Goal: Task Accomplishment & Management: Manage account settings

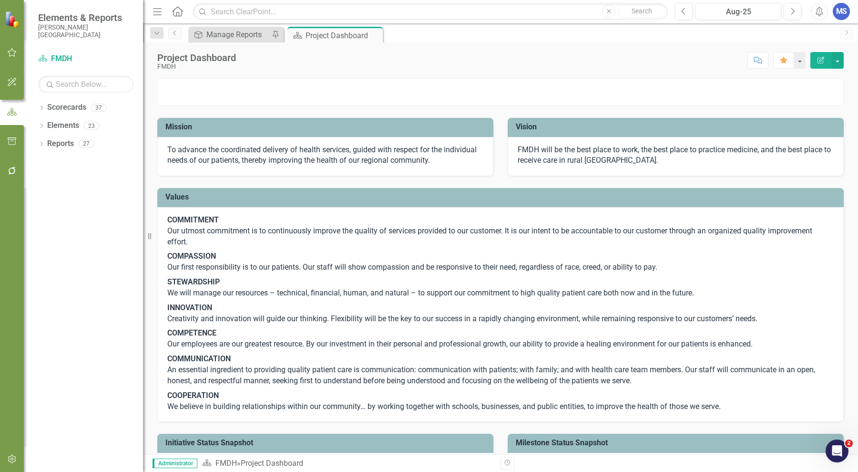
click at [44, 106] on icon "Dropdown" at bounding box center [41, 108] width 7 height 5
click at [46, 127] on icon "Dropdown" at bounding box center [46, 126] width 7 height 6
click at [57, 161] on icon at bounding box center [56, 161] width 2 height 5
click at [67, 198] on icon "Dropdown" at bounding box center [65, 198] width 7 height 6
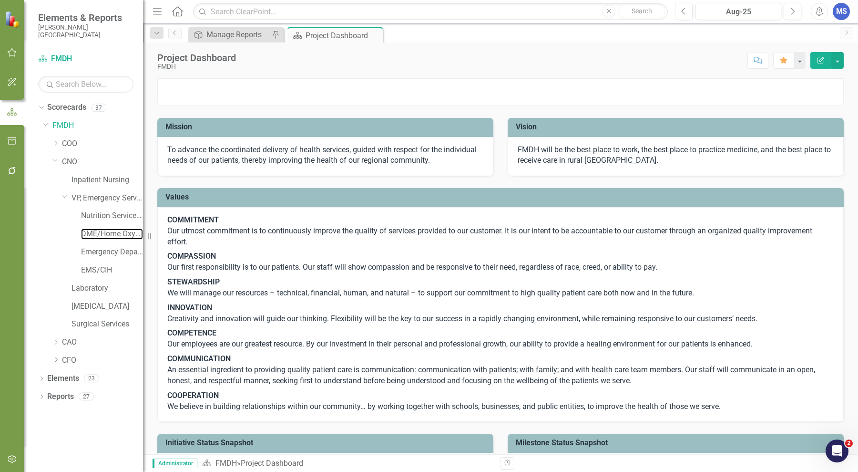
click at [92, 232] on link "DME/Home Oxygen" at bounding box center [112, 233] width 62 height 11
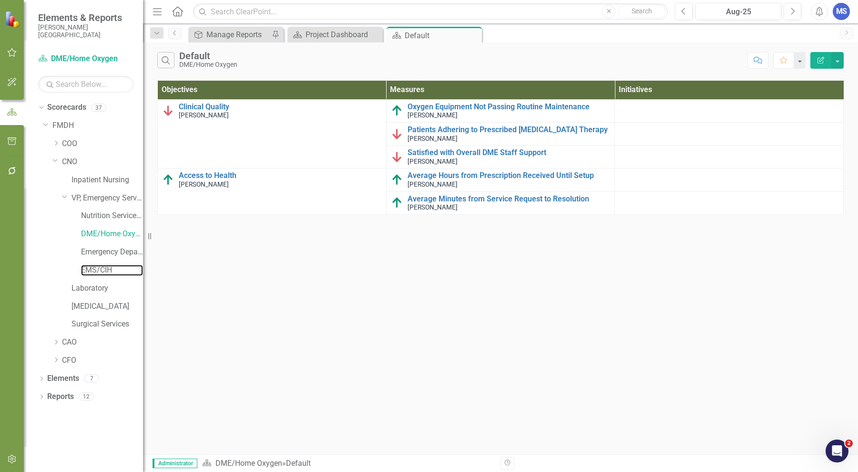
click at [101, 270] on link "EMS/CIH" at bounding box center [112, 270] width 62 height 11
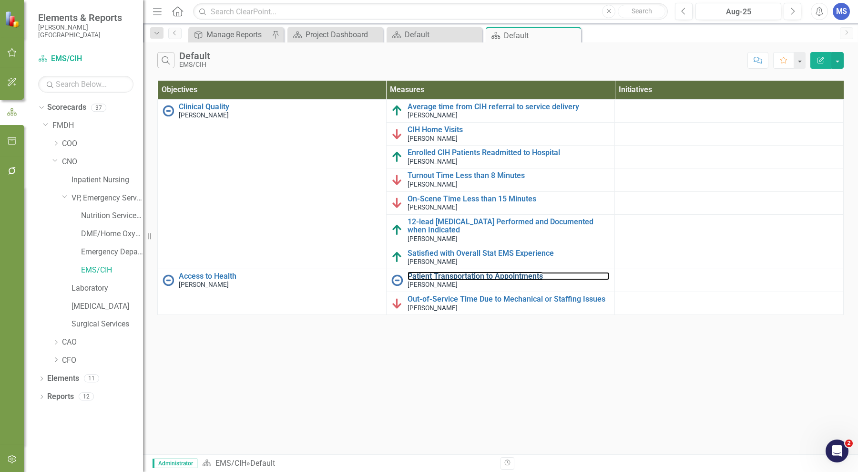
click at [440, 272] on link "Patient Transportation to Appointments" at bounding box center [509, 276] width 203 height 9
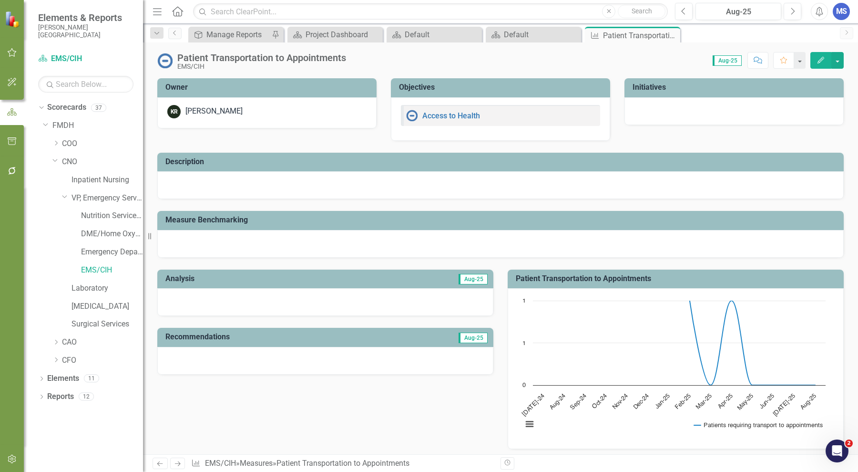
click at [823, 62] on icon "Edit" at bounding box center [821, 60] width 9 height 7
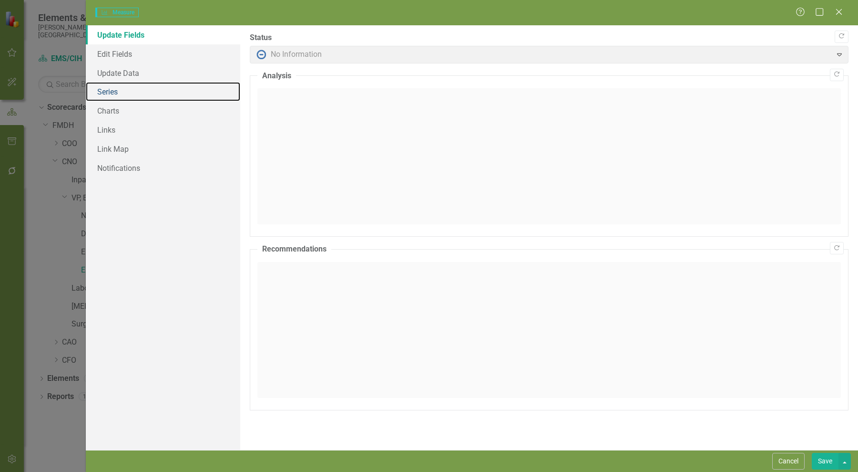
click at [123, 91] on link "Series" at bounding box center [163, 91] width 155 height 19
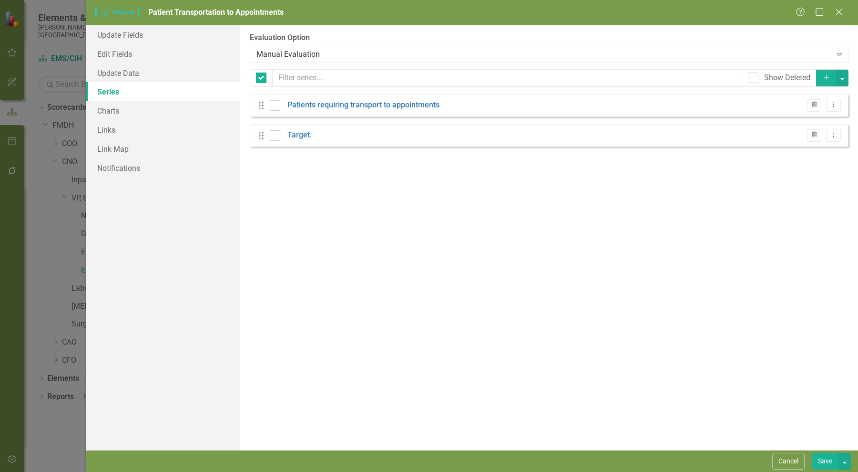
click at [329, 52] on div "Manual Evaluation" at bounding box center [545, 54] width 576 height 11
checkbox input "false"
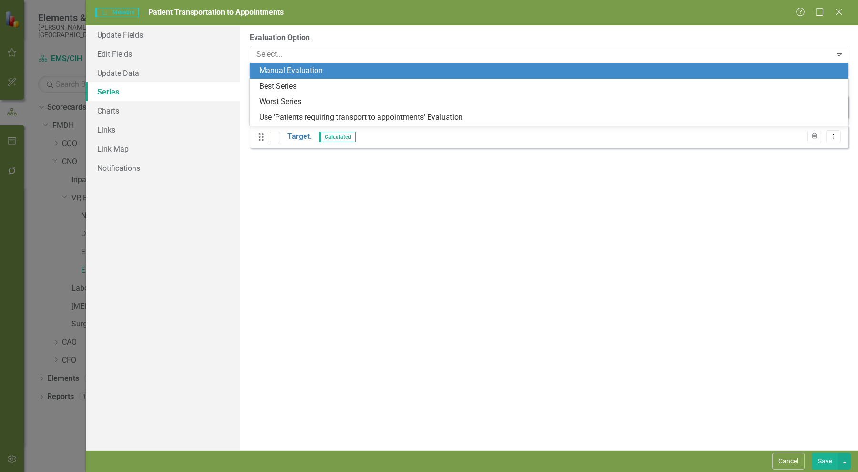
click at [313, 118] on div "Use 'Patients requiring transport to appointments' Evaluation" at bounding box center [551, 117] width 584 height 11
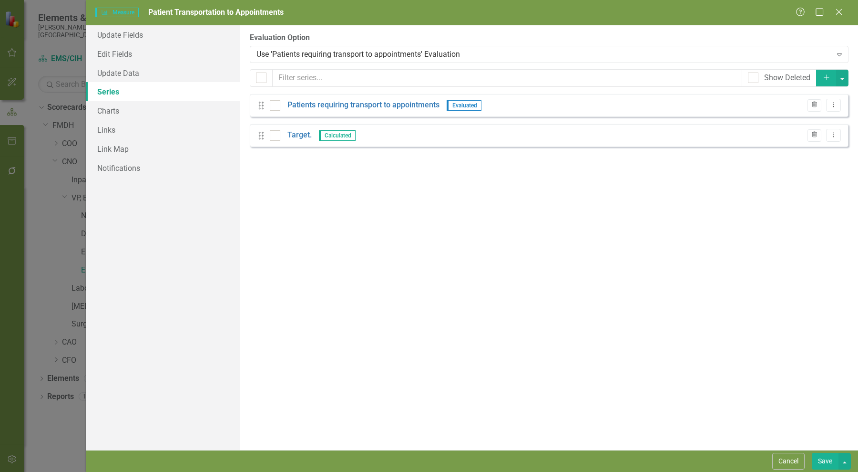
click at [828, 455] on button "Save" at bounding box center [825, 461] width 27 height 17
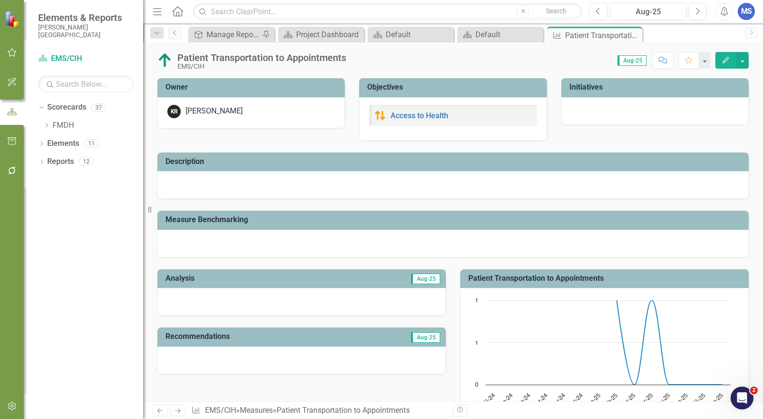
click at [0, 0] on icon at bounding box center [0, 0] width 0 height 0
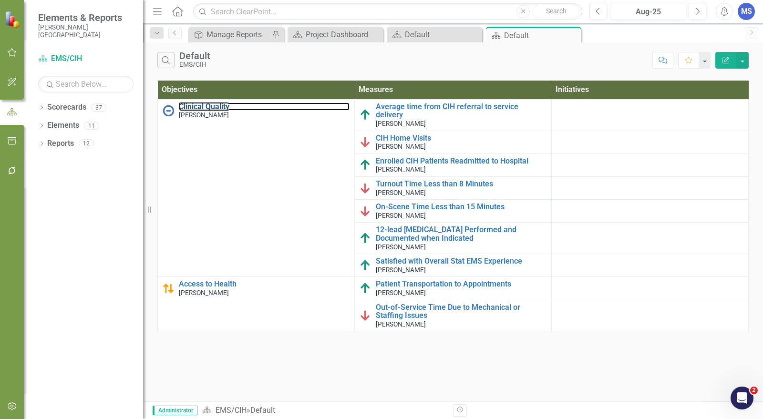
click at [201, 104] on link "Clinical Quality" at bounding box center [264, 107] width 171 height 9
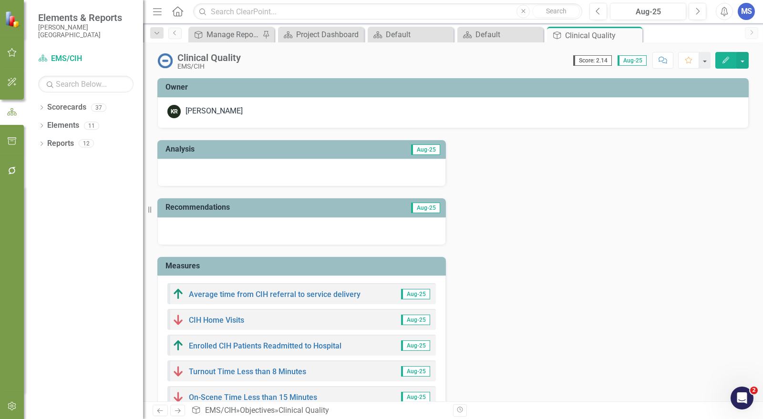
click at [727, 60] on icon "Edit" at bounding box center [726, 60] width 9 height 7
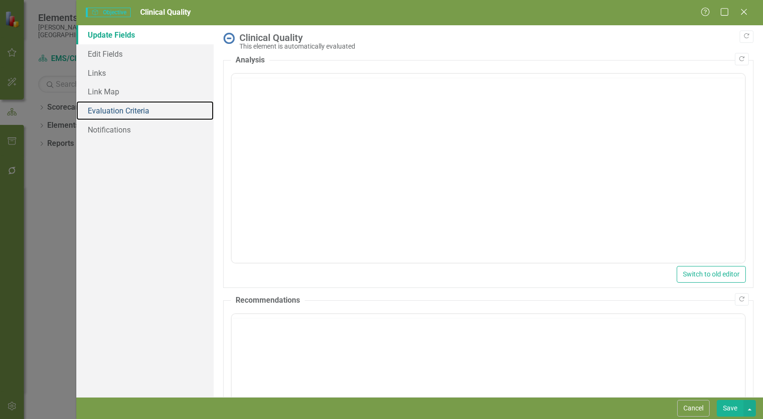
click at [136, 110] on link "Evaluation Criteria" at bounding box center [144, 110] width 137 height 19
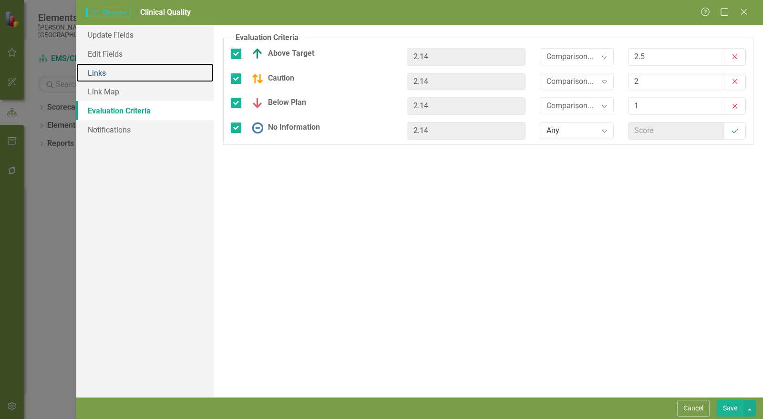
click at [134, 78] on link "Links" at bounding box center [144, 72] width 137 height 19
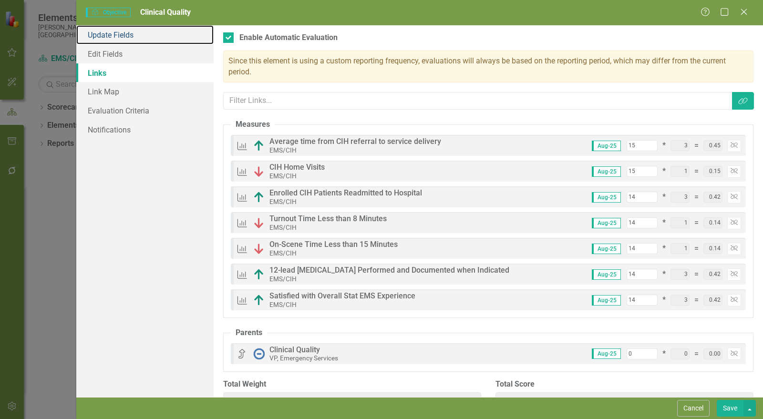
click at [134, 32] on link "Update Fields" at bounding box center [144, 34] width 137 height 19
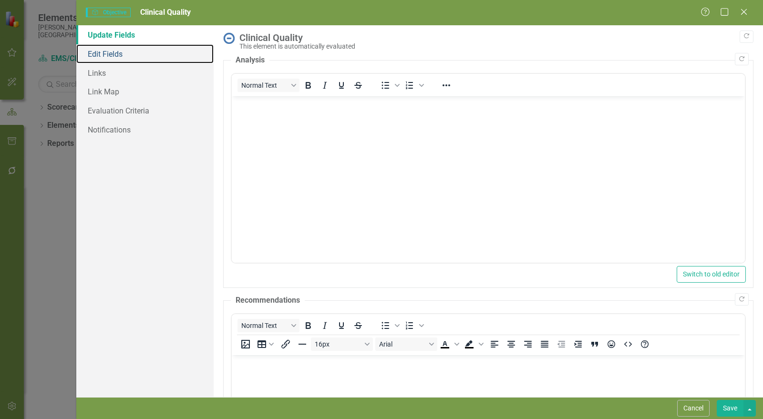
click at [127, 54] on link "Edit Fields" at bounding box center [144, 53] width 137 height 19
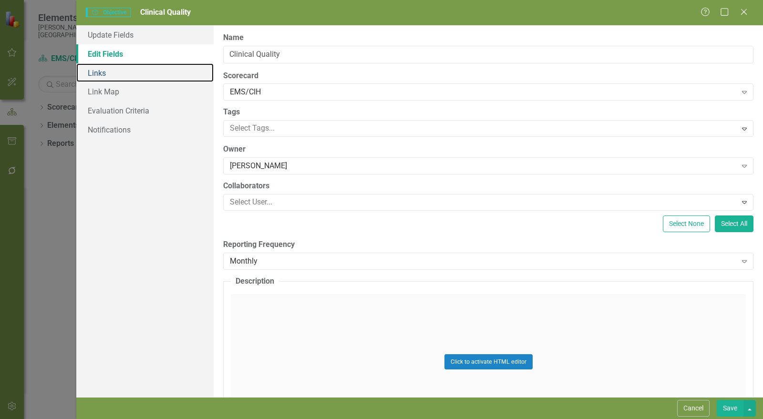
click at [114, 71] on link "Links" at bounding box center [144, 72] width 137 height 19
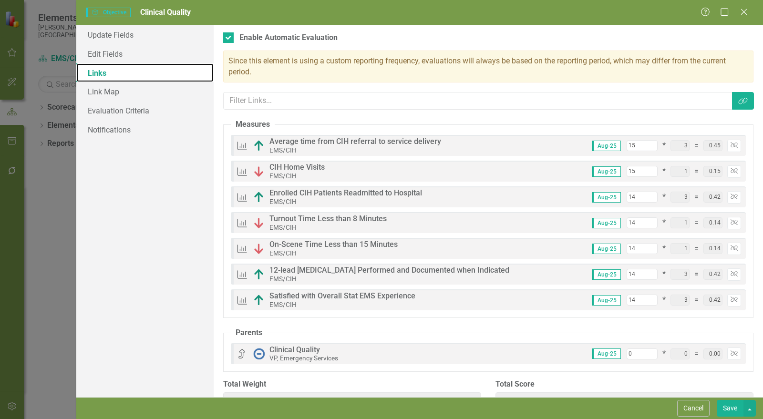
scroll to position [25, 0]
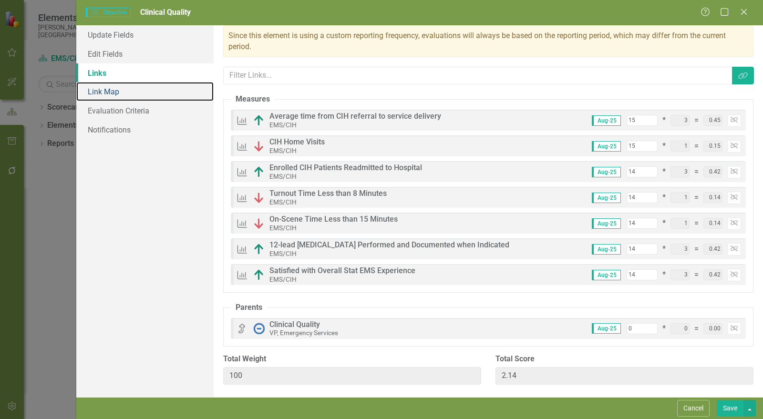
click at [117, 96] on link "Link Map" at bounding box center [144, 91] width 137 height 19
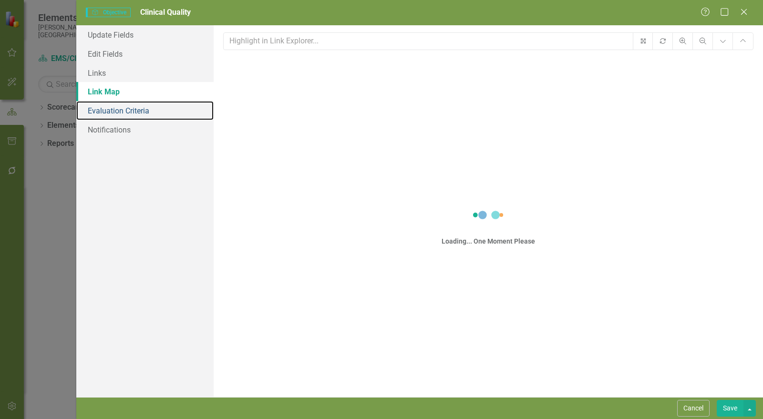
click at [119, 118] on link "Evaluation Criteria" at bounding box center [144, 110] width 137 height 19
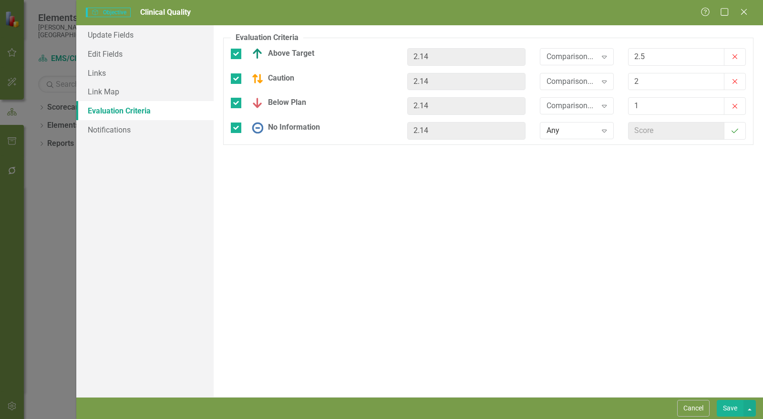
click at [571, 56] on div "Comparison..." at bounding box center [572, 56] width 51 height 11
click at [565, 83] on div ">=" at bounding box center [579, 88] width 61 height 11
click at [565, 83] on div "Comparison..." at bounding box center [572, 81] width 51 height 11
click at [568, 115] on div ">=" at bounding box center [579, 112] width 61 height 11
click at [570, 108] on div "Comparison..." at bounding box center [572, 106] width 51 height 11
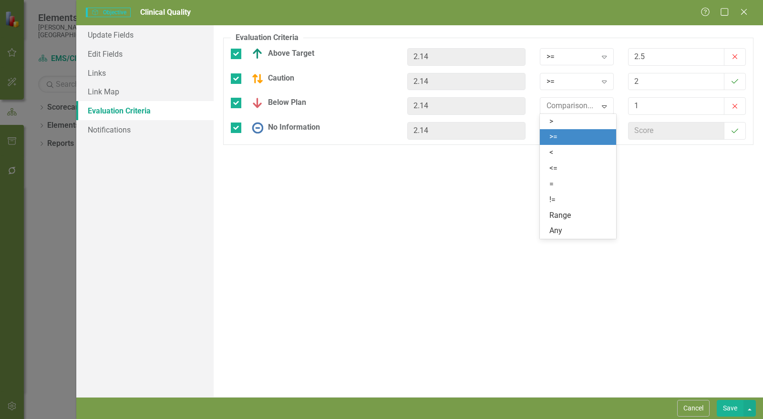
click at [569, 134] on div ">=" at bounding box center [579, 137] width 61 height 11
click at [738, 411] on button "Save" at bounding box center [730, 408] width 27 height 17
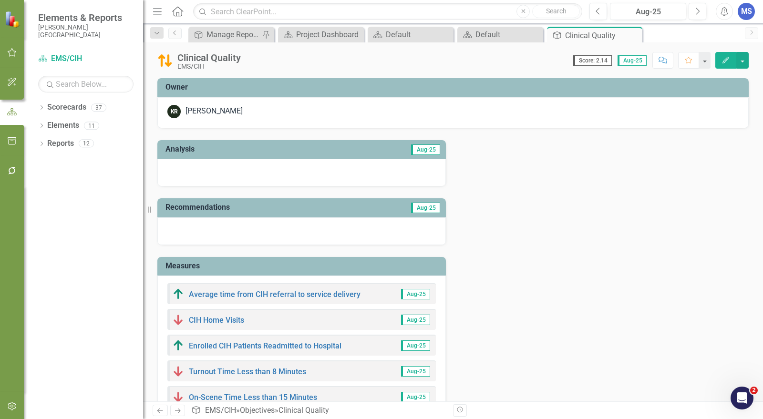
click at [728, 58] on icon "Edit" at bounding box center [726, 60] width 9 height 7
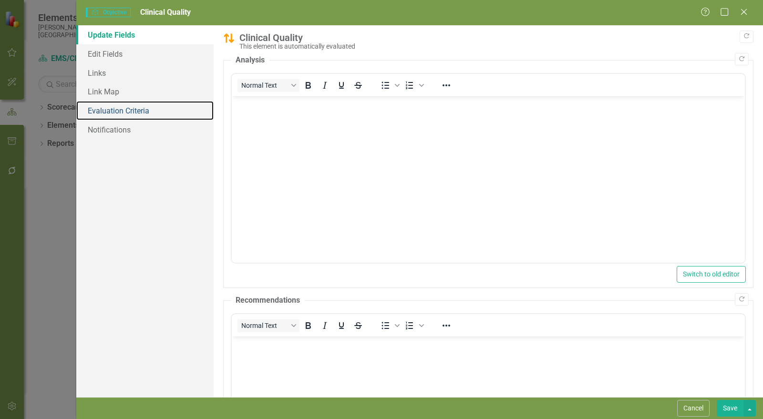
drag, startPoint x: 115, startPoint y: 111, endPoint x: 123, endPoint y: 111, distance: 7.2
click at [115, 111] on link "Evaluation Criteria" at bounding box center [144, 110] width 137 height 19
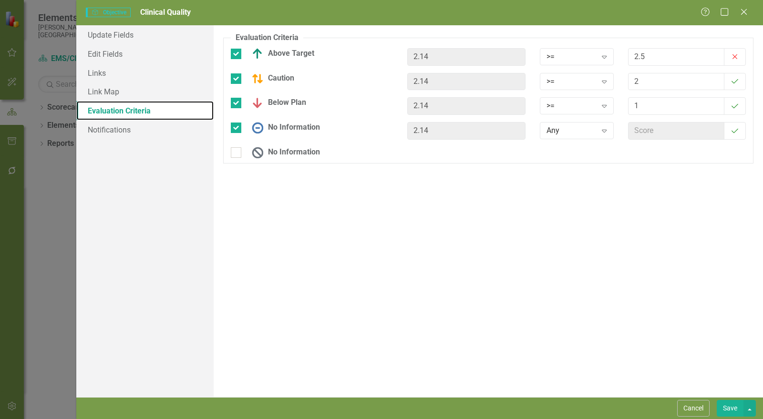
scroll to position [0, 0]
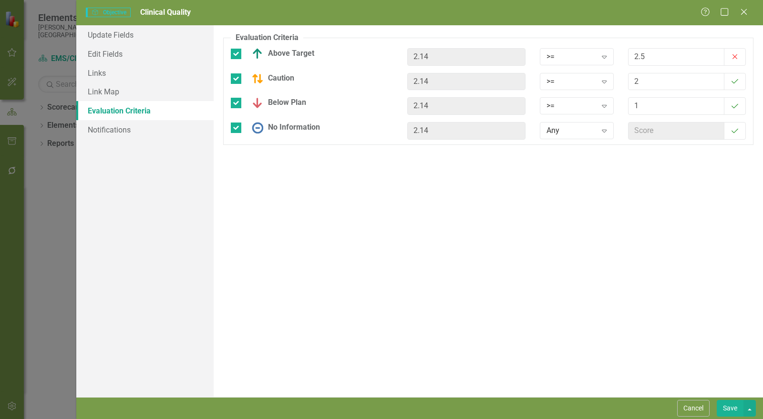
click at [734, 409] on button "Save" at bounding box center [730, 408] width 27 height 17
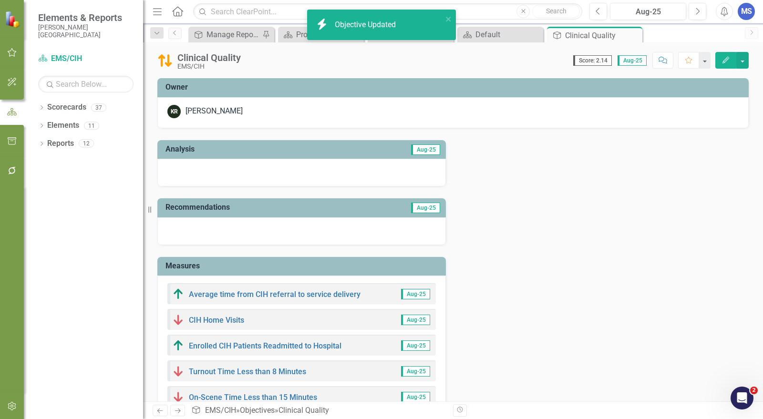
click at [0, 0] on icon "Close" at bounding box center [0, 0] width 0 height 0
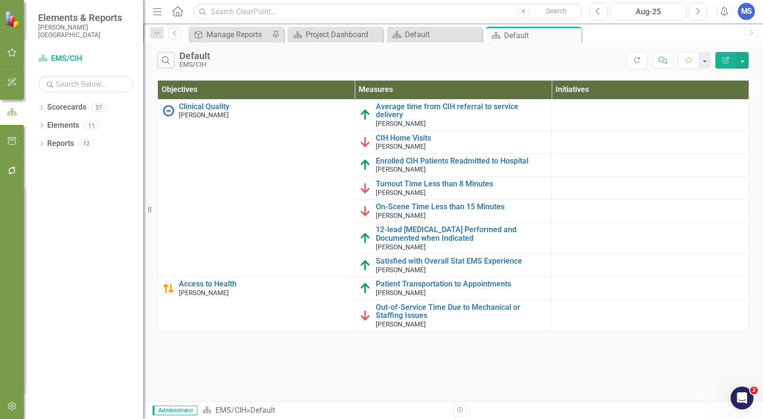
click at [0, 0] on icon "Close" at bounding box center [0, 0] width 0 height 0
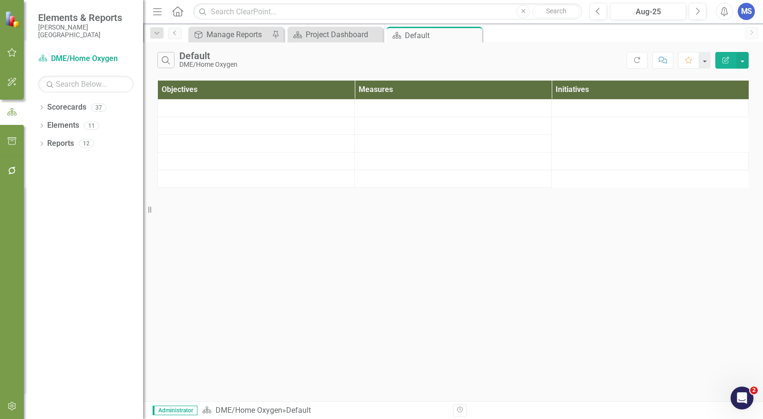
click at [42, 106] on icon "Dropdown" at bounding box center [41, 108] width 7 height 5
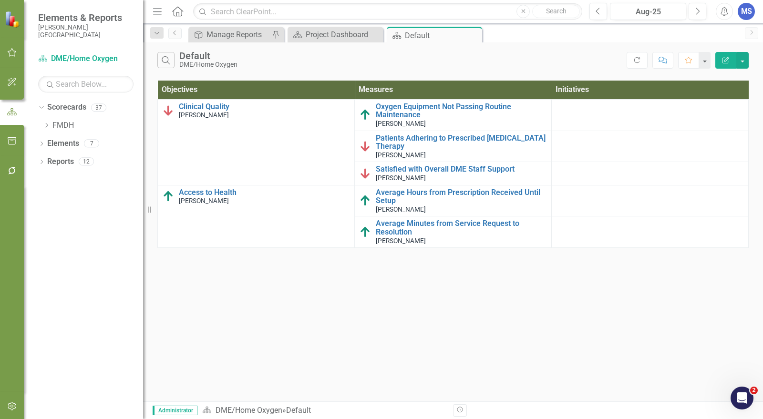
click at [47, 125] on icon "Dropdown" at bounding box center [46, 126] width 7 height 6
click at [56, 179] on icon "Dropdown" at bounding box center [55, 179] width 7 height 6
click at [67, 198] on icon "Dropdown" at bounding box center [65, 198] width 7 height 6
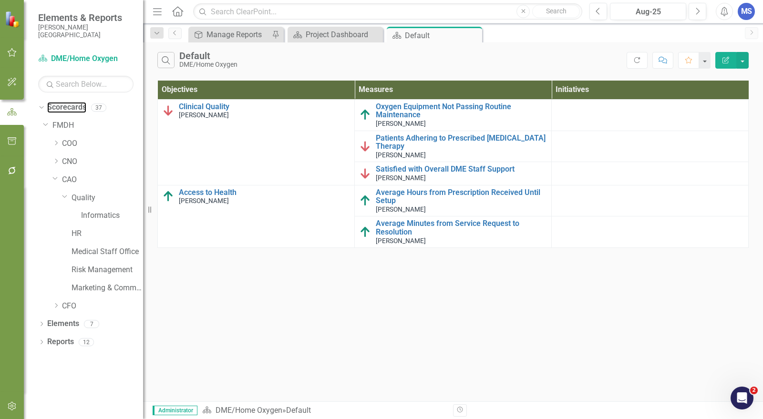
click at [83, 106] on link "Scorecards" at bounding box center [66, 107] width 39 height 11
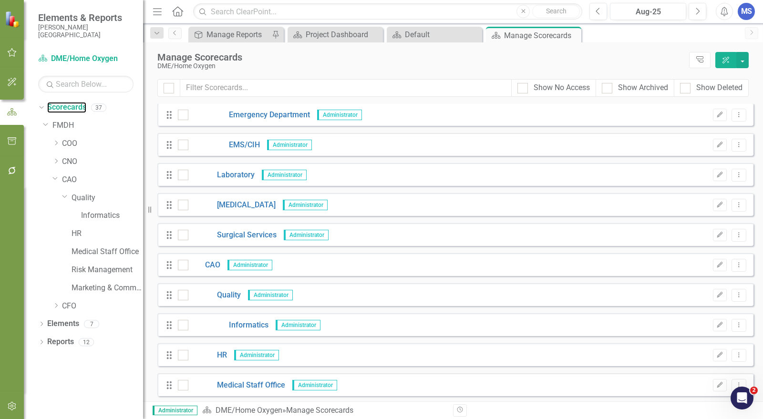
scroll to position [583, 0]
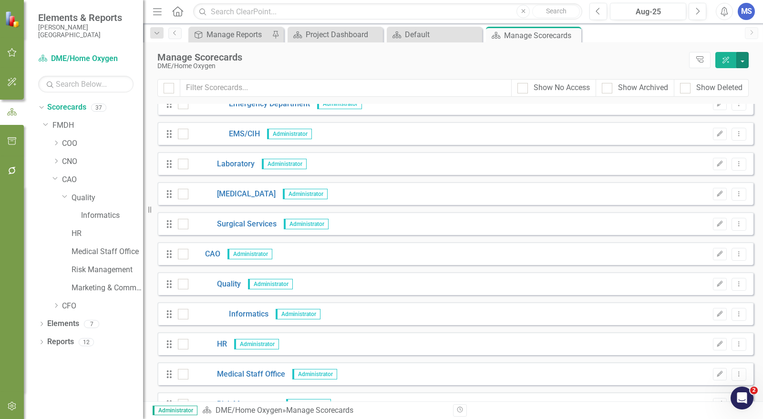
click at [745, 60] on button "button" at bounding box center [742, 60] width 12 height 16
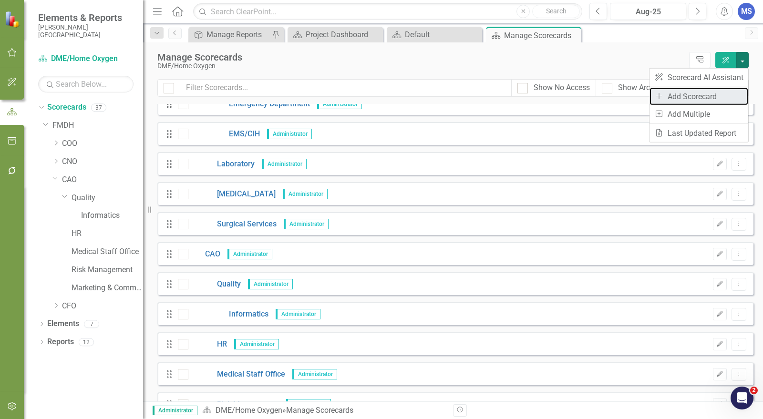
click at [714, 93] on link "Add Add Scorecard" at bounding box center [699, 97] width 99 height 18
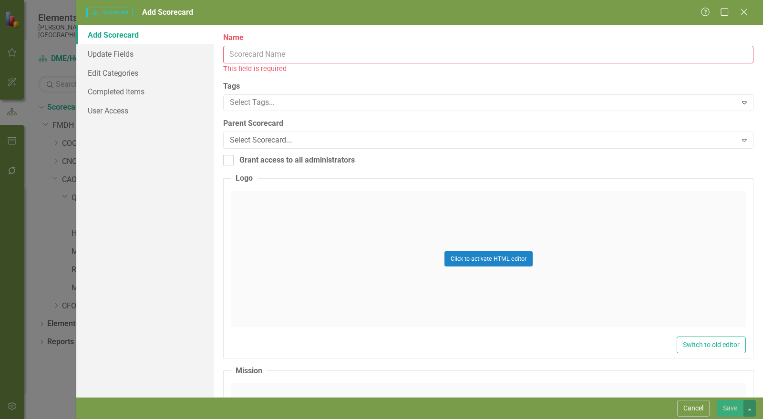
click at [290, 59] on input "Name" at bounding box center [488, 55] width 530 height 18
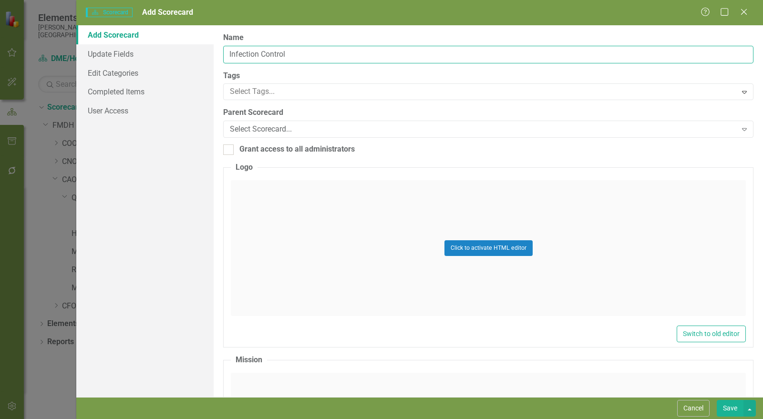
type input "Infection Control"
click at [558, 132] on div "Select Scorecard..." at bounding box center [483, 129] width 507 height 11
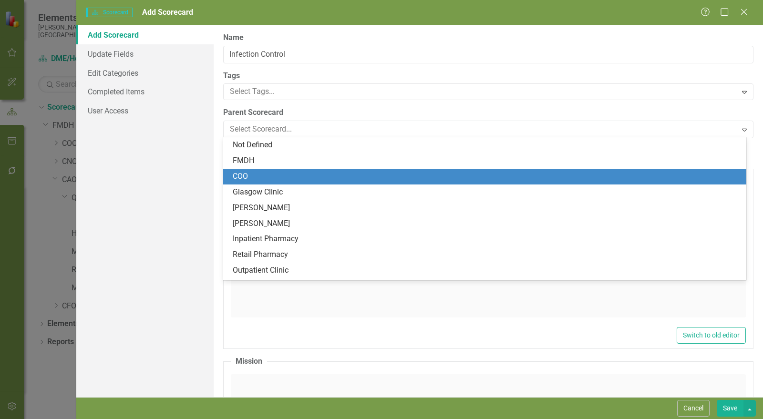
type input "q"
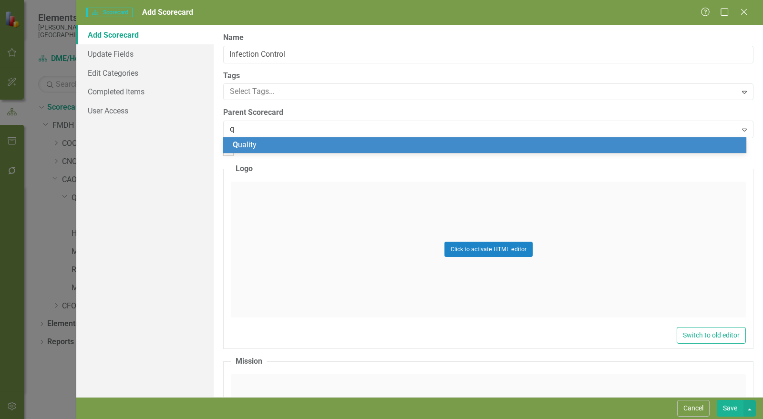
click at [451, 145] on div "Q uality" at bounding box center [487, 145] width 508 height 11
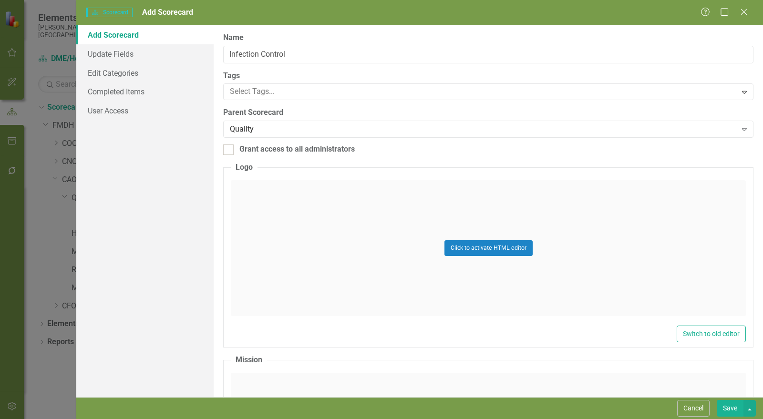
click at [331, 152] on div "Grant access to all administrators" at bounding box center [296, 149] width 115 height 11
click at [229, 151] on input "Grant access to all administrators" at bounding box center [226, 148] width 6 height 6
checkbox input "true"
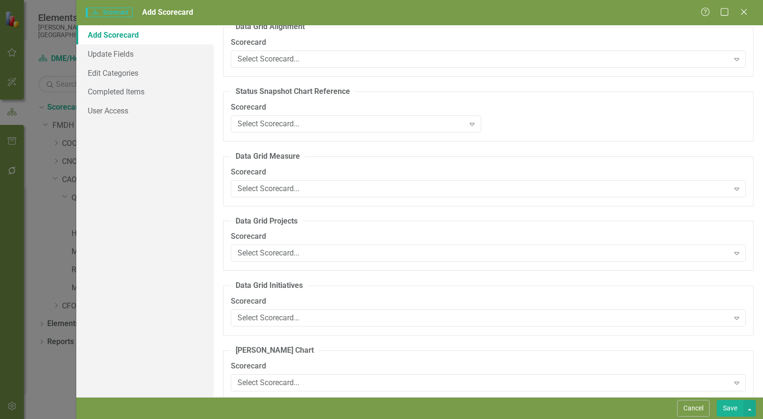
scroll to position [919, 0]
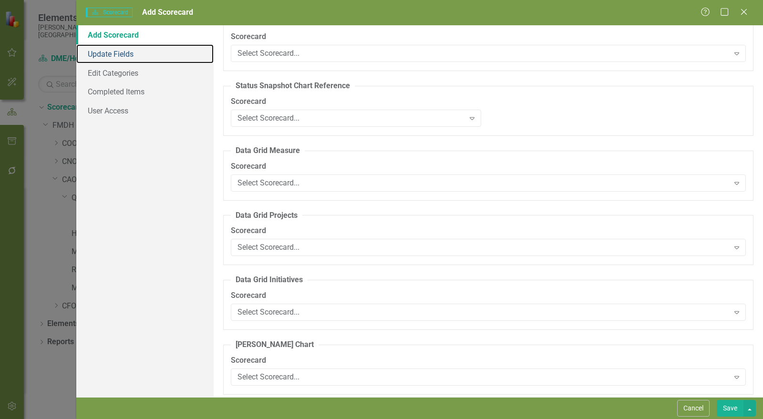
click at [133, 58] on link "Update Fields" at bounding box center [144, 53] width 137 height 19
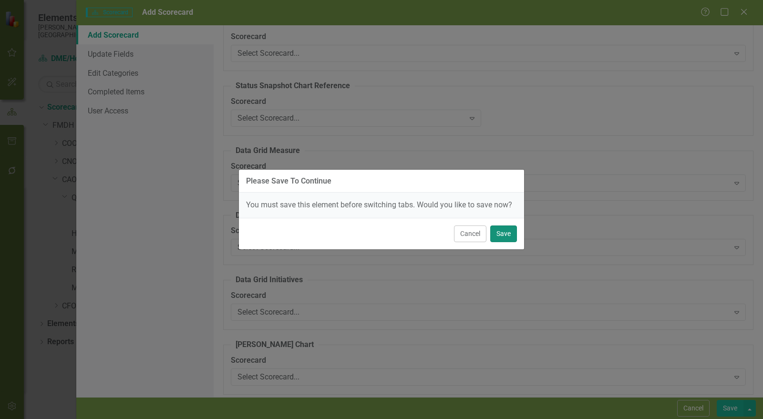
click at [506, 236] on button "Save" at bounding box center [503, 234] width 27 height 17
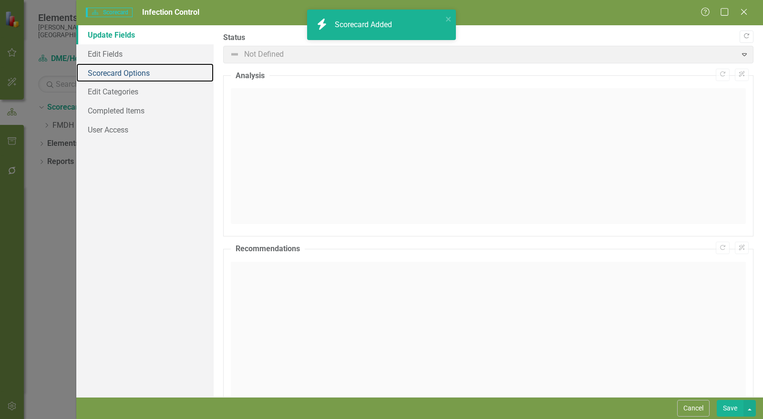
click at [121, 74] on link "Scorecard Options" at bounding box center [144, 72] width 137 height 19
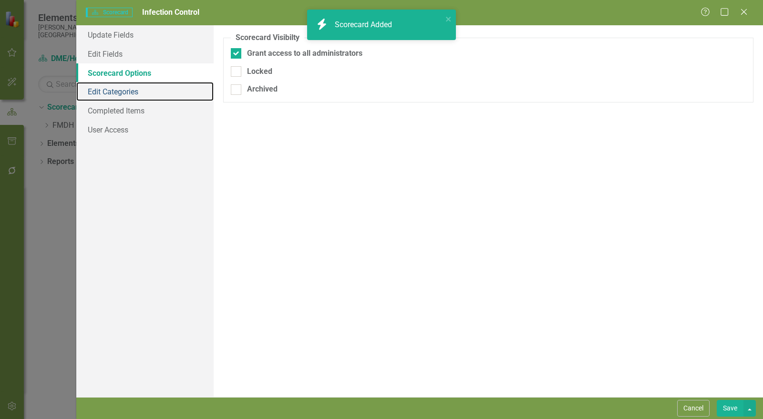
click at [122, 93] on link "Edit Categories" at bounding box center [144, 91] width 137 height 19
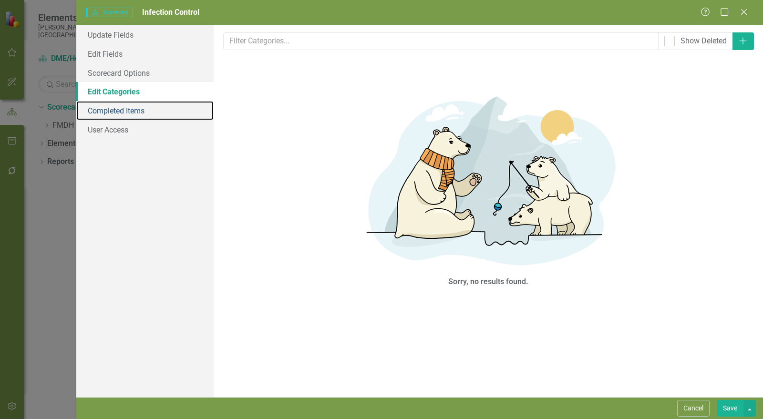
click at [122, 111] on link "Completed Items" at bounding box center [144, 110] width 137 height 19
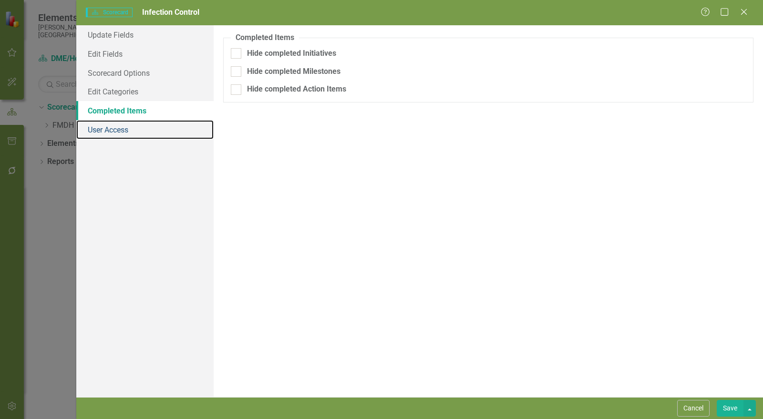
click at [122, 131] on link "User Access" at bounding box center [144, 129] width 137 height 19
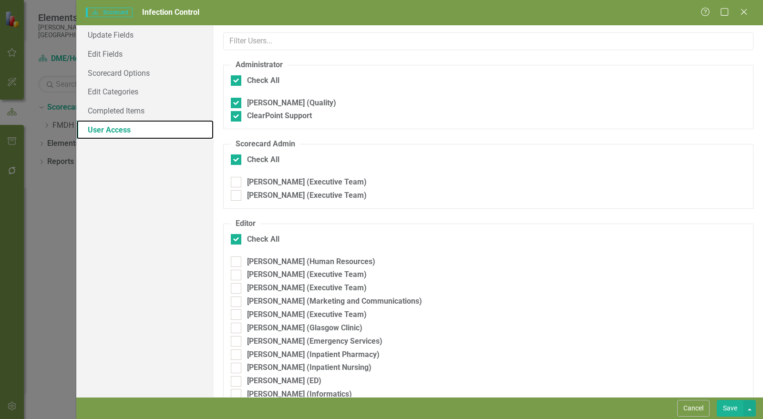
checkbox input "false"
click at [237, 161] on div at bounding box center [236, 160] width 10 height 10
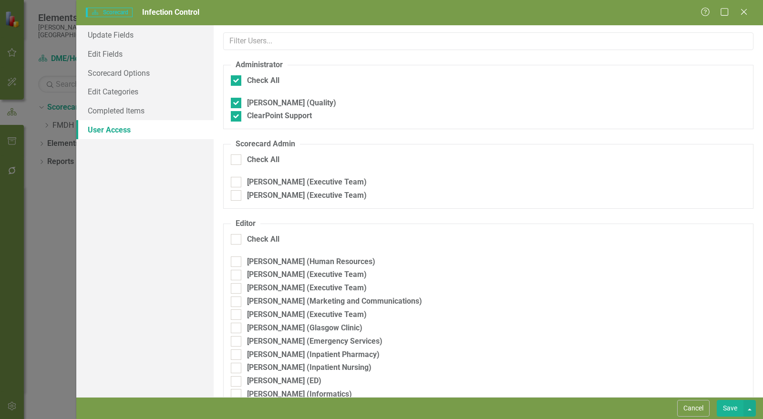
click at [237, 161] on input "Check All" at bounding box center [234, 158] width 6 height 6
checkbox input "true"
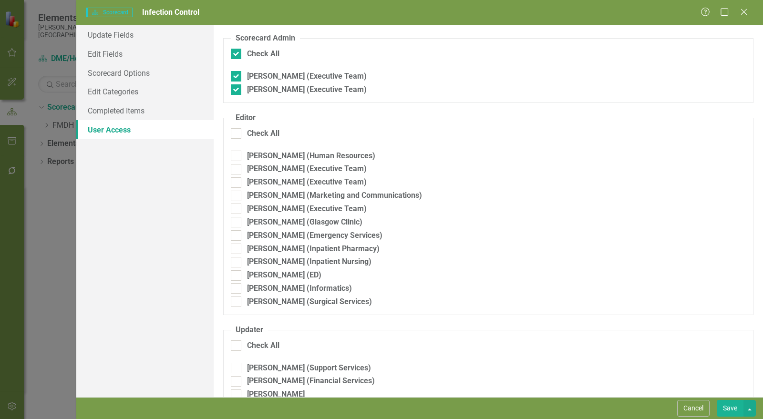
click at [233, 136] on div at bounding box center [236, 133] width 10 height 10
click at [233, 134] on input "Check All" at bounding box center [234, 131] width 6 height 6
checkbox input "true"
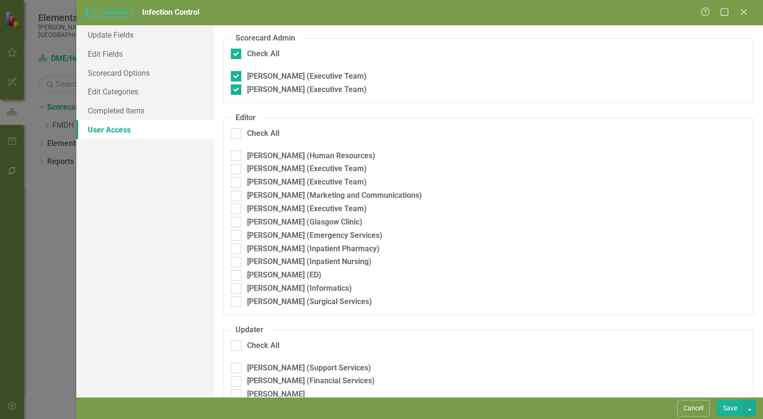
checkbox input "true"
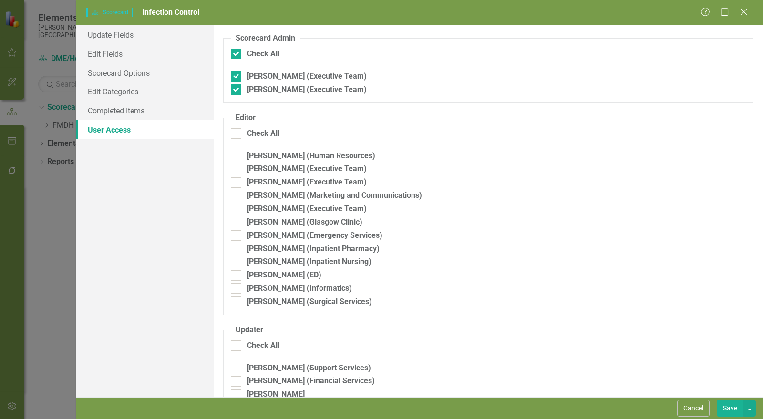
checkbox input "true"
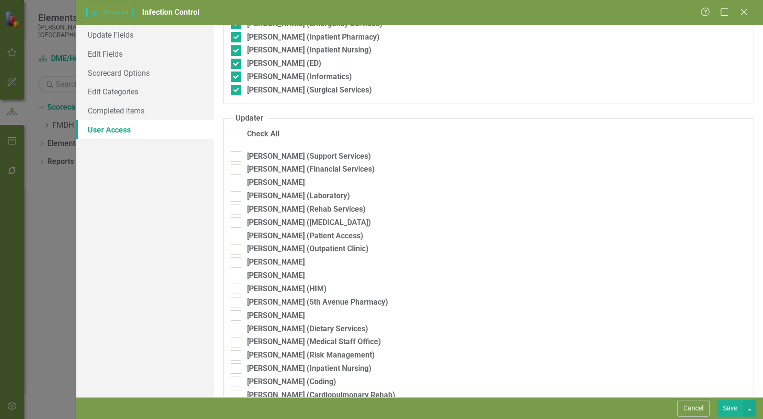
click at [239, 134] on div at bounding box center [236, 134] width 10 height 10
click at [237, 134] on input "Check All" at bounding box center [234, 132] width 6 height 6
checkbox input "true"
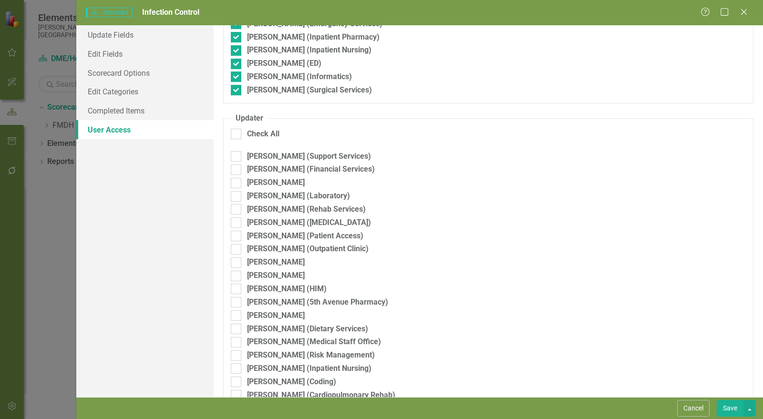
checkbox input "true"
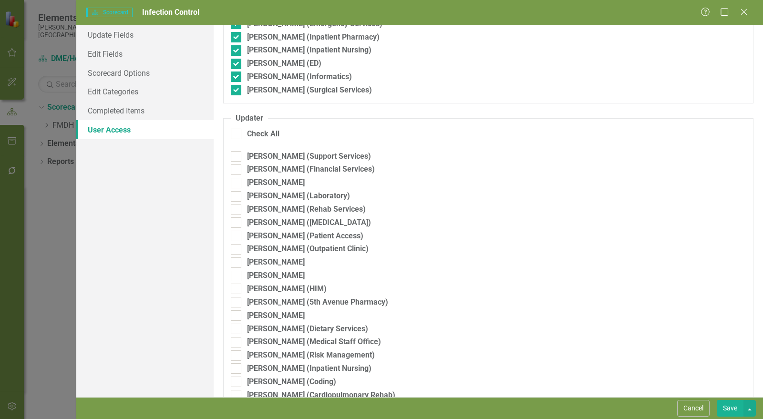
checkbox input "true"
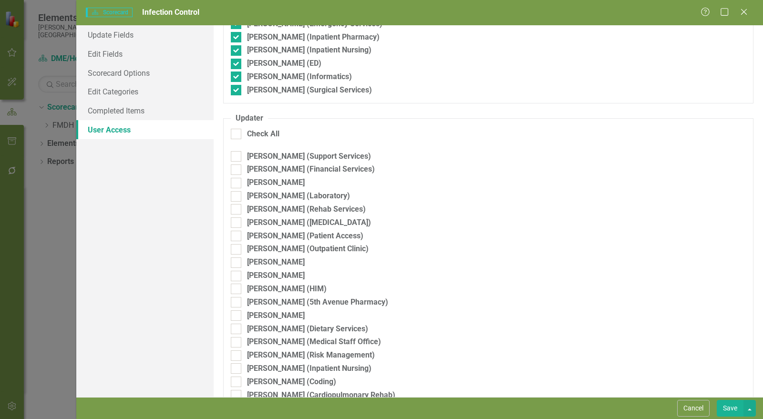
checkbox input "true"
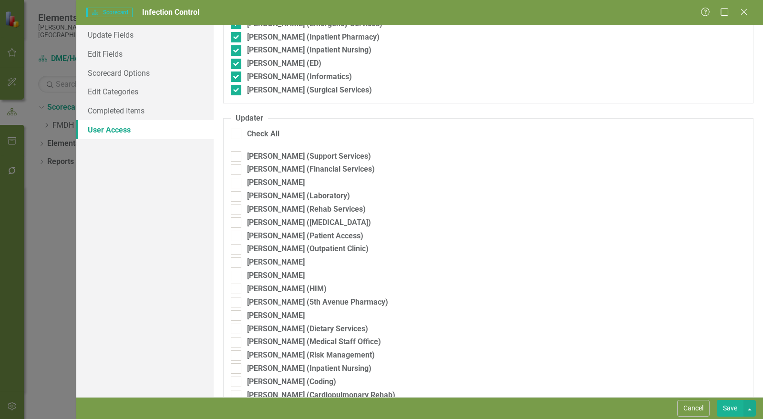
checkbox input "true"
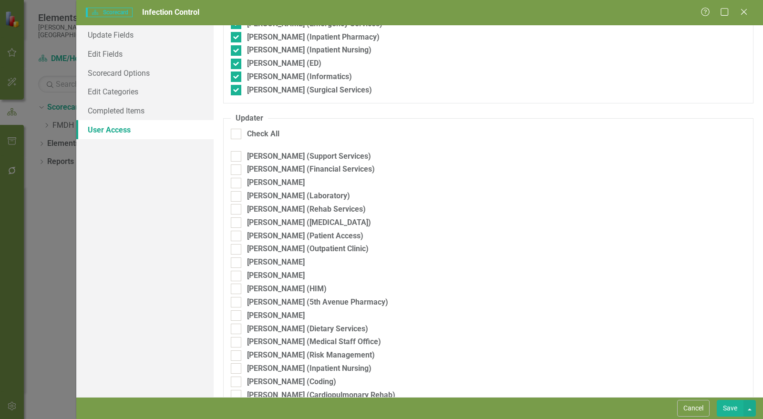
checkbox input "true"
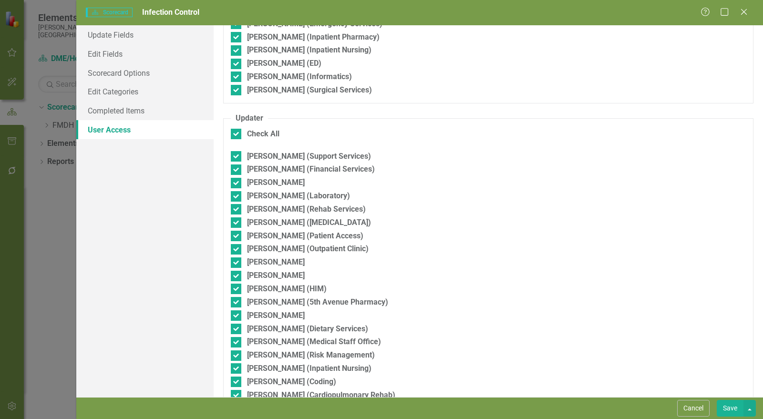
scroll to position [560, 0]
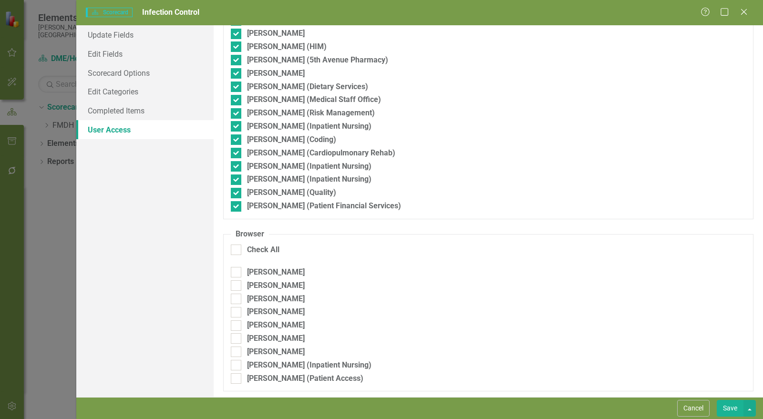
click at [236, 248] on input "Check All" at bounding box center [234, 248] width 6 height 6
checkbox input "true"
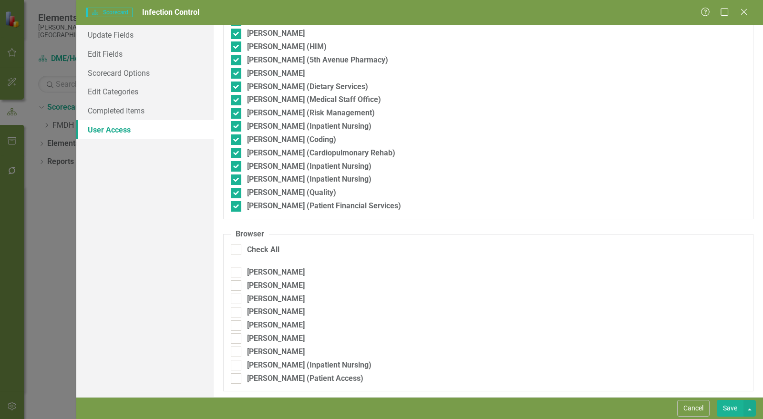
checkbox input "true"
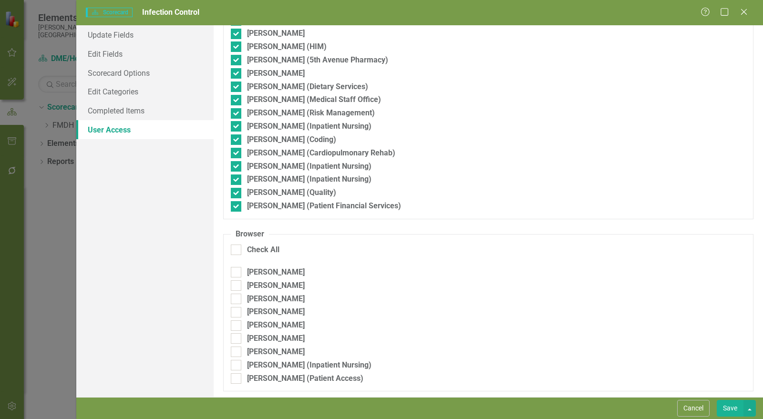
checkbox input "true"
click at [733, 406] on button "Save" at bounding box center [730, 408] width 27 height 17
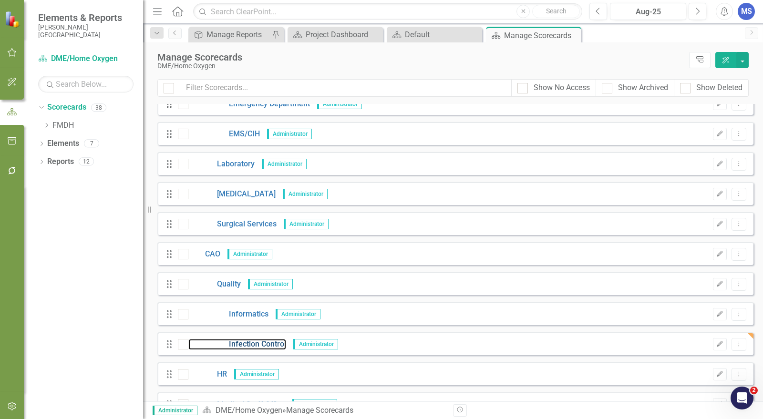
click at [251, 346] on link "Infection Control" at bounding box center [237, 344] width 98 height 11
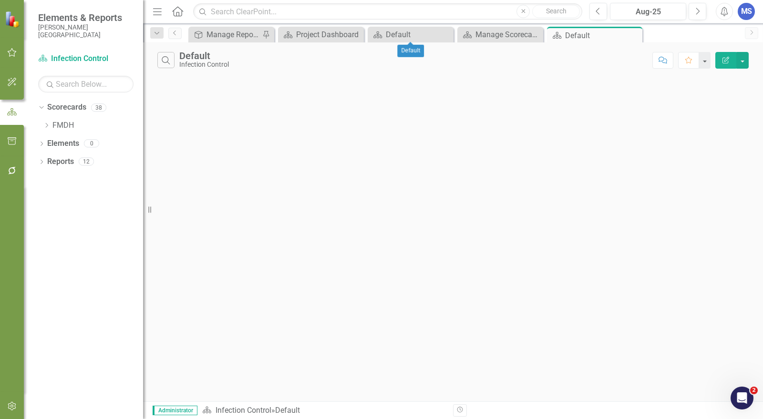
click at [0, 0] on icon "Close" at bounding box center [0, 0] width 0 height 0
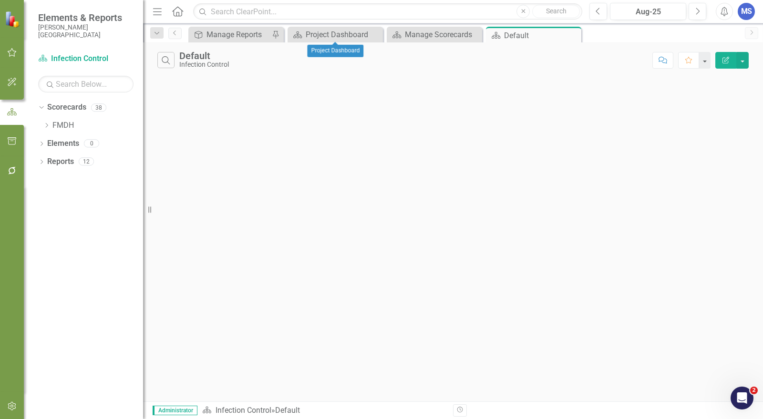
click at [0, 0] on icon "Close" at bounding box center [0, 0] width 0 height 0
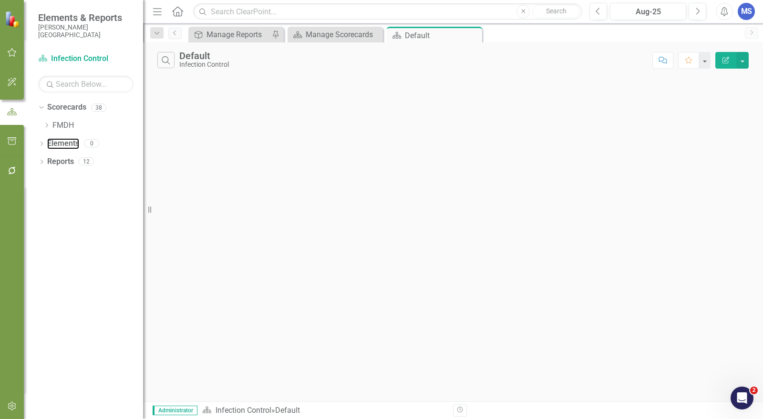
click at [62, 143] on link "Elements" at bounding box center [63, 143] width 32 height 11
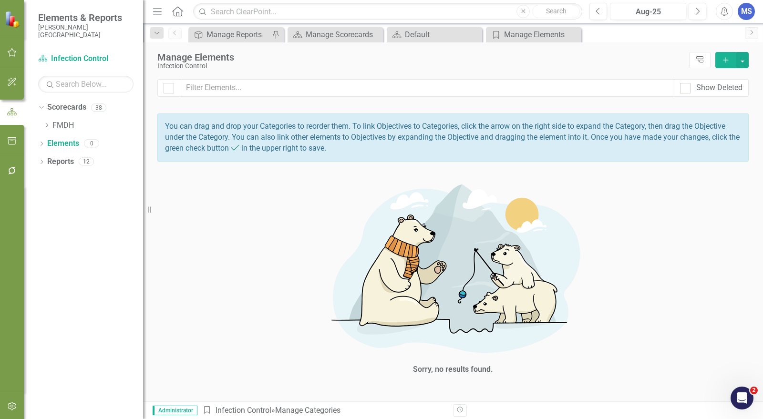
click at [43, 144] on icon "Dropdown" at bounding box center [41, 144] width 7 height 5
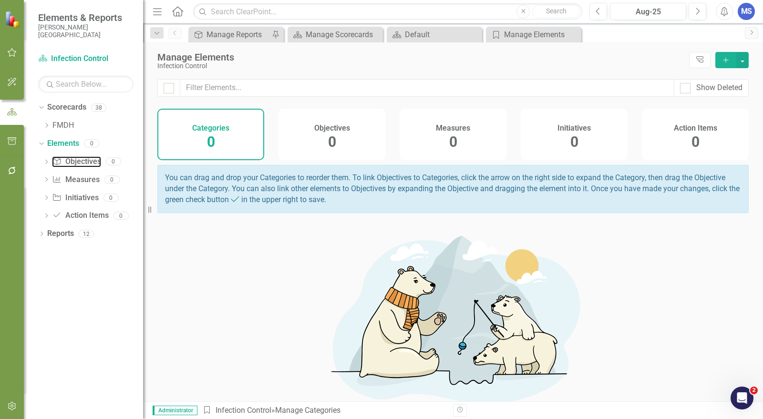
click at [79, 165] on link "Objective Objectives" at bounding box center [76, 161] width 49 height 11
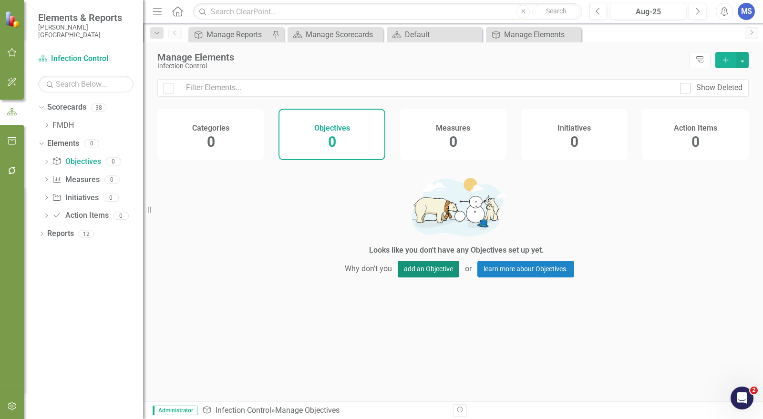
click at [418, 273] on button "add an Objective" at bounding box center [429, 269] width 62 height 17
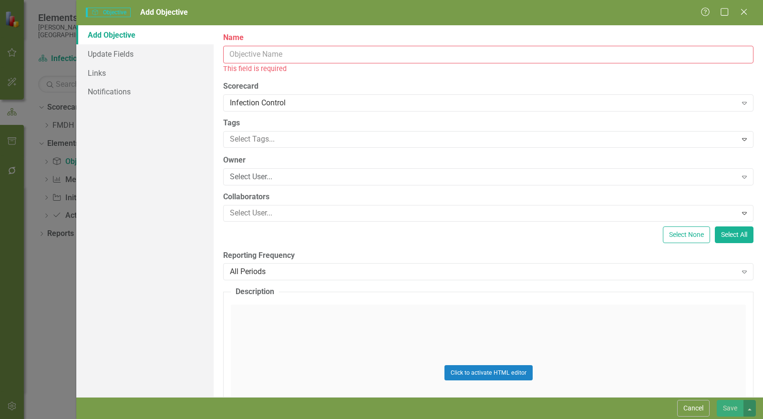
click at [265, 56] on input "Name" at bounding box center [488, 55] width 530 height 18
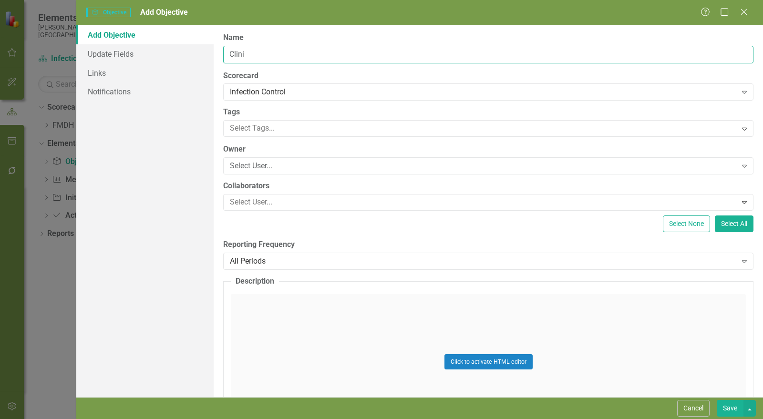
type input "Clinical Quality"
click at [311, 168] on div "Select User..." at bounding box center [483, 166] width 507 height 11
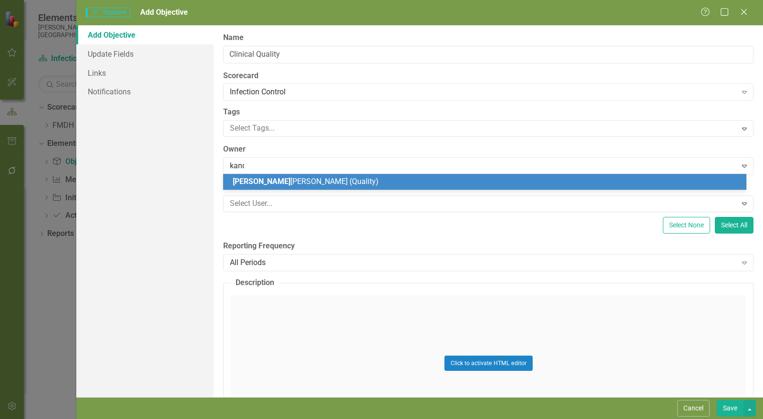
type input "kandi"
click at [315, 179] on span "Kandi Svenningson (Quality)" at bounding box center [280, 181] width 94 height 9
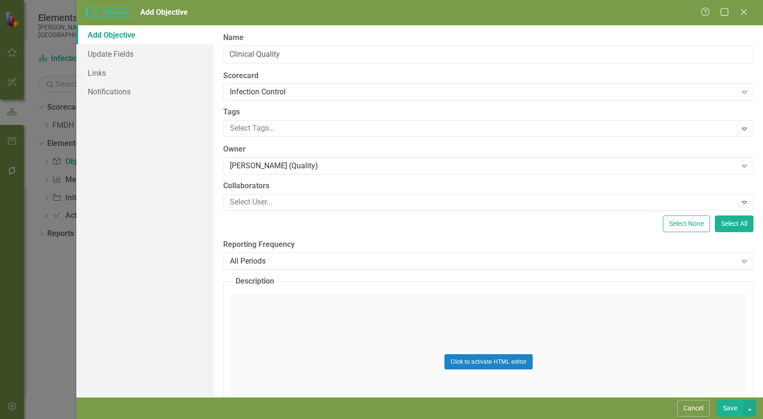
click at [295, 262] on div "All Periods" at bounding box center [483, 261] width 507 height 11
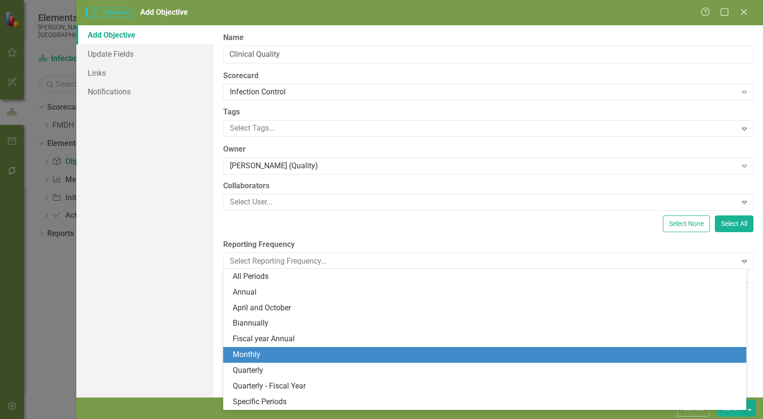
click at [290, 356] on div "Monthly" at bounding box center [487, 355] width 508 height 11
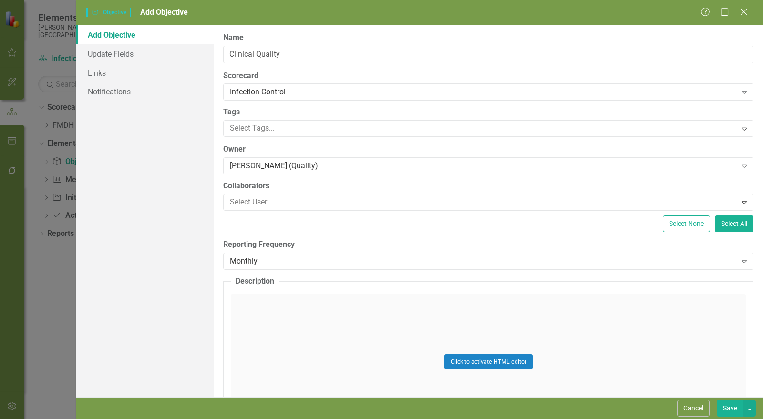
click at [740, 411] on button "Save" at bounding box center [730, 408] width 27 height 17
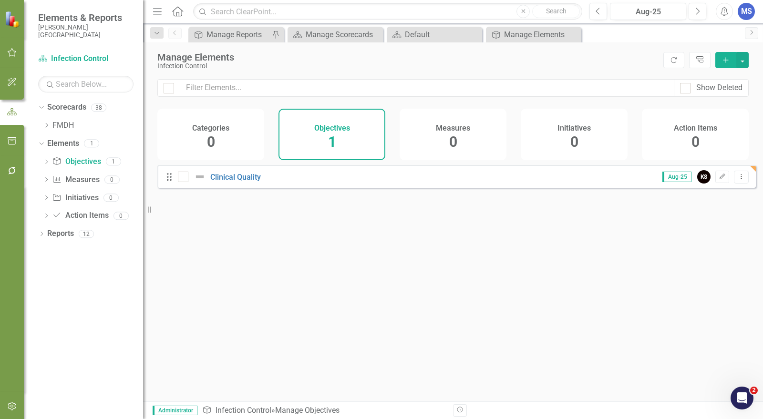
click at [719, 180] on icon "Edit" at bounding box center [722, 177] width 7 height 6
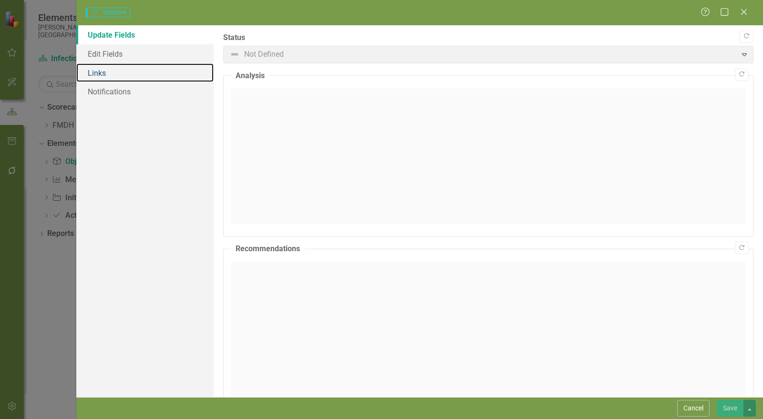
click at [110, 77] on link "Links" at bounding box center [144, 72] width 137 height 19
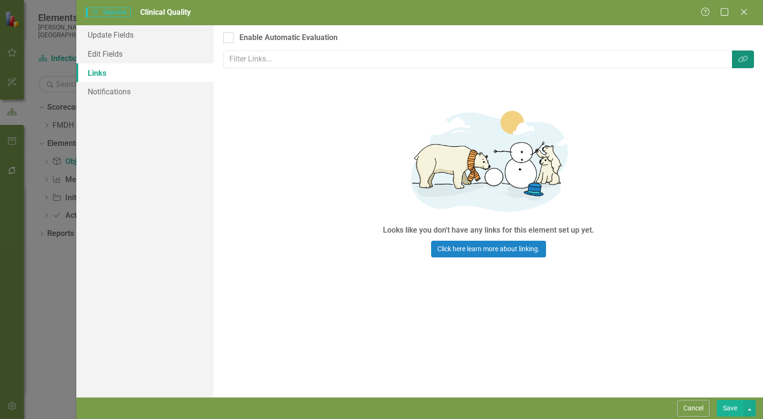
click at [748, 62] on button "Link Tag" at bounding box center [743, 60] width 22 height 18
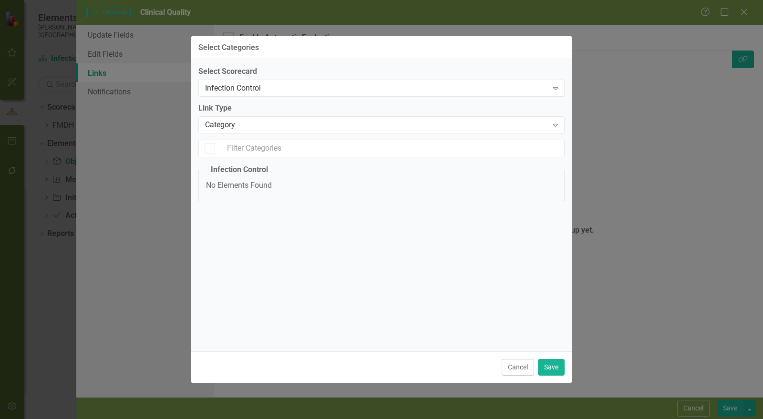
click at [246, 126] on div "Category" at bounding box center [376, 125] width 343 height 11
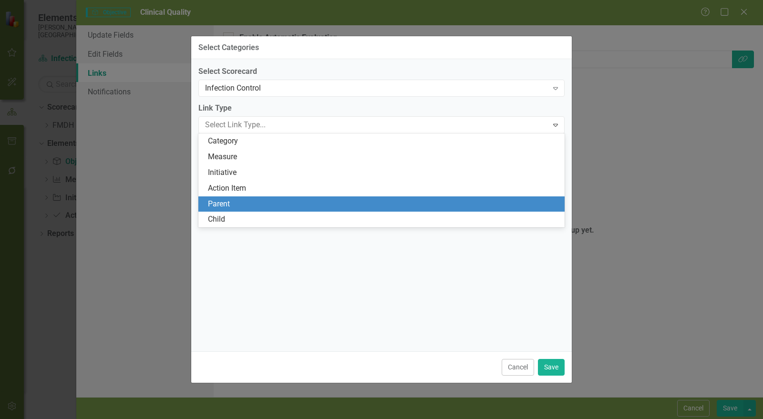
click at [234, 204] on div "Parent" at bounding box center [383, 204] width 351 height 11
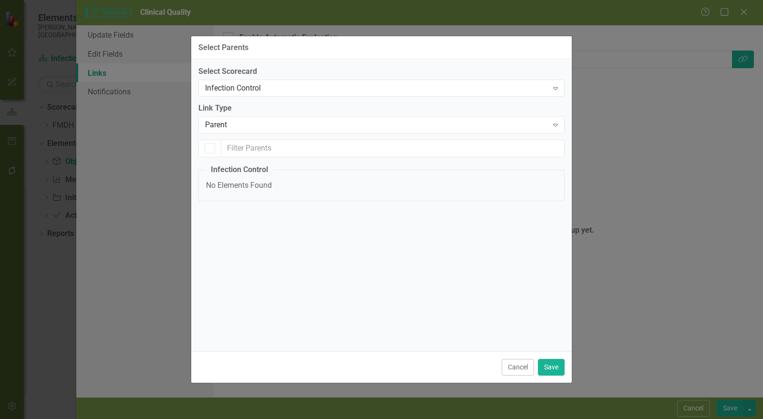
click at [252, 86] on div "Infection Control" at bounding box center [376, 88] width 343 height 11
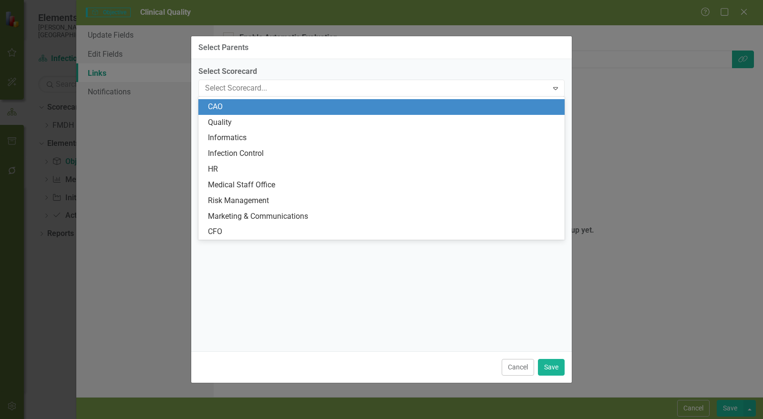
scroll to position [370, 0]
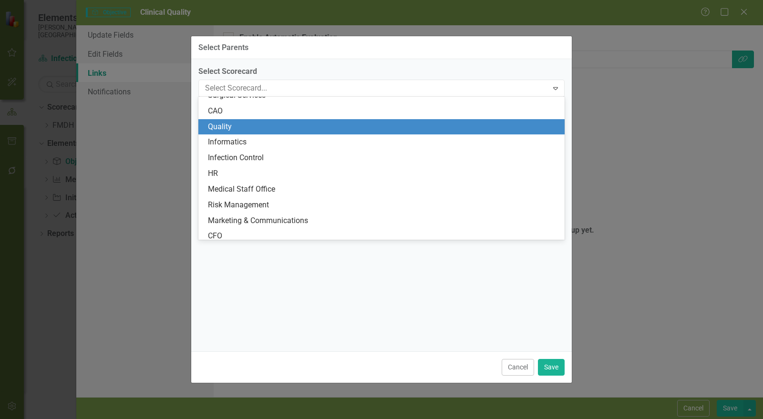
click at [250, 124] on div "Quality" at bounding box center [383, 127] width 351 height 11
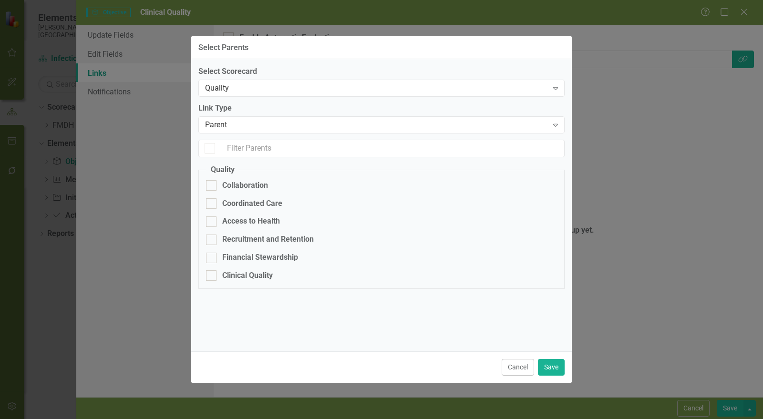
checkbox input "false"
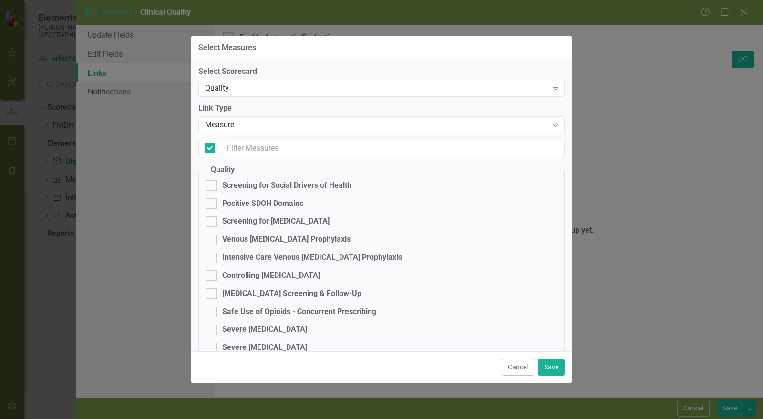
checkbox input "false"
click at [232, 127] on div "Measure" at bounding box center [376, 125] width 343 height 11
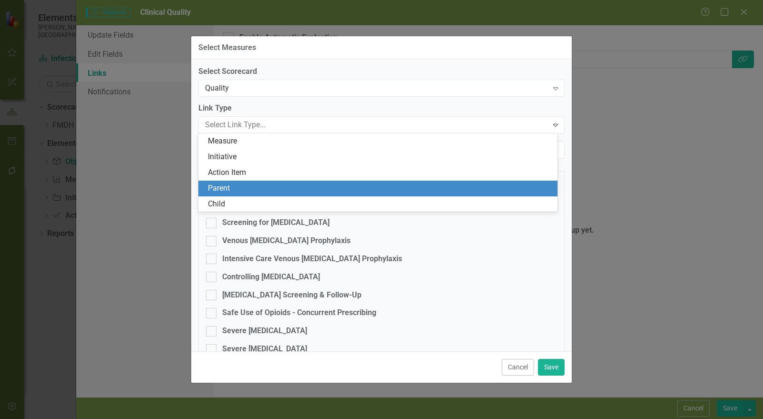
click at [240, 185] on div "Parent" at bounding box center [380, 188] width 344 height 11
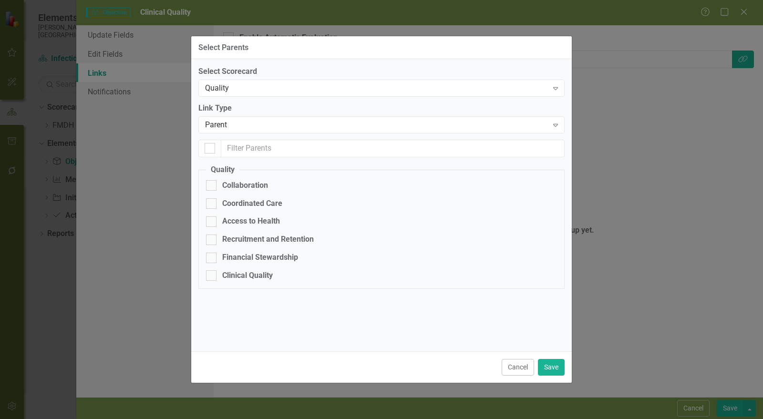
click at [252, 278] on div "Clinical Quality" at bounding box center [247, 275] width 51 height 11
click at [212, 277] on input "Clinical Quality" at bounding box center [209, 273] width 6 height 6
checkbox input "true"
click at [549, 368] on button "Save" at bounding box center [551, 367] width 27 height 17
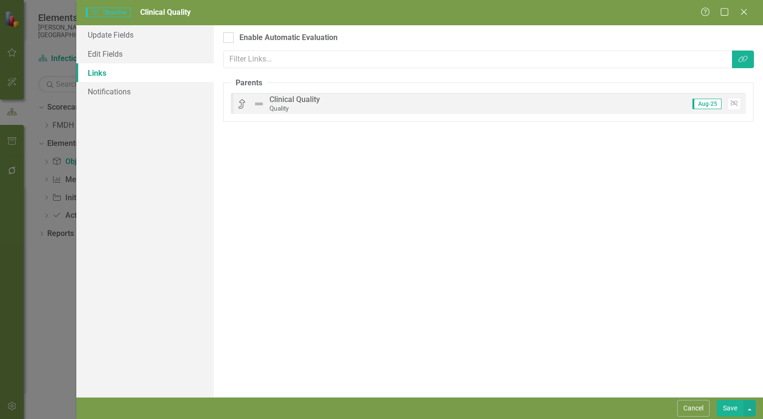
click at [731, 410] on button "Save" at bounding box center [730, 408] width 27 height 17
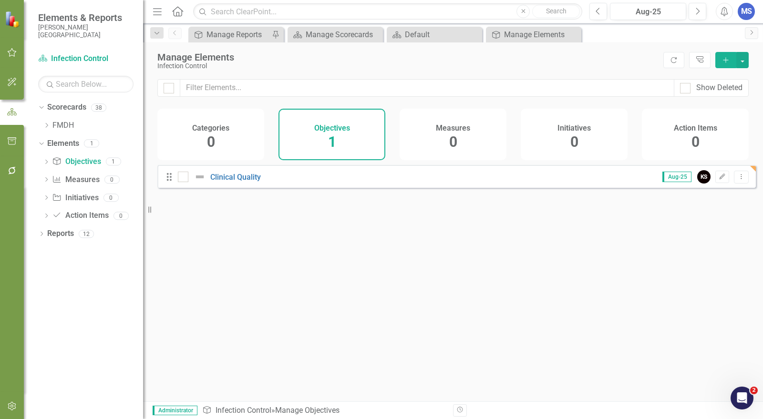
click at [442, 139] on div "Measures 0" at bounding box center [453, 135] width 107 height 52
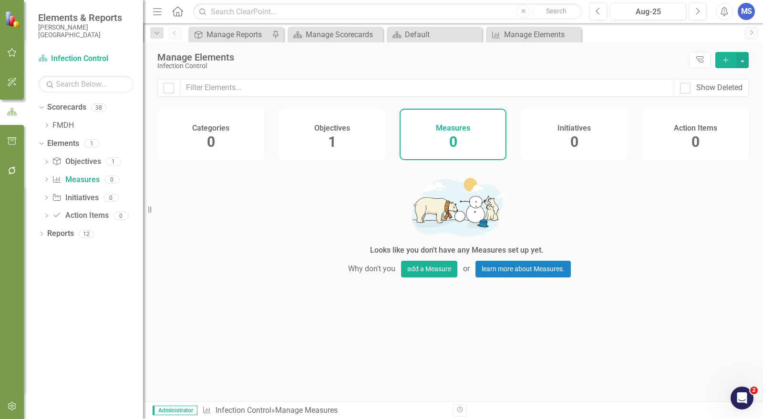
click at [726, 62] on icon "Add" at bounding box center [726, 60] width 9 height 7
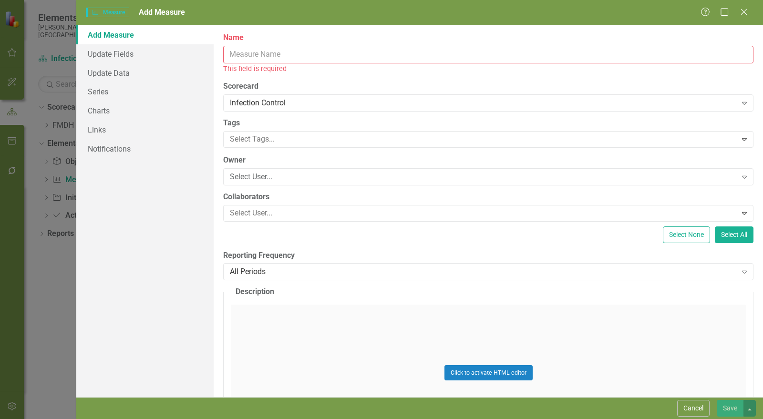
click at [376, 53] on input "Name" at bounding box center [488, 55] width 530 height 18
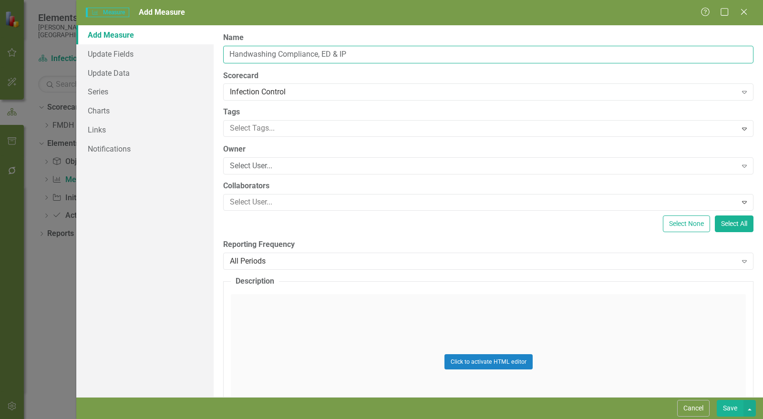
type input "Handwashing Compliance, ED & IP"
click at [322, 161] on div "Select User..." at bounding box center [483, 166] width 507 height 11
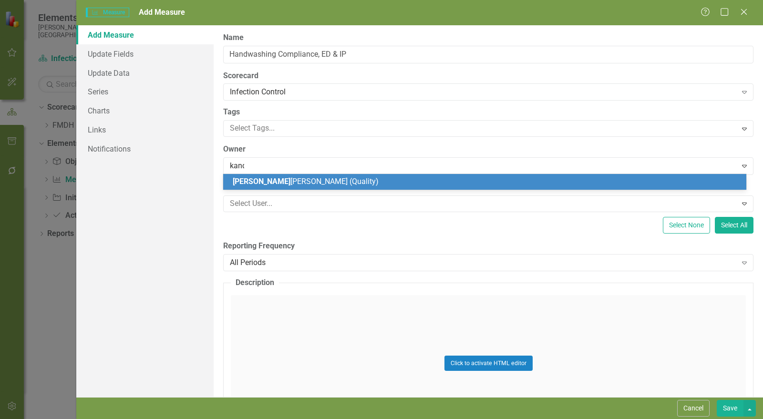
type input "kandi"
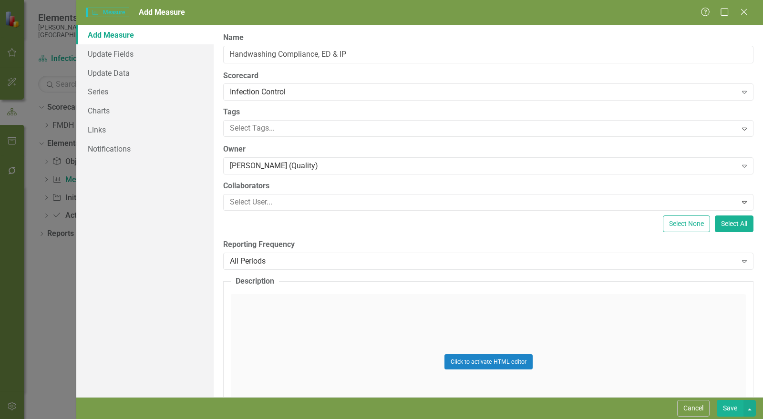
click at [297, 261] on div "All Periods" at bounding box center [483, 261] width 507 height 11
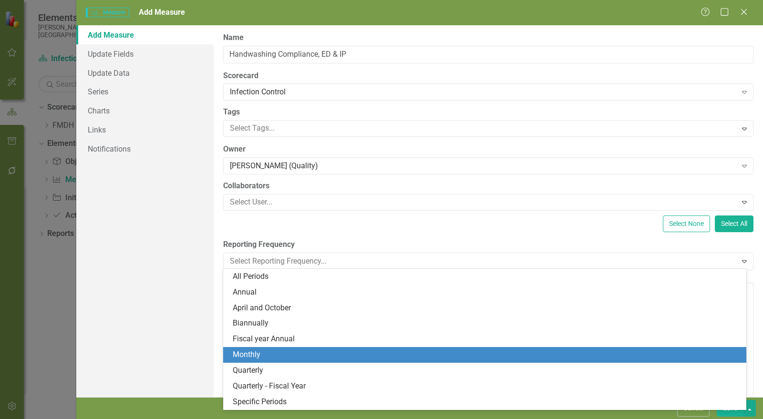
click at [277, 354] on div "Monthly" at bounding box center [487, 355] width 508 height 11
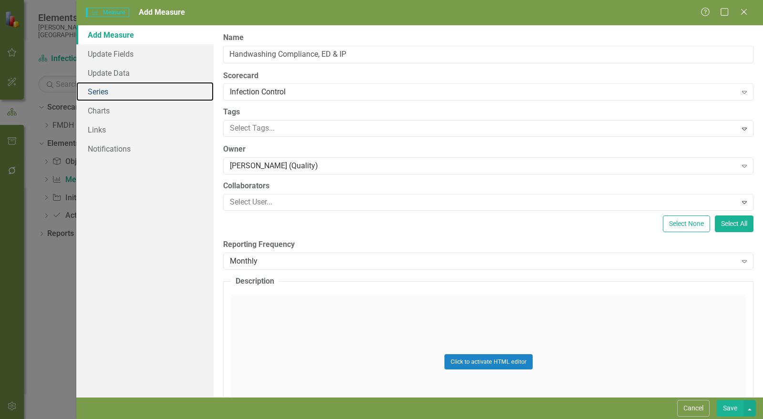
click at [117, 92] on link "Series" at bounding box center [144, 91] width 137 height 19
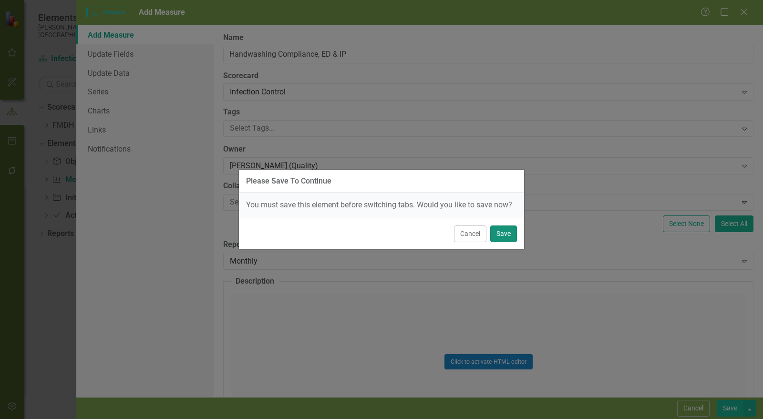
click at [505, 236] on button "Save" at bounding box center [503, 234] width 27 height 17
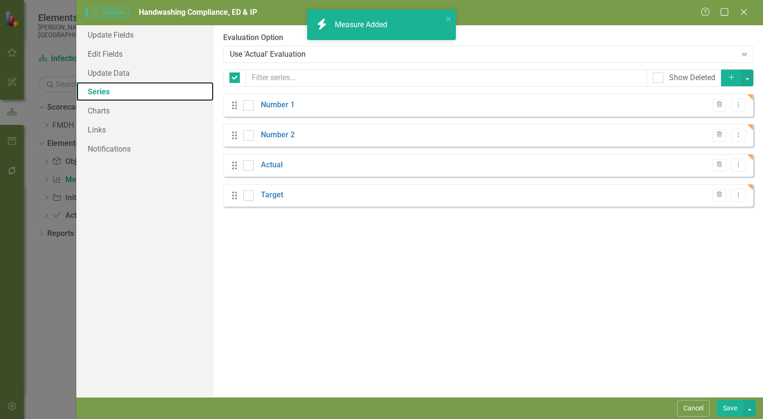
checkbox input "false"
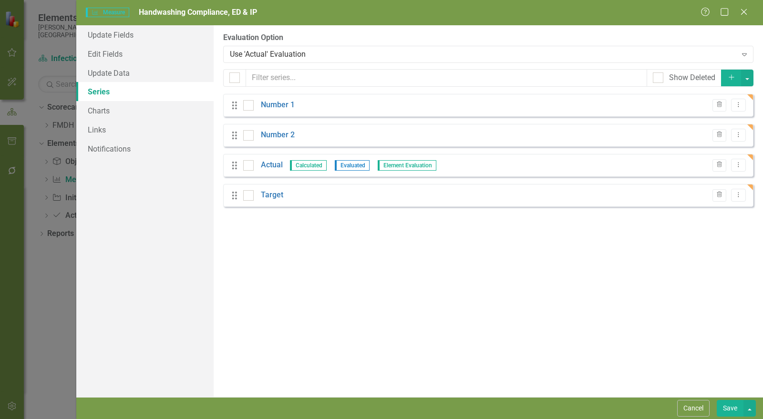
click at [718, 103] on icon "button" at bounding box center [719, 105] width 5 height 6
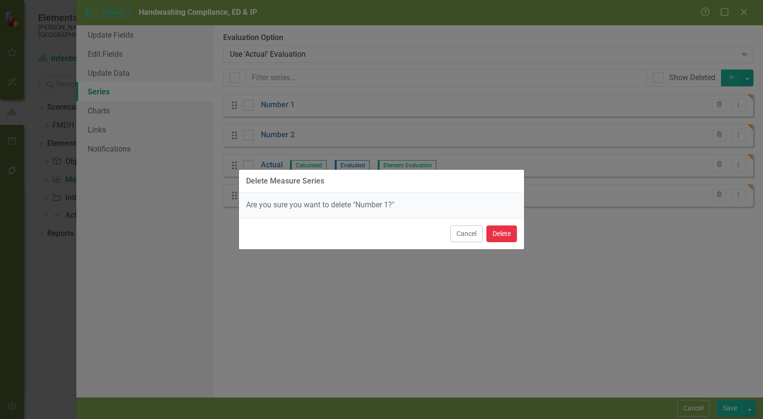
click at [496, 236] on button "Delete" at bounding box center [501, 234] width 31 height 17
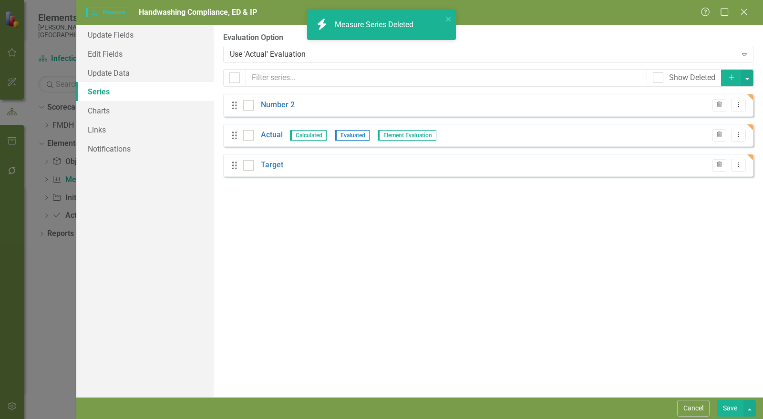
click at [719, 105] on icon "Trash" at bounding box center [719, 105] width 7 height 6
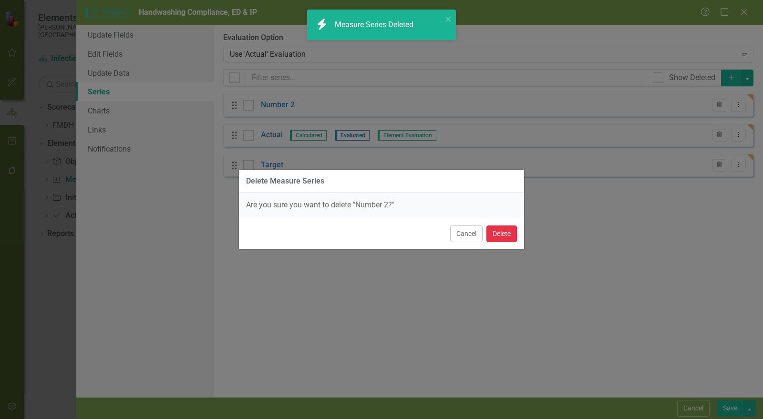
click at [513, 232] on button "Delete" at bounding box center [501, 234] width 31 height 17
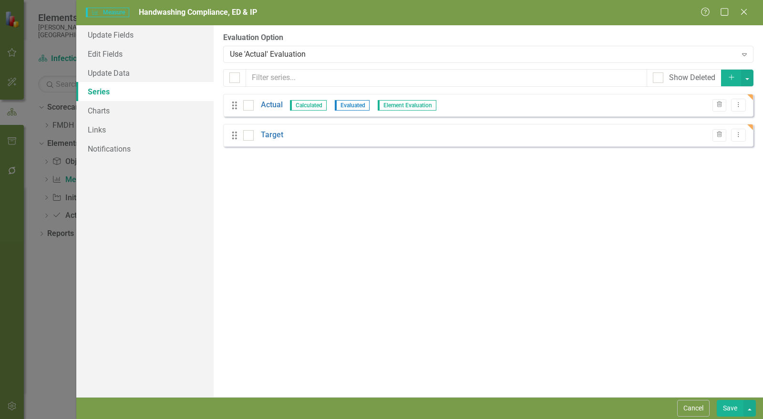
click at [276, 136] on link "Target" at bounding box center [272, 135] width 22 height 11
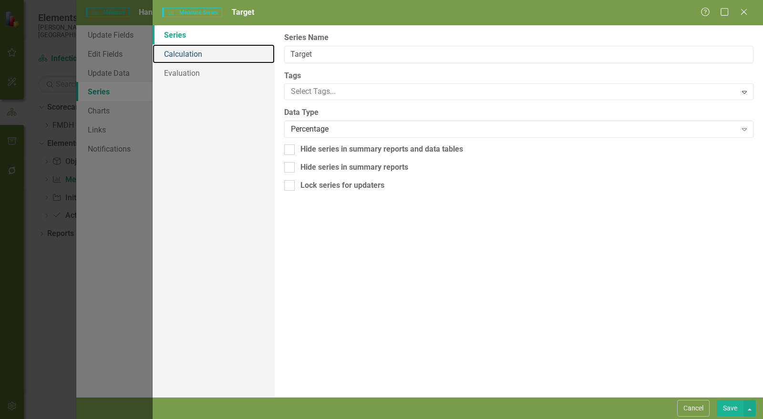
click at [198, 56] on link "Calculation" at bounding box center [214, 53] width 122 height 19
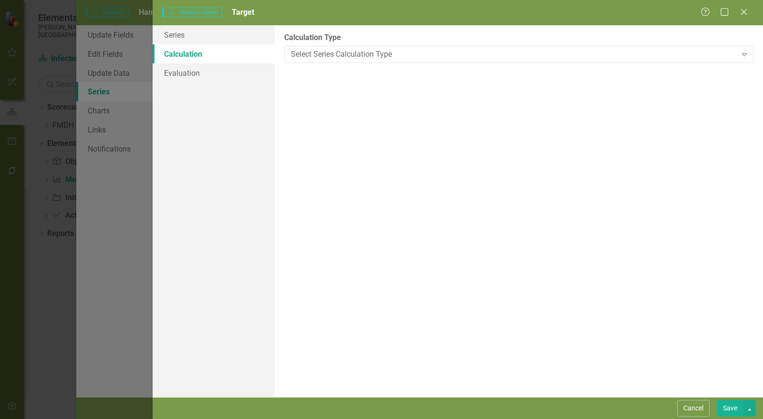
click at [363, 58] on div "Select Series Calculation Type" at bounding box center [514, 54] width 446 height 11
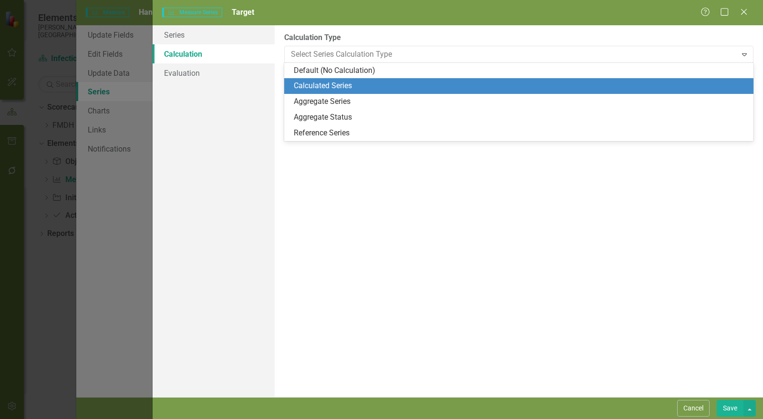
click at [351, 86] on div "Calculated Series" at bounding box center [521, 86] width 454 height 11
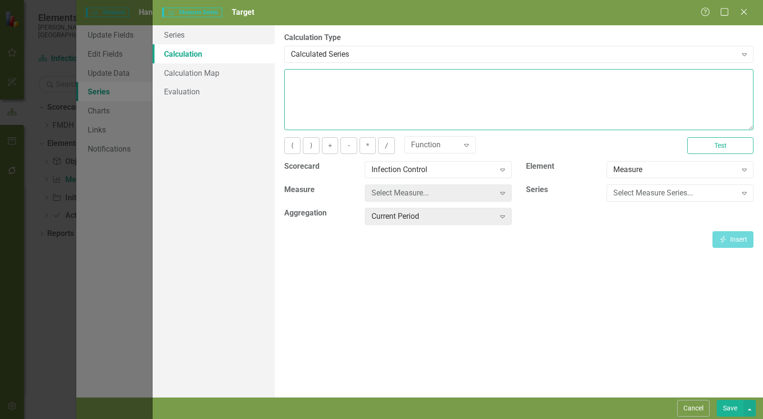
click at [344, 93] on textarea at bounding box center [518, 99] width 469 height 61
type textarea "90"
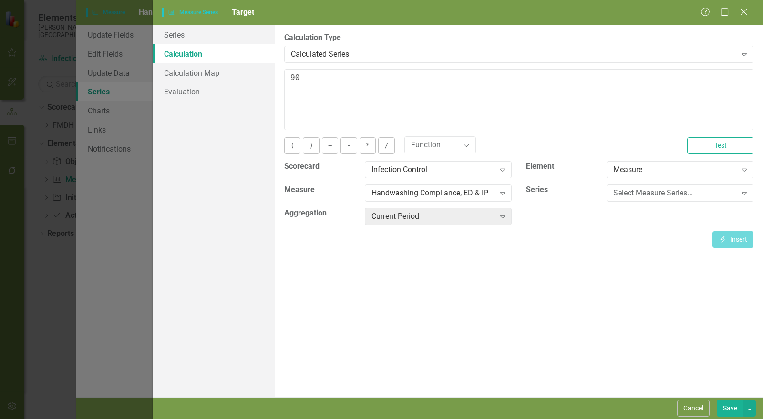
click at [727, 407] on button "Save" at bounding box center [730, 408] width 27 height 17
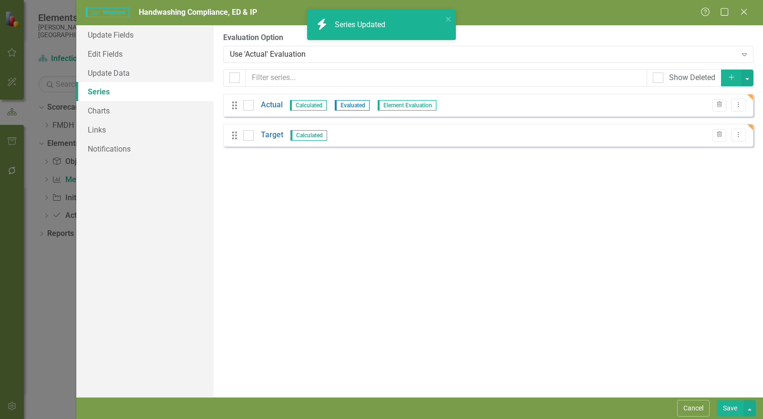
click at [277, 105] on link "Actual" at bounding box center [272, 105] width 22 height 11
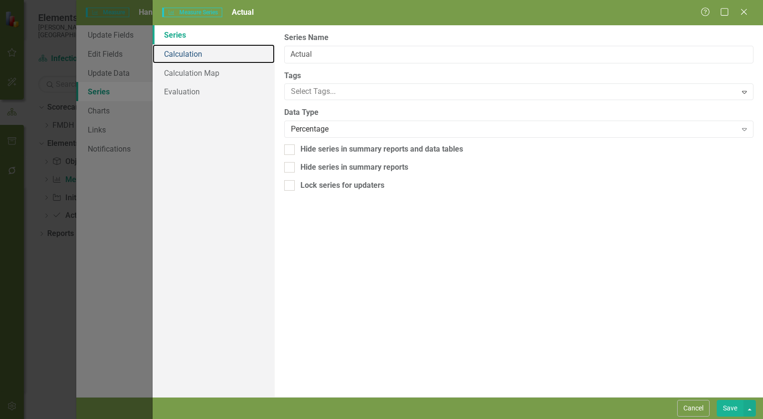
click at [189, 55] on link "Calculation" at bounding box center [214, 53] width 122 height 19
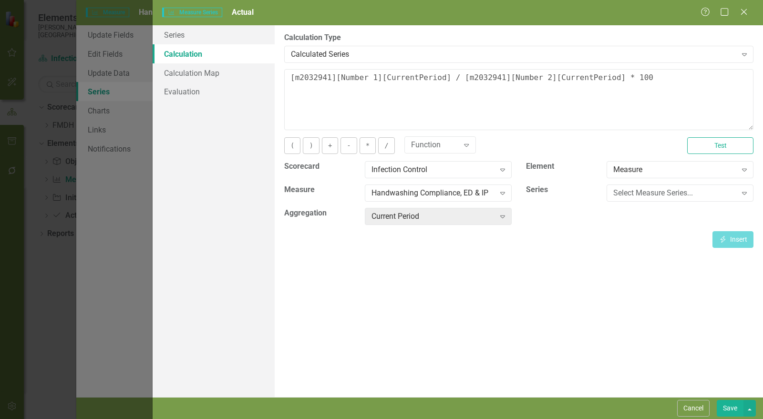
click at [440, 60] on div "Calculated Series Expand" at bounding box center [518, 54] width 469 height 17
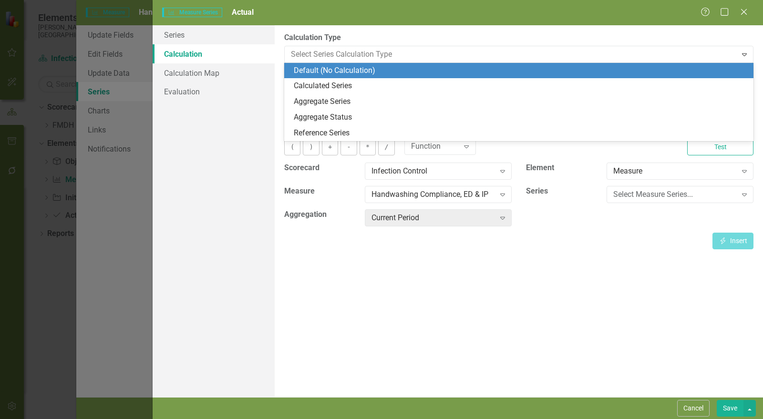
click at [377, 71] on div "Default (No Calculation)" at bounding box center [521, 70] width 454 height 11
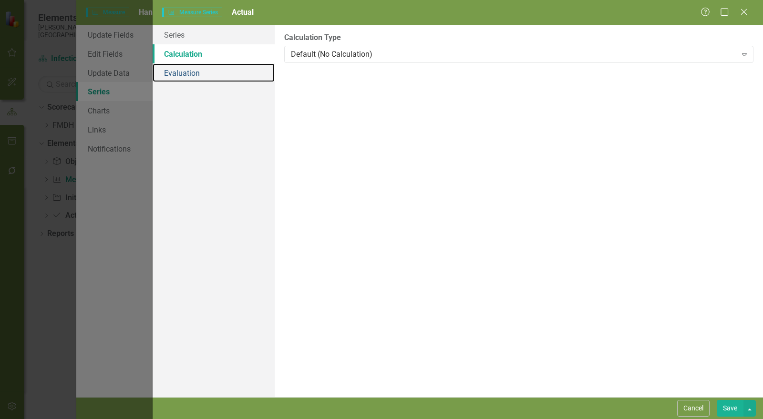
click at [178, 75] on link "Evaluation" at bounding box center [214, 72] width 122 height 19
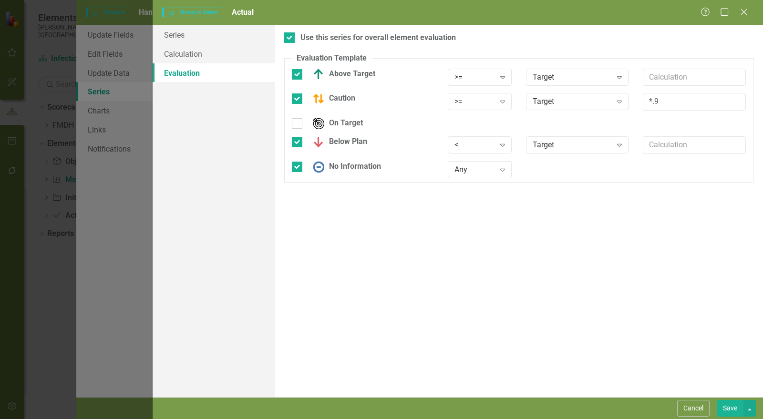
click at [730, 405] on button "Save" at bounding box center [730, 408] width 27 height 17
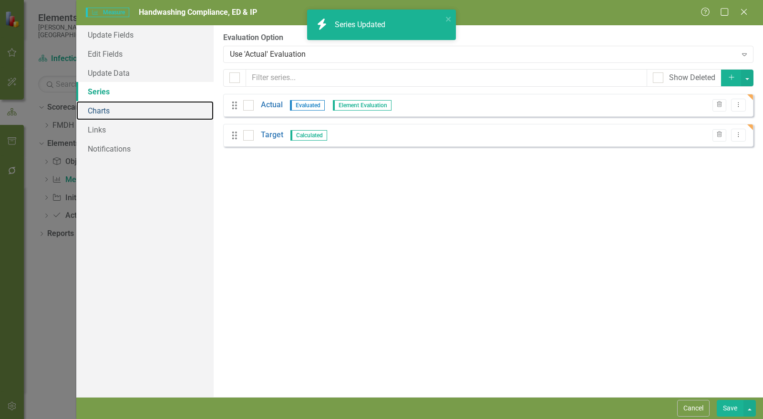
click at [116, 112] on link "Charts" at bounding box center [144, 110] width 137 height 19
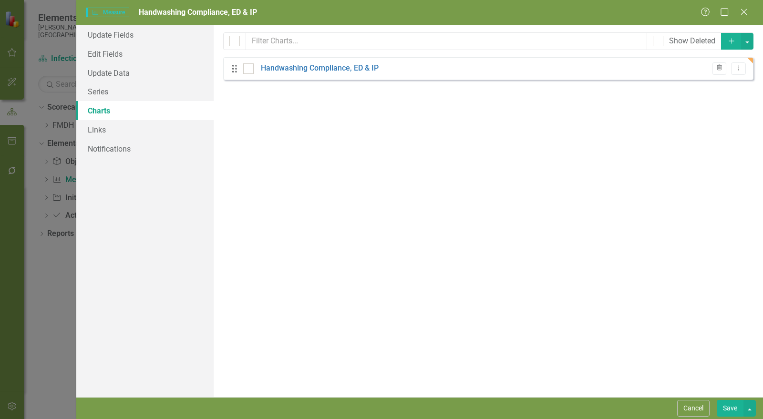
click at [336, 69] on link "Handwashing Compliance, ED & IP" at bounding box center [320, 68] width 118 height 11
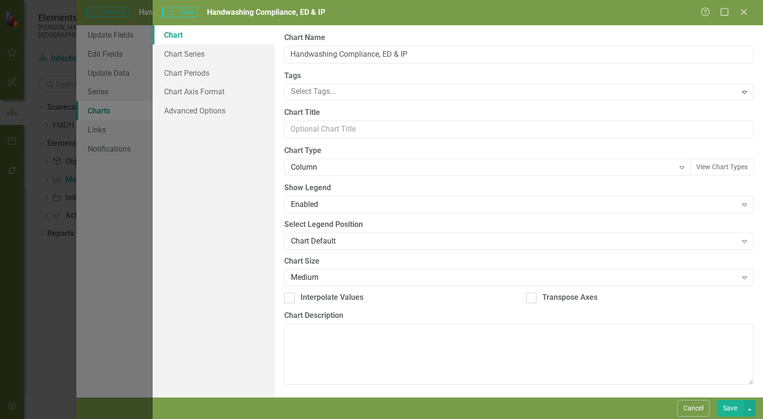
click at [338, 165] on div "Column" at bounding box center [482, 167] width 383 height 11
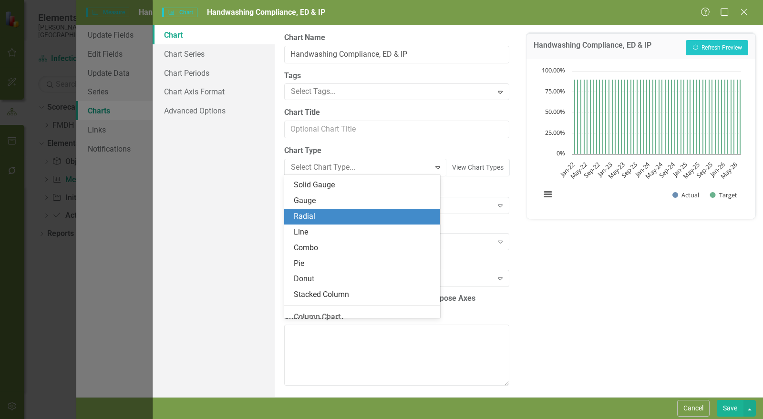
scroll to position [51, 0]
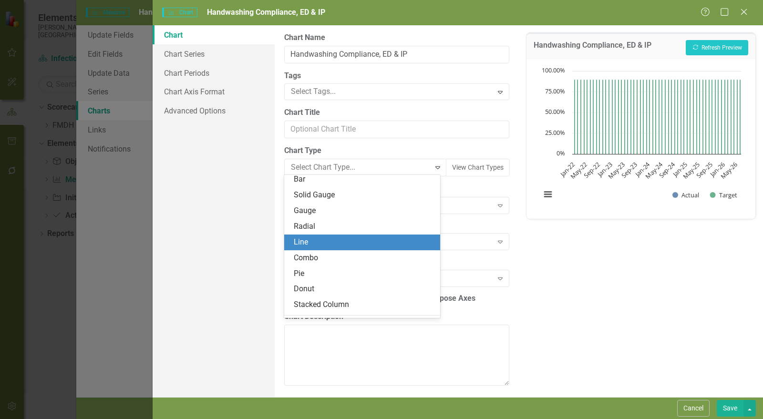
click at [325, 239] on div "Line" at bounding box center [364, 242] width 141 height 11
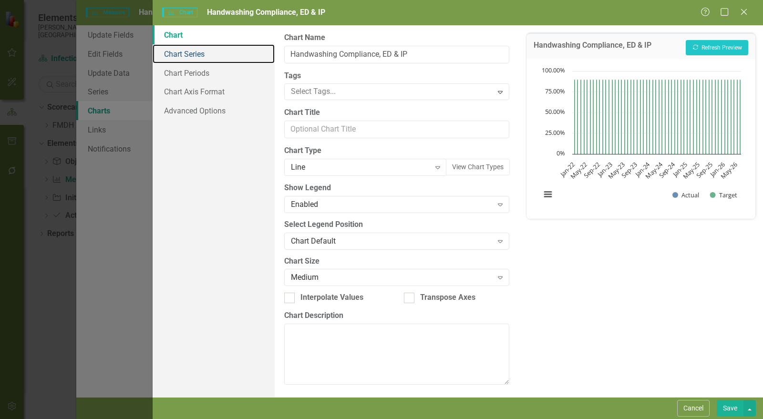
click at [207, 54] on link "Chart Series" at bounding box center [214, 53] width 122 height 19
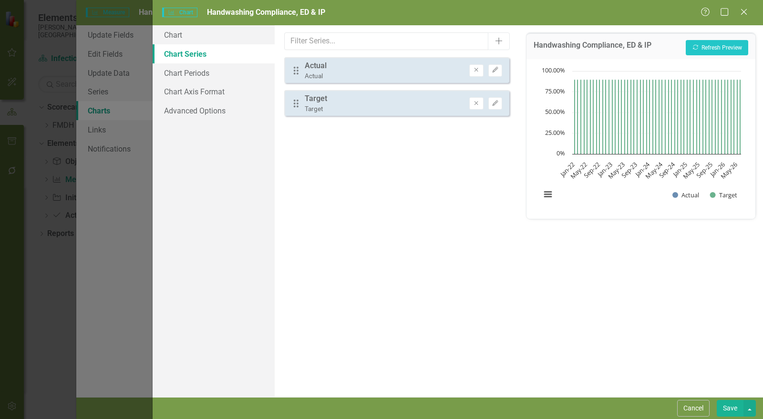
click at [499, 67] on button "Edit" at bounding box center [495, 70] width 14 height 12
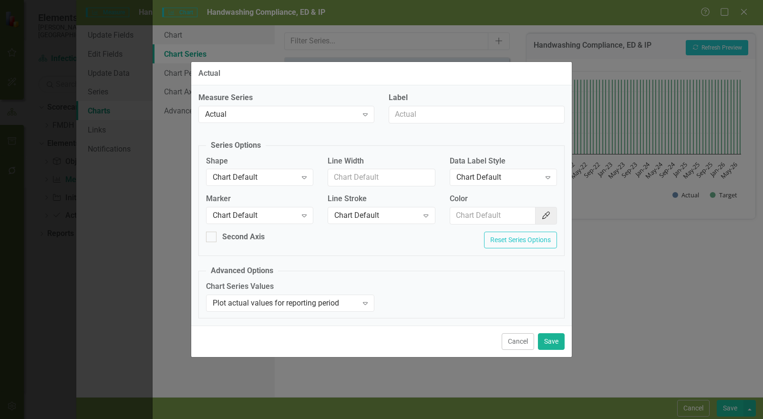
click at [264, 213] on div "Chart Default" at bounding box center [255, 215] width 84 height 11
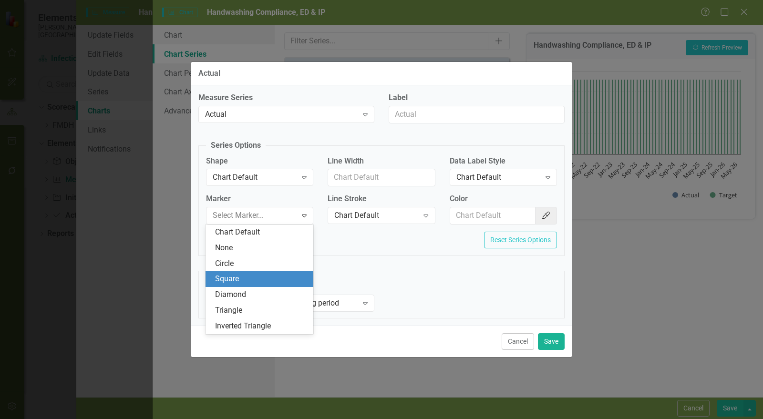
click at [258, 280] on div "Square" at bounding box center [261, 279] width 93 height 11
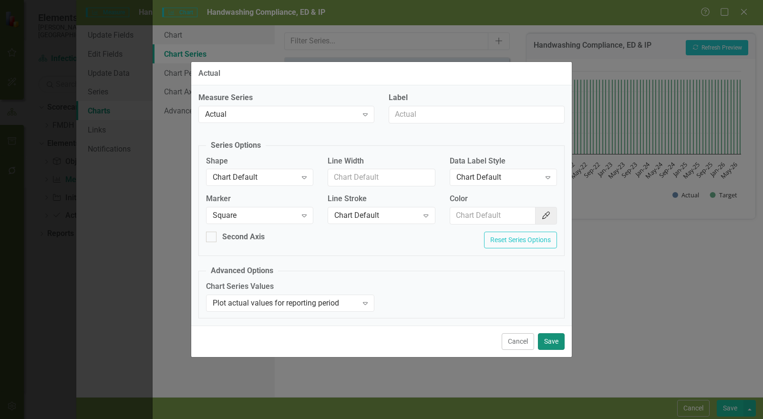
click at [557, 336] on button "Save" at bounding box center [551, 341] width 27 height 17
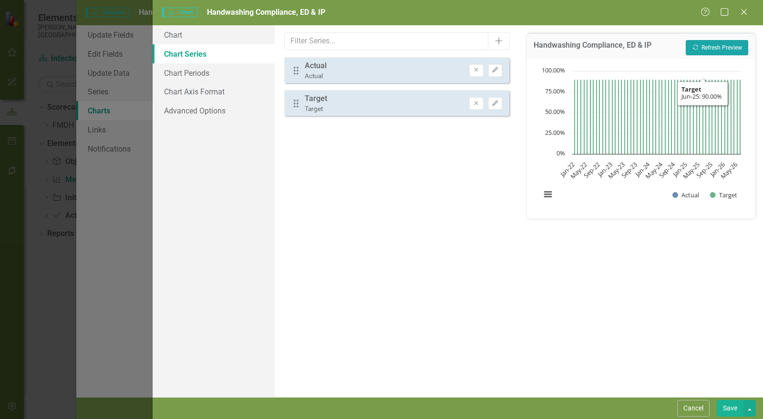
click at [733, 43] on button "Recalculate Refresh Preview" at bounding box center [717, 47] width 62 height 15
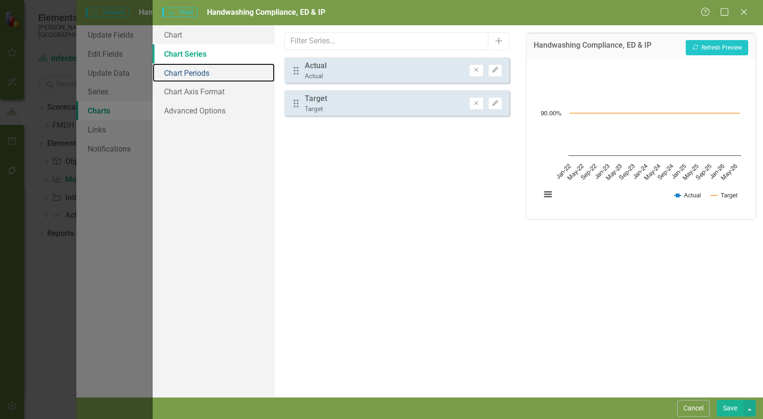
click at [189, 72] on link "Chart Periods" at bounding box center [214, 72] width 122 height 19
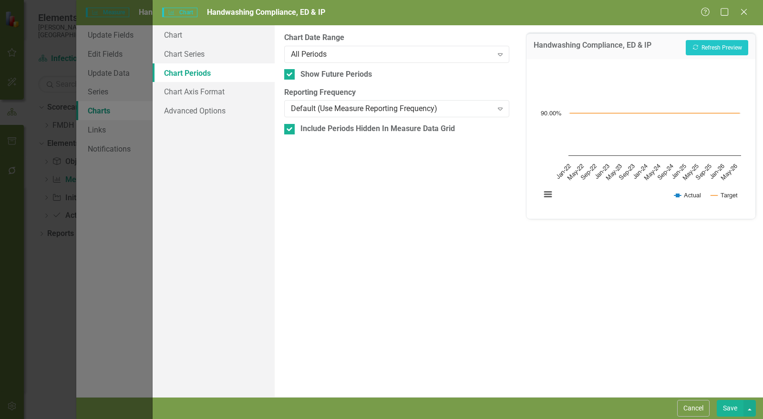
click at [310, 75] on div "Show Future Periods" at bounding box center [336, 74] width 72 height 11
click at [290, 75] on input "Show Future Periods" at bounding box center [287, 72] width 6 height 6
checkbox input "false"
click at [304, 130] on div "Include Periods Hidden In Measure Data Grid" at bounding box center [377, 129] width 155 height 11
click at [290, 130] on input "Include Periods Hidden In Measure Data Grid" at bounding box center [287, 127] width 6 height 6
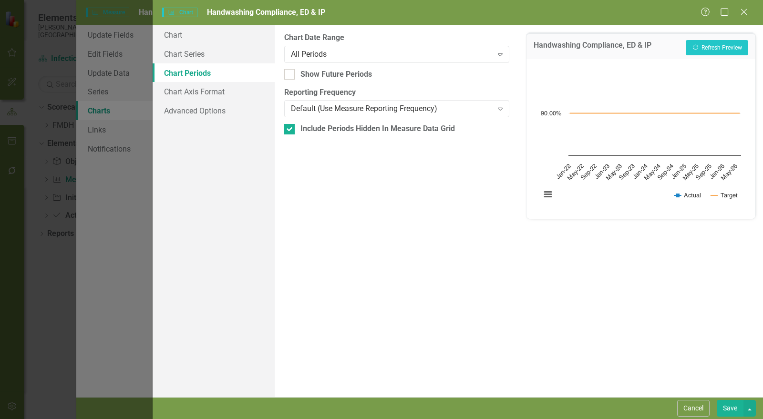
checkbox input "false"
click at [725, 410] on button "Save" at bounding box center [730, 408] width 27 height 17
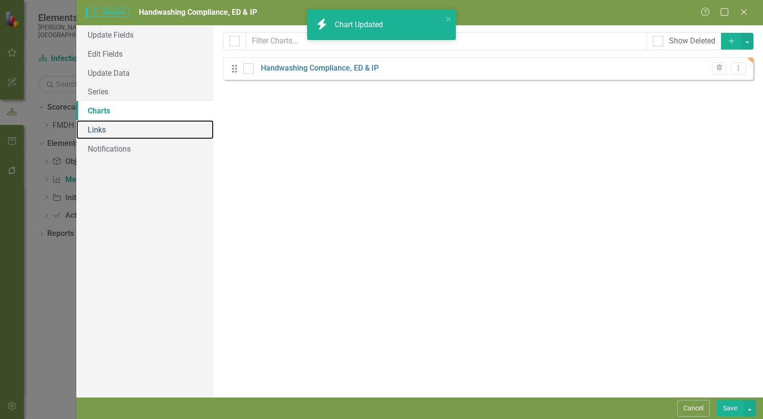
drag, startPoint x: 111, startPoint y: 134, endPoint x: 149, endPoint y: 134, distance: 38.6
click at [110, 134] on link "Links" at bounding box center [144, 129] width 137 height 19
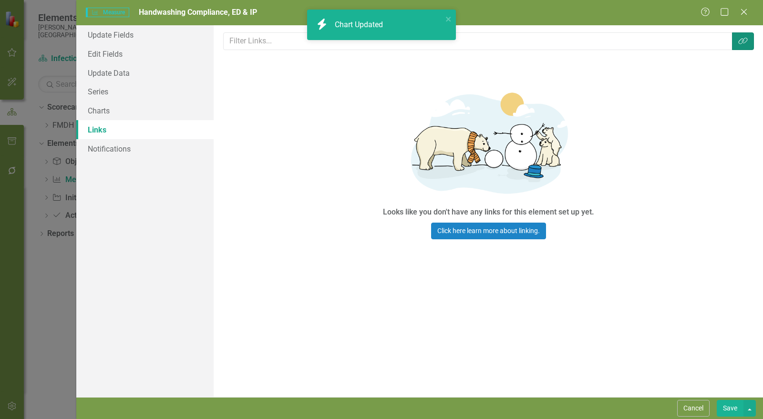
click at [739, 40] on icon "Link Tag" at bounding box center [743, 41] width 10 height 8
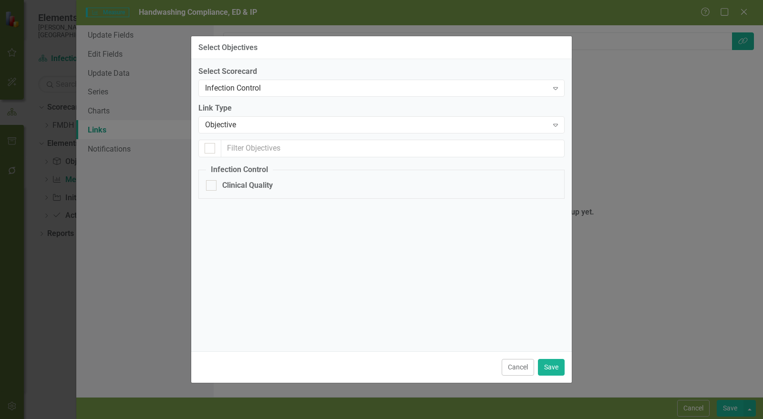
click at [232, 192] on fieldset "Infection Control Clinical Quality" at bounding box center [381, 182] width 366 height 34
click at [229, 187] on div "Clinical Quality" at bounding box center [247, 185] width 51 height 11
click at [212, 186] on input "Clinical Quality" at bounding box center [209, 183] width 6 height 6
checkbox input "true"
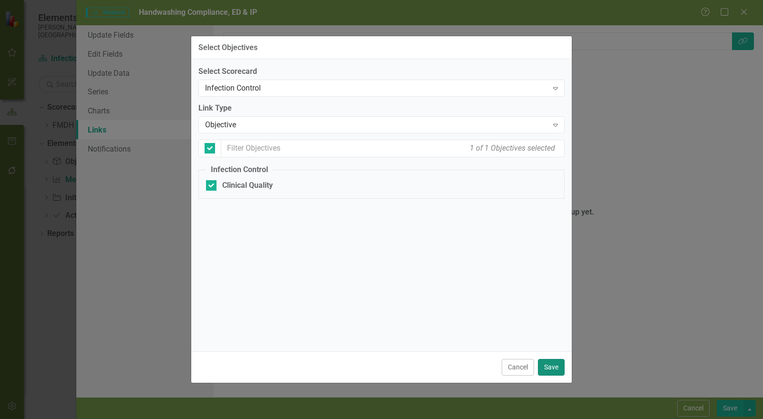
click at [558, 368] on button "Save" at bounding box center [551, 367] width 27 height 17
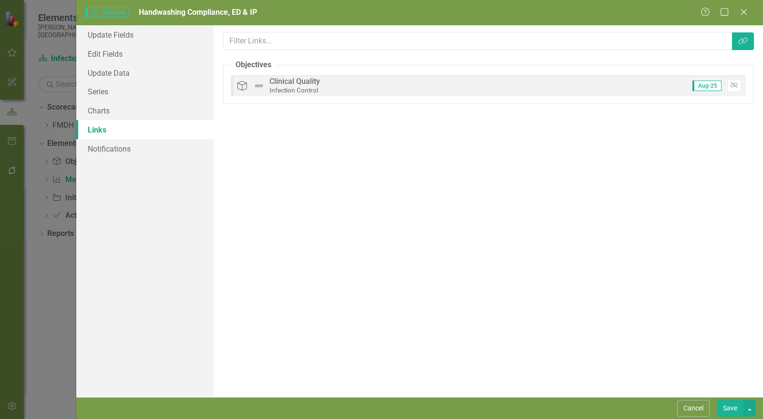
click at [732, 413] on button "Save" at bounding box center [730, 408] width 27 height 17
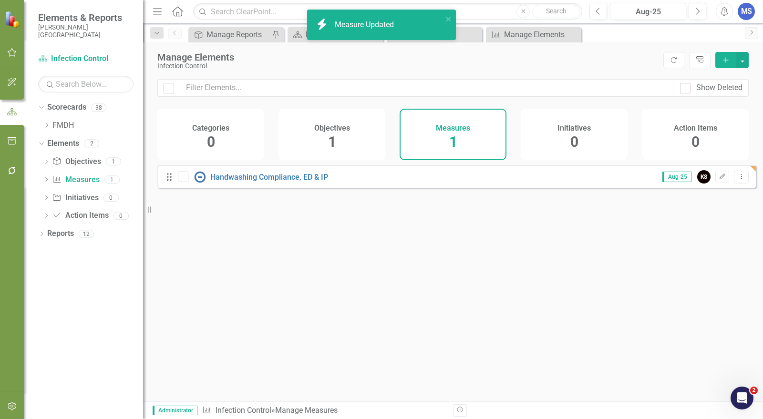
click at [737, 180] on icon "Dropdown Menu" at bounding box center [741, 177] width 8 height 6
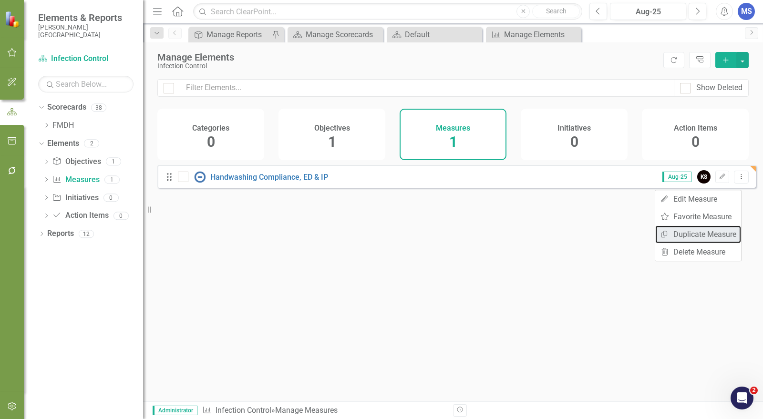
click at [715, 231] on link "Copy Duplicate Measure" at bounding box center [698, 235] width 86 height 18
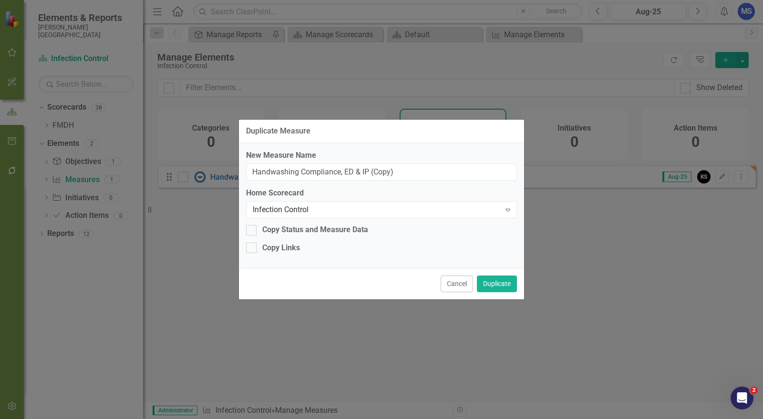
click at [294, 250] on div "Copy Links" at bounding box center [281, 248] width 38 height 11
click at [252, 249] on input "Copy Links" at bounding box center [249, 246] width 6 height 6
checkbox input "true"
drag, startPoint x: 403, startPoint y: 171, endPoint x: 344, endPoint y: 173, distance: 58.2
click at [344, 173] on input "Handwashing Compliance, ED & IP (Copy)" at bounding box center [381, 173] width 271 height 18
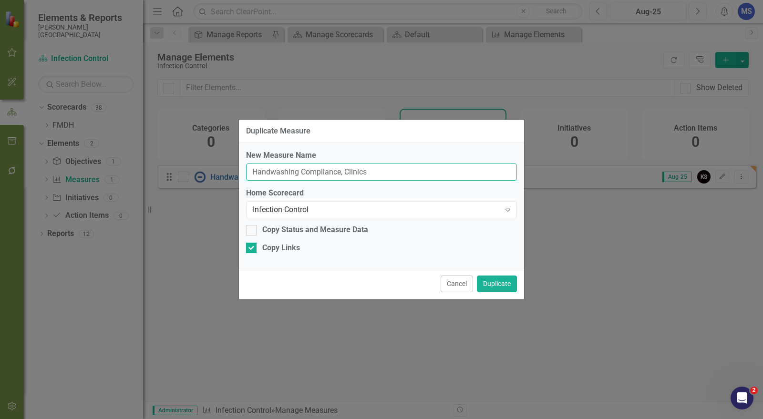
type input "Handwashing Compliance, Clinics"
click at [493, 282] on button "Duplicate" at bounding box center [497, 284] width 40 height 17
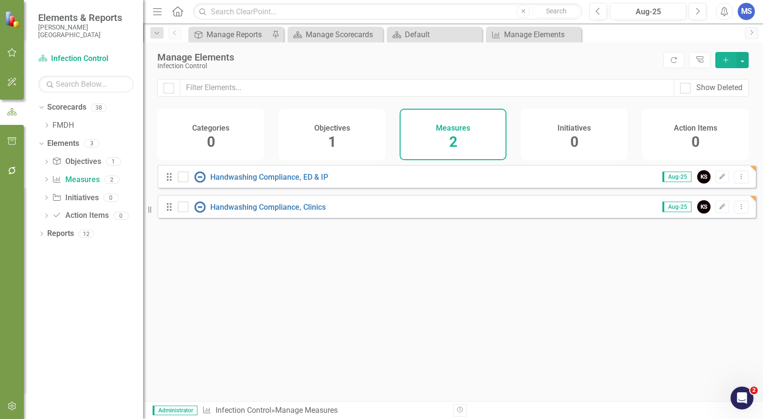
click at [719, 210] on icon "Edit" at bounding box center [722, 207] width 7 height 6
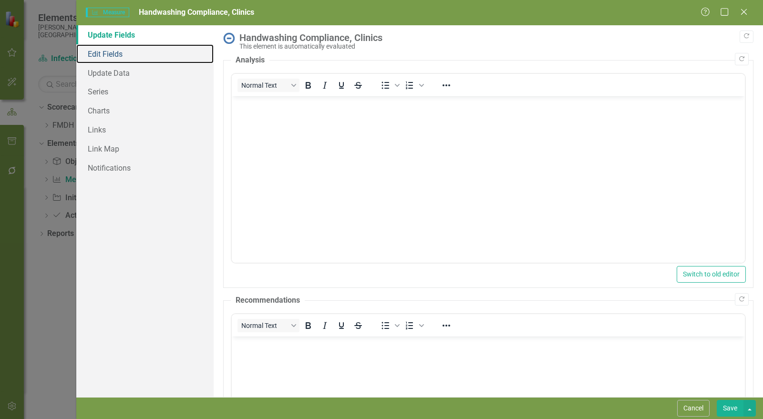
click at [120, 55] on link "Edit Fields" at bounding box center [144, 53] width 137 height 19
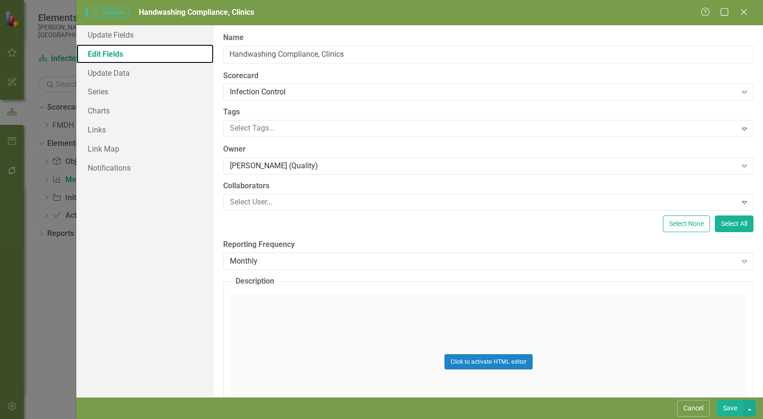
scroll to position [0, 0]
click at [271, 260] on div "Monthly" at bounding box center [483, 261] width 507 height 11
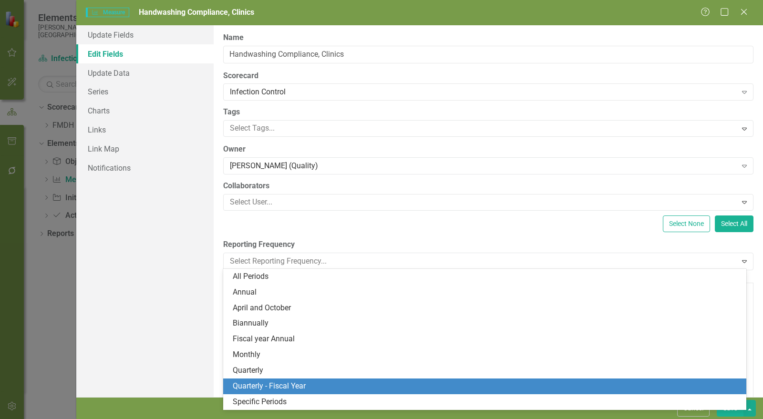
click at [259, 385] on div "Quarterly - Fiscal Year" at bounding box center [487, 386] width 508 height 11
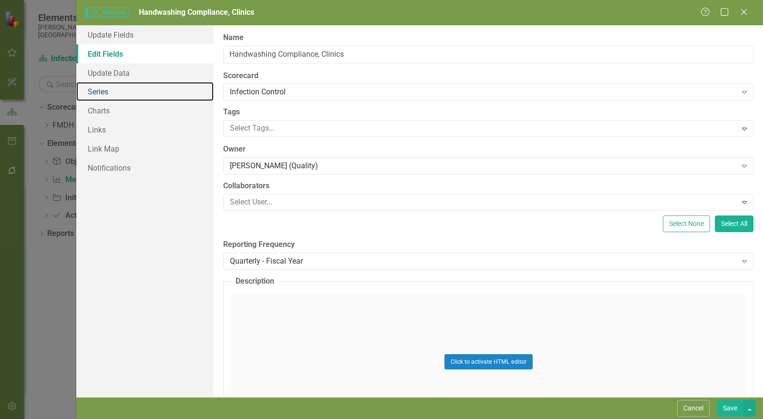
click at [120, 93] on link "Series" at bounding box center [144, 91] width 137 height 19
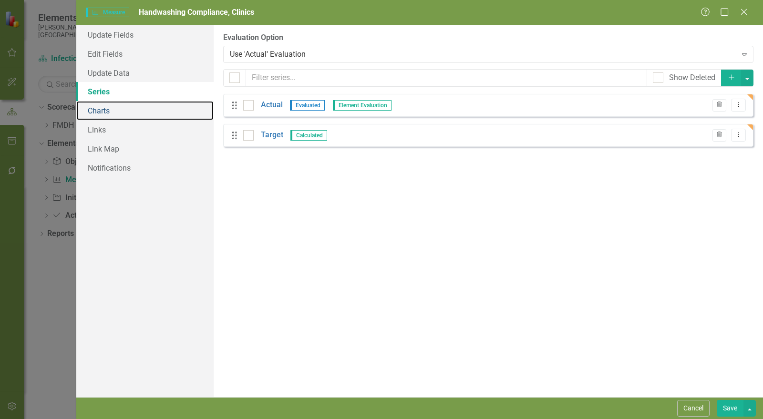
click at [111, 114] on link "Charts" at bounding box center [144, 110] width 137 height 19
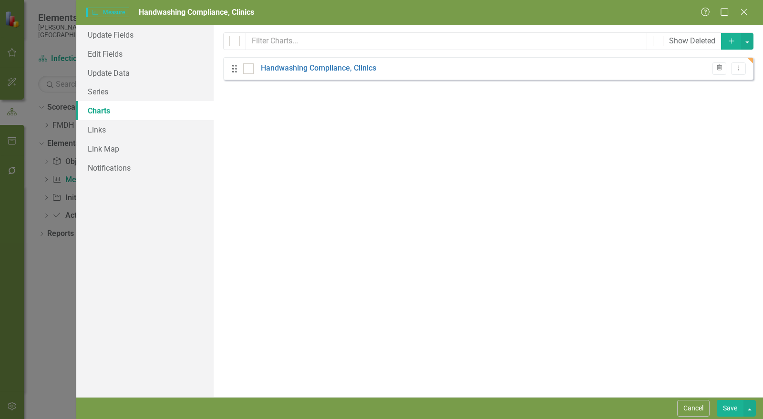
click at [366, 69] on link "Handwashing Compliance, Clinics" at bounding box center [318, 68] width 115 height 11
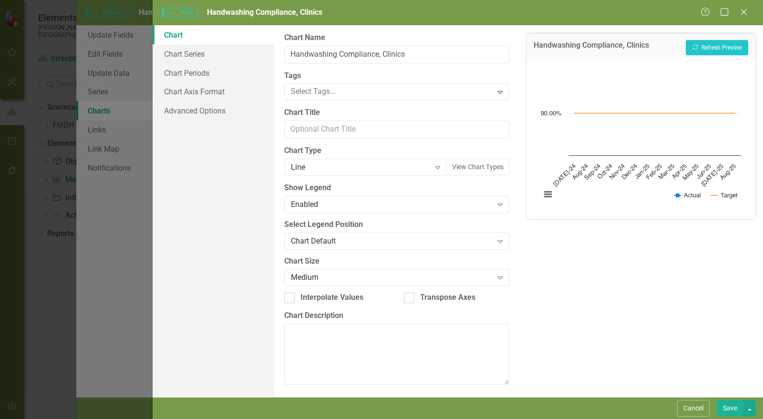
click at [737, 411] on button "Save" at bounding box center [730, 408] width 27 height 17
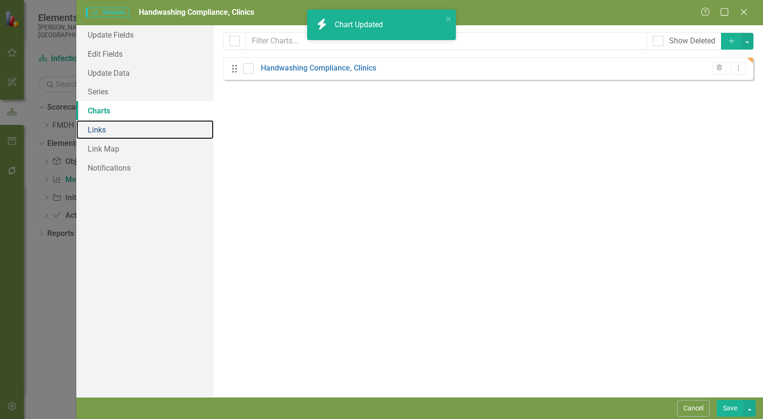
click at [104, 130] on link "Links" at bounding box center [144, 129] width 137 height 19
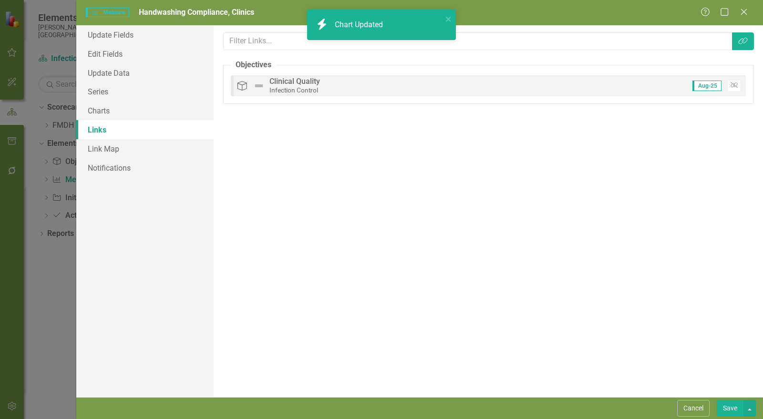
click at [730, 415] on button "Save" at bounding box center [730, 408] width 27 height 17
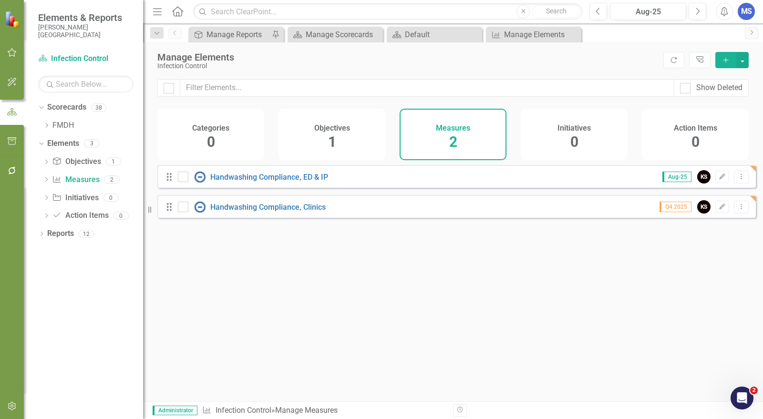
click at [403, 321] on div "Looks like you don't have any Measures set up yet. Why don't you add a Measure …" at bounding box center [456, 271] width 599 height 213
click at [730, 57] on icon "Add" at bounding box center [726, 60] width 9 height 7
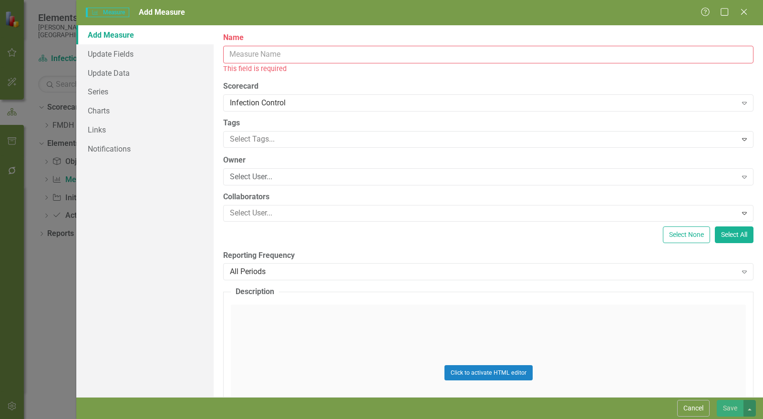
click at [240, 56] on input "Name" at bounding box center [488, 55] width 530 height 18
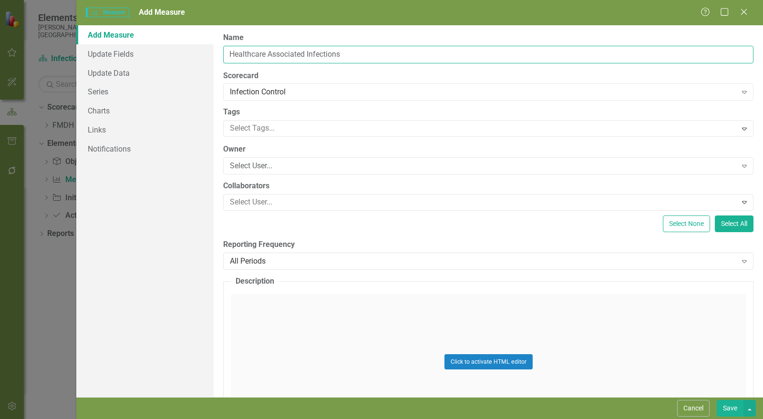
type input "Healthcare Associated Infections"
click at [258, 158] on div "Select User... Expand" at bounding box center [488, 165] width 530 height 17
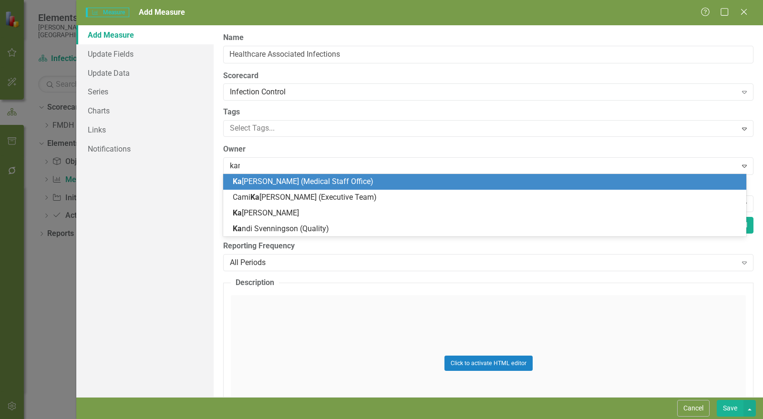
type input "kandi"
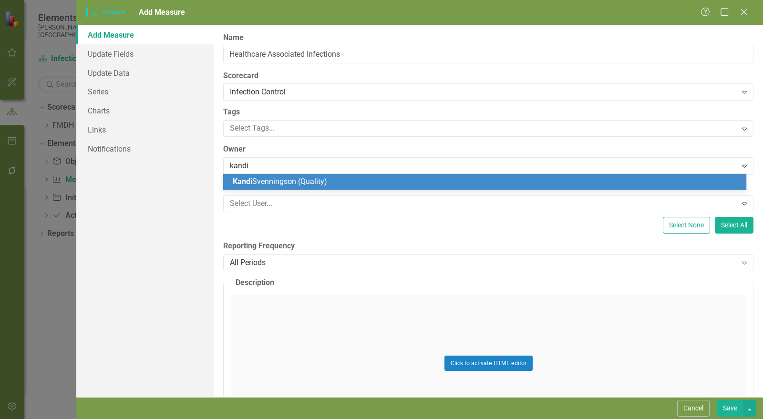
click at [262, 180] on span "Kandi Svenningson (Quality)" at bounding box center [280, 181] width 94 height 9
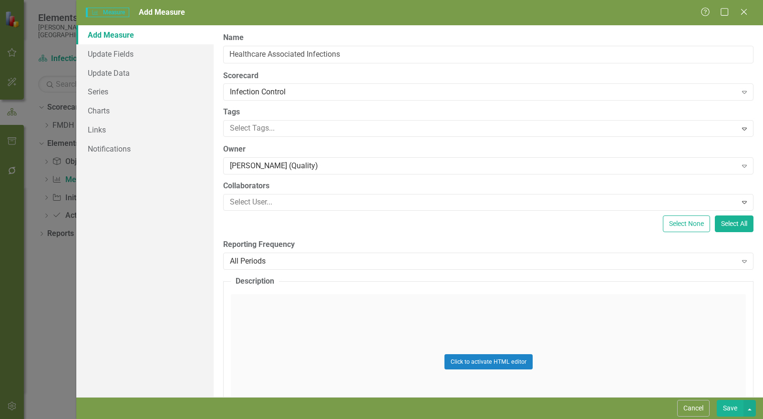
click at [263, 261] on div "All Periods" at bounding box center [483, 261] width 507 height 11
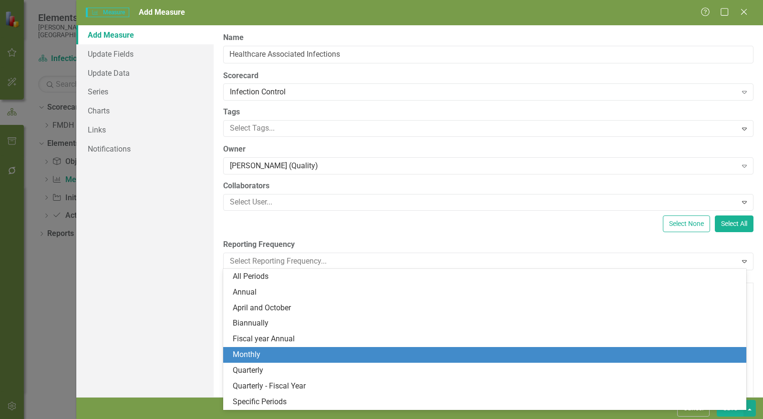
click at [267, 358] on div "Monthly" at bounding box center [487, 355] width 508 height 11
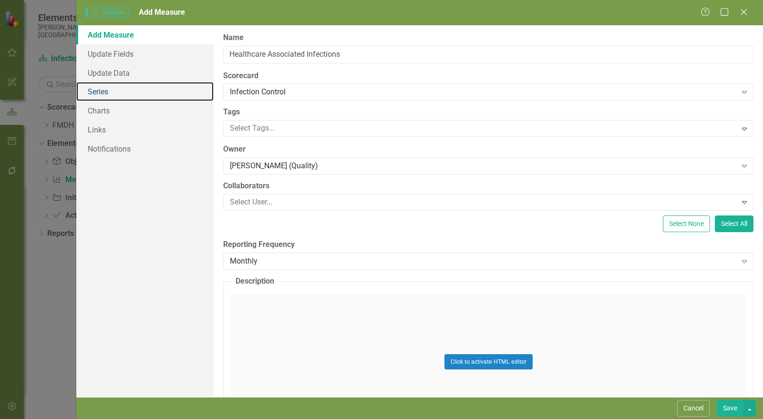
click at [120, 94] on link "Series" at bounding box center [144, 91] width 137 height 19
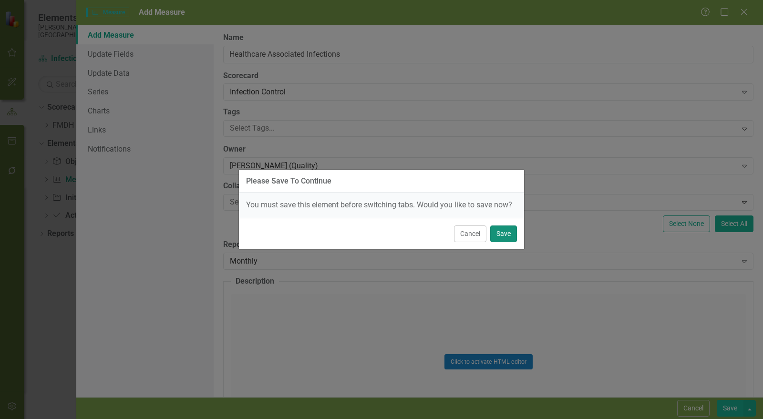
click at [512, 241] on button "Save" at bounding box center [503, 234] width 27 height 17
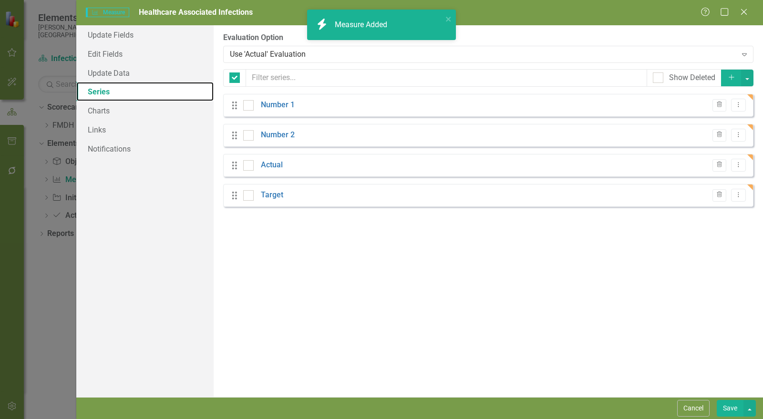
checkbox input "false"
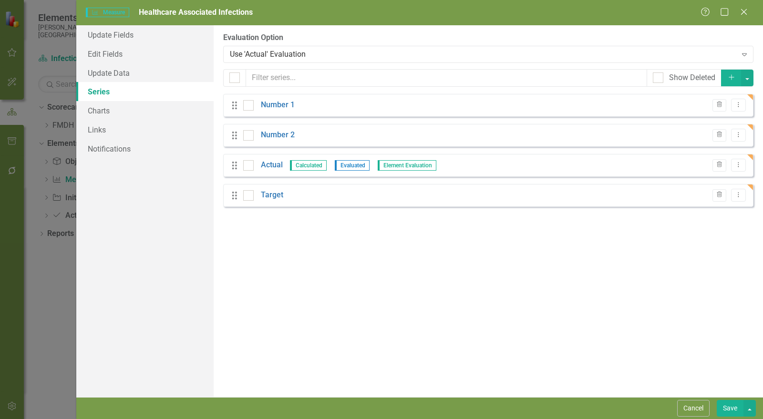
click at [721, 103] on icon "Trash" at bounding box center [719, 105] width 7 height 6
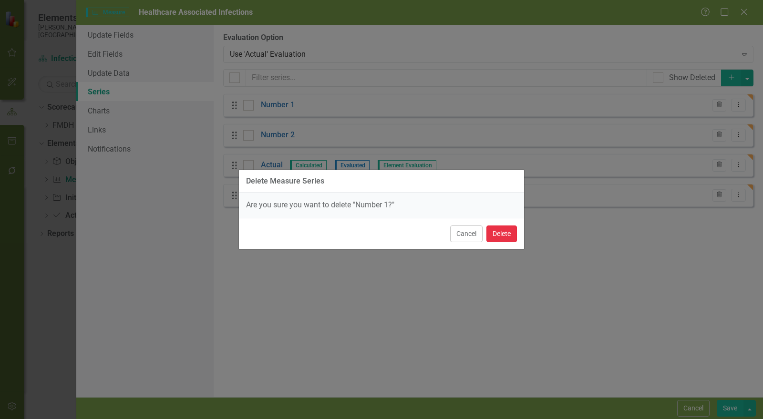
click at [507, 232] on button "Delete" at bounding box center [501, 234] width 31 height 17
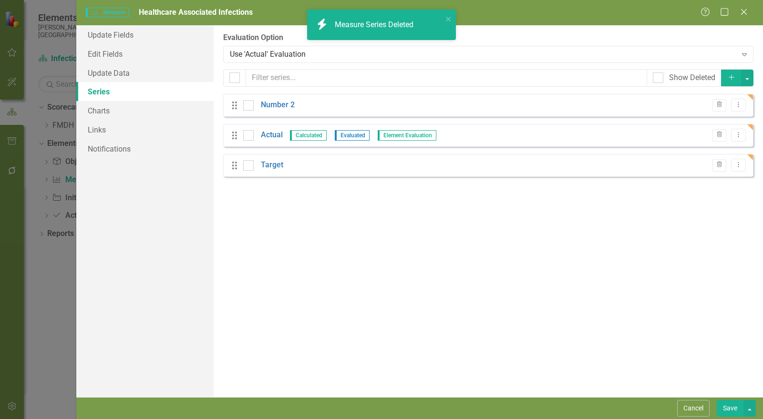
click at [720, 107] on icon "Trash" at bounding box center [719, 105] width 7 height 6
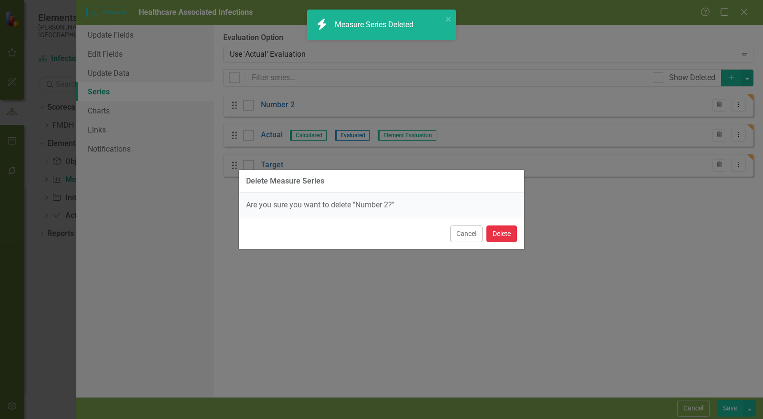
click at [508, 234] on button "Delete" at bounding box center [501, 234] width 31 height 17
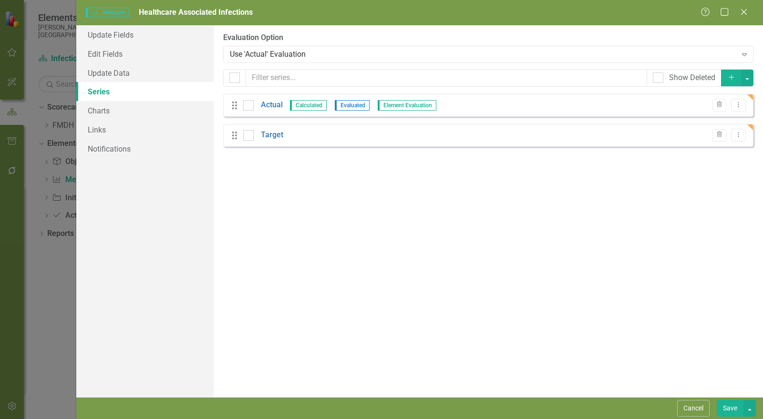
click at [275, 108] on link "Actual" at bounding box center [272, 105] width 22 height 11
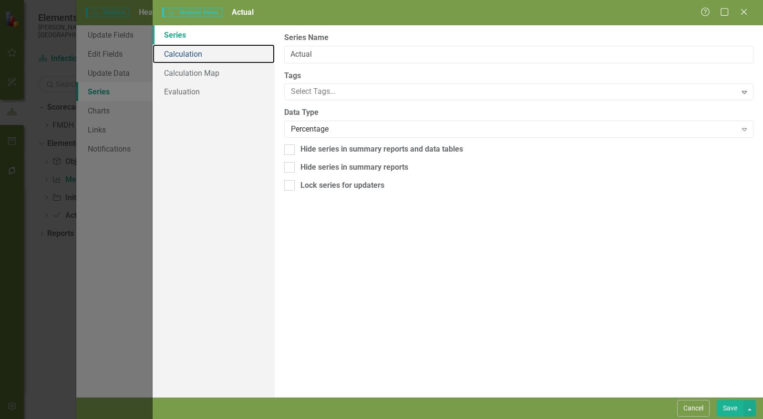
click at [204, 58] on link "Calculation" at bounding box center [214, 53] width 122 height 19
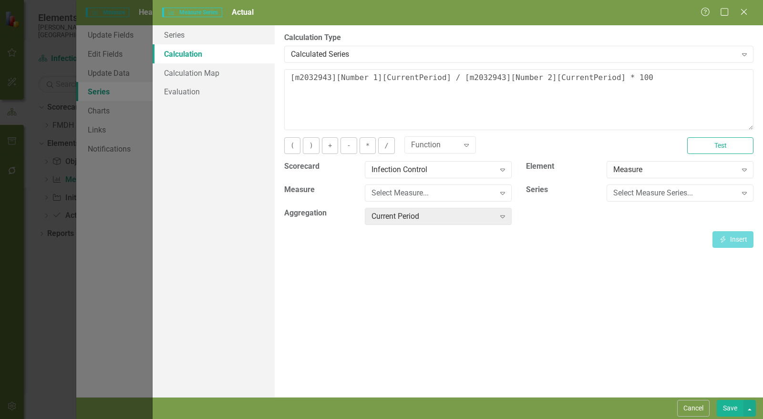
click at [351, 54] on div "Calculated Series" at bounding box center [514, 54] width 446 height 11
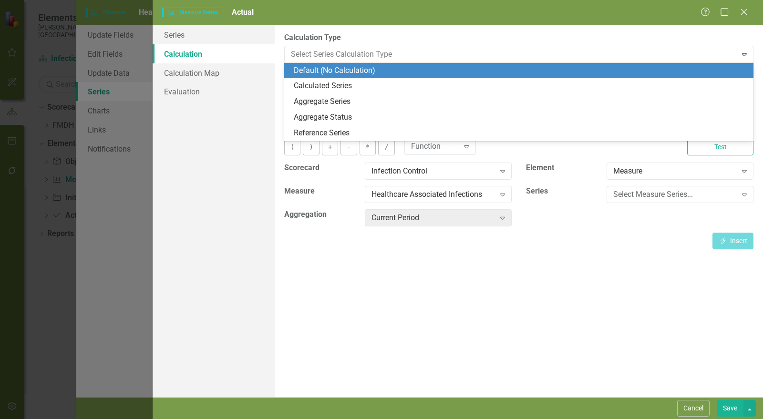
click at [339, 71] on div "Default (No Calculation)" at bounding box center [521, 70] width 454 height 11
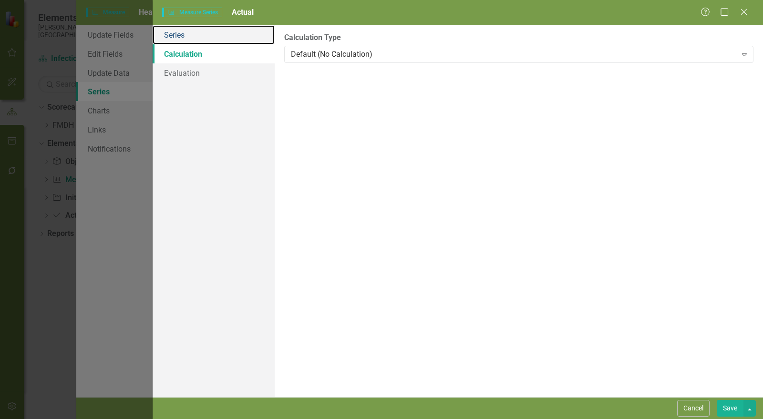
click at [182, 37] on link "Series" at bounding box center [214, 34] width 122 height 19
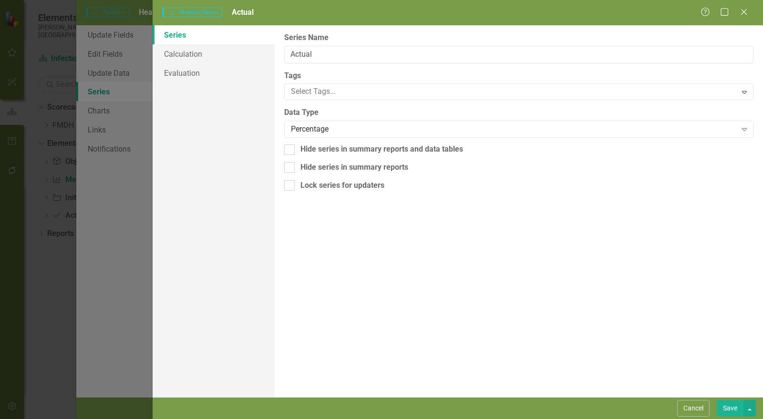
click at [357, 122] on div "Percentage Expand" at bounding box center [518, 129] width 469 height 17
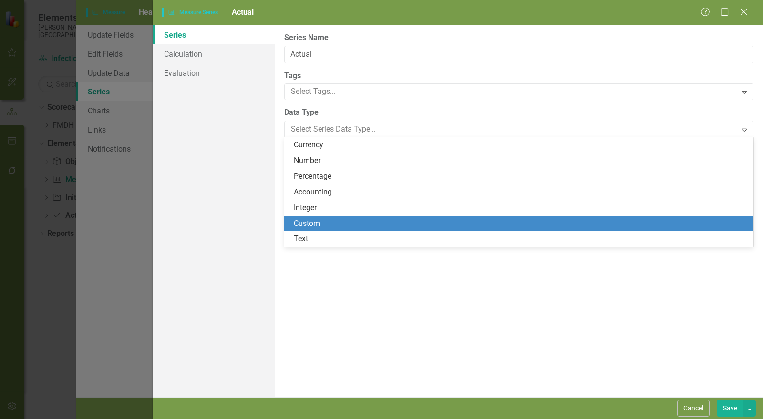
click at [342, 227] on div "Custom" at bounding box center [521, 223] width 454 height 11
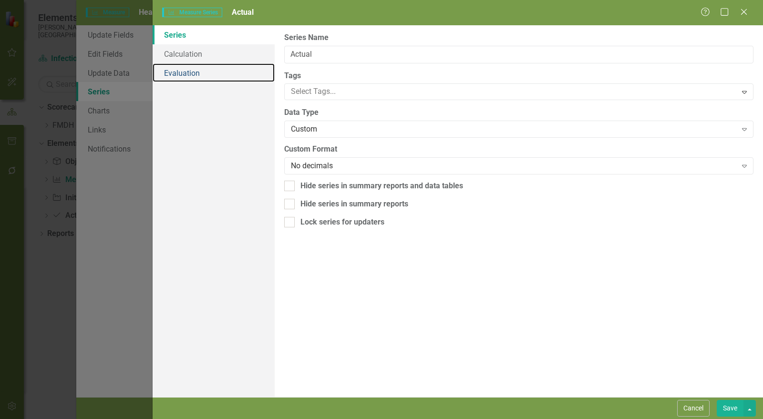
click at [189, 72] on link "Evaluation" at bounding box center [214, 72] width 122 height 19
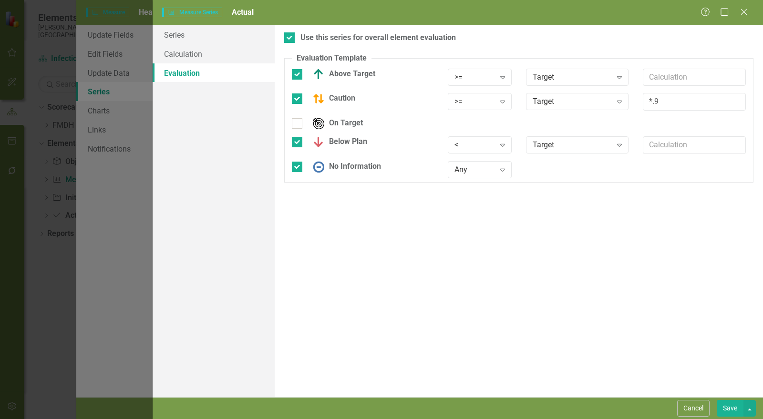
drag, startPoint x: 731, startPoint y: 404, endPoint x: 726, endPoint y: 401, distance: 6.5
click at [731, 405] on button "Save" at bounding box center [730, 408] width 27 height 17
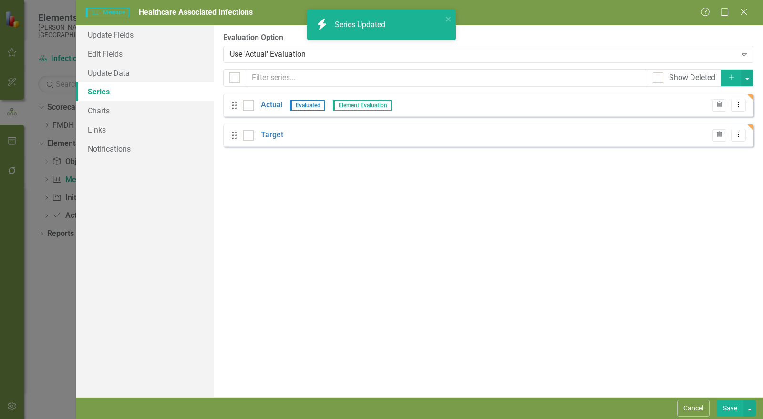
click at [277, 136] on link "Target" at bounding box center [272, 135] width 22 height 11
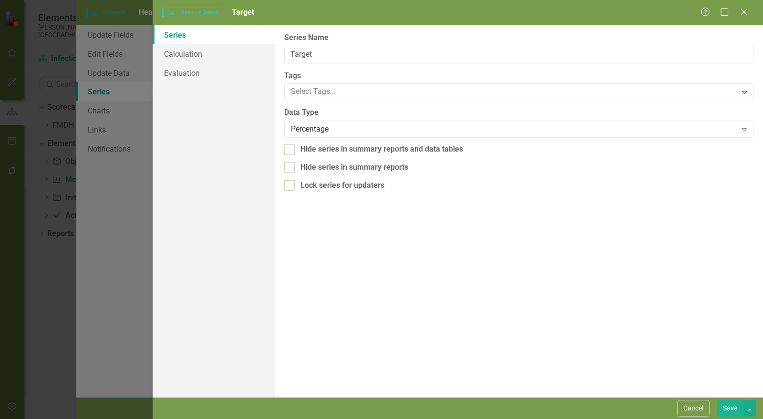
click at [300, 132] on div "Percentage" at bounding box center [514, 129] width 446 height 11
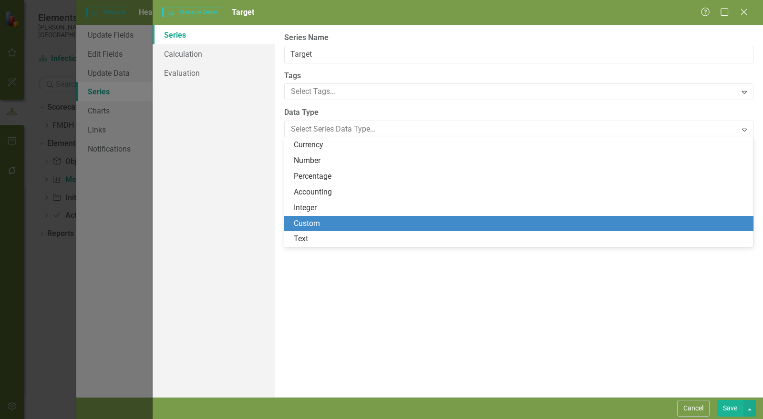
click at [324, 227] on div "Custom" at bounding box center [521, 223] width 454 height 11
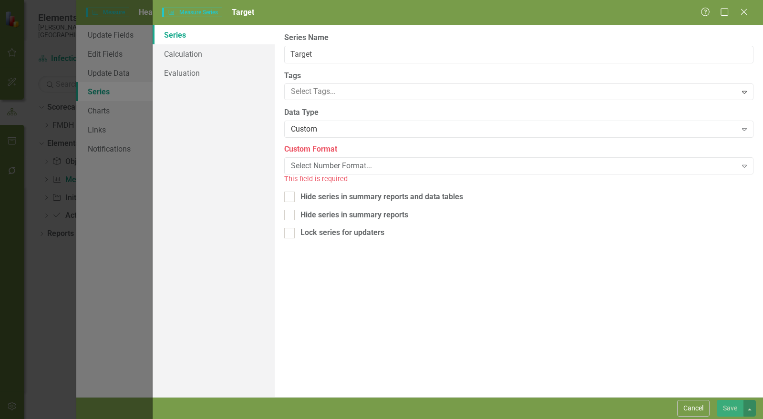
click at [332, 165] on div "Select Number Format..." at bounding box center [514, 166] width 446 height 11
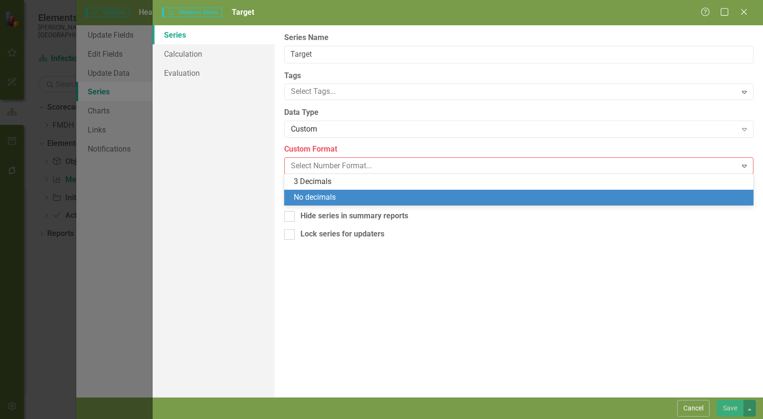
click at [341, 199] on div "No decimals" at bounding box center [521, 197] width 454 height 11
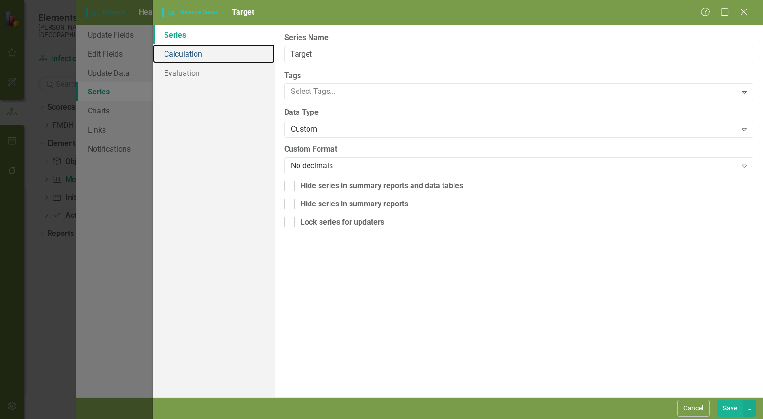
click at [175, 59] on link "Calculation" at bounding box center [214, 53] width 122 height 19
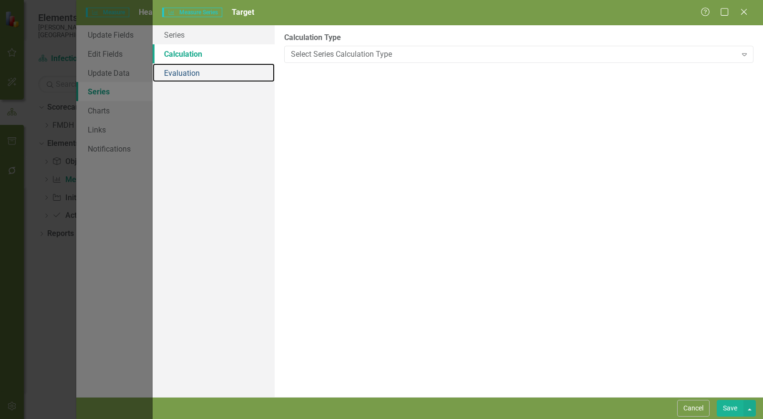
click at [178, 80] on link "Evaluation" at bounding box center [214, 72] width 122 height 19
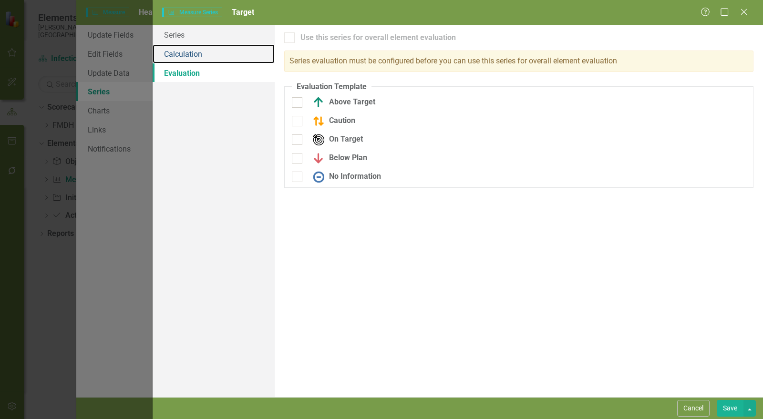
click at [176, 61] on link "Calculation" at bounding box center [214, 53] width 122 height 19
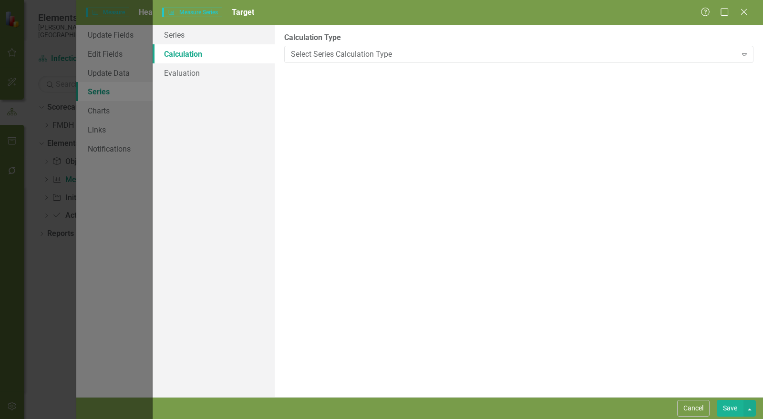
click at [327, 56] on div "Select Series Calculation Type" at bounding box center [514, 54] width 446 height 11
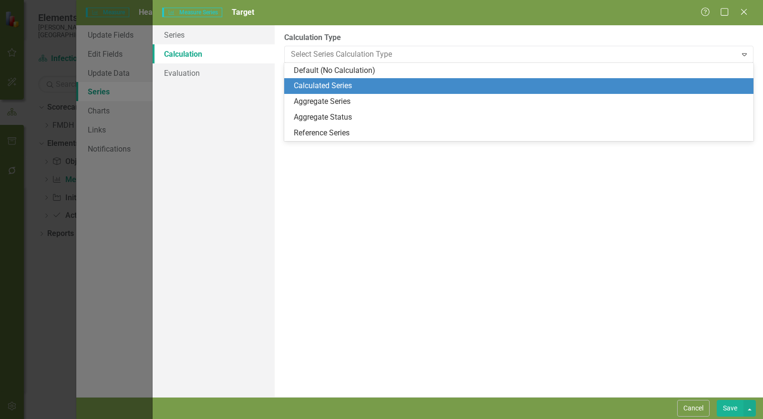
click at [317, 81] on div "Calculated Series" at bounding box center [521, 86] width 454 height 11
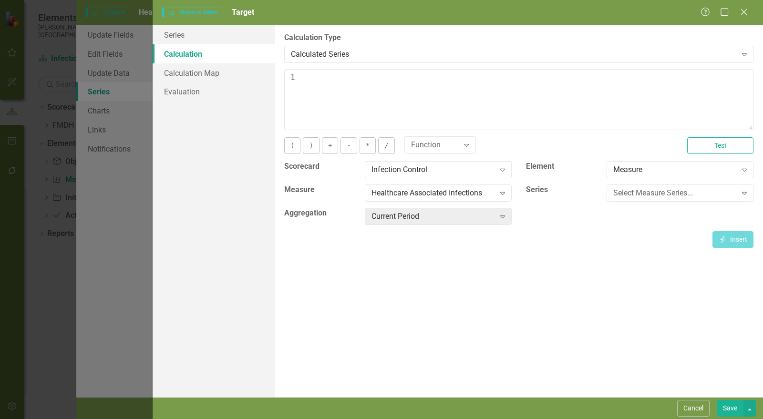
type textarea "1"
click at [725, 405] on button "Save" at bounding box center [730, 408] width 27 height 17
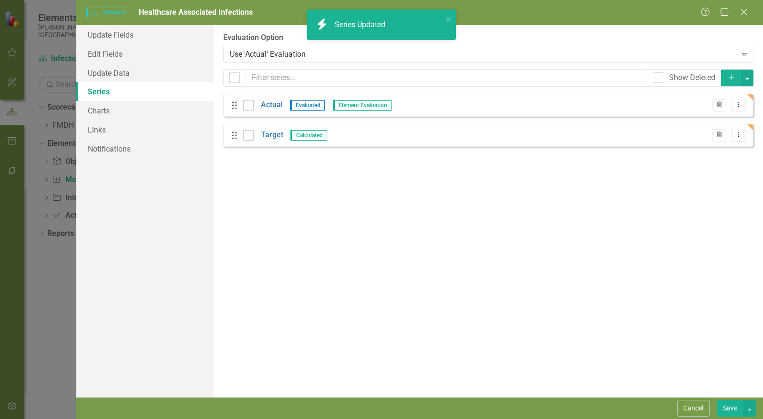
click at [274, 105] on link "Actual" at bounding box center [272, 105] width 22 height 11
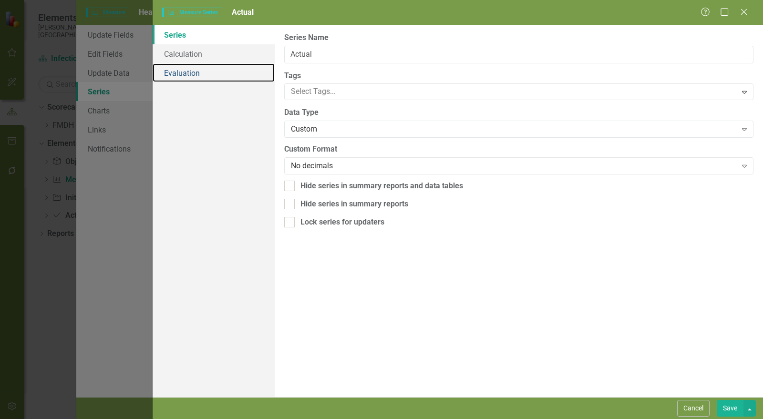
click at [199, 72] on link "Evaluation" at bounding box center [214, 72] width 122 height 19
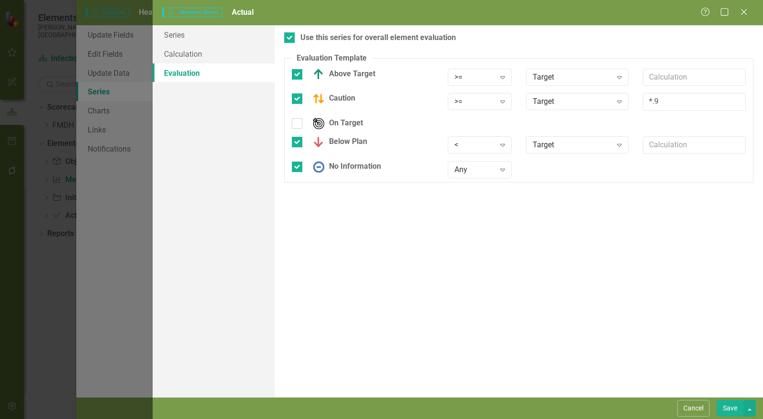
click at [480, 74] on div ">=" at bounding box center [475, 77] width 40 height 11
click at [482, 136] on div "<=" at bounding box center [487, 140] width 61 height 11
click at [475, 105] on div ">=" at bounding box center [475, 101] width 40 height 11
click at [479, 160] on div "<=" at bounding box center [487, 164] width 61 height 11
click at [475, 144] on div "<" at bounding box center [475, 145] width 40 height 11
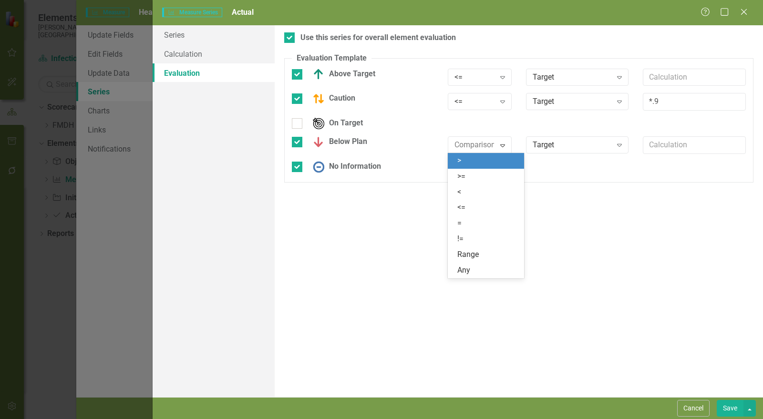
click at [475, 160] on div ">" at bounding box center [487, 160] width 61 height 11
drag, startPoint x: 724, startPoint y: 409, endPoint x: 215, endPoint y: 150, distance: 571.2
click at [724, 409] on button "Save" at bounding box center [730, 408] width 27 height 17
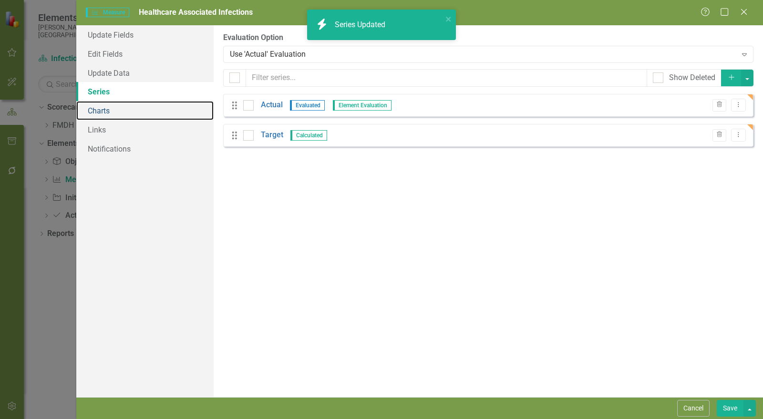
click at [106, 112] on link "Charts" at bounding box center [144, 110] width 137 height 19
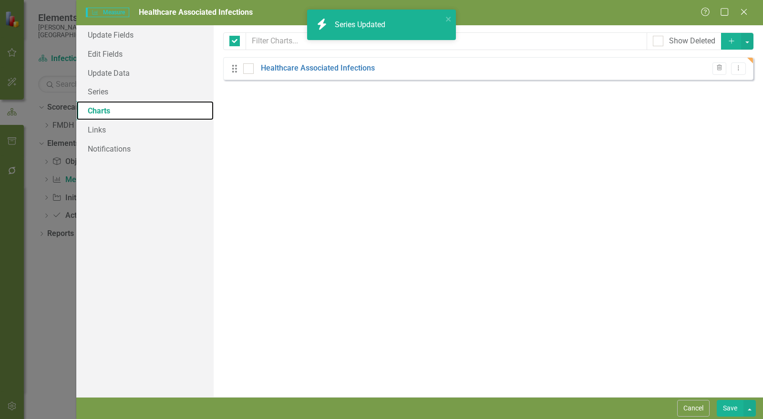
checkbox input "false"
click at [319, 69] on link "Healthcare Associated Infections" at bounding box center [318, 68] width 114 height 11
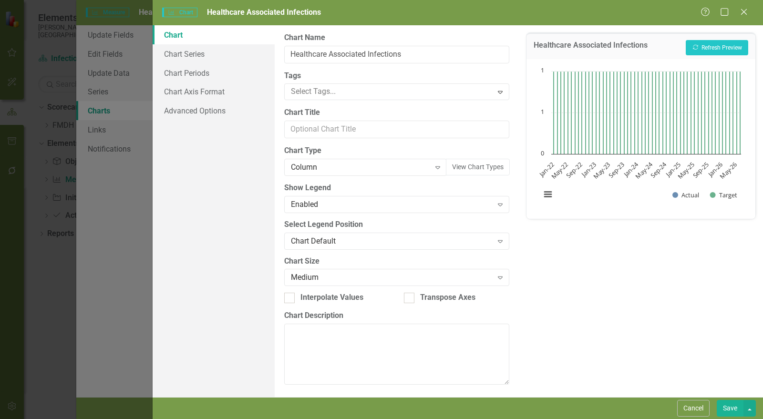
click at [317, 166] on div "Column" at bounding box center [360, 167] width 139 height 11
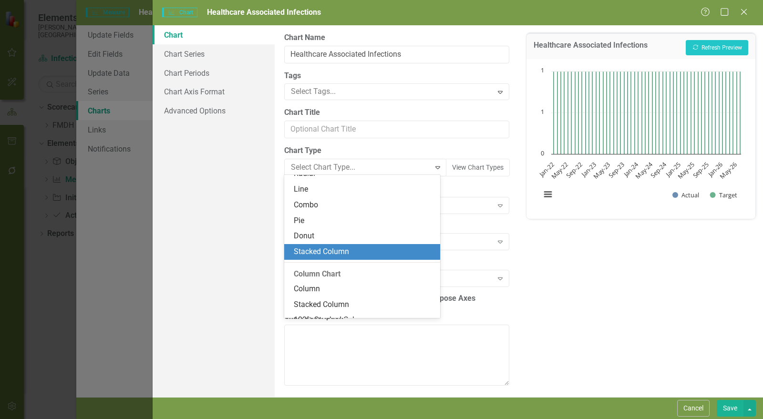
scroll to position [51, 0]
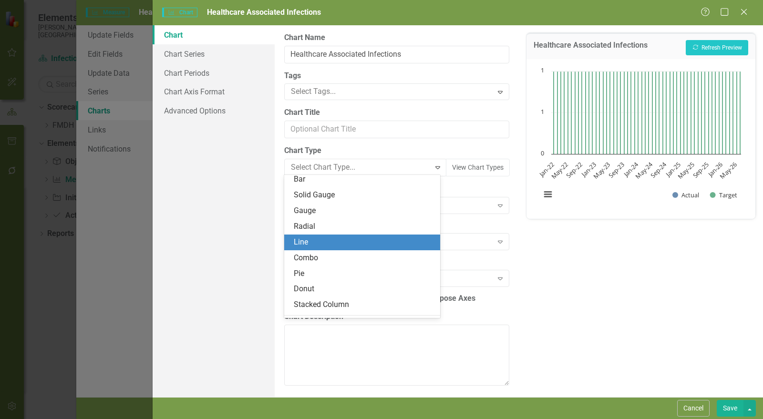
click at [310, 239] on div "Line" at bounding box center [364, 242] width 141 height 11
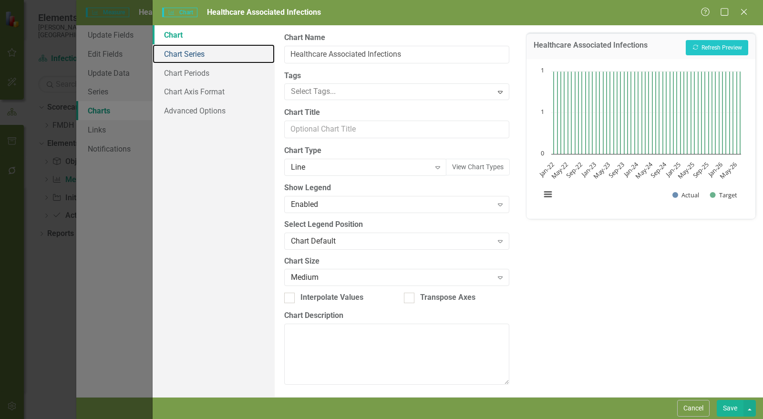
click at [204, 56] on link "Chart Series" at bounding box center [214, 53] width 122 height 19
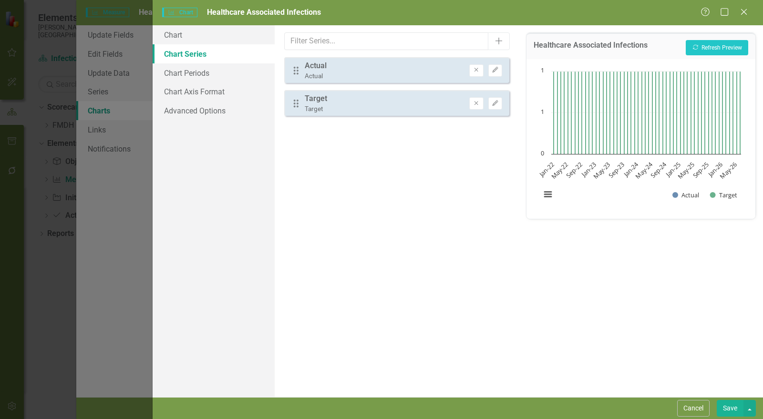
click at [496, 68] on icon "Edit" at bounding box center [495, 70] width 7 height 6
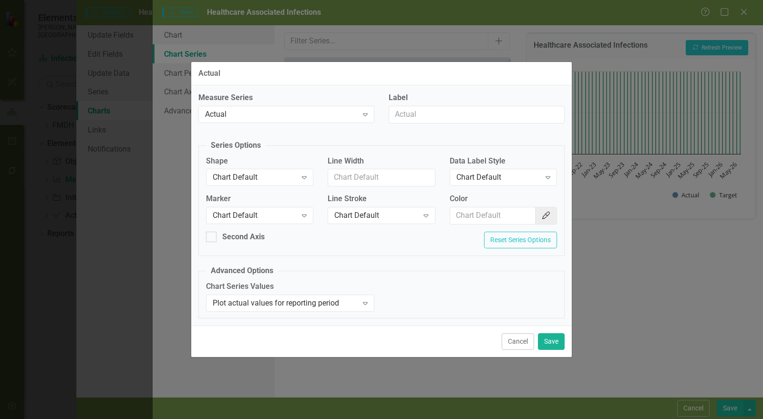
click at [270, 211] on div "Chart Default" at bounding box center [255, 215] width 84 height 11
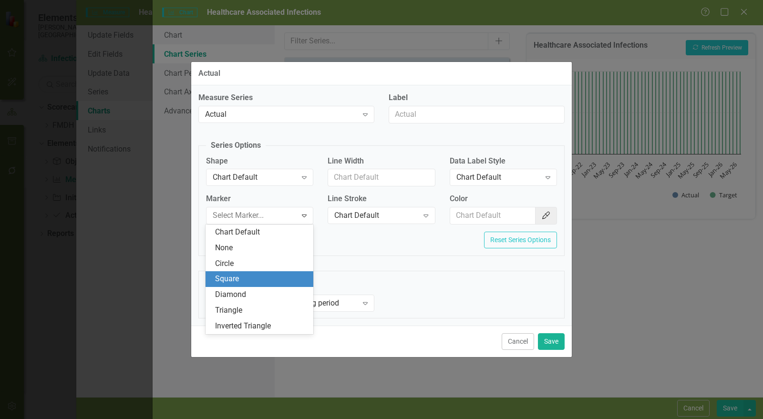
click at [254, 275] on div "Square" at bounding box center [261, 279] width 93 height 11
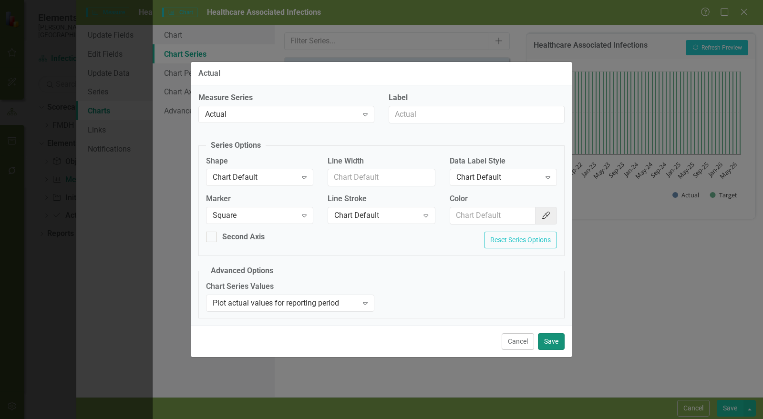
click at [555, 344] on button "Save" at bounding box center [551, 341] width 27 height 17
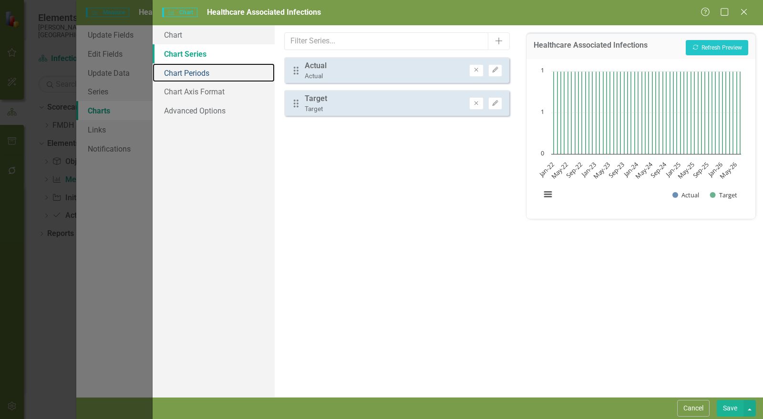
click at [203, 70] on link "Chart Periods" at bounding box center [214, 72] width 122 height 19
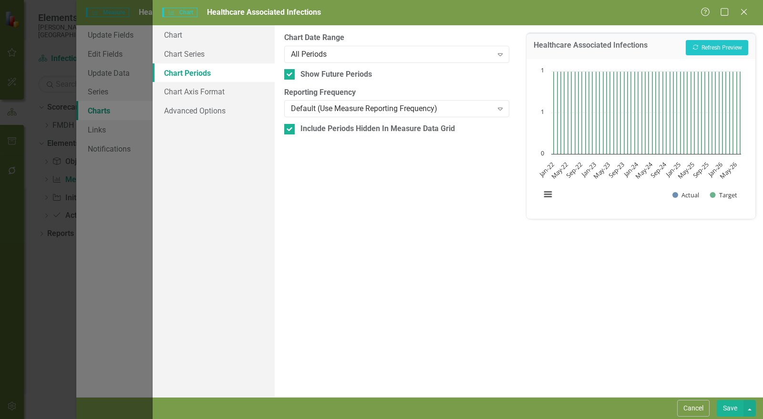
click at [296, 74] on div "Show Future Periods" at bounding box center [396, 74] width 225 height 11
click at [290, 74] on input "Show Future Periods" at bounding box center [287, 72] width 6 height 6
checkbox input "false"
click at [291, 131] on div at bounding box center [289, 129] width 10 height 10
click at [290, 130] on input "Include Periods Hidden In Measure Data Grid" at bounding box center [287, 127] width 6 height 6
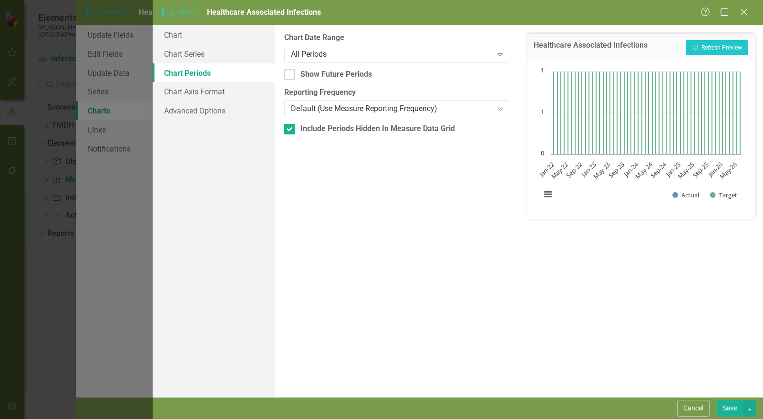
checkbox input "false"
click at [712, 48] on button "Recalculate Refresh Preview" at bounding box center [717, 47] width 62 height 15
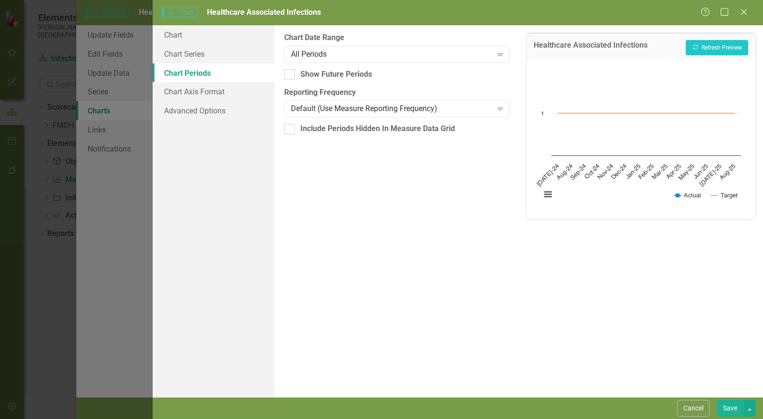
click at [731, 408] on button "Save" at bounding box center [730, 408] width 27 height 17
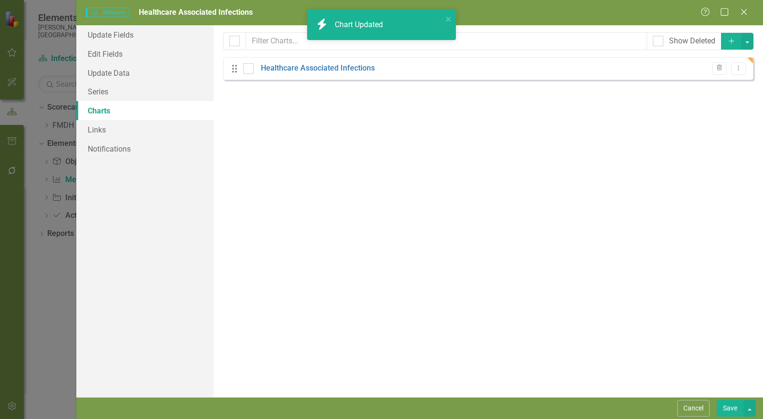
click at [730, 407] on button "Save" at bounding box center [730, 408] width 27 height 17
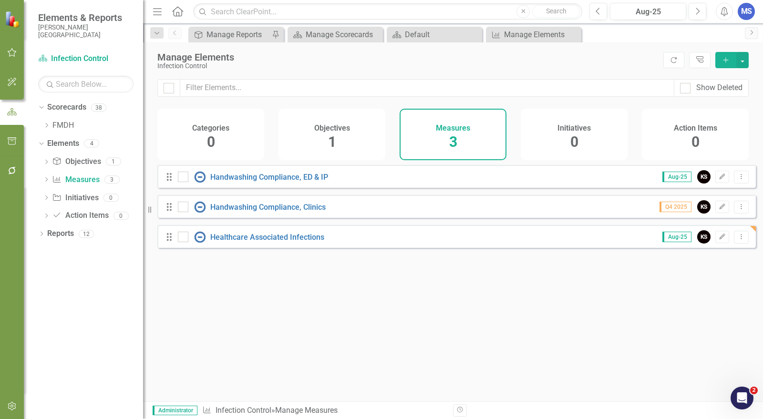
click at [724, 60] on icon "Add" at bounding box center [726, 60] width 9 height 7
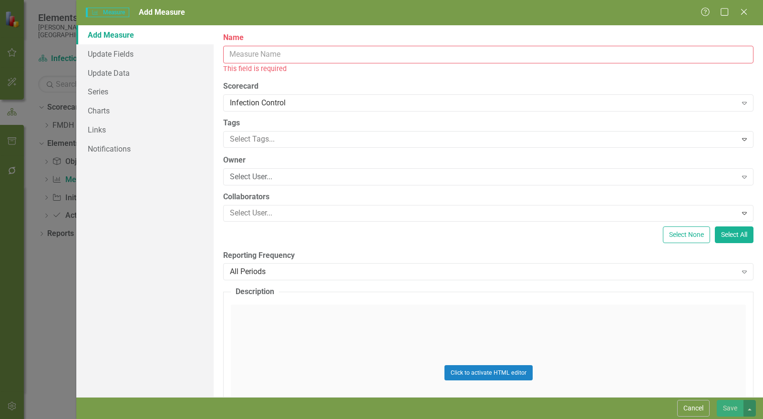
click at [697, 408] on button "Cancel" at bounding box center [693, 408] width 32 height 17
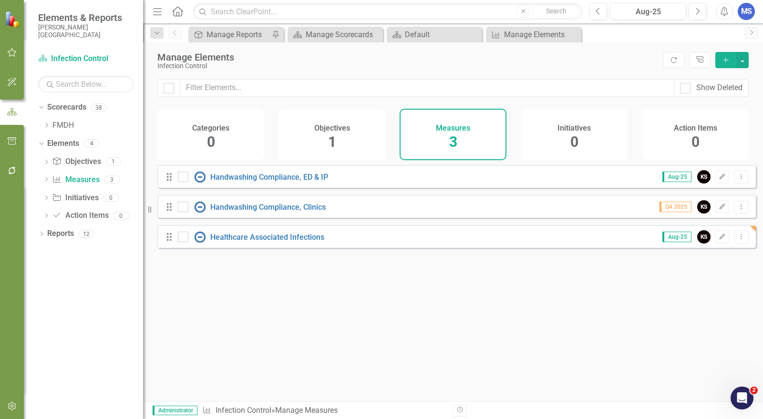
click at [720, 239] on icon "button" at bounding box center [723, 237] width 6 height 6
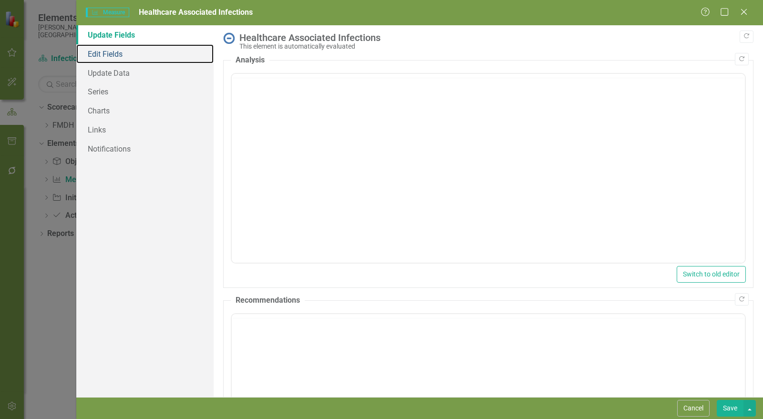
click at [129, 57] on link "Edit Fields" at bounding box center [144, 53] width 137 height 19
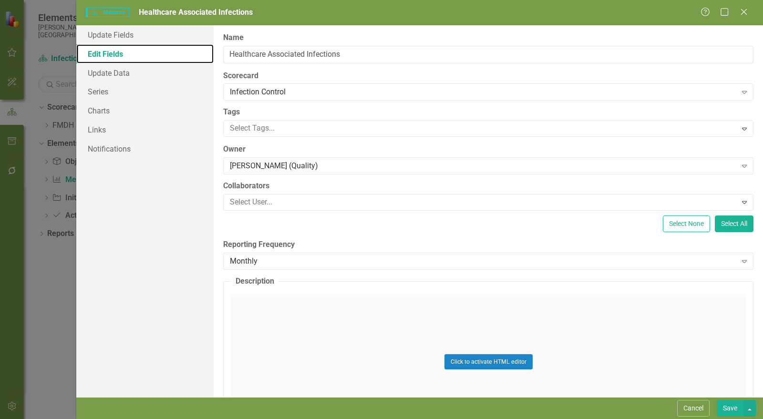
scroll to position [0, 0]
click at [353, 56] on input "Healthcare Associated Infections" at bounding box center [488, 55] width 530 height 18
type input "Healthcare Associated Infections (HAI)"
click at [734, 408] on button "Save" at bounding box center [730, 408] width 27 height 17
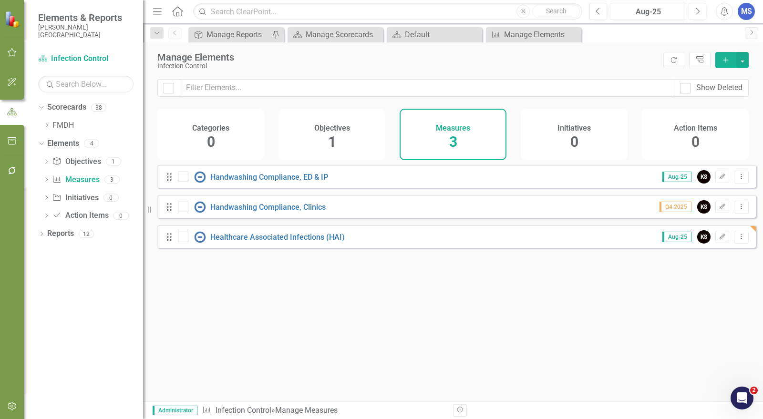
click at [728, 60] on icon "Add" at bounding box center [726, 60] width 9 height 7
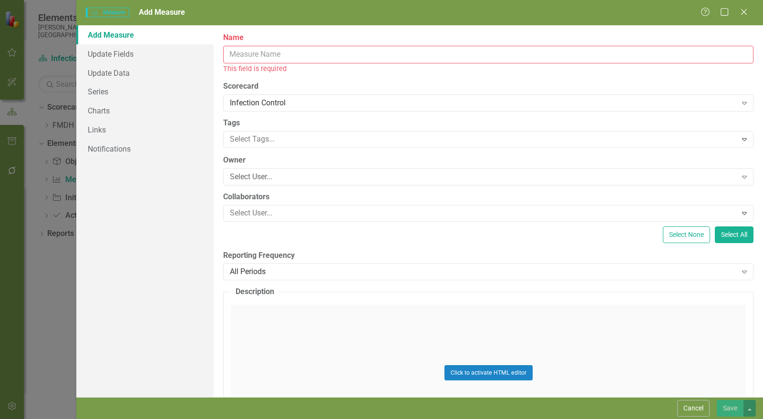
click at [243, 49] on input "Name" at bounding box center [488, 55] width 530 height 18
type input "A"
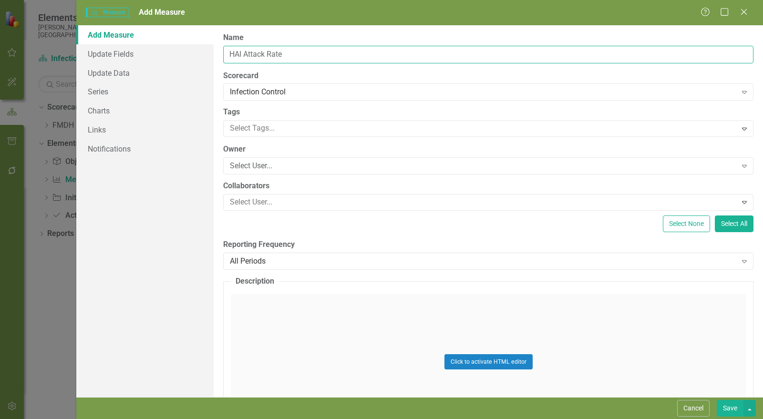
type input "HAI Attack Rate"
click at [271, 165] on div "Select User..." at bounding box center [483, 166] width 507 height 11
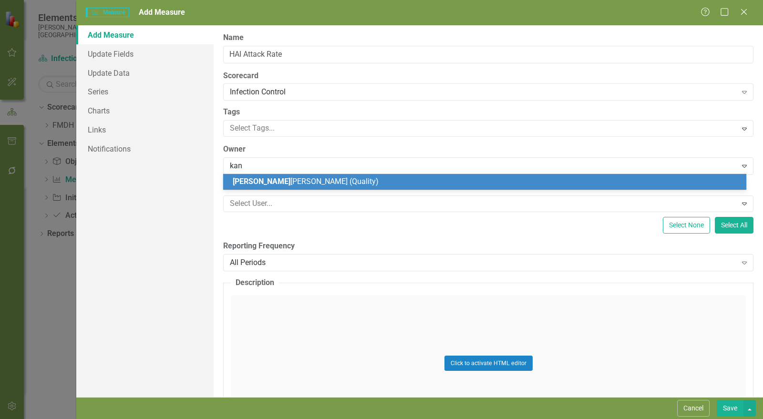
type input "kand"
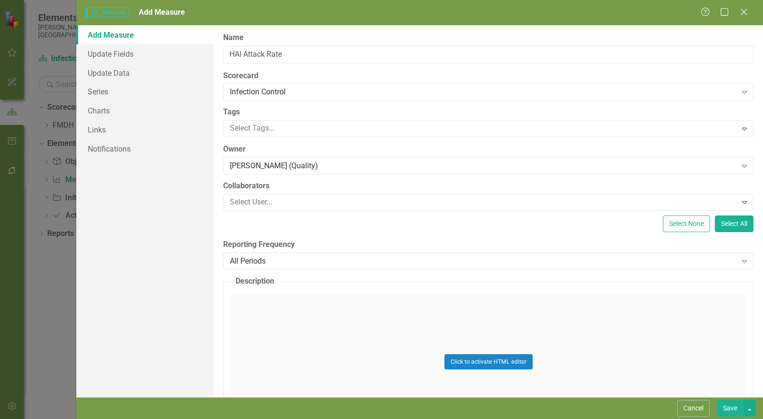
click at [269, 258] on div "All Periods" at bounding box center [483, 261] width 507 height 11
click at [312, 258] on div "All Periods" at bounding box center [483, 261] width 507 height 11
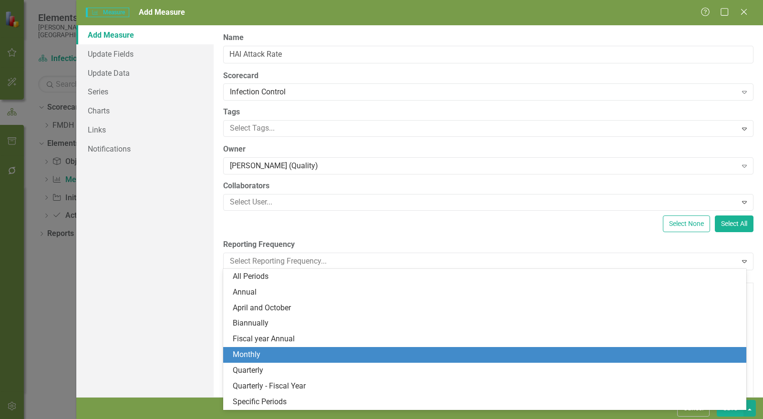
click at [283, 351] on div "Monthly" at bounding box center [487, 355] width 508 height 11
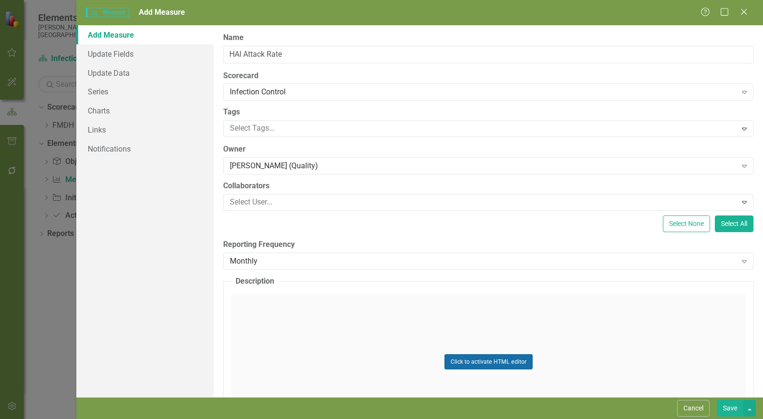
drag, startPoint x: 494, startPoint y: 360, endPoint x: 523, endPoint y: 404, distance: 52.8
click at [494, 360] on button "Click to activate HTML editor" at bounding box center [488, 361] width 88 height 15
click at [321, 342] on body "Rich Text Area. Press ALT-0 for help." at bounding box center [488, 388] width 513 height 143
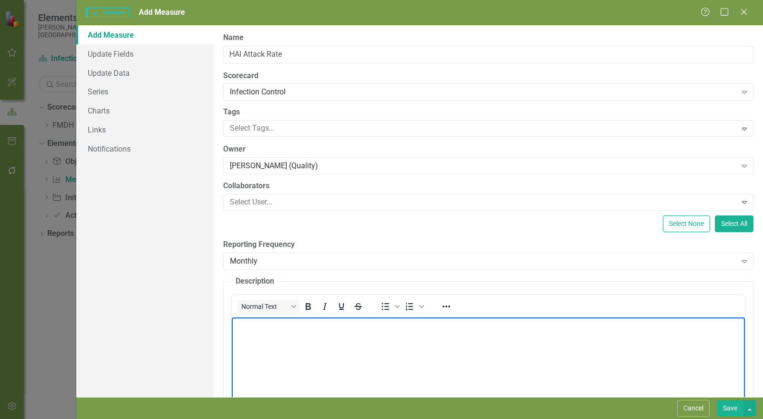
paste body "Rich Text Area. Press ALT-0 for help."
drag, startPoint x: 238, startPoint y: 327, endPoint x: 231, endPoint y: 329, distance: 7.4
click at [232, 329] on html "the probability of acquiring a HAI during hospitalization" at bounding box center [488, 388] width 513 height 143
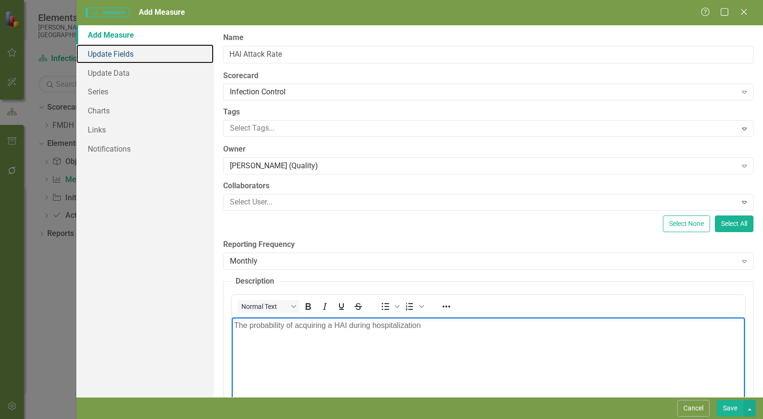
click at [118, 55] on link "Update Fields" at bounding box center [144, 53] width 137 height 19
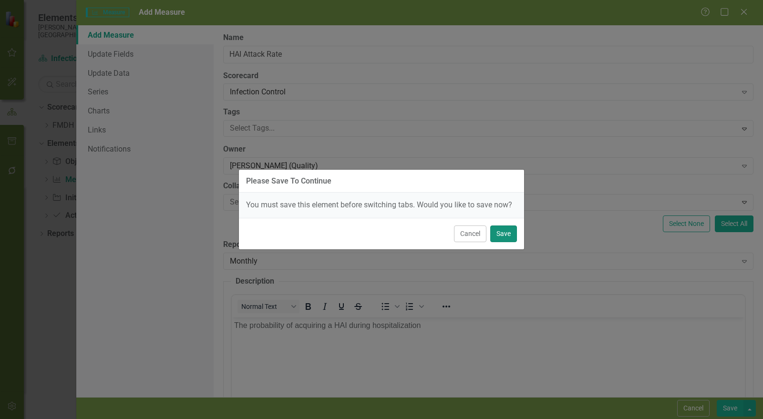
click at [500, 238] on button "Save" at bounding box center [503, 234] width 27 height 17
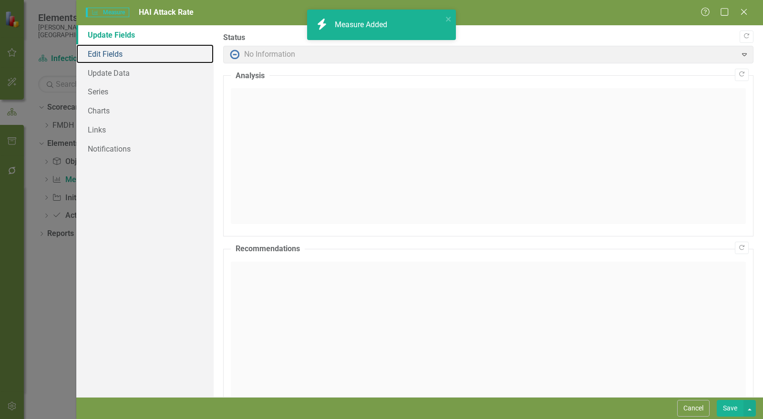
click at [116, 58] on link "Edit Fields" at bounding box center [144, 53] width 137 height 19
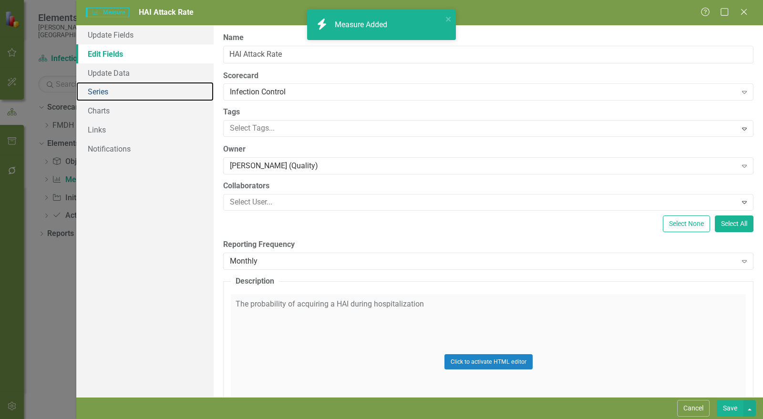
click at [118, 90] on link "Series" at bounding box center [144, 91] width 137 height 19
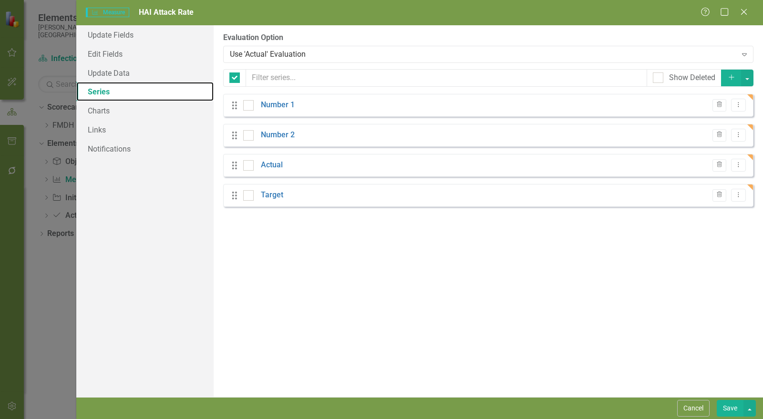
checkbox input "false"
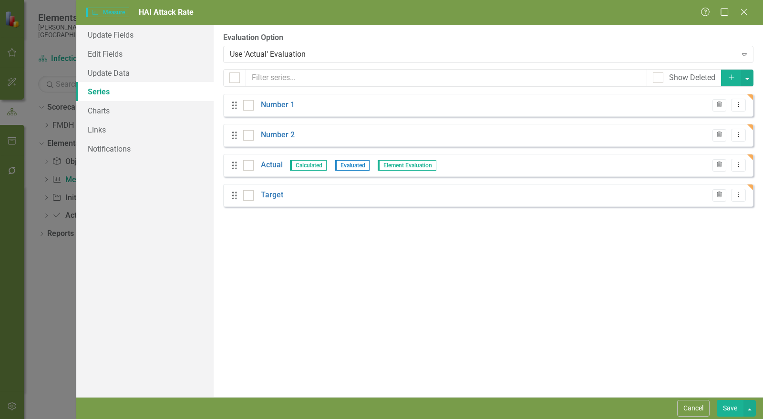
click at [716, 103] on icon "Trash" at bounding box center [719, 105] width 7 height 6
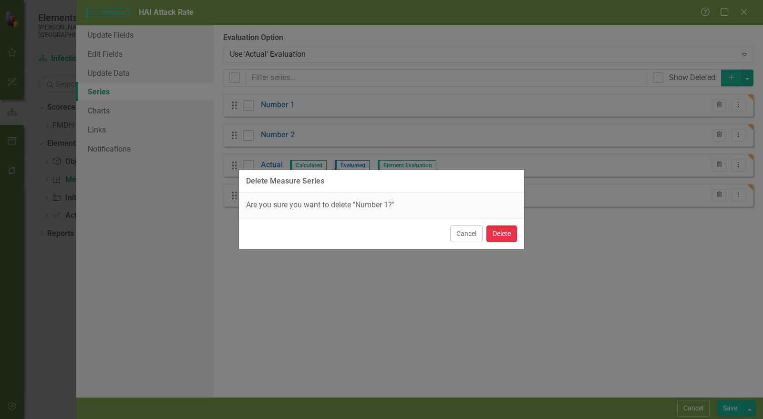
click at [506, 235] on button "Delete" at bounding box center [501, 234] width 31 height 17
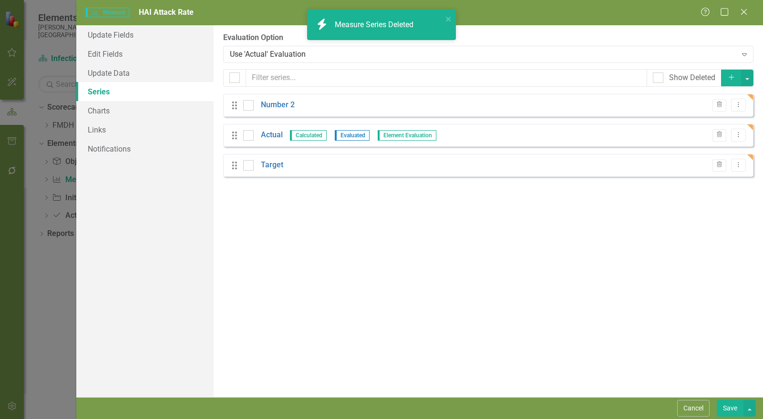
click at [720, 105] on icon "button" at bounding box center [719, 105] width 5 height 6
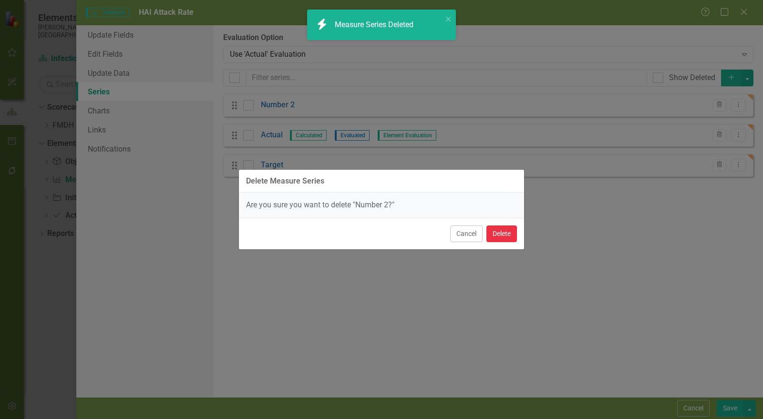
click at [506, 232] on button "Delete" at bounding box center [501, 234] width 31 height 17
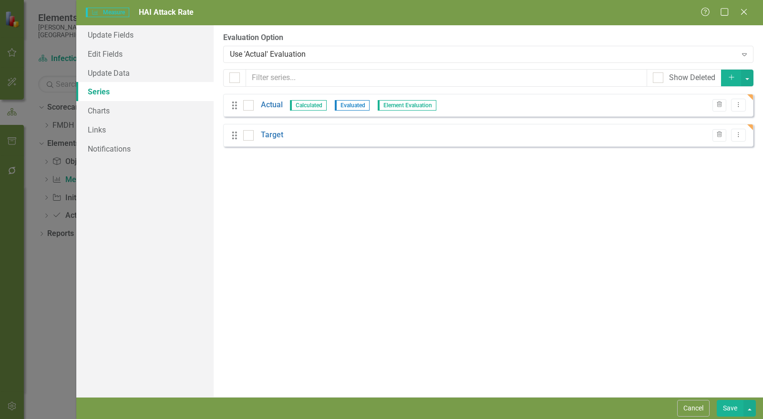
click at [279, 104] on link "Actual" at bounding box center [272, 105] width 22 height 11
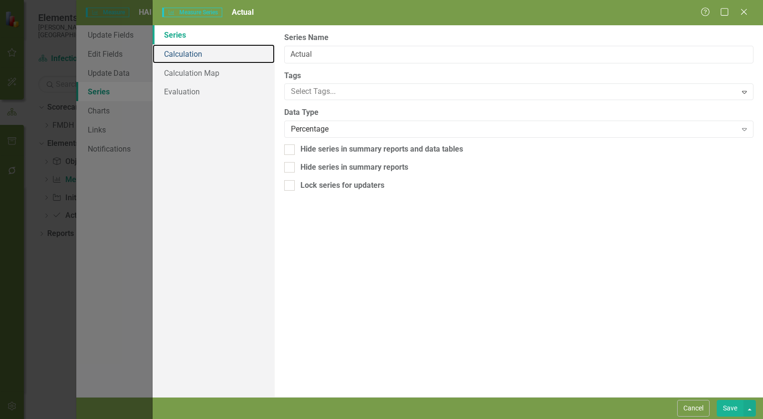
click at [206, 57] on link "Calculation" at bounding box center [214, 53] width 122 height 19
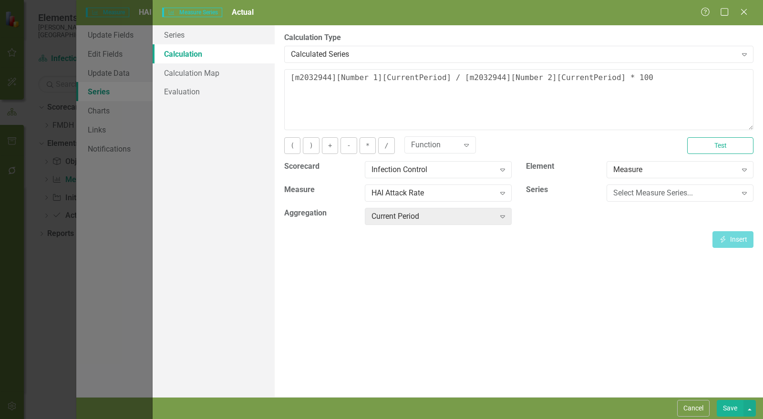
click at [430, 56] on div "Calculated Series" at bounding box center [514, 54] width 446 height 11
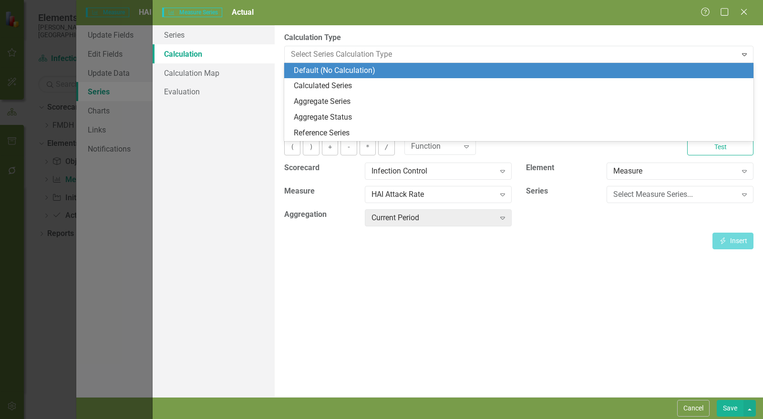
click at [407, 72] on div "Default (No Calculation)" at bounding box center [521, 70] width 454 height 11
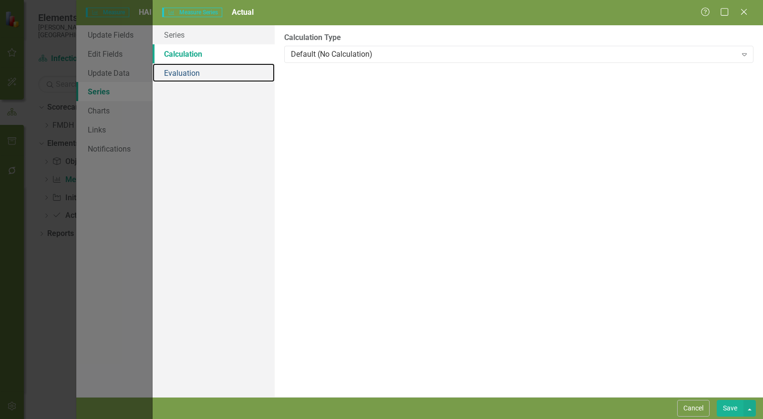
click at [200, 67] on link "Evaluation" at bounding box center [214, 72] width 122 height 19
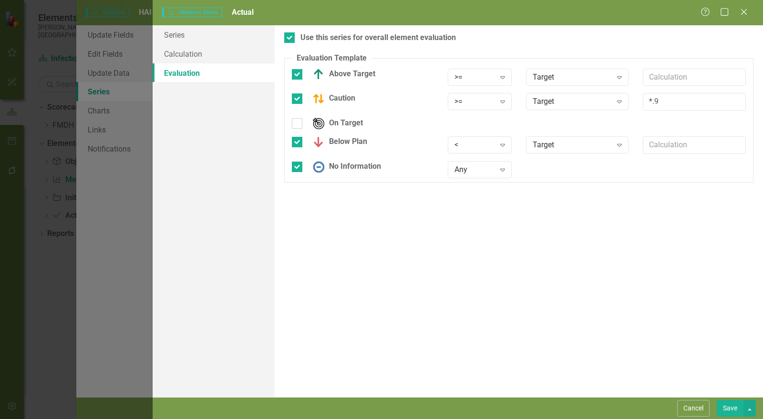
click at [485, 78] on div ">=" at bounding box center [475, 77] width 40 height 11
click at [475, 138] on div "<=" at bounding box center [487, 140] width 61 height 11
click at [479, 105] on div ">=" at bounding box center [475, 101] width 40 height 11
click at [474, 161] on div "<=" at bounding box center [487, 164] width 61 height 11
click at [472, 150] on div "< Expand" at bounding box center [480, 144] width 64 height 17
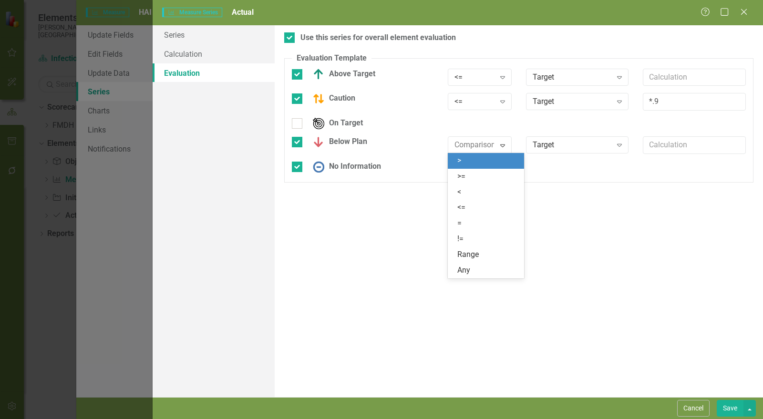
click at [472, 158] on div ">" at bounding box center [487, 160] width 61 height 11
click at [735, 409] on button "Save" at bounding box center [730, 408] width 27 height 17
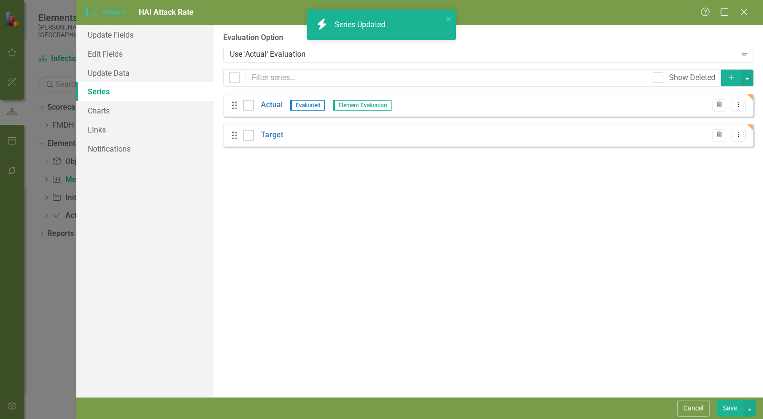
click at [274, 134] on link "Target" at bounding box center [272, 135] width 22 height 11
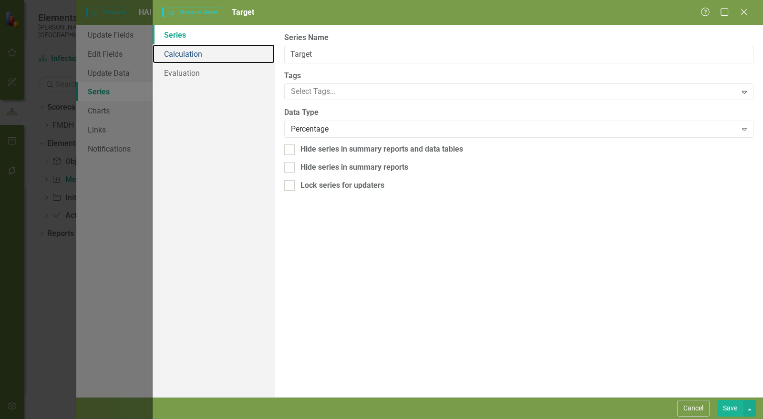
click at [210, 45] on link "Calculation" at bounding box center [214, 53] width 122 height 19
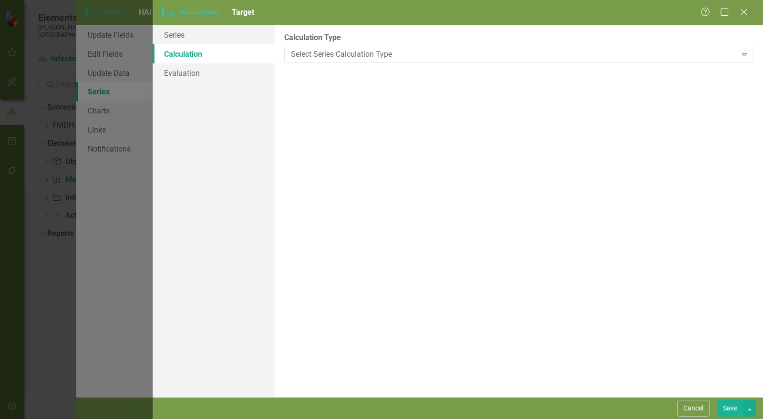
click at [325, 47] on div "Select Series Calculation Type Expand" at bounding box center [518, 54] width 469 height 17
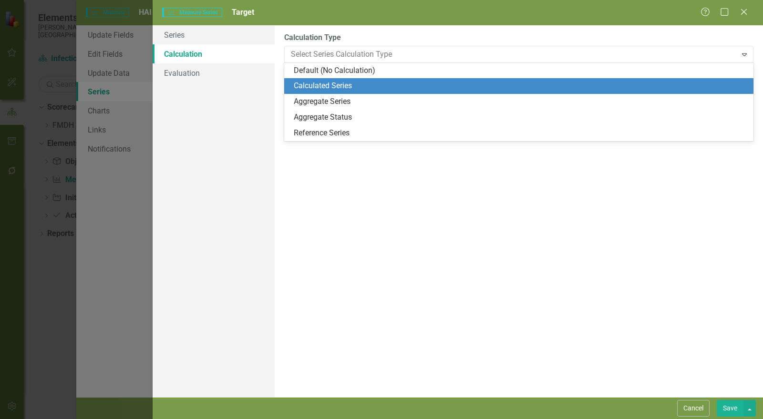
click at [322, 84] on div "Calculated Series" at bounding box center [521, 86] width 454 height 11
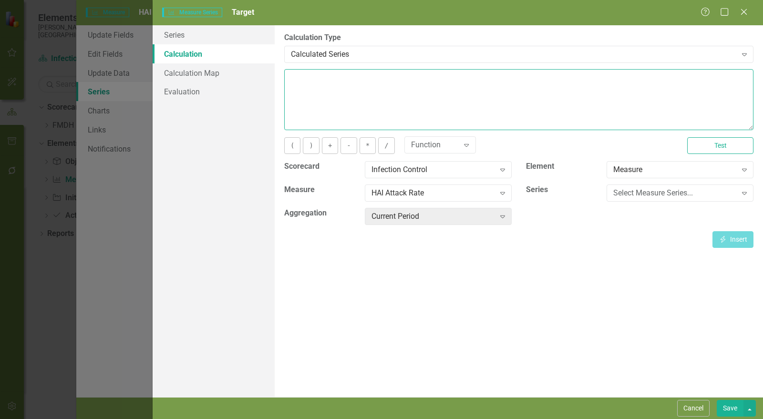
click at [322, 92] on textarea at bounding box center [518, 99] width 469 height 61
type textarea "1"
click at [732, 404] on button "Save" at bounding box center [730, 408] width 27 height 17
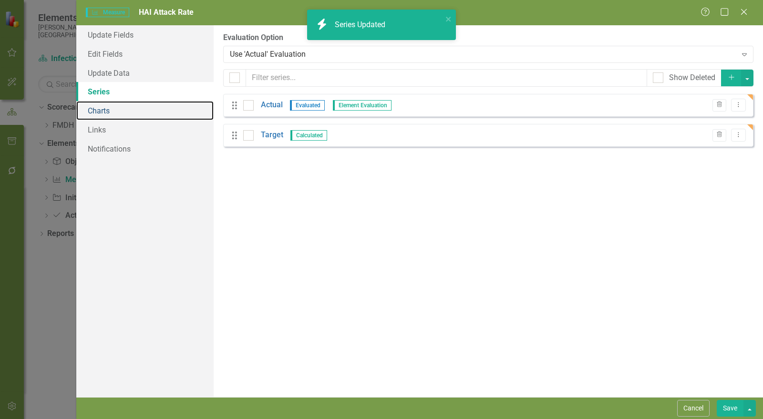
click at [113, 112] on link "Charts" at bounding box center [144, 110] width 137 height 19
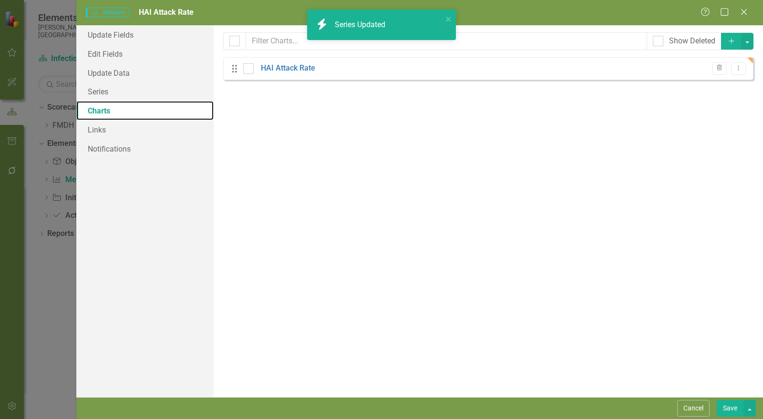
checkbox input "false"
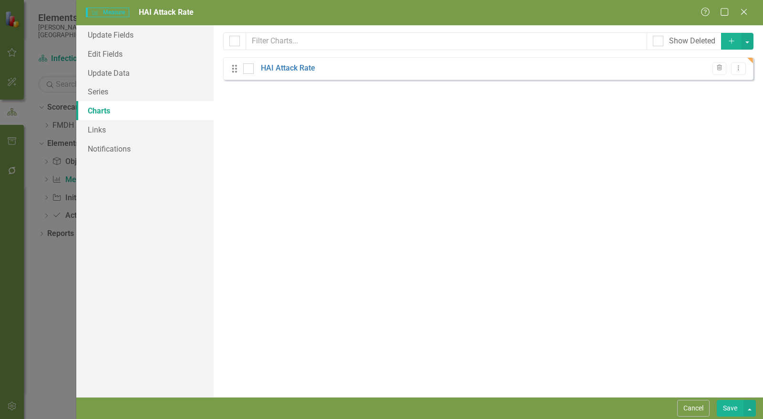
click at [287, 69] on link "HAI Attack Rate" at bounding box center [288, 68] width 54 height 11
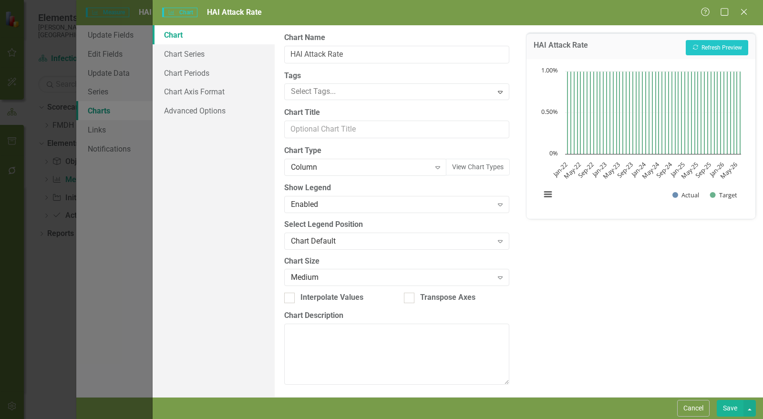
click at [317, 166] on div "Column" at bounding box center [360, 167] width 139 height 11
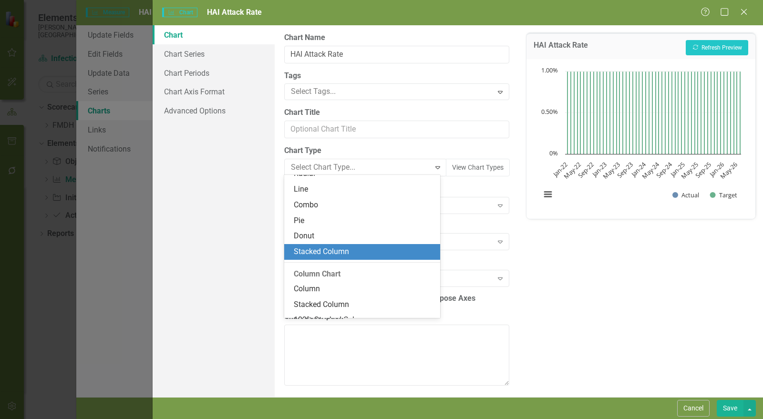
scroll to position [51, 0]
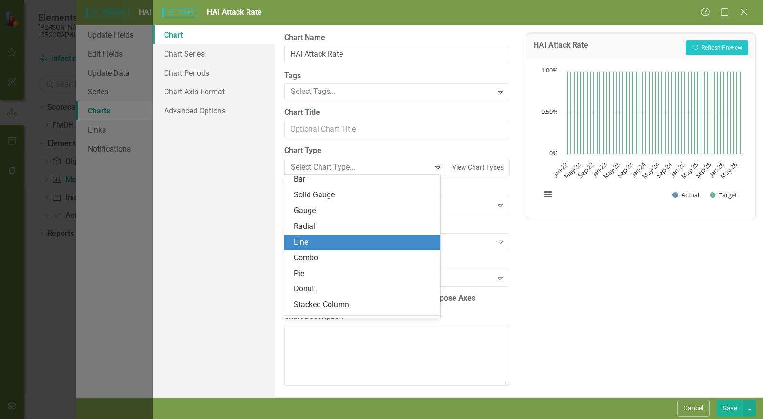
click at [324, 239] on div "Line" at bounding box center [364, 242] width 141 height 11
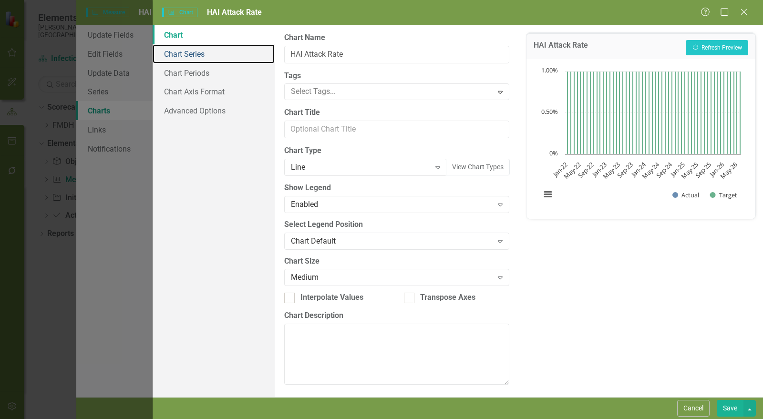
click at [208, 52] on link "Chart Series" at bounding box center [214, 53] width 122 height 19
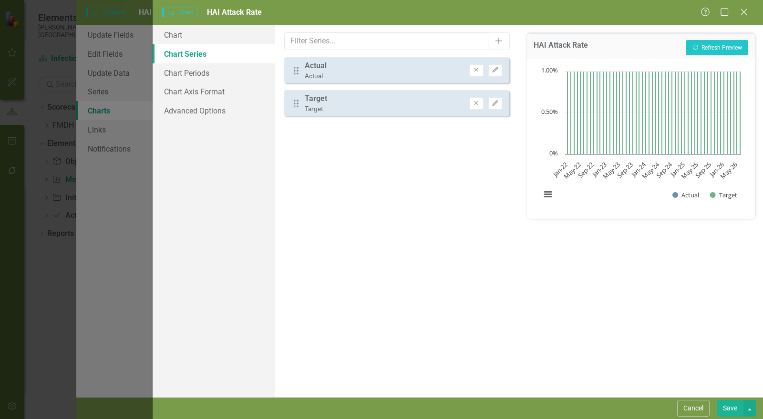
click at [495, 74] on button "Edit" at bounding box center [495, 70] width 14 height 12
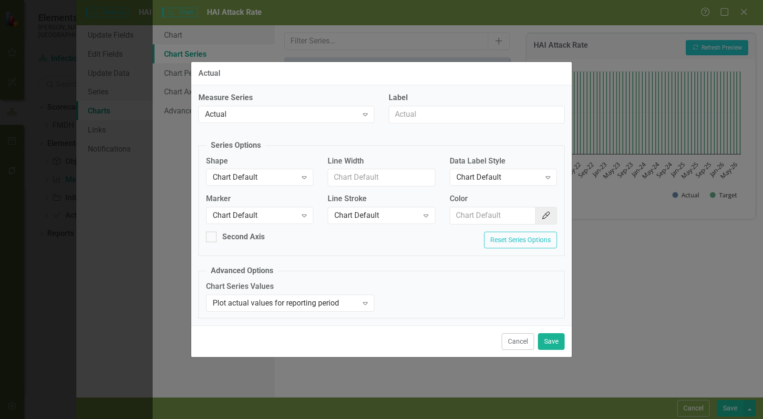
click at [273, 213] on div "Chart Default" at bounding box center [255, 215] width 84 height 11
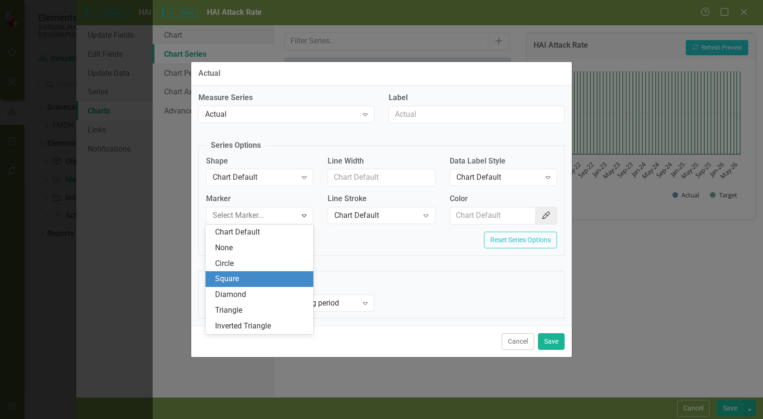
click at [256, 276] on div "Square" at bounding box center [261, 279] width 93 height 11
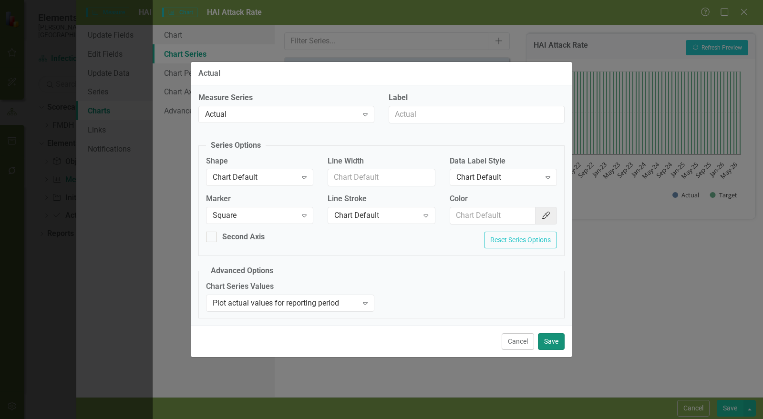
click at [559, 341] on button "Save" at bounding box center [551, 341] width 27 height 17
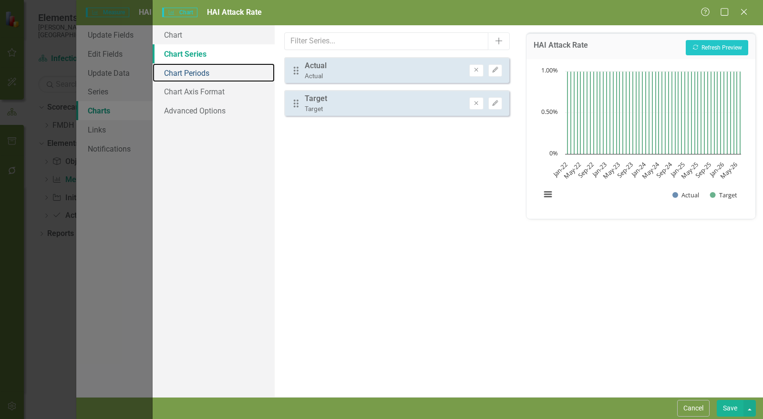
click at [217, 72] on link "Chart Periods" at bounding box center [214, 72] width 122 height 19
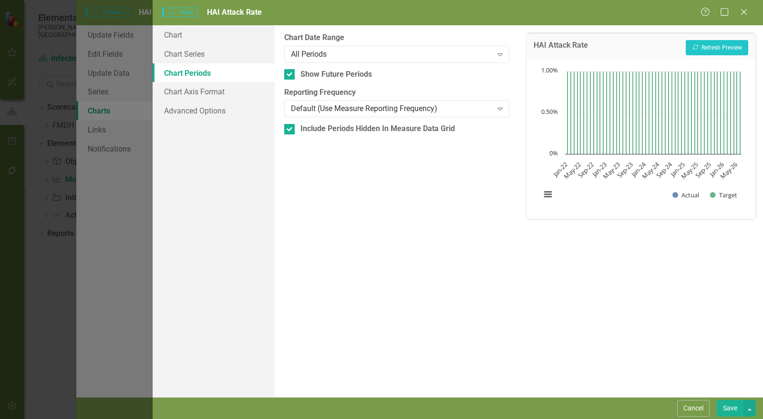
click at [308, 76] on div "Show Future Periods" at bounding box center [336, 74] width 72 height 11
click at [290, 75] on input "Show Future Periods" at bounding box center [287, 72] width 6 height 6
checkbox input "false"
click at [310, 131] on div "Include Periods Hidden In Measure Data Grid" at bounding box center [377, 129] width 155 height 11
click at [290, 130] on input "Include Periods Hidden In Measure Data Grid" at bounding box center [287, 127] width 6 height 6
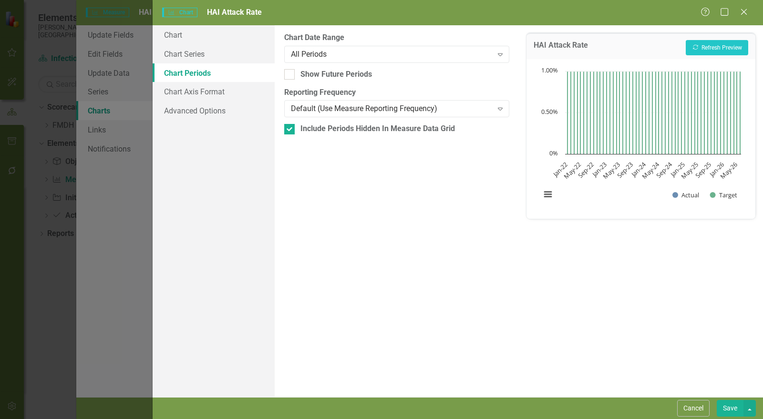
checkbox input "false"
click at [352, 44] on div "Chart Date Range All Periods Expand" at bounding box center [396, 47] width 225 height 30
click at [351, 51] on div "All Periods" at bounding box center [392, 54] width 202 height 11
click at [358, 43] on label "Chart Date Range" at bounding box center [396, 37] width 225 height 11
click at [695, 45] on icon "Recalculate" at bounding box center [695, 47] width 7 height 6
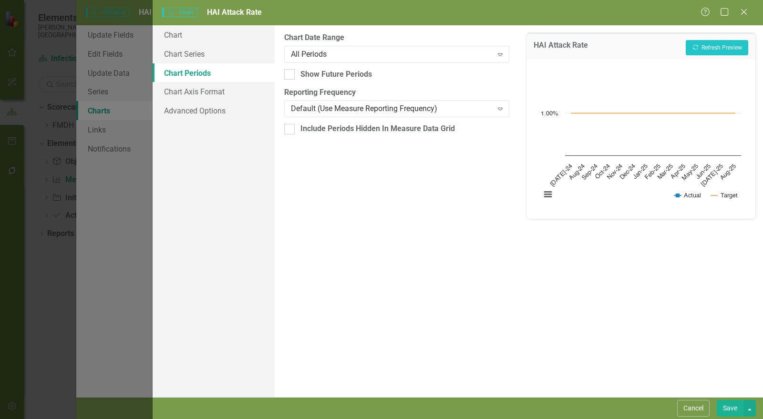
click at [730, 408] on button "Save" at bounding box center [730, 408] width 27 height 17
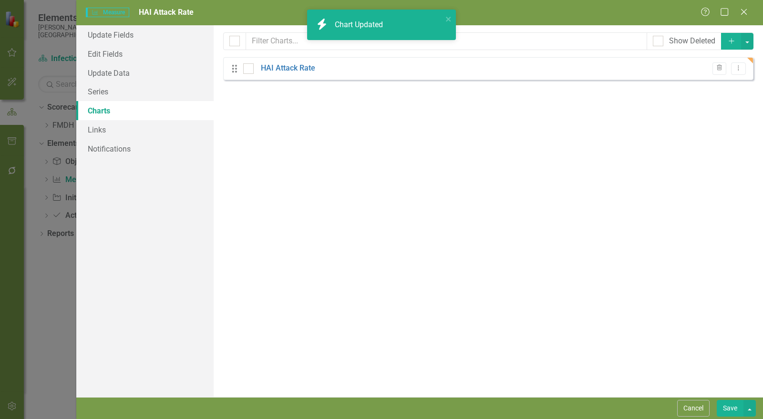
click at [726, 408] on button "Save" at bounding box center [730, 408] width 27 height 17
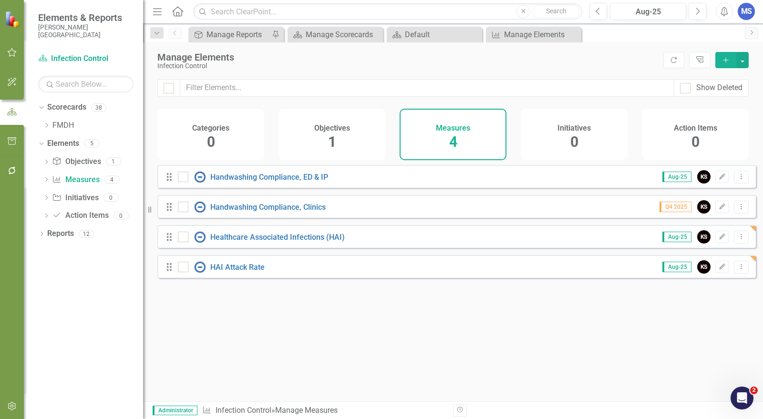
click at [729, 62] on icon "Add" at bounding box center [726, 60] width 9 height 7
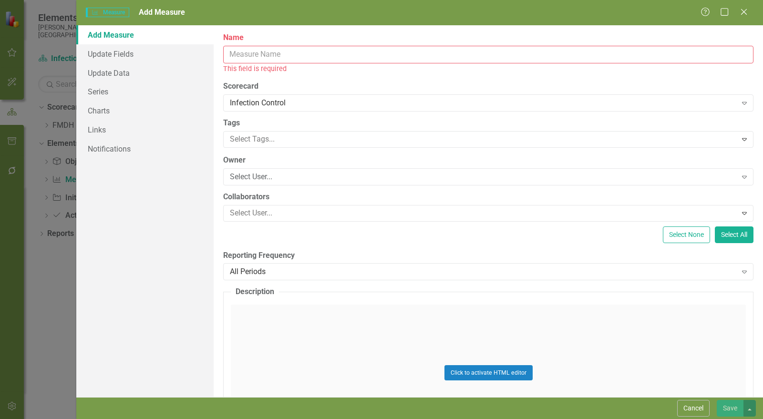
click at [252, 57] on input "Name" at bounding box center [488, 55] width 530 height 18
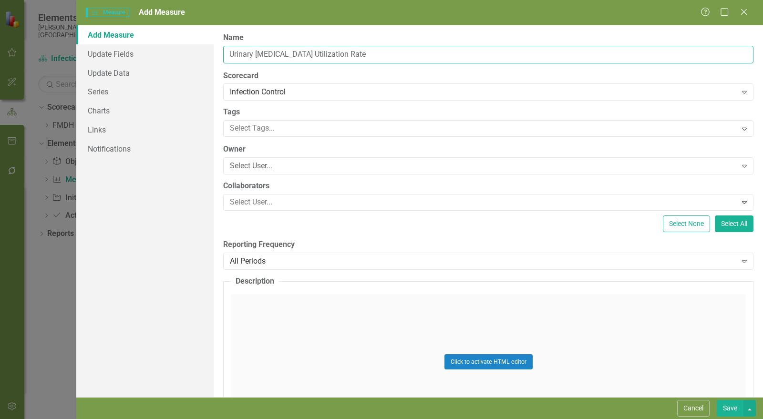
type input "Urinary Catheter Utilization Rate"
click at [267, 162] on div "Select User..." at bounding box center [483, 166] width 507 height 11
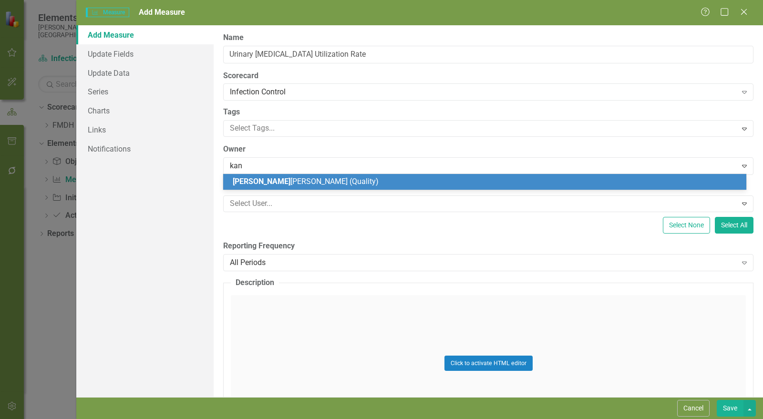
type input "kand"
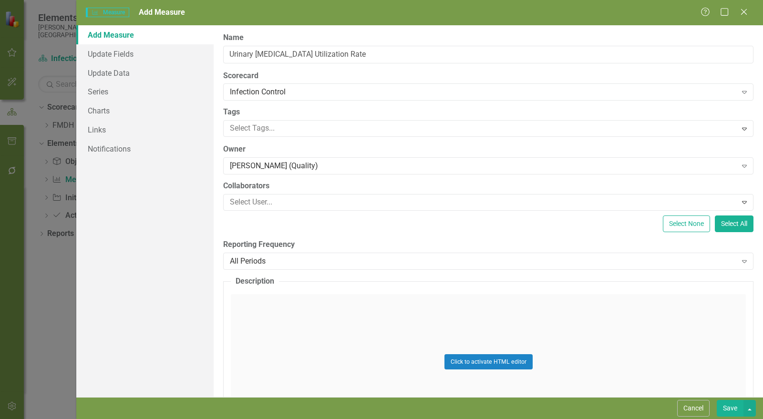
click at [268, 261] on div "All Periods" at bounding box center [483, 261] width 507 height 11
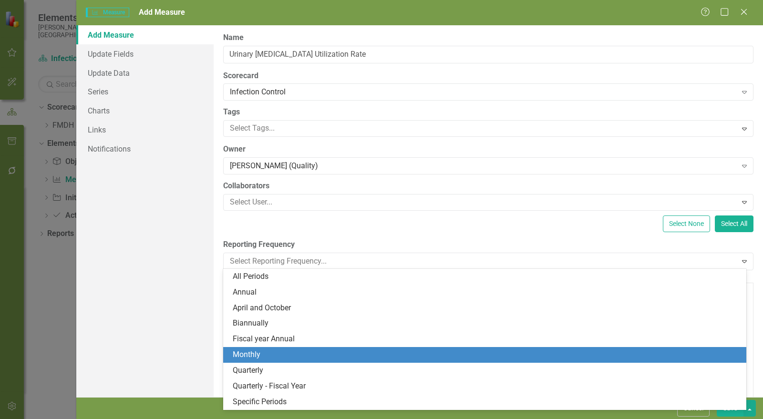
click at [255, 356] on div "Monthly" at bounding box center [487, 355] width 508 height 11
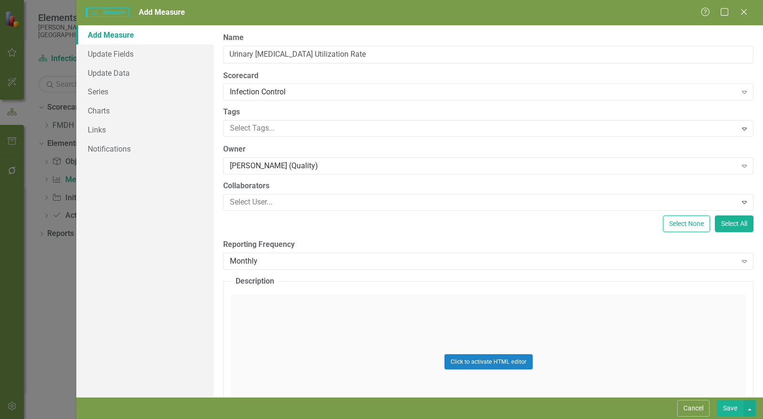
scroll to position [77, 0]
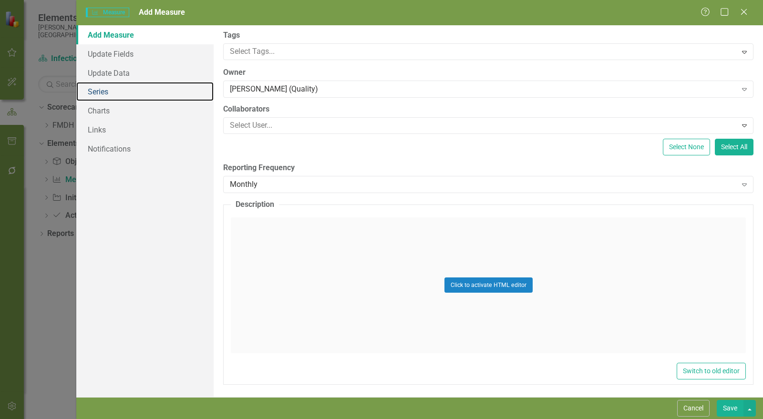
click at [112, 97] on link "Series" at bounding box center [144, 91] width 137 height 19
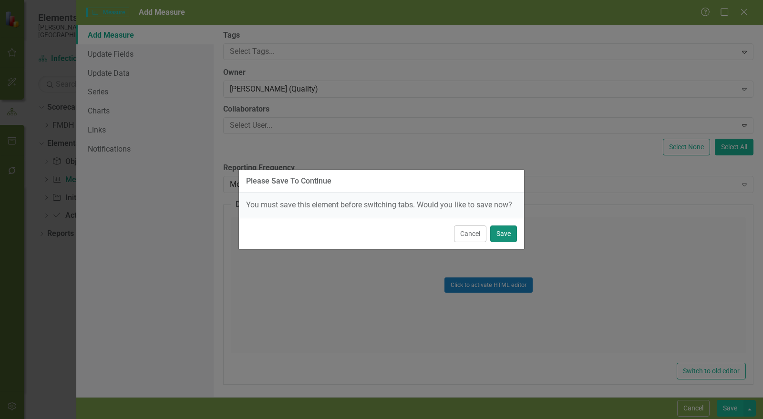
click at [509, 230] on button "Save" at bounding box center [503, 234] width 27 height 17
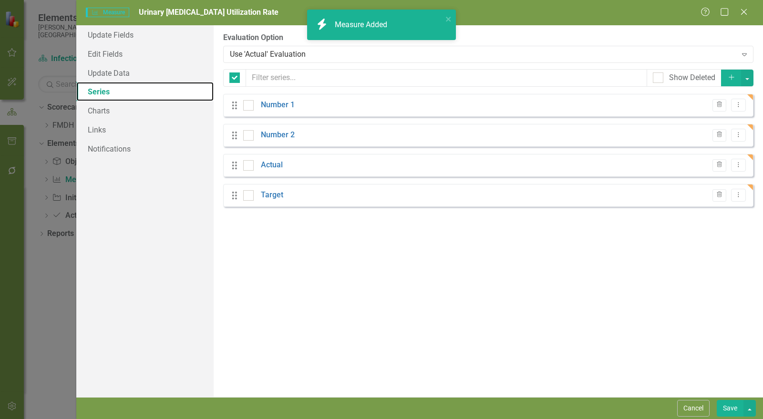
checkbox input "false"
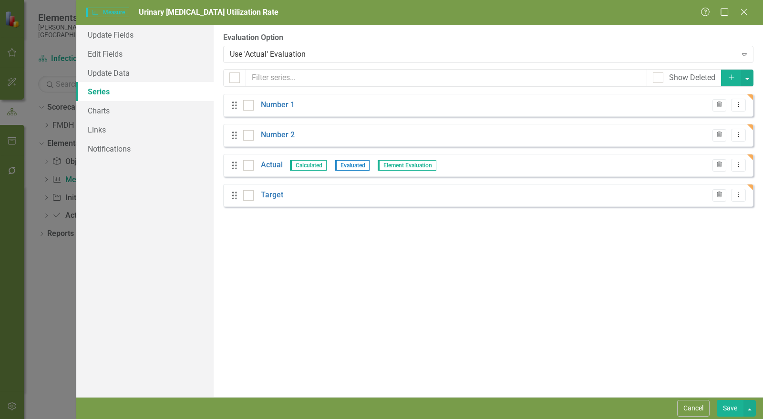
click at [718, 103] on icon "button" at bounding box center [719, 105] width 5 height 6
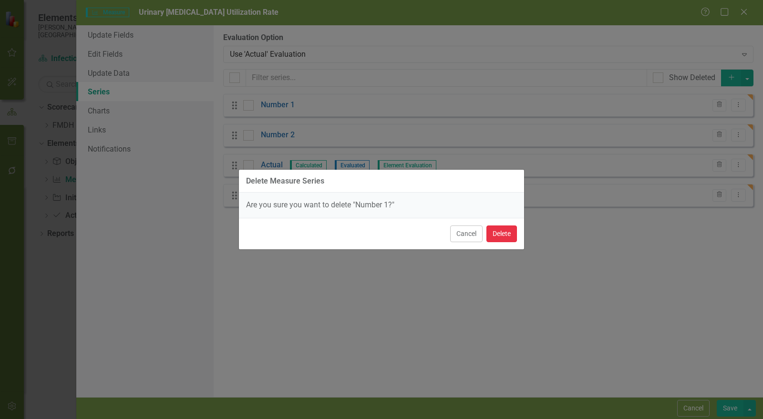
click at [505, 231] on button "Delete" at bounding box center [501, 234] width 31 height 17
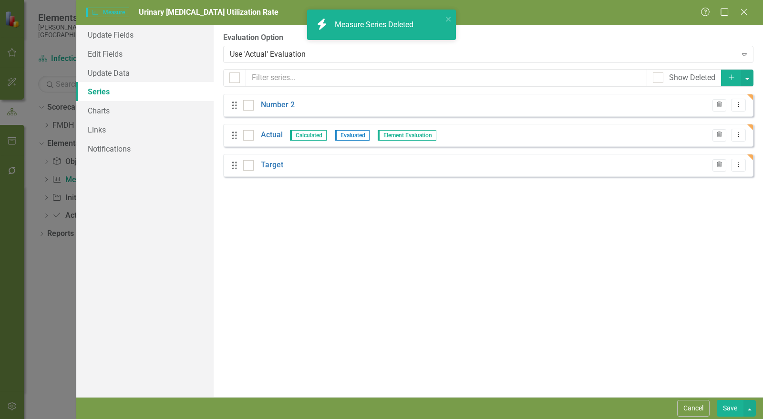
click at [723, 105] on icon "Trash" at bounding box center [719, 105] width 7 height 6
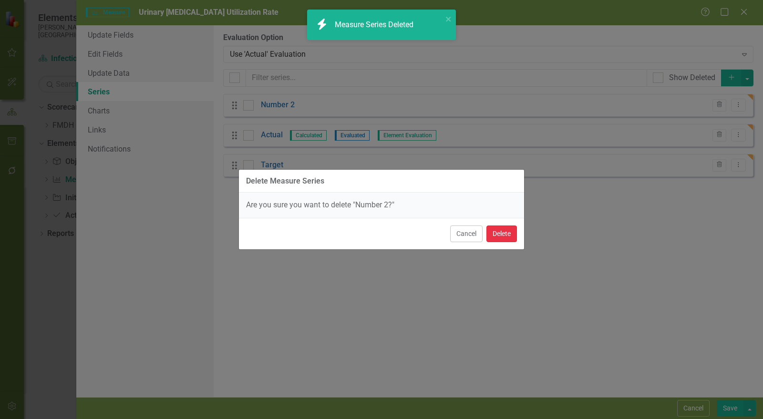
click at [514, 230] on button "Delete" at bounding box center [501, 234] width 31 height 17
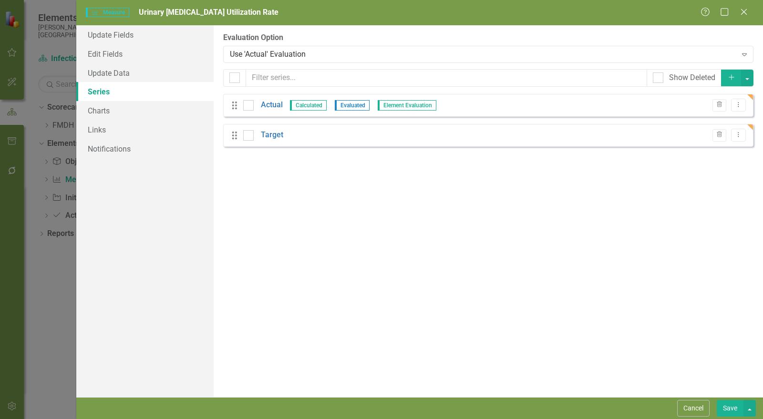
click at [272, 105] on link "Actual" at bounding box center [272, 105] width 22 height 11
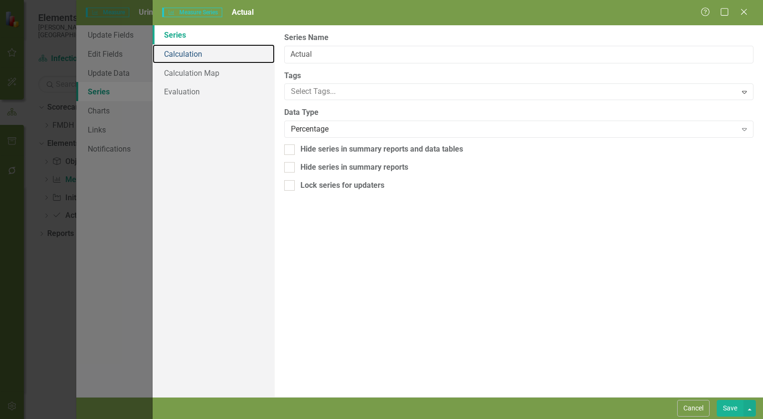
click at [192, 60] on link "Calculation" at bounding box center [214, 53] width 122 height 19
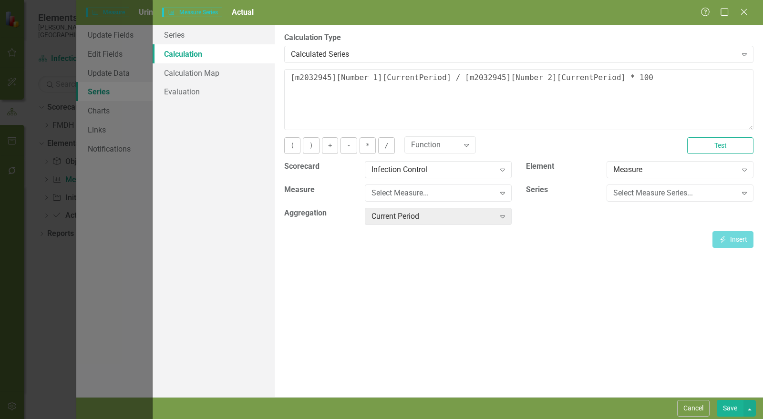
click at [377, 58] on div "Calculated Series" at bounding box center [514, 54] width 446 height 11
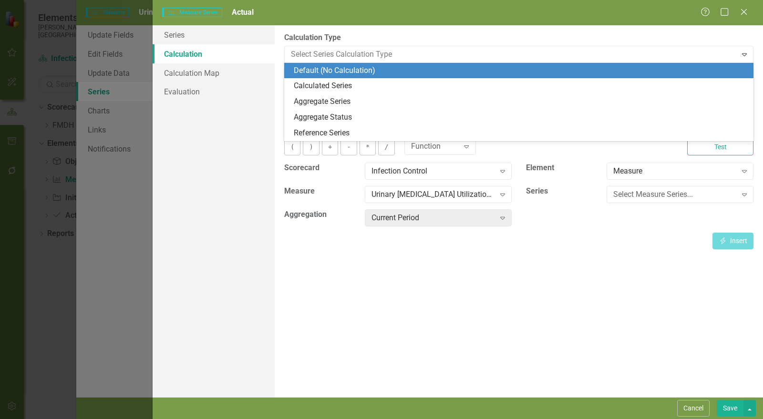
click at [326, 69] on div "Default (No Calculation)" at bounding box center [521, 70] width 454 height 11
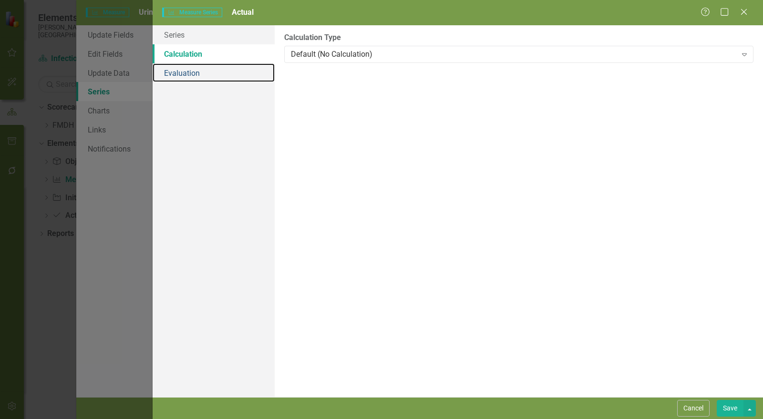
click at [205, 71] on link "Evaluation" at bounding box center [214, 72] width 122 height 19
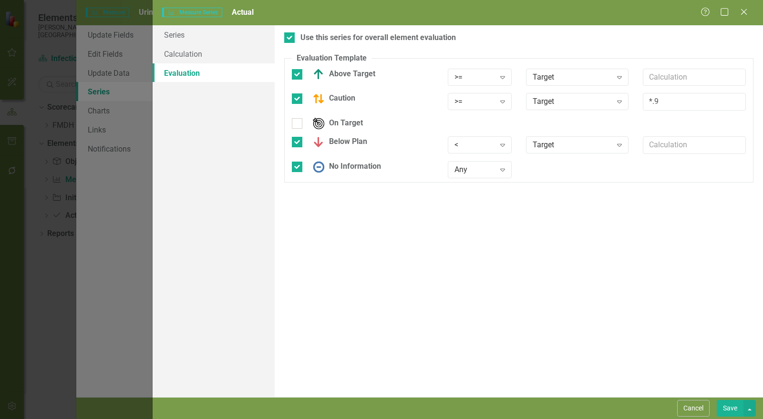
click at [465, 78] on div ">=" at bounding box center [475, 77] width 40 height 11
click at [461, 137] on div "<=" at bounding box center [487, 140] width 61 height 11
click at [468, 104] on div ">=" at bounding box center [475, 101] width 40 height 11
click at [466, 164] on div "<=" at bounding box center [487, 164] width 61 height 11
click at [469, 145] on div "<" at bounding box center [475, 145] width 40 height 11
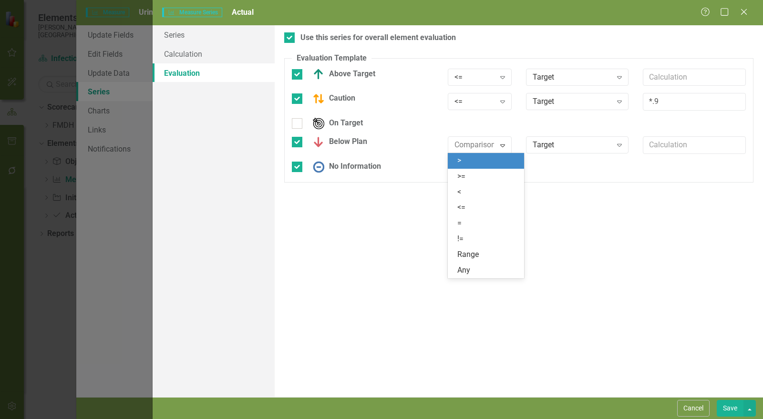
drag, startPoint x: 468, startPoint y: 159, endPoint x: 591, endPoint y: 233, distance: 144.2
click at [468, 159] on div ">" at bounding box center [487, 160] width 61 height 11
click at [737, 408] on button "Save" at bounding box center [730, 408] width 27 height 17
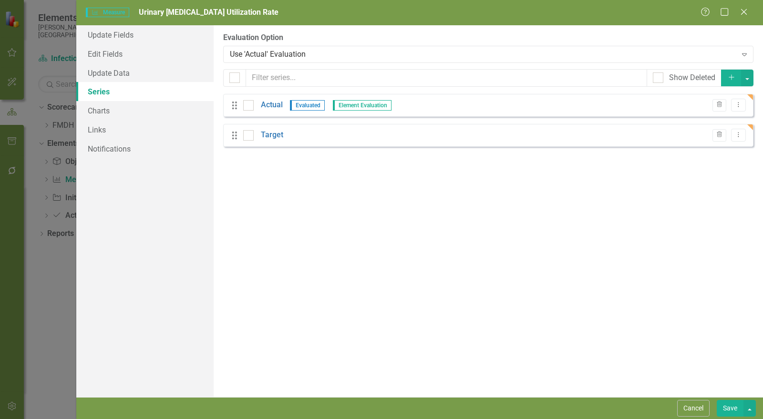
click at [268, 130] on div "Drag Target Trash Dropdown Menu" at bounding box center [488, 135] width 530 height 23
click at [269, 138] on link "Target" at bounding box center [272, 135] width 22 height 11
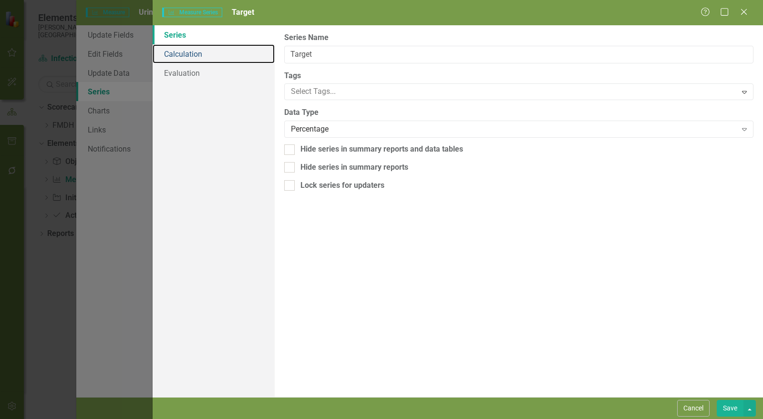
click at [203, 51] on link "Calculation" at bounding box center [214, 53] width 122 height 19
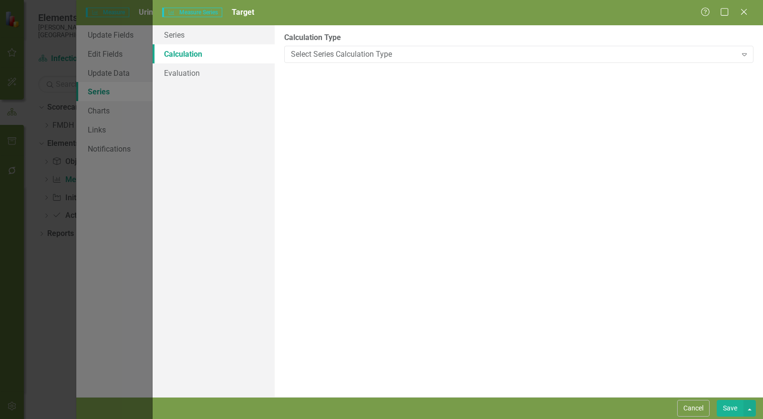
click at [337, 49] on div "Select Series Calculation Type" at bounding box center [514, 54] width 446 height 11
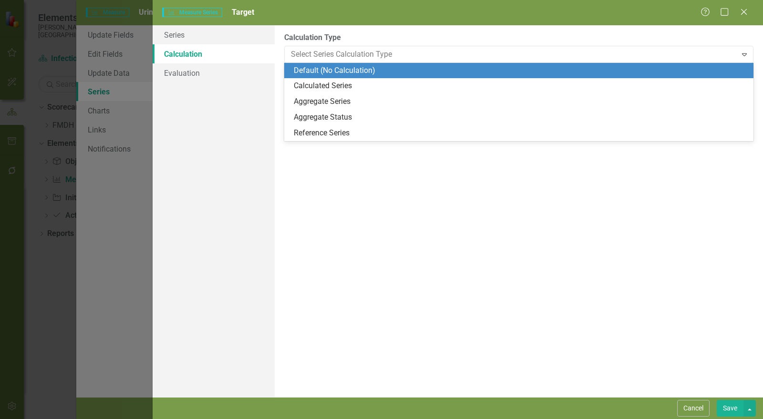
click at [333, 69] on div "Default (No Calculation)" at bounding box center [521, 70] width 454 height 11
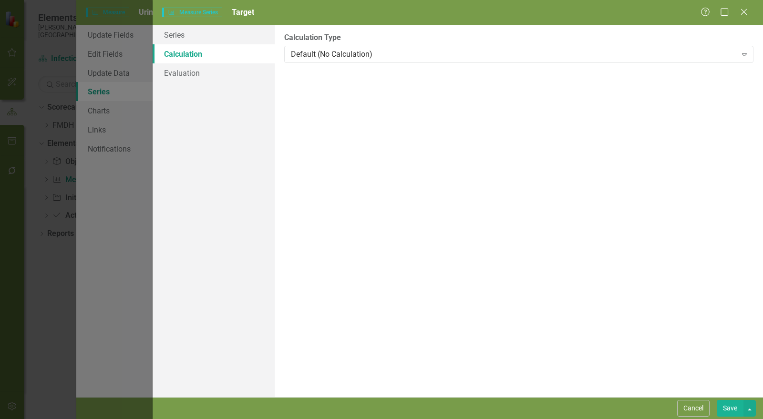
click at [338, 56] on div "Default (No Calculation)" at bounding box center [514, 54] width 446 height 11
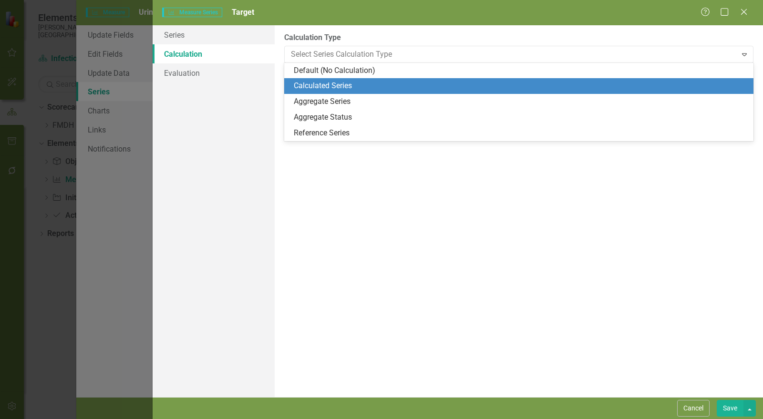
click at [330, 87] on div "Calculated Series" at bounding box center [521, 86] width 454 height 11
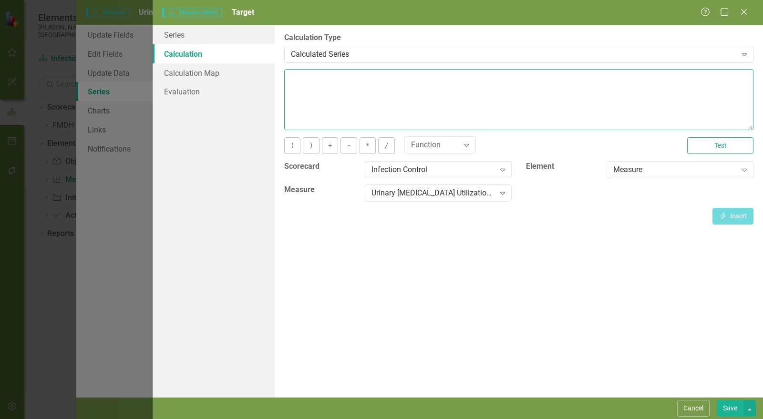
click at [330, 103] on textarea at bounding box center [518, 99] width 469 height 61
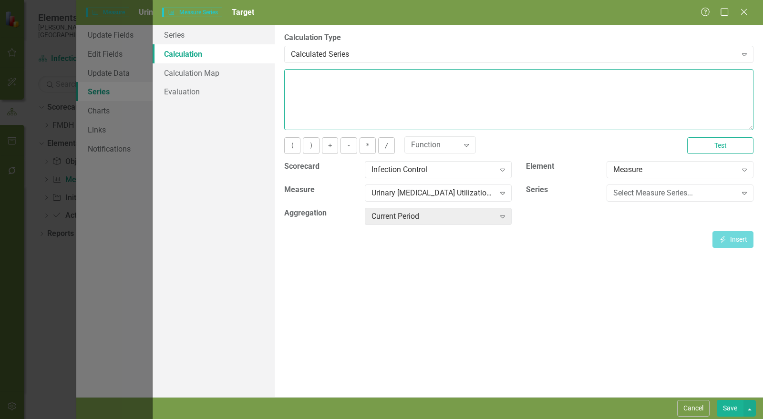
type textarea "3"
type textarea "25"
click at [702, 351] on div "By default, series in ClearPoint are not calculated. So, if you leave the form …" at bounding box center [519, 211] width 488 height 372
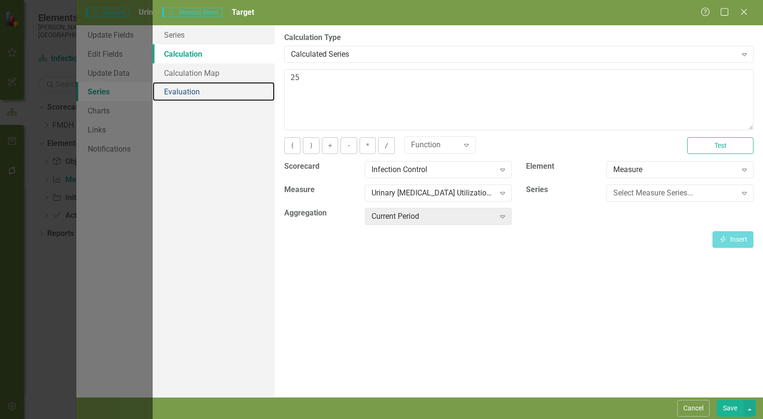
click at [209, 97] on link "Evaluation" at bounding box center [214, 91] width 122 height 19
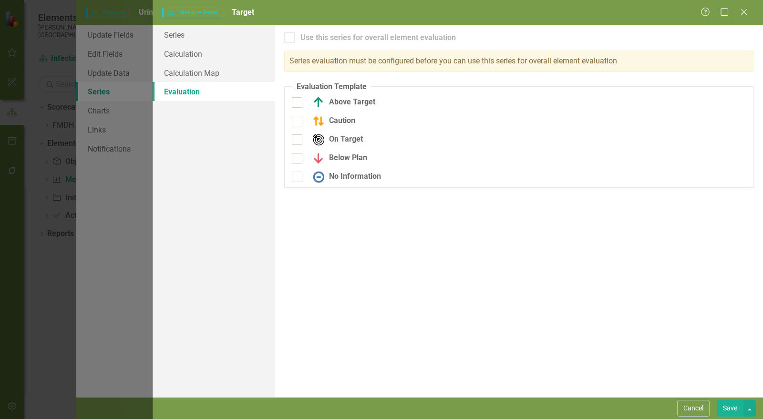
click at [727, 405] on button "Save" at bounding box center [730, 408] width 27 height 17
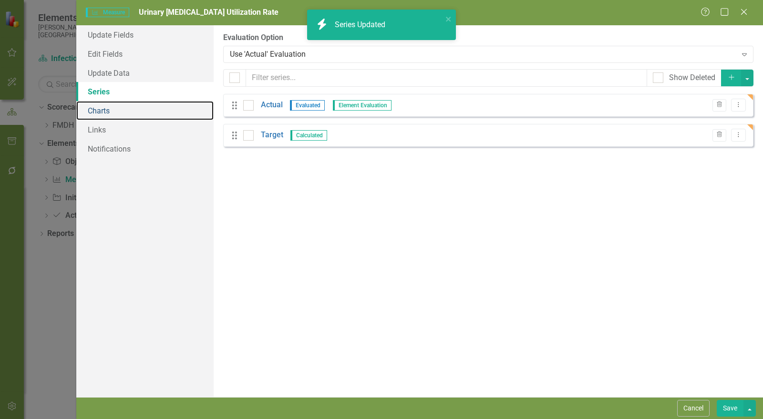
click at [104, 112] on link "Charts" at bounding box center [144, 110] width 137 height 19
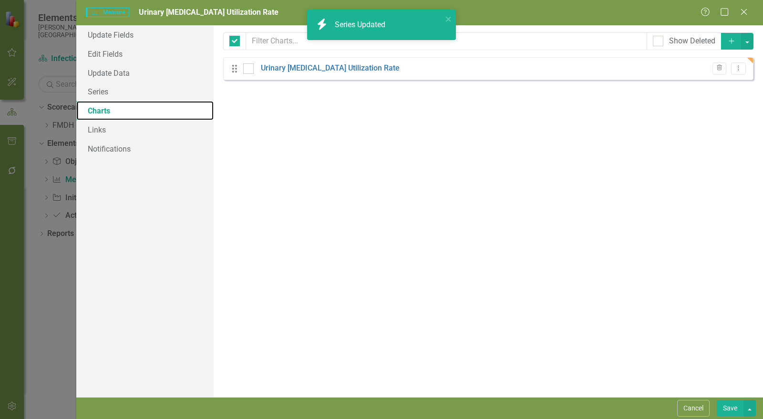
checkbox input "false"
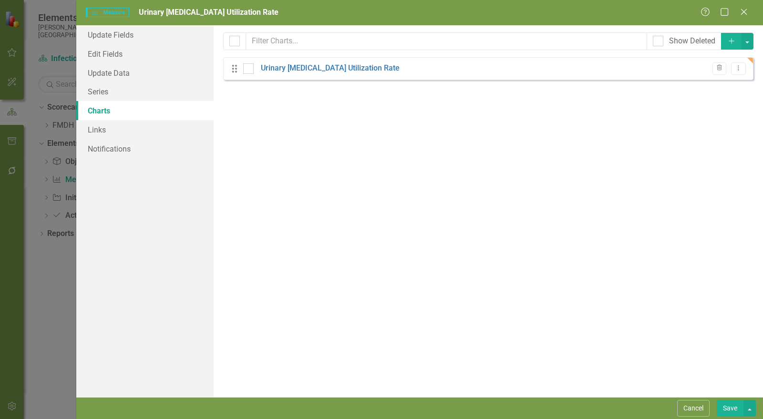
click at [339, 68] on link "Urinary Catheter Utilization Rate" at bounding box center [330, 68] width 139 height 11
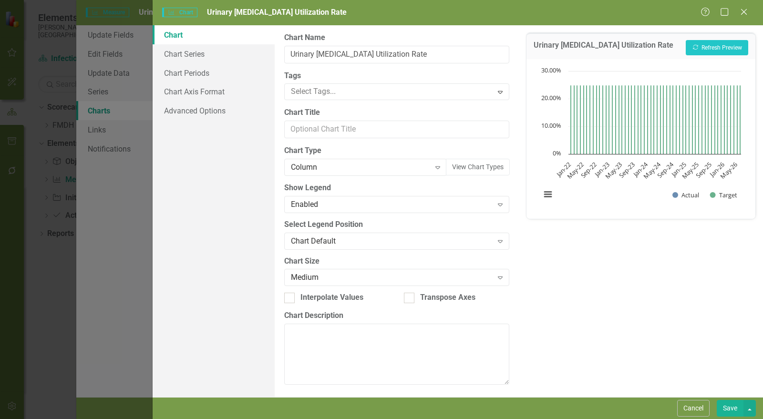
click at [339, 165] on div "Column" at bounding box center [360, 167] width 139 height 11
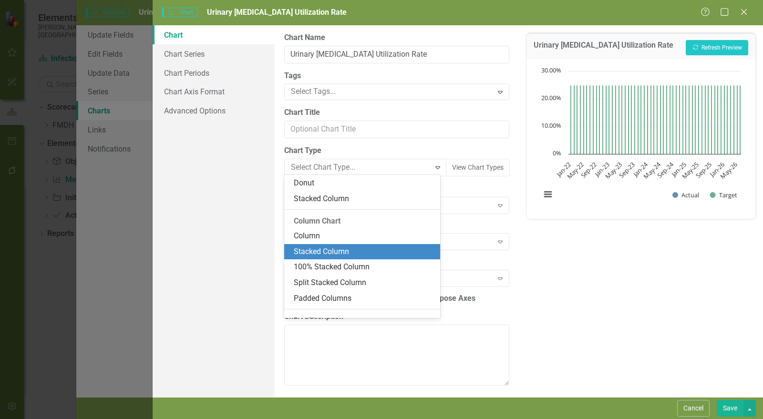
scroll to position [103, 0]
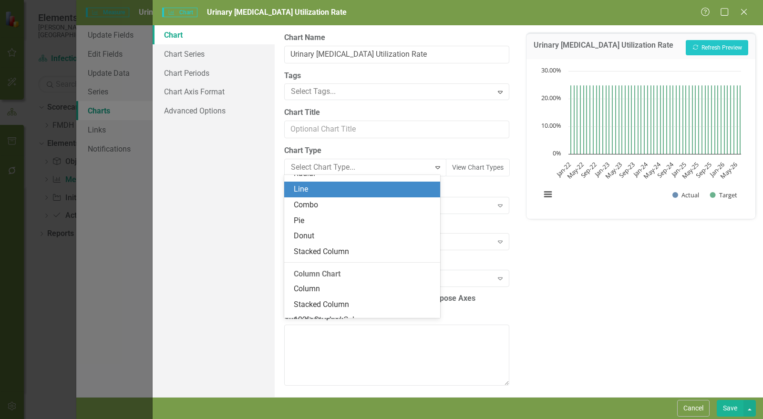
click at [306, 187] on div "Line" at bounding box center [364, 189] width 141 height 11
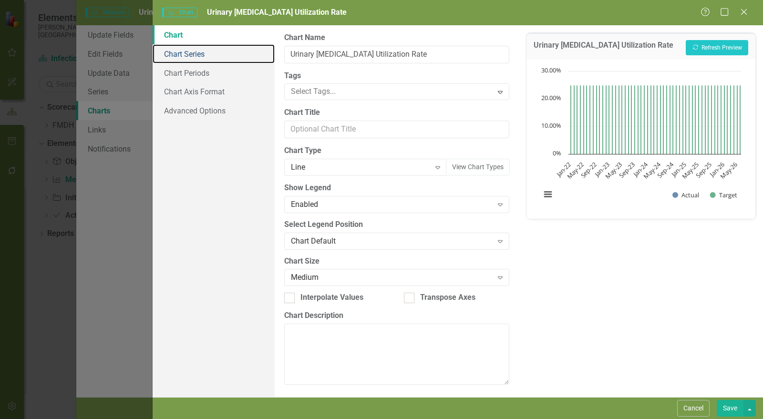
click at [180, 53] on link "Chart Series" at bounding box center [214, 53] width 122 height 19
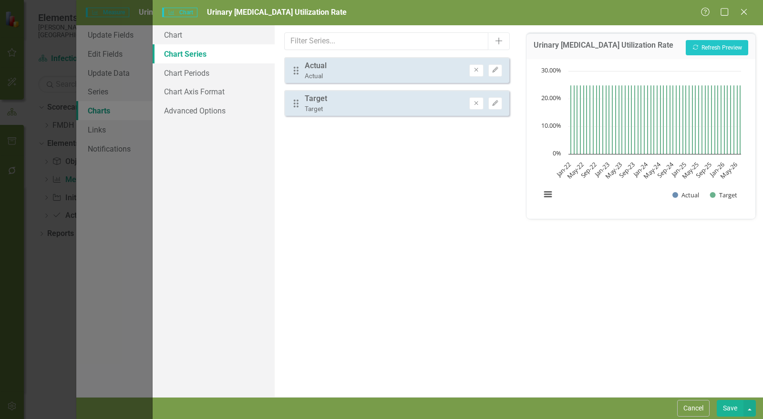
click at [498, 69] on icon "Edit" at bounding box center [495, 70] width 7 height 6
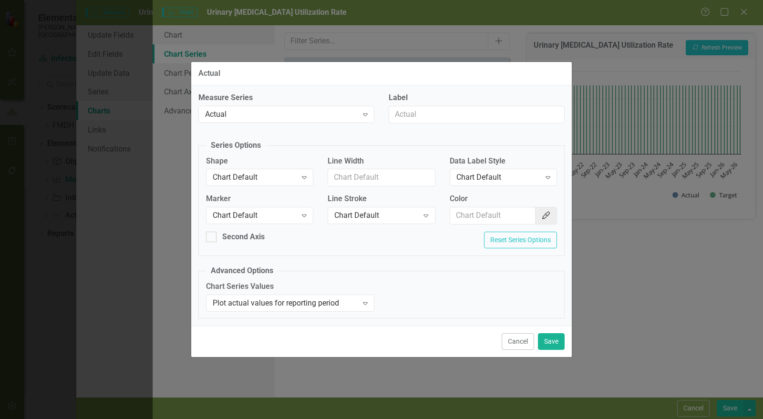
click at [236, 213] on div "Chart Default" at bounding box center [255, 215] width 84 height 11
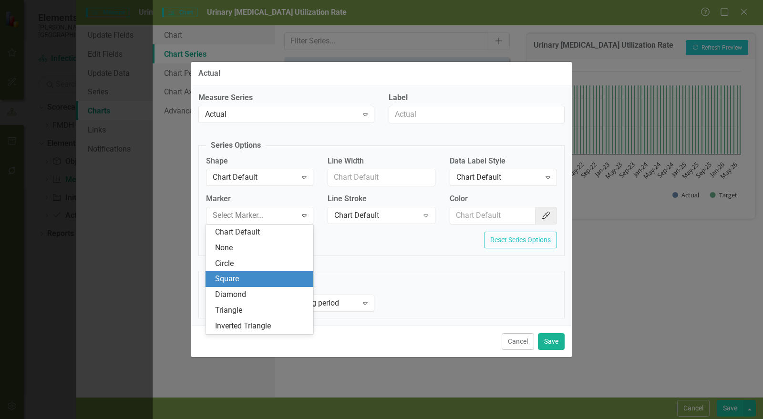
click at [243, 275] on div "Square" at bounding box center [261, 279] width 93 height 11
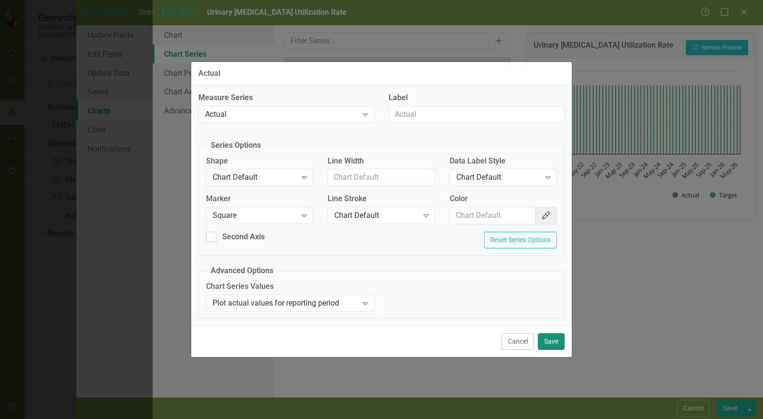
click at [558, 344] on button "Save" at bounding box center [551, 341] width 27 height 17
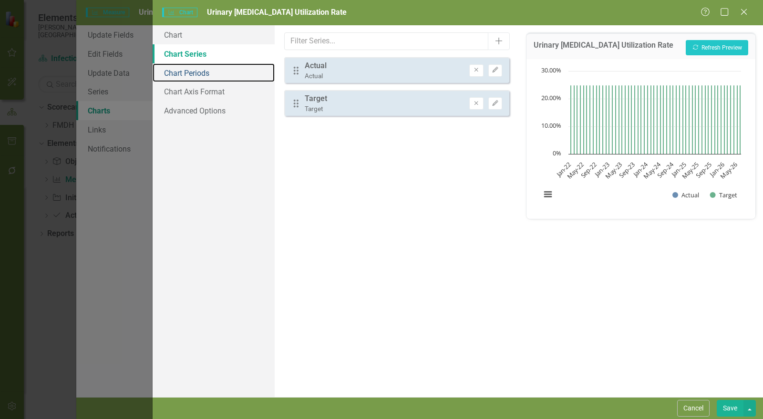
click at [213, 77] on link "Chart Periods" at bounding box center [214, 72] width 122 height 19
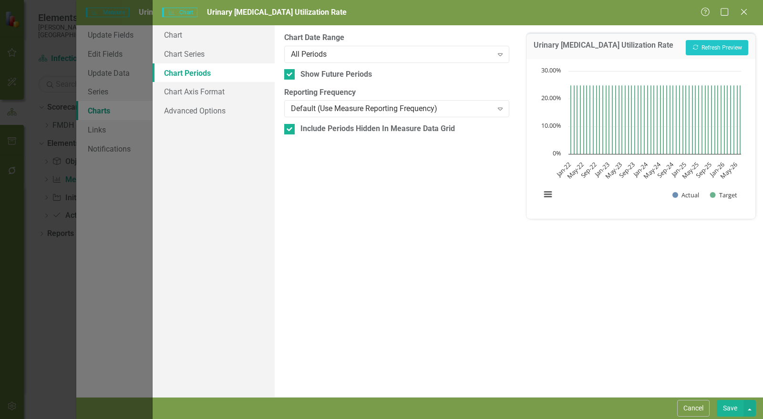
click at [299, 74] on div "Show Future Periods" at bounding box center [396, 74] width 225 height 11
click at [290, 74] on input "Show Future Periods" at bounding box center [287, 72] width 6 height 6
checkbox input "false"
click at [297, 130] on div "Include Periods Hidden In Measure Data Grid" at bounding box center [396, 129] width 225 height 11
click at [290, 130] on input "Include Periods Hidden In Measure Data Grid" at bounding box center [287, 127] width 6 height 6
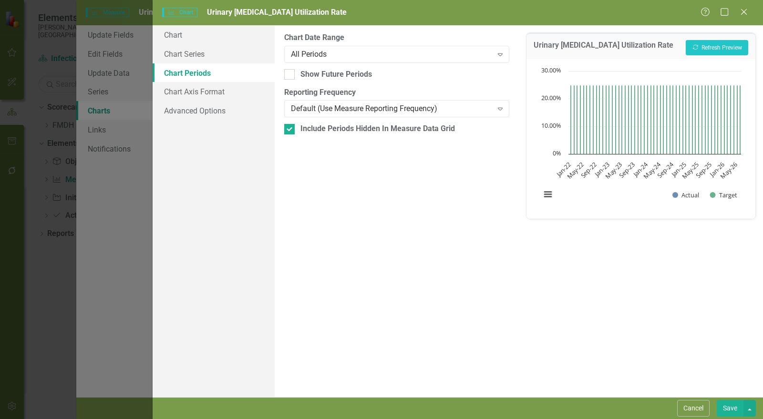
checkbox input "false"
click at [734, 404] on button "Save" at bounding box center [730, 408] width 27 height 17
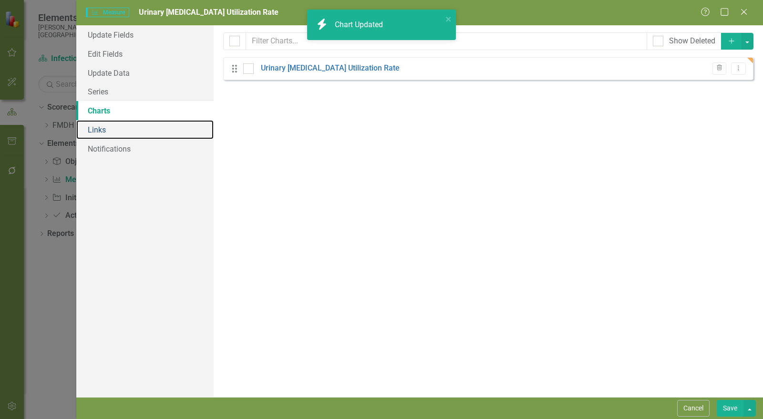
click at [107, 130] on link "Links" at bounding box center [144, 129] width 137 height 19
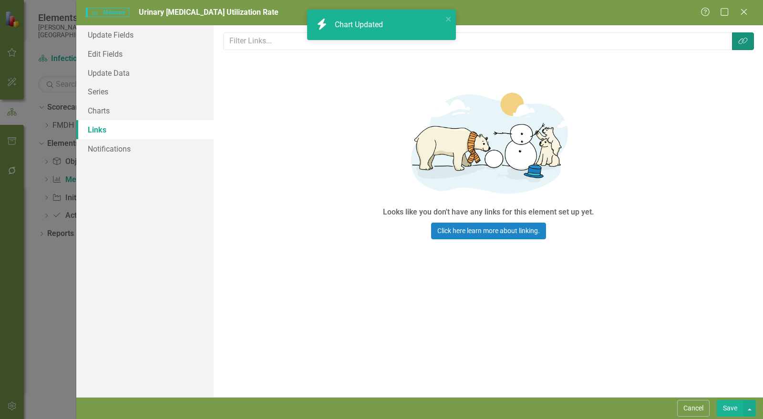
click at [740, 41] on icon "Link Tag" at bounding box center [743, 41] width 10 height 8
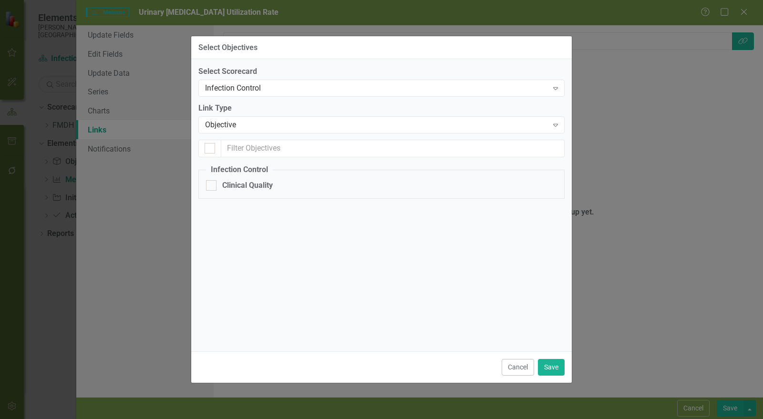
click at [239, 184] on div "Clinical Quality" at bounding box center [247, 185] width 51 height 11
click at [212, 184] on input "Clinical Quality" at bounding box center [209, 183] width 6 height 6
checkbox input "true"
click at [549, 369] on button "Save" at bounding box center [551, 367] width 27 height 17
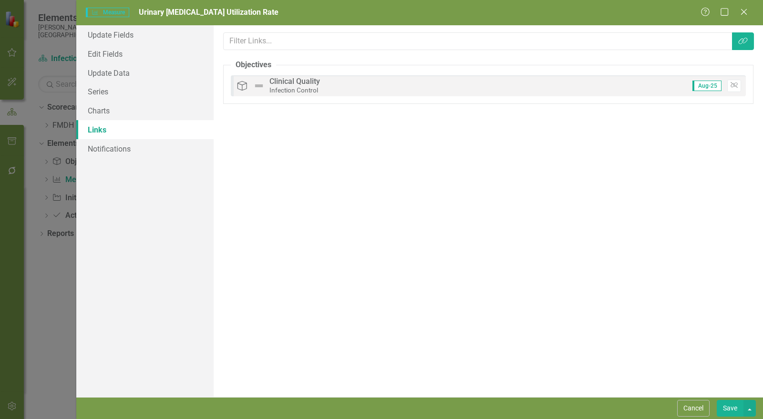
click at [733, 411] on button "Save" at bounding box center [730, 408] width 27 height 17
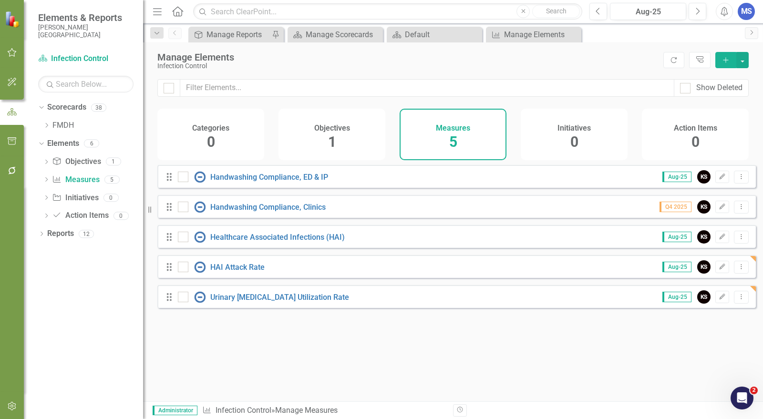
click at [719, 270] on icon "Edit" at bounding box center [722, 267] width 7 height 6
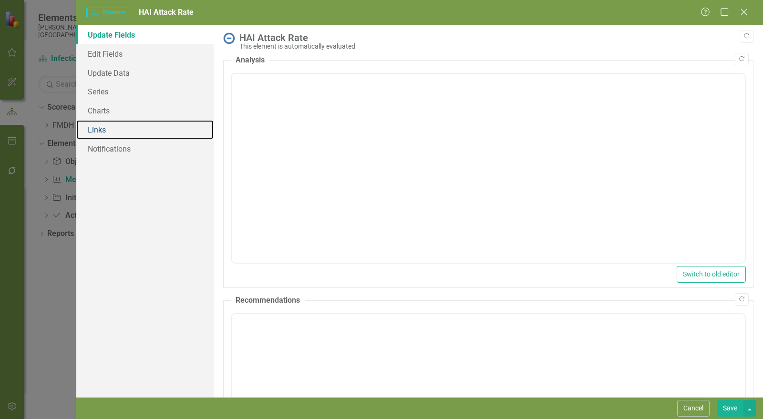
click at [97, 129] on link "Links" at bounding box center [144, 129] width 137 height 19
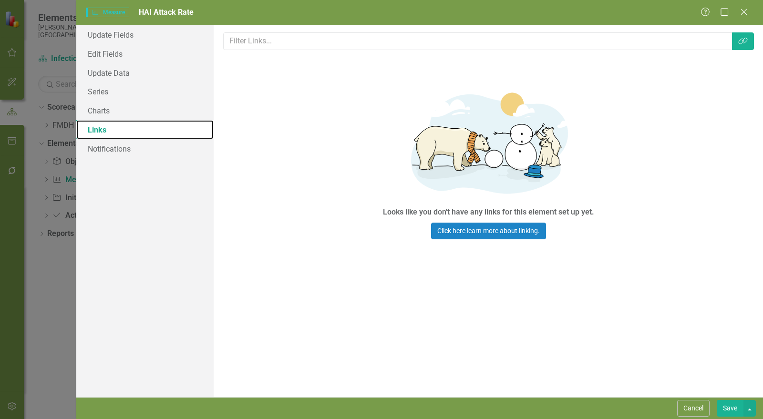
scroll to position [0, 0]
click at [744, 44] on icon "Link Tag" at bounding box center [743, 41] width 10 height 8
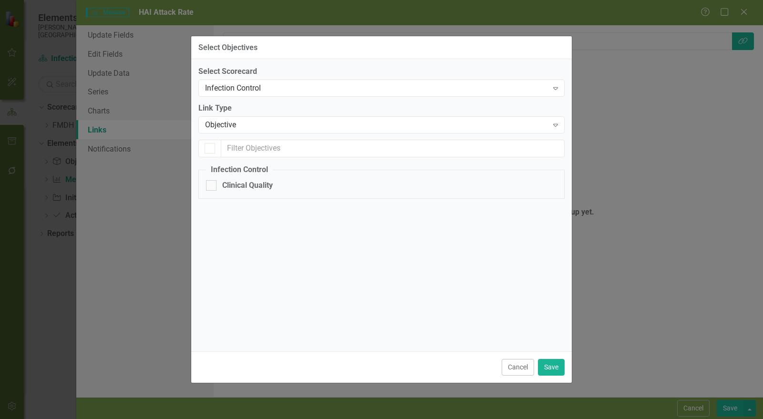
checkbox input "false"
drag, startPoint x: 225, startPoint y: 187, endPoint x: 256, endPoint y: 208, distance: 37.4
click at [225, 187] on div "Clinical Quality" at bounding box center [247, 185] width 51 height 11
click at [212, 186] on input "Clinical Quality" at bounding box center [209, 183] width 6 height 6
checkbox input "true"
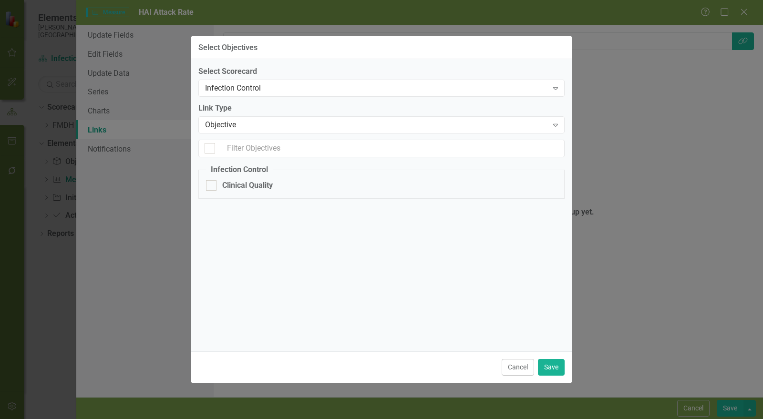
checkbox input "true"
click at [563, 369] on button "Save" at bounding box center [551, 367] width 27 height 17
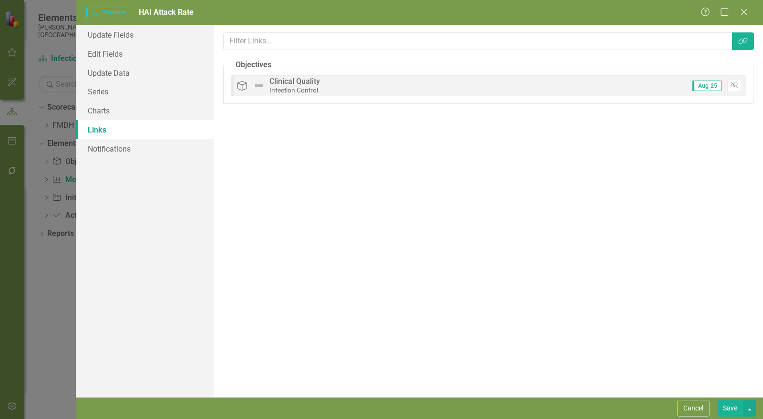
click at [730, 403] on button "Save" at bounding box center [730, 408] width 27 height 17
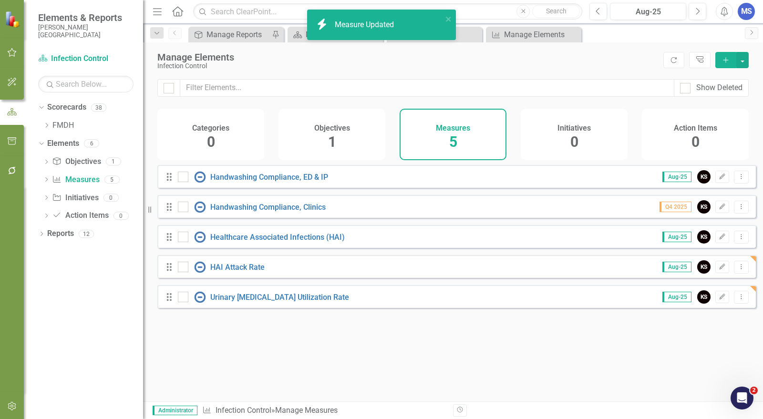
click at [719, 240] on icon "Edit" at bounding box center [722, 237] width 7 height 6
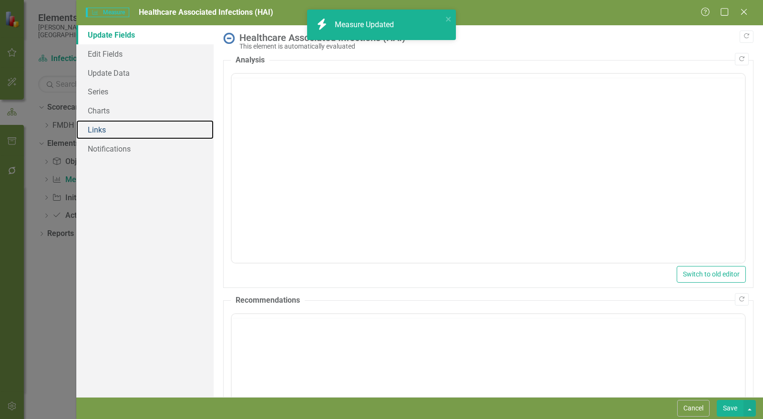
click at [105, 130] on link "Links" at bounding box center [144, 129] width 137 height 19
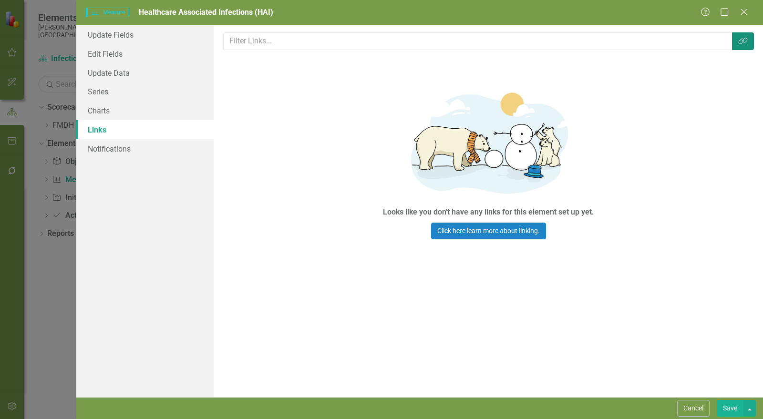
click at [750, 44] on button "Link Tag" at bounding box center [743, 41] width 22 height 18
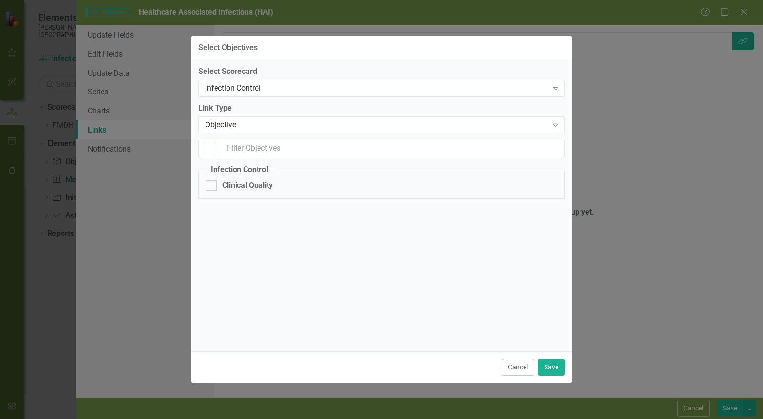
click at [235, 190] on div "Clinical Quality" at bounding box center [247, 185] width 51 height 11
click at [212, 186] on input "Clinical Quality" at bounding box center [209, 183] width 6 height 6
checkbox input "true"
click at [556, 368] on button "Save" at bounding box center [551, 367] width 27 height 17
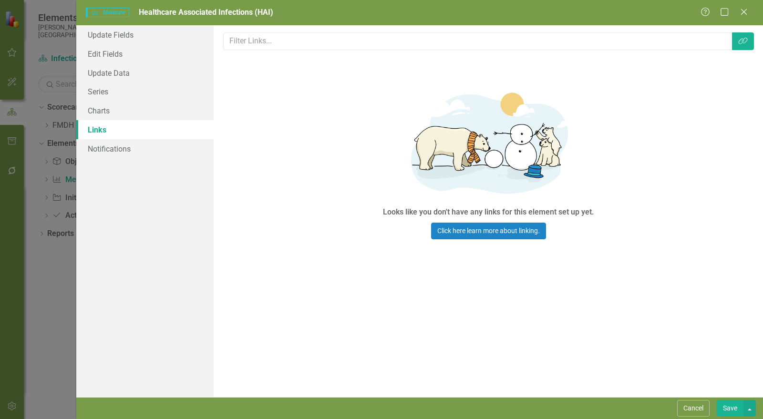
click at [733, 411] on button "Save" at bounding box center [730, 408] width 27 height 17
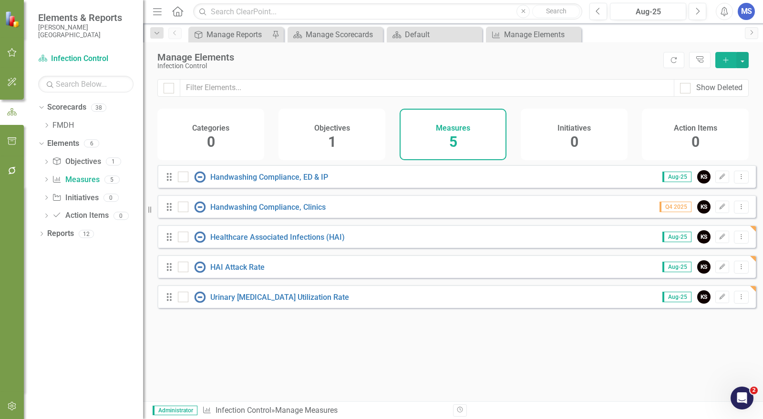
click at [737, 300] on icon "Dropdown Menu" at bounding box center [741, 297] width 8 height 6
click at [701, 351] on link "Copy Duplicate Measure" at bounding box center [698, 355] width 86 height 18
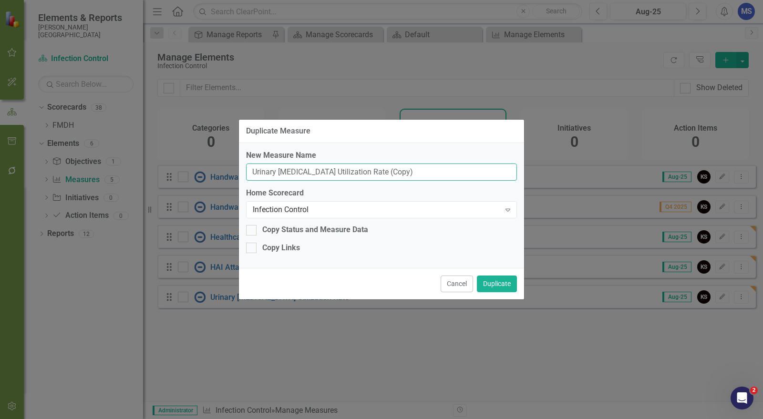
drag, startPoint x: 386, startPoint y: 172, endPoint x: 358, endPoint y: 173, distance: 28.7
click at [358, 173] on input "Urinary Catheter Utilization Rate (Copy)" at bounding box center [381, 173] width 271 height 18
drag, startPoint x: 306, startPoint y: 173, endPoint x: 224, endPoint y: 173, distance: 82.0
click at [225, 172] on div "Duplicate Measure New Measure Name Urinary Catheter Utilization Rate Home Score…" at bounding box center [381, 209] width 763 height 419
type input "Central Line Utilization Rate"
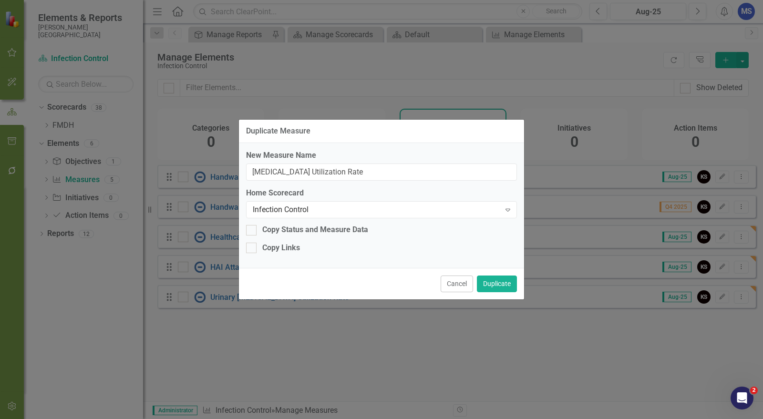
click at [279, 246] on div "Copy Links" at bounding box center [281, 248] width 38 height 11
click at [252, 246] on input "Copy Links" at bounding box center [249, 246] width 6 height 6
checkbox input "true"
click at [496, 282] on button "Duplicate" at bounding box center [497, 284] width 40 height 17
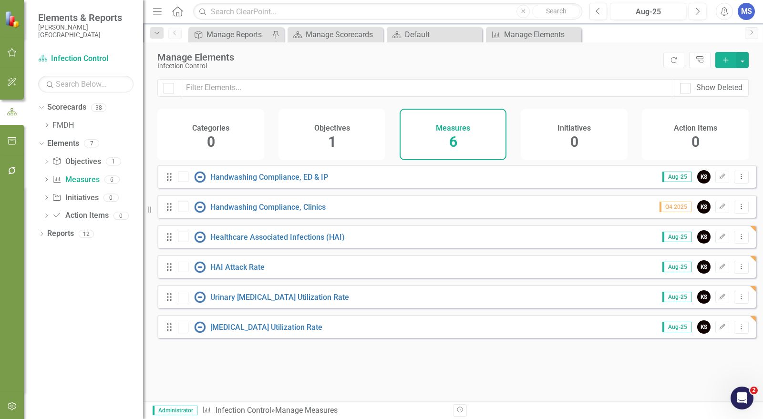
click at [719, 330] on icon "Edit" at bounding box center [722, 327] width 7 height 6
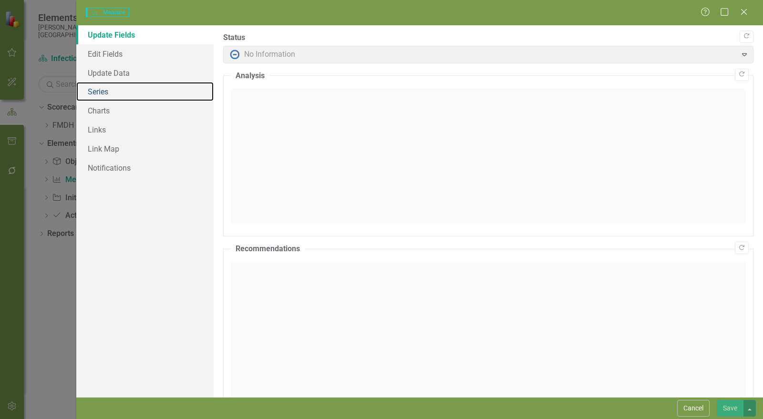
click at [113, 87] on link "Series" at bounding box center [144, 91] width 137 height 19
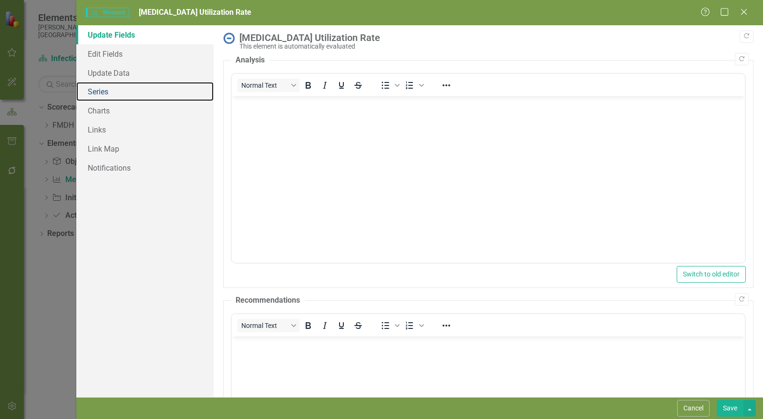
drag, startPoint x: 111, startPoint y: 90, endPoint x: 134, endPoint y: 98, distance: 23.7
click at [111, 90] on link "Series" at bounding box center [144, 91] width 137 height 19
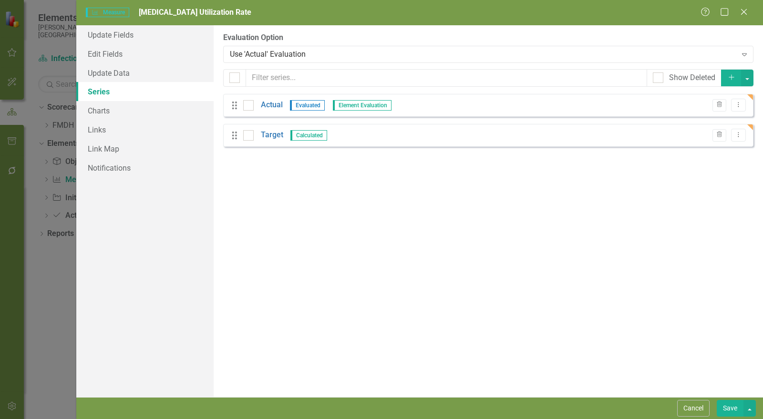
click at [270, 134] on link "Target" at bounding box center [272, 135] width 22 height 11
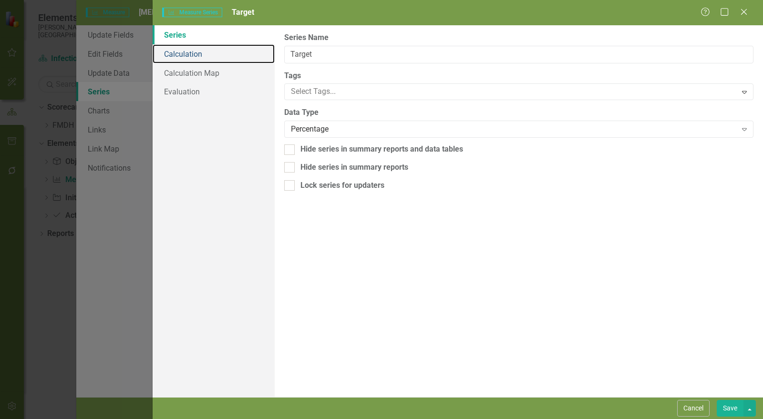
click at [186, 57] on link "Calculation" at bounding box center [214, 53] width 122 height 19
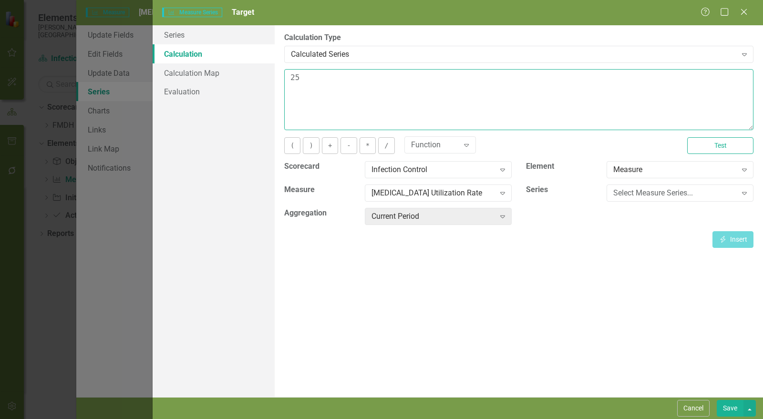
drag, startPoint x: 296, startPoint y: 82, endPoint x: 287, endPoint y: 80, distance: 8.7
click at [288, 80] on textarea "25" at bounding box center [518, 99] width 469 height 61
type textarea "15"
click at [729, 406] on button "Save" at bounding box center [730, 408] width 27 height 17
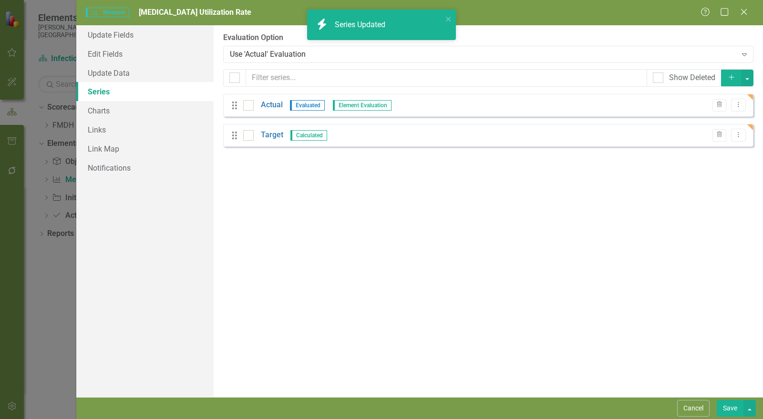
click at [731, 410] on button "Save" at bounding box center [730, 408] width 27 height 17
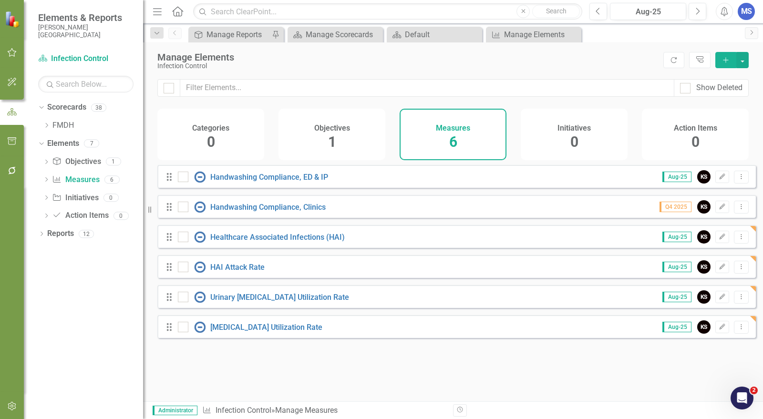
click at [342, 143] on div "Objectives 1" at bounding box center [332, 135] width 107 height 52
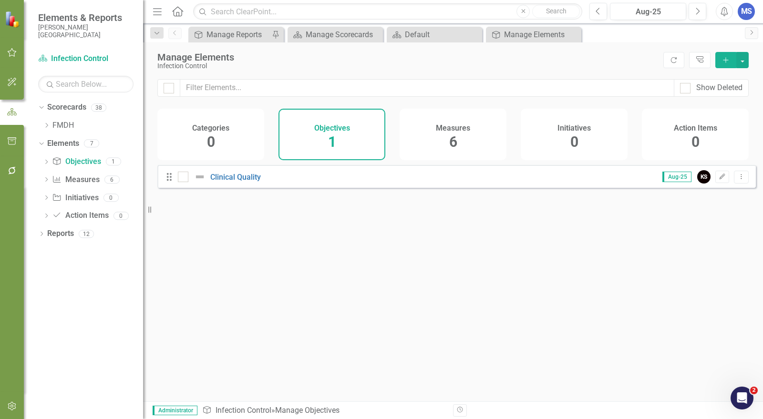
click at [719, 180] on icon "Edit" at bounding box center [722, 177] width 7 height 6
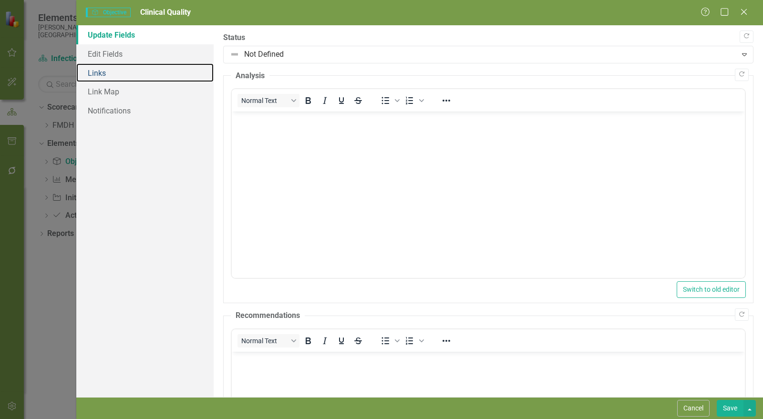
click at [99, 76] on link "Links" at bounding box center [144, 72] width 137 height 19
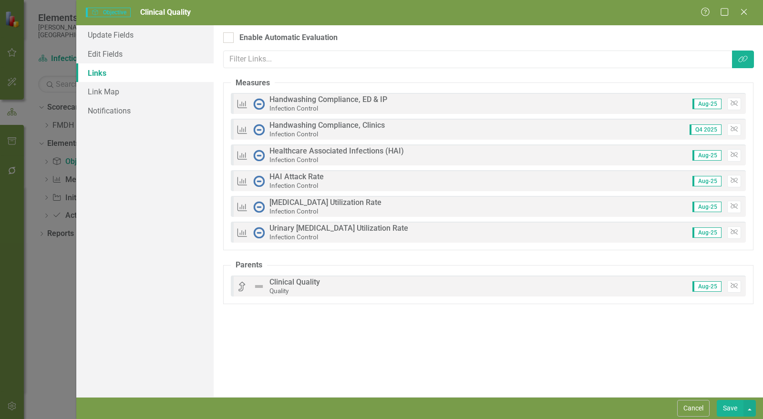
click at [234, 38] on div "Enable Automatic Evaluation" at bounding box center [488, 37] width 530 height 11
click at [229, 38] on input "Enable Automatic Evaluation" at bounding box center [226, 35] width 6 height 6
checkbox input "true"
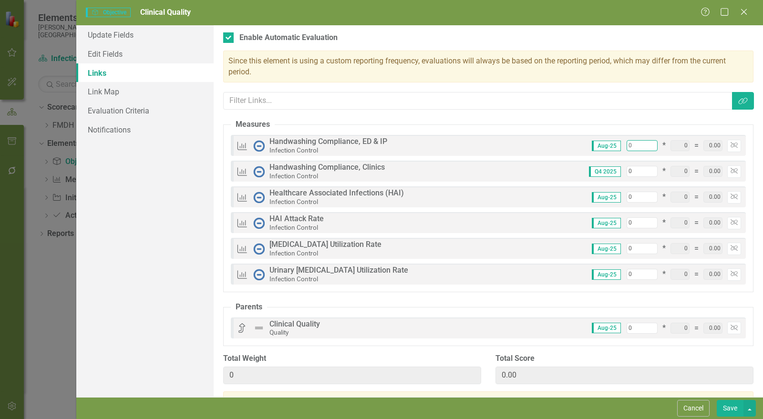
drag, startPoint x: 633, startPoint y: 148, endPoint x: 578, endPoint y: 142, distance: 56.1
click at [585, 142] on div "Aug-25 0 * 0 = 0.00 Unlink" at bounding box center [663, 146] width 156 height 12
type input "1"
type input "15"
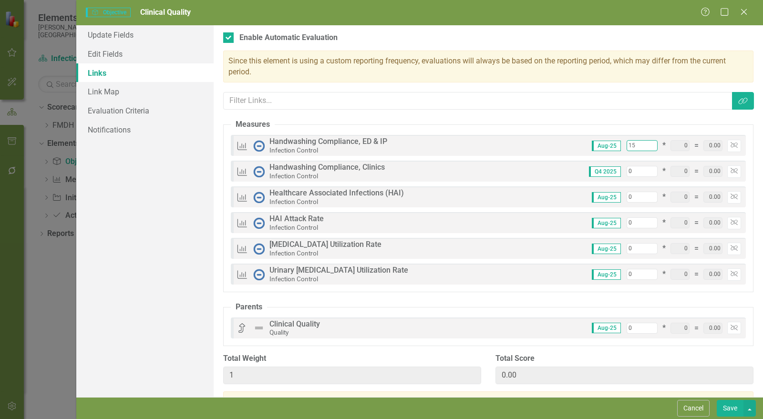
type input "15"
click at [627, 168] on input "0" at bounding box center [642, 171] width 31 height 11
type input "15"
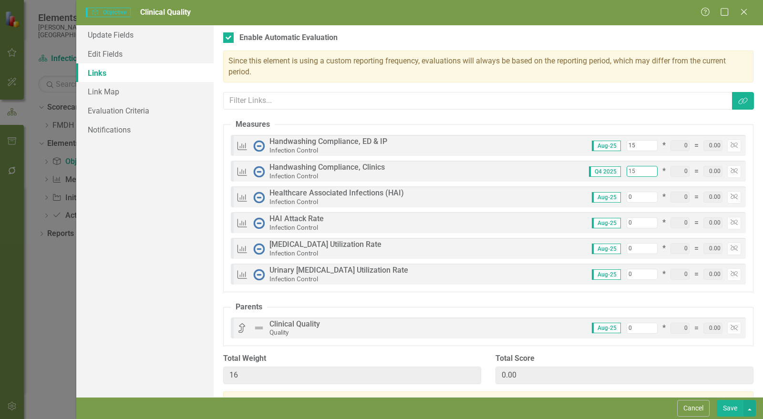
type input "30"
type input "15"
click at [627, 198] on input "0" at bounding box center [642, 197] width 31 height 11
type input "15"
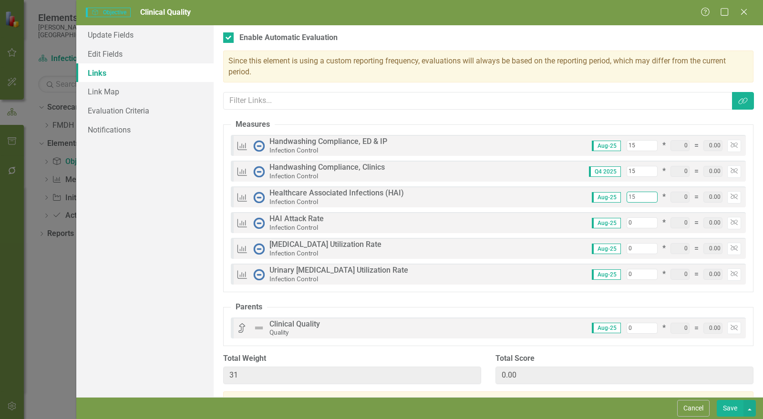
type input "45"
type input "15"
click at [630, 225] on input "0" at bounding box center [642, 222] width 31 height 11
type input "1"
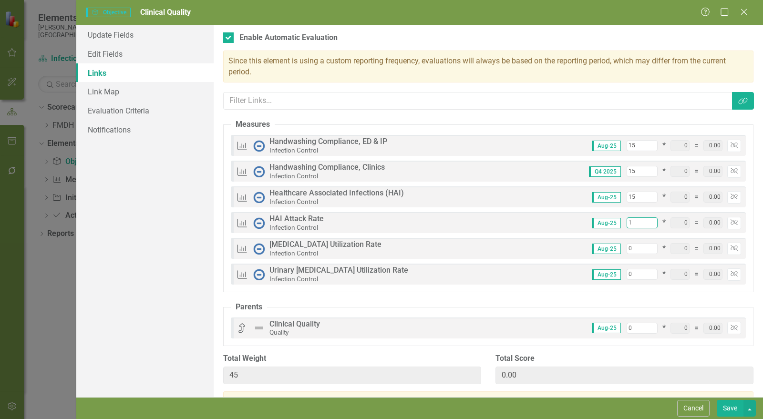
type input "46"
type input "15"
type input "60"
type input "15"
click at [628, 251] on input "0" at bounding box center [642, 248] width 31 height 11
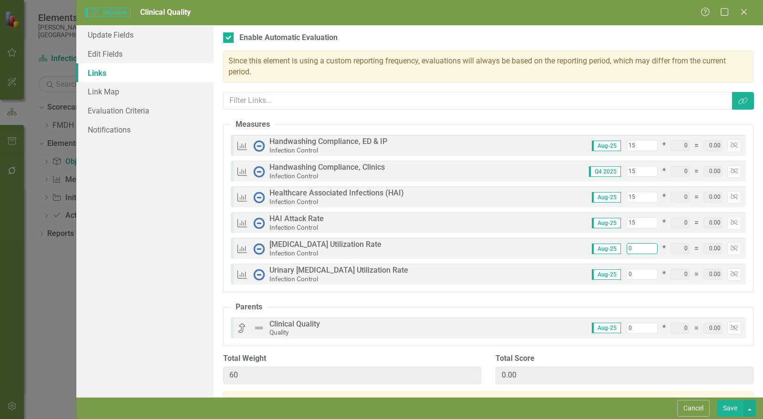
click at [628, 251] on input "0" at bounding box center [642, 248] width 31 height 11
type input "1"
type input "61"
type input "15"
type input "75"
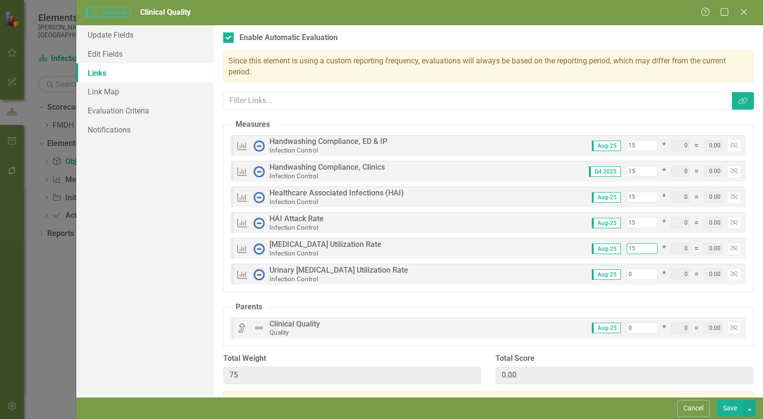
type input "15"
click at [630, 274] on input "0" at bounding box center [642, 274] width 31 height 11
type input "1"
type input "76"
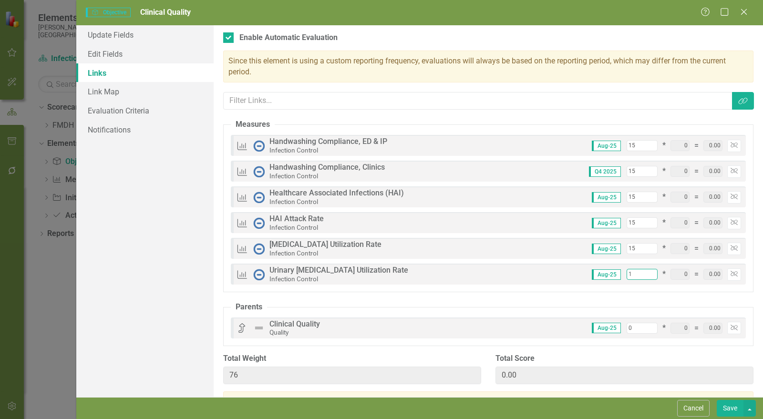
type input "15"
type input "90"
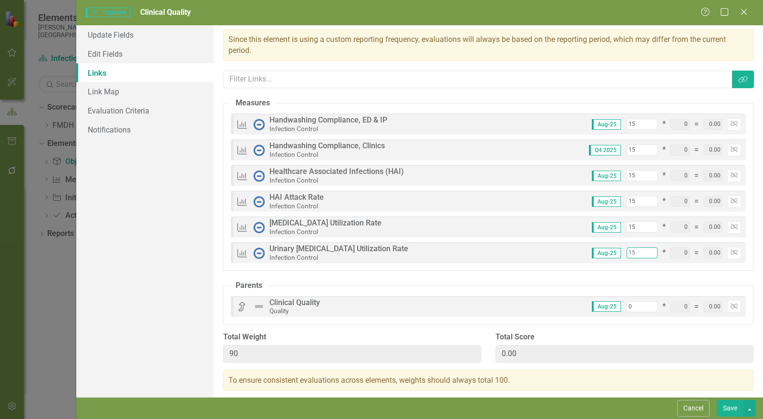
scroll to position [30, 0]
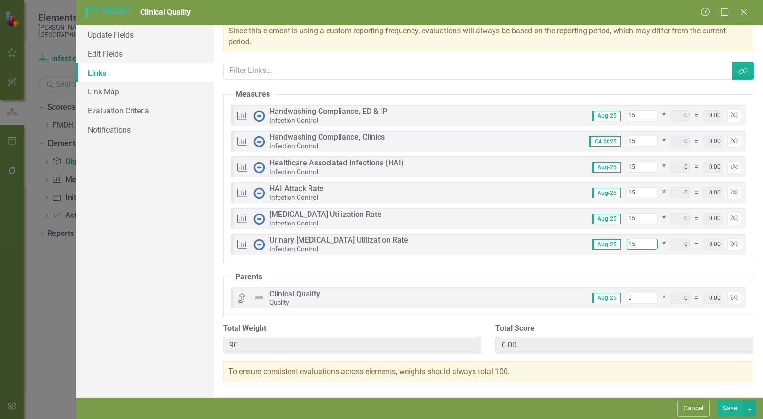
type input "15"
click at [516, 270] on div "Objectives are unique in ClearPoint as they can be evaluated based on the statu…" at bounding box center [488, 211] width 549 height 372
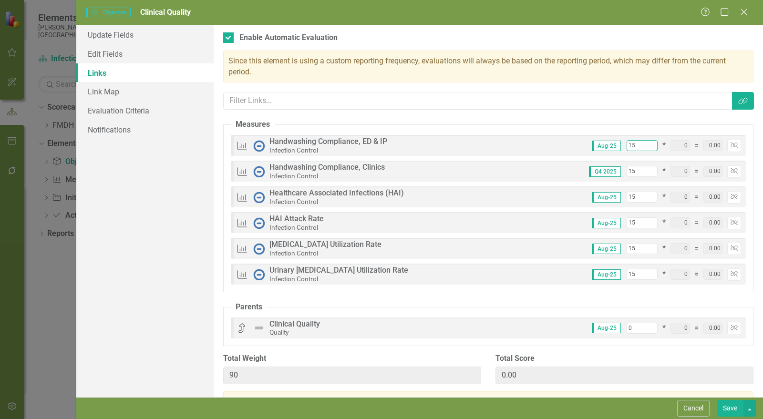
click at [630, 144] on input "15" at bounding box center [642, 145] width 31 height 11
click at [633, 224] on input "15" at bounding box center [642, 222] width 31 height 11
type input "14"
click at [642, 198] on input "14" at bounding box center [642, 197] width 31 height 11
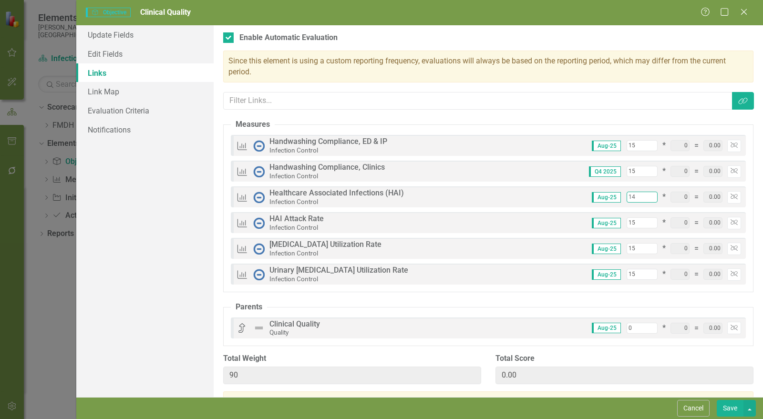
type input "89"
click at [645, 191] on div "Aug-25 14 * 0 = 0.00 Unlink" at bounding box center [663, 197] width 156 height 12
type input "15"
click at [646, 194] on input "15" at bounding box center [642, 197] width 31 height 11
type input "90"
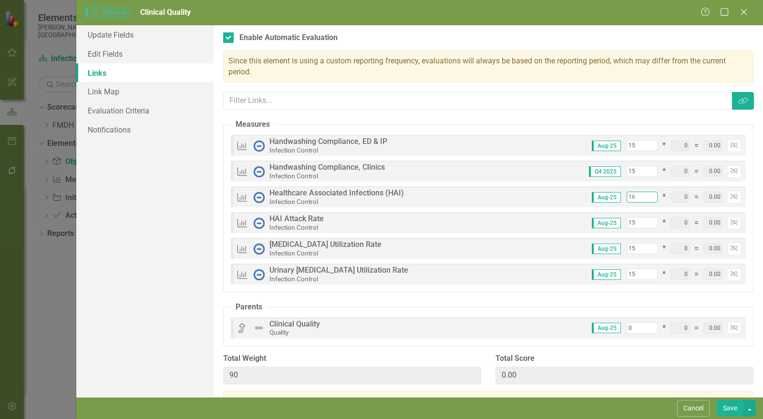
type input "16"
click at [646, 194] on input "16" at bounding box center [642, 197] width 31 height 11
type input "91"
type input "17"
type input "92"
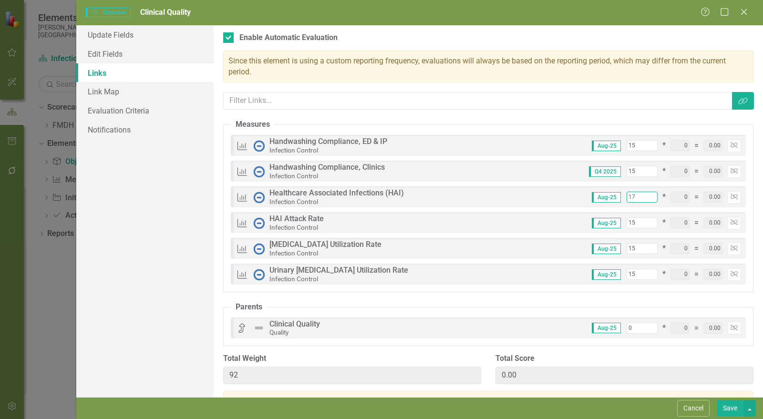
type input "17"
click at [646, 194] on input "17" at bounding box center [642, 197] width 31 height 11
type input "16"
click at [646, 218] on input "16" at bounding box center [642, 222] width 31 height 11
type input "93"
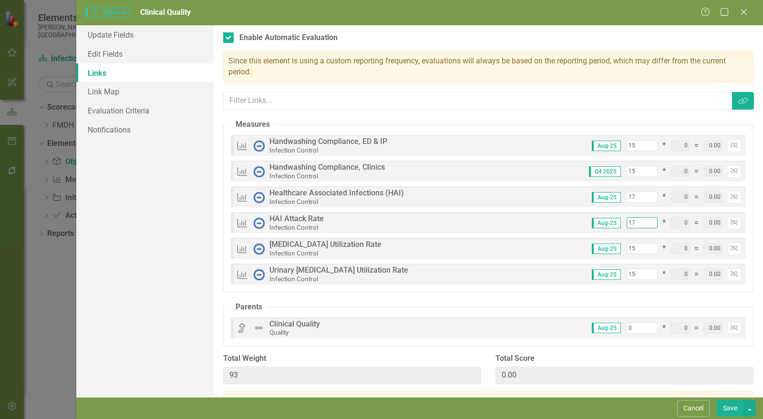
type input "17"
click at [646, 218] on input "17" at bounding box center [642, 222] width 31 height 11
type input "94"
type input "18"
click at [646, 218] on input "18" at bounding box center [642, 222] width 31 height 11
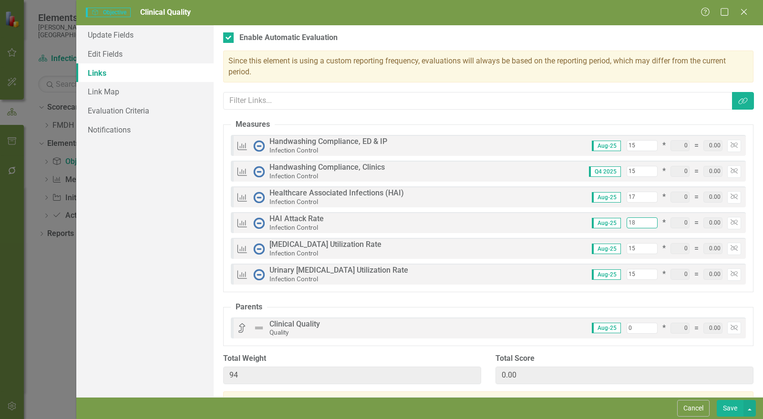
type input "95"
type input "17"
click at [644, 226] on input "17" at bounding box center [642, 222] width 31 height 11
type input "94"
type input "16"
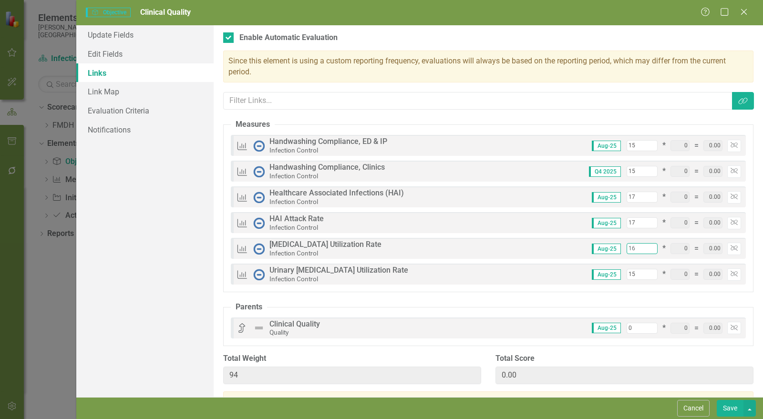
click at [644, 245] on input "16" at bounding box center [642, 248] width 31 height 11
type input "95"
type input "17"
click at [644, 245] on input "17" at bounding box center [642, 248] width 31 height 11
type input "96"
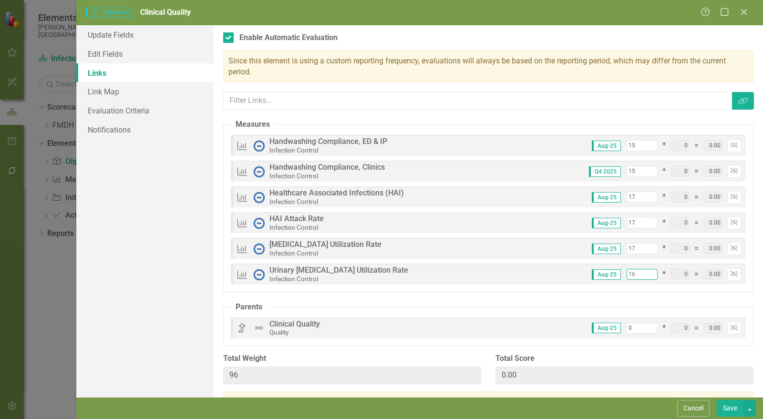
type input "16"
click at [647, 271] on input "16" at bounding box center [642, 274] width 31 height 11
type input "97"
type input "17"
click at [647, 271] on input "17" at bounding box center [642, 274] width 31 height 11
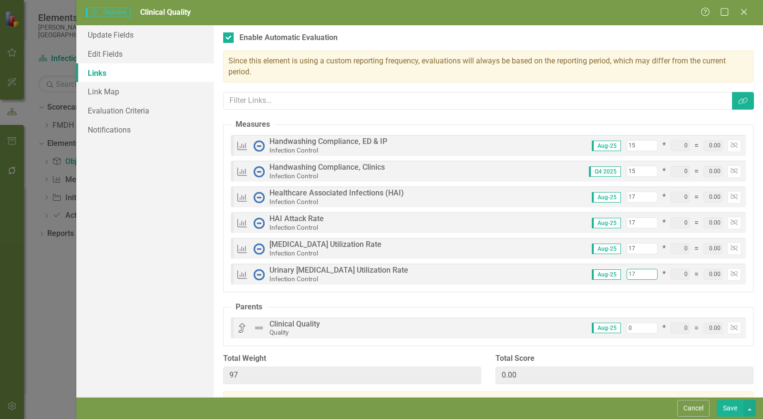
type input "98"
type input "16"
click at [646, 168] on input "16" at bounding box center [642, 171] width 31 height 11
type input "99"
type input "17"
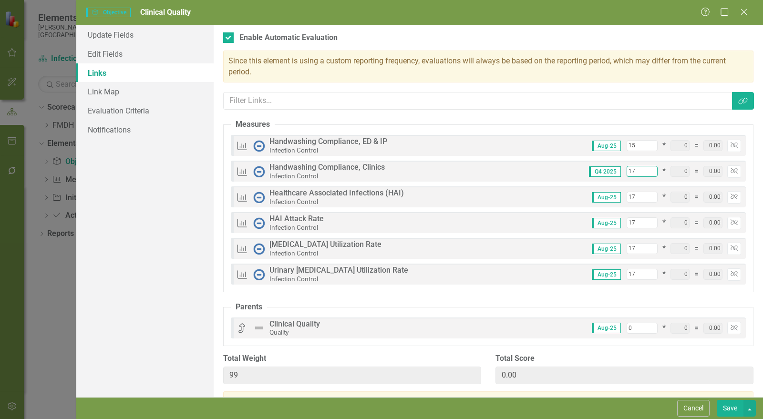
click at [646, 168] on input "17" at bounding box center [642, 171] width 31 height 11
type input "100"
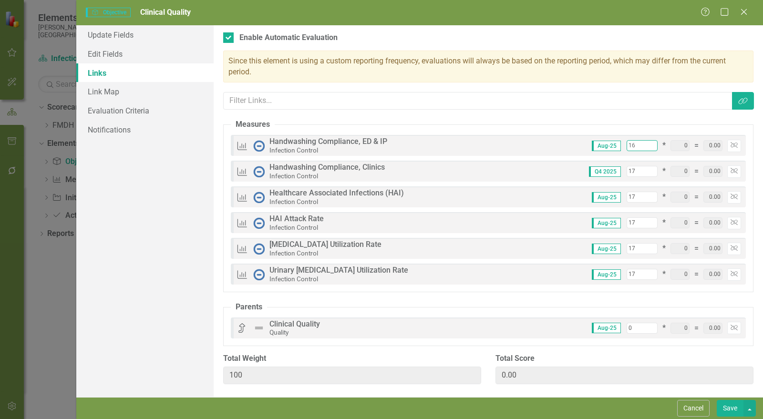
type input "16"
click at [652, 143] on input "16" at bounding box center [642, 145] width 31 height 11
type input "101"
click at [652, 143] on div "Aug-25 16 * 0 = 0.00 Unlink" at bounding box center [663, 146] width 156 height 12
type input "17"
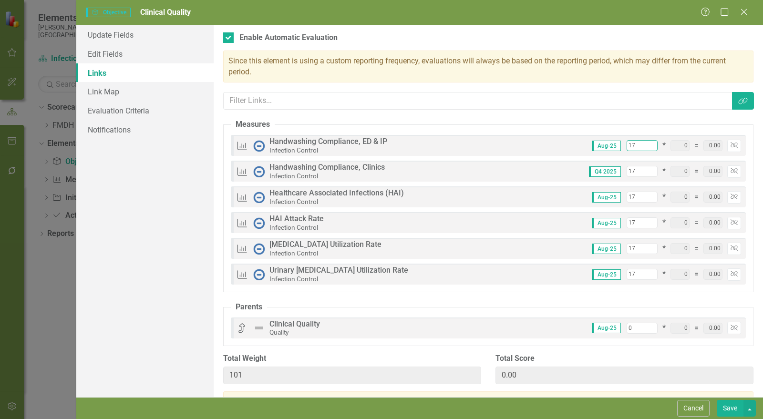
click at [645, 142] on input "17" at bounding box center [642, 145] width 31 height 11
type input "102"
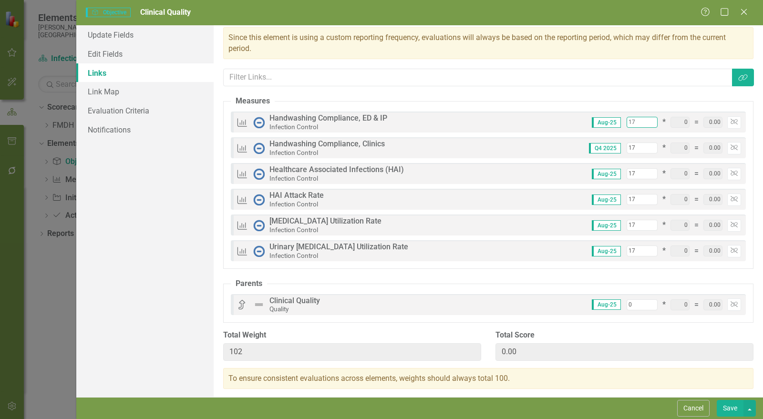
scroll to position [30, 0]
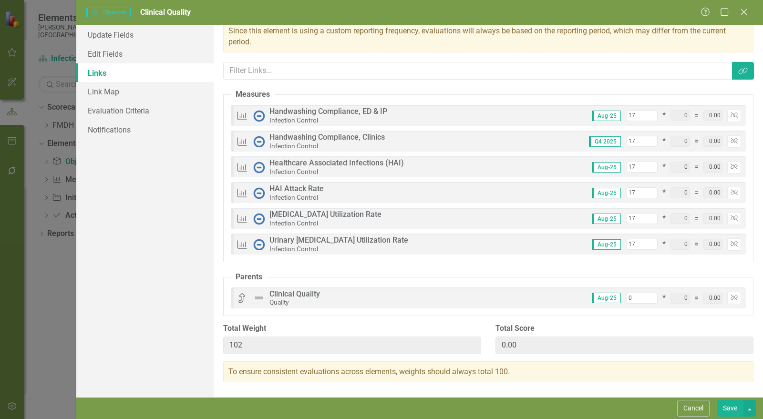
click at [440, 297] on div "Parents Clinical Quality Quality Aug-25 0 * 0 = 0.00 Unlink" at bounding box center [488, 298] width 515 height 21
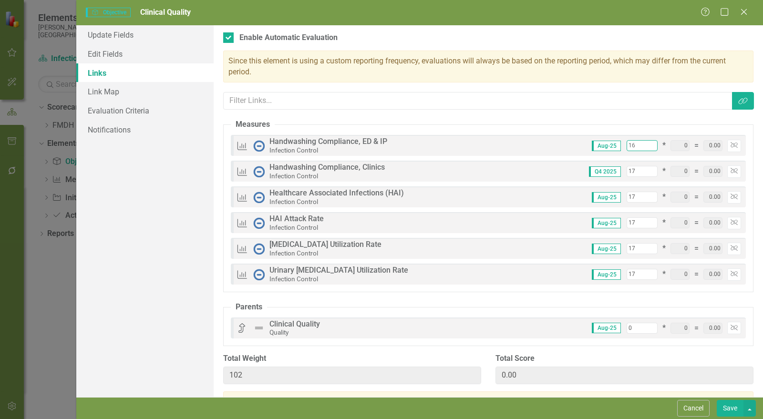
type input "16"
click at [647, 146] on input "16" at bounding box center [642, 145] width 31 height 11
type input "101"
type input "16"
click at [645, 173] on input "16" at bounding box center [642, 171] width 31 height 11
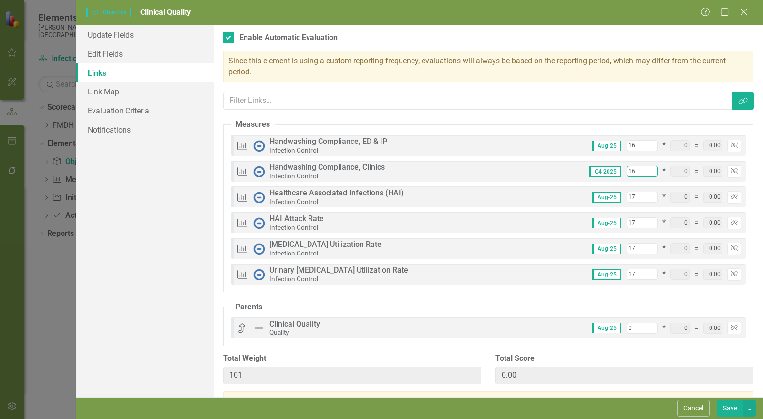
type input "100"
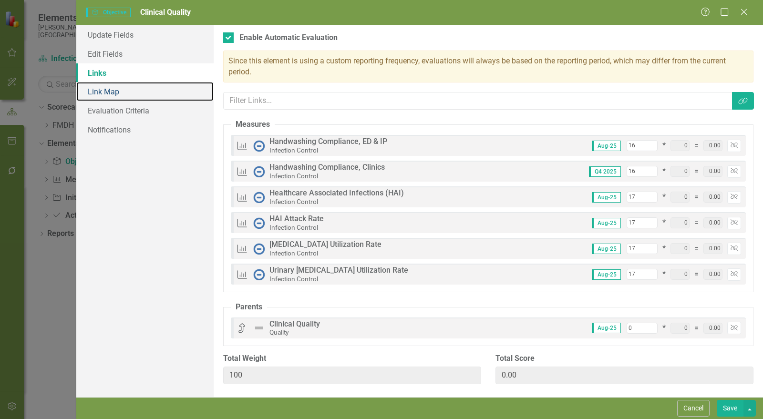
click at [123, 91] on link "Link Map" at bounding box center [144, 91] width 137 height 19
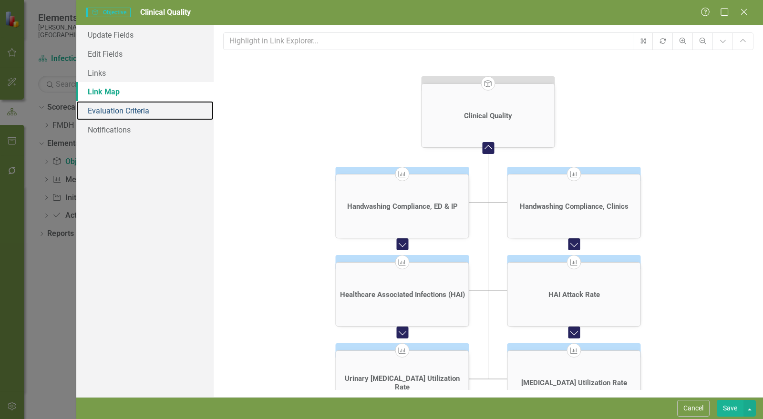
click at [128, 116] on link "Evaluation Criteria" at bounding box center [144, 110] width 137 height 19
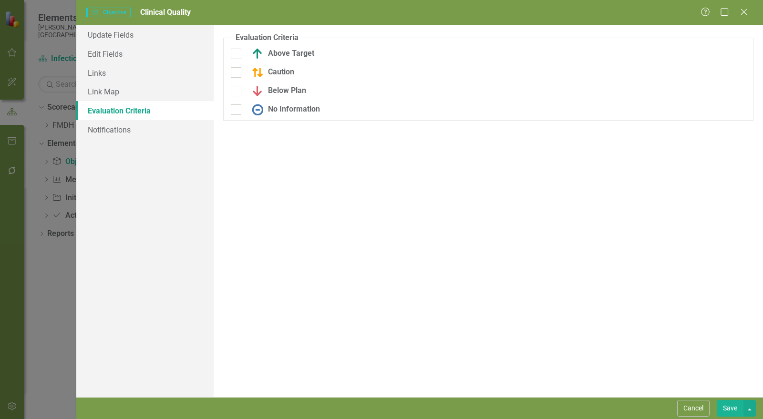
click at [242, 52] on div "Above Target" at bounding box center [312, 53] width 162 height 11
click at [237, 52] on input "Above Target" at bounding box center [234, 52] width 6 height 6
checkbox input "true"
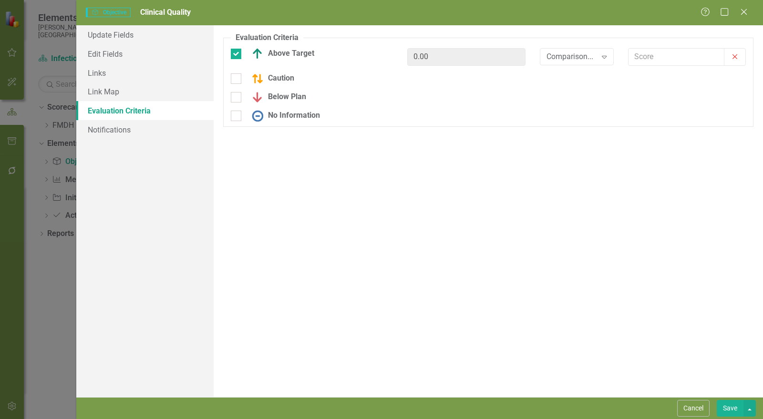
click at [235, 80] on div at bounding box center [236, 78] width 10 height 10
click at [235, 80] on input "Caution" at bounding box center [234, 76] width 6 height 6
checkbox input "true"
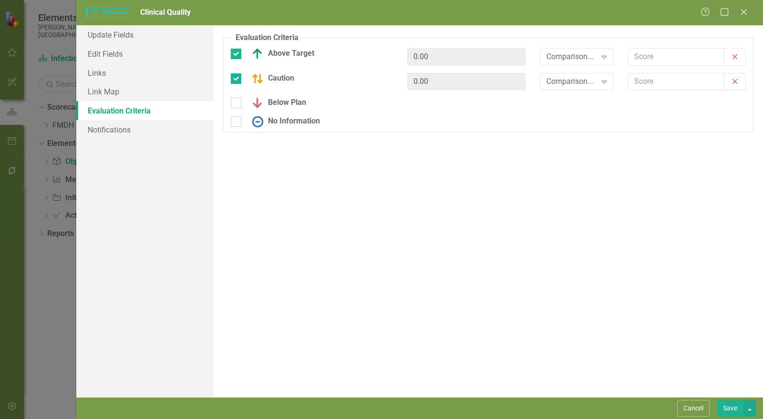
drag, startPoint x: 241, startPoint y: 101, endPoint x: 243, endPoint y: 112, distance: 11.6
click at [241, 101] on div "Below Plan" at bounding box center [312, 102] width 162 height 11
click at [237, 101] on input "Below Plan" at bounding box center [234, 101] width 6 height 6
checkbox input "true"
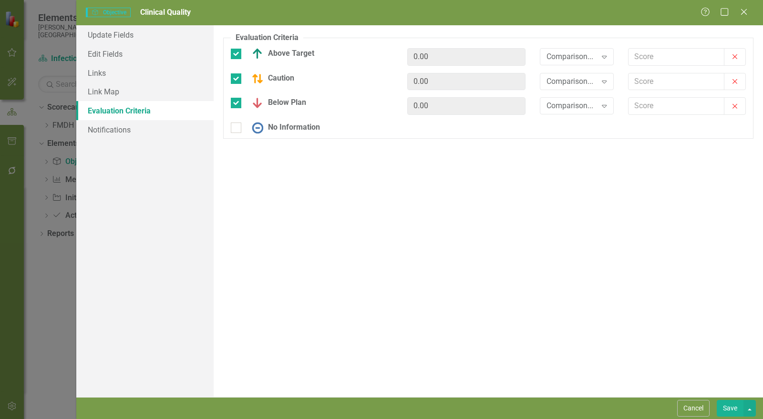
click at [238, 125] on div at bounding box center [236, 128] width 10 height 10
click at [237, 125] on input "No Information" at bounding box center [234, 126] width 6 height 6
checkbox input "true"
click at [565, 55] on div "Comparison..." at bounding box center [572, 56] width 51 height 11
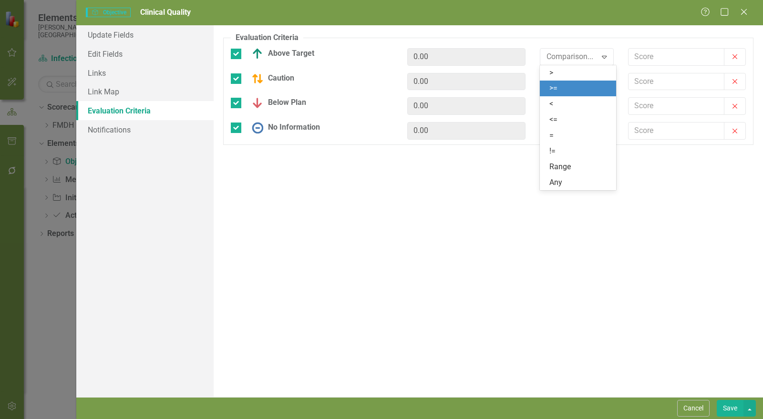
click at [568, 90] on div ">=" at bounding box center [579, 88] width 61 height 11
click at [659, 55] on input "text" at bounding box center [677, 57] width 96 height 18
type input "2.5"
click at [575, 87] on div "Comparison... Expand" at bounding box center [577, 81] width 74 height 17
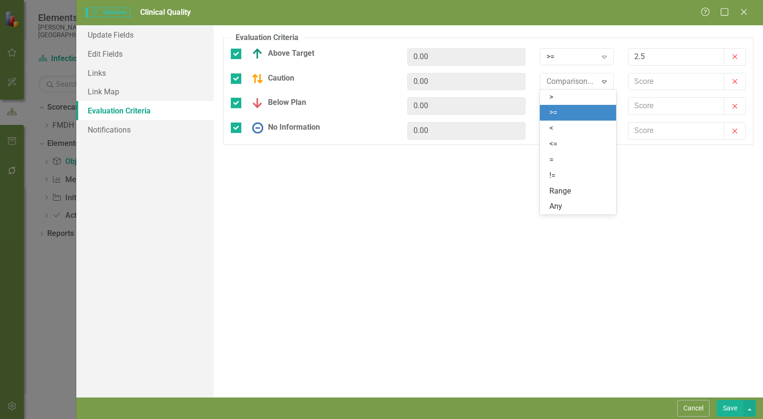
click at [571, 117] on div ">=" at bounding box center [579, 112] width 61 height 11
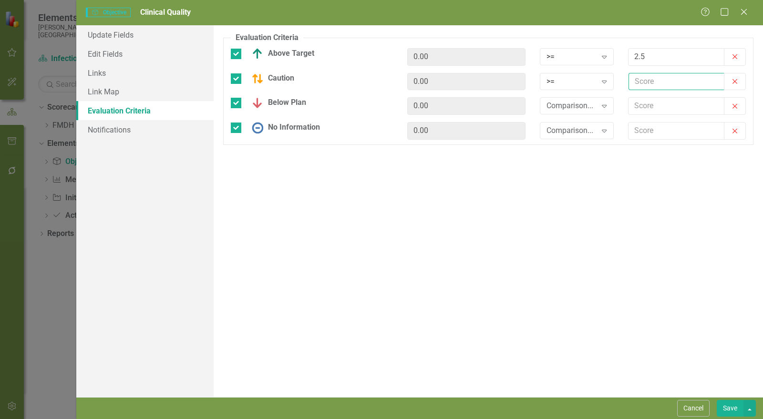
click at [655, 78] on input "text" at bounding box center [677, 82] width 96 height 18
type input "2"
click at [569, 111] on div "Comparison... Expand" at bounding box center [577, 105] width 74 height 17
click at [570, 133] on div ">=" at bounding box center [579, 137] width 61 height 11
click at [651, 105] on input "text" at bounding box center [677, 106] width 96 height 18
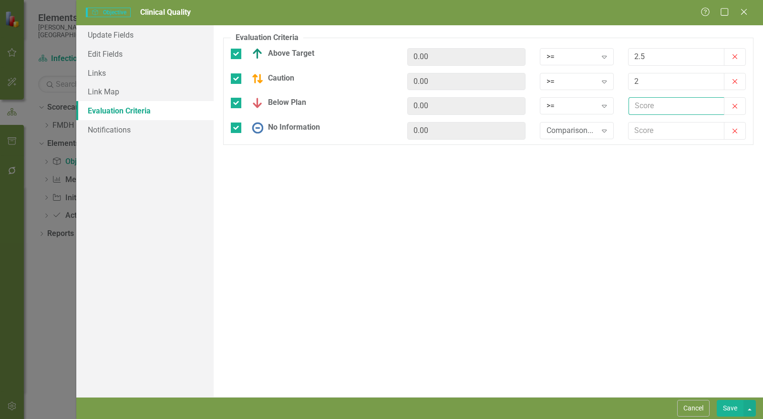
type input "1"
click at [563, 134] on div "Comparison..." at bounding box center [572, 130] width 51 height 11
click at [731, 407] on button "Save" at bounding box center [730, 408] width 27 height 17
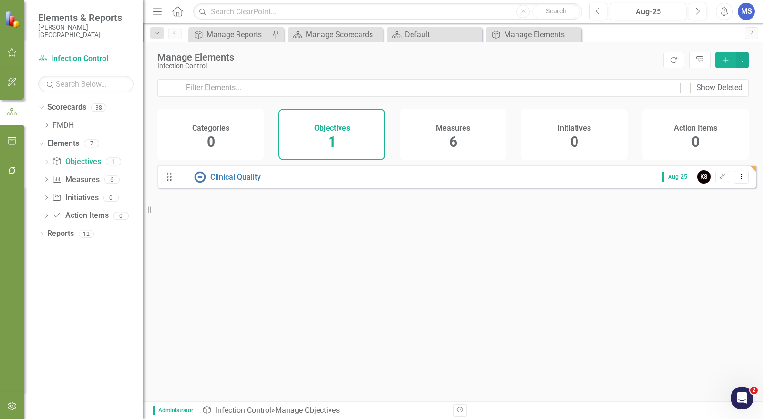
click at [47, 162] on icon at bounding box center [46, 162] width 2 height 4
click at [47, 126] on icon at bounding box center [47, 125] width 2 height 5
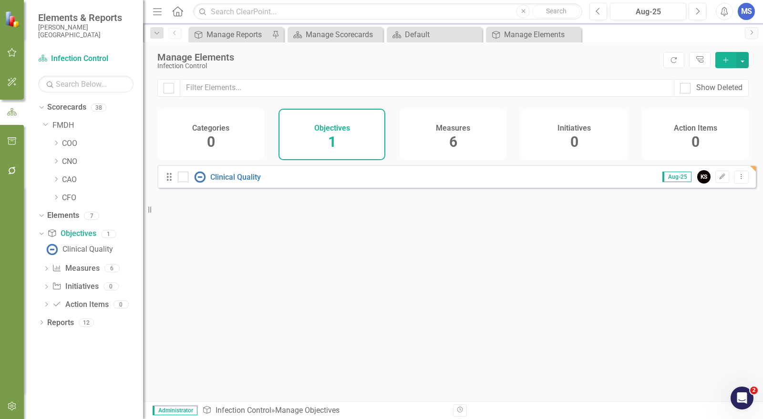
click at [58, 177] on icon "Dropdown" at bounding box center [55, 179] width 7 height 6
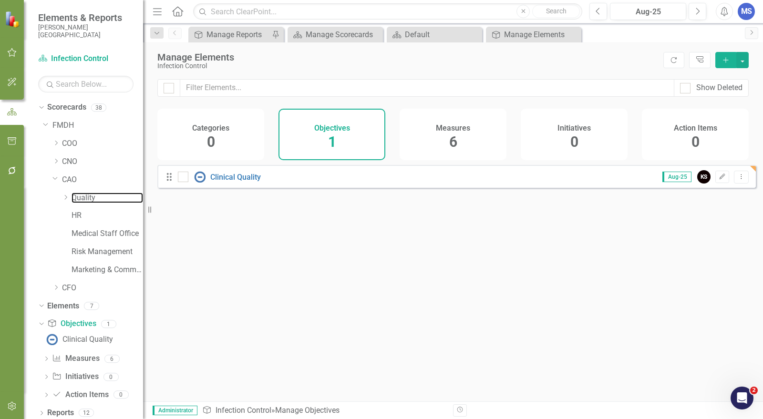
click at [85, 201] on link "Quality" at bounding box center [108, 198] width 72 height 11
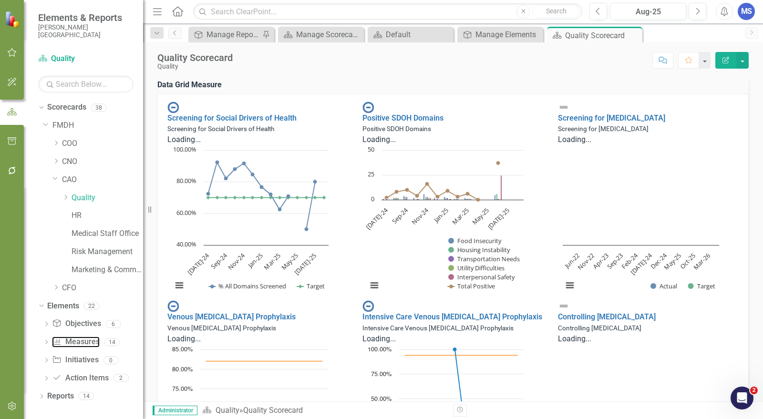
click at [92, 345] on link "Measure Measures" at bounding box center [75, 342] width 47 height 11
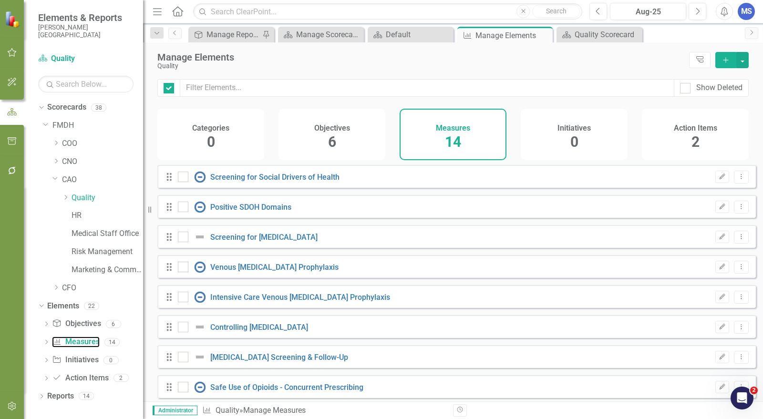
checkbox input "false"
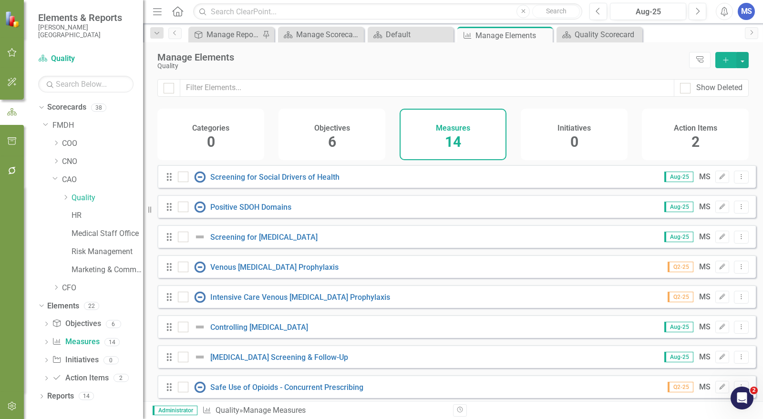
click at [730, 61] on icon "Add" at bounding box center [726, 60] width 9 height 7
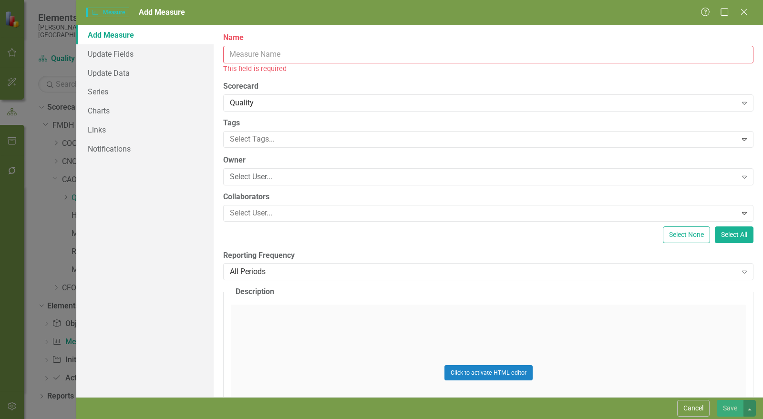
paste input "Median Time from ED Arrival to ED Departure for Discharged ED Patients"
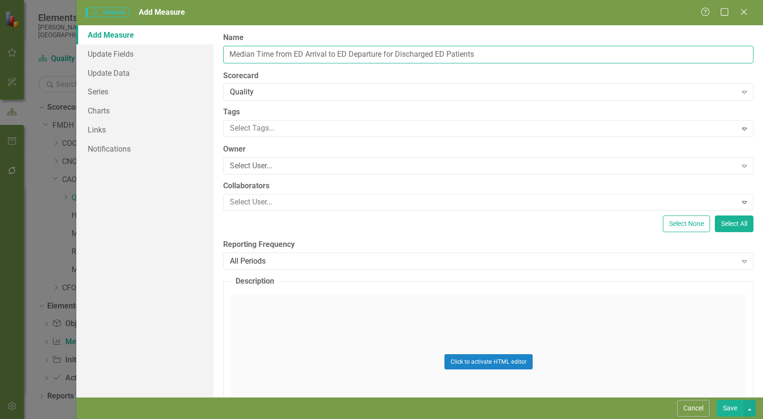
type input "Median Time from ED Arrival to ED Departure for Discharged ED Patients"
click at [266, 167] on div "Select User..." at bounding box center [483, 166] width 507 height 11
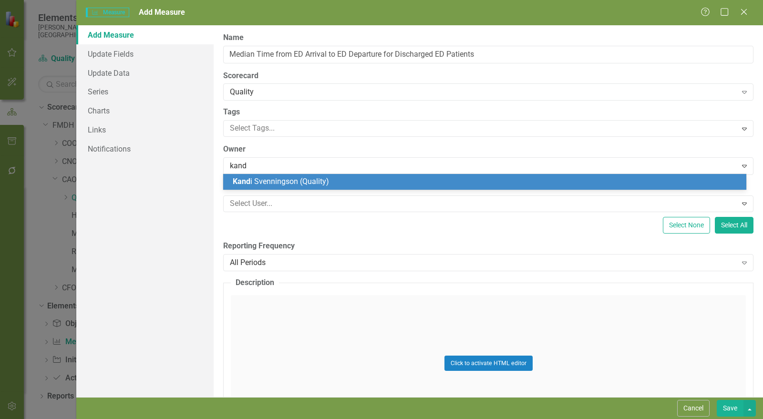
type input "kandi"
click at [269, 185] on span "Kandi Svenningson (Quality)" at bounding box center [280, 181] width 94 height 9
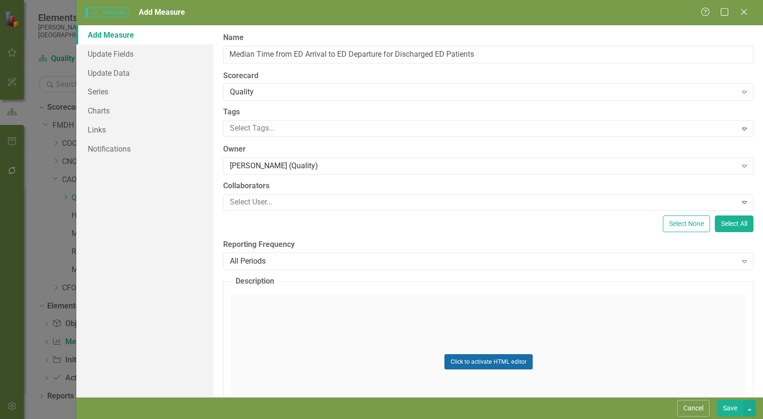
click at [464, 356] on button "Click to activate HTML editor" at bounding box center [488, 361] width 88 height 15
drag, startPoint x: 495, startPoint y: 55, endPoint x: 207, endPoint y: 42, distance: 287.9
click at [208, 43] on div "Add Measure Update Fields Update Data Series Charts Links Notifications ClearPo…" at bounding box center [419, 211] width 687 height 372
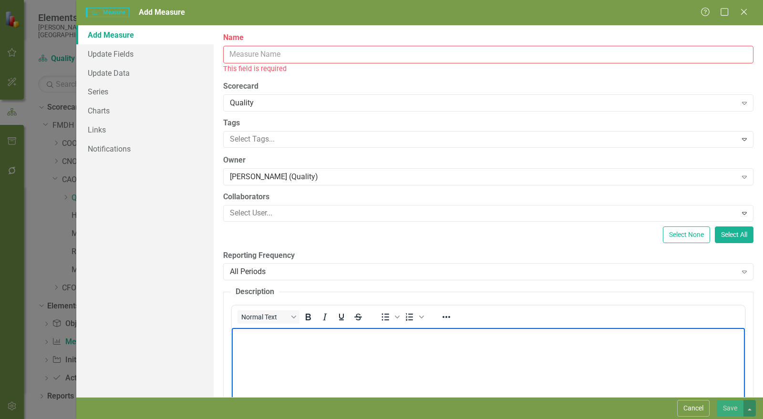
drag, startPoint x: 303, startPoint y: 364, endPoint x: 307, endPoint y: 345, distance: 19.6
click at [303, 364] on body "Rich Text Area. Press ALT-0 for help." at bounding box center [488, 399] width 513 height 143
paste body "Rich Text Area. Press ALT-0 for help."
click at [272, 58] on input "Name" at bounding box center [488, 55] width 530 height 18
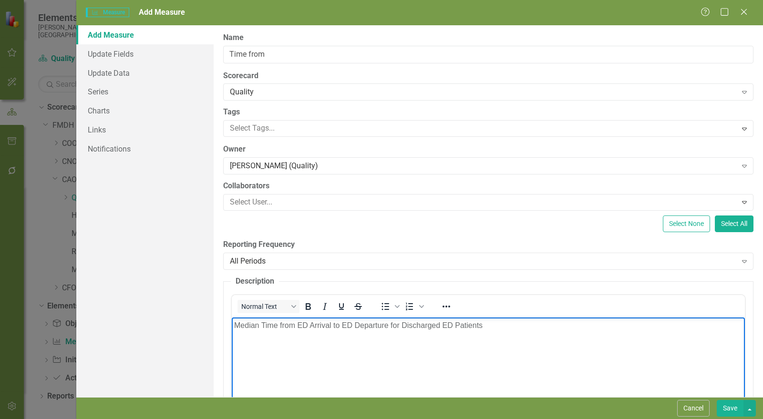
click at [238, 328] on p "Median Time from ED Arrival to ED Departure for Discharged ED Patients" at bounding box center [488, 325] width 508 height 11
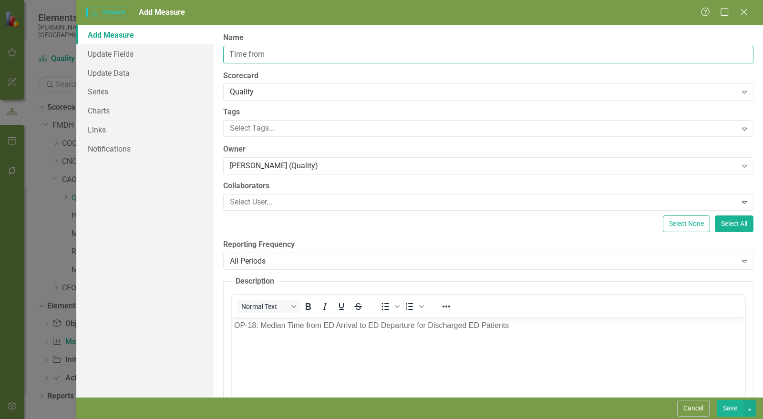
click at [295, 53] on input "Time from" at bounding box center [488, 55] width 530 height 18
type input "Time from ED Arrival to ED Departure"
click at [277, 265] on div "All Periods" at bounding box center [483, 261] width 507 height 11
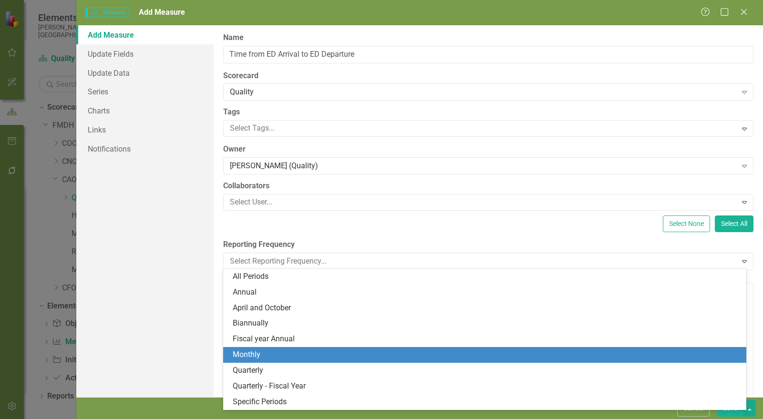
click at [266, 351] on div "Monthly" at bounding box center [487, 355] width 508 height 11
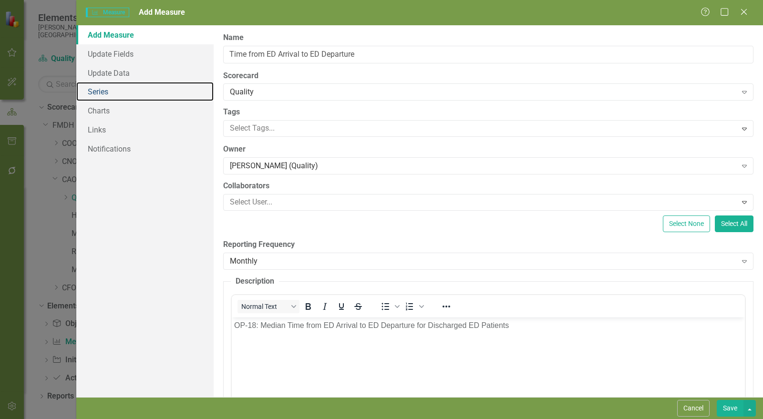
click at [119, 92] on link "Series" at bounding box center [144, 91] width 137 height 19
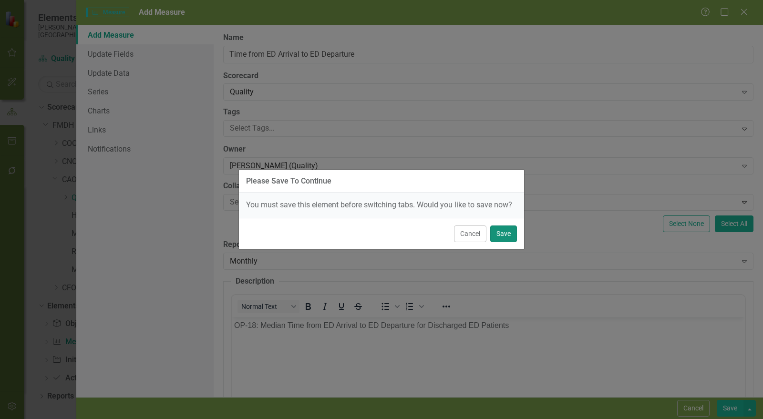
click at [504, 234] on button "Save" at bounding box center [503, 234] width 27 height 17
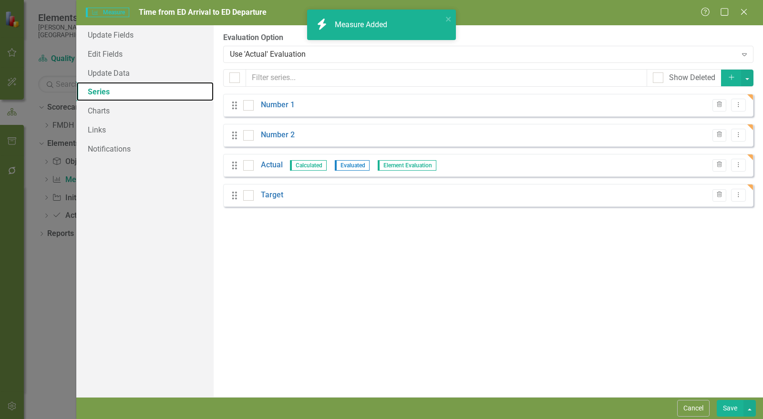
checkbox input "false"
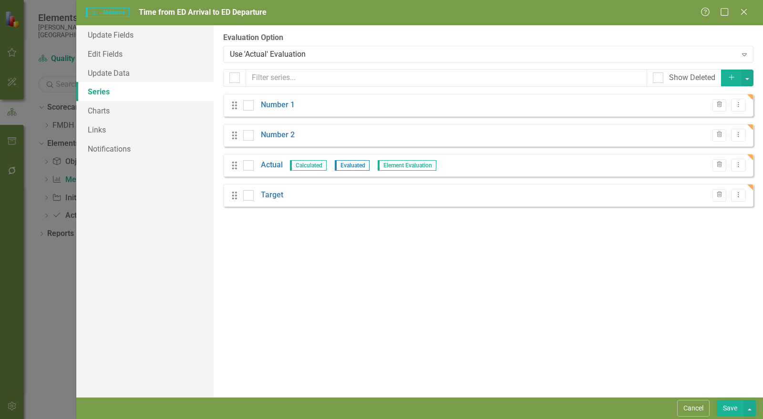
click at [719, 107] on icon "Trash" at bounding box center [719, 105] width 7 height 6
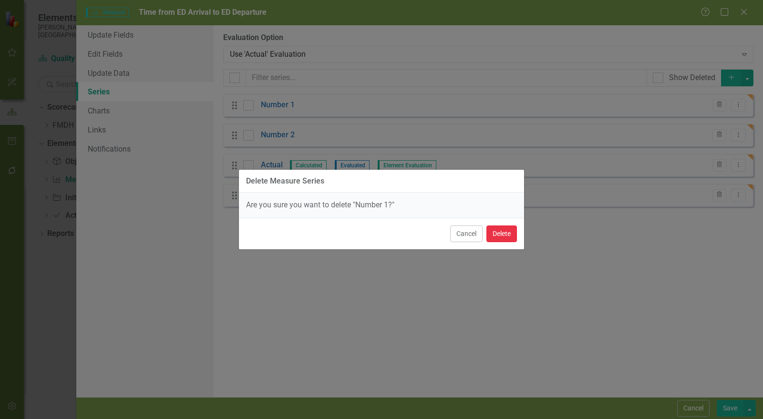
click at [498, 237] on button "Delete" at bounding box center [501, 234] width 31 height 17
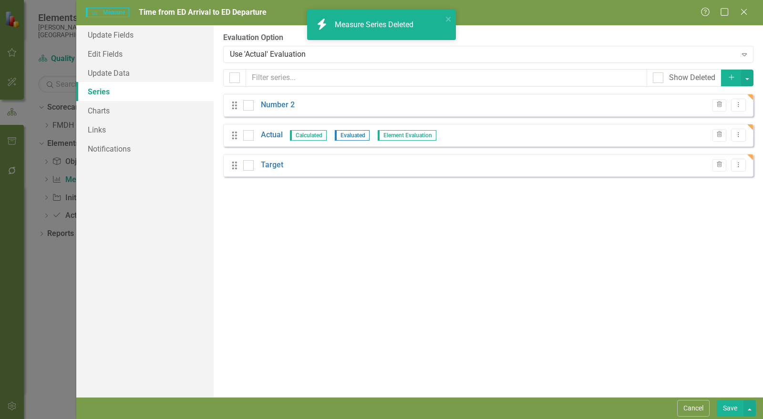
click at [722, 105] on icon "Trash" at bounding box center [719, 105] width 7 height 6
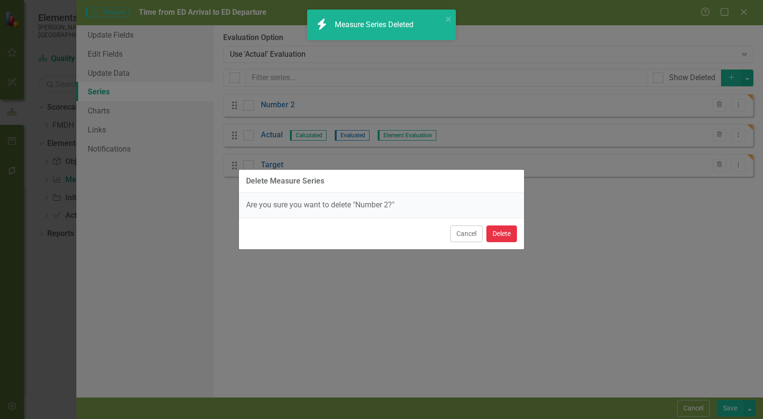
click at [513, 229] on button "Delete" at bounding box center [501, 234] width 31 height 17
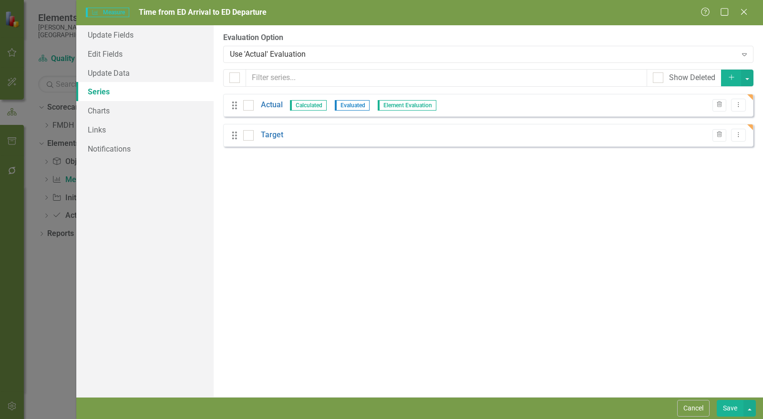
click at [275, 133] on link "Target" at bounding box center [272, 135] width 22 height 11
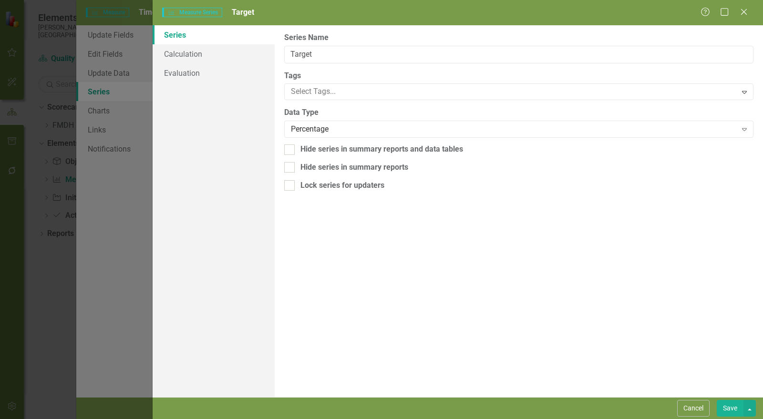
click at [330, 135] on div "Percentage Expand" at bounding box center [518, 129] width 469 height 17
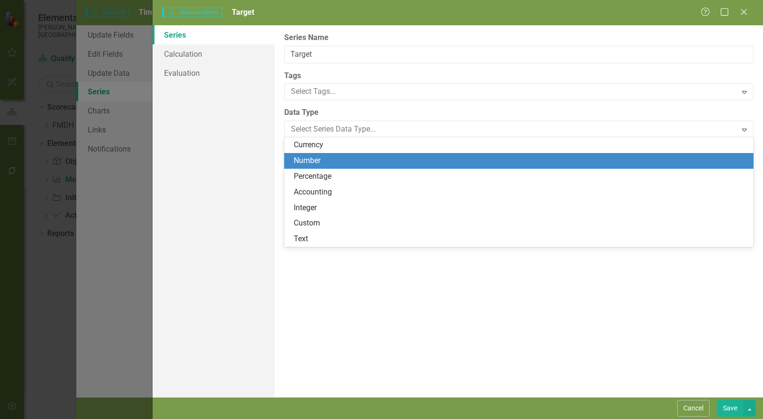
click at [327, 164] on div "Number" at bounding box center [521, 160] width 454 height 11
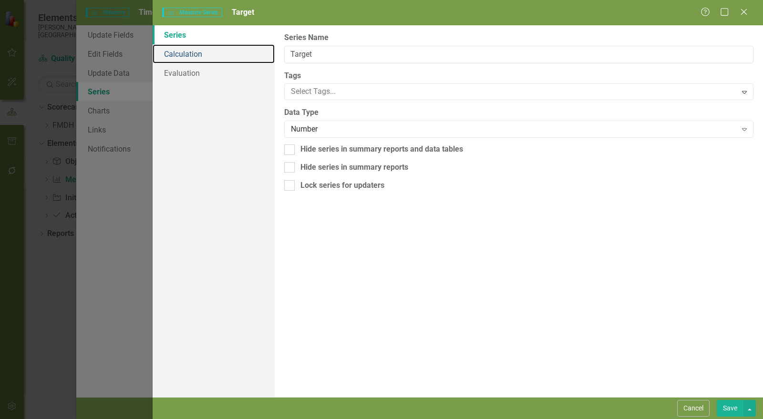
click at [223, 56] on link "Calculation" at bounding box center [214, 53] width 122 height 19
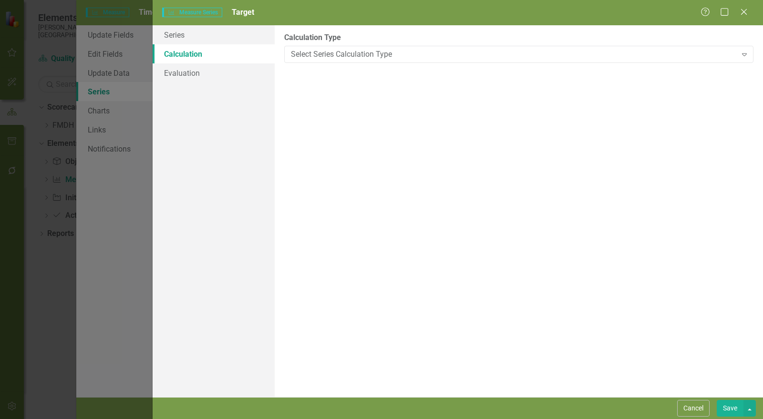
click at [311, 55] on div "Select Series Calculation Type" at bounding box center [514, 54] width 446 height 11
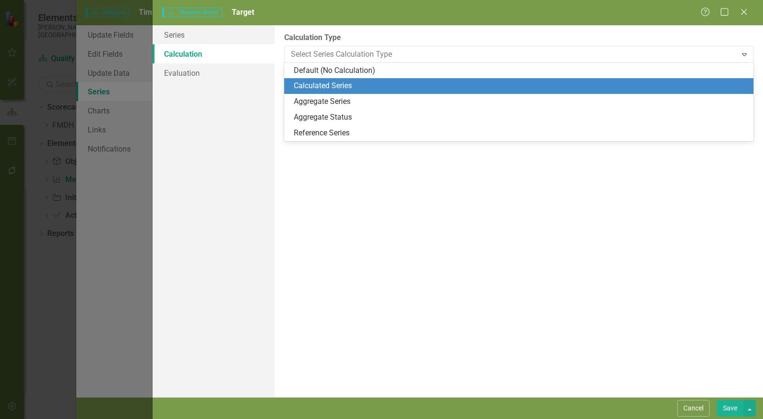
click at [322, 90] on div "Calculated Series" at bounding box center [521, 86] width 454 height 11
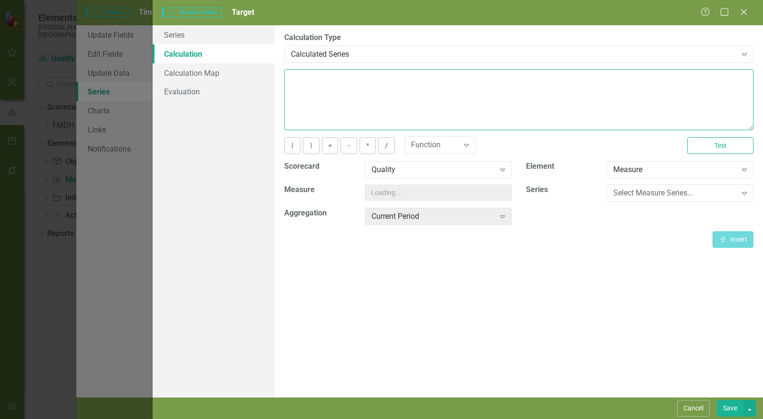
click at [322, 90] on textarea at bounding box center [518, 99] width 469 height 61
type textarea "85"
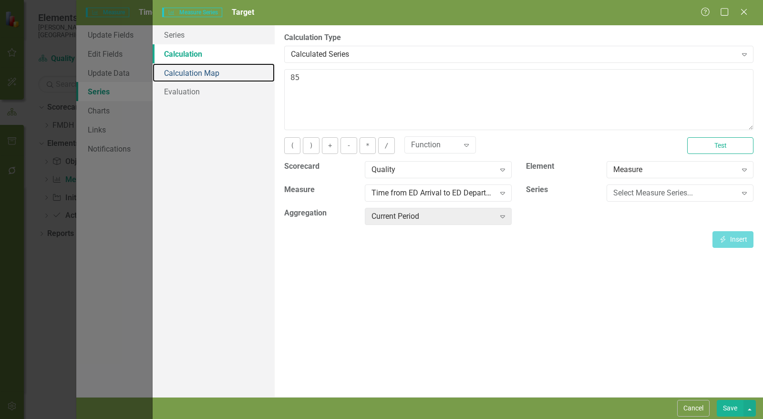
click at [207, 72] on link "Calculation Map" at bounding box center [214, 72] width 122 height 19
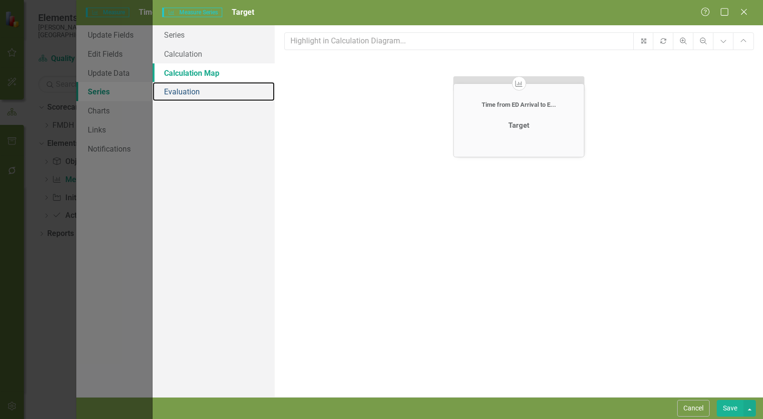
click at [196, 94] on link "Evaluation" at bounding box center [214, 91] width 122 height 19
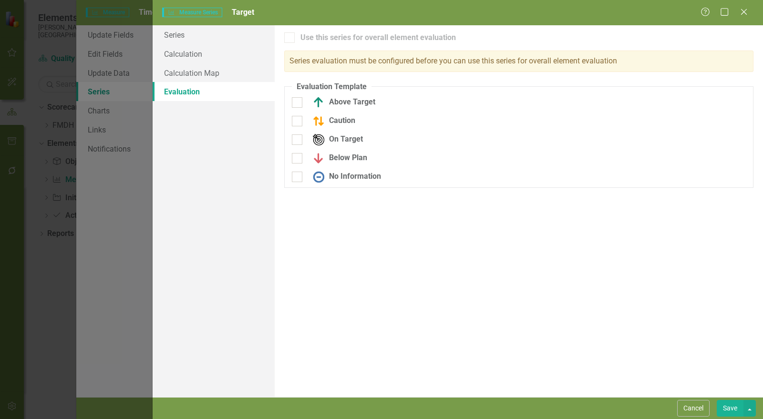
drag, startPoint x: 732, startPoint y: 405, endPoint x: 124, endPoint y: 114, distance: 673.5
click at [731, 405] on button "Save" at bounding box center [730, 408] width 27 height 17
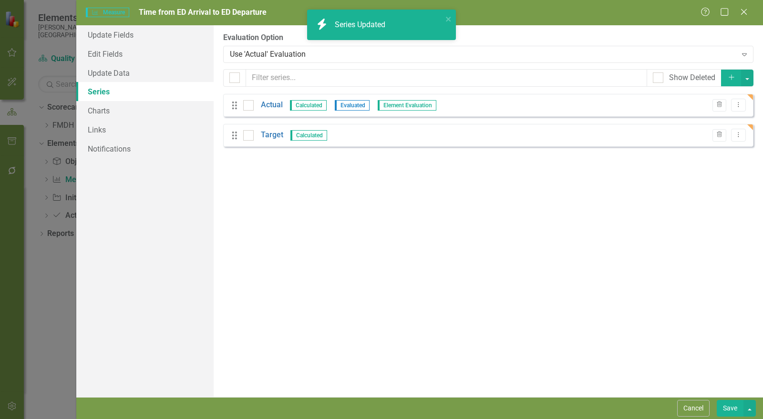
click at [270, 104] on link "Actual" at bounding box center [272, 105] width 22 height 11
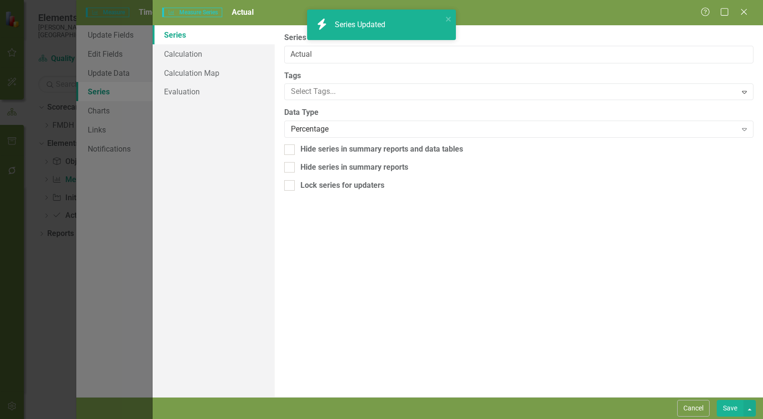
click at [324, 132] on div "Percentage" at bounding box center [514, 129] width 446 height 11
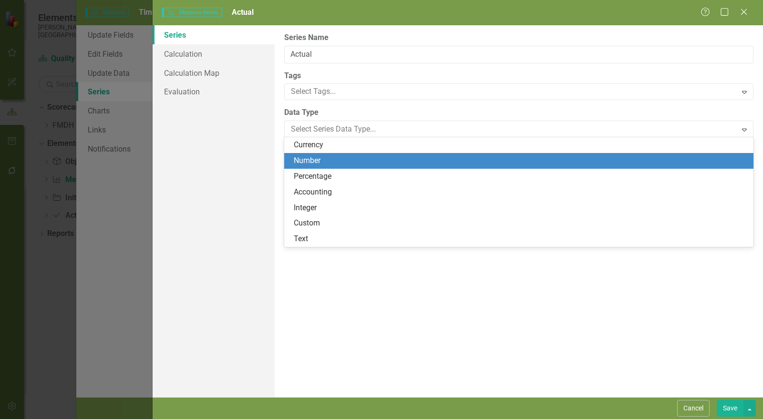
click at [322, 165] on div "Number" at bounding box center [521, 160] width 454 height 11
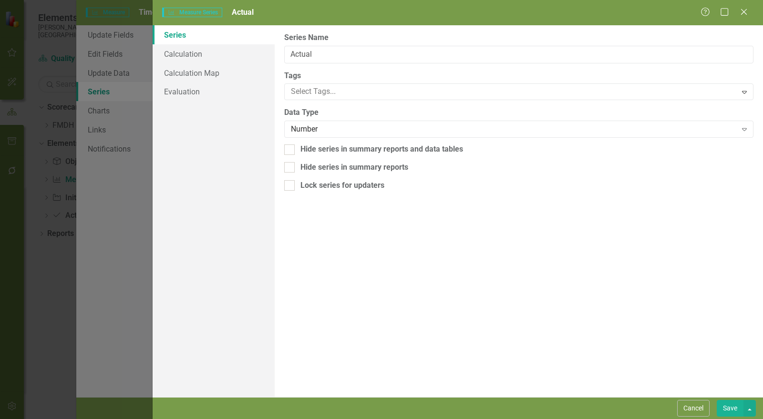
click at [314, 128] on div "Number" at bounding box center [514, 129] width 446 height 11
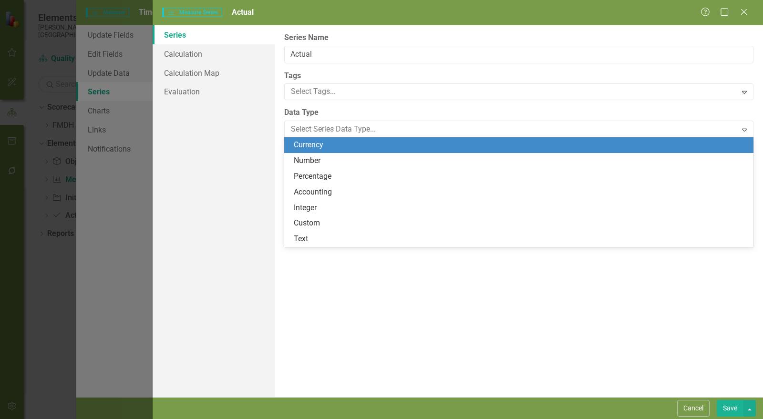
click at [247, 143] on div "Series Calculation Calculation Map Evaluation" at bounding box center [214, 211] width 122 height 372
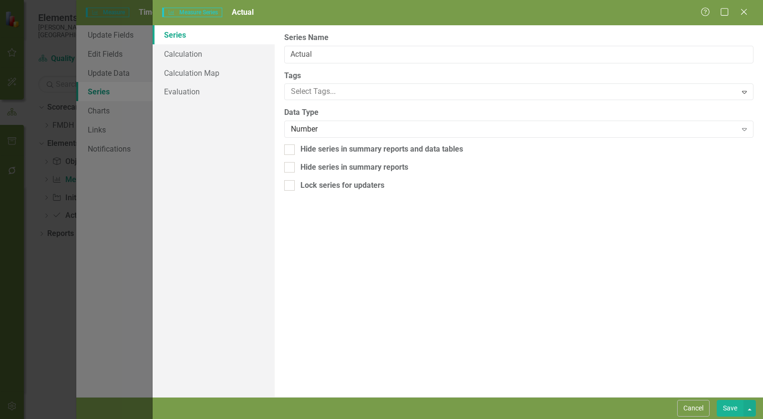
click at [686, 415] on button "Cancel" at bounding box center [693, 408] width 32 height 17
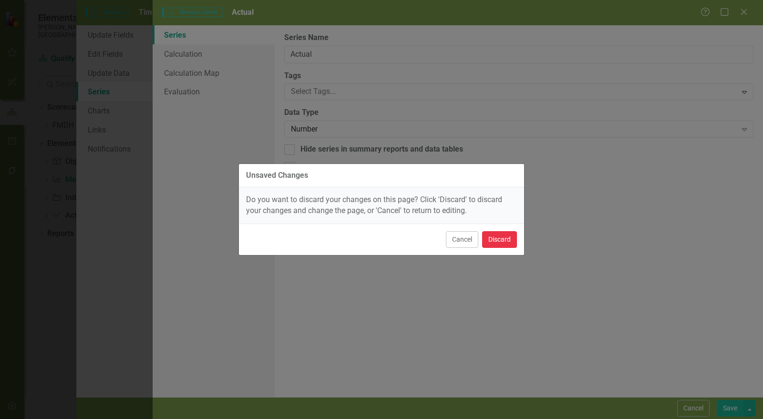
click at [495, 238] on button "Discard" at bounding box center [499, 239] width 35 height 17
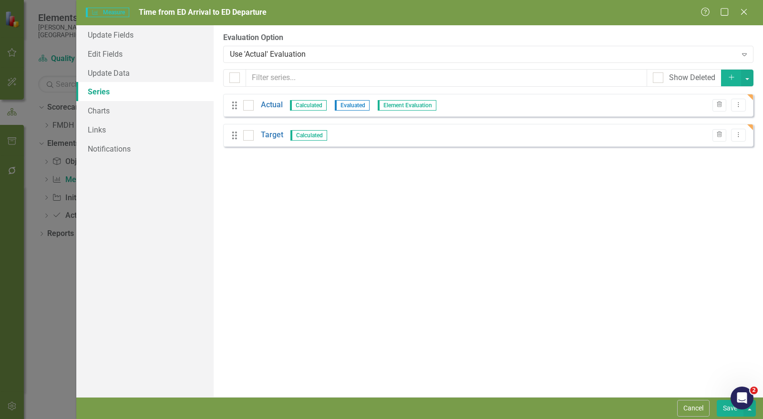
click at [270, 134] on link "Target" at bounding box center [272, 135] width 22 height 11
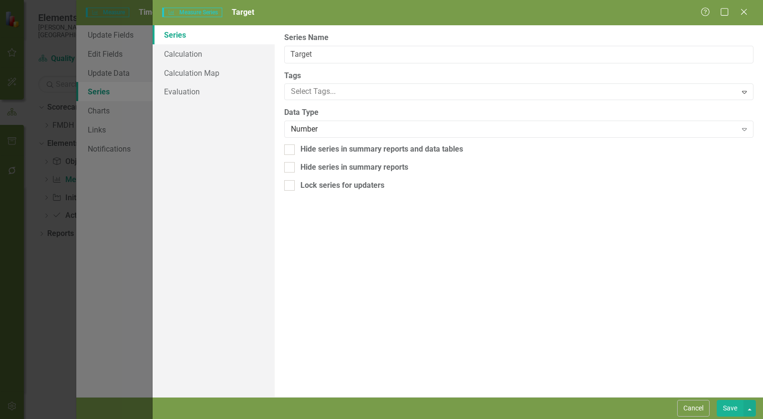
click at [335, 129] on div "Number" at bounding box center [514, 129] width 446 height 11
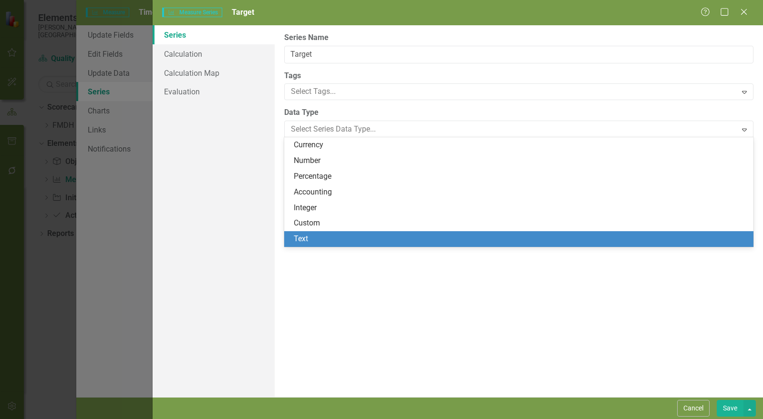
click at [734, 412] on button "Save" at bounding box center [730, 408] width 27 height 17
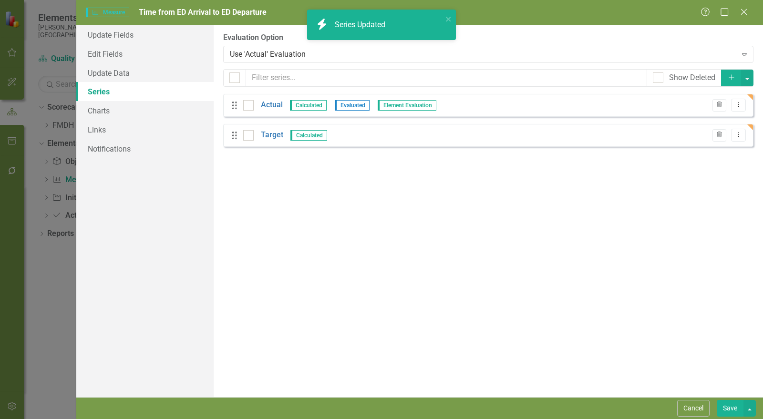
click at [269, 105] on link "Actual" at bounding box center [272, 105] width 22 height 11
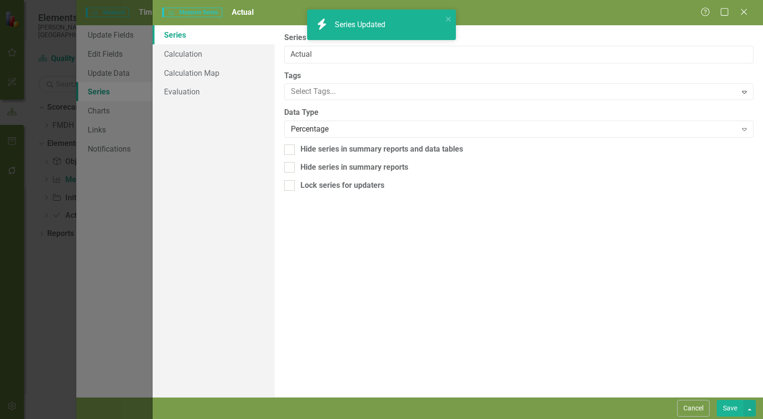
click at [334, 124] on div "Percentage" at bounding box center [514, 129] width 446 height 11
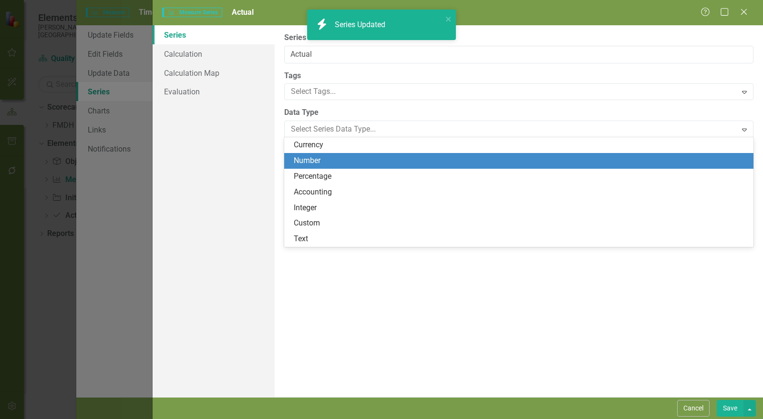
click at [319, 161] on div "Number" at bounding box center [521, 160] width 454 height 11
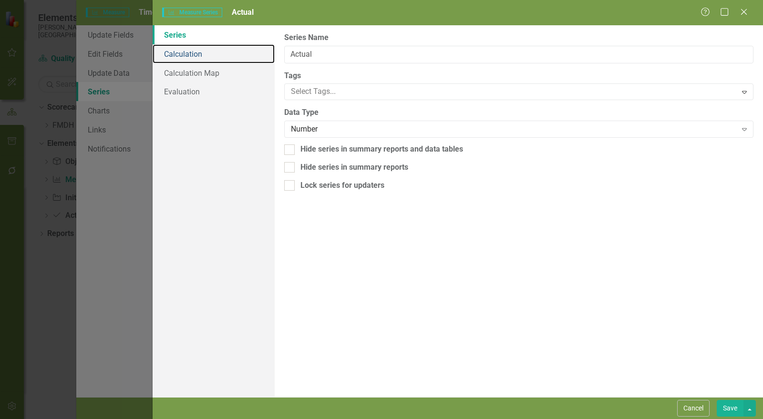
click at [204, 53] on link "Calculation" at bounding box center [214, 53] width 122 height 19
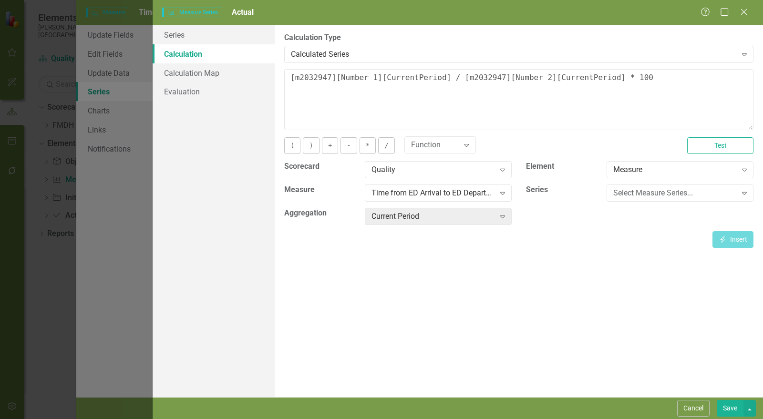
click at [336, 52] on div "Calculated Series" at bounding box center [514, 54] width 446 height 11
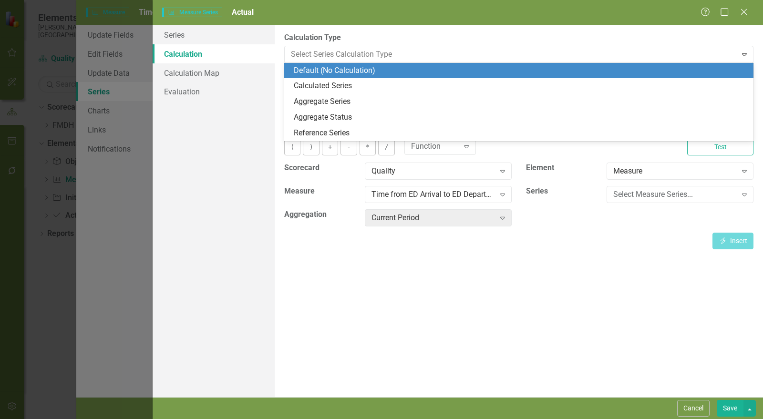
click at [332, 72] on div "Default (No Calculation)" at bounding box center [521, 70] width 454 height 11
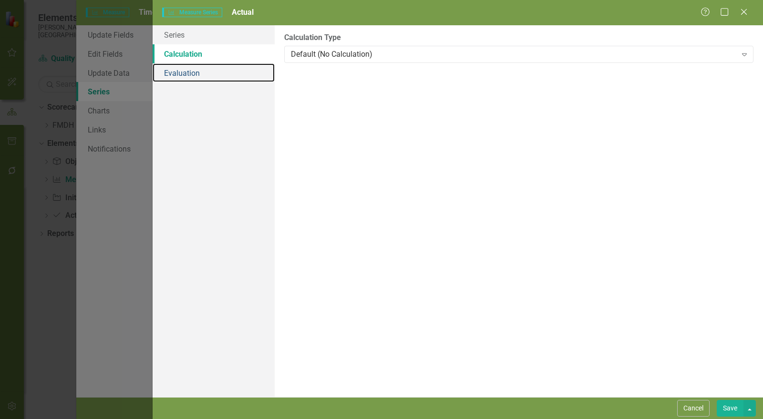
click at [181, 72] on link "Evaluation" at bounding box center [214, 72] width 122 height 19
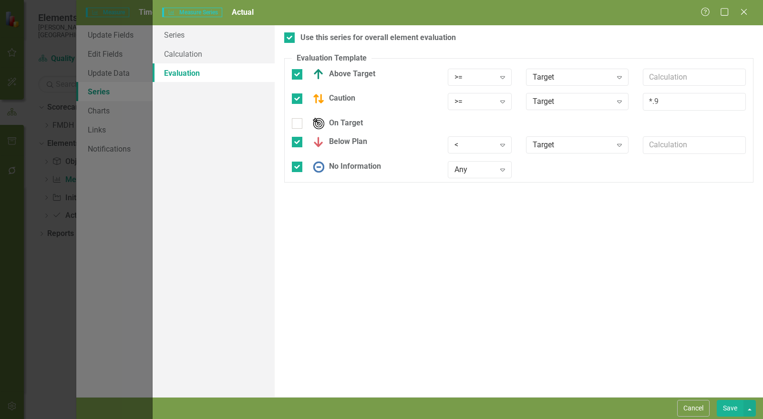
click at [458, 78] on div ">=" at bounding box center [475, 77] width 40 height 11
click at [471, 138] on div "<=" at bounding box center [487, 140] width 61 height 11
click at [472, 107] on div ">= Expand" at bounding box center [480, 101] width 64 height 17
click at [475, 159] on div "<=" at bounding box center [486, 165] width 76 height 16
click at [473, 143] on div "<" at bounding box center [475, 145] width 40 height 11
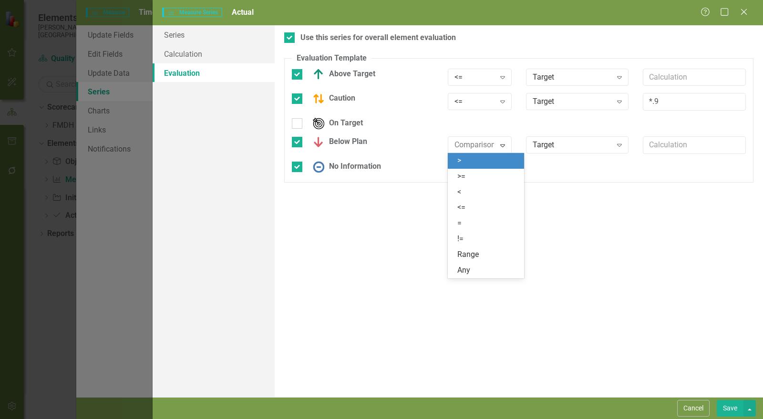
click at [475, 160] on div ">" at bounding box center [487, 160] width 61 height 11
click at [734, 413] on button "Save" at bounding box center [730, 408] width 27 height 17
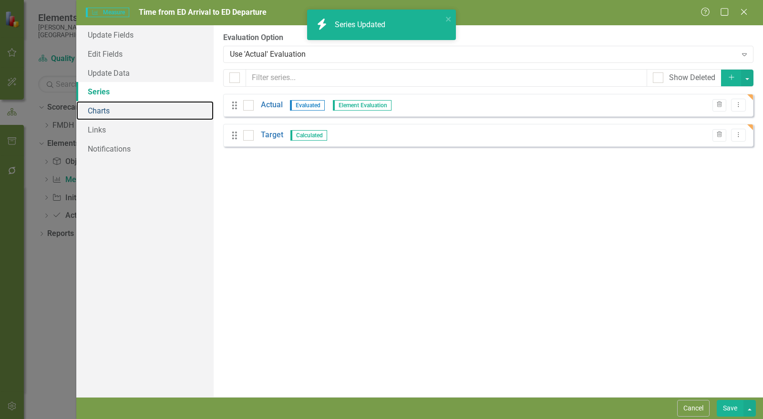
click at [114, 111] on link "Charts" at bounding box center [144, 110] width 137 height 19
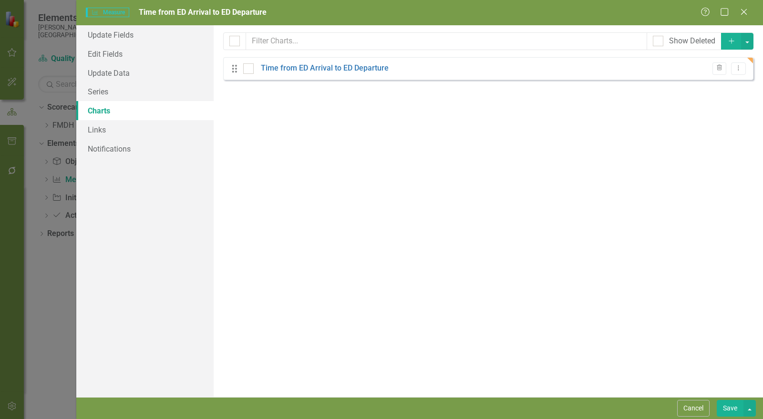
click at [353, 72] on link "Time from ED Arrival to ED Departure" at bounding box center [325, 68] width 128 height 11
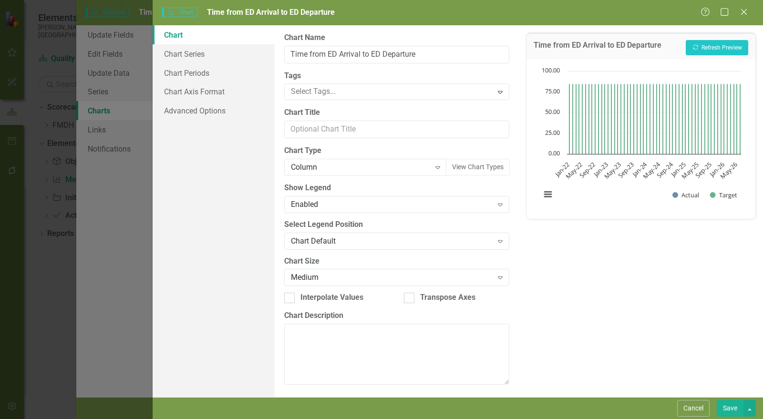
click at [344, 170] on div "Column" at bounding box center [360, 167] width 139 height 11
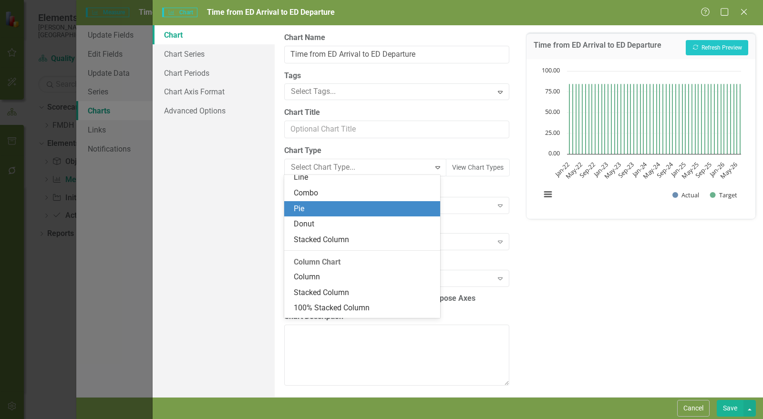
scroll to position [103, 0]
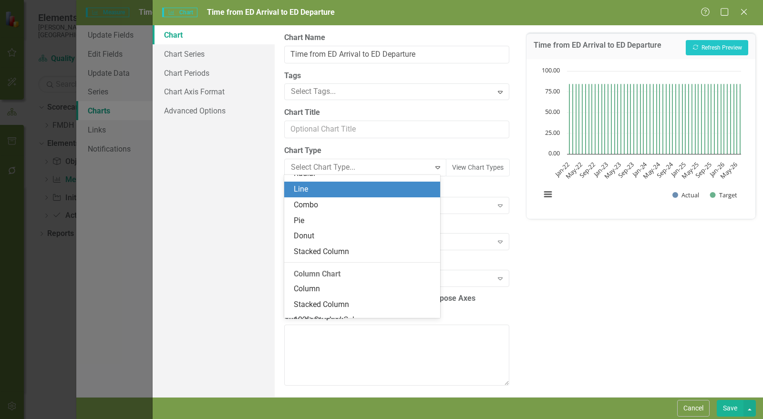
click at [331, 192] on div "Line" at bounding box center [364, 189] width 141 height 11
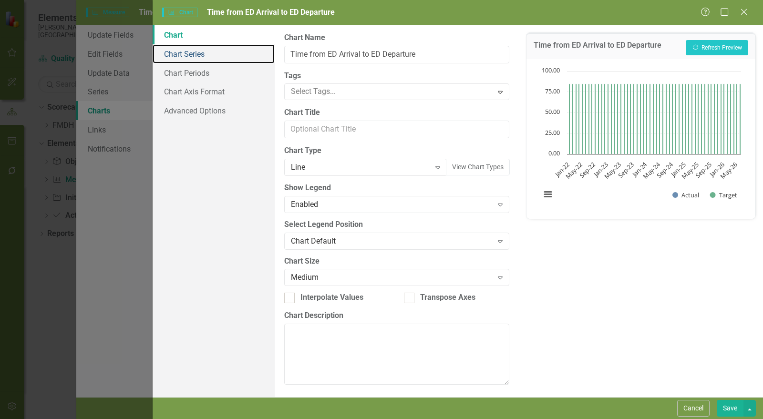
click at [207, 50] on link "Chart Series" at bounding box center [214, 53] width 122 height 19
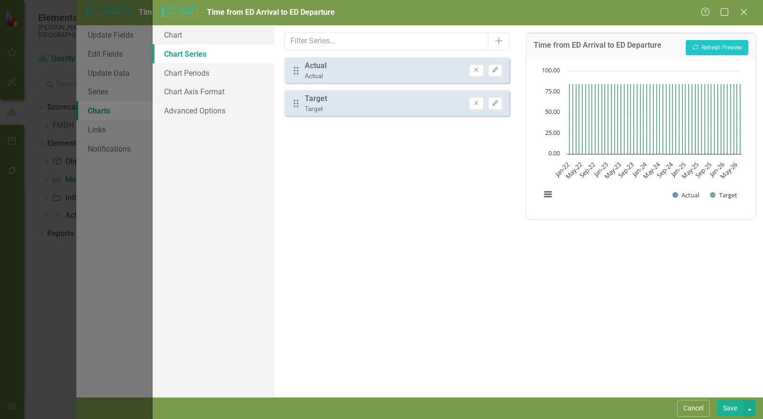
click at [495, 72] on button "Edit" at bounding box center [495, 70] width 14 height 12
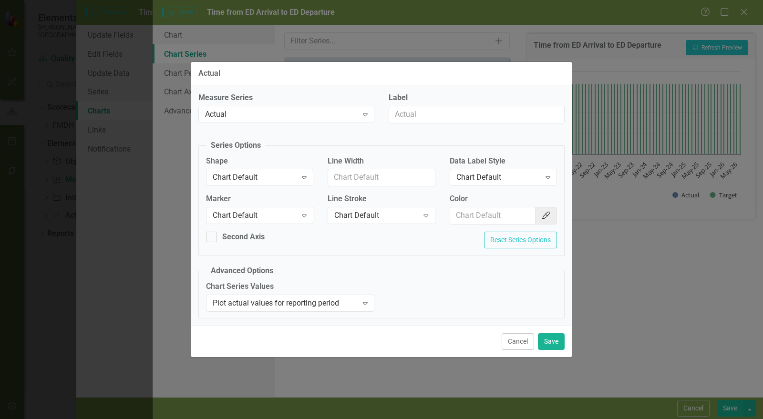
click at [243, 217] on div "Chart Default" at bounding box center [255, 215] width 84 height 11
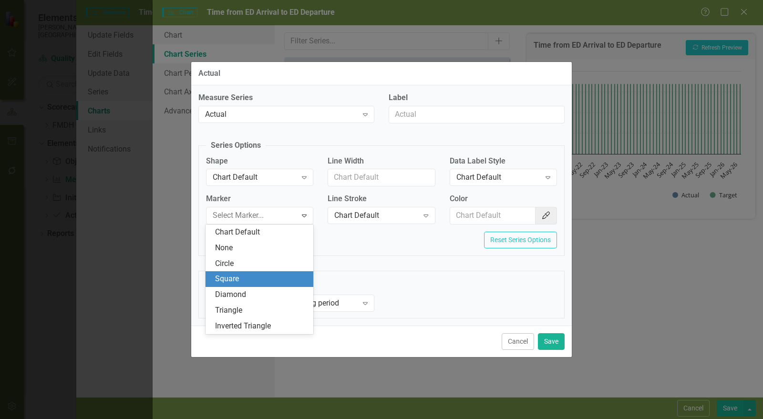
click at [260, 278] on div "Square" at bounding box center [261, 279] width 93 height 11
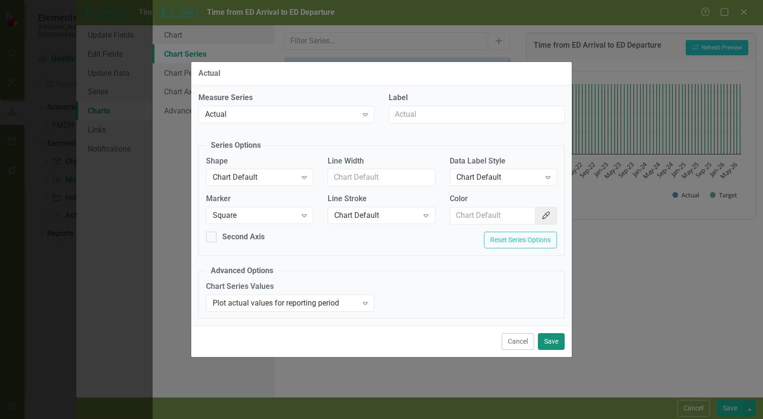
click at [552, 344] on button "Save" at bounding box center [551, 341] width 27 height 17
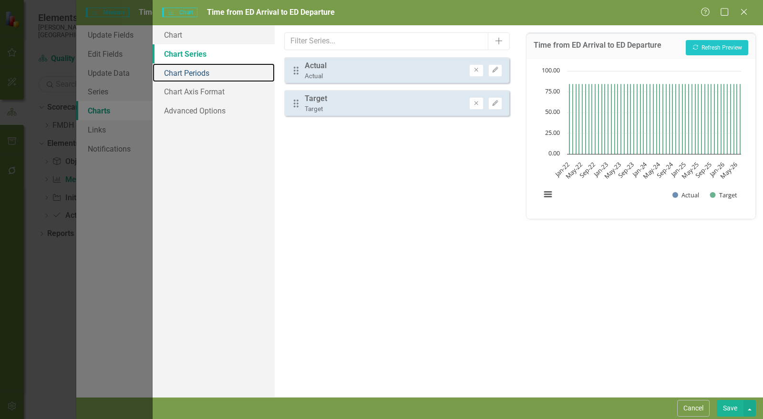
click at [225, 67] on link "Chart Periods" at bounding box center [214, 72] width 122 height 19
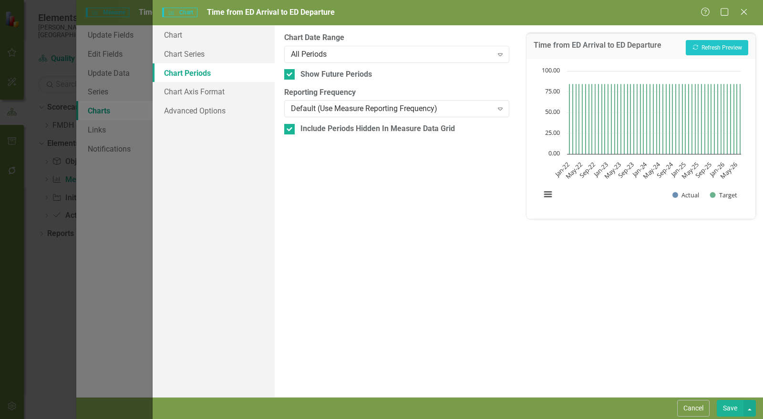
click at [321, 75] on div "Show Future Periods" at bounding box center [336, 74] width 72 height 11
click at [290, 75] on input "Show Future Periods" at bounding box center [287, 72] width 6 height 6
checkbox input "false"
click at [310, 131] on div "Include Periods Hidden In Measure Data Grid" at bounding box center [377, 129] width 155 height 11
click at [290, 130] on input "Include Periods Hidden In Measure Data Grid" at bounding box center [287, 127] width 6 height 6
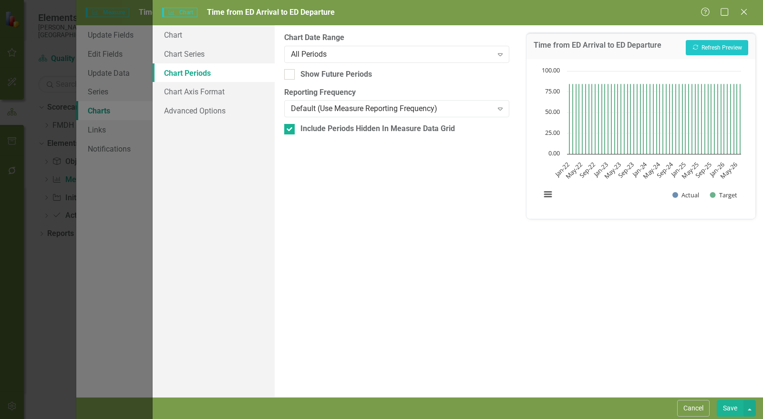
checkbox input "false"
click at [737, 44] on button "Recalculate Refresh Preview" at bounding box center [717, 47] width 62 height 15
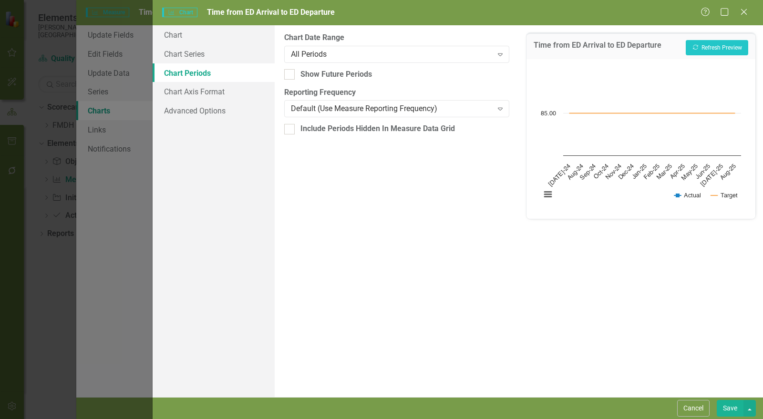
click at [723, 403] on button "Save" at bounding box center [730, 408] width 27 height 17
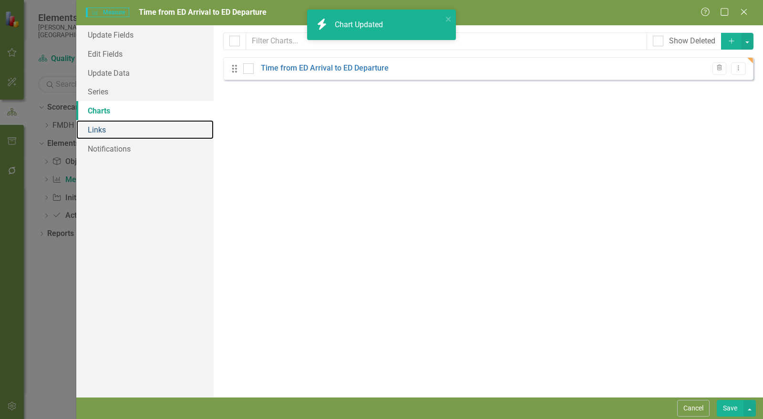
click at [123, 136] on link "Links" at bounding box center [144, 129] width 137 height 19
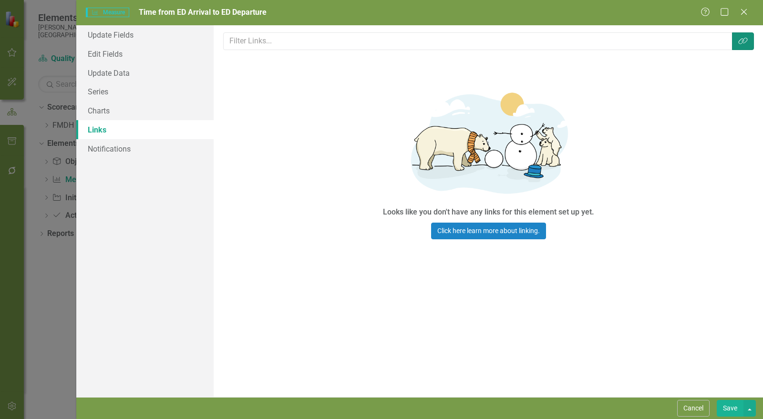
click at [749, 46] on button "Link Tag" at bounding box center [743, 41] width 22 height 18
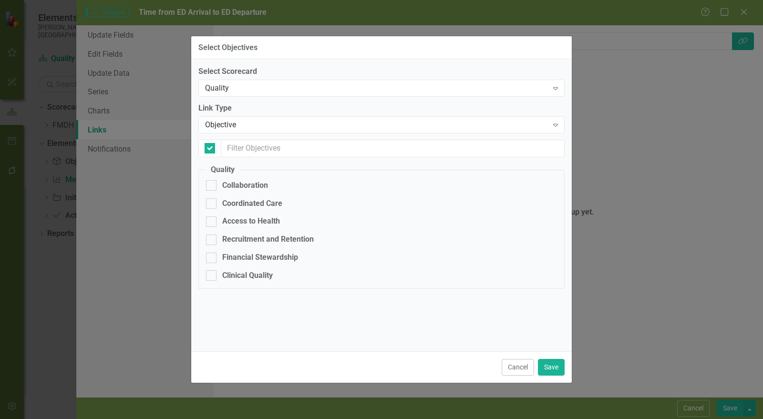
checkbox input "false"
click at [266, 281] on div "Clinical Quality" at bounding box center [247, 275] width 51 height 11
click at [212, 277] on input "Clinical Quality" at bounding box center [209, 273] width 6 height 6
checkbox input "true"
click at [554, 366] on button "Save" at bounding box center [551, 367] width 27 height 17
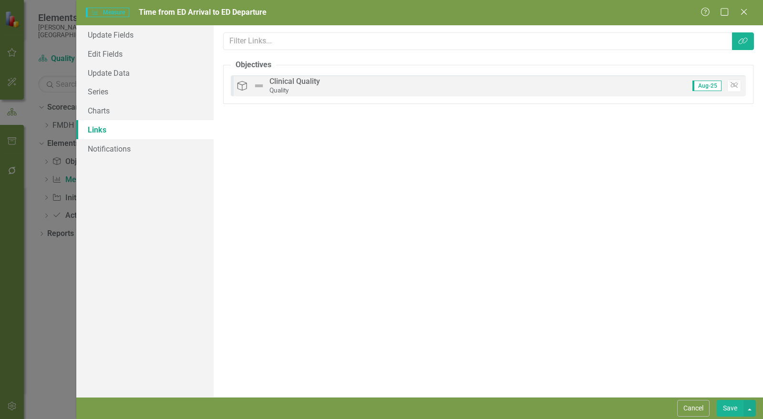
click at [734, 410] on button "Save" at bounding box center [730, 408] width 27 height 17
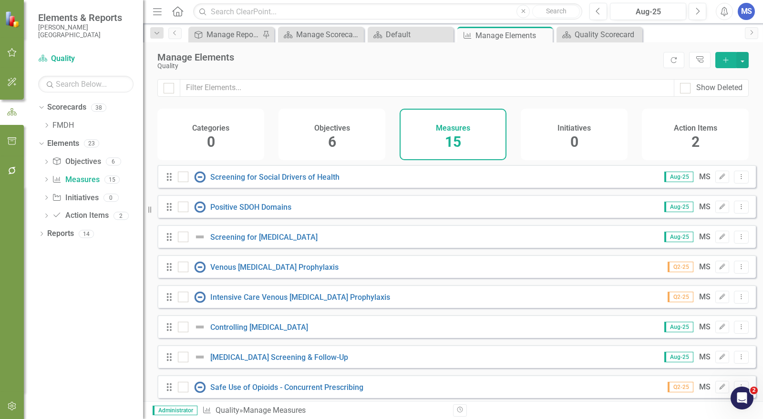
click at [727, 60] on icon "Add" at bounding box center [726, 60] width 9 height 7
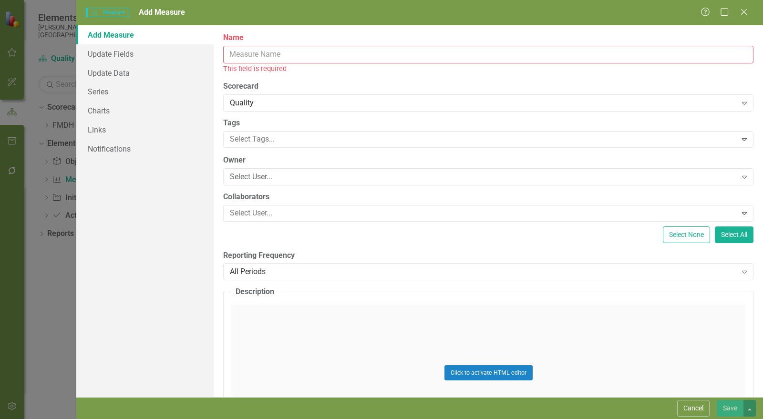
click at [266, 53] on input "Name" at bounding box center [488, 55] width 530 height 18
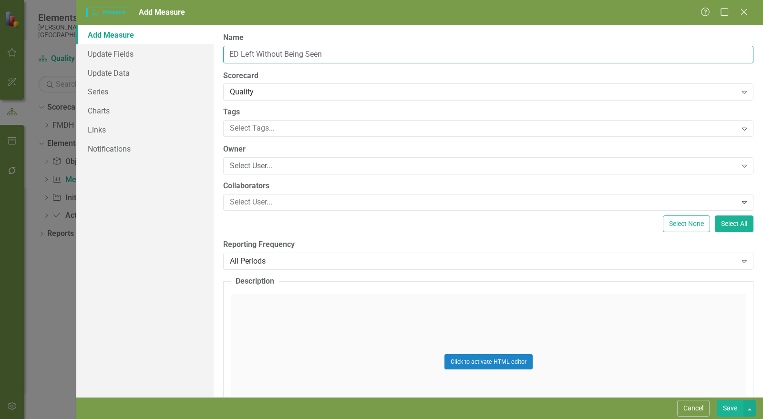
type input "ED Left Without Being Seen"
click at [282, 165] on div "Select User..." at bounding box center [483, 166] width 507 height 11
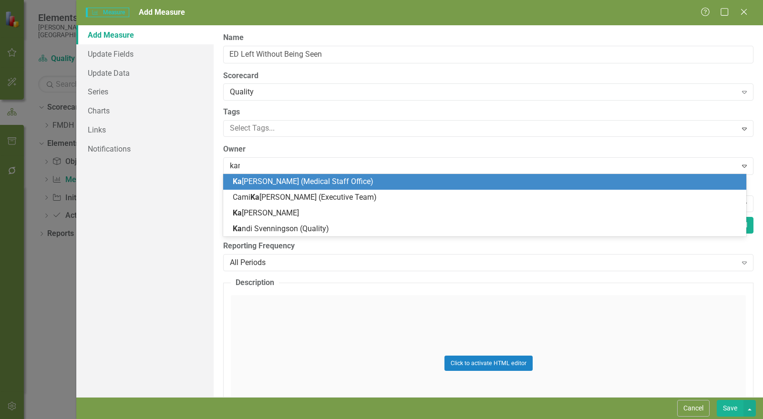
type input "kandi"
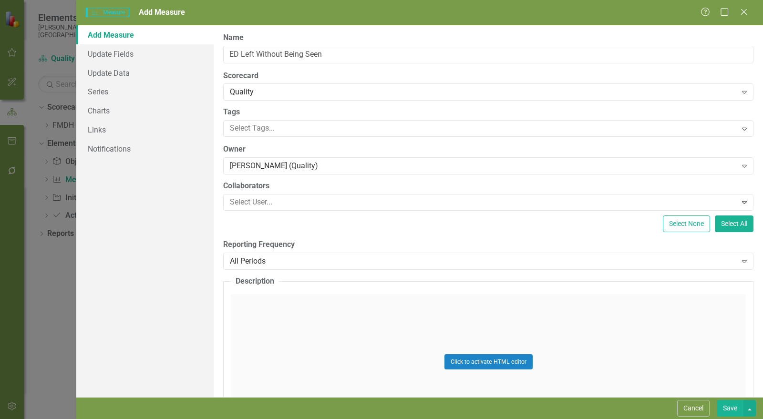
click at [292, 261] on div "All Periods" at bounding box center [483, 261] width 507 height 11
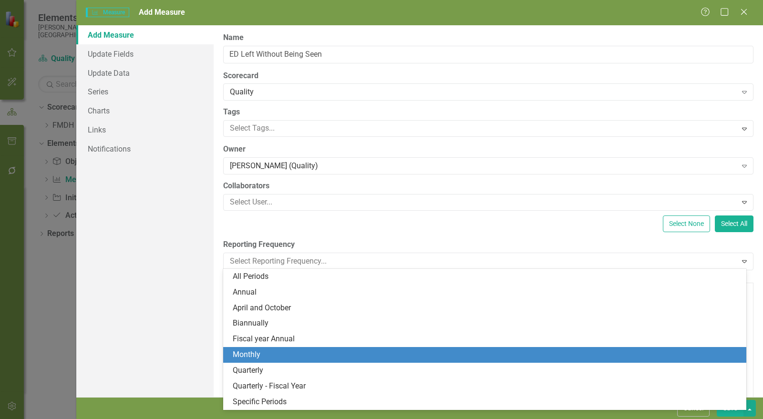
click at [276, 352] on div "Monthly" at bounding box center [487, 355] width 508 height 11
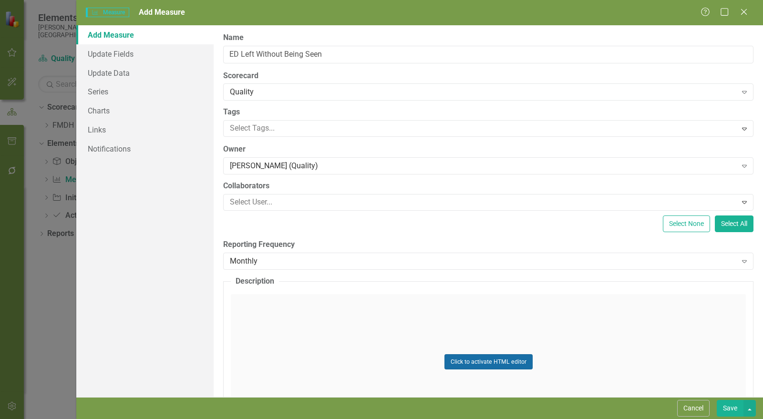
click at [471, 362] on button "Click to activate HTML editor" at bounding box center [488, 361] width 88 height 15
click at [431, 354] on body "Rich Text Area. Press ALT-0 for help." at bounding box center [488, 388] width 513 height 143
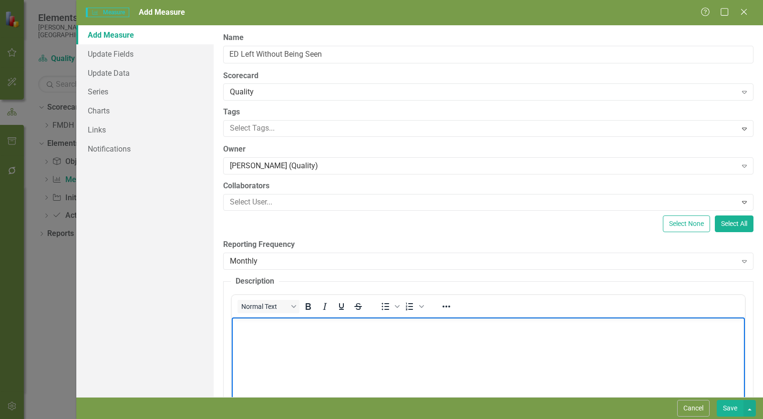
paste body "Rich Text Area. Press ALT-0 for help."
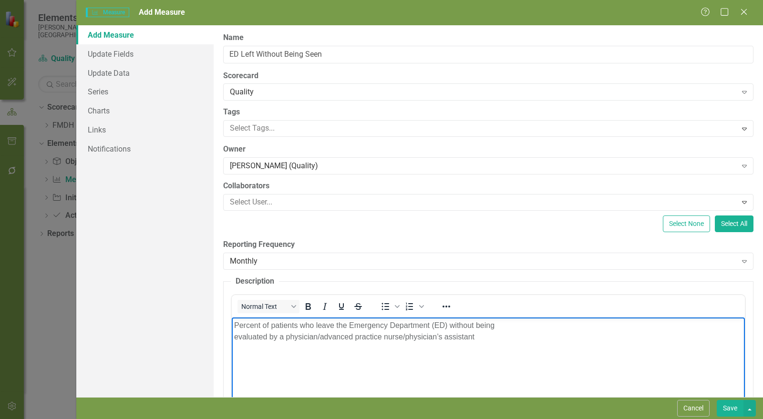
click at [508, 328] on p "Percent of patients who leave the Emergency Department (ED) without being evalu…" at bounding box center [488, 331] width 508 height 23
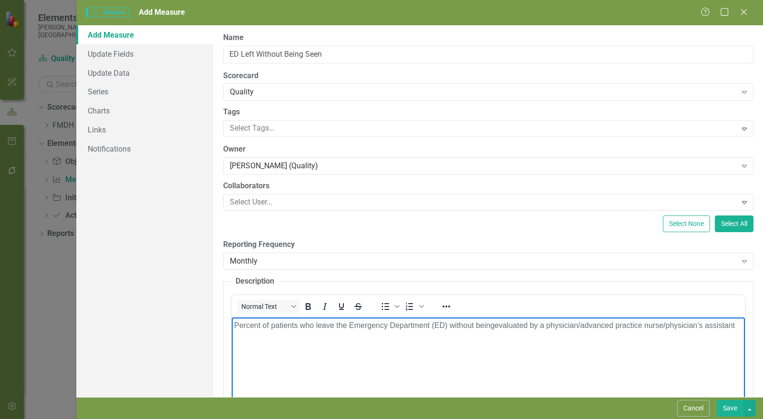
click at [502, 331] on p "Percent of patients who leave the Emergency Department (ED) without being evalu…" at bounding box center [488, 325] width 508 height 11
click at [500, 331] on p "Percent of patients who leave the Emergency Department (ED) without being evalu…" at bounding box center [488, 325] width 508 height 11
click at [105, 130] on link "Links" at bounding box center [144, 129] width 137 height 19
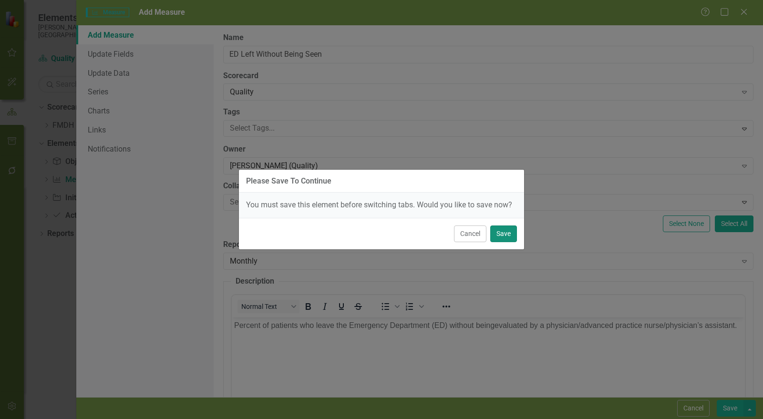
click at [508, 234] on button "Save" at bounding box center [503, 234] width 27 height 17
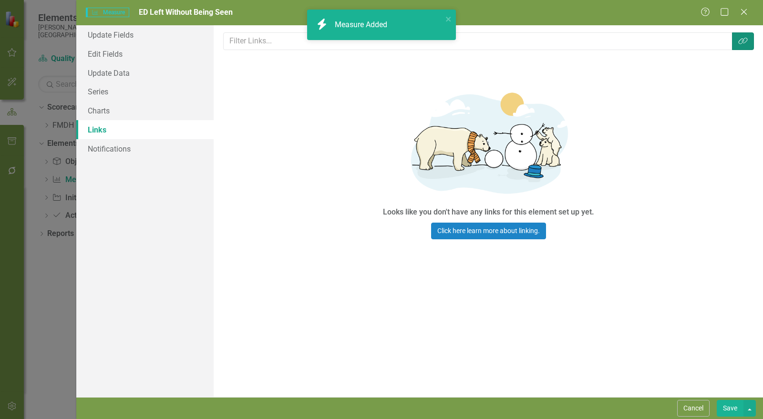
click at [750, 42] on button "Link Tag" at bounding box center [743, 41] width 22 height 18
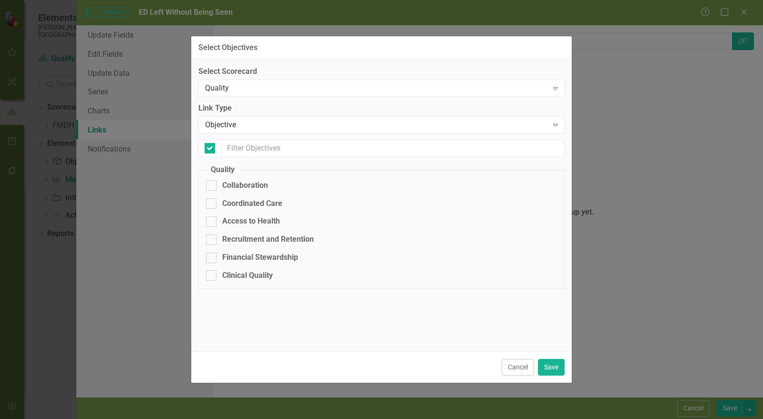
checkbox input "false"
click at [248, 223] on div "Access to Health" at bounding box center [251, 221] width 58 height 11
click at [215, 222] on div at bounding box center [211, 222] width 10 height 10
click at [212, 222] on input "Access to Health" at bounding box center [209, 220] width 6 height 6
checkbox input "true"
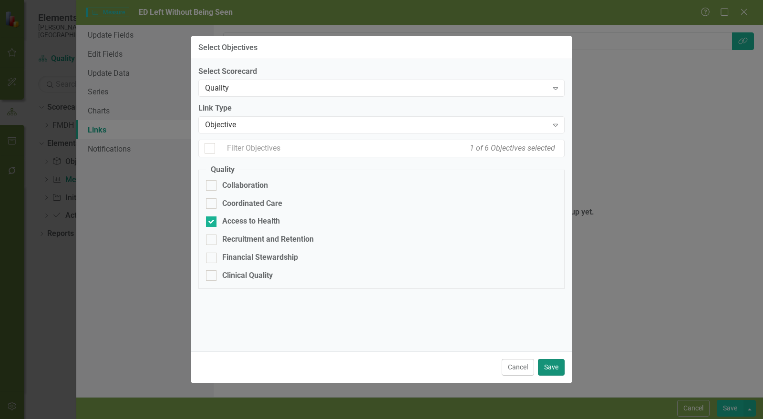
click at [554, 372] on button "Save" at bounding box center [551, 367] width 27 height 17
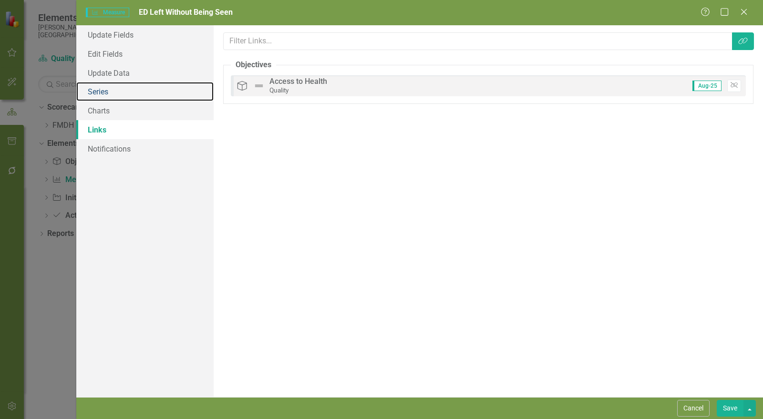
click at [113, 96] on link "Series" at bounding box center [144, 91] width 137 height 19
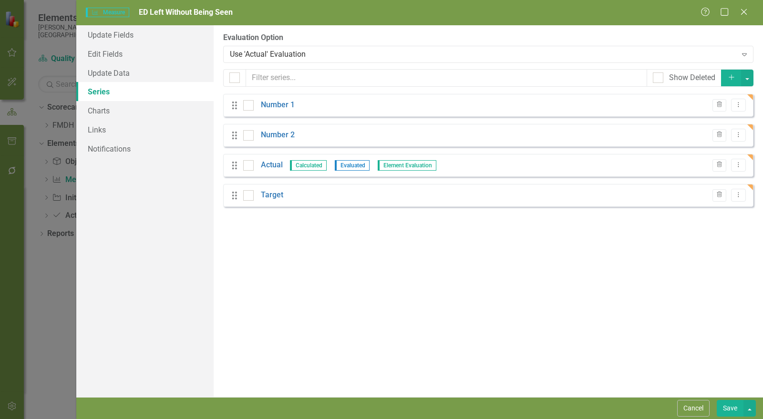
click at [723, 104] on icon "Trash" at bounding box center [719, 105] width 7 height 6
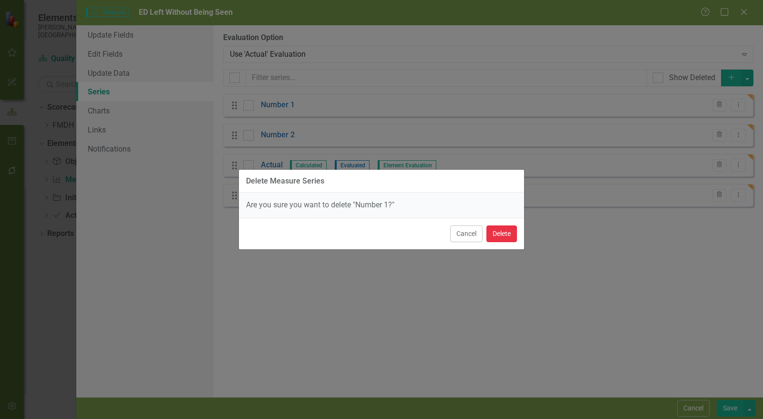
click at [501, 235] on button "Delete" at bounding box center [501, 234] width 31 height 17
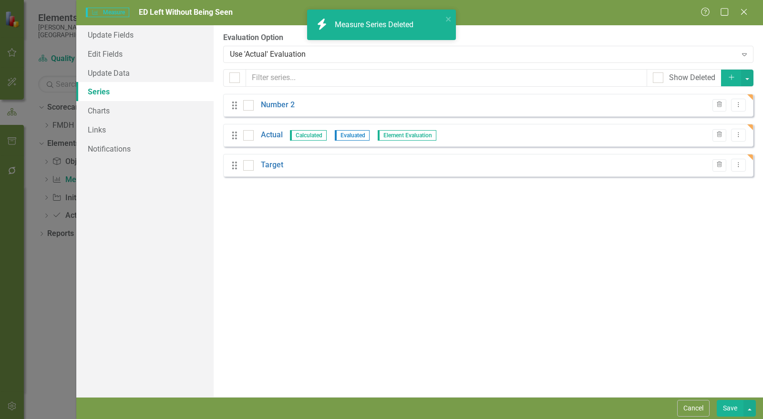
click at [719, 106] on icon "Trash" at bounding box center [719, 105] width 7 height 6
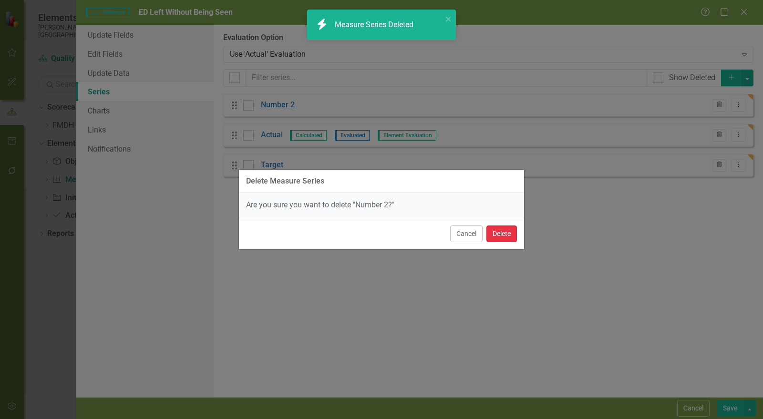
click at [502, 233] on button "Delete" at bounding box center [501, 234] width 31 height 17
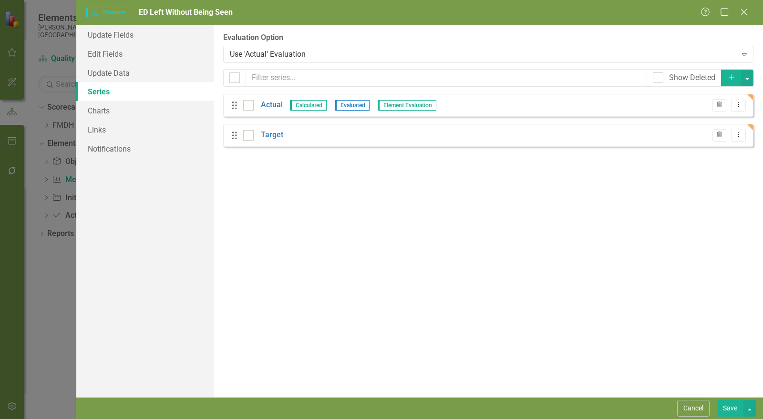
click at [272, 134] on link "Target" at bounding box center [272, 135] width 22 height 11
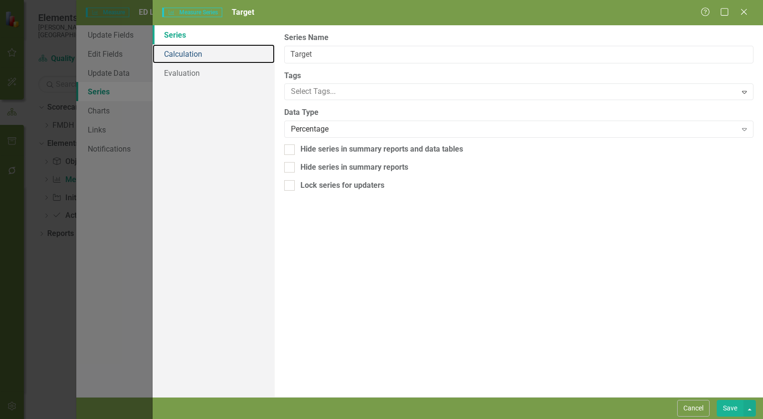
click at [212, 55] on link "Calculation" at bounding box center [214, 53] width 122 height 19
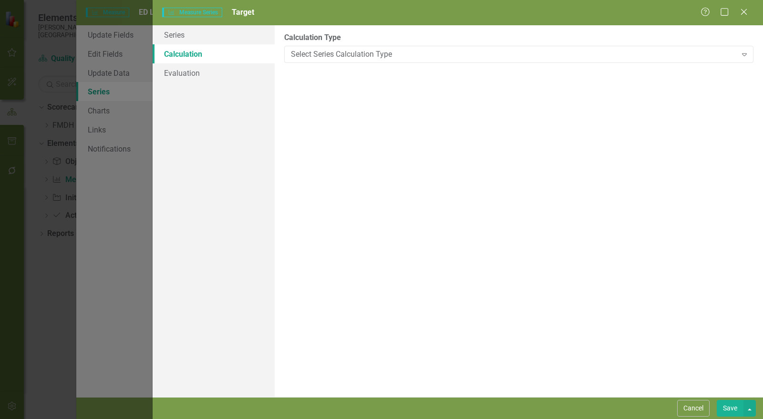
click at [337, 54] on div "Select Series Calculation Type" at bounding box center [514, 54] width 446 height 11
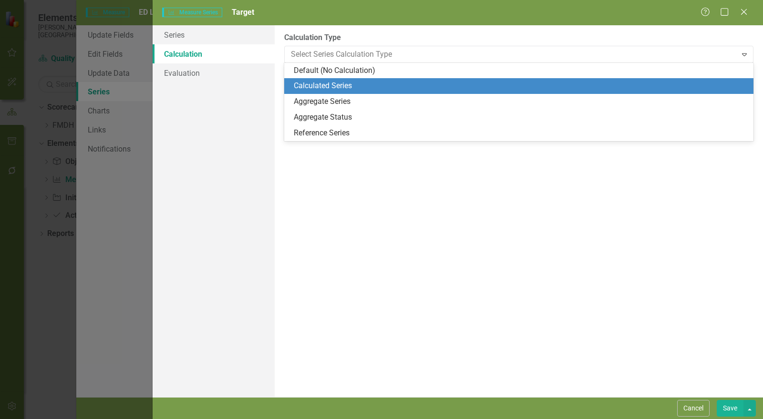
click at [333, 85] on div "Calculated Series" at bounding box center [521, 86] width 454 height 11
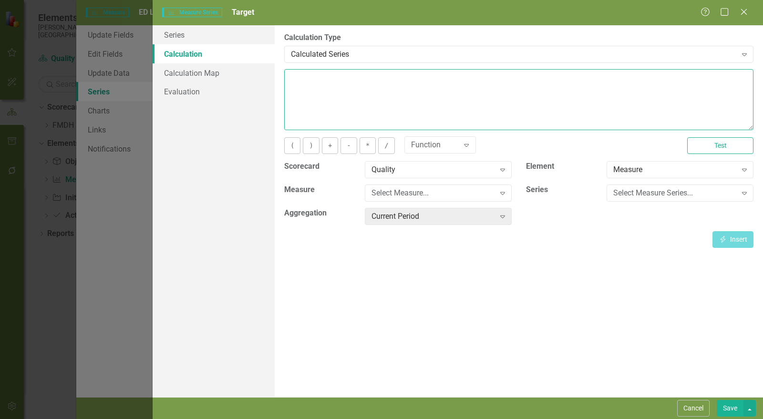
click at [331, 88] on textarea at bounding box center [518, 99] width 469 height 61
type textarea "1"
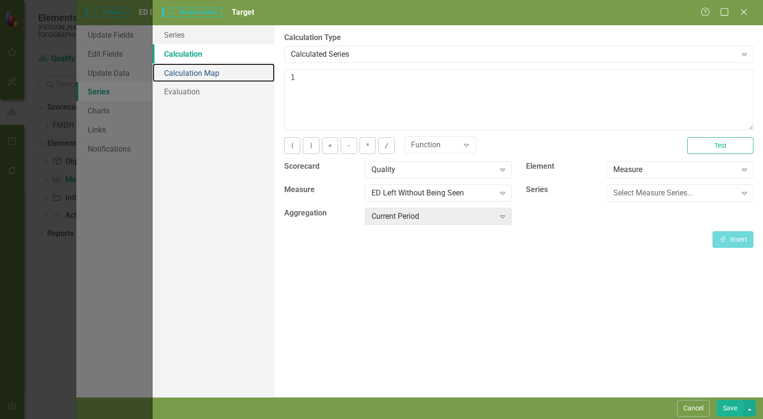
click at [204, 70] on link "Calculation Map" at bounding box center [214, 72] width 122 height 19
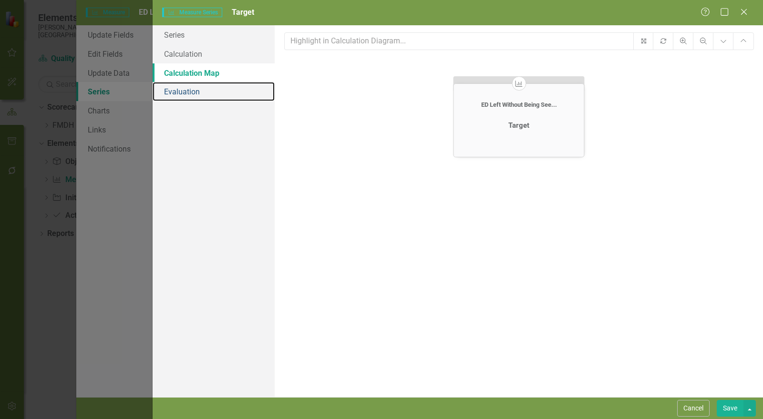
click at [202, 90] on link "Evaluation" at bounding box center [214, 91] width 122 height 19
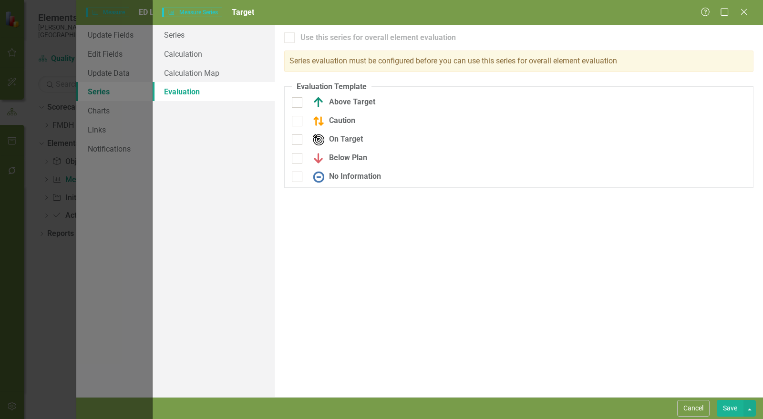
click at [726, 415] on button "Save" at bounding box center [730, 408] width 27 height 17
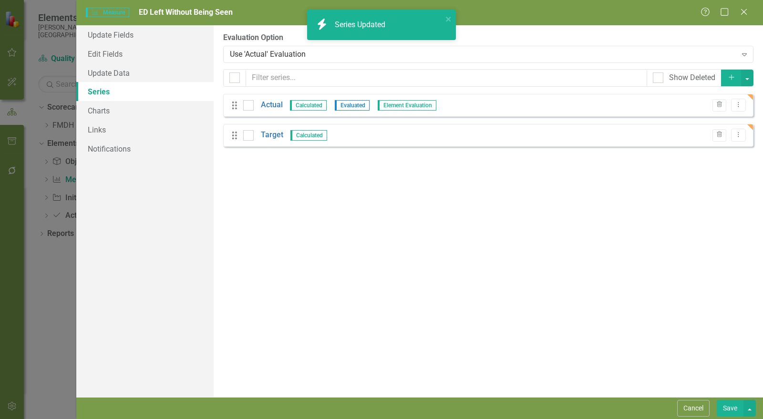
click at [275, 101] on link "Actual" at bounding box center [272, 105] width 22 height 11
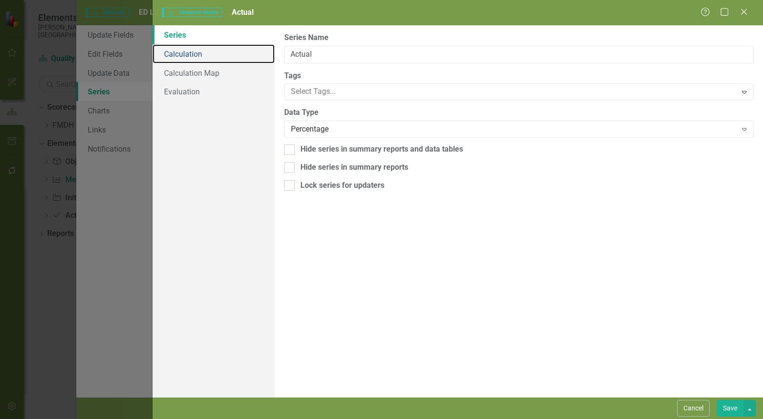
click at [214, 51] on link "Calculation" at bounding box center [214, 53] width 122 height 19
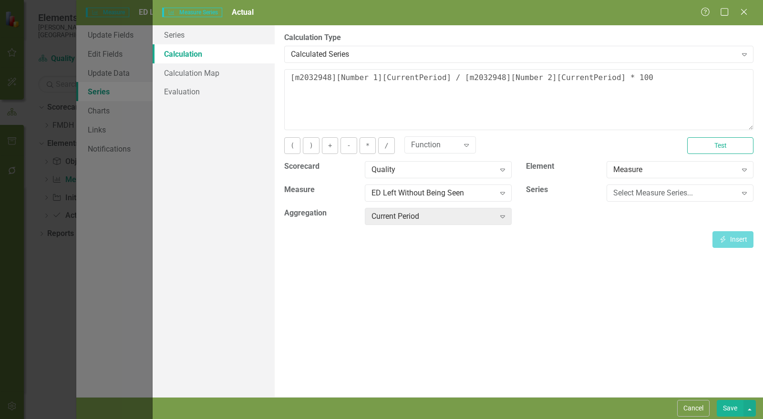
click at [410, 59] on div "Calculated Series" at bounding box center [514, 54] width 446 height 11
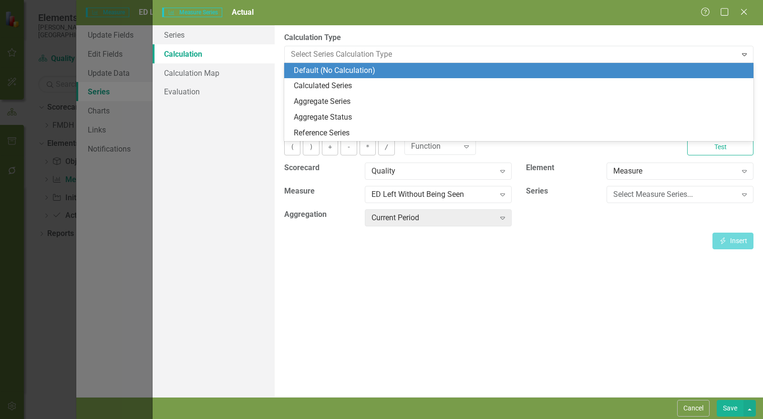
click at [399, 70] on div "Default (No Calculation)" at bounding box center [521, 70] width 454 height 11
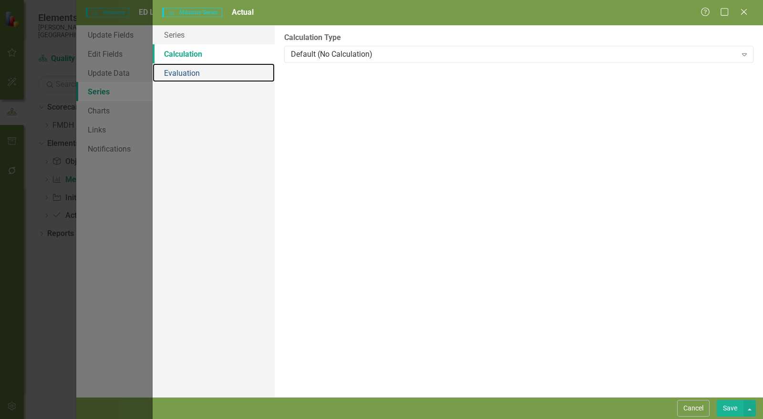
click at [218, 74] on link "Evaluation" at bounding box center [214, 72] width 122 height 19
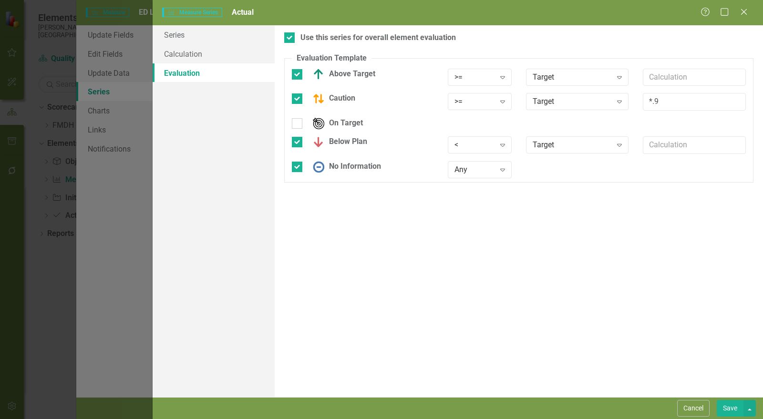
click at [483, 79] on div ">=" at bounding box center [475, 77] width 40 height 11
click at [474, 137] on div "<=" at bounding box center [487, 140] width 61 height 11
click at [468, 102] on div ">=" at bounding box center [475, 101] width 40 height 11
click at [474, 163] on div "<=" at bounding box center [487, 164] width 61 height 11
click at [473, 147] on div "<" at bounding box center [475, 145] width 40 height 11
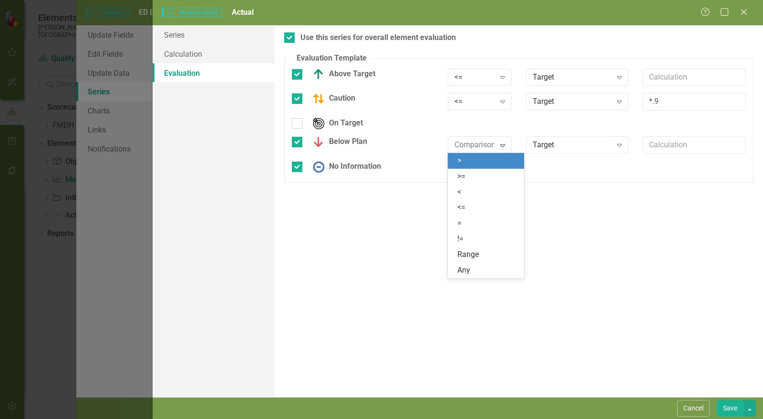
click at [475, 165] on div ">" at bounding box center [487, 160] width 61 height 11
click at [731, 408] on button "Save" at bounding box center [730, 408] width 27 height 17
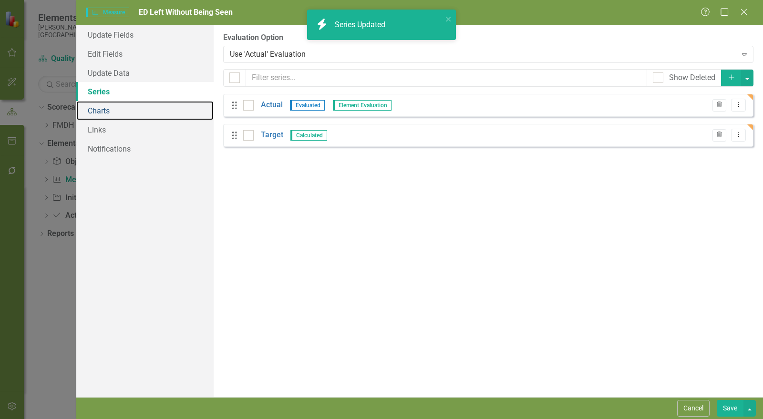
click at [124, 108] on link "Charts" at bounding box center [144, 110] width 137 height 19
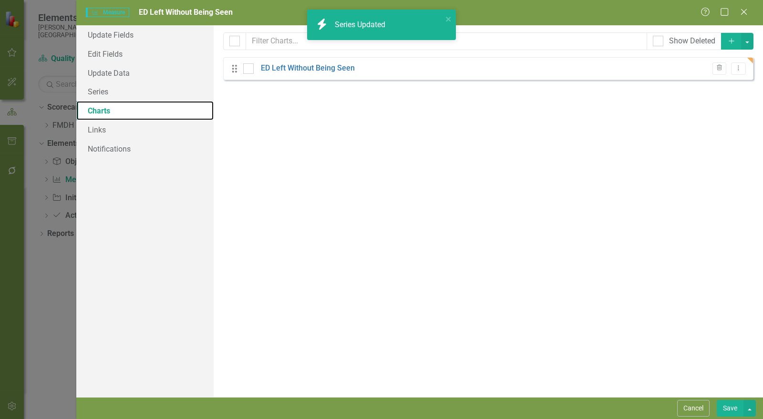
checkbox input "false"
click at [309, 70] on link "ED Left Without Being Seen" at bounding box center [308, 68] width 94 height 11
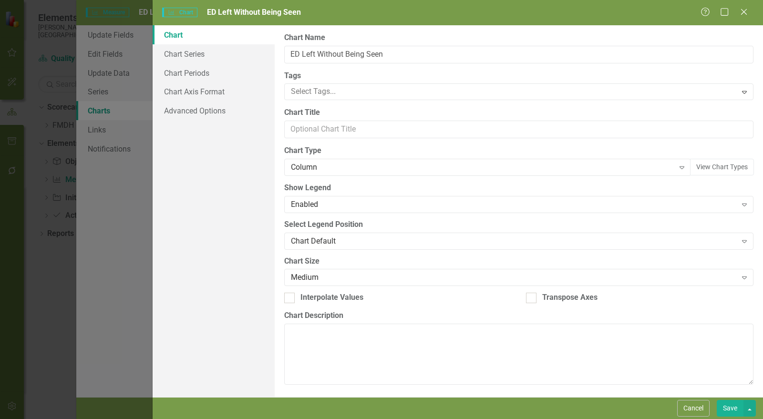
click at [312, 166] on div "Column" at bounding box center [482, 167] width 383 height 11
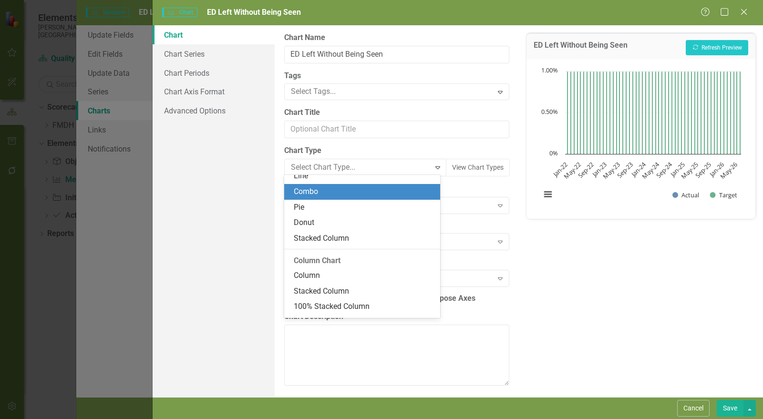
scroll to position [103, 0]
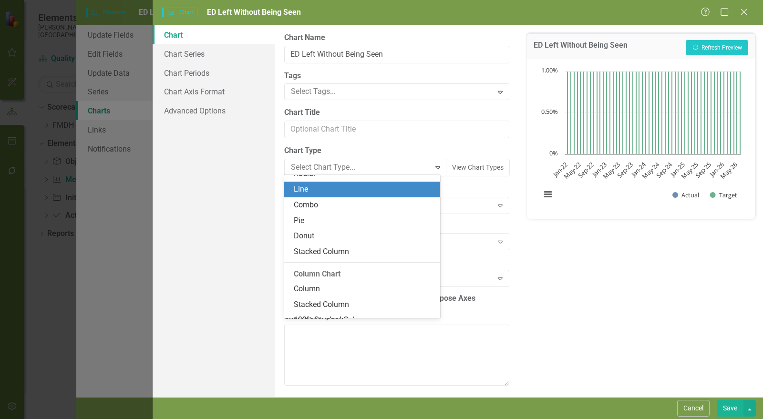
click at [309, 190] on div "Line" at bounding box center [364, 189] width 141 height 11
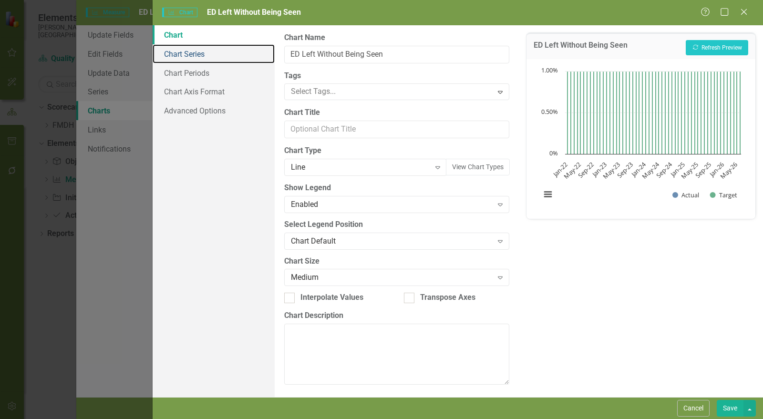
click at [206, 55] on link "Chart Series" at bounding box center [214, 53] width 122 height 19
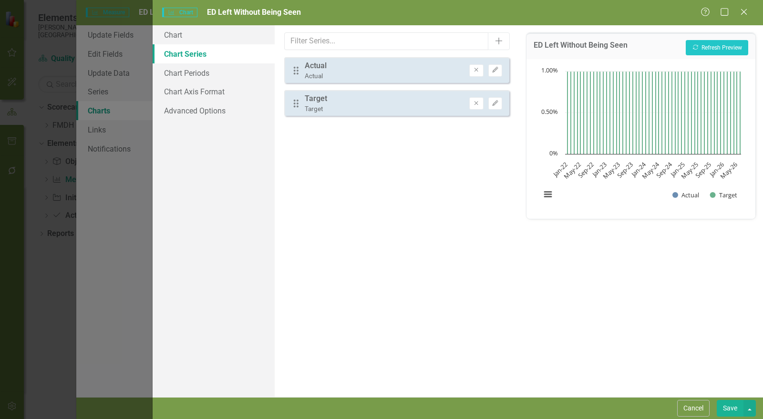
click at [500, 70] on button "Edit" at bounding box center [495, 70] width 14 height 12
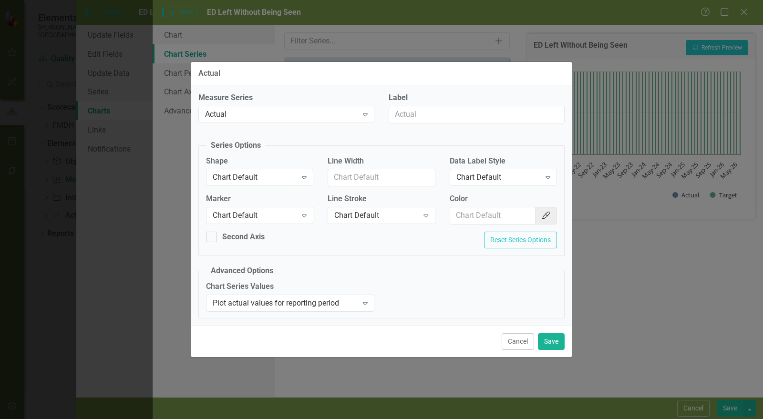
click at [262, 212] on div "Chart Default" at bounding box center [255, 215] width 84 height 11
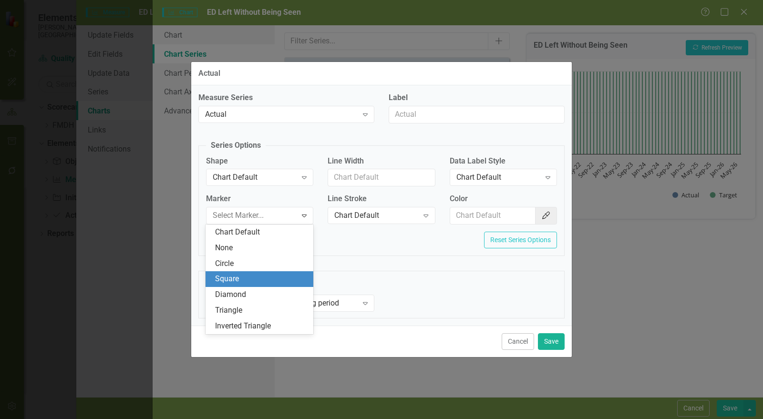
click at [256, 281] on div "Square" at bounding box center [261, 279] width 93 height 11
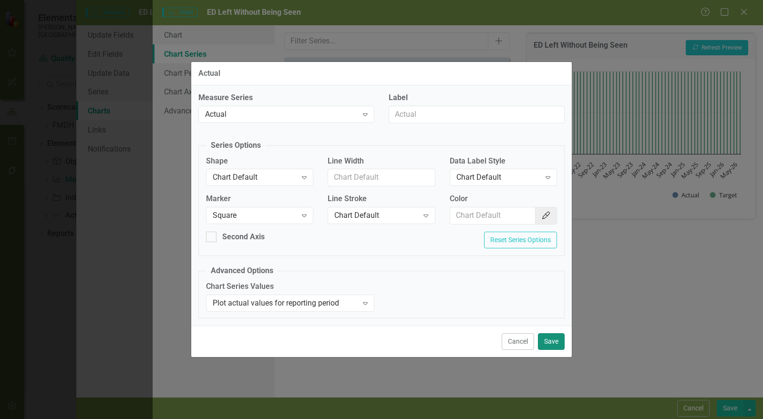
click at [559, 342] on button "Save" at bounding box center [551, 341] width 27 height 17
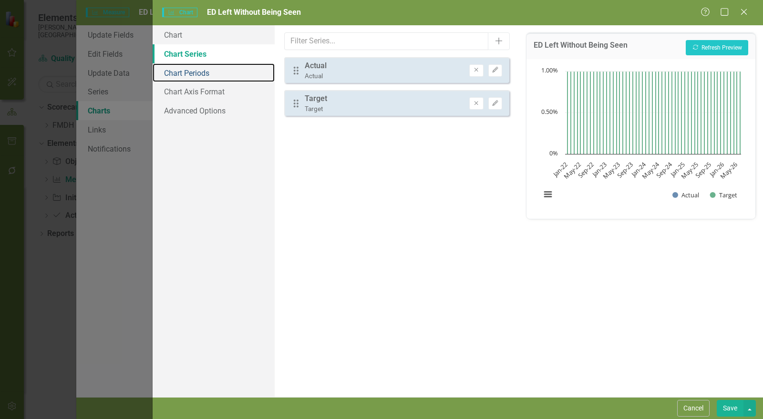
click at [206, 74] on link "Chart Periods" at bounding box center [214, 72] width 122 height 19
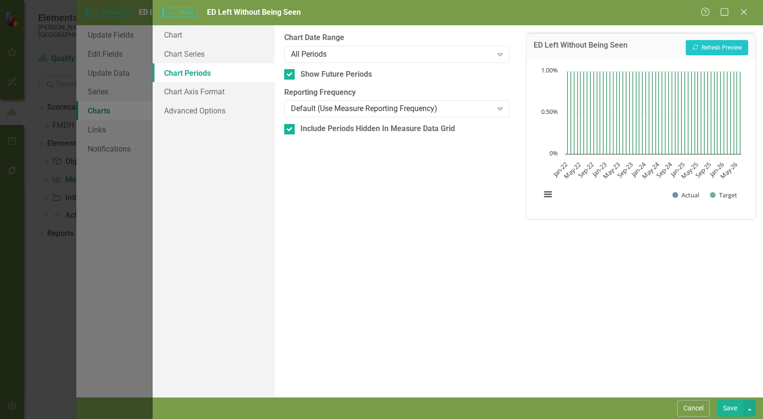
click at [328, 72] on div "Show Future Periods" at bounding box center [336, 74] width 72 height 11
click at [290, 72] on input "Show Future Periods" at bounding box center [287, 72] width 6 height 6
checkbox input "false"
click at [325, 129] on div "Include Periods Hidden In Measure Data Grid" at bounding box center [377, 129] width 155 height 11
click at [290, 129] on input "Include Periods Hidden In Measure Data Grid" at bounding box center [287, 127] width 6 height 6
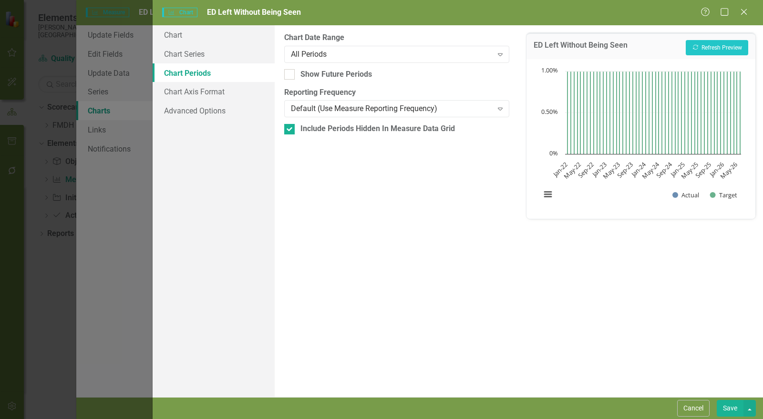
checkbox input "false"
click at [729, 410] on button "Save" at bounding box center [730, 408] width 27 height 17
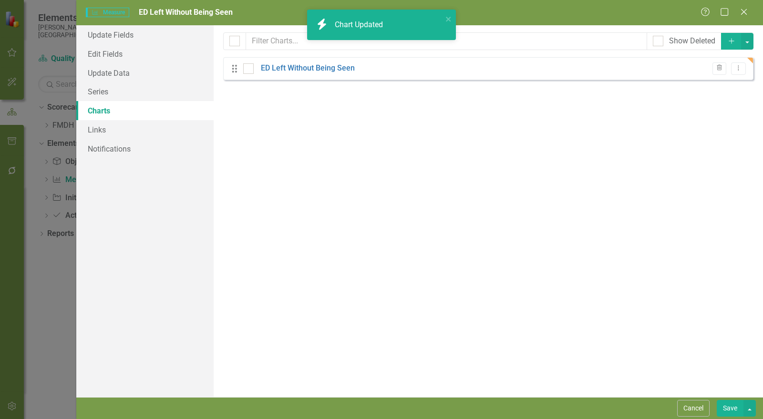
click at [731, 409] on button "Save" at bounding box center [730, 408] width 27 height 17
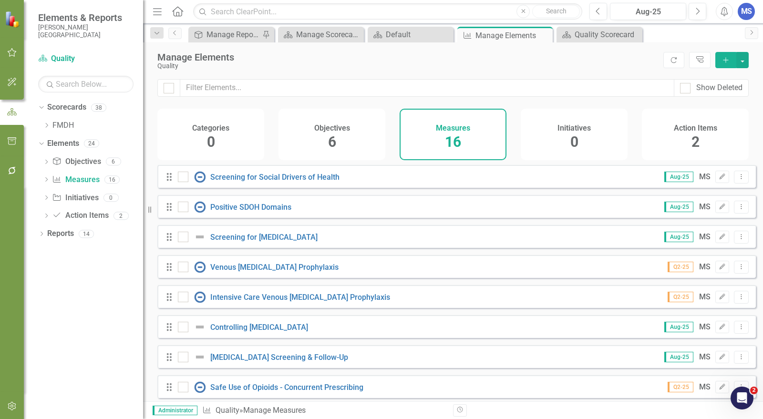
click at [728, 63] on button "Add" at bounding box center [725, 60] width 21 height 16
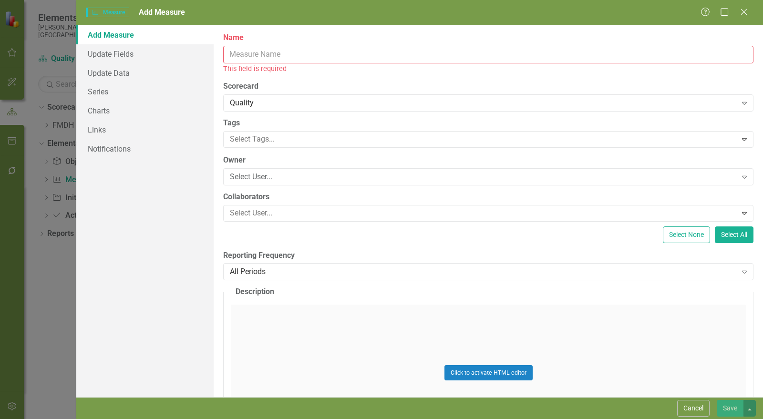
click at [290, 50] on input "Name" at bounding box center [488, 55] width 530 height 18
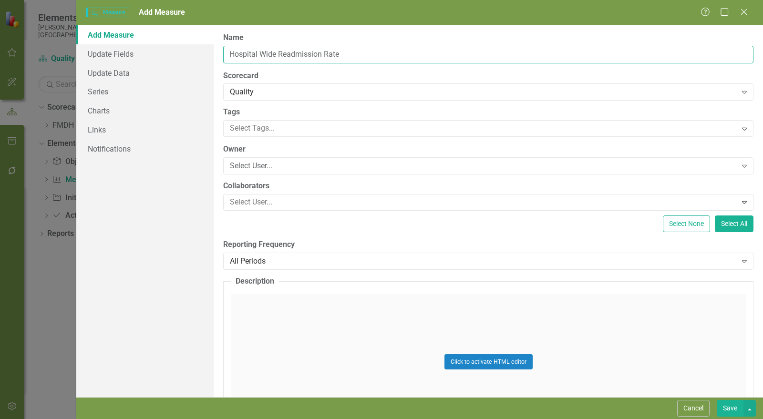
type input "Hospital Wide Readmission Rate"
click at [273, 166] on div "Select User..." at bounding box center [483, 166] width 507 height 11
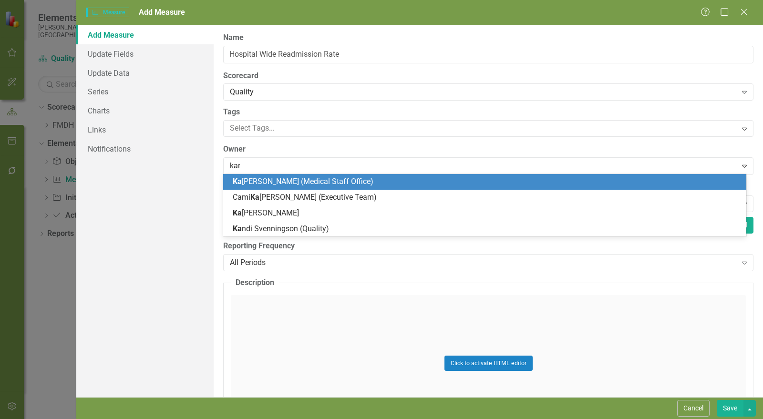
type input "kand"
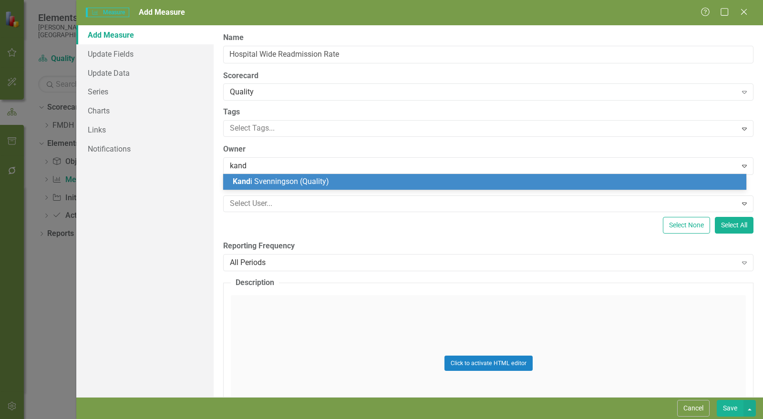
click at [279, 183] on span "Kand i Svenningson (Quality)" at bounding box center [281, 181] width 96 height 9
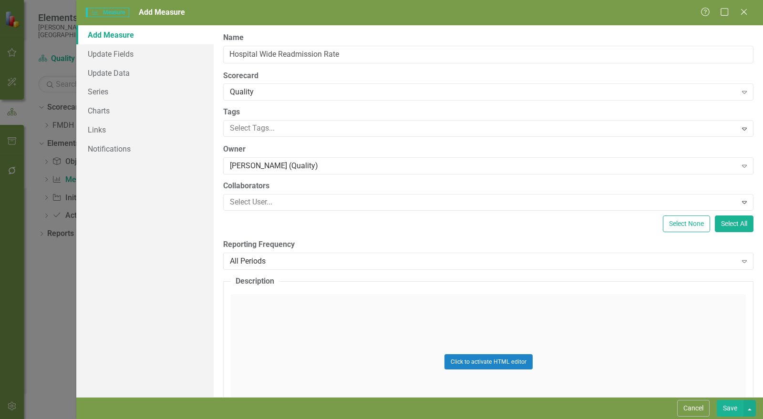
click at [276, 258] on div "All Periods" at bounding box center [483, 261] width 507 height 11
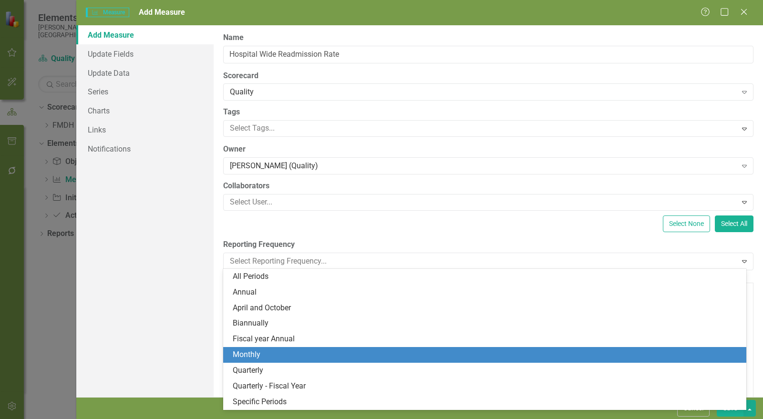
click at [277, 352] on div "Monthly" at bounding box center [487, 355] width 508 height 11
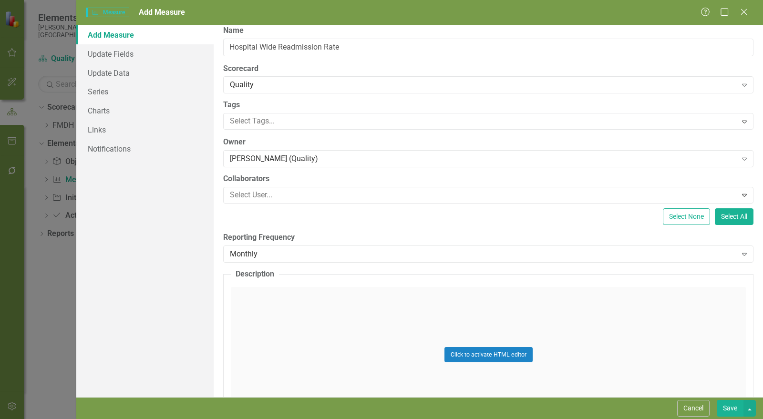
scroll to position [0, 0]
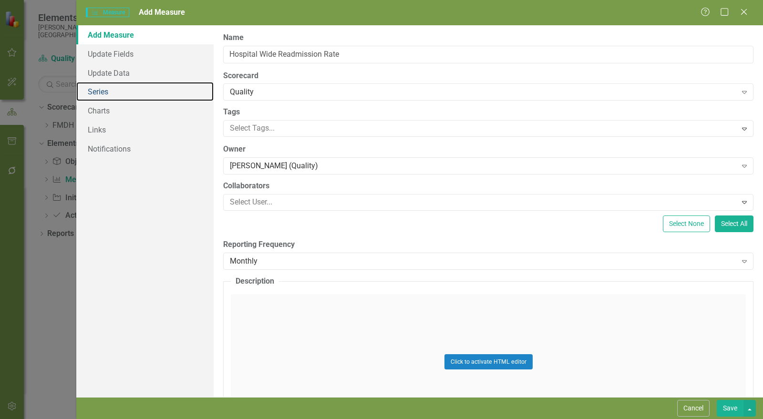
click at [118, 95] on link "Series" at bounding box center [144, 91] width 137 height 19
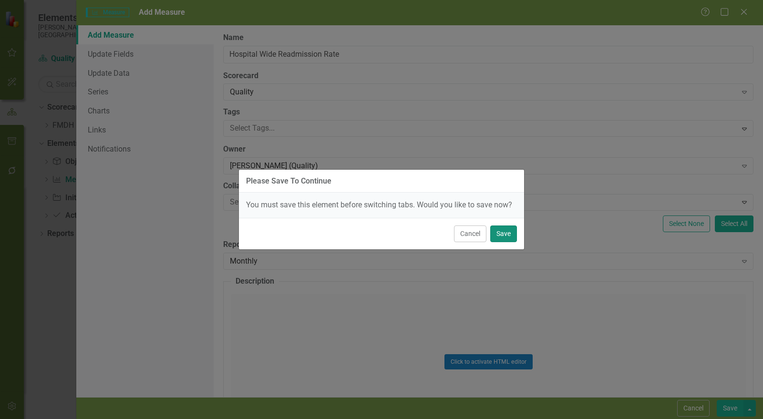
click at [507, 232] on button "Save" at bounding box center [503, 234] width 27 height 17
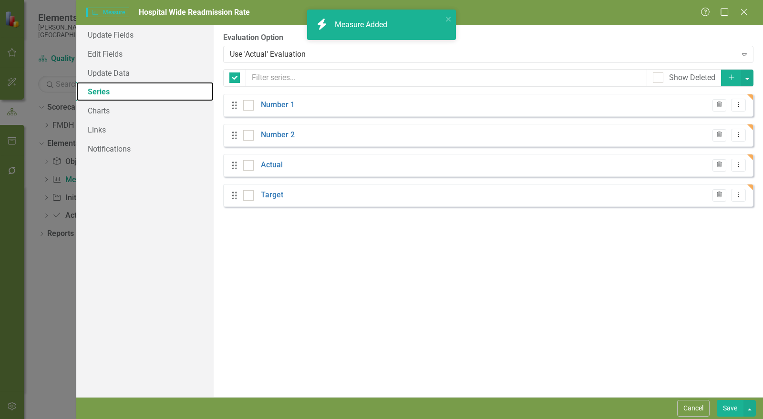
checkbox input "false"
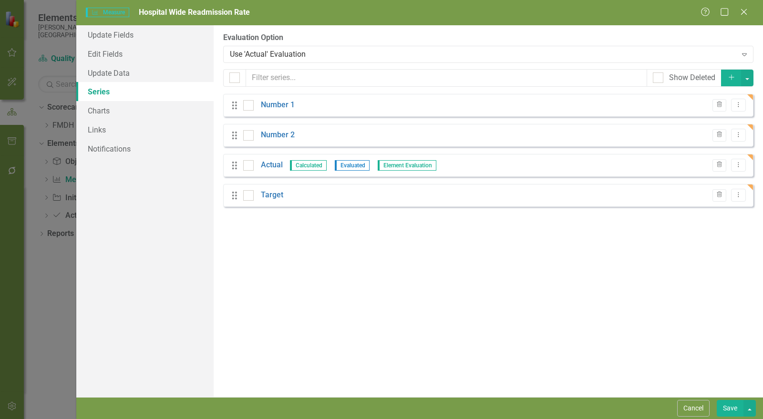
click at [716, 103] on button "Trash" at bounding box center [720, 105] width 14 height 12
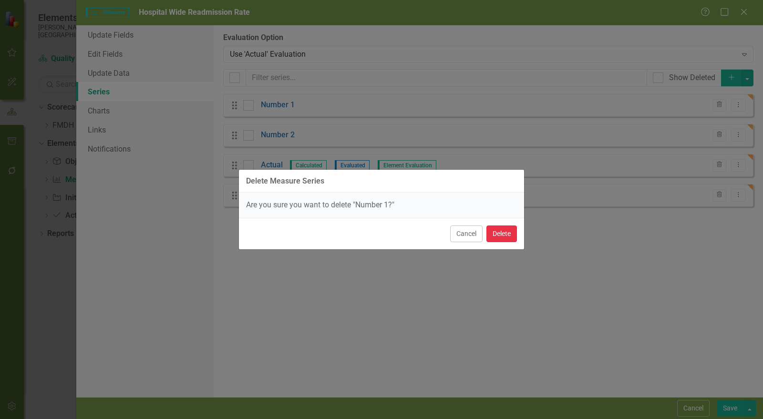
click at [509, 239] on button "Delete" at bounding box center [501, 234] width 31 height 17
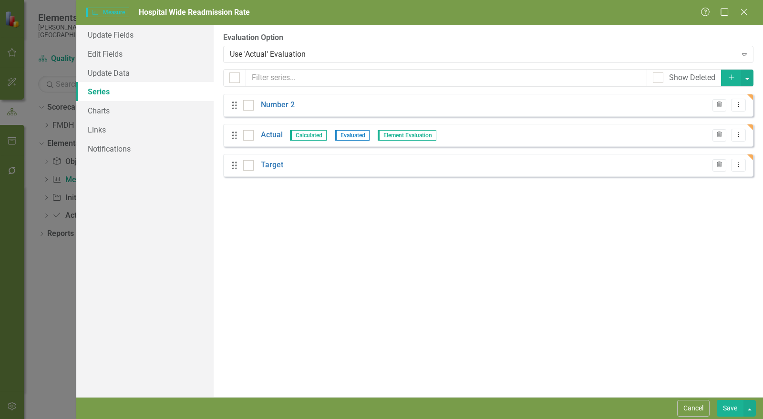
click at [720, 106] on icon "Trash" at bounding box center [719, 105] width 7 height 6
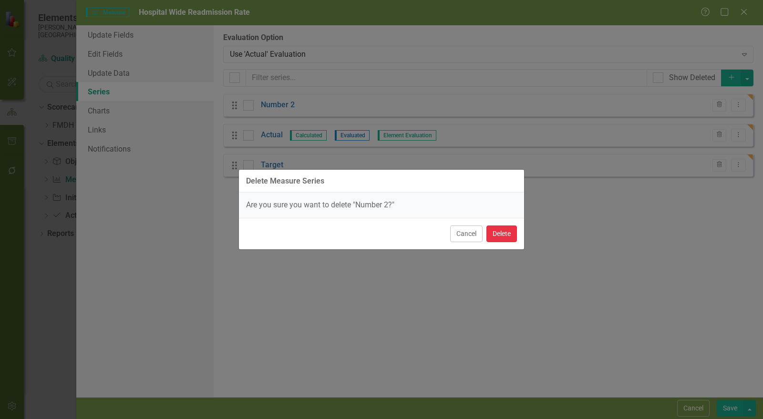
click at [501, 233] on button "Delete" at bounding box center [501, 234] width 31 height 17
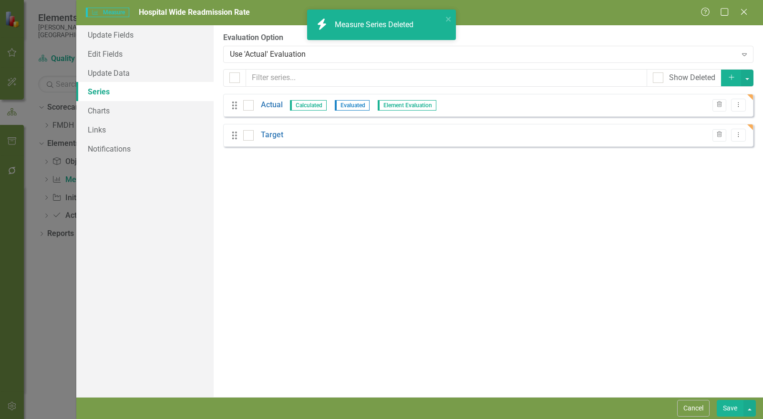
click at [268, 138] on link "Target" at bounding box center [272, 135] width 22 height 11
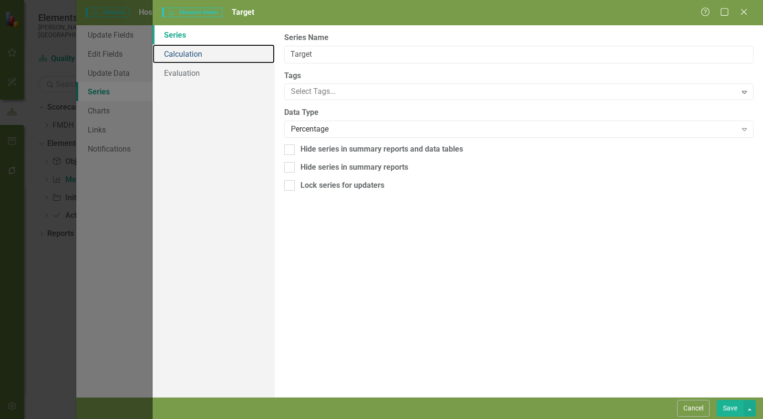
click at [182, 50] on link "Calculation" at bounding box center [214, 53] width 122 height 19
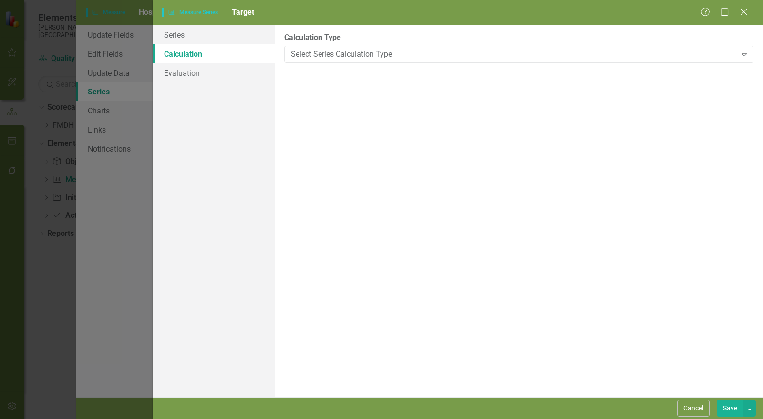
click at [343, 51] on div "Select Series Calculation Type" at bounding box center [514, 54] width 446 height 11
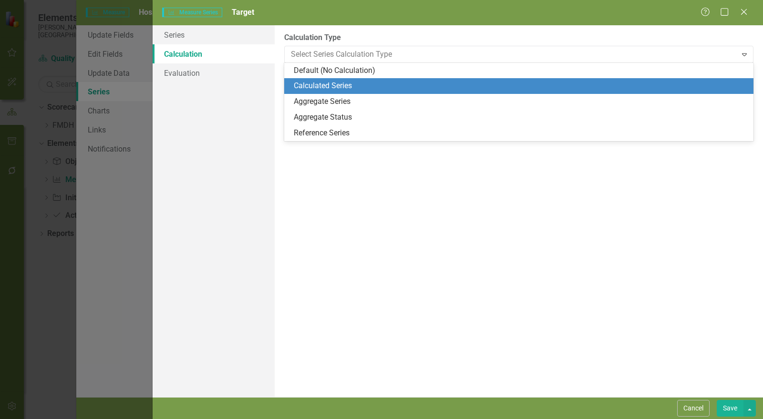
click at [339, 81] on div "Calculated Series" at bounding box center [521, 86] width 454 height 11
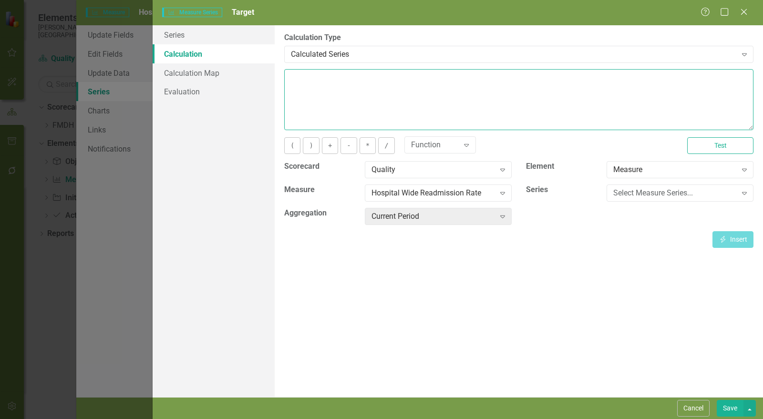
click at [334, 99] on textarea at bounding box center [518, 99] width 469 height 61
type textarea "12.5"
click at [733, 407] on button "Save" at bounding box center [730, 408] width 27 height 17
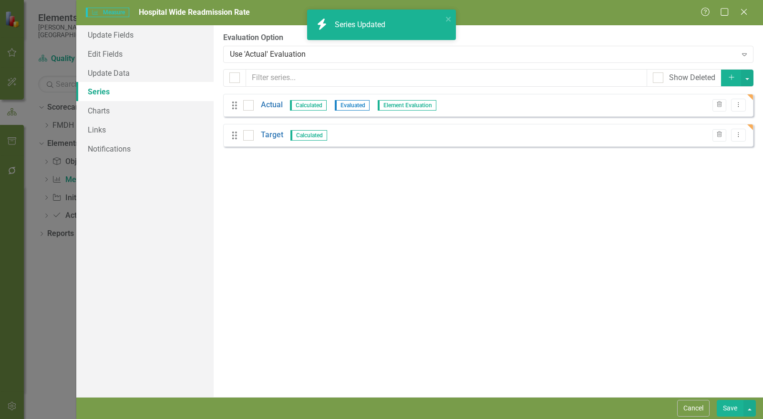
click at [270, 105] on link "Actual" at bounding box center [272, 105] width 22 height 11
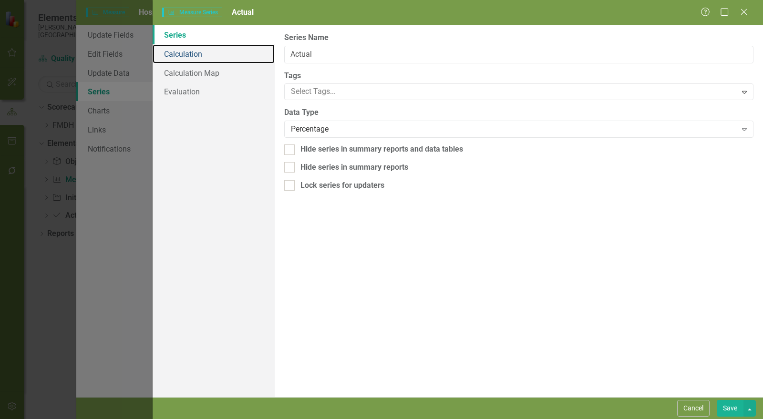
click at [195, 55] on link "Calculation" at bounding box center [214, 53] width 122 height 19
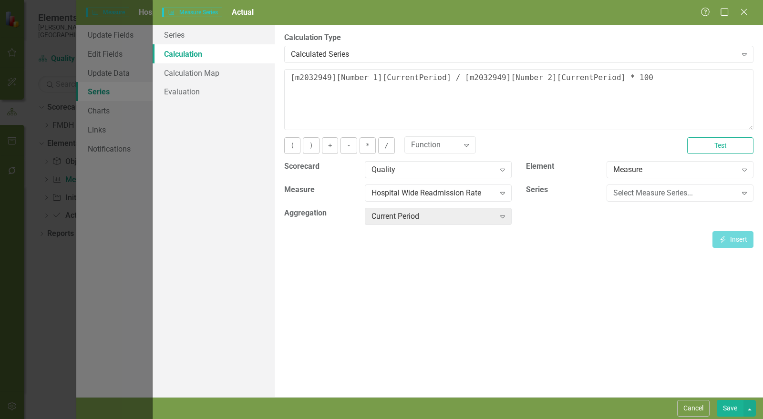
click at [312, 56] on div "Calculated Series" at bounding box center [514, 54] width 446 height 11
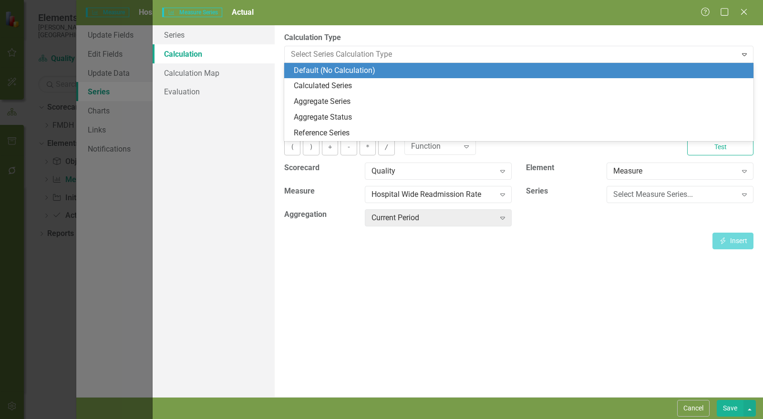
click at [308, 73] on div "Default (No Calculation)" at bounding box center [521, 70] width 454 height 11
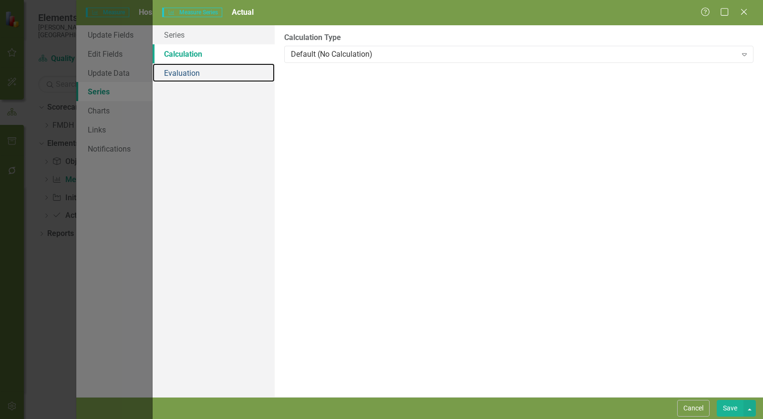
click at [181, 72] on link "Evaluation" at bounding box center [214, 72] width 122 height 19
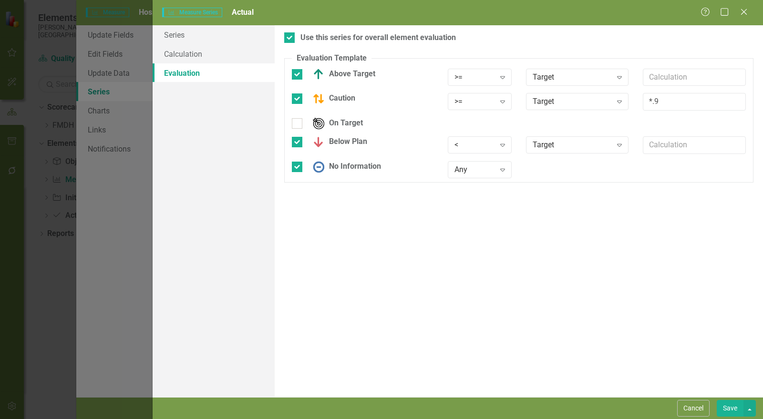
click at [468, 80] on div ">=" at bounding box center [475, 77] width 40 height 11
click at [473, 144] on div "<=" at bounding box center [487, 140] width 61 height 11
click at [463, 103] on div ">=" at bounding box center [475, 101] width 40 height 11
click at [475, 164] on div "<=" at bounding box center [487, 164] width 61 height 11
click at [471, 146] on div "<" at bounding box center [475, 145] width 40 height 11
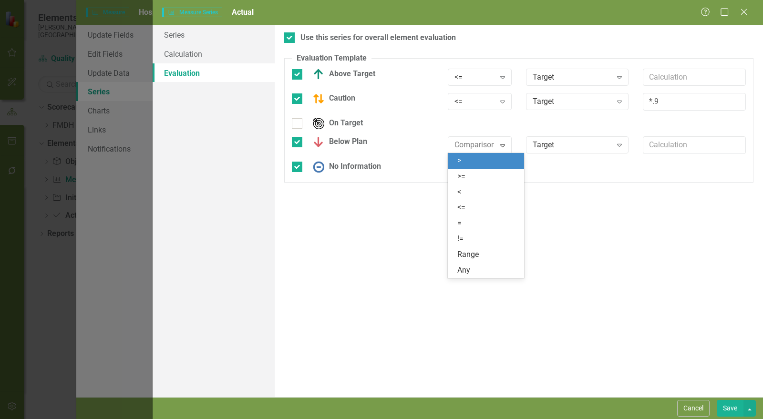
click at [475, 160] on div ">" at bounding box center [487, 160] width 61 height 11
click at [728, 403] on button "Save" at bounding box center [730, 408] width 27 height 17
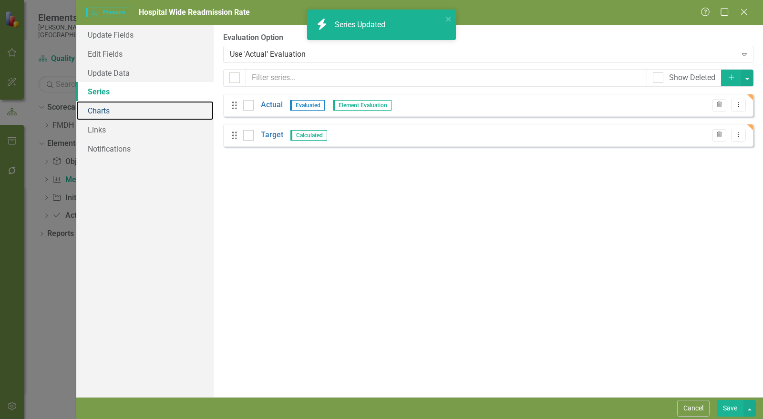
click at [113, 114] on link "Charts" at bounding box center [144, 110] width 137 height 19
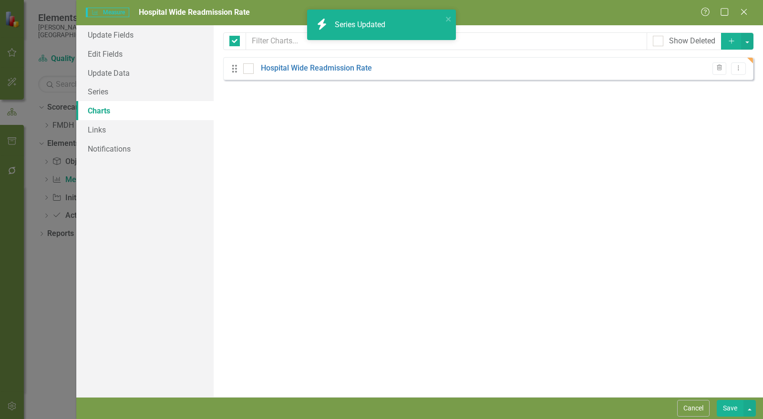
checkbox input "false"
click at [321, 70] on link "Hospital Wide Readmission Rate" at bounding box center [316, 68] width 111 height 11
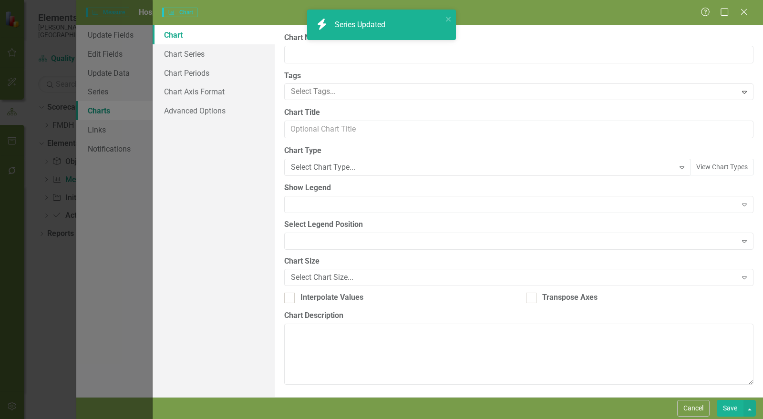
type input "Hospital Wide Readmission Rate"
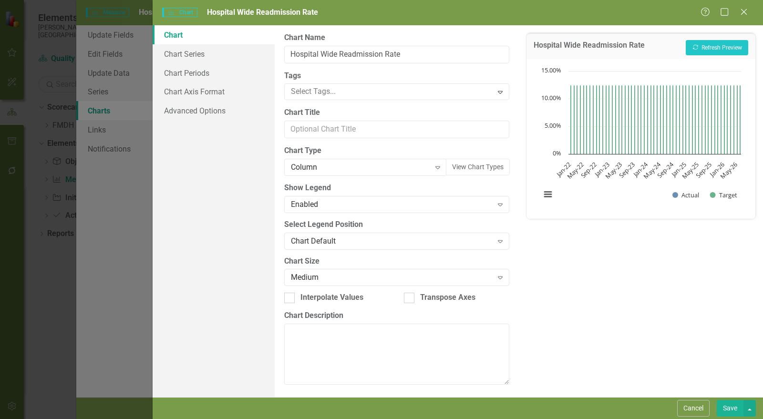
click at [324, 173] on div "Column Expand" at bounding box center [365, 167] width 163 height 17
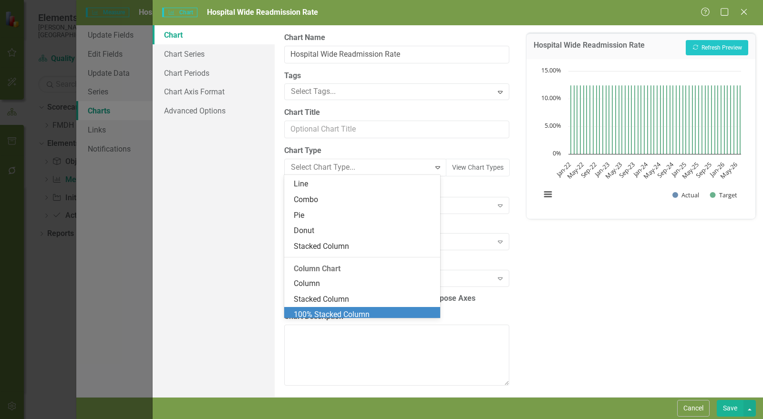
scroll to position [103, 0]
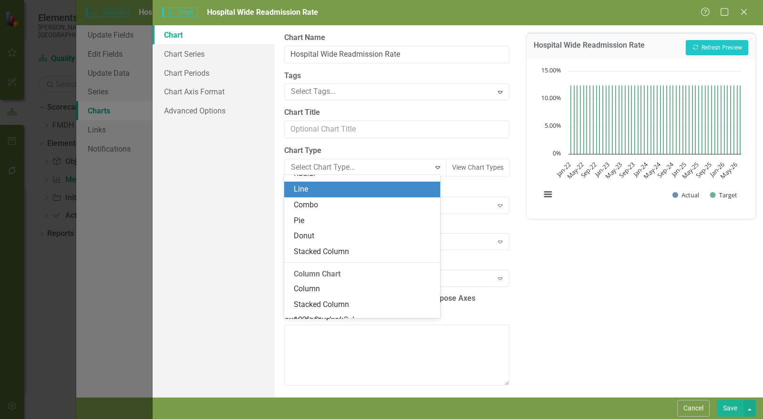
click at [320, 190] on div "Line" at bounding box center [364, 189] width 141 height 11
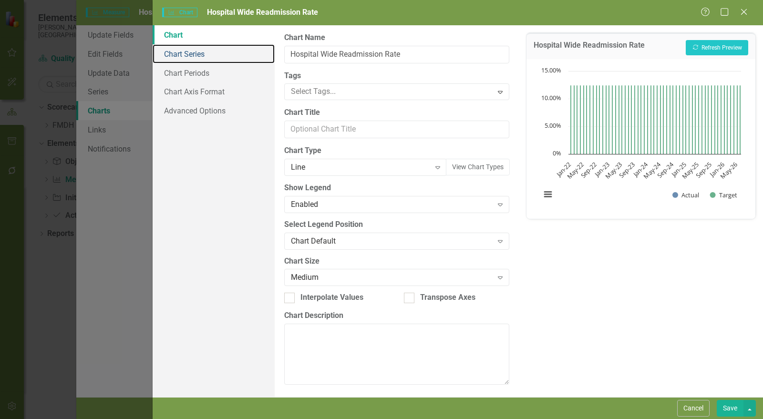
click at [202, 55] on link "Chart Series" at bounding box center [214, 53] width 122 height 19
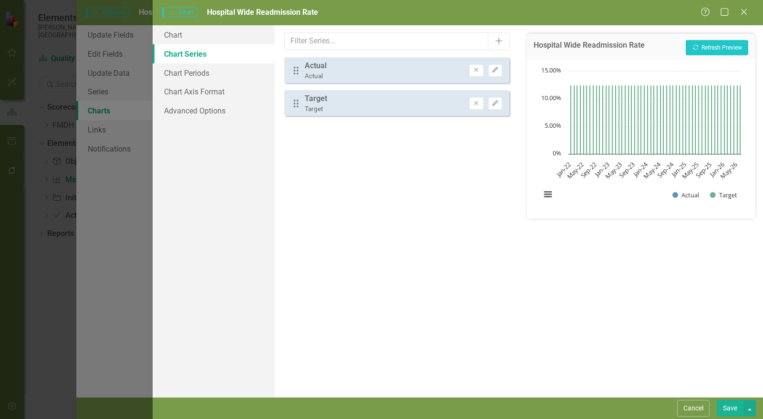
click at [496, 68] on icon "Edit" at bounding box center [495, 70] width 7 height 6
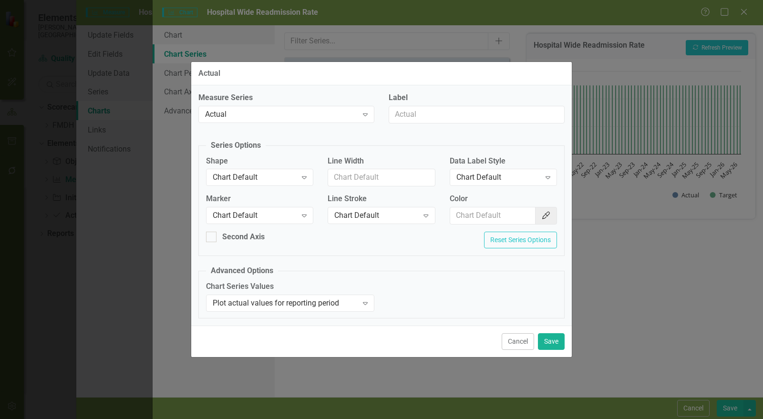
click at [242, 219] on div "Chart Default" at bounding box center [255, 215] width 84 height 11
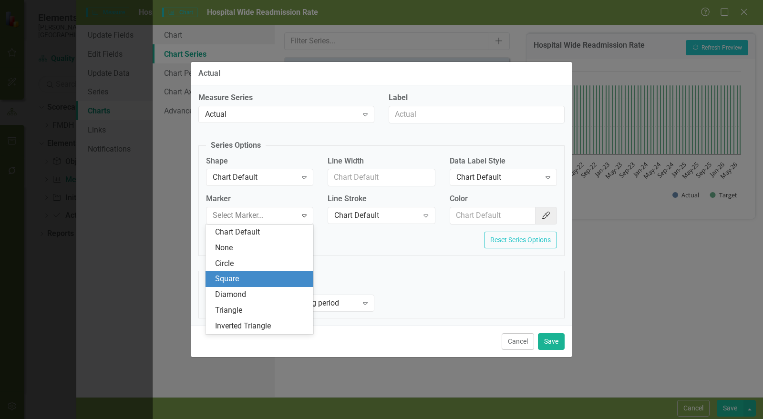
click at [243, 281] on div "Square" at bounding box center [261, 279] width 93 height 11
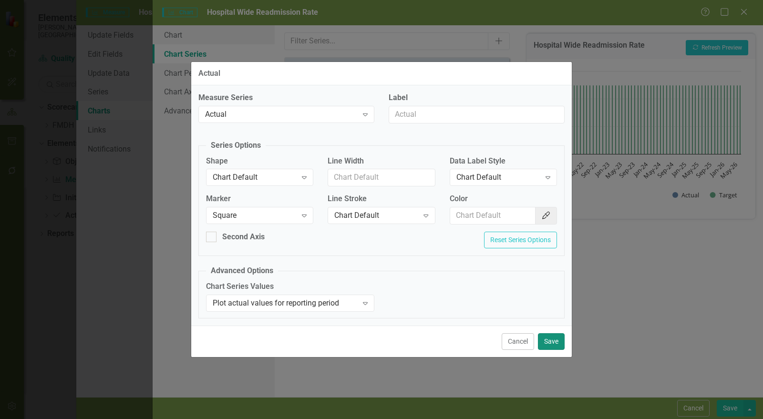
click at [546, 338] on button "Save" at bounding box center [551, 341] width 27 height 17
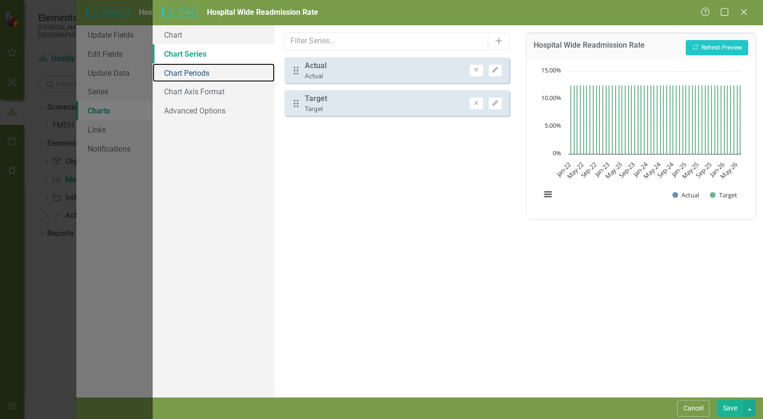
drag, startPoint x: 225, startPoint y: 68, endPoint x: 251, endPoint y: 75, distance: 26.6
click at [225, 69] on link "Chart Periods" at bounding box center [214, 72] width 122 height 19
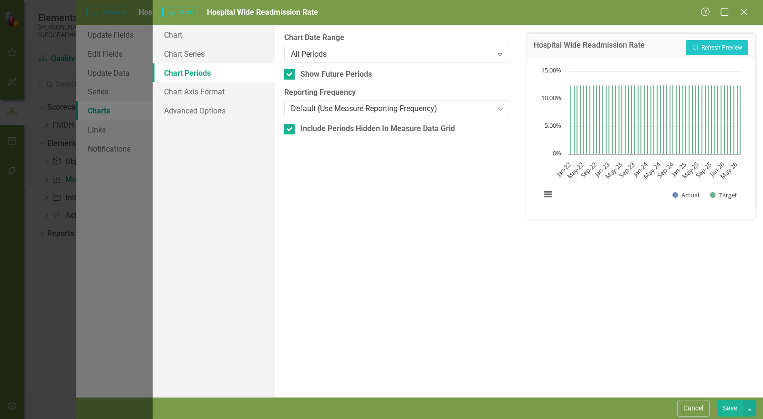
click at [291, 77] on div at bounding box center [289, 74] width 10 height 10
click at [290, 75] on input "Show Future Periods" at bounding box center [287, 72] width 6 height 6
checkbox input "false"
click at [292, 129] on div at bounding box center [289, 129] width 10 height 10
click at [290, 129] on input "Include Periods Hidden In Measure Data Grid" at bounding box center [287, 127] width 6 height 6
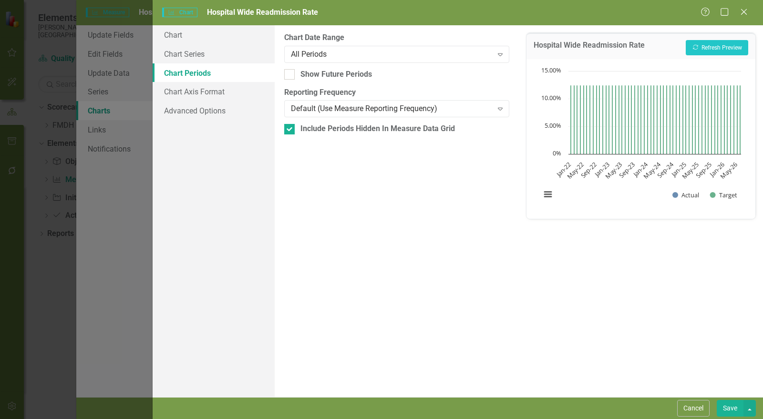
checkbox input "false"
click at [725, 48] on button "Recalculate Refresh Preview" at bounding box center [717, 47] width 62 height 15
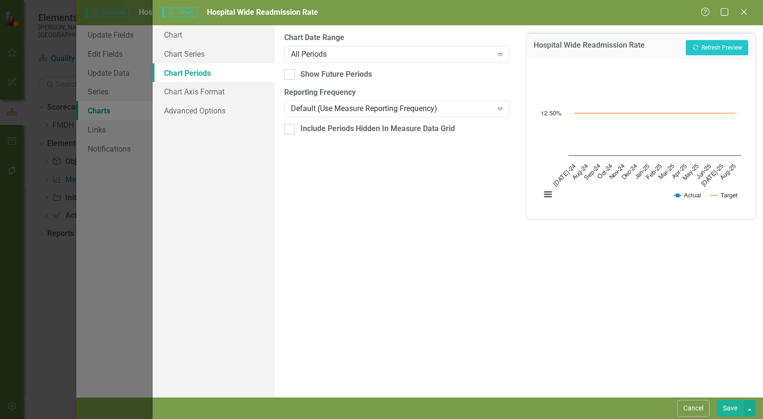
click at [734, 404] on button "Save" at bounding box center [730, 408] width 27 height 17
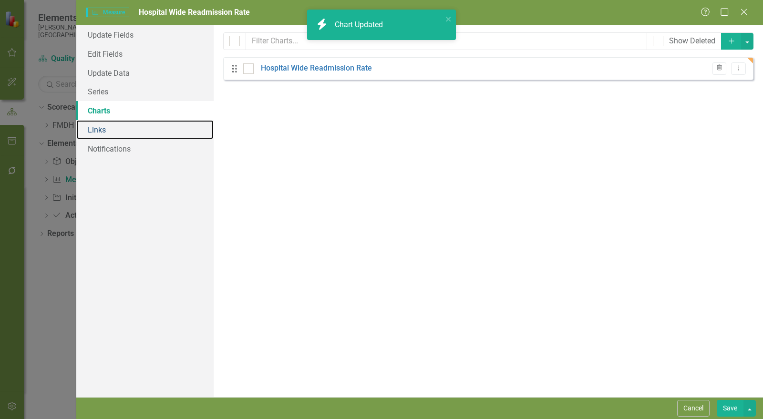
click at [109, 132] on link "Links" at bounding box center [144, 129] width 137 height 19
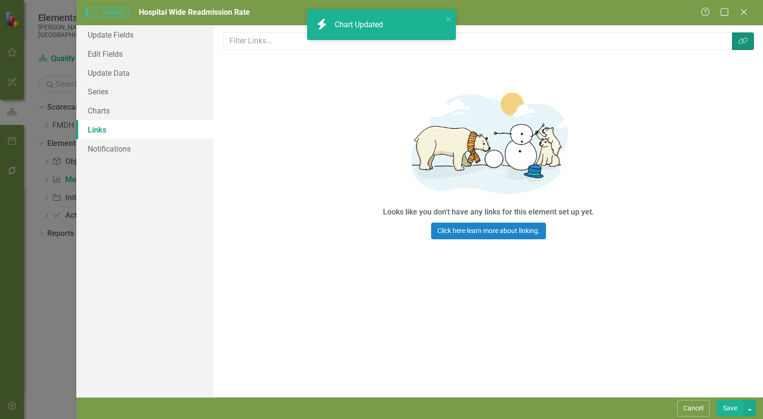
click at [750, 40] on button "Link Tag" at bounding box center [743, 41] width 22 height 18
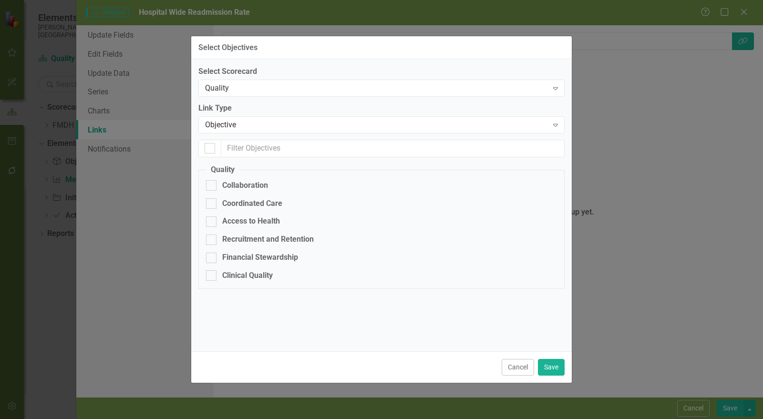
click at [244, 272] on div "Clinical Quality" at bounding box center [247, 275] width 51 height 11
click at [212, 272] on input "Clinical Quality" at bounding box center [209, 273] width 6 height 6
checkbox input "true"
click at [559, 368] on button "Save" at bounding box center [551, 367] width 27 height 17
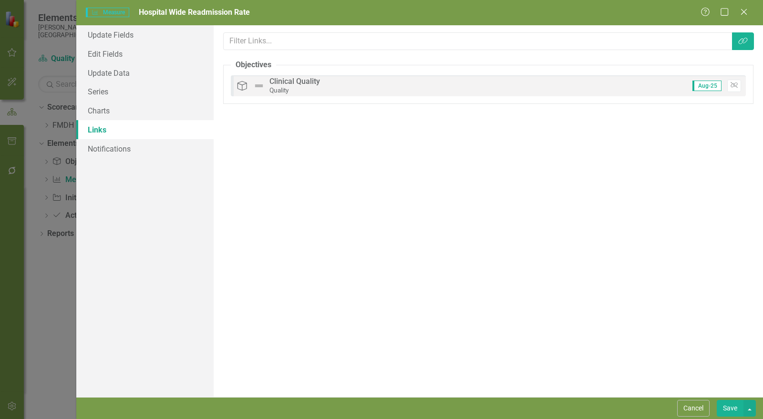
click at [731, 413] on button "Save" at bounding box center [730, 408] width 27 height 17
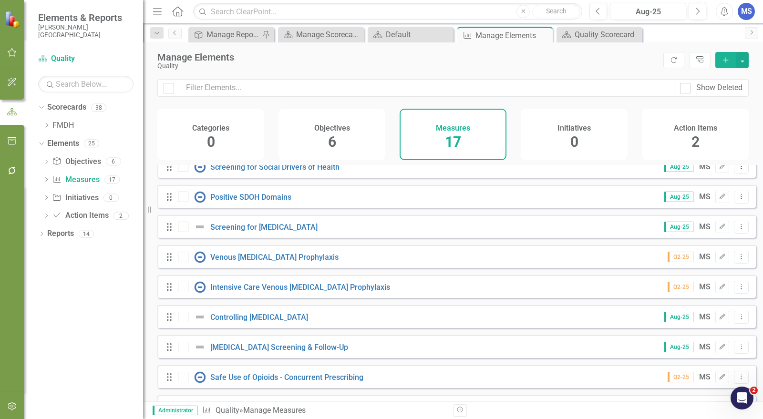
scroll to position [0, 0]
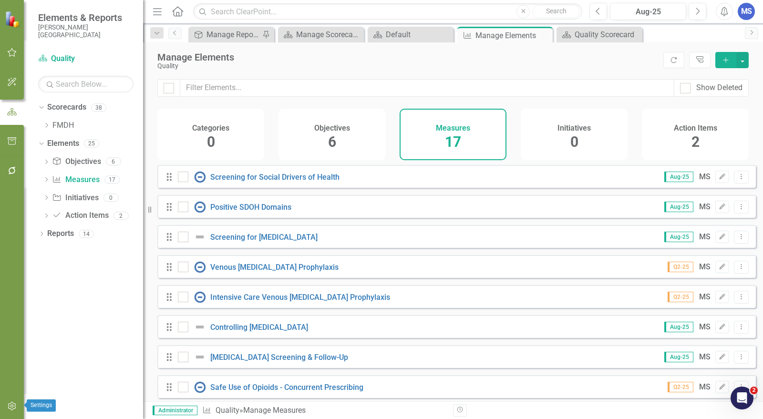
click at [11, 403] on icon "button" at bounding box center [12, 406] width 8 height 9
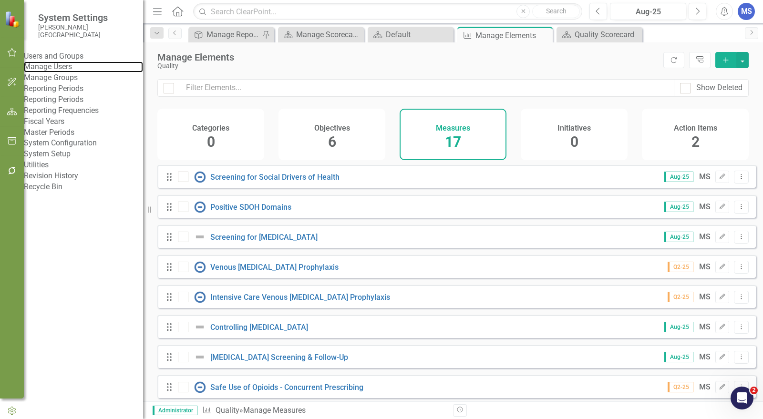
click at [87, 72] on link "Manage Users" at bounding box center [83, 67] width 119 height 11
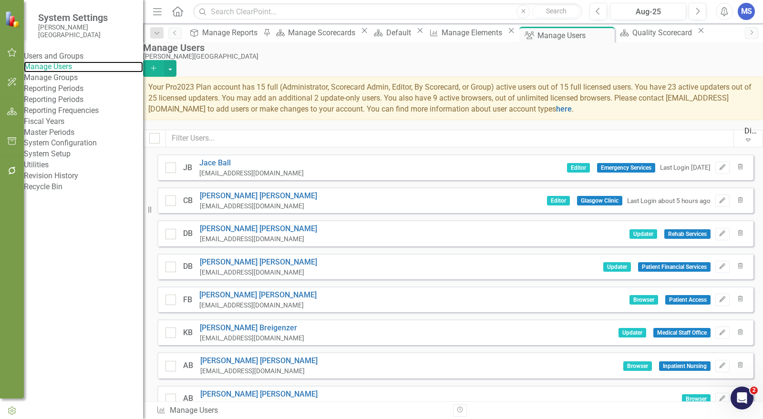
checkbox input "false"
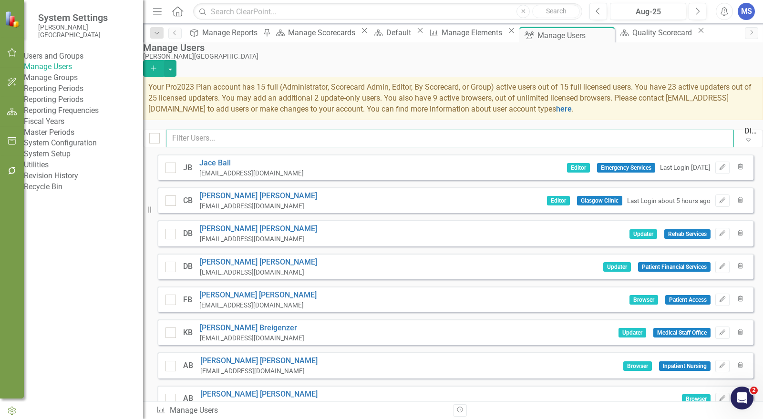
click at [336, 139] on input "text" at bounding box center [450, 139] width 568 height 18
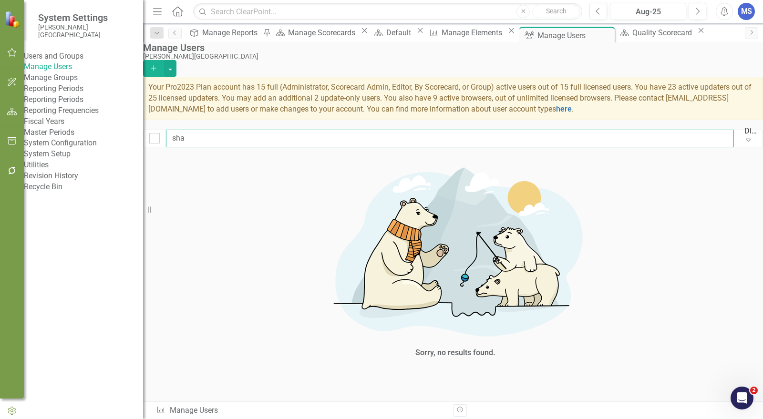
type input "sh"
checkbox input "false"
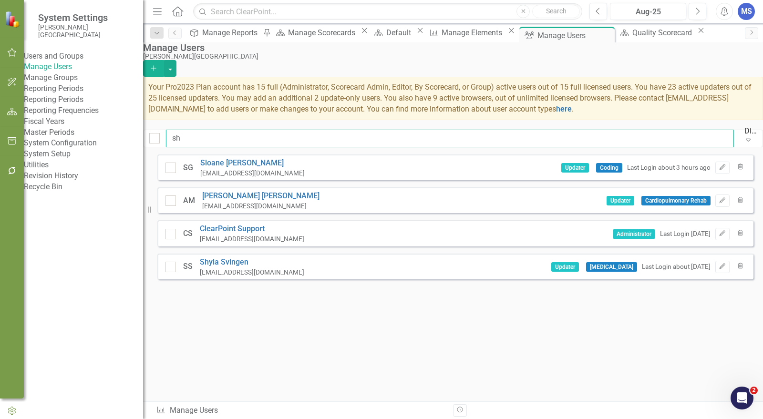
type input "s"
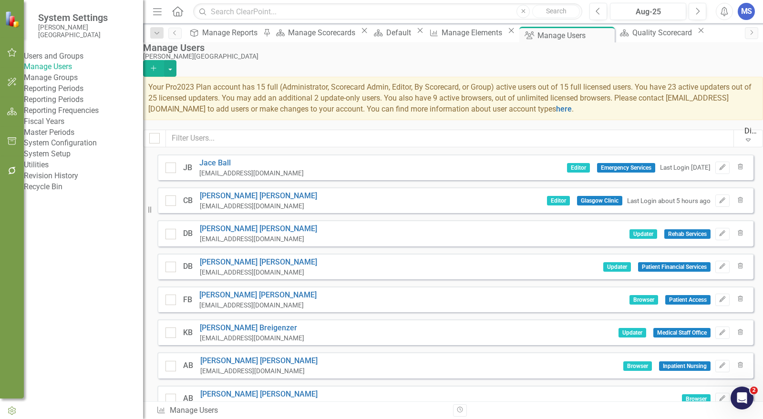
click at [156, 65] on icon "button" at bounding box center [153, 67] width 5 height 5
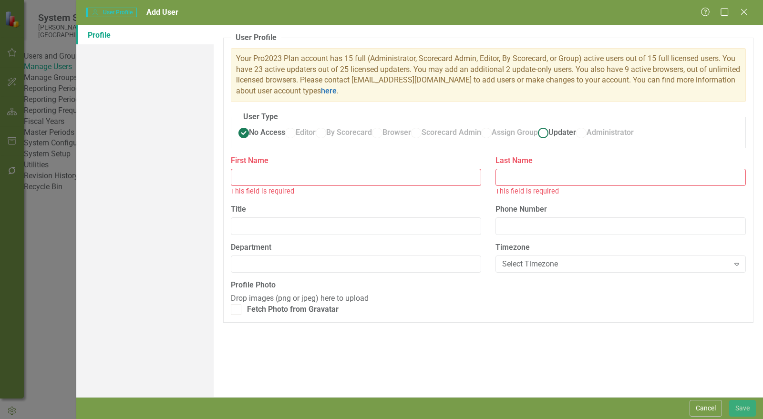
click at [548, 137] on span "Updater" at bounding box center [562, 132] width 28 height 9
click at [536, 140] on input "Updater" at bounding box center [543, 132] width 15 height 15
radio input "true"
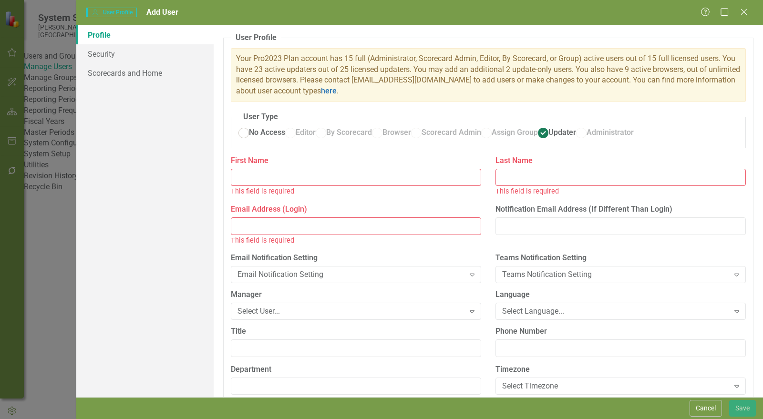
click at [278, 186] on input "First Name" at bounding box center [356, 178] width 250 height 18
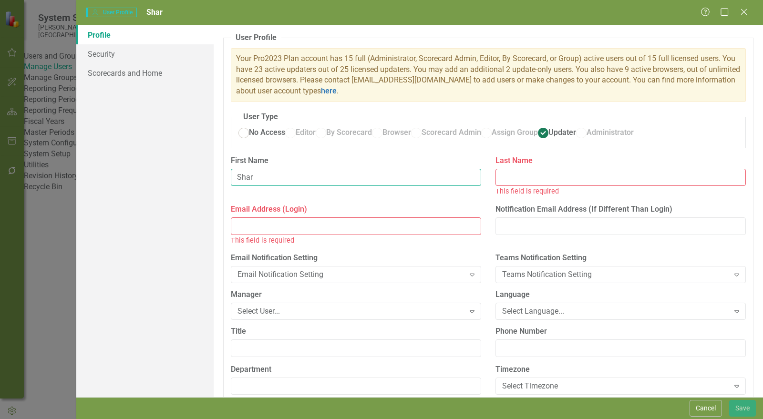
type input "Shar"
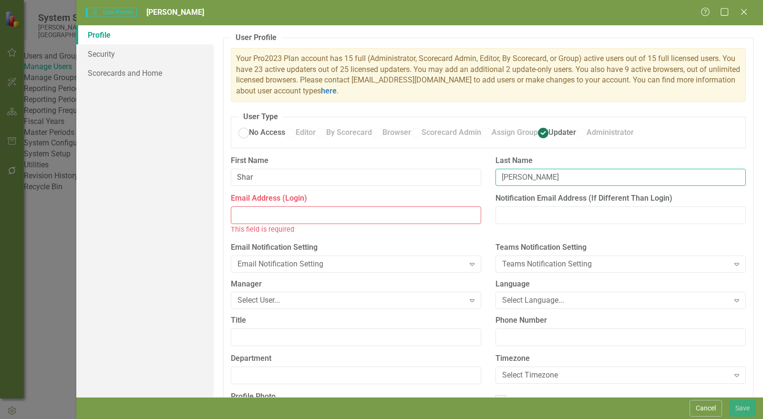
type input "Schmidt"
click at [260, 224] on input "Email Address (Login)" at bounding box center [356, 216] width 250 height 18
paste input "FSCHSR"
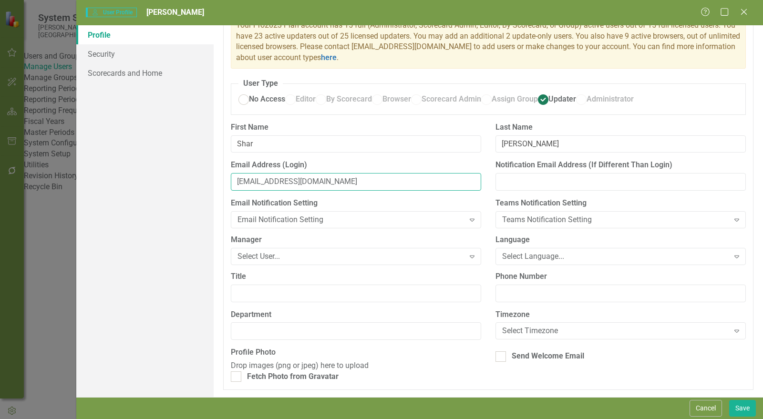
scroll to position [85, 0]
type input "FSCHSR@fmdh.org"
click at [291, 251] on div "Select User..." at bounding box center [351, 256] width 227 height 11
type input "angela"
click at [197, 419] on span "Angela Kemp (Inpatient Pharmacy)" at bounding box center [104, 426] width 188 height 9
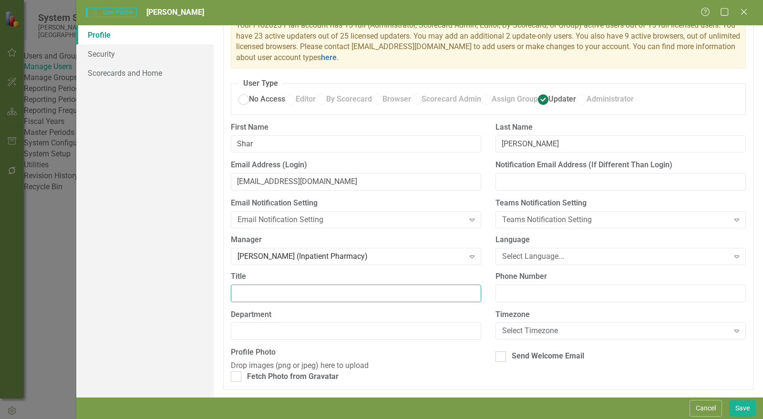
click at [282, 285] on input "Title" at bounding box center [356, 294] width 250 height 18
type input "Audiologist"
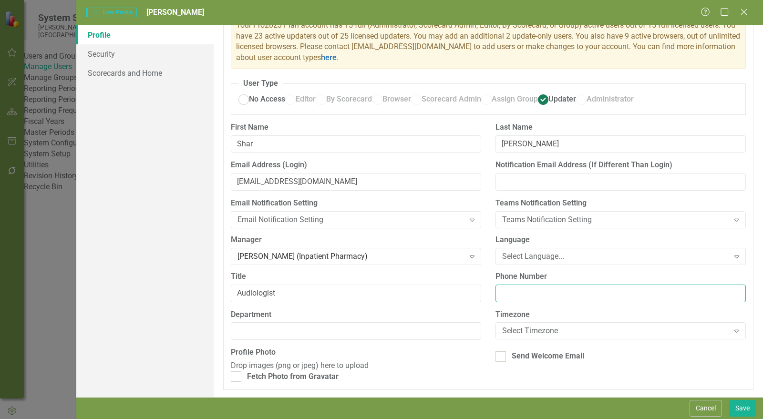
type input "A"
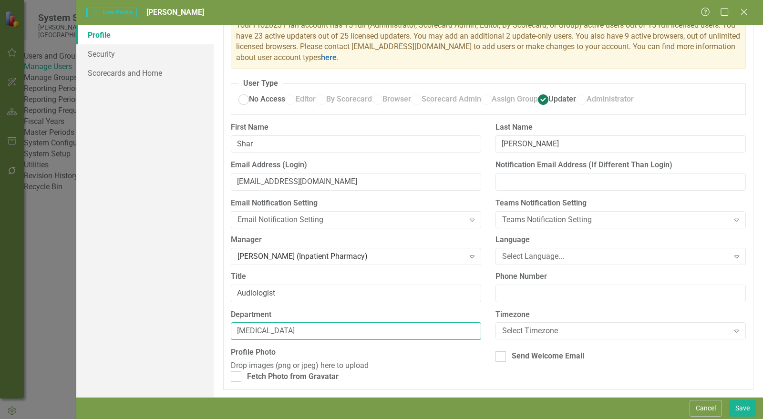
type input "[MEDICAL_DATA]"
click at [153, 132] on div "Profile Security Scorecards and Home" at bounding box center [144, 211] width 137 height 372
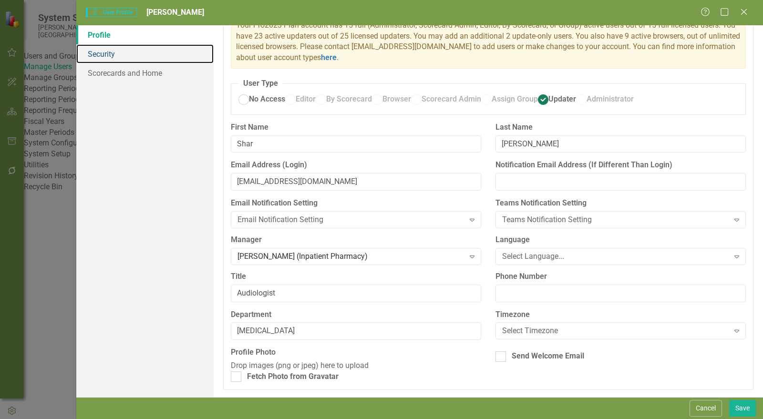
click at [99, 47] on link "Security" at bounding box center [144, 53] width 137 height 19
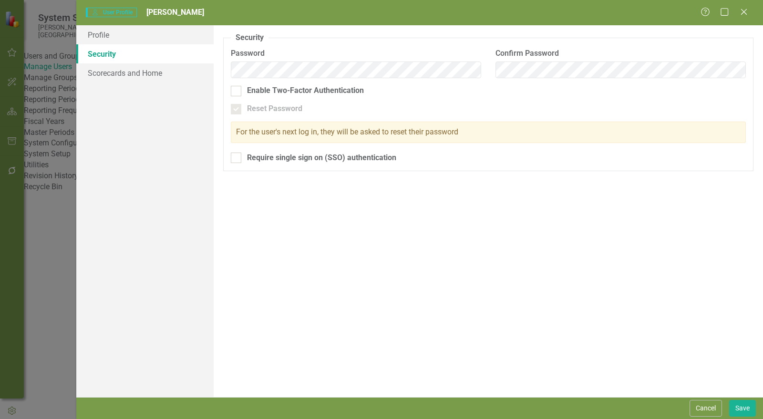
click at [239, 159] on div at bounding box center [236, 158] width 10 height 10
click at [237, 159] on input "Require single sign on (SSO) authentication" at bounding box center [234, 156] width 6 height 6
click at [239, 159] on div at bounding box center [236, 158] width 10 height 10
click at [237, 159] on input "Require single sign on (SSO) authentication" at bounding box center [234, 156] width 6 height 6
click at [122, 41] on link "Profile" at bounding box center [144, 34] width 137 height 19
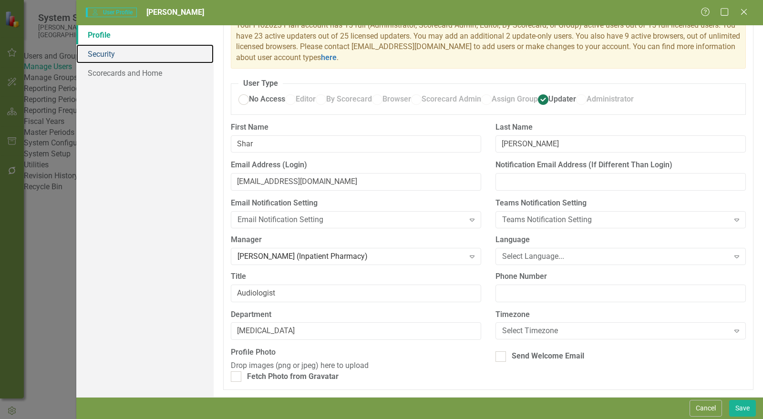
click at [127, 55] on link "Security" at bounding box center [144, 53] width 137 height 19
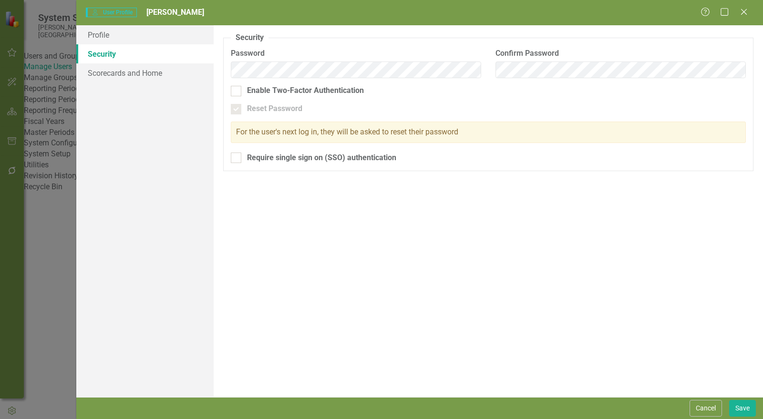
click at [249, 155] on div "Require single sign on (SSO) authentication" at bounding box center [321, 158] width 149 height 11
click at [237, 155] on input "Require single sign on (SSO) authentication" at bounding box center [234, 156] width 6 height 6
checkbox input "true"
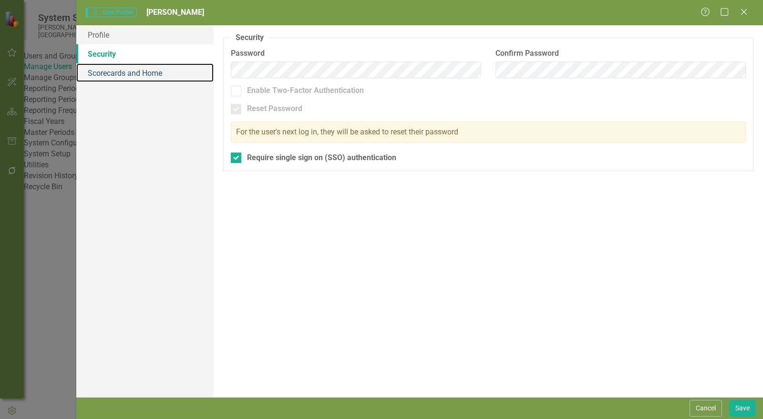
click at [125, 80] on link "Scorecards and Home" at bounding box center [144, 72] width 137 height 19
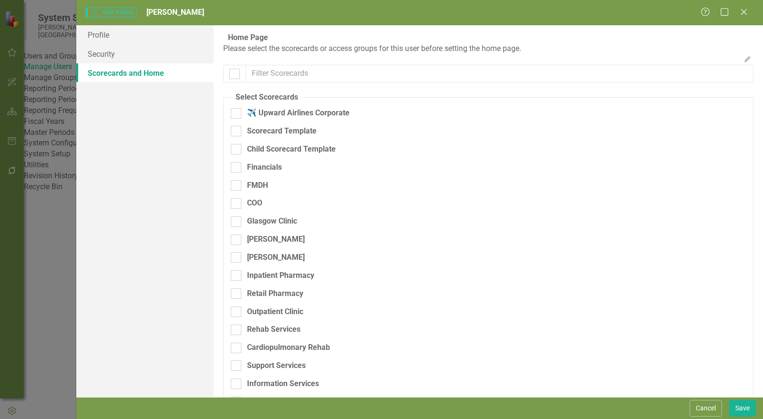
click at [232, 75] on input "checkbox" at bounding box center [232, 72] width 6 height 6
checkbox input "true"
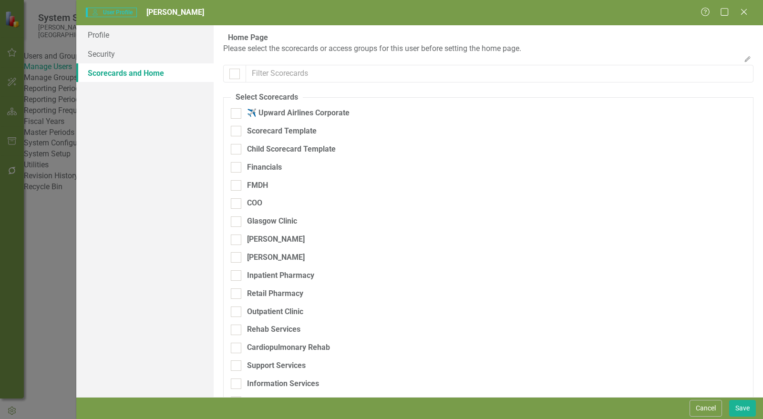
checkbox input "true"
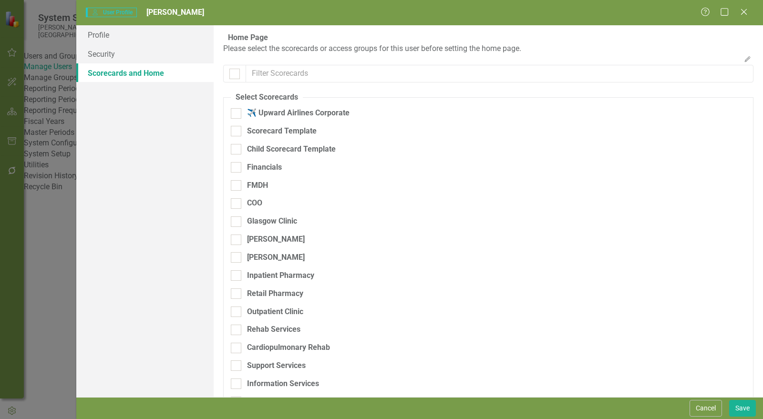
checkbox input "true"
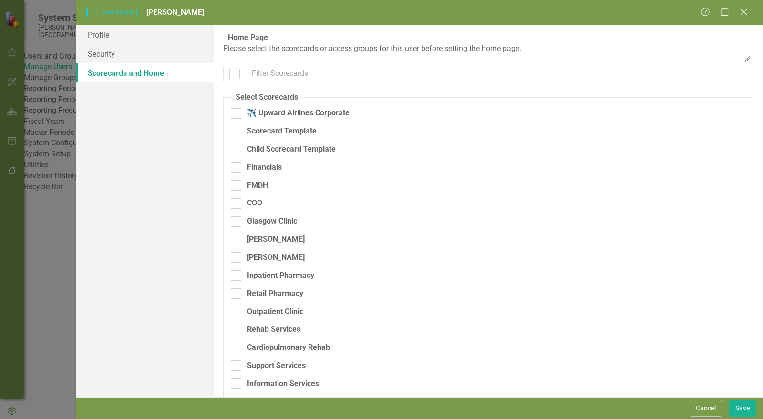
checkbox input "true"
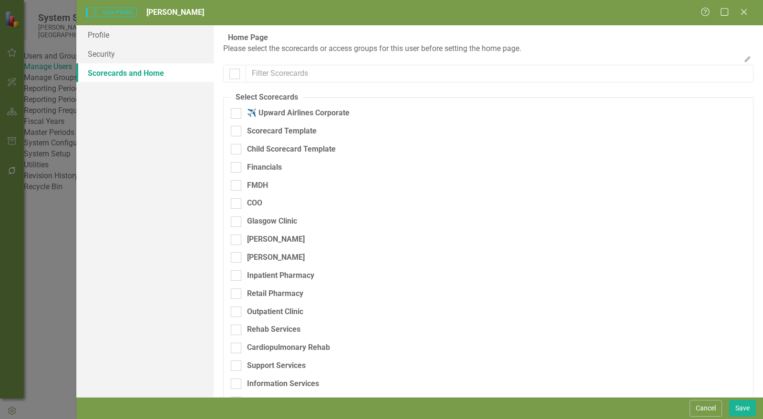
checkbox input "true"
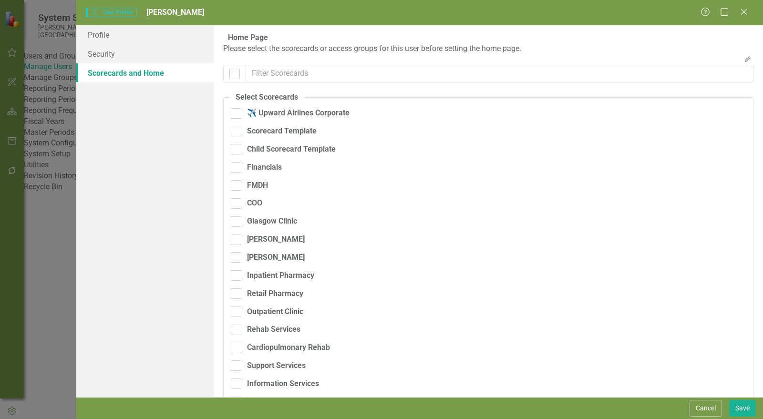
checkbox input "true"
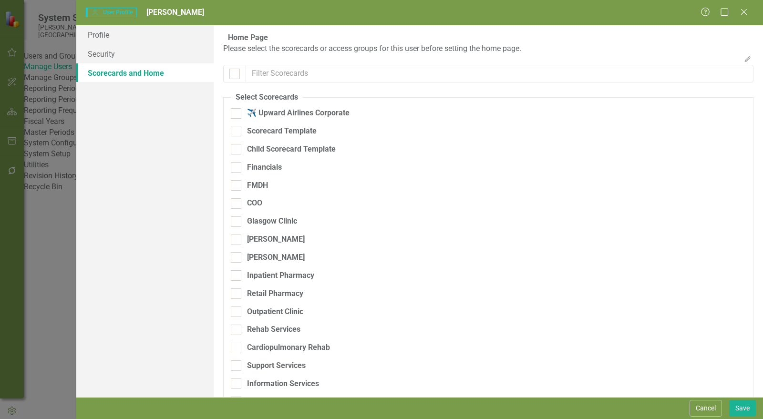
checkbox input "true"
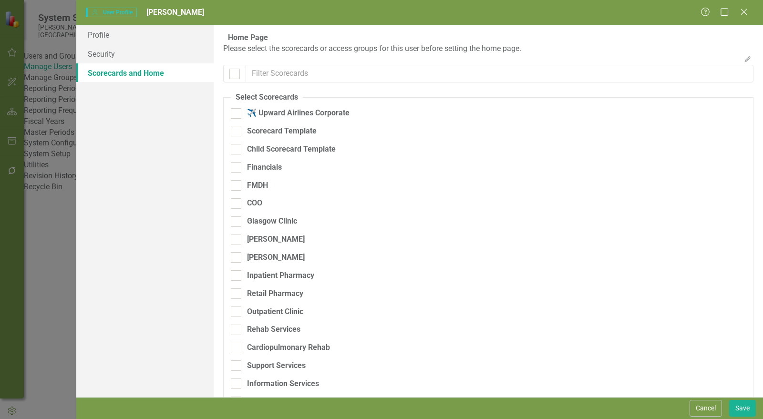
checkbox input "true"
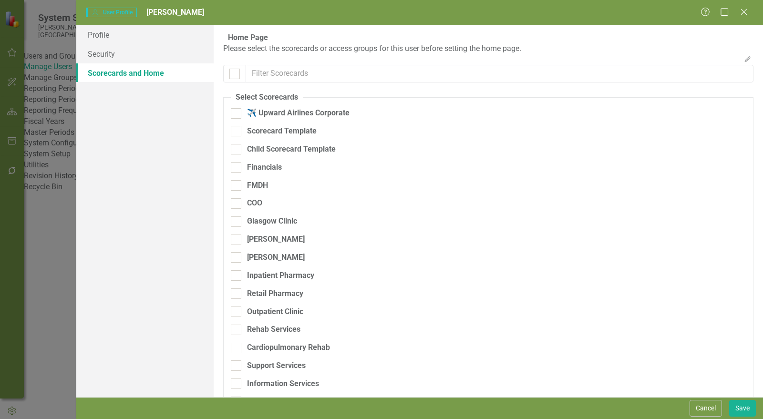
checkbox input "true"
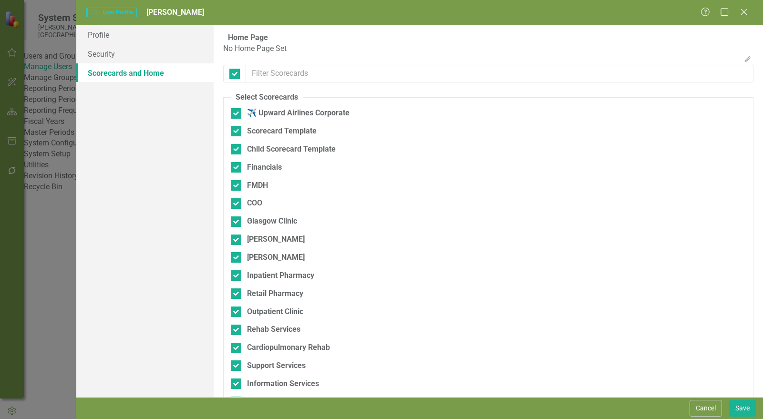
click at [234, 114] on input "✈️ Upward Airlines Corporate" at bounding box center [234, 111] width 6 height 6
checkbox input "false"
click at [234, 132] on input "Scorecard Template" at bounding box center [234, 129] width 6 height 6
checkbox input "false"
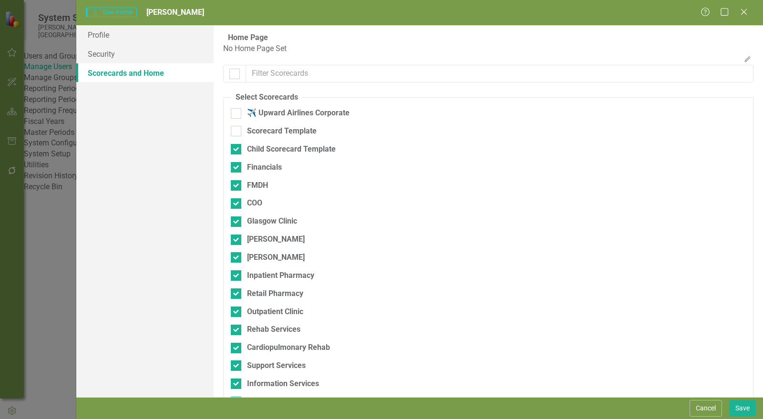
click at [237, 150] on input "Child Scorecard Template" at bounding box center [234, 147] width 6 height 6
checkbox input "false"
click at [236, 168] on input "Financials" at bounding box center [234, 165] width 6 height 6
checkbox input "false"
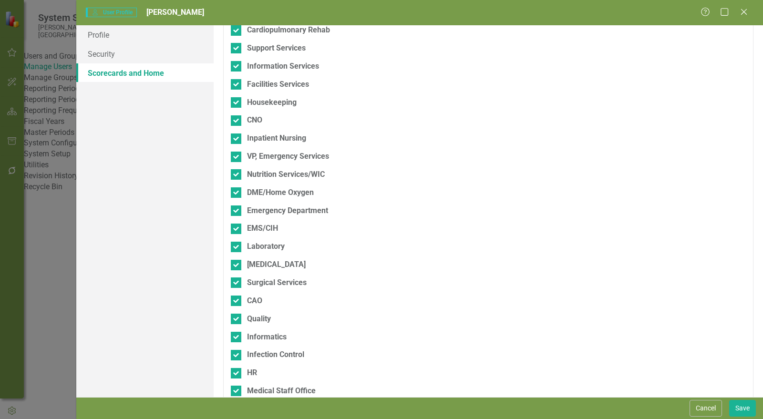
scroll to position [496, 0]
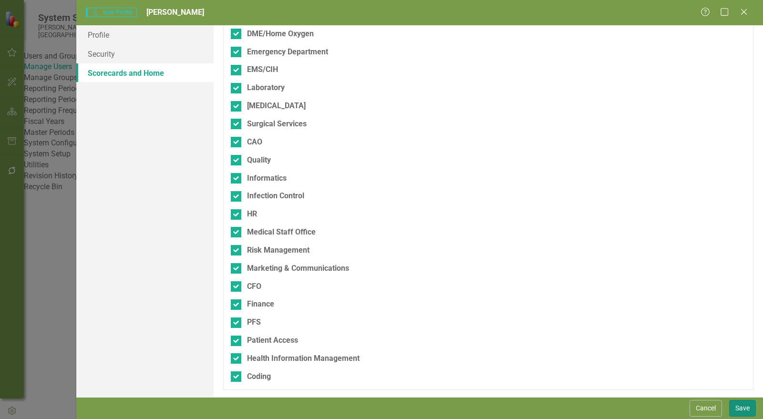
click at [742, 405] on button "Save" at bounding box center [742, 408] width 27 height 17
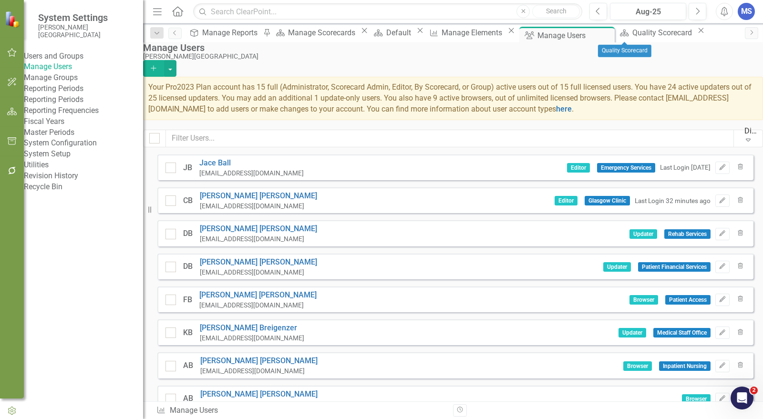
click at [698, 33] on icon at bounding box center [700, 30] width 5 height 5
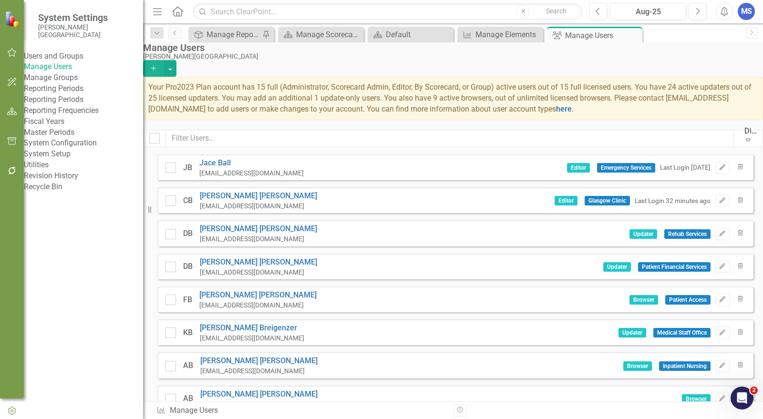
click at [0, 0] on icon "Close" at bounding box center [0, 0] width 0 height 0
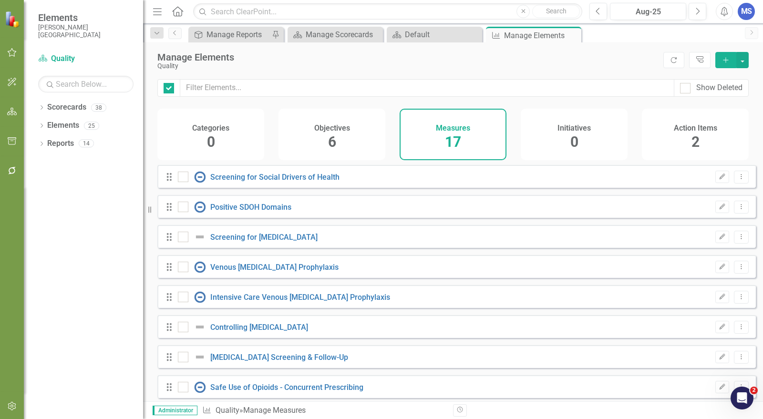
checkbox input "false"
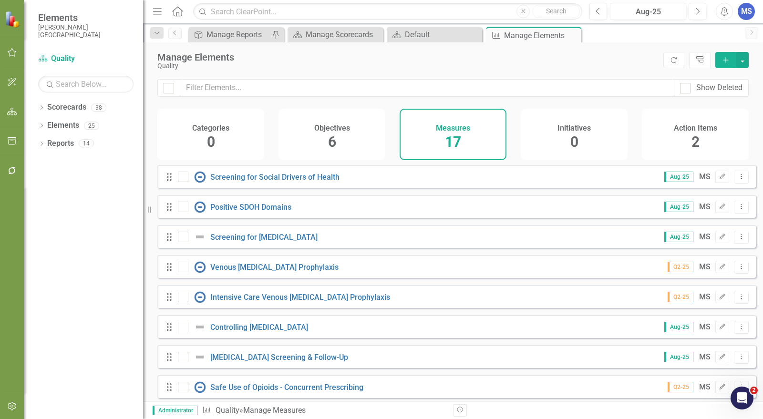
click at [0, 0] on icon "Close" at bounding box center [0, 0] width 0 height 0
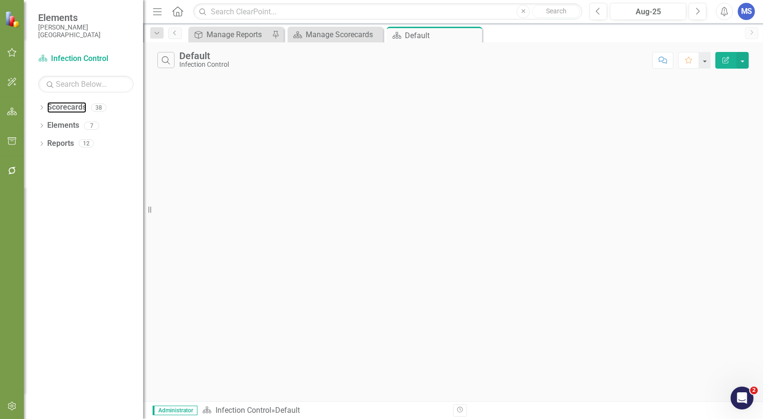
click at [59, 103] on link "Scorecards" at bounding box center [66, 107] width 39 height 11
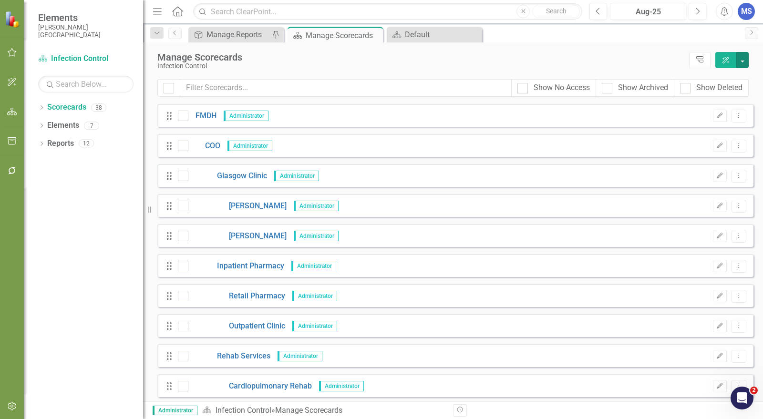
click at [741, 58] on button "button" at bounding box center [742, 60] width 12 height 16
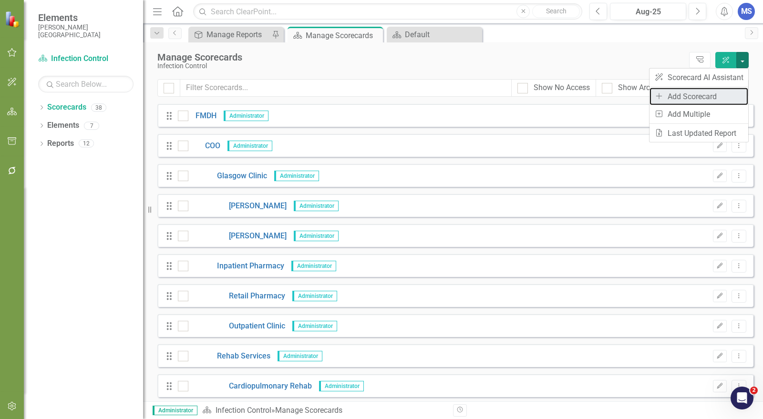
click at [707, 97] on link "Add Add Scorecard" at bounding box center [699, 97] width 99 height 18
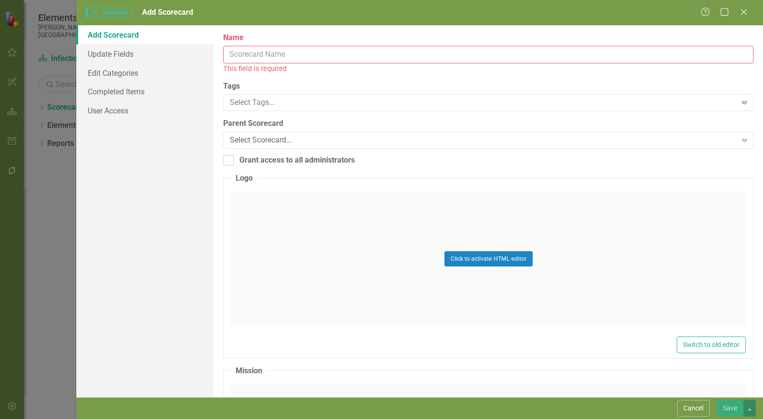
drag, startPoint x: 346, startPoint y: 55, endPoint x: 342, endPoint y: 59, distance: 5.7
click at [346, 55] on input "Name" at bounding box center [488, 55] width 530 height 18
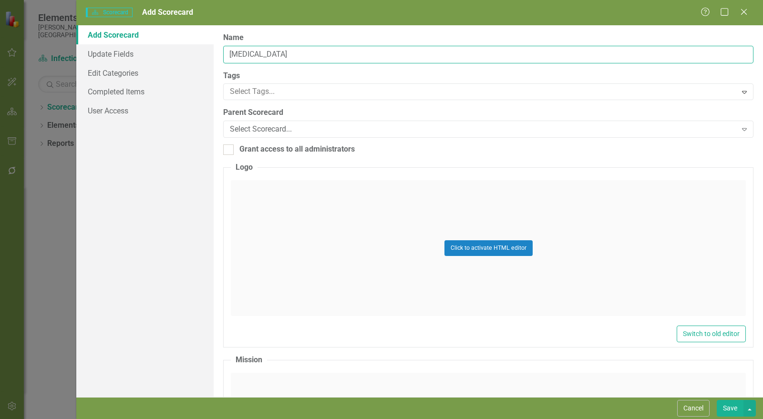
type input "[MEDICAL_DATA]"
click at [314, 129] on div "Select Scorecard..." at bounding box center [483, 129] width 507 height 11
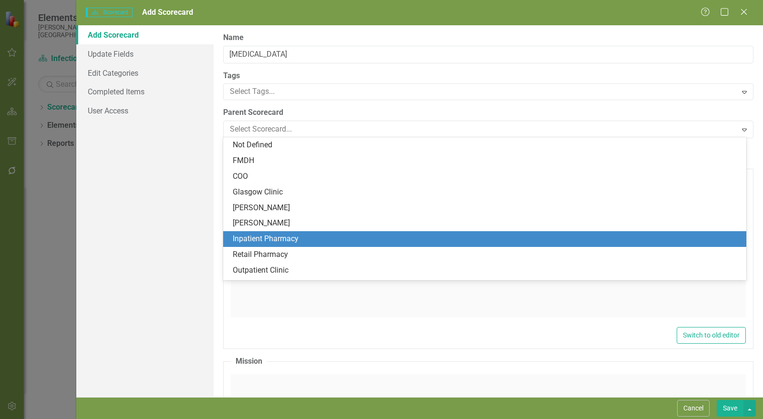
click at [304, 241] on div "Inpatient Pharmacy" at bounding box center [487, 239] width 508 height 11
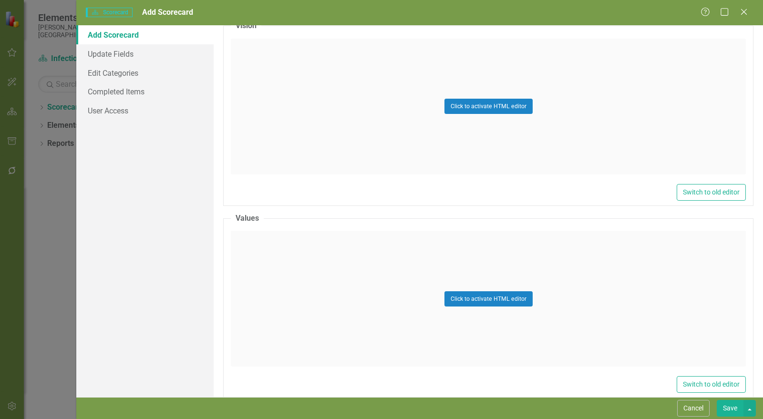
scroll to position [530, 0]
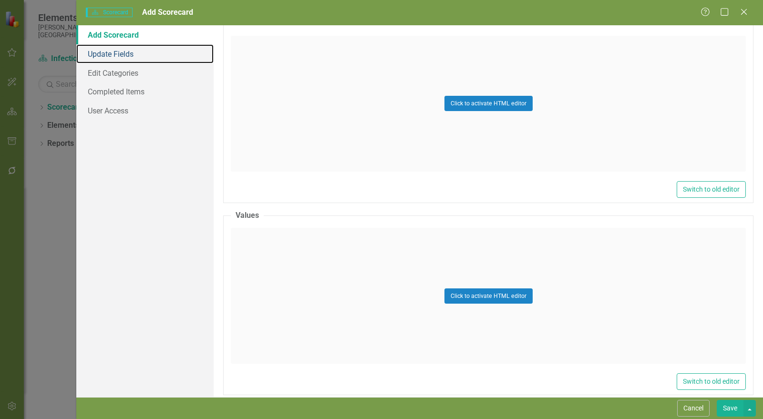
click at [134, 58] on link "Update Fields" at bounding box center [144, 53] width 137 height 19
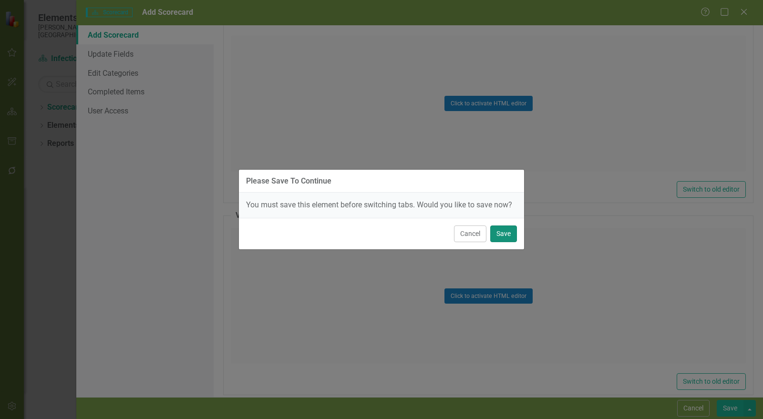
click at [503, 235] on button "Save" at bounding box center [503, 234] width 27 height 17
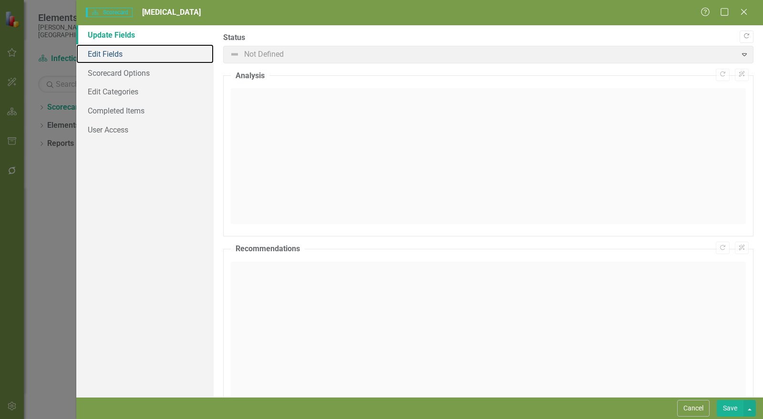
click at [124, 55] on link "Edit Fields" at bounding box center [144, 53] width 137 height 19
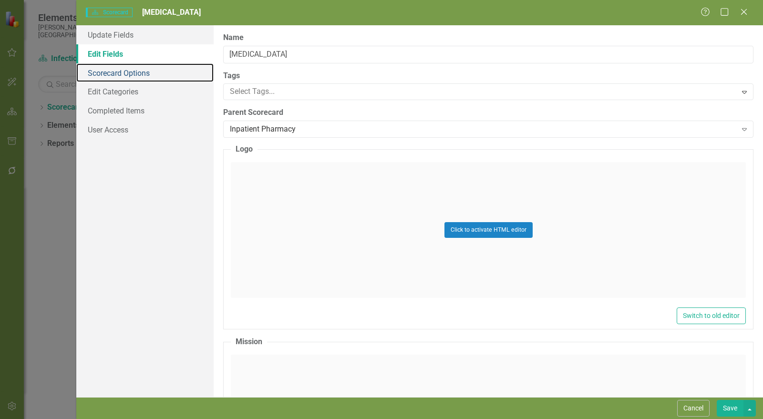
click at [120, 77] on link "Scorecard Options" at bounding box center [144, 72] width 137 height 19
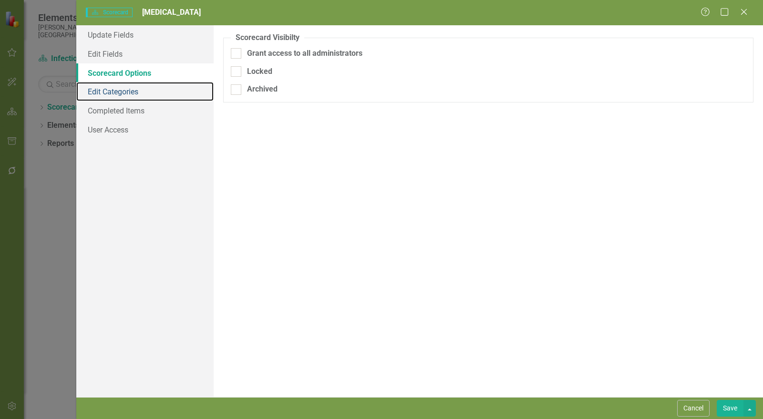
click at [121, 90] on link "Edit Categories" at bounding box center [144, 91] width 137 height 19
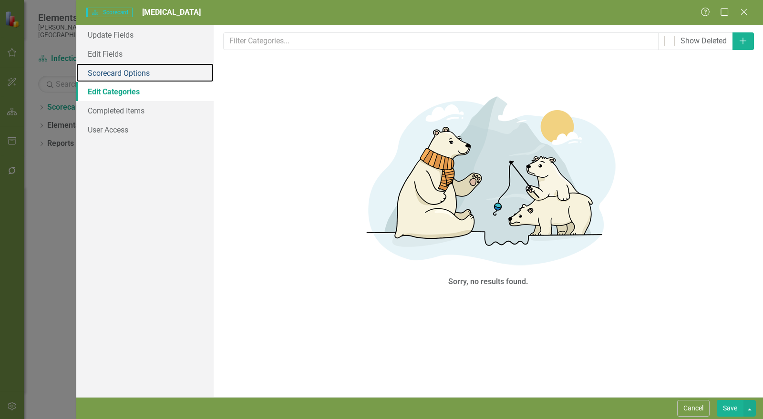
click at [123, 74] on link "Scorecard Options" at bounding box center [144, 72] width 137 height 19
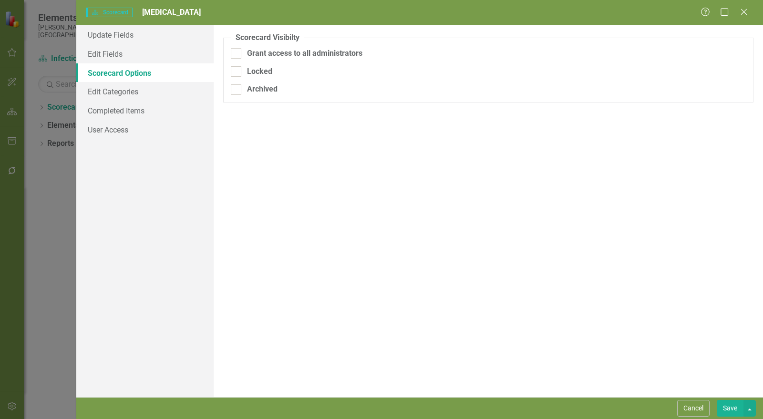
click at [245, 53] on div "Grant access to all administrators" at bounding box center [488, 53] width 515 height 11
click at [237, 53] on input "Grant access to all administrators" at bounding box center [234, 51] width 6 height 6
checkbox input "true"
click at [147, 91] on link "Edit Categories" at bounding box center [144, 91] width 137 height 19
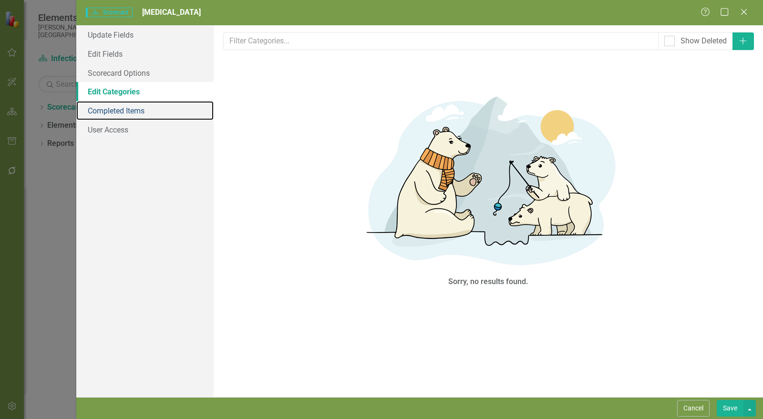
click at [143, 107] on link "Completed Items" at bounding box center [144, 110] width 137 height 19
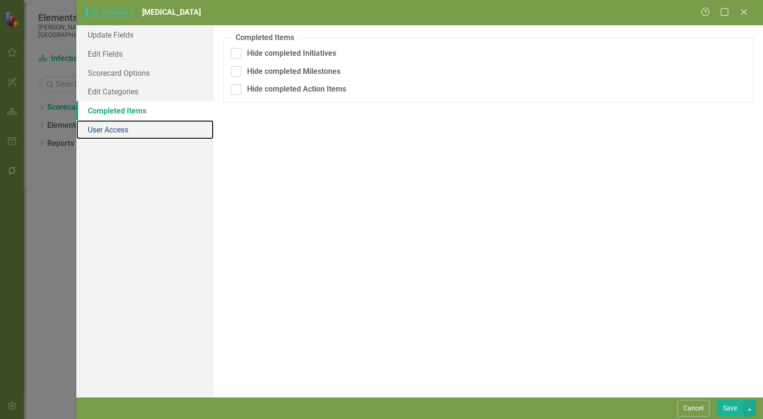
click at [135, 134] on link "User Access" at bounding box center [144, 129] width 137 height 19
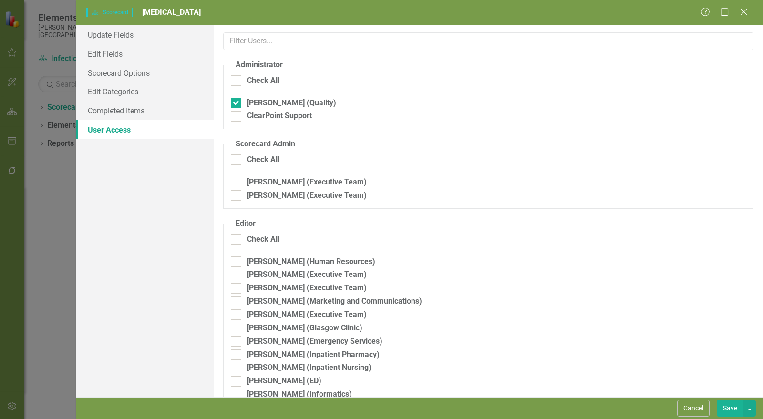
click at [267, 82] on div "Check All" at bounding box center [263, 80] width 32 height 11
click at [237, 82] on input "Check All" at bounding box center [234, 78] width 6 height 6
checkbox input "true"
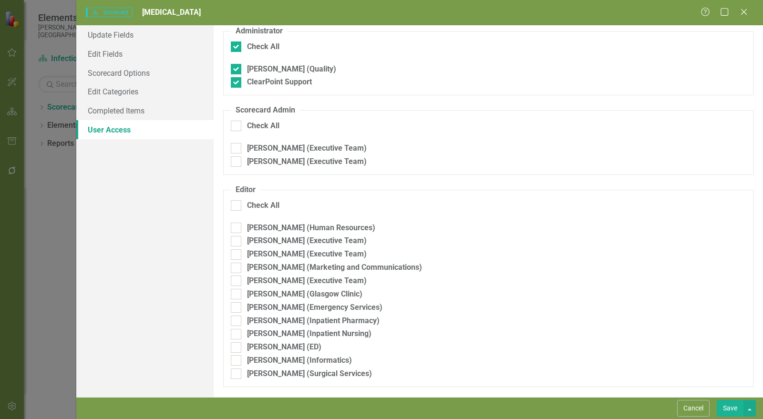
scroll to position [53, 0]
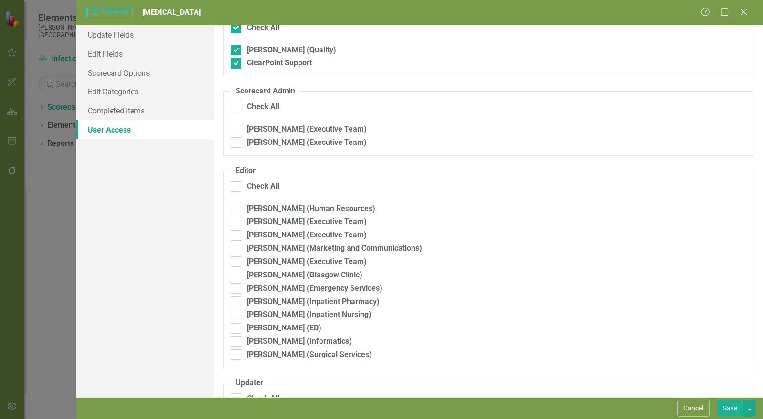
click at [261, 110] on div "Check All" at bounding box center [263, 107] width 32 height 11
click at [237, 108] on input "Check All" at bounding box center [234, 105] width 6 height 6
checkbox input "true"
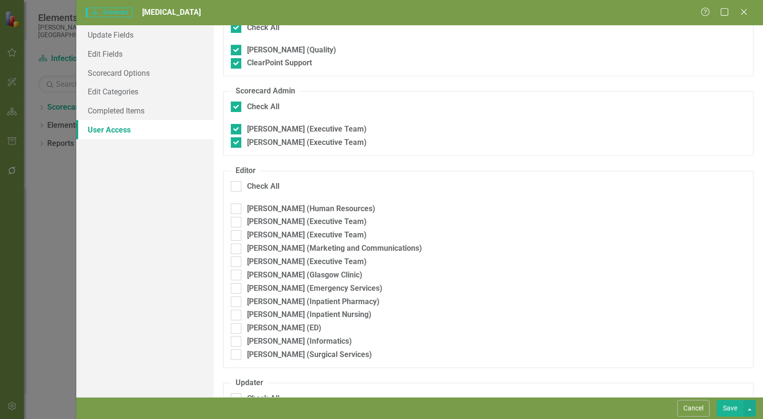
click at [253, 186] on div "Check All" at bounding box center [263, 186] width 32 height 11
click at [237, 186] on input "Check All" at bounding box center [234, 184] width 6 height 6
checkbox input "true"
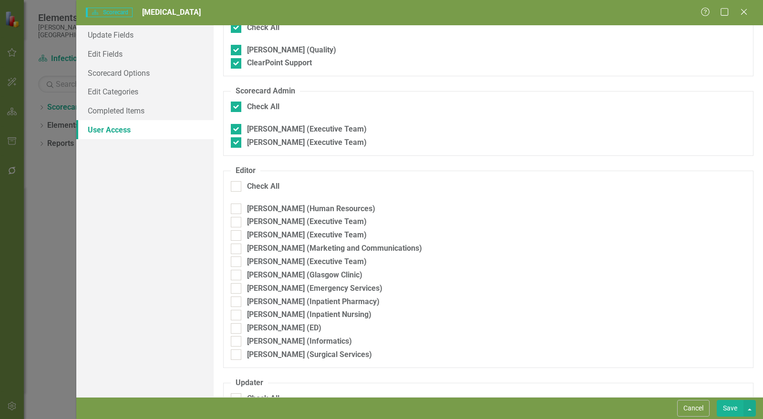
checkbox input "true"
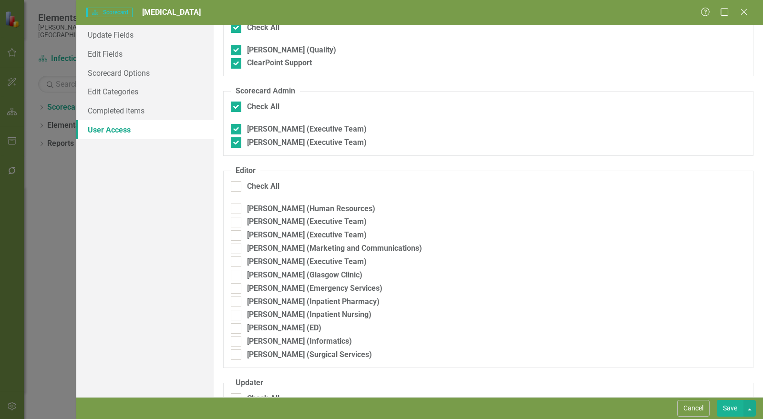
checkbox input "true"
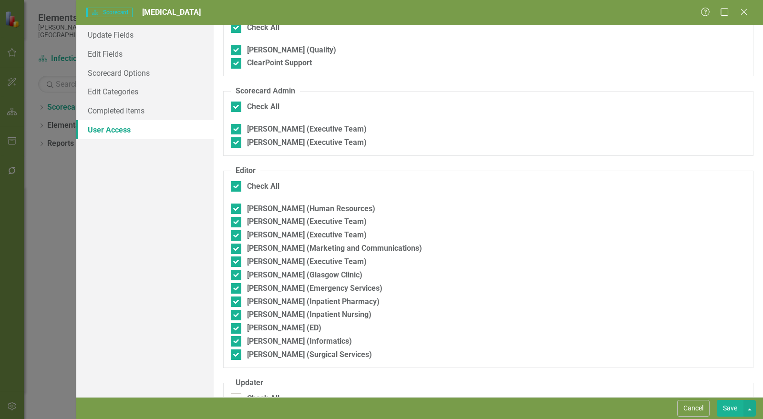
scroll to position [318, 0]
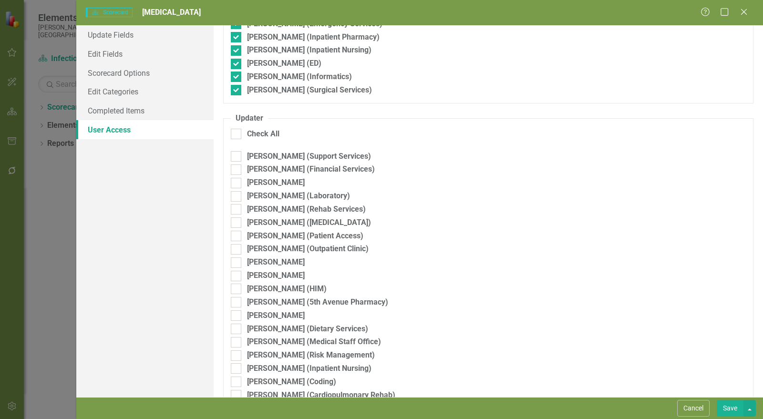
click at [260, 132] on div "Check All" at bounding box center [263, 134] width 32 height 11
click at [237, 132] on input "Check All" at bounding box center [234, 132] width 6 height 6
checkbox input "true"
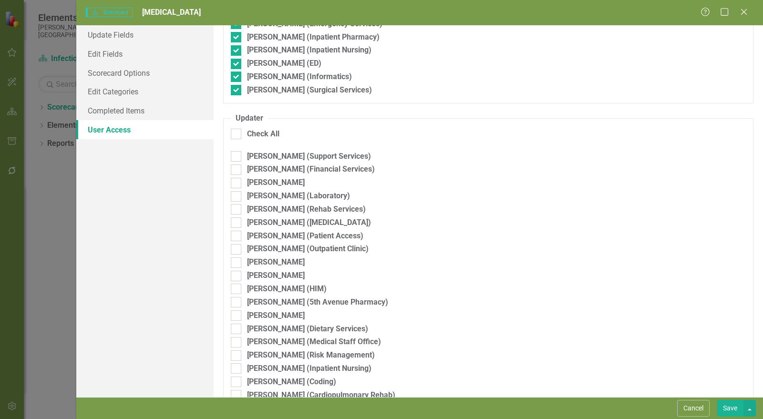
checkbox input "true"
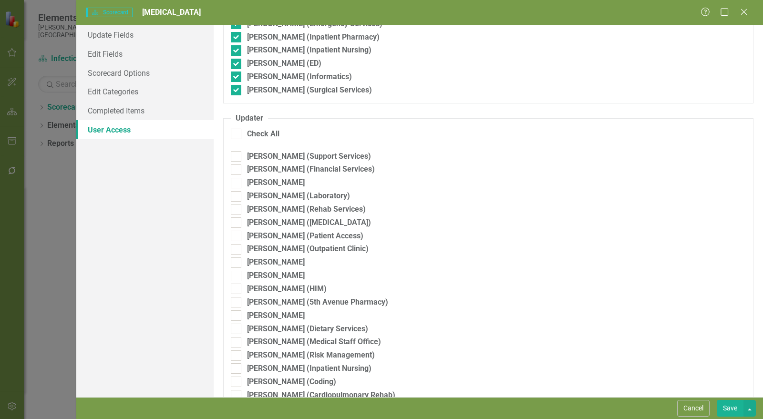
checkbox input "true"
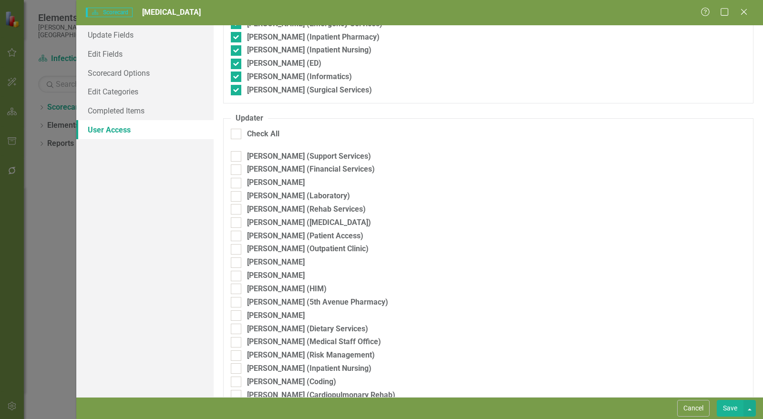
checkbox input "true"
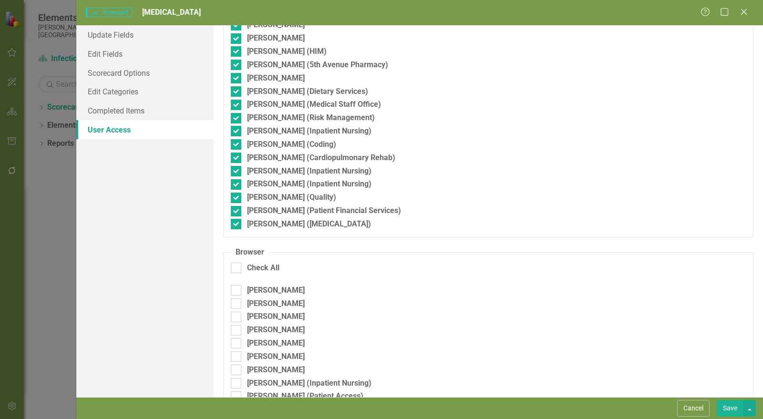
scroll to position [573, 0]
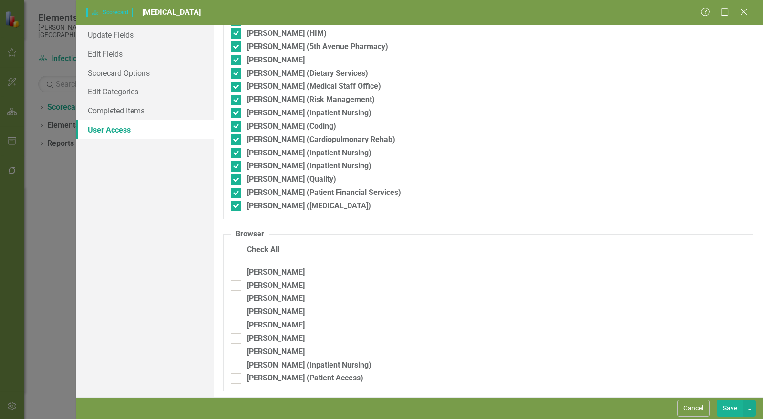
click at [266, 247] on div "Check All" at bounding box center [263, 250] width 32 height 11
click at [237, 247] on input "Check All" at bounding box center [234, 248] width 6 height 6
click at [731, 406] on button "Save" at bounding box center [730, 408] width 27 height 17
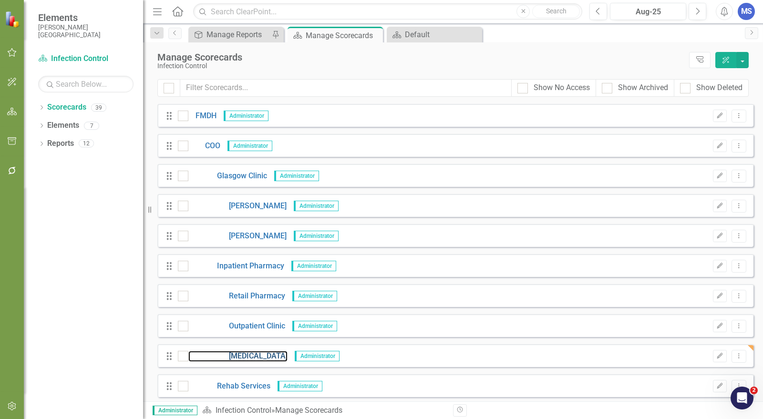
click at [257, 356] on link "[MEDICAL_DATA]" at bounding box center [237, 356] width 99 height 11
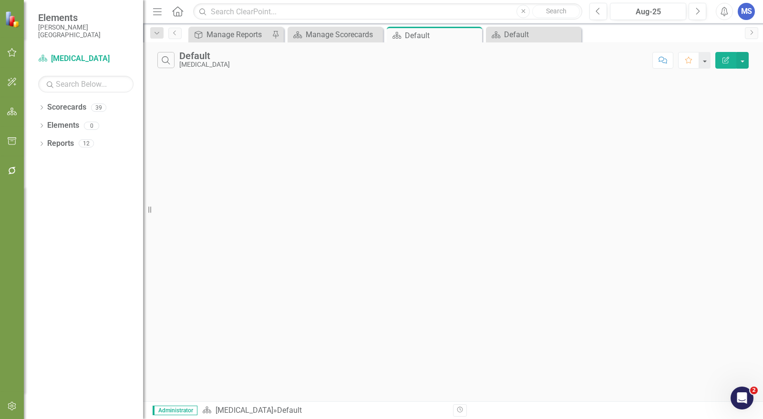
click at [42, 130] on div "Dropdown" at bounding box center [41, 127] width 7 height 8
click at [75, 147] on link "Objective Objectives" at bounding box center [76, 143] width 49 height 11
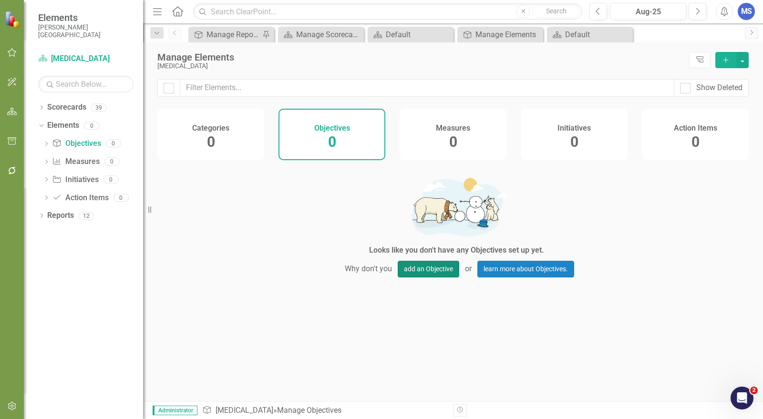
click at [432, 275] on button "add an Objective" at bounding box center [429, 269] width 62 height 17
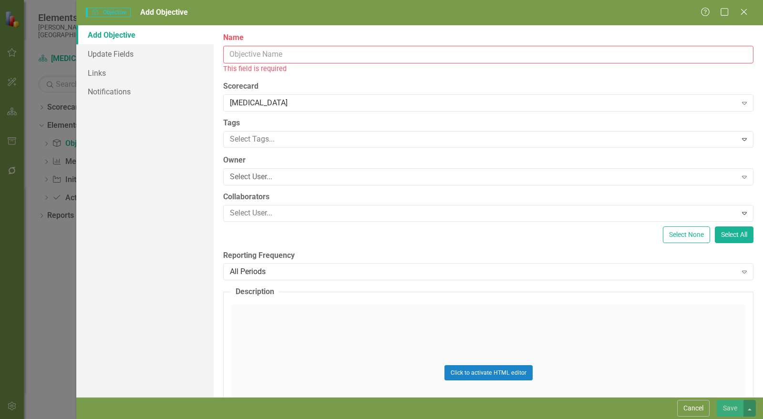
click at [357, 53] on input "Name" at bounding box center [488, 55] width 530 height 18
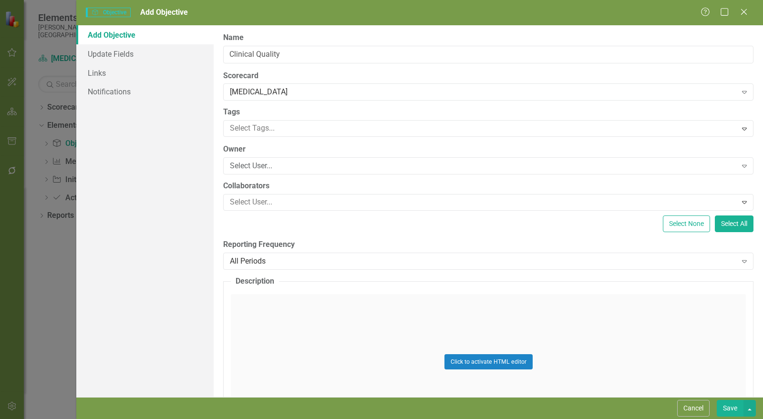
click at [273, 167] on div "Select User..." at bounding box center [483, 166] width 507 height 11
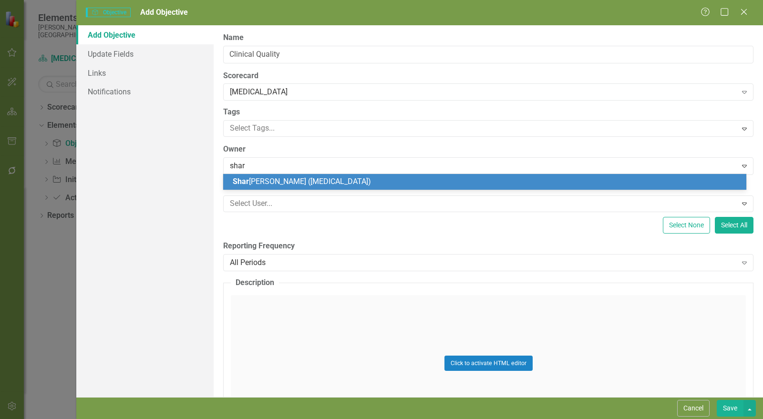
click at [277, 184] on span "Shar Schmidt (Audiology)" at bounding box center [302, 181] width 138 height 9
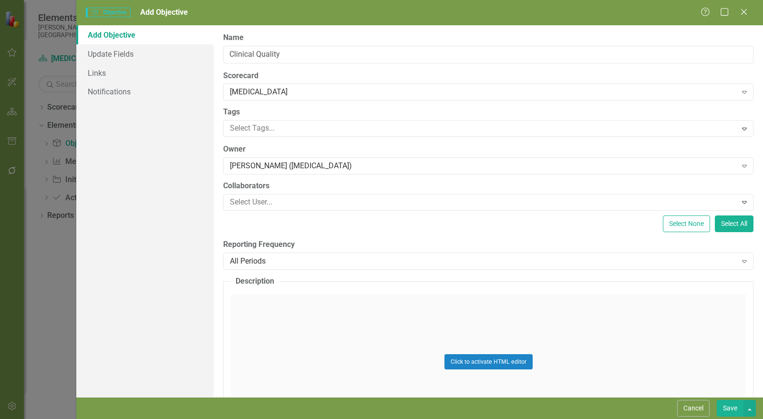
click at [278, 259] on div "All Periods" at bounding box center [483, 261] width 507 height 11
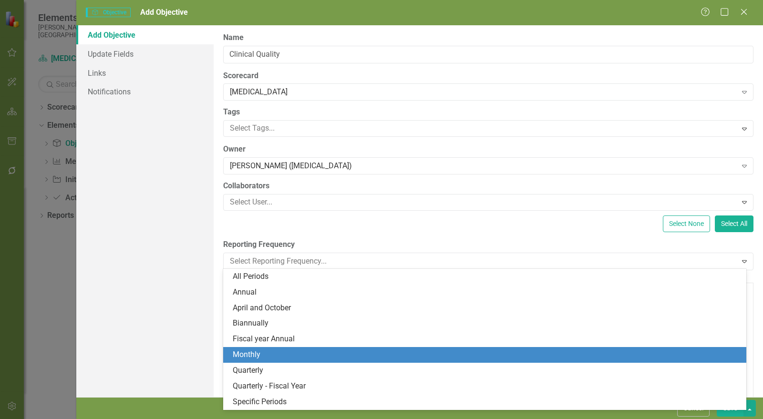
click at [273, 352] on div "Monthly" at bounding box center [487, 355] width 508 height 11
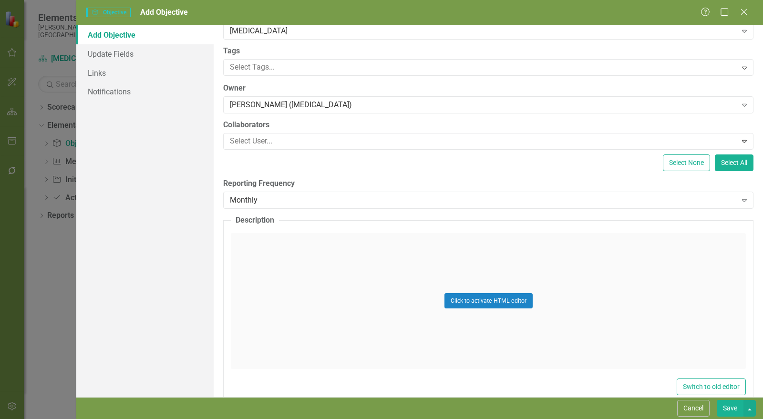
scroll to position [77, 0]
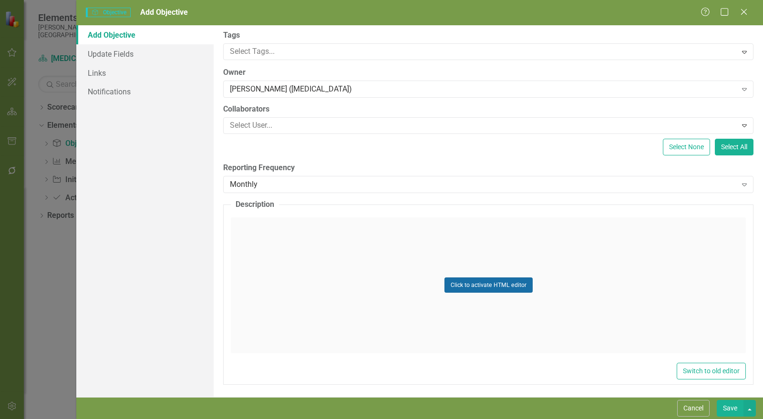
click at [477, 282] on button "Click to activate HTML editor" at bounding box center [488, 285] width 88 height 15
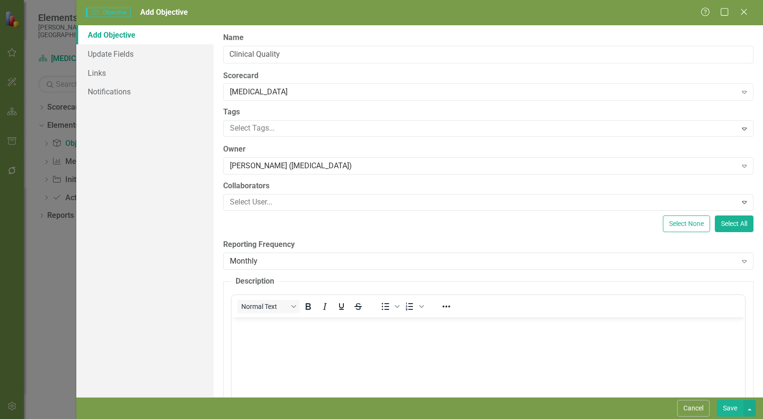
scroll to position [0, 0]
click at [303, 329] on p "Rich Text Area. Press ALT-0 for help." at bounding box center [488, 325] width 508 height 11
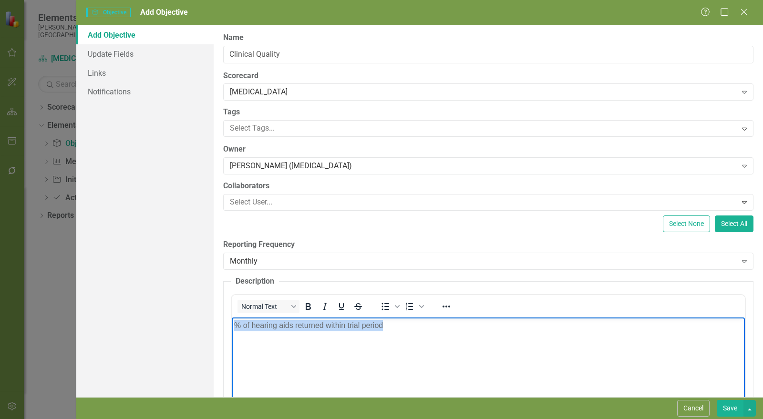
drag, startPoint x: 448, startPoint y: 342, endPoint x: 129, endPoint y: 285, distance: 323.7
click at [232, 317] on html "% of hearing aids returned within trial period" at bounding box center [488, 388] width 513 height 143
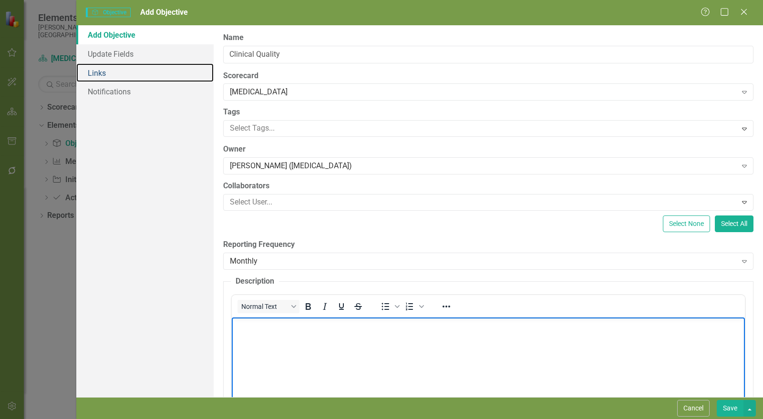
click at [123, 74] on link "Links" at bounding box center [144, 72] width 137 height 19
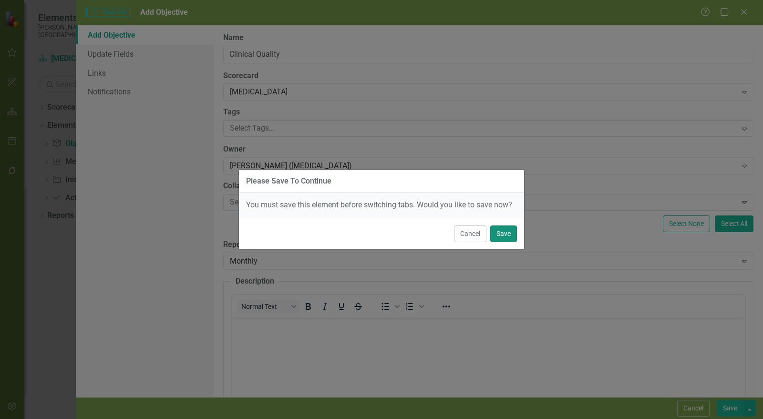
click at [512, 236] on button "Save" at bounding box center [503, 234] width 27 height 17
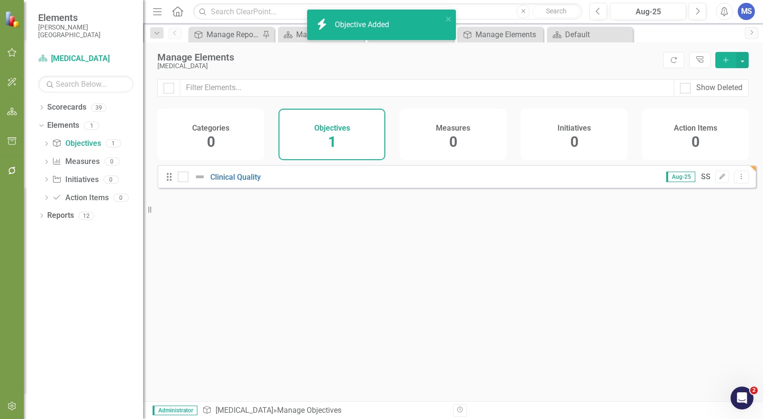
click at [719, 180] on icon "Edit" at bounding box center [722, 177] width 7 height 6
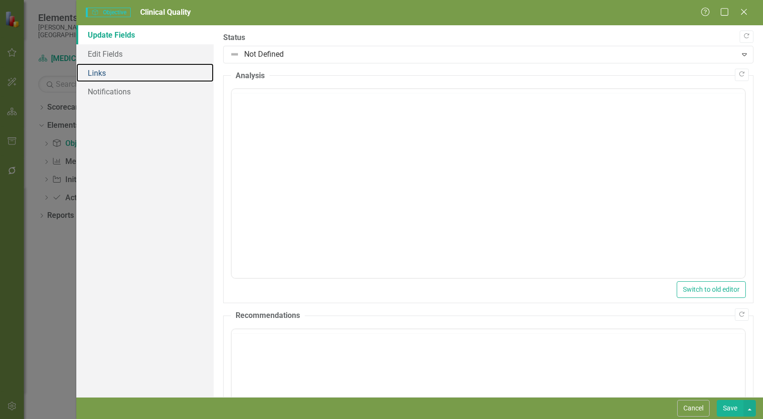
click at [103, 74] on link "Links" at bounding box center [144, 72] width 137 height 19
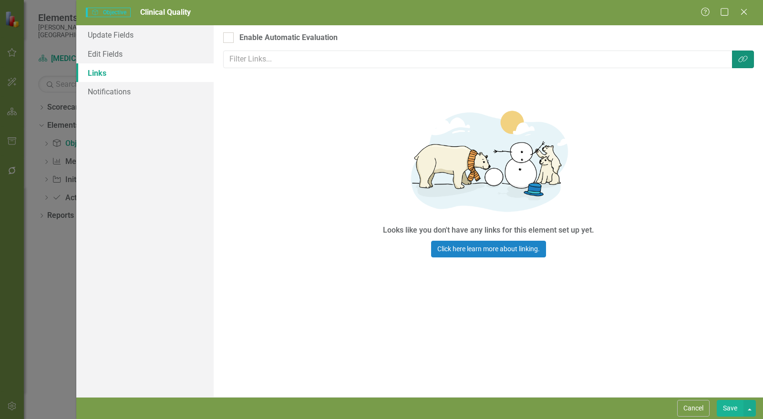
click at [742, 56] on icon "Link Tag" at bounding box center [743, 59] width 10 height 8
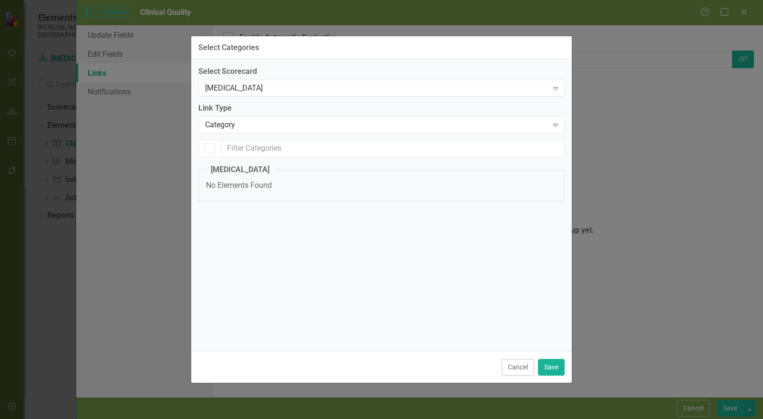
click at [282, 92] on div "[MEDICAL_DATA]" at bounding box center [376, 88] width 343 height 11
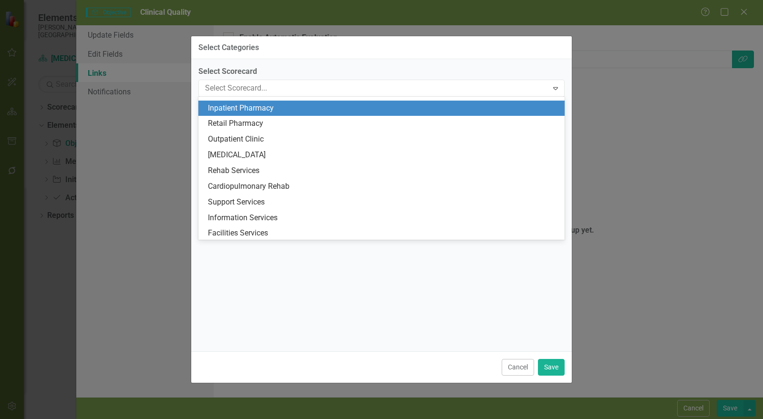
scroll to position [72, 0]
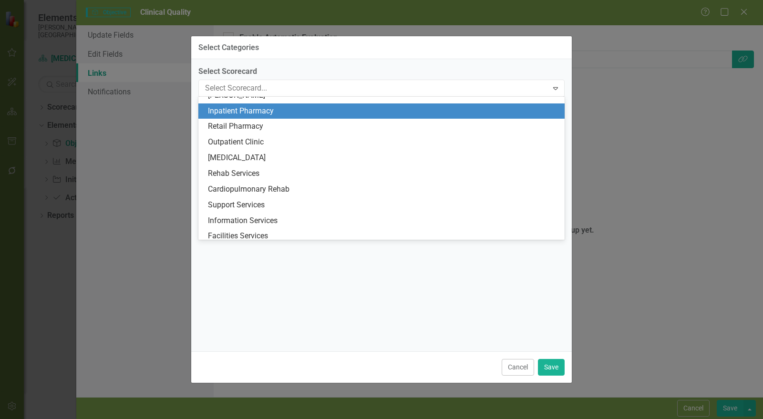
click at [273, 115] on div "Inpatient Pharmacy" at bounding box center [383, 111] width 351 height 11
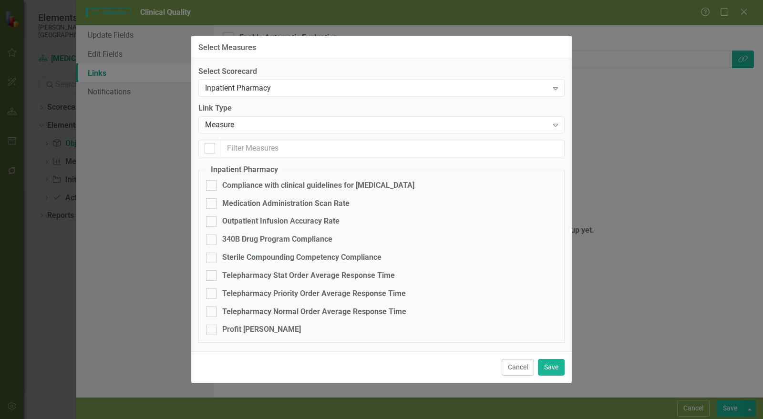
click at [254, 133] on div "Measure Expand" at bounding box center [381, 124] width 366 height 17
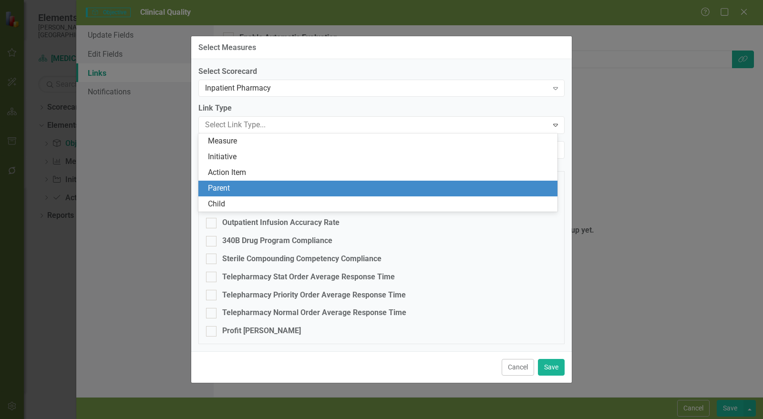
click at [249, 186] on div "Parent" at bounding box center [380, 188] width 344 height 11
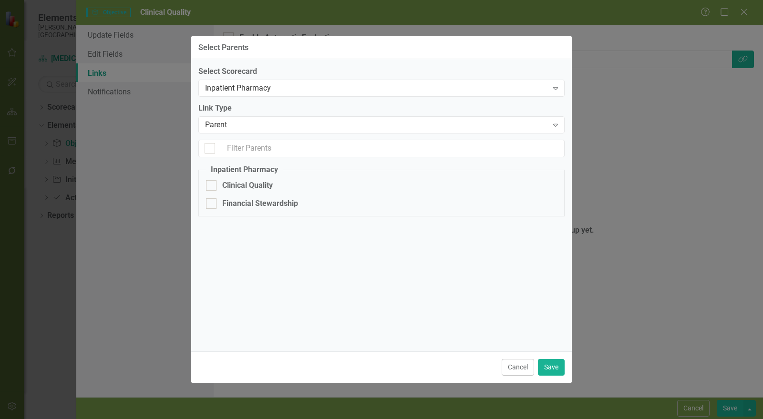
click at [249, 186] on div "Clinical Quality" at bounding box center [247, 185] width 51 height 11
click at [212, 186] on input "Clinical Quality" at bounding box center [209, 183] width 6 height 6
click at [560, 368] on button "Save" at bounding box center [551, 367] width 27 height 17
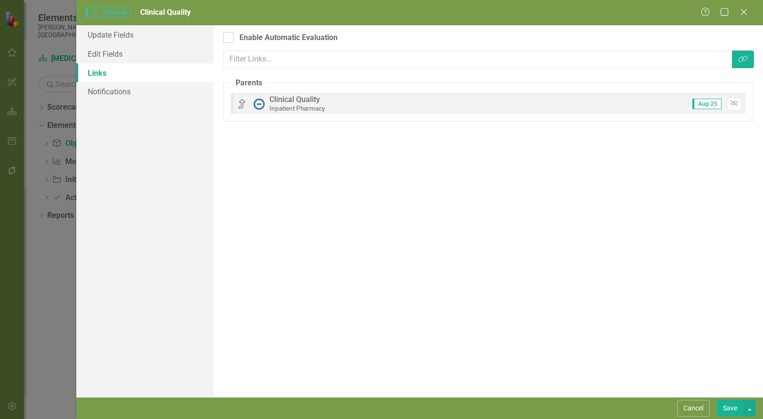
click at [281, 38] on div "Enable Automatic Evaluation" at bounding box center [288, 37] width 98 height 11
click at [229, 38] on input "Enable Automatic Evaluation" at bounding box center [226, 35] width 6 height 6
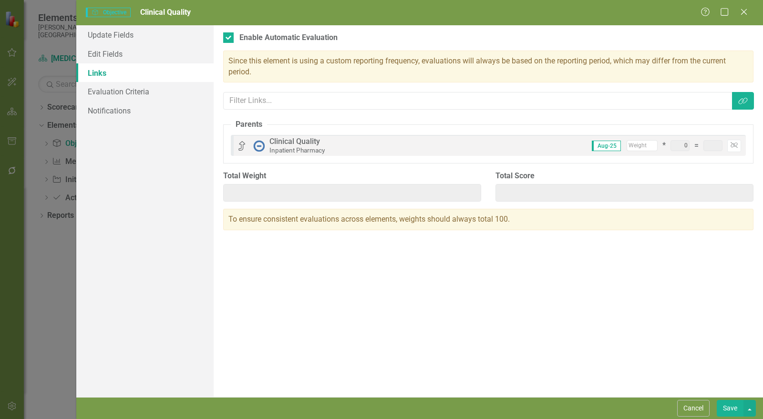
click at [736, 411] on button "Save" at bounding box center [730, 408] width 27 height 17
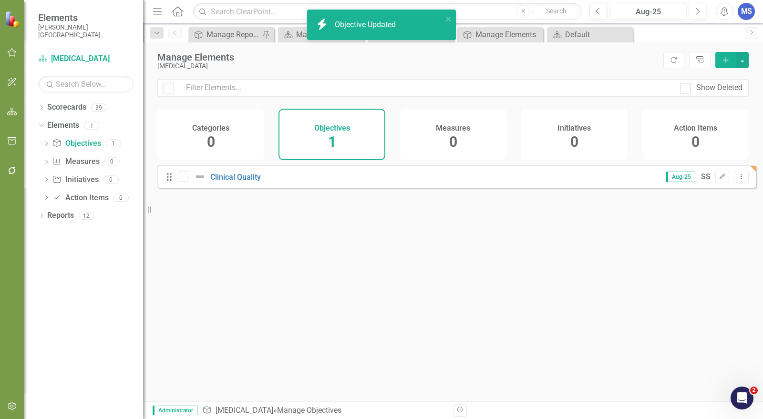
click at [459, 139] on div "Measures 0" at bounding box center [453, 135] width 107 height 52
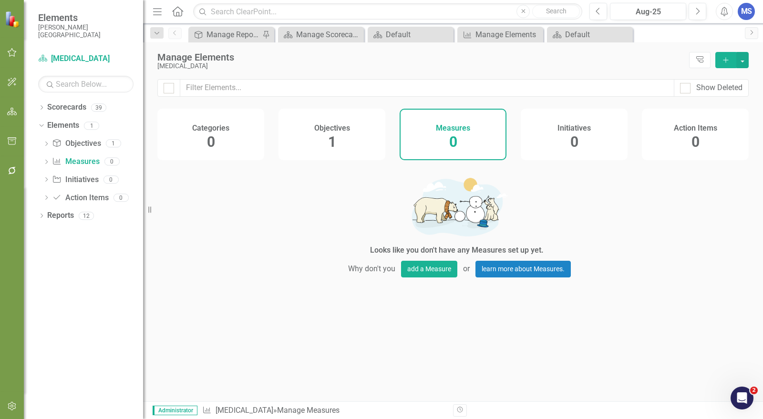
click at [728, 59] on icon "button" at bounding box center [725, 59] width 5 height 5
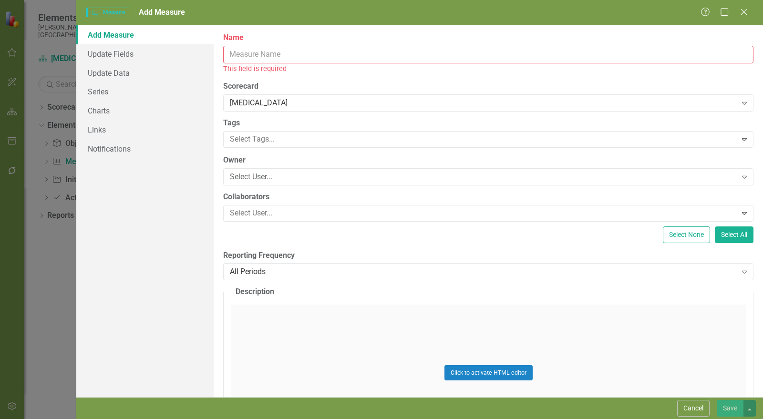
click at [434, 56] on input "Name" at bounding box center [488, 55] width 530 height 18
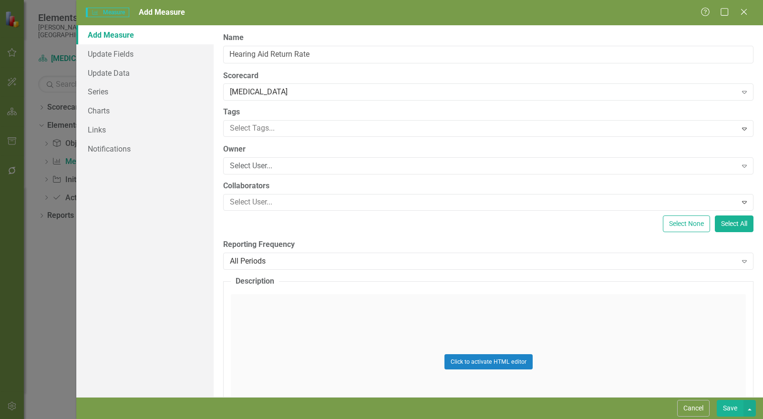
click at [264, 169] on div "Select User..." at bounding box center [483, 166] width 507 height 11
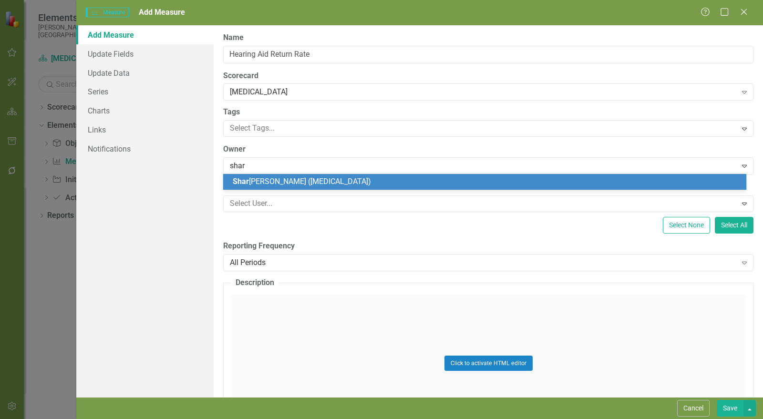
click at [265, 180] on span "Shar Schmidt (Audiology)" at bounding box center [302, 181] width 138 height 9
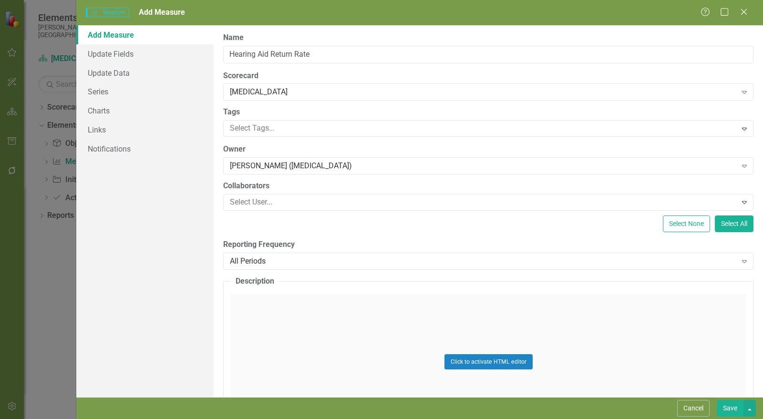
click at [290, 258] on div "All Periods" at bounding box center [483, 261] width 507 height 11
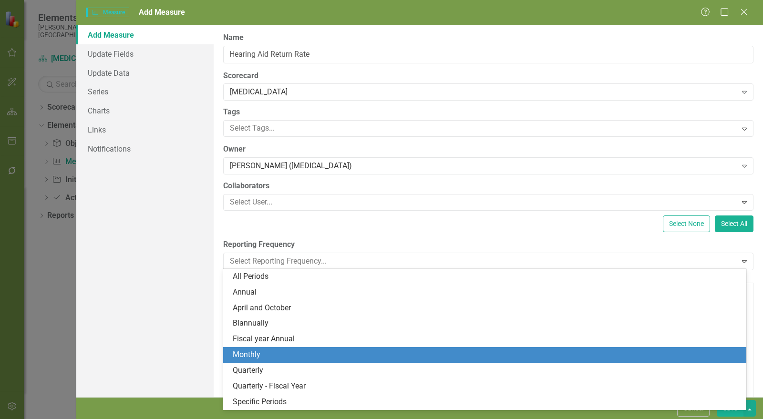
click at [295, 354] on div "Monthly" at bounding box center [487, 355] width 508 height 11
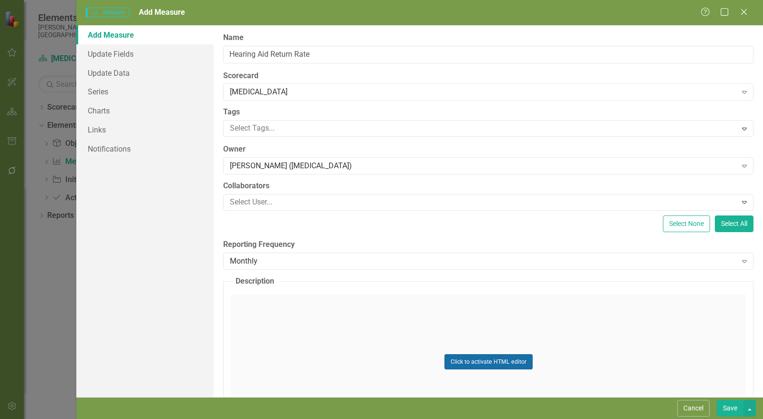
click at [492, 356] on button "Click to activate HTML editor" at bounding box center [488, 361] width 88 height 15
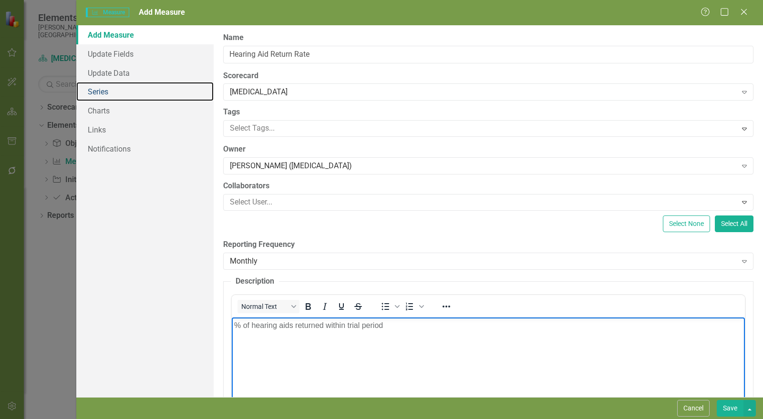
click at [129, 93] on link "Series" at bounding box center [144, 91] width 137 height 19
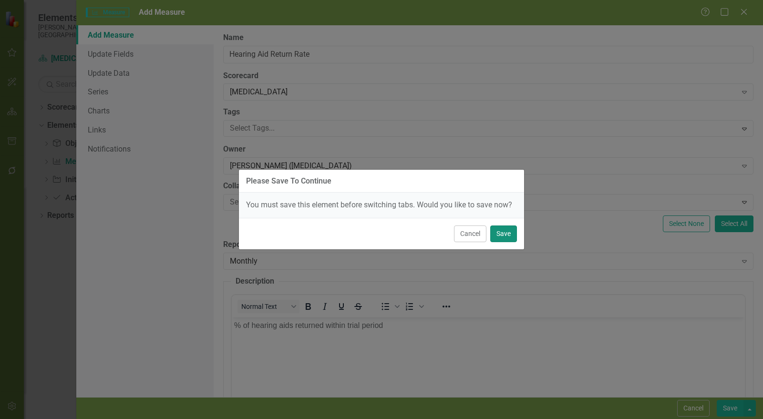
click at [502, 236] on button "Save" at bounding box center [503, 234] width 27 height 17
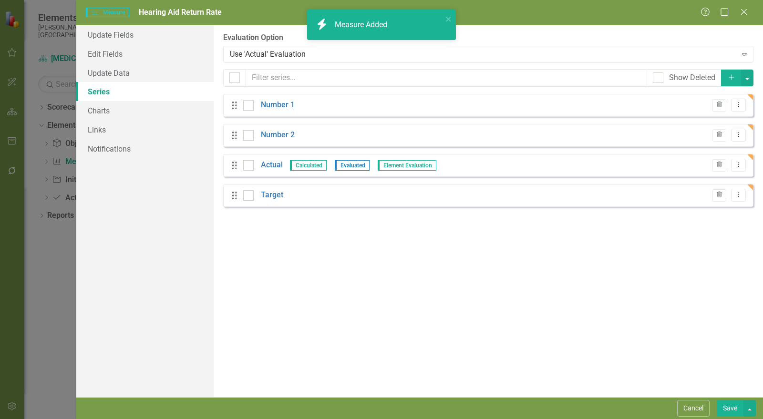
click at [719, 107] on icon "button" at bounding box center [719, 105] width 5 height 6
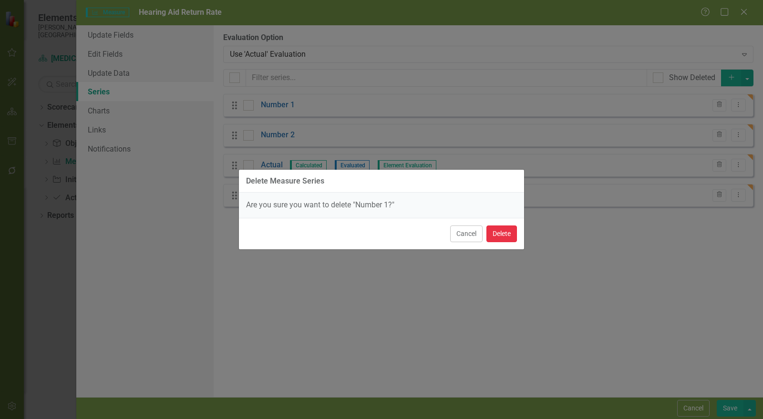
click at [514, 233] on button "Delete" at bounding box center [501, 234] width 31 height 17
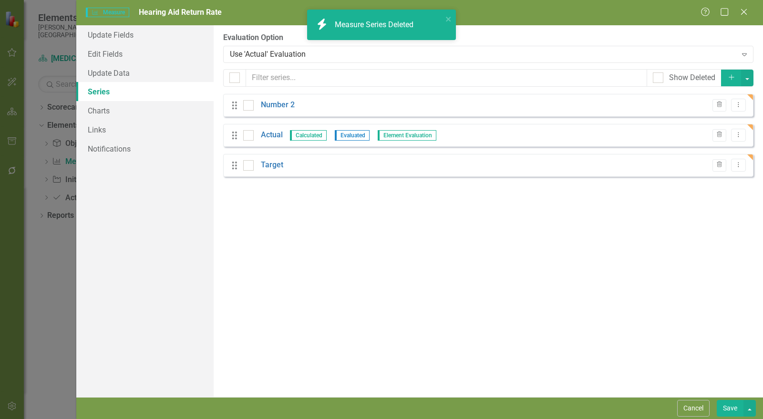
click at [722, 105] on icon "Trash" at bounding box center [719, 105] width 7 height 6
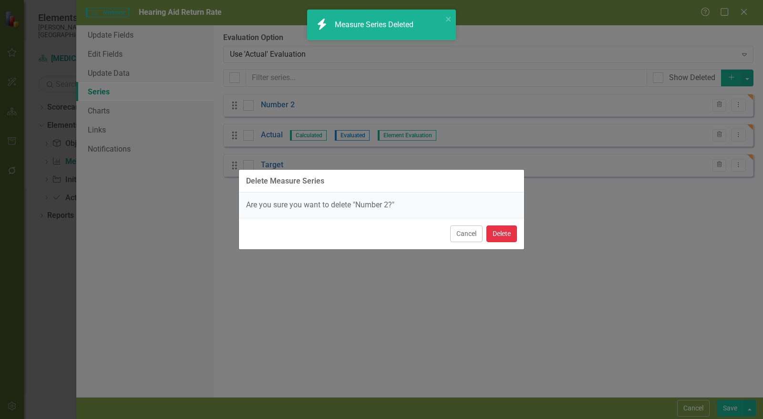
click at [508, 231] on button "Delete" at bounding box center [501, 234] width 31 height 17
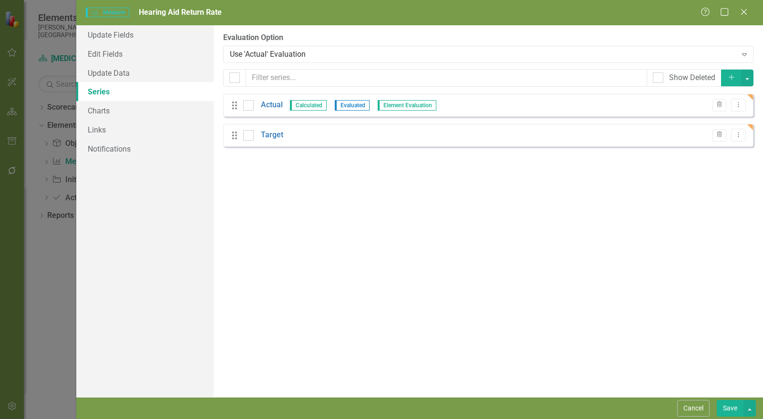
click at [270, 102] on link "Actual" at bounding box center [272, 105] width 22 height 11
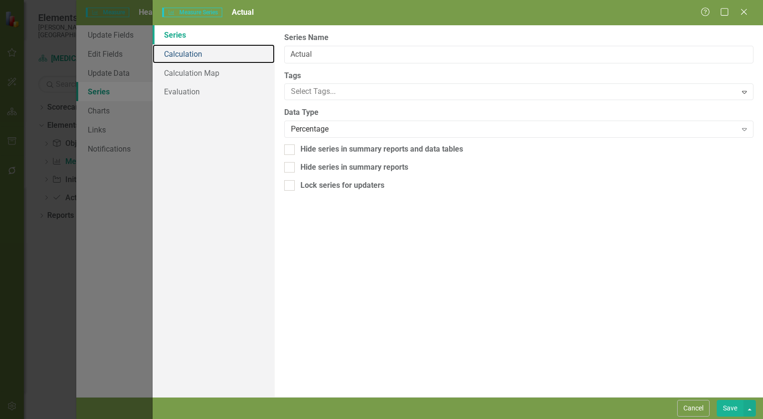
drag, startPoint x: 0, startPoint y: 0, endPoint x: 215, endPoint y: 54, distance: 221.3
click at [215, 54] on link "Calculation" at bounding box center [214, 53] width 122 height 19
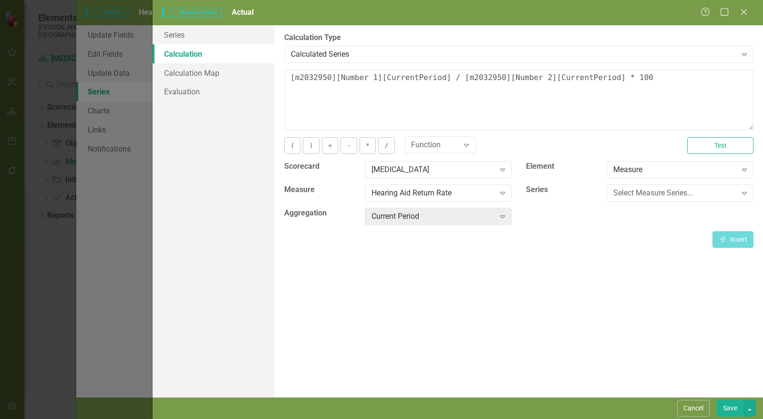
click at [428, 60] on div "Calculated Series" at bounding box center [514, 54] width 446 height 11
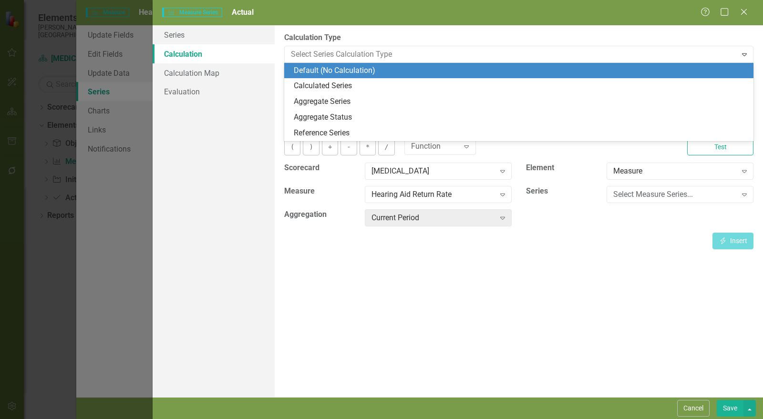
click at [413, 71] on div "Default (No Calculation)" at bounding box center [521, 70] width 454 height 11
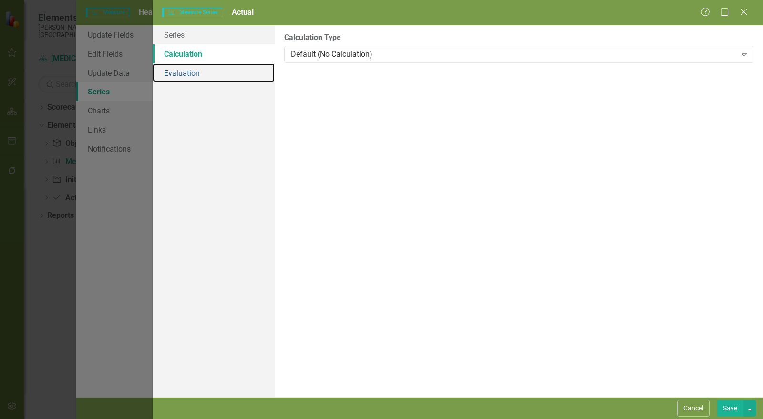
click at [215, 72] on link "Evaluation" at bounding box center [214, 72] width 122 height 19
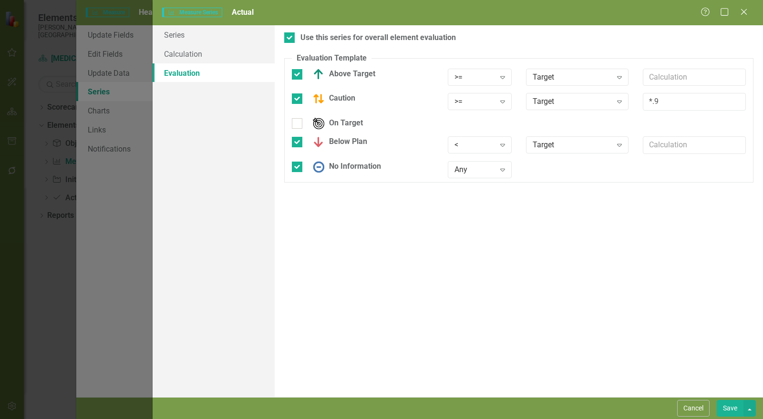
click at [489, 80] on div ">=" at bounding box center [475, 77] width 40 height 11
click at [486, 138] on div "<=" at bounding box center [487, 140] width 61 height 11
click at [484, 103] on div ">=" at bounding box center [475, 101] width 40 height 11
drag, startPoint x: 485, startPoint y: 153, endPoint x: 485, endPoint y: 161, distance: 8.1
click at [485, 161] on div "> >= < <= = != Range Any" at bounding box center [486, 172] width 76 height 125
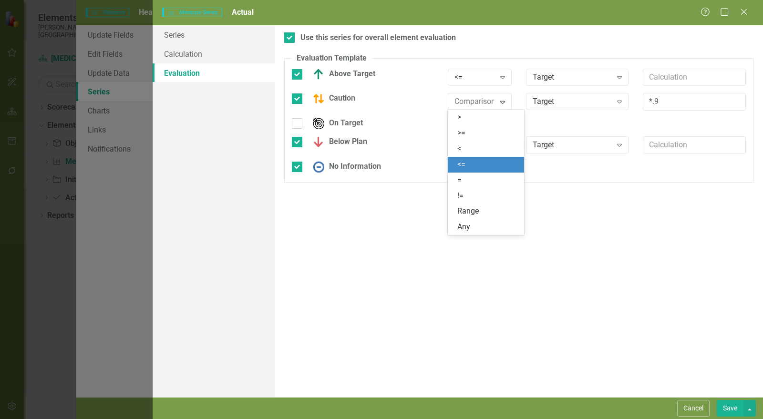
click at [485, 161] on div "<=" at bounding box center [487, 164] width 61 height 11
click at [481, 140] on div "<" at bounding box center [475, 145] width 40 height 11
click at [481, 159] on div ">" at bounding box center [487, 160] width 61 height 11
click at [726, 406] on button "Save" at bounding box center [730, 408] width 27 height 17
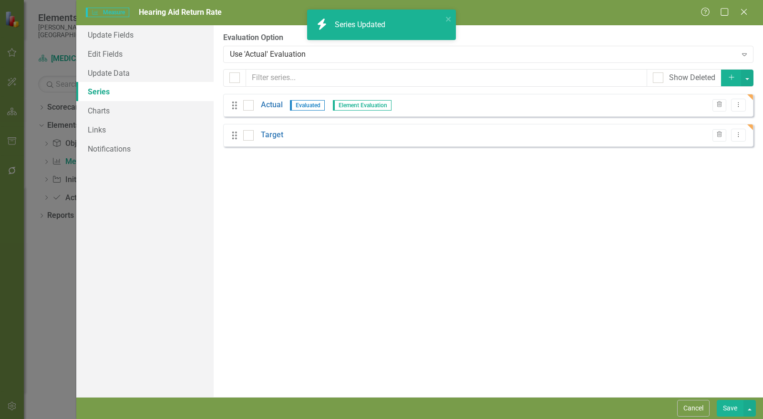
click at [276, 137] on link "Target" at bounding box center [272, 135] width 22 height 11
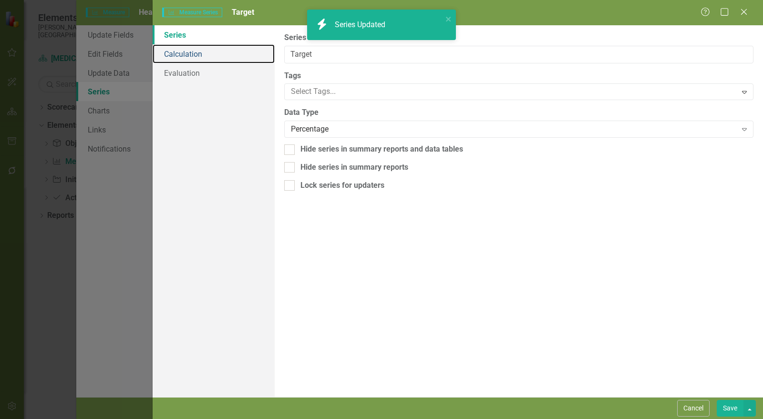
click at [223, 55] on link "Calculation" at bounding box center [214, 53] width 122 height 19
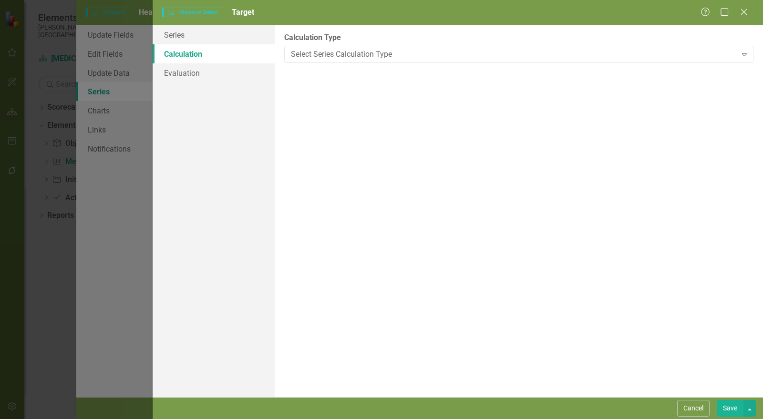
click at [349, 55] on div "Select Series Calculation Type" at bounding box center [514, 54] width 446 height 11
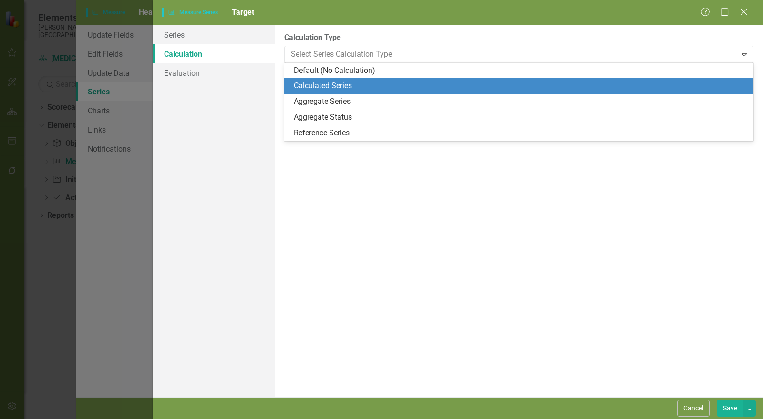
click at [328, 88] on div "Calculated Series" at bounding box center [521, 86] width 454 height 11
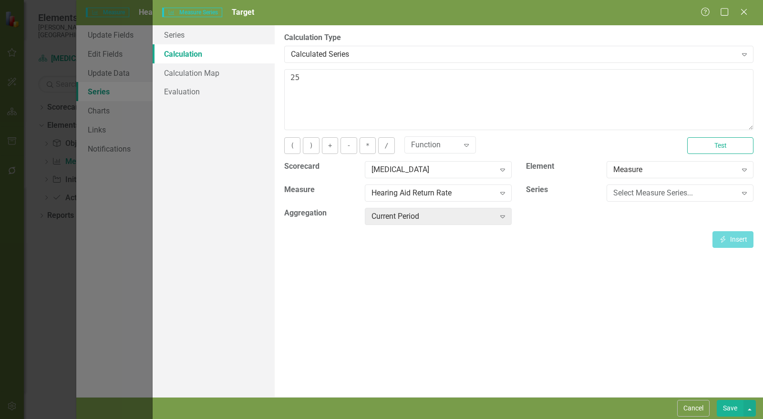
type textarea "25"
click at [732, 411] on button "Save" at bounding box center [730, 408] width 27 height 17
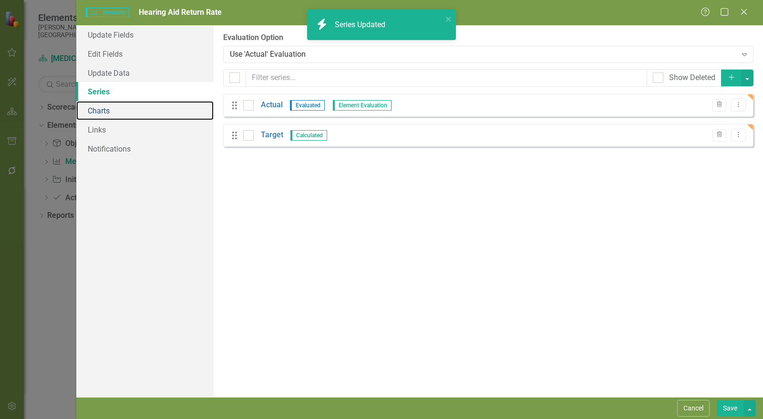
click at [116, 111] on link "Charts" at bounding box center [144, 110] width 137 height 19
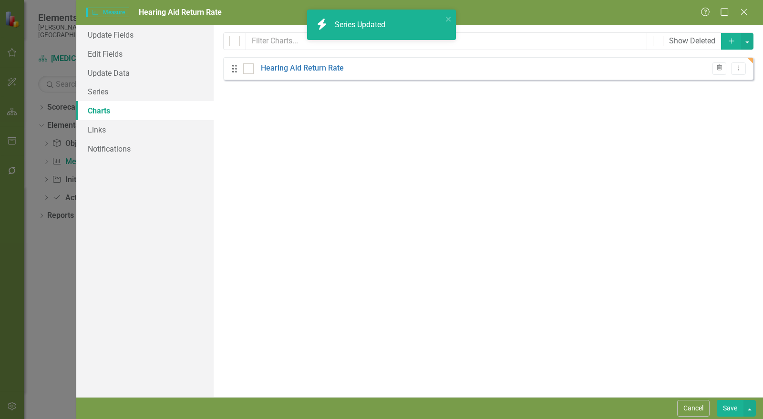
click at [324, 70] on link "Hearing Aid Return Rate" at bounding box center [302, 68] width 83 height 11
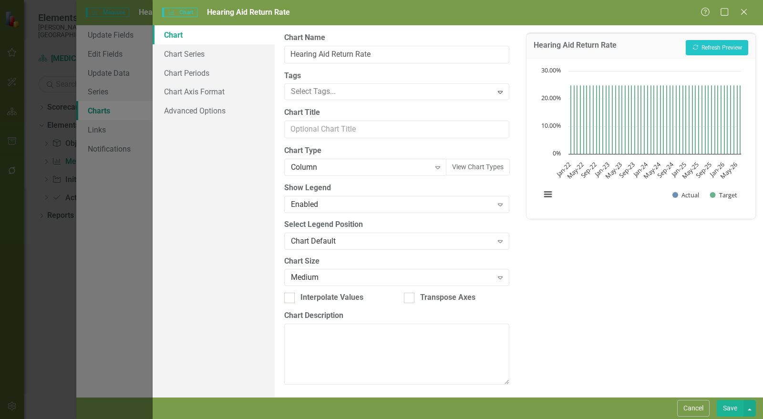
click at [321, 167] on div "Column" at bounding box center [360, 167] width 139 height 11
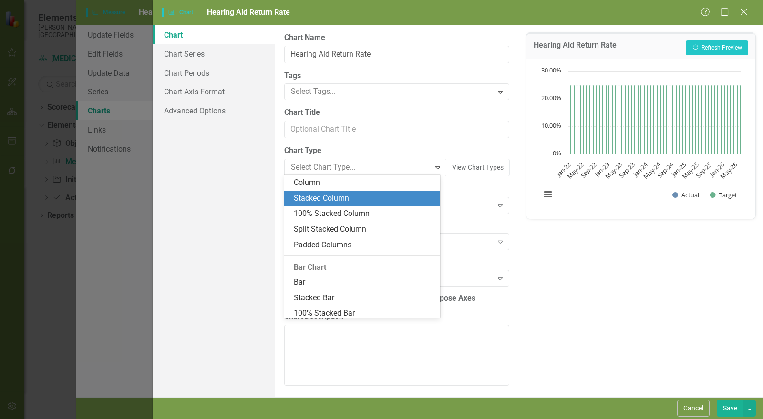
scroll to position [103, 0]
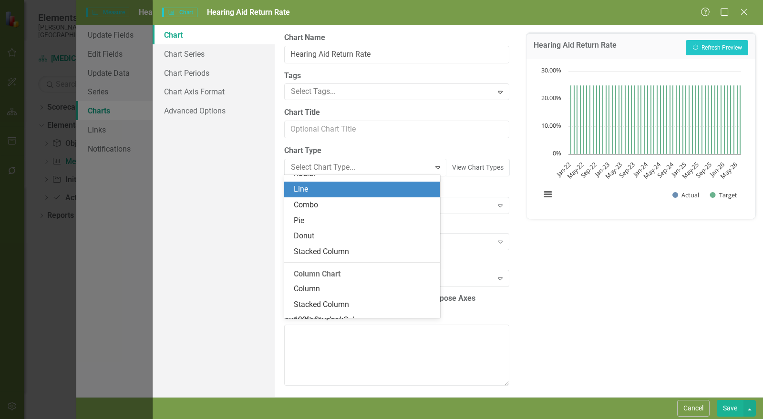
click at [326, 187] on div "Line" at bounding box center [364, 189] width 141 height 11
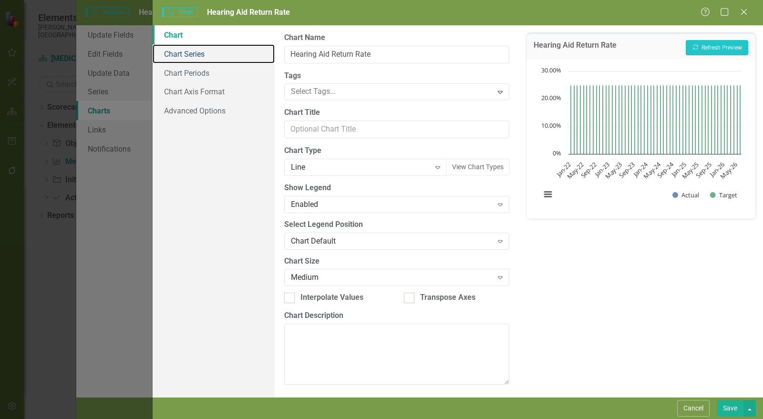
click at [204, 52] on link "Chart Series" at bounding box center [214, 53] width 122 height 19
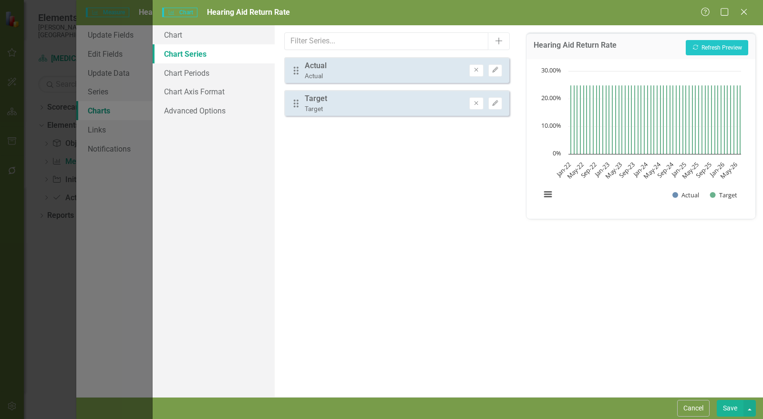
click at [499, 72] on button "Edit" at bounding box center [495, 70] width 14 height 12
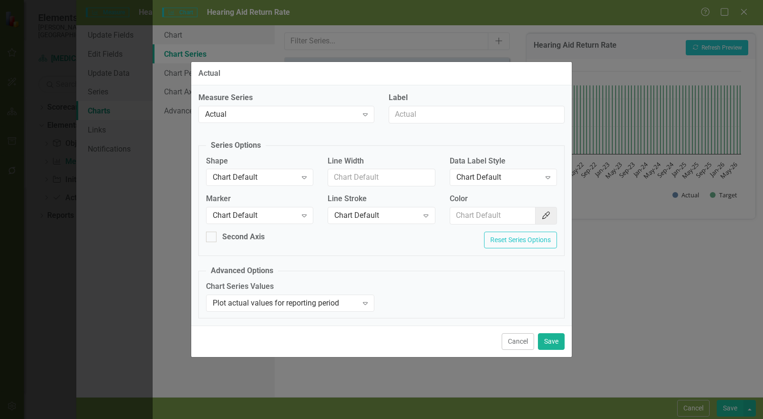
click at [246, 219] on div "Chart Default" at bounding box center [255, 215] width 84 height 11
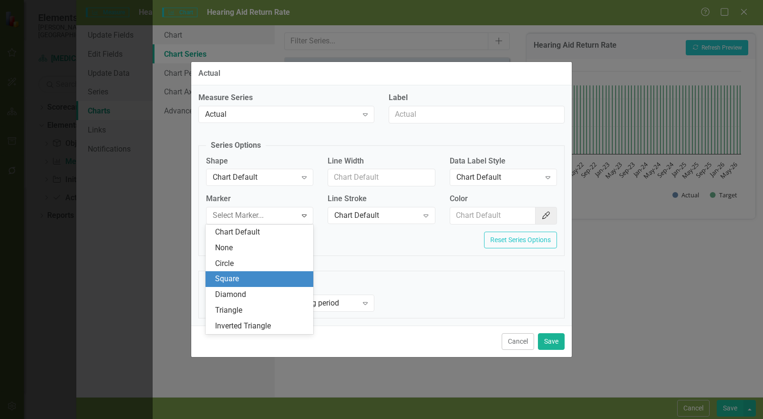
click at [251, 277] on div "Square" at bounding box center [261, 279] width 93 height 11
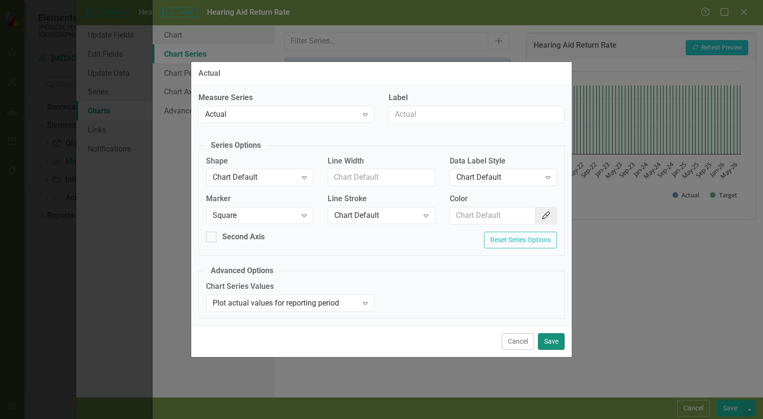
click at [557, 345] on button "Save" at bounding box center [551, 341] width 27 height 17
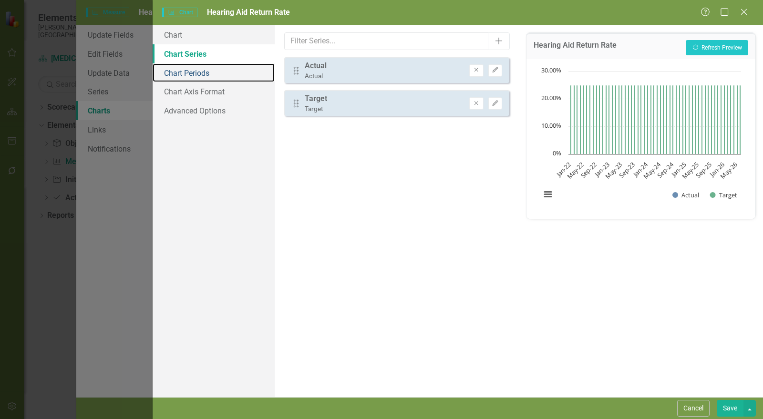
click at [190, 82] on link "Chart Periods" at bounding box center [214, 72] width 122 height 19
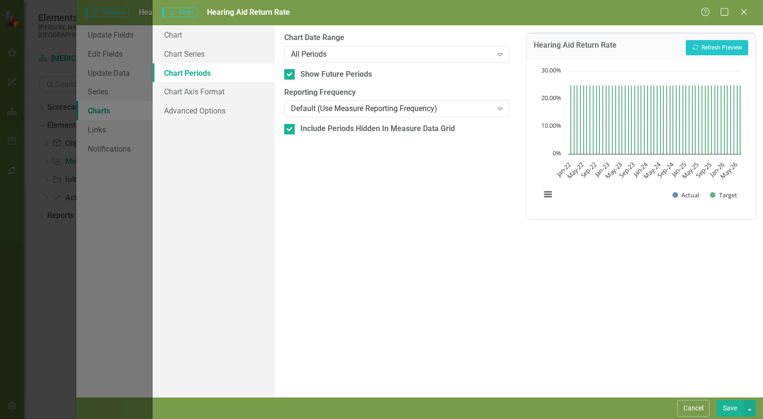
click at [293, 73] on div at bounding box center [289, 74] width 10 height 10
click at [290, 73] on input "Show Future Periods" at bounding box center [287, 72] width 6 height 6
checkbox input "false"
click at [291, 128] on div at bounding box center [289, 129] width 10 height 10
click at [290, 128] on input "Include Periods Hidden In Measure Data Grid" at bounding box center [287, 127] width 6 height 6
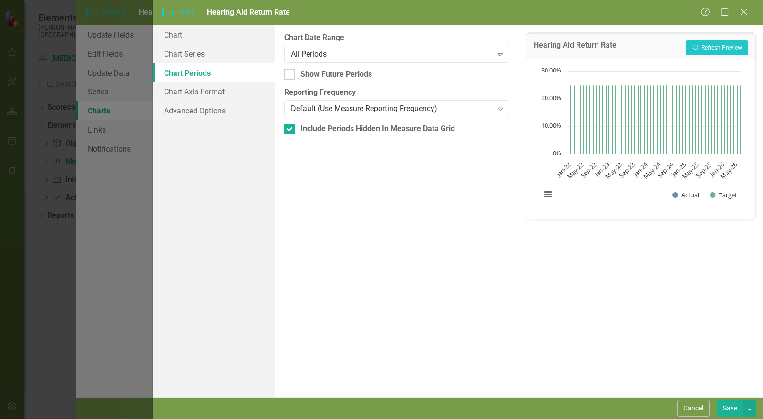
checkbox input "false"
click at [722, 45] on button "Recalculate Refresh Preview" at bounding box center [717, 47] width 62 height 15
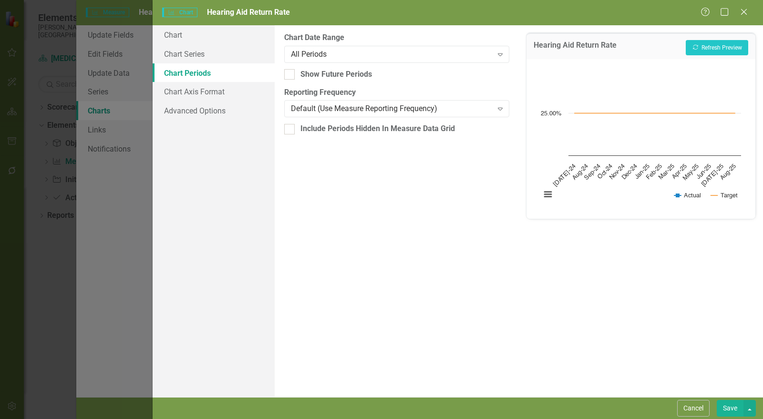
click at [728, 410] on button "Save" at bounding box center [730, 408] width 27 height 17
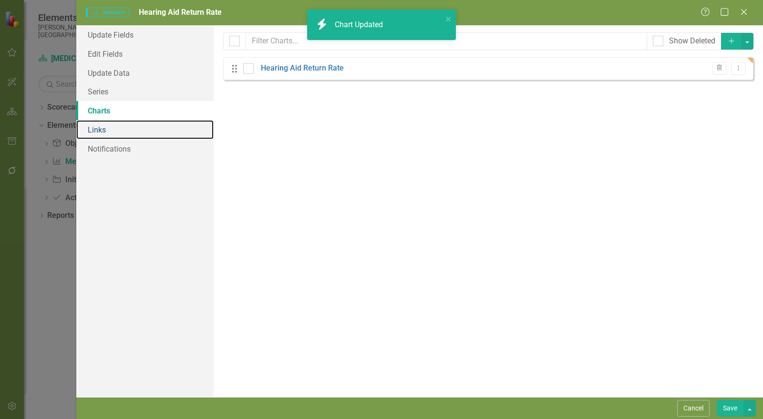
click at [115, 129] on link "Links" at bounding box center [144, 129] width 137 height 19
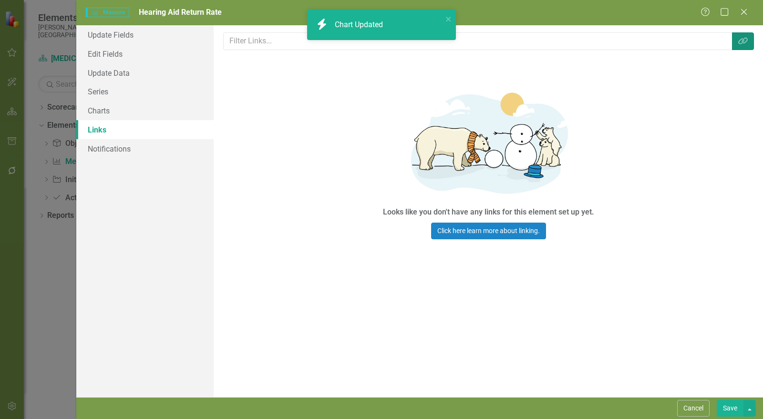
click at [742, 48] on button "Link Tag" at bounding box center [743, 41] width 22 height 18
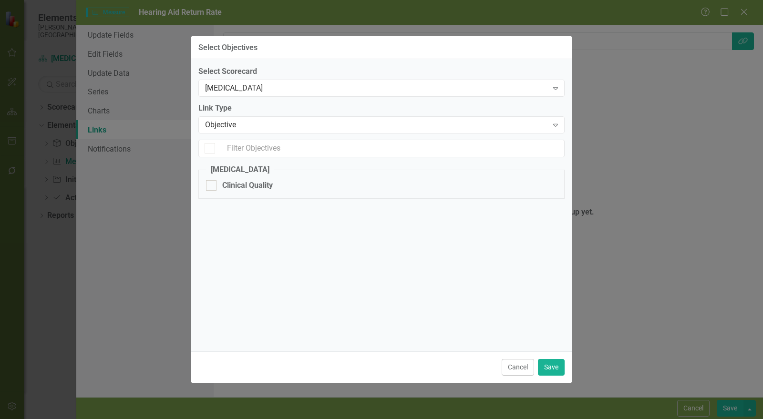
checkbox input "false"
click at [257, 187] on div "Clinical Quality" at bounding box center [247, 185] width 51 height 11
click at [212, 186] on input "Clinical Quality" at bounding box center [209, 183] width 6 height 6
checkbox input "true"
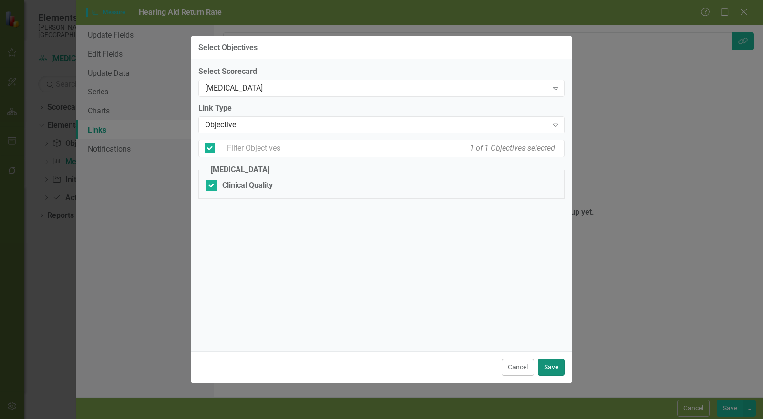
click at [547, 365] on button "Save" at bounding box center [551, 367] width 27 height 17
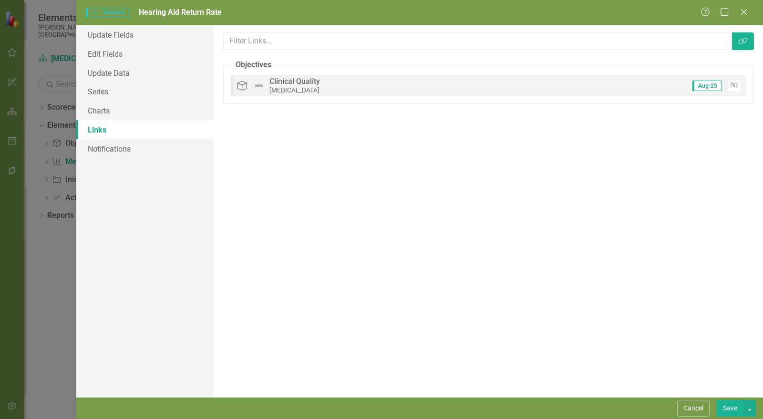
click at [730, 409] on button "Save" at bounding box center [730, 408] width 27 height 17
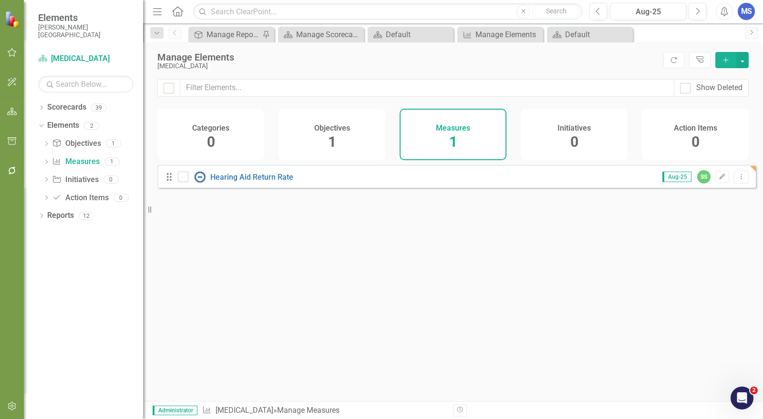
click at [726, 59] on icon "button" at bounding box center [725, 59] width 5 height 5
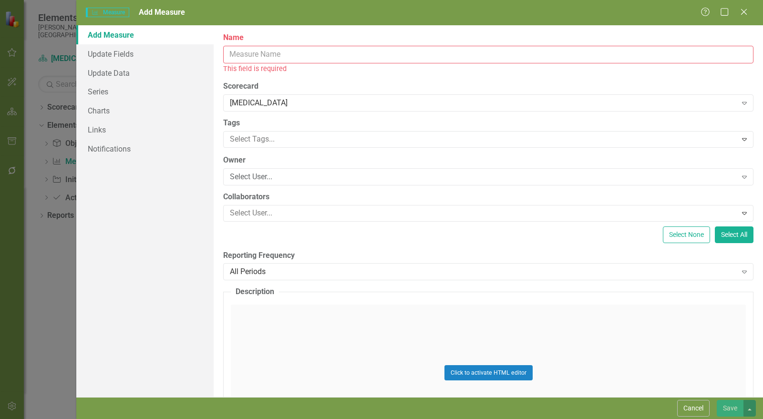
click at [261, 55] on input "Name" at bounding box center [488, 55] width 530 height 18
paste input "Newborn Hearing Follow-Up"
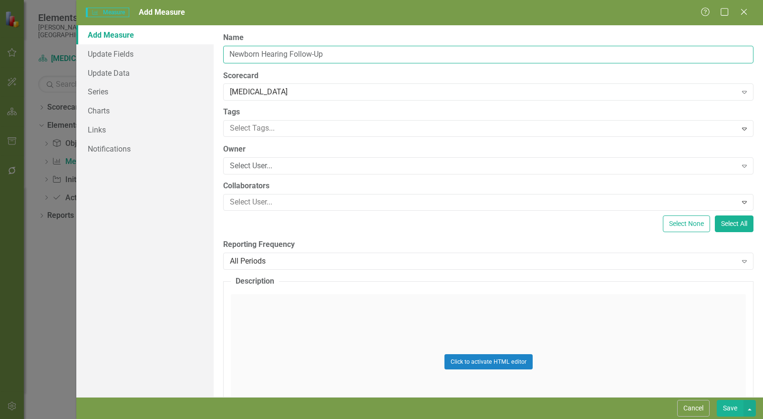
type input "Newborn Hearing Follow-Up"
click at [314, 165] on div "Select User..." at bounding box center [483, 166] width 507 height 11
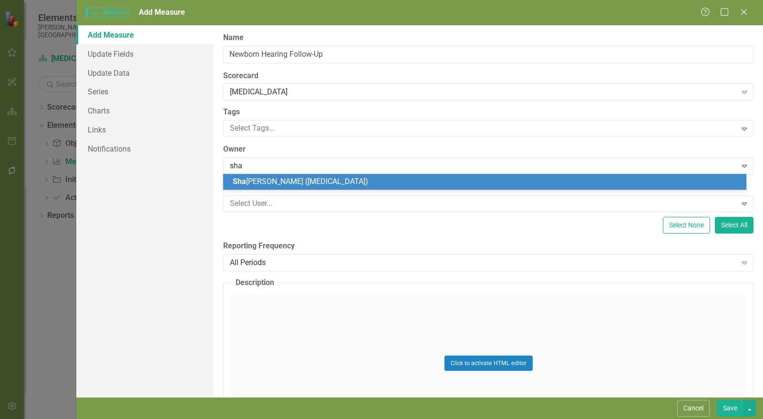
type input "shar"
click at [316, 190] on label "Collaborators" at bounding box center [488, 187] width 530 height 11
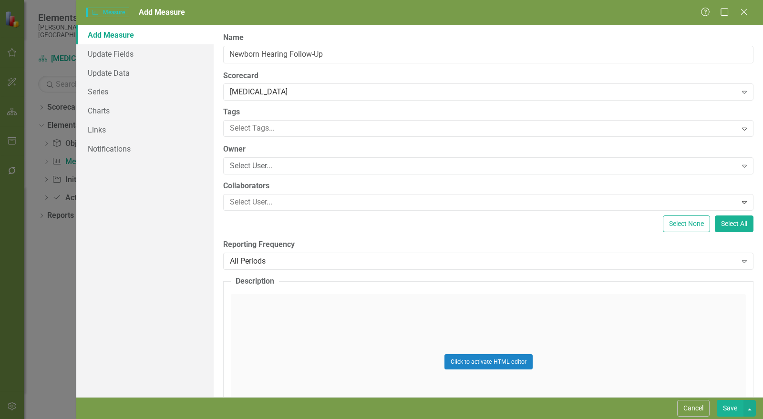
click at [288, 165] on div "Select User..." at bounding box center [483, 166] width 507 height 11
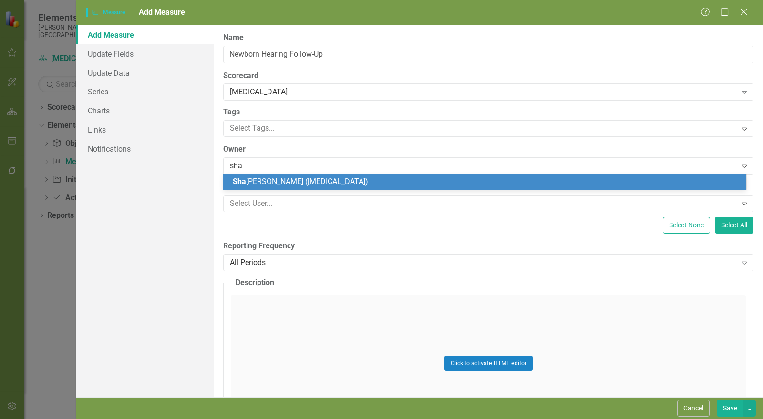
type input "shar"
click at [316, 182] on span "[PERSON_NAME] ([MEDICAL_DATA])" at bounding box center [302, 181] width 138 height 9
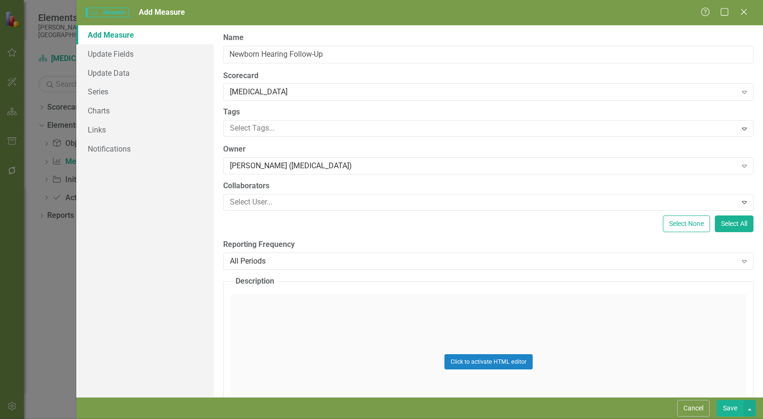
drag, startPoint x: 309, startPoint y: 195, endPoint x: 269, endPoint y: 188, distance: 40.5
click at [269, 188] on label "Collaborators" at bounding box center [488, 186] width 530 height 11
click at [294, 257] on div "All Periods" at bounding box center [483, 261] width 507 height 11
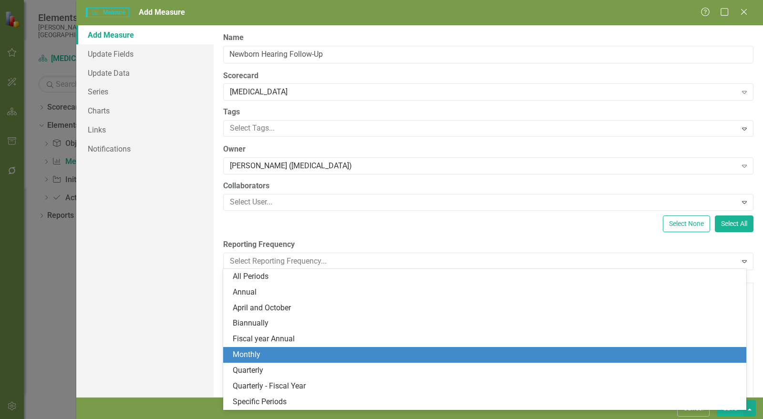
click at [295, 356] on div "Monthly" at bounding box center [487, 355] width 508 height 11
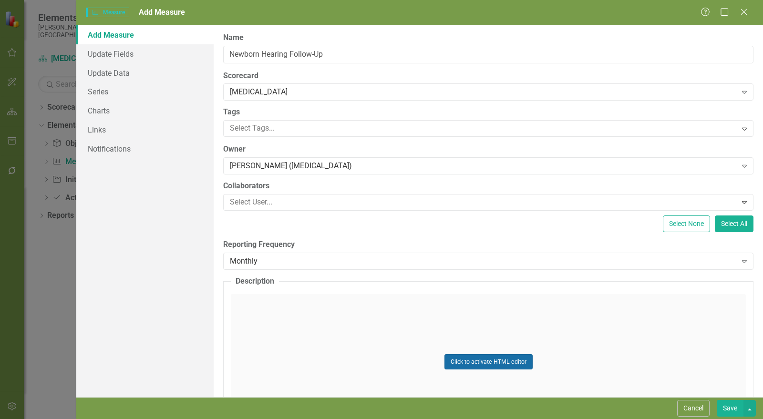
click at [494, 358] on button "Click to activate HTML editor" at bounding box center [488, 361] width 88 height 15
click at [367, 337] on body "Rich Text Area. Press ALT-0 for help." at bounding box center [488, 388] width 513 height 143
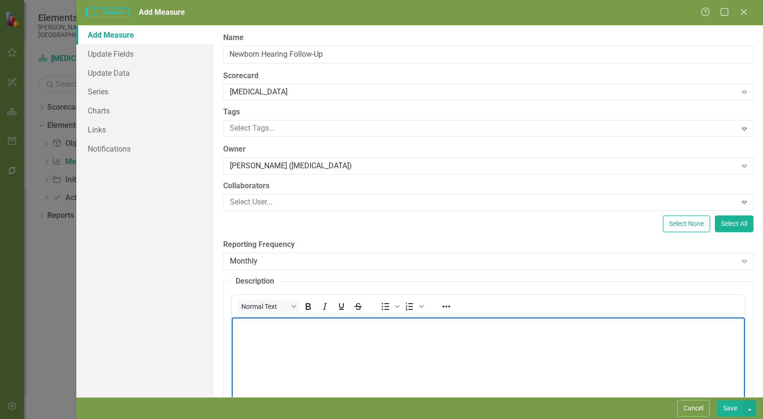
click at [311, 345] on body "Rich Text Area. Press ALT-0 for help." at bounding box center [488, 388] width 513 height 143
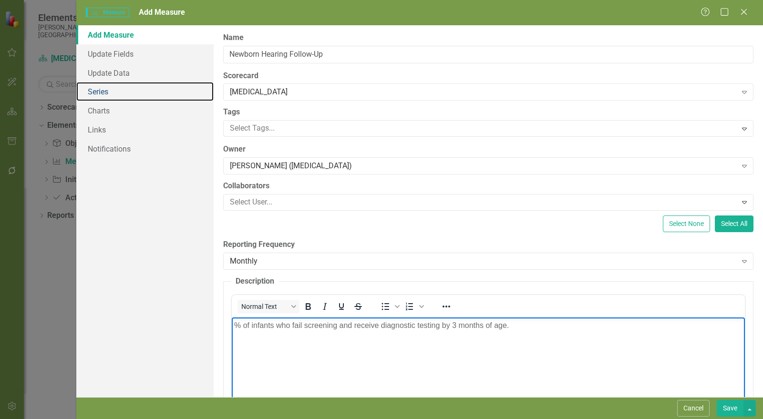
click at [120, 91] on link "Series" at bounding box center [144, 91] width 137 height 19
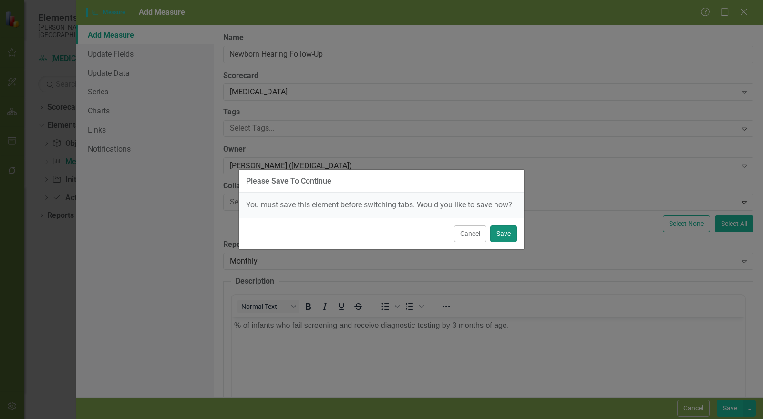
drag, startPoint x: 515, startPoint y: 237, endPoint x: 496, endPoint y: 233, distance: 19.1
click at [514, 238] on button "Save" at bounding box center [503, 234] width 27 height 17
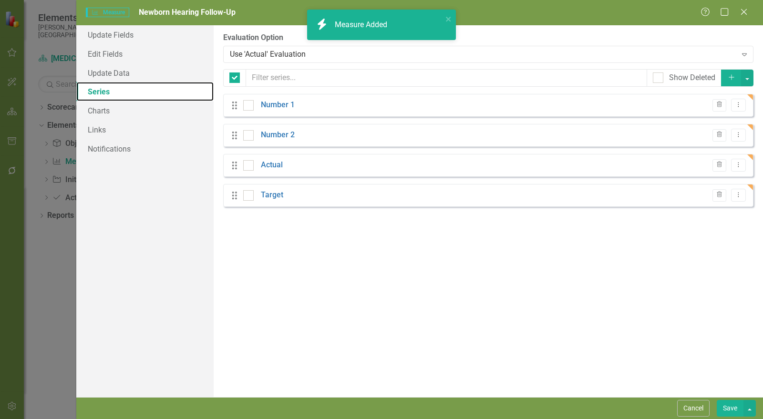
checkbox input "false"
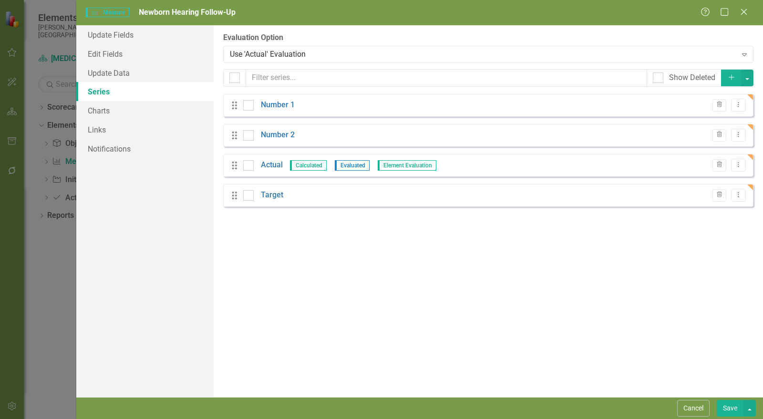
click at [723, 107] on icon "Trash" at bounding box center [719, 105] width 7 height 6
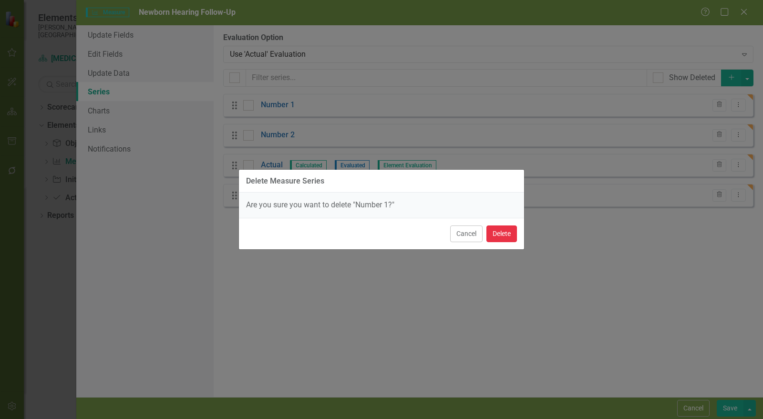
click at [508, 229] on button "Delete" at bounding box center [501, 234] width 31 height 17
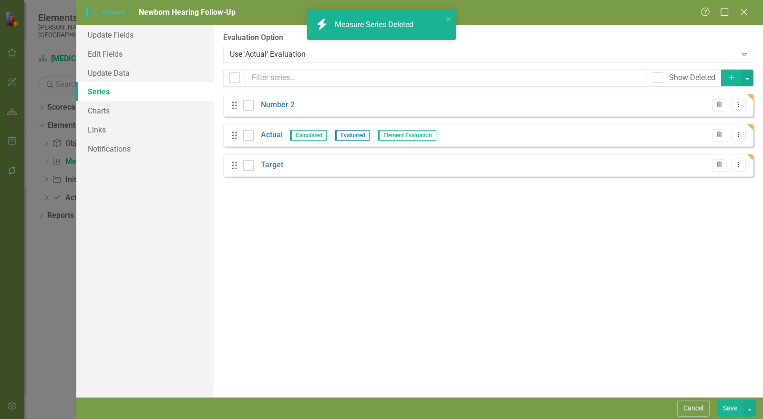
click at [722, 105] on icon "Trash" at bounding box center [719, 105] width 7 height 6
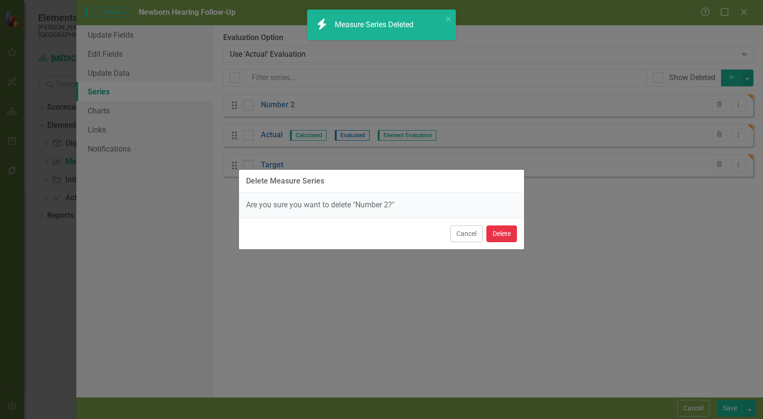
drag, startPoint x: 507, startPoint y: 227, endPoint x: 504, endPoint y: 232, distance: 6.4
click at [507, 227] on button "Delete" at bounding box center [501, 234] width 31 height 17
click at [504, 232] on button "Delete" at bounding box center [501, 234] width 31 height 17
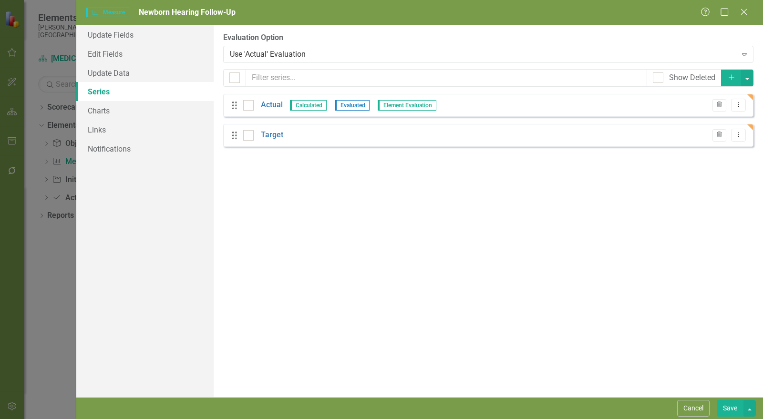
click at [274, 106] on link "Actual" at bounding box center [272, 105] width 22 height 11
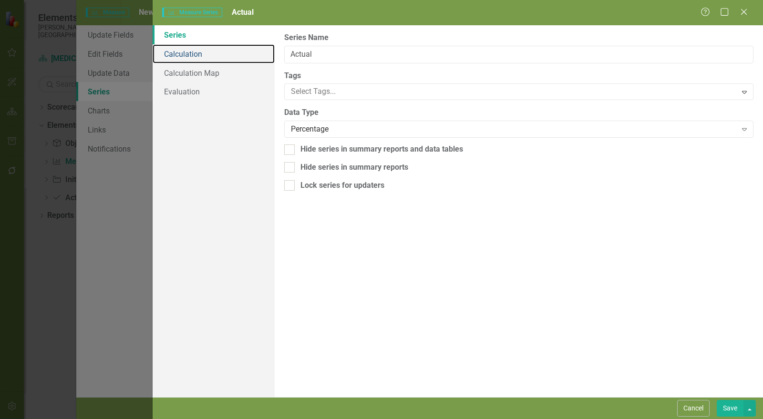
click at [211, 56] on link "Calculation" at bounding box center [214, 53] width 122 height 19
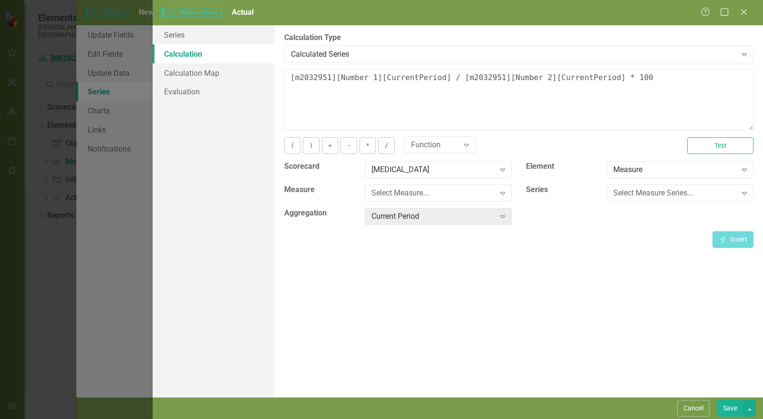
click at [336, 53] on div "Calculated Series" at bounding box center [514, 54] width 446 height 11
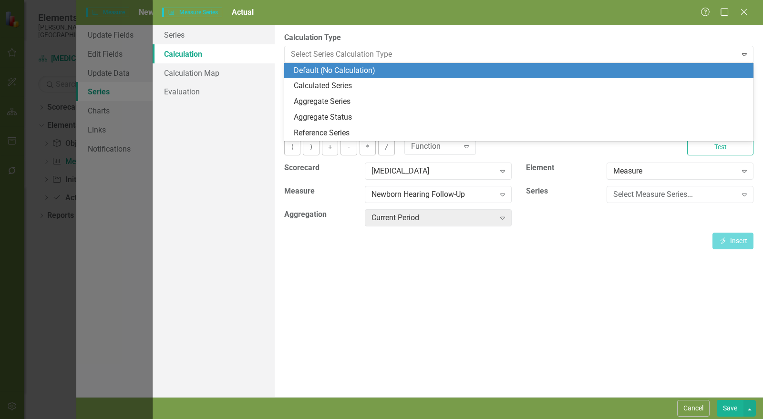
click at [329, 72] on div "Default (No Calculation)" at bounding box center [521, 70] width 454 height 11
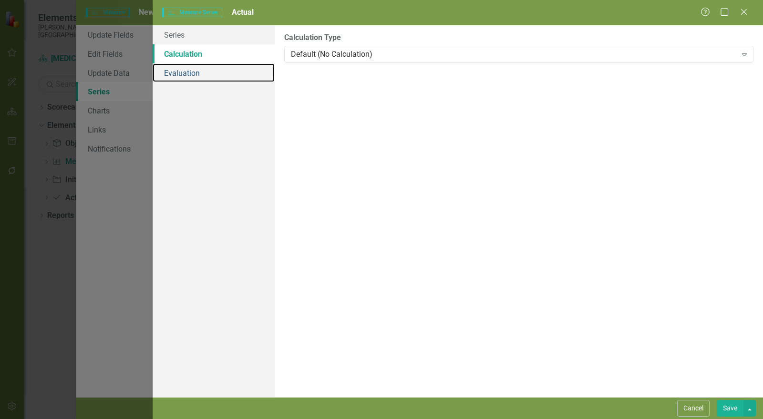
click at [193, 78] on link "Evaluation" at bounding box center [214, 72] width 122 height 19
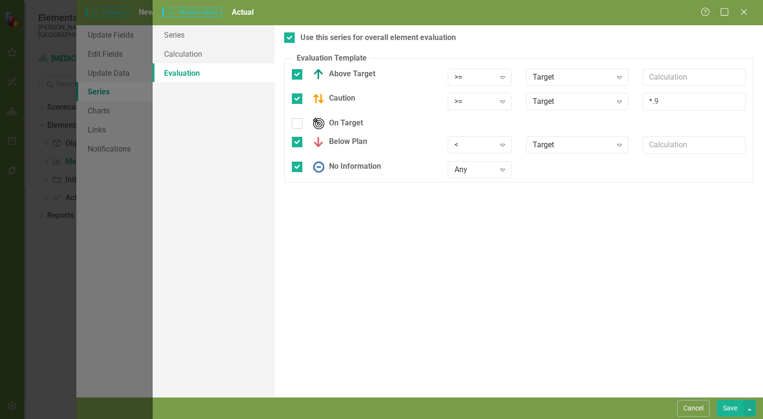
click at [726, 406] on button "Save" at bounding box center [730, 408] width 27 height 17
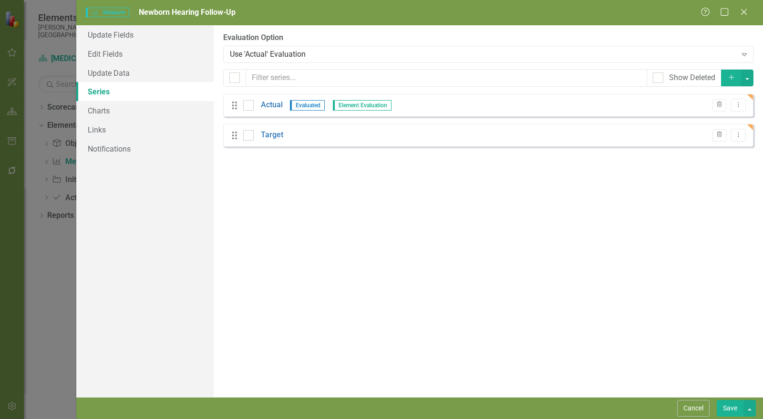
click at [274, 135] on link "Target" at bounding box center [272, 135] width 22 height 11
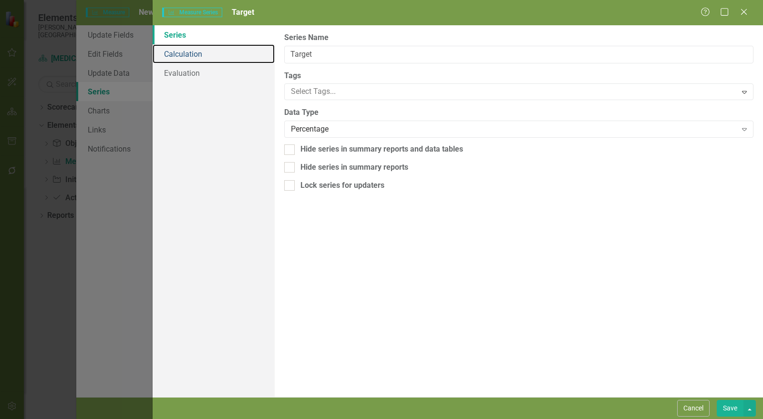
click at [189, 55] on link "Calculation" at bounding box center [214, 53] width 122 height 19
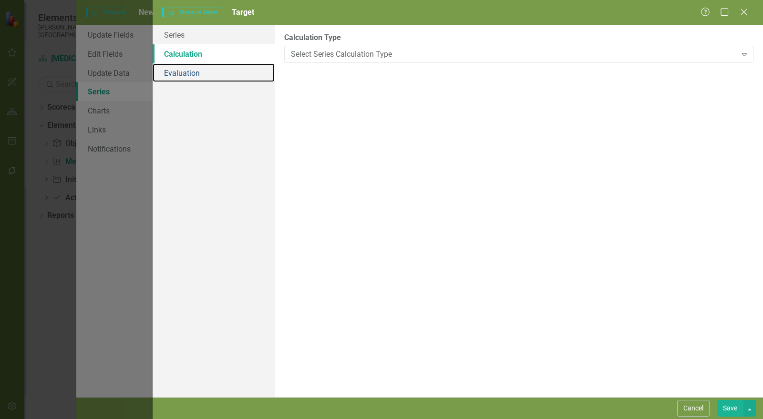
click at [191, 68] on link "Evaluation" at bounding box center [214, 72] width 122 height 19
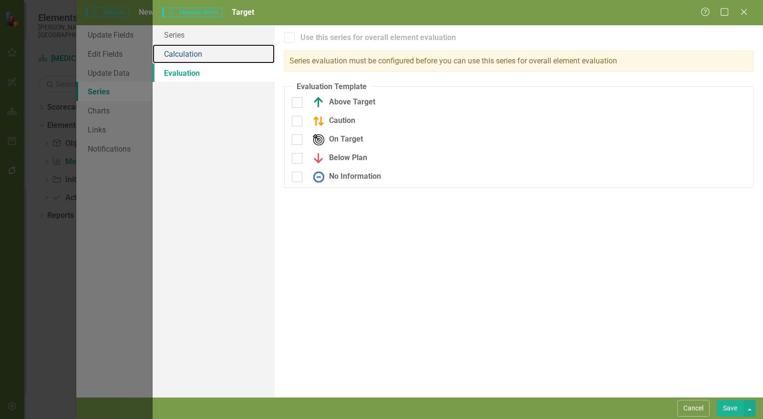
click at [191, 52] on link "Calculation" at bounding box center [214, 53] width 122 height 19
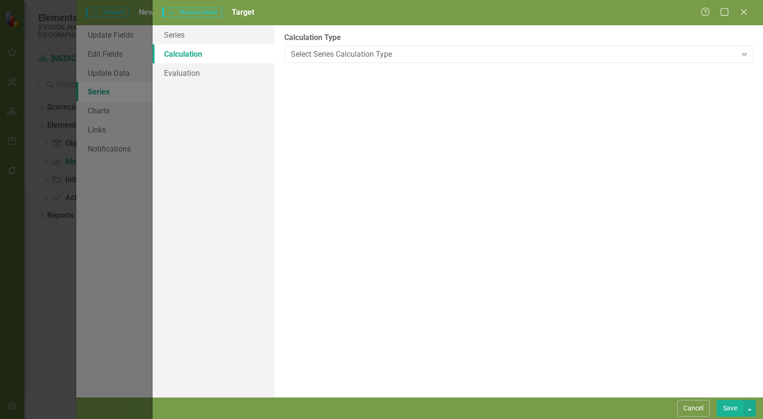
click at [355, 51] on div "Select Series Calculation Type" at bounding box center [514, 54] width 446 height 11
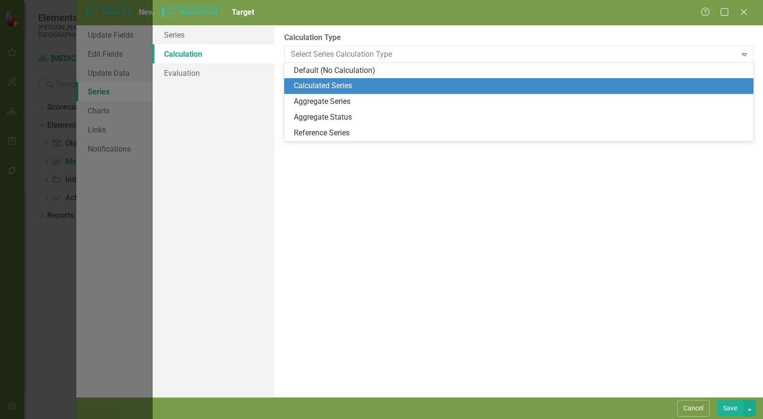
click at [351, 82] on div "Calculated Series" at bounding box center [521, 86] width 454 height 11
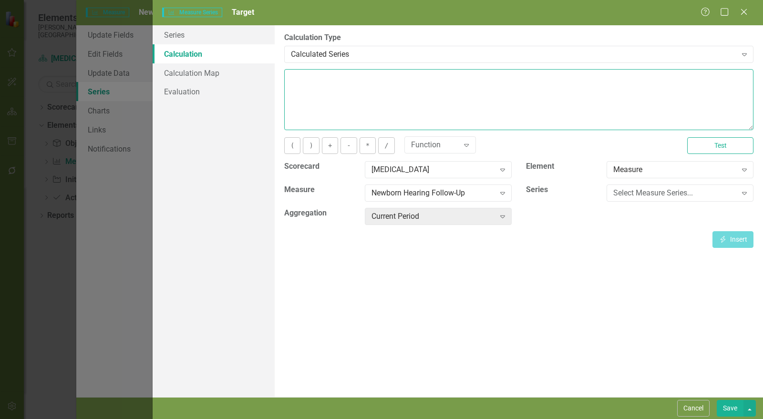
click at [351, 86] on textarea at bounding box center [518, 99] width 469 height 61
type textarea "90"
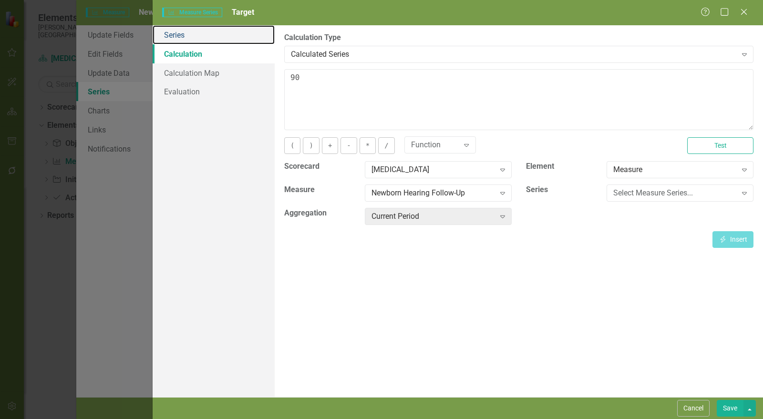
click at [204, 34] on link "Series" at bounding box center [214, 34] width 122 height 19
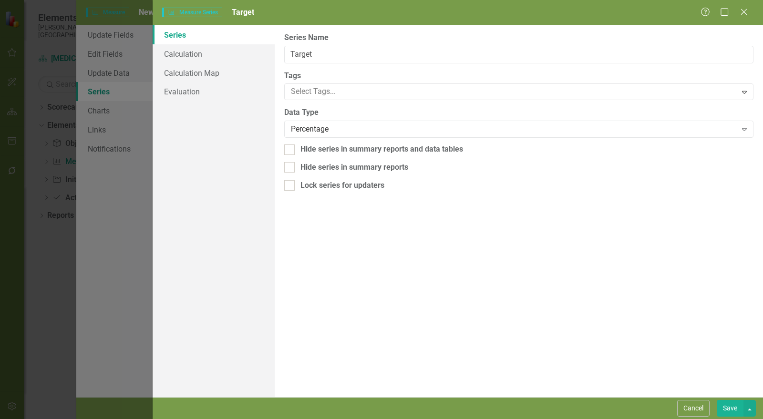
click at [732, 411] on button "Save" at bounding box center [730, 408] width 27 height 17
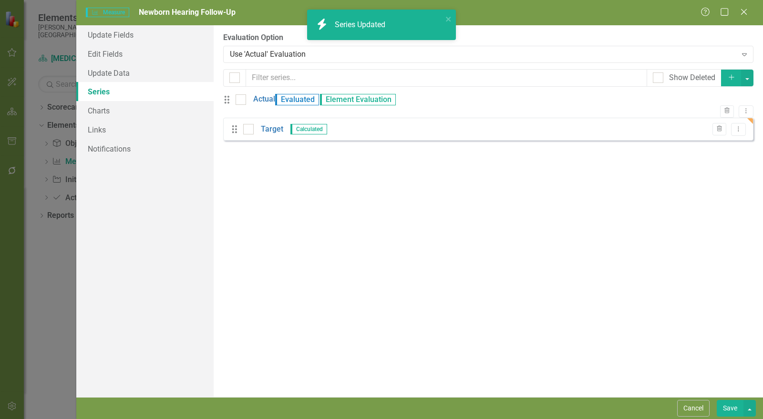
click at [270, 105] on link "Actual" at bounding box center [264, 99] width 22 height 11
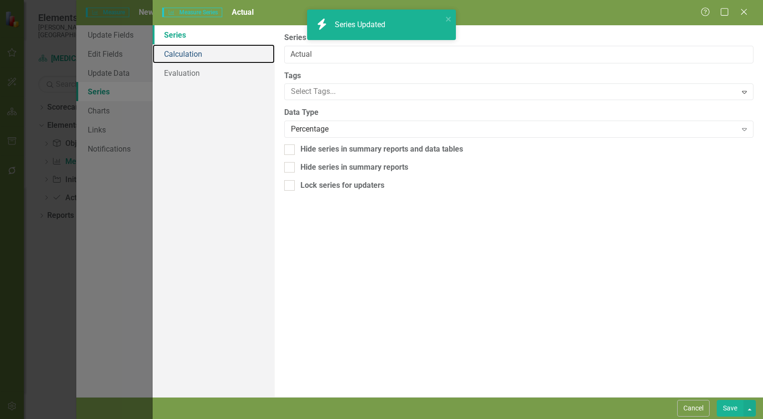
click at [197, 55] on link "Calculation" at bounding box center [214, 53] width 122 height 19
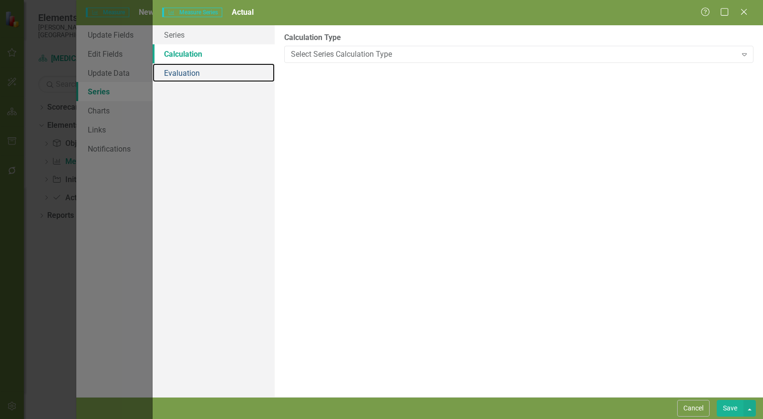
click at [196, 75] on link "Evaluation" at bounding box center [214, 72] width 122 height 19
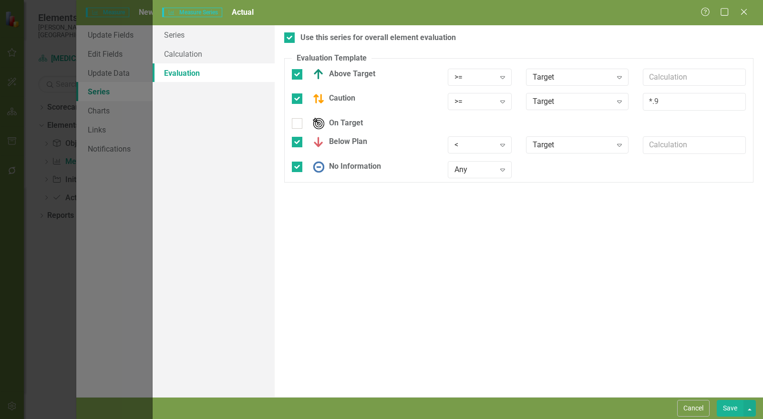
click at [734, 411] on button "Save" at bounding box center [730, 408] width 27 height 17
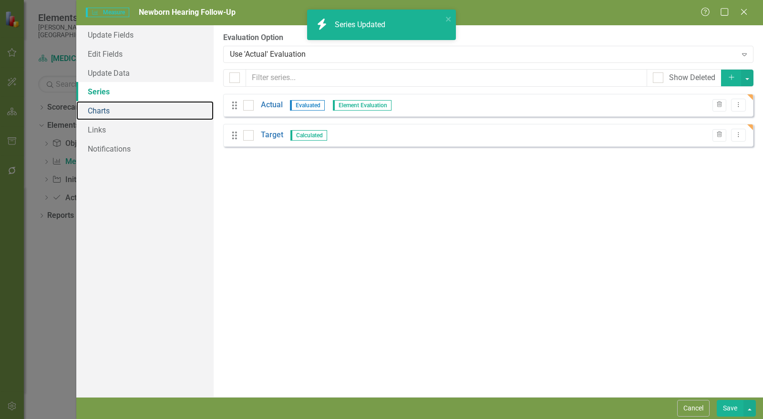
click at [106, 113] on link "Charts" at bounding box center [144, 110] width 137 height 19
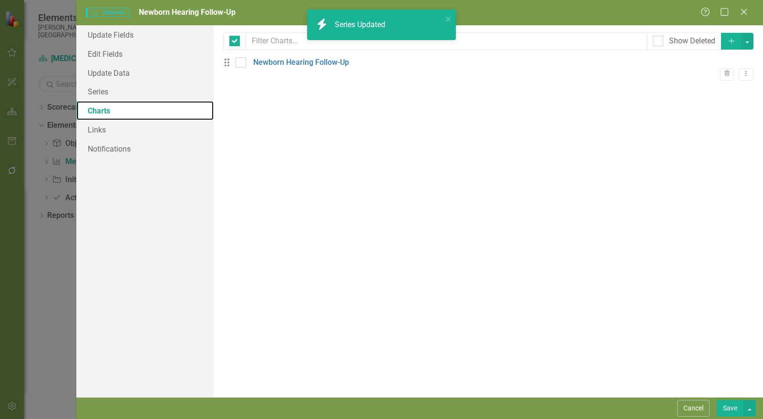
checkbox input "false"
click at [288, 68] on link "Newborn Hearing Follow-Up" at bounding box center [301, 62] width 96 height 11
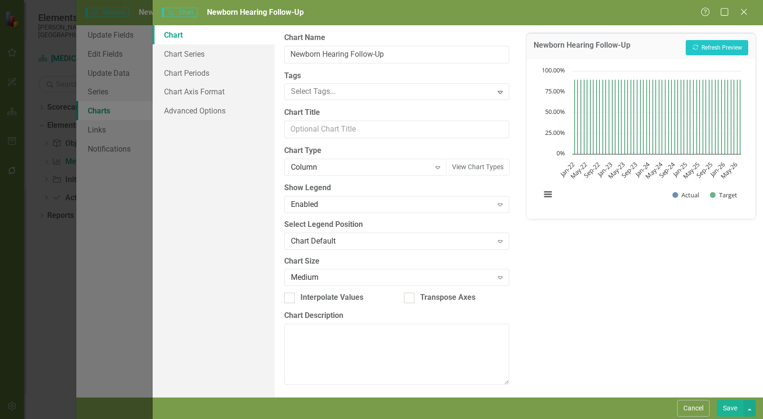
click at [327, 166] on div "Column" at bounding box center [360, 167] width 139 height 11
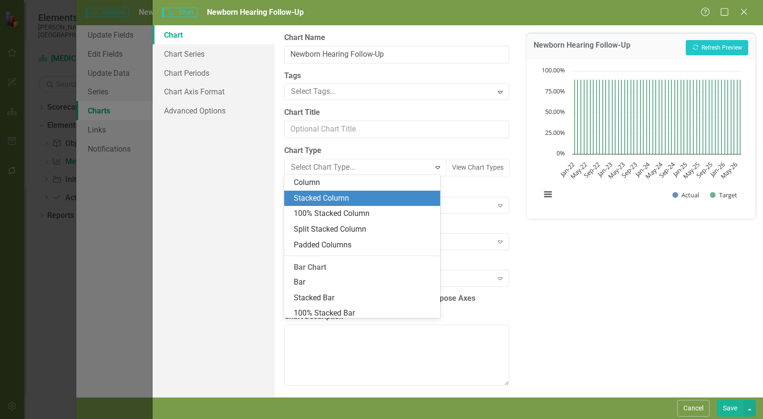
scroll to position [103, 0]
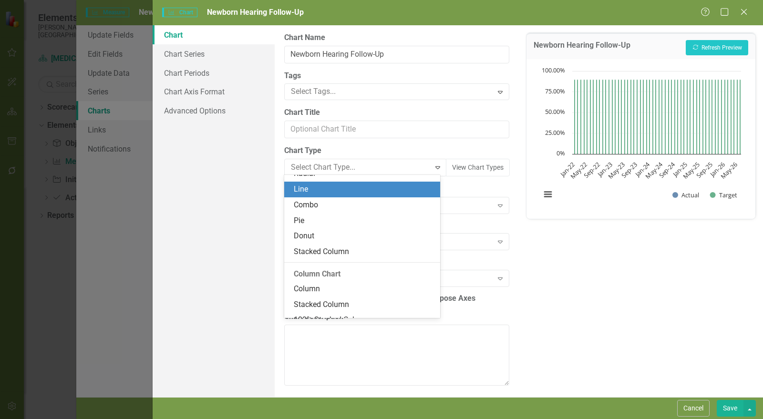
click at [311, 192] on div "Line" at bounding box center [364, 189] width 141 height 11
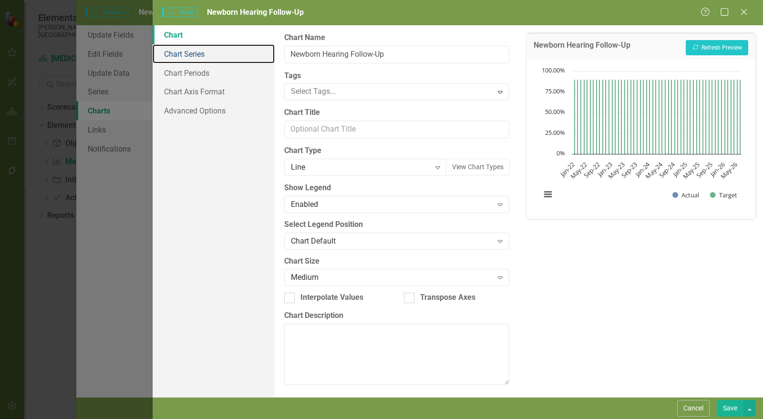
click at [196, 54] on link "Chart Series" at bounding box center [214, 53] width 122 height 19
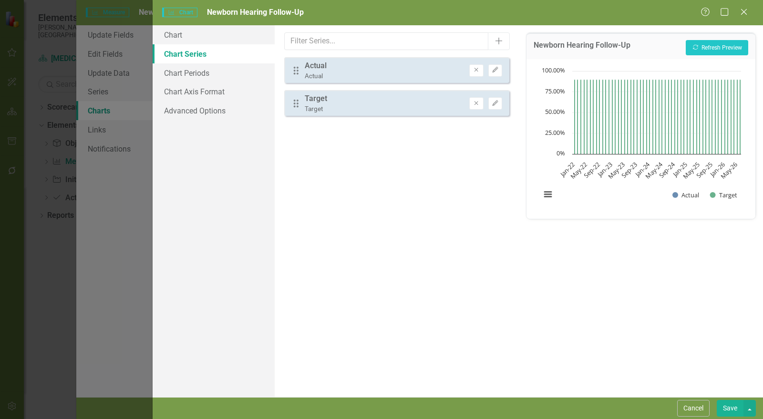
click at [496, 71] on icon "Edit" at bounding box center [495, 70] width 7 height 6
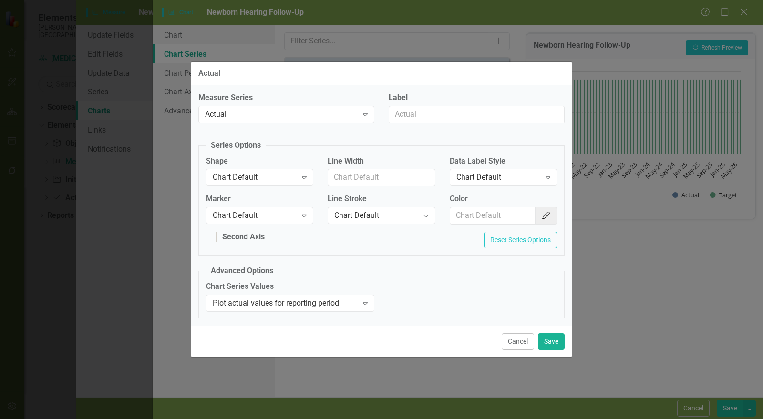
click at [274, 177] on div "Chart Default" at bounding box center [255, 177] width 84 height 11
click at [269, 221] on div "Chart Default" at bounding box center [255, 215] width 84 height 11
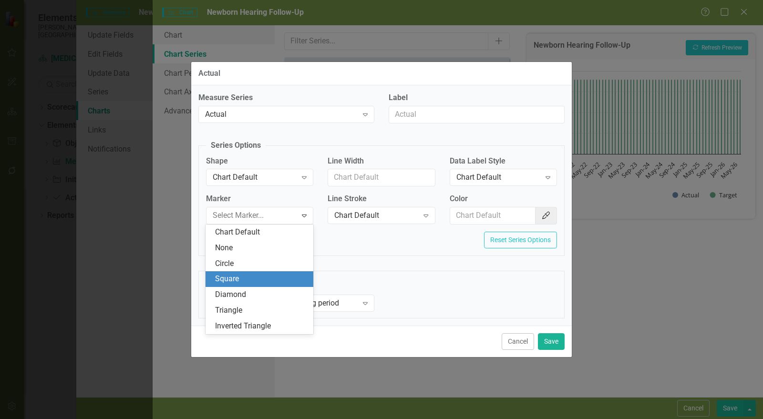
click at [259, 276] on div "Square" at bounding box center [261, 279] width 93 height 11
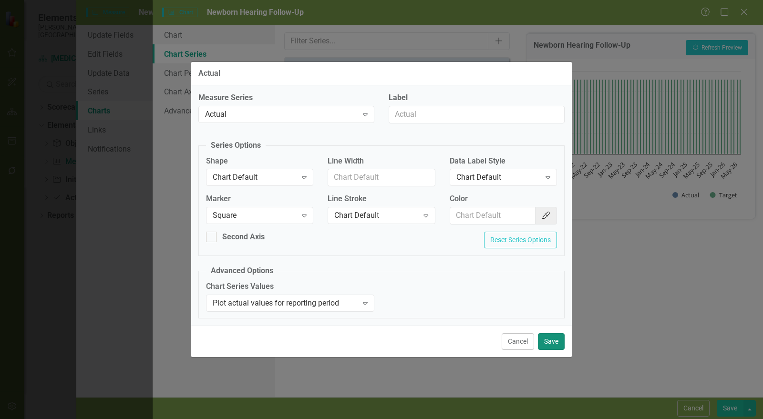
click at [554, 339] on button "Save" at bounding box center [551, 341] width 27 height 17
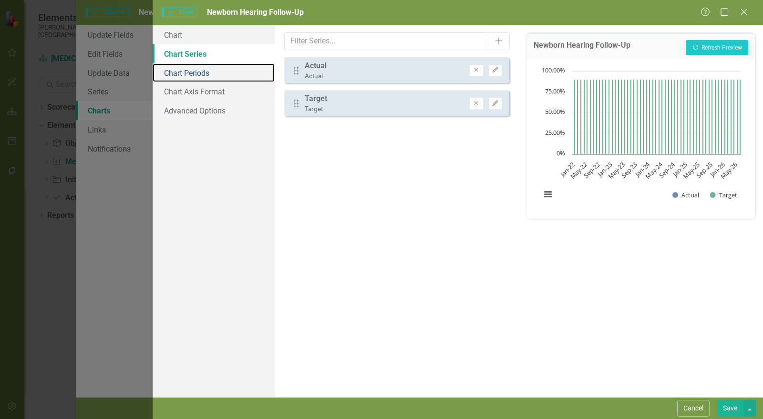
click at [217, 70] on link "Chart Periods" at bounding box center [214, 72] width 122 height 19
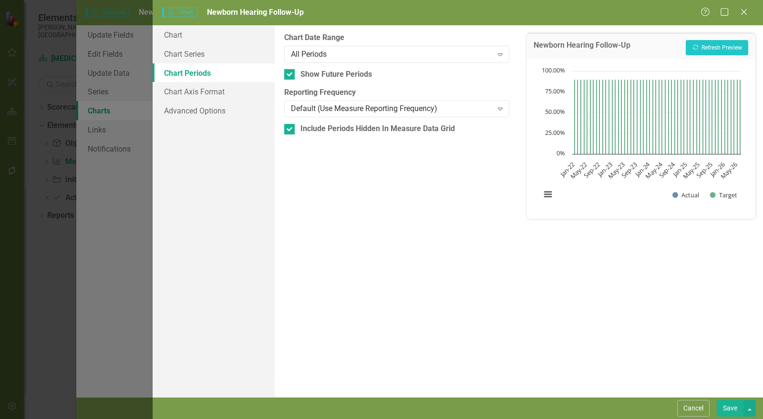
click at [289, 76] on div at bounding box center [289, 74] width 10 height 10
click at [289, 75] on input "Show Future Periods" at bounding box center [287, 72] width 6 height 6
checkbox input "false"
click at [295, 134] on div "Include Periods Hidden In Measure Data Grid" at bounding box center [396, 129] width 225 height 11
click at [290, 130] on input "Include Periods Hidden In Measure Data Grid" at bounding box center [287, 127] width 6 height 6
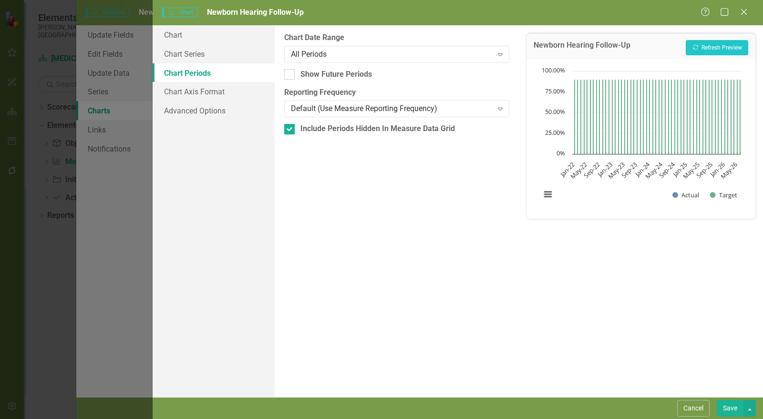
checkbox input "false"
click at [727, 50] on button "Recalculate Refresh Preview" at bounding box center [717, 47] width 62 height 15
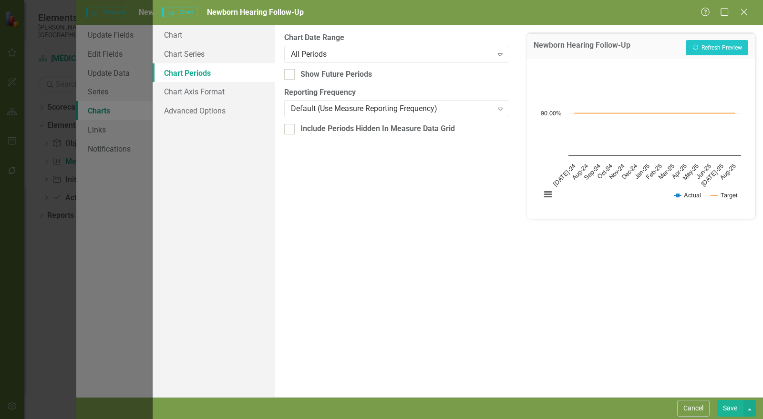
click at [726, 410] on button "Save" at bounding box center [730, 408] width 27 height 17
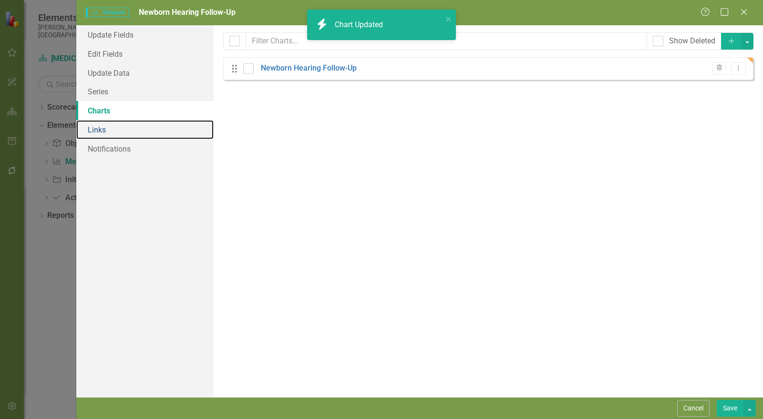
click at [103, 132] on link "Links" at bounding box center [144, 129] width 137 height 19
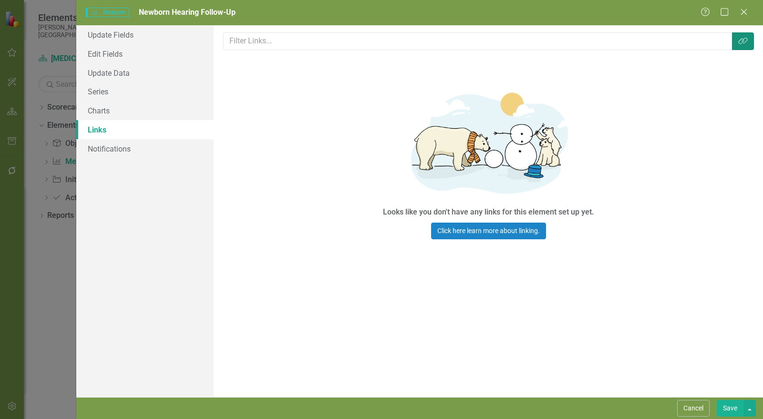
click at [742, 41] on icon "Link Tag" at bounding box center [743, 41] width 10 height 8
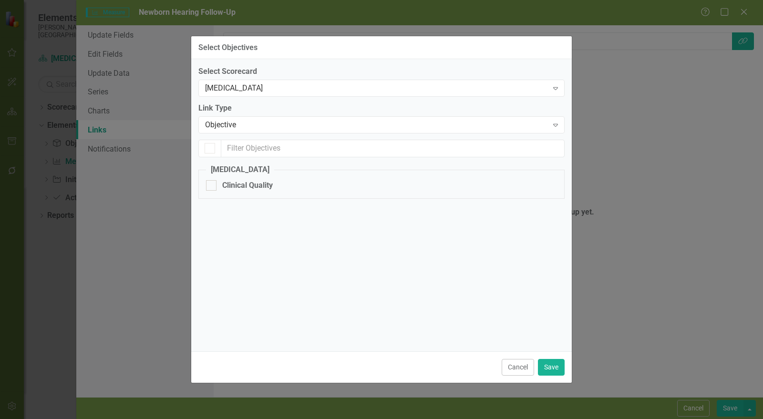
checkbox input "false"
click at [233, 182] on div "Clinical Quality" at bounding box center [247, 185] width 51 height 11
click at [212, 182] on input "Clinical Quality" at bounding box center [209, 183] width 6 height 6
checkbox input "true"
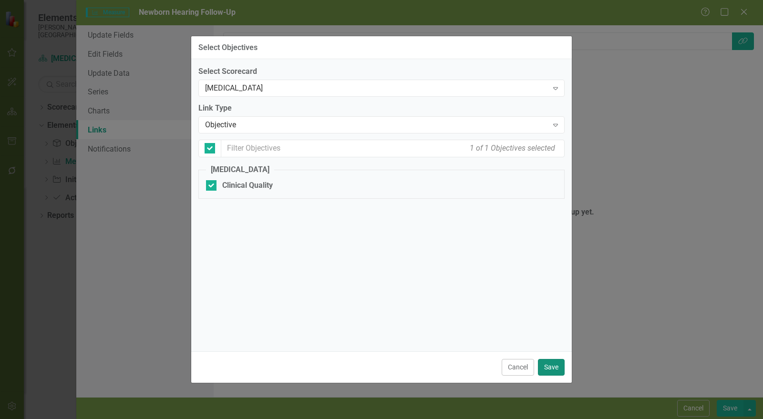
click at [557, 366] on button "Save" at bounding box center [551, 367] width 27 height 17
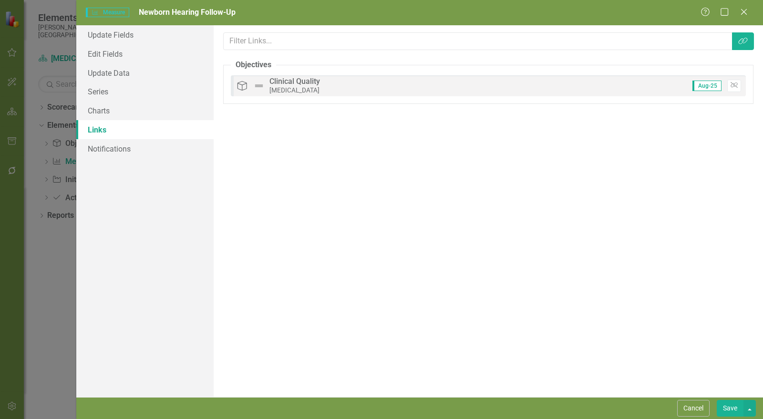
click at [735, 406] on button "Save" at bounding box center [730, 408] width 27 height 17
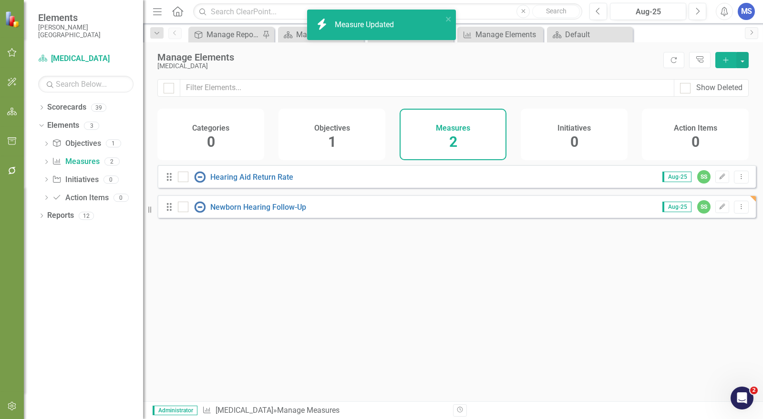
click at [326, 135] on div "Objectives 1" at bounding box center [332, 135] width 107 height 52
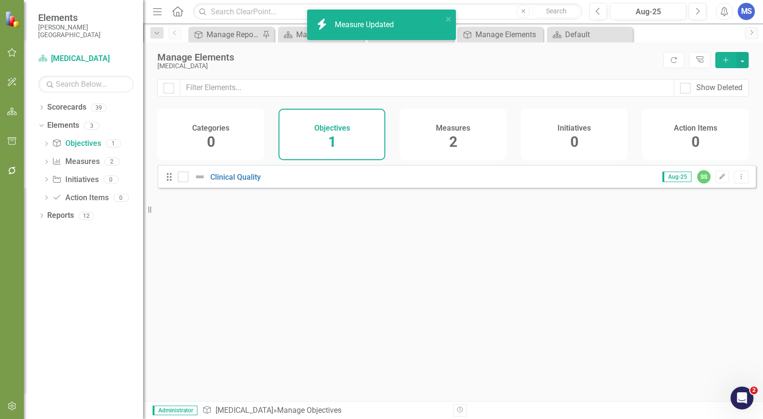
click at [724, 57] on icon "Add" at bounding box center [726, 60] width 9 height 7
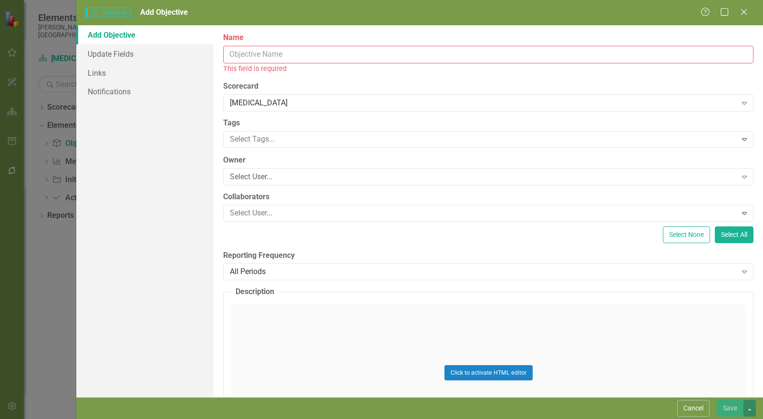
click at [294, 59] on input "Name" at bounding box center [488, 55] width 530 height 18
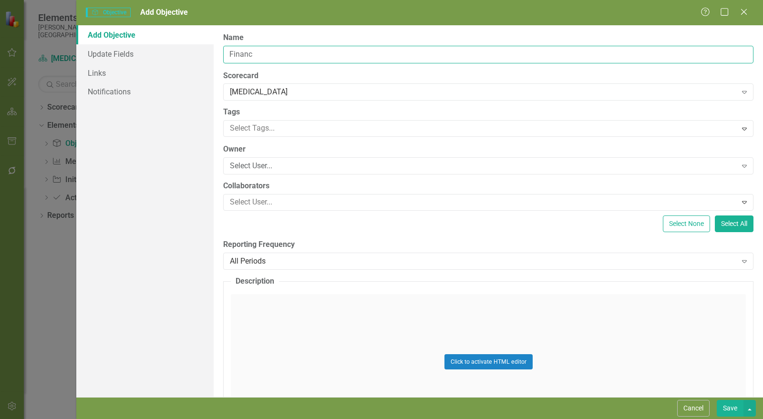
type input "Financial Stewardship"
click at [271, 165] on div "Select User..." at bounding box center [483, 166] width 507 height 11
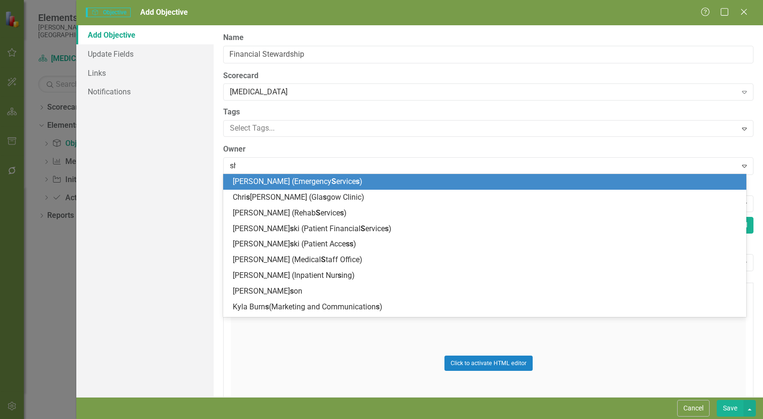
type input "shar"
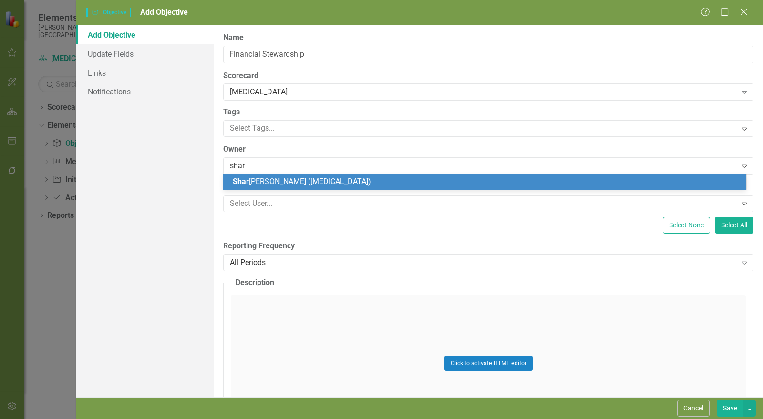
click at [266, 181] on span "Shar Schmidt (Audiology)" at bounding box center [302, 181] width 138 height 9
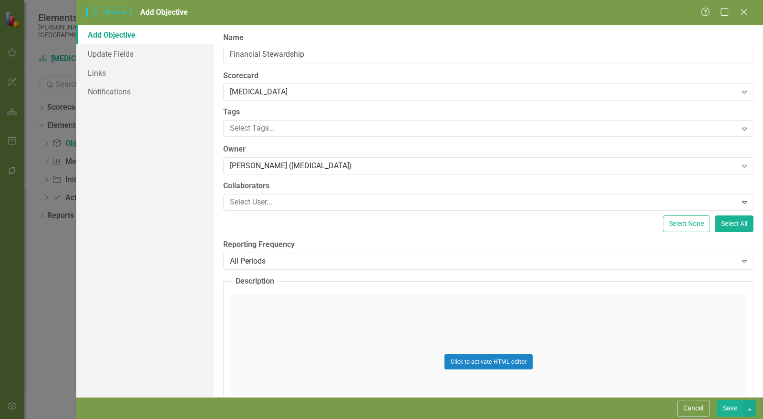
click at [282, 263] on div "All Periods" at bounding box center [483, 261] width 507 height 11
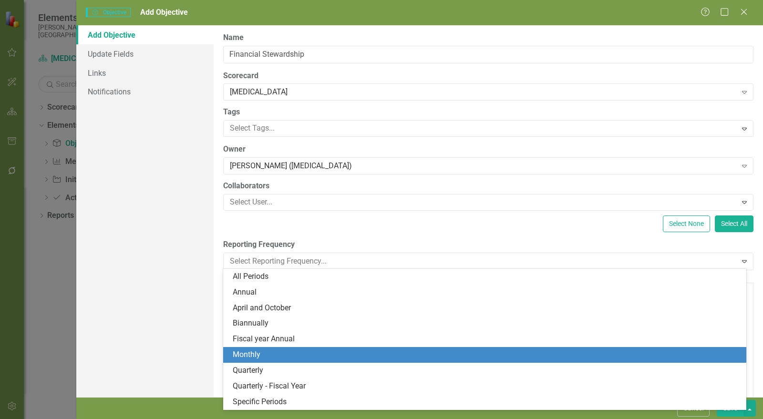
click at [304, 358] on div "Monthly" at bounding box center [487, 355] width 508 height 11
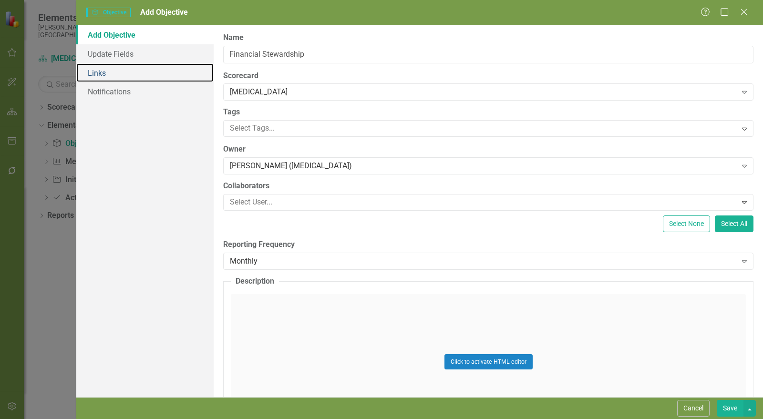
click at [112, 72] on link "Links" at bounding box center [144, 72] width 137 height 19
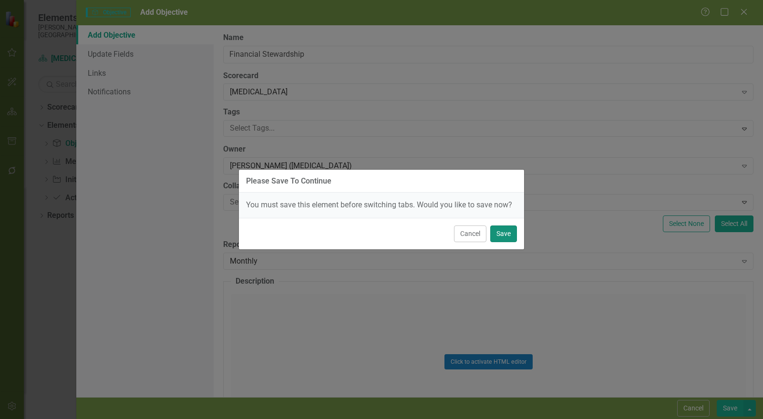
click at [512, 234] on button "Save" at bounding box center [503, 234] width 27 height 17
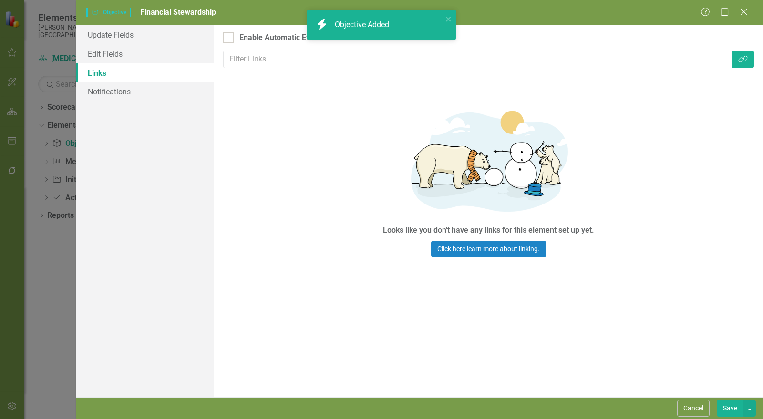
click at [247, 34] on div "Enable Automatic Evaluation" at bounding box center [288, 37] width 98 height 11
click at [229, 34] on input "Enable Automatic Evaluation" at bounding box center [226, 35] width 6 height 6
checkbox input "true"
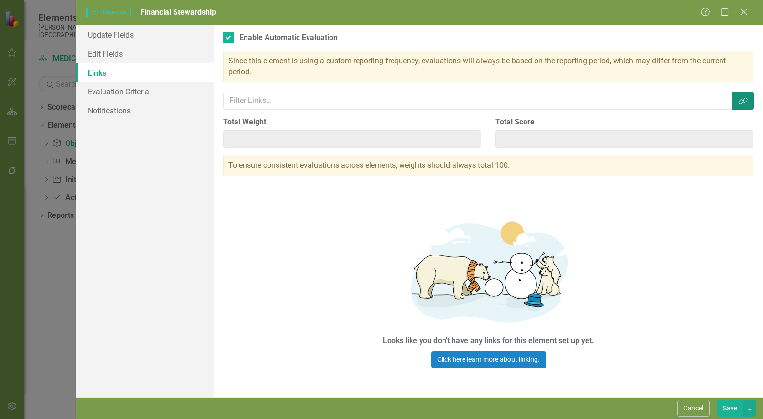
click at [738, 102] on icon "button" at bounding box center [742, 101] width 9 height 7
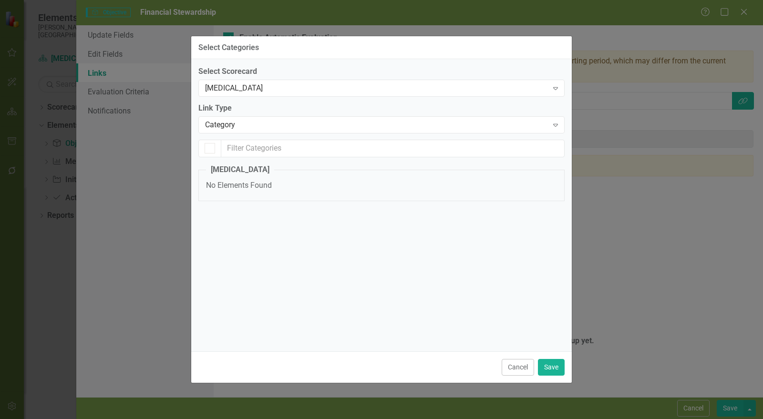
click at [243, 86] on div "[MEDICAL_DATA]" at bounding box center [376, 88] width 343 height 11
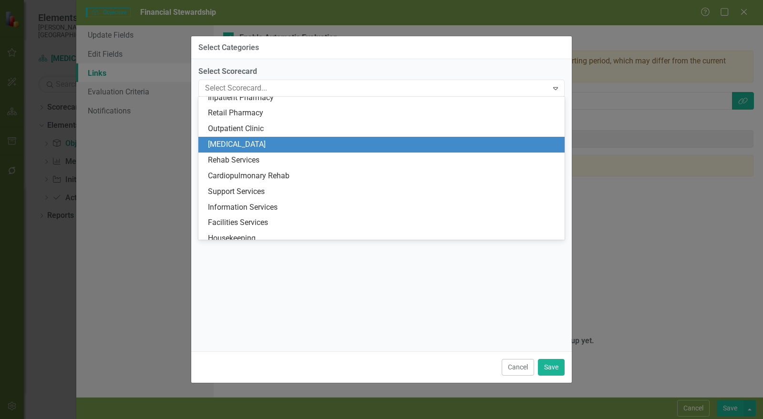
scroll to position [72, 0]
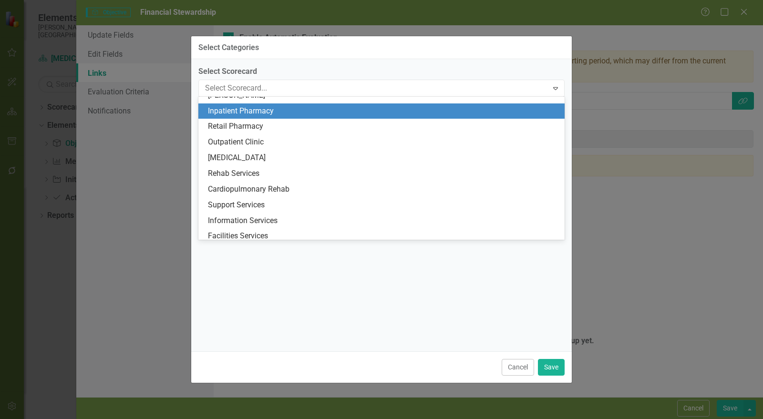
click at [246, 115] on div "Inpatient Pharmacy" at bounding box center [383, 111] width 351 height 11
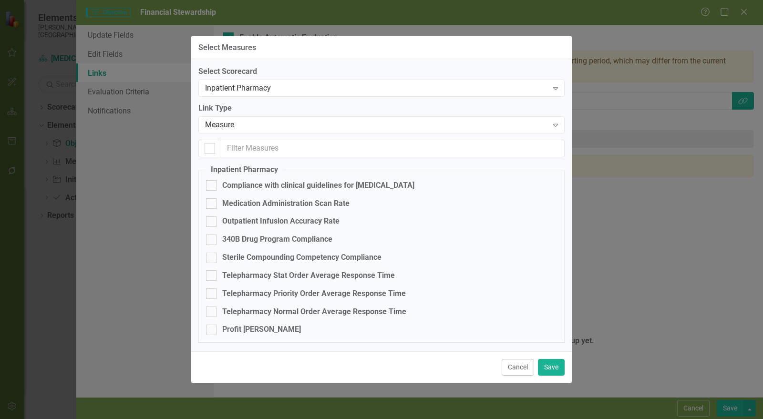
checkbox input "false"
click at [251, 126] on div "Measure" at bounding box center [376, 125] width 343 height 11
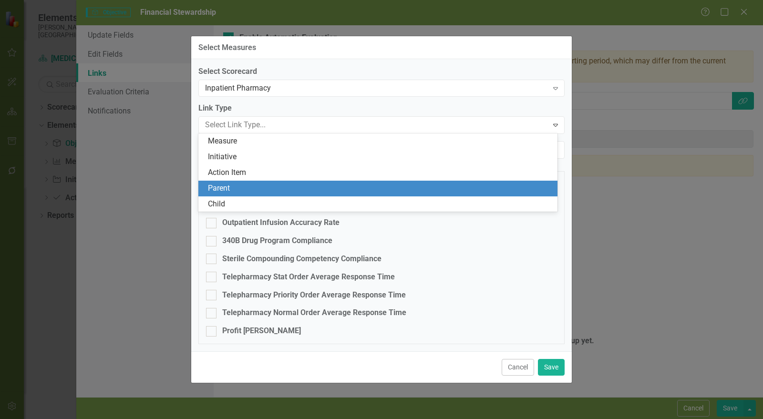
click at [243, 192] on div "Parent" at bounding box center [380, 188] width 344 height 11
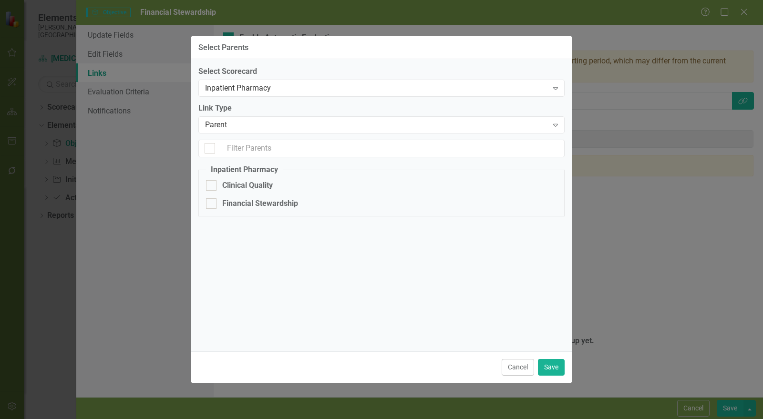
click at [244, 206] on div "Financial Stewardship" at bounding box center [260, 203] width 76 height 11
click at [212, 205] on input "Financial Stewardship" at bounding box center [209, 201] width 6 height 6
checkbox input "true"
click at [550, 366] on button "Save" at bounding box center [551, 367] width 27 height 17
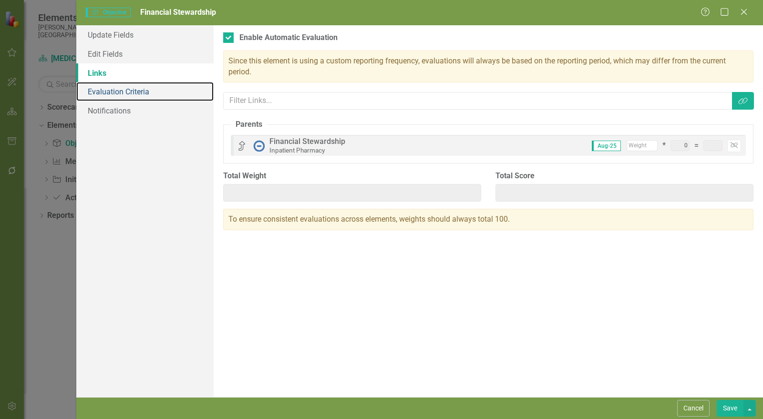
click at [132, 91] on link "Evaluation Criteria" at bounding box center [144, 91] width 137 height 19
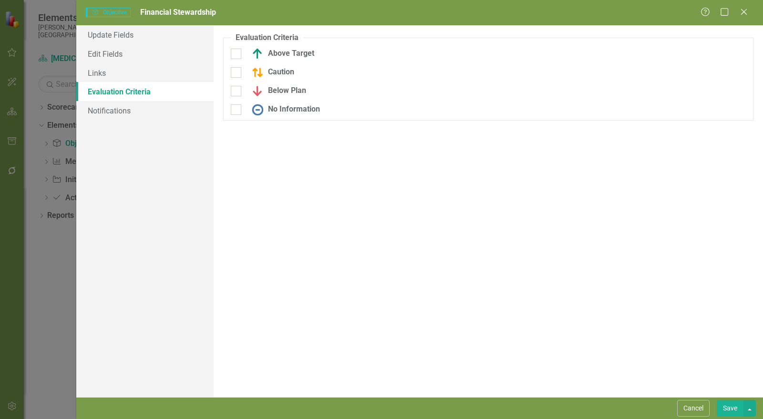
click at [238, 56] on div at bounding box center [236, 54] width 10 height 10
click at [237, 55] on input "Above Target" at bounding box center [234, 52] width 6 height 6
checkbox input "true"
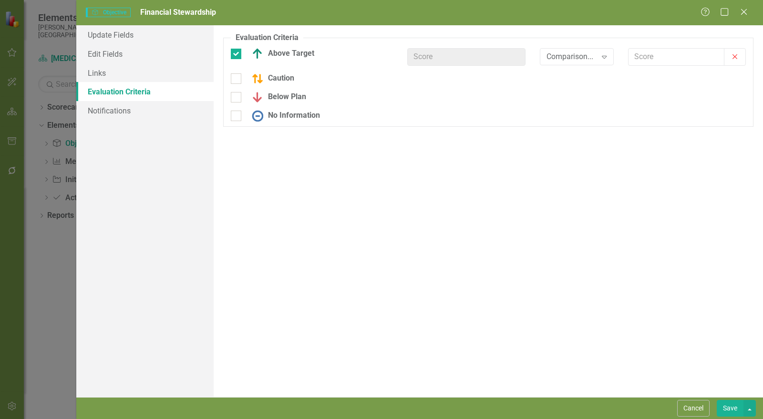
click at [236, 79] on div at bounding box center [236, 78] width 10 height 10
click at [236, 79] on input "Caution" at bounding box center [234, 76] width 6 height 6
checkbox input "true"
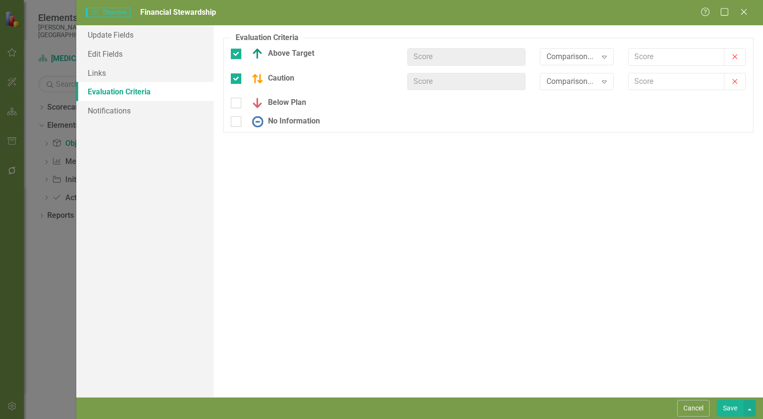
click at [238, 99] on div at bounding box center [236, 103] width 10 height 10
click at [237, 99] on input "Below Plan" at bounding box center [234, 101] width 6 height 6
checkbox input "true"
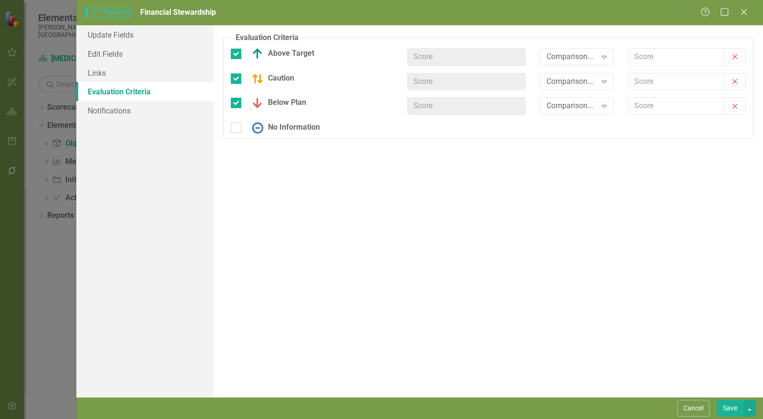
click at [238, 130] on div at bounding box center [236, 128] width 10 height 10
click at [237, 129] on input "No Information" at bounding box center [234, 126] width 6 height 6
checkbox input "true"
click at [595, 58] on div "Comparison..." at bounding box center [572, 56] width 51 height 11
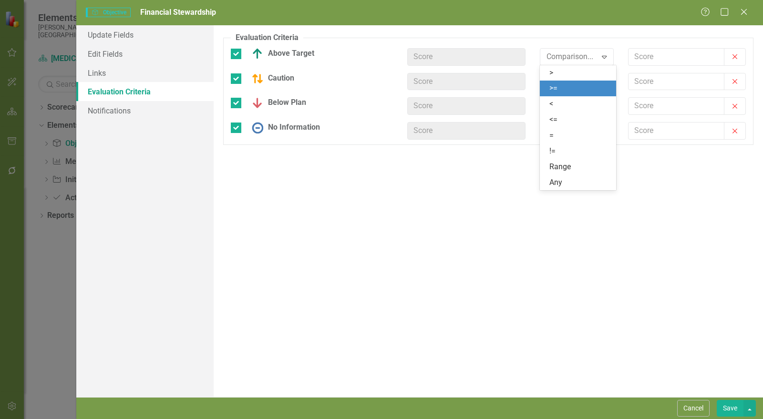
click at [587, 94] on div ">=" at bounding box center [578, 89] width 76 height 16
click at [644, 56] on input "text" at bounding box center [677, 57] width 96 height 18
type input "2.5"
click at [572, 83] on div "Comparison..." at bounding box center [572, 81] width 51 height 11
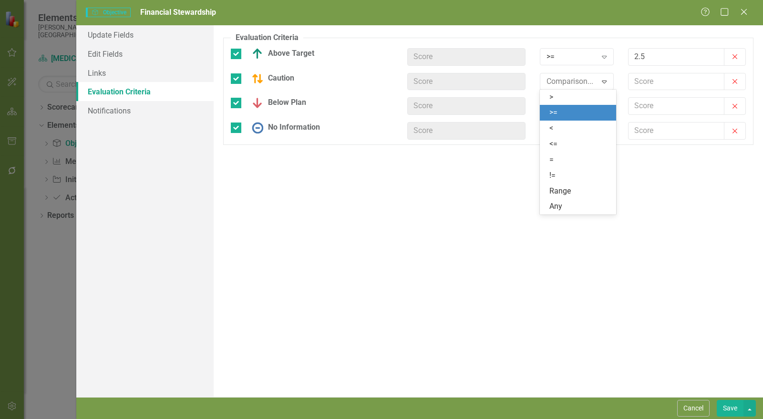
click at [575, 117] on div ">=" at bounding box center [579, 112] width 61 height 11
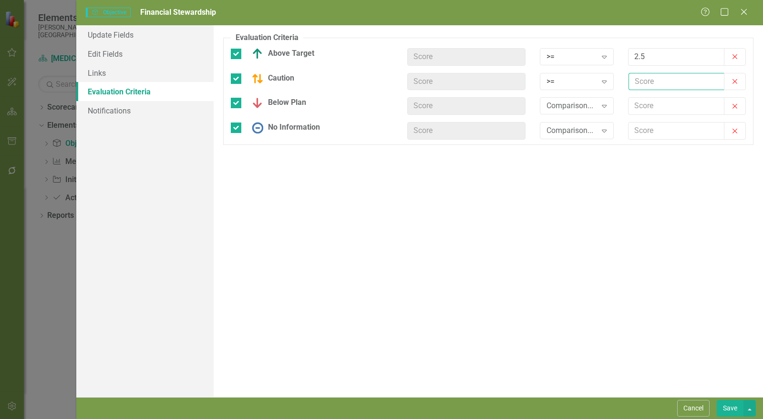
click at [646, 81] on input "text" at bounding box center [677, 82] width 96 height 18
click at [582, 108] on div "Comparison..." at bounding box center [572, 106] width 51 height 11
click at [661, 82] on input "text" at bounding box center [677, 82] width 96 height 18
type input "2"
click at [583, 107] on div "Comparison..." at bounding box center [572, 106] width 51 height 11
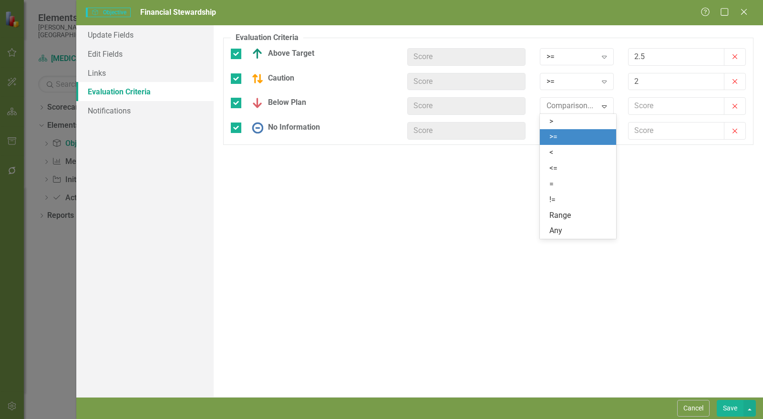
click at [573, 142] on div ">=" at bounding box center [579, 137] width 61 height 11
click at [651, 104] on input "text" at bounding box center [677, 106] width 96 height 18
type input "1"
click at [588, 133] on div "Comparison..." at bounding box center [572, 130] width 51 height 11
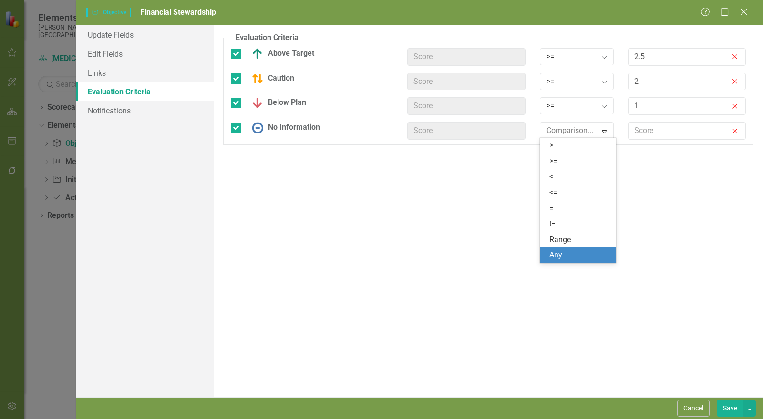
click at [565, 253] on div "Any" at bounding box center [579, 255] width 61 height 11
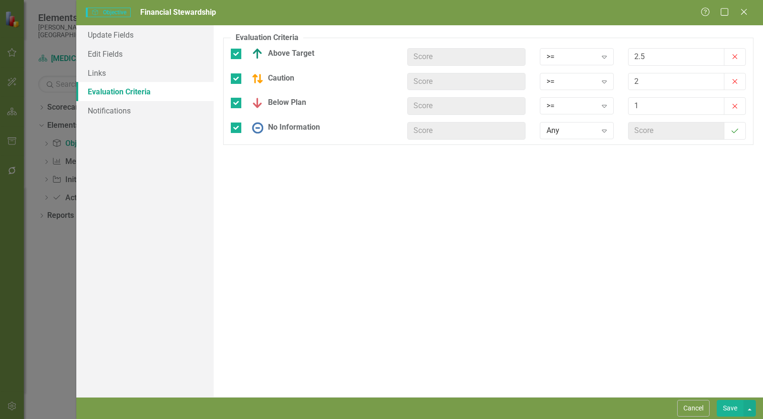
click at [727, 404] on button "Save" at bounding box center [730, 408] width 27 height 17
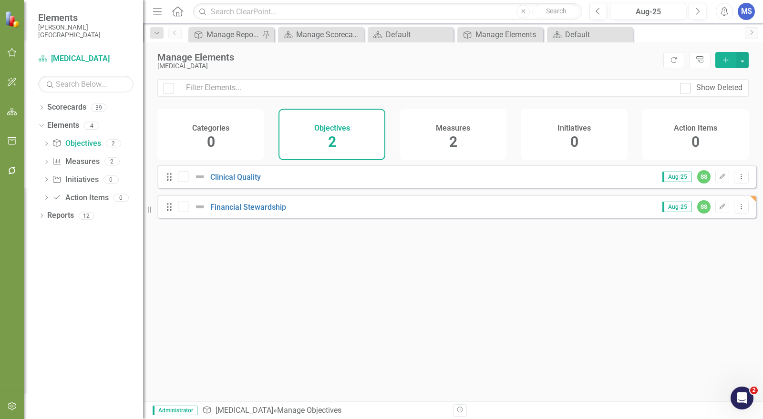
click at [455, 135] on span "2" at bounding box center [453, 142] width 8 height 17
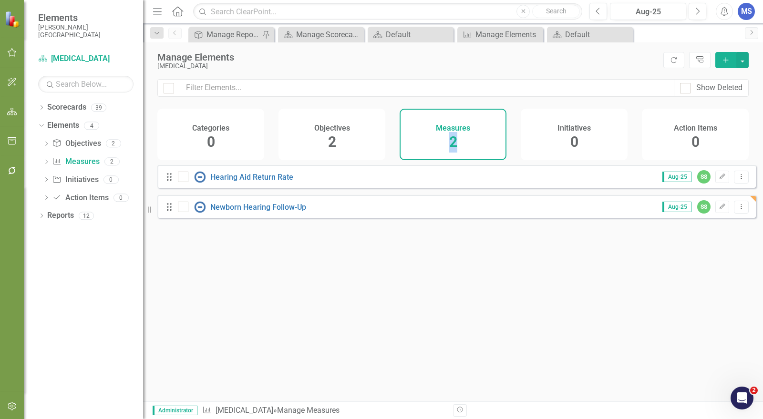
click at [452, 153] on div "Measures 2" at bounding box center [453, 135] width 107 height 52
click at [514, 331] on div "Looks like you don't have any Measures set up yet. Why don't you add a Measure …" at bounding box center [456, 271] width 599 height 213
click at [730, 53] on button "Add" at bounding box center [725, 60] width 21 height 16
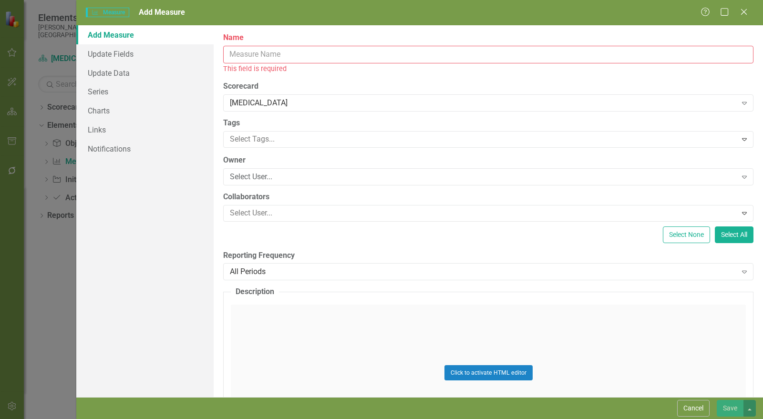
click at [309, 58] on input "Name" at bounding box center [488, 55] width 530 height 18
click at [299, 47] on input "Name" at bounding box center [488, 55] width 530 height 18
click at [297, 33] on label "Name" at bounding box center [488, 37] width 530 height 11
click at [297, 46] on input "Name" at bounding box center [488, 55] width 530 height 18
click at [285, 61] on input "Name" at bounding box center [488, 55] width 530 height 18
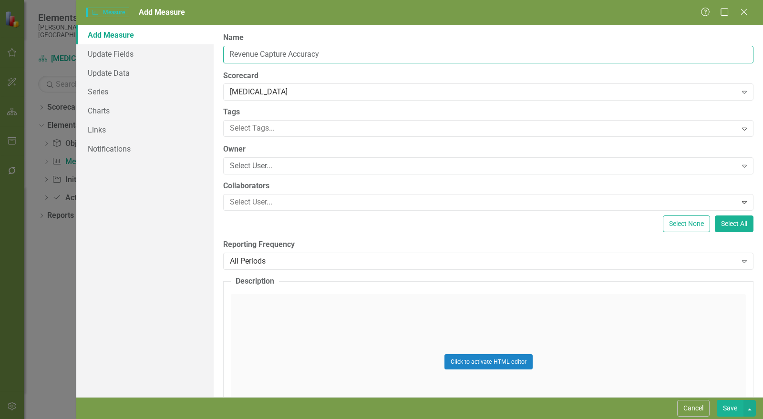
type input "Revenue Capture Accuracy"
click at [285, 161] on div "Select User..." at bounding box center [483, 166] width 507 height 11
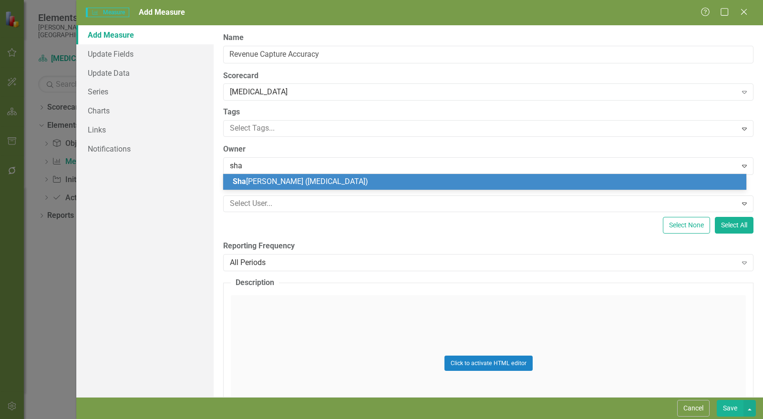
type input "shar"
click at [280, 176] on div "Shar Schmidt (Audiology)" at bounding box center [487, 181] width 508 height 11
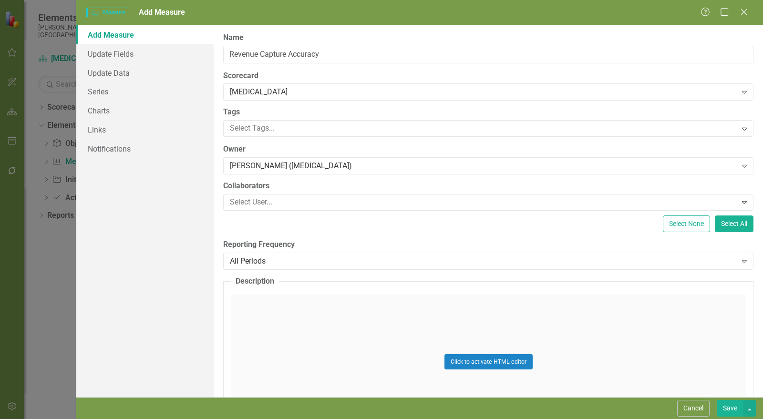
click at [285, 262] on div "All Periods" at bounding box center [483, 261] width 507 height 11
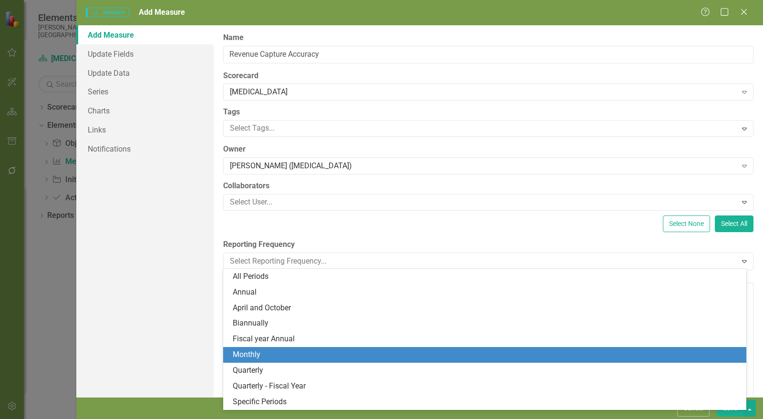
drag, startPoint x: 291, startPoint y: 346, endPoint x: 293, endPoint y: 351, distance: 4.9
click at [293, 351] on div "All Periods Annual April and October Biannually Fiscal year Annual Monthly Quar…" at bounding box center [484, 339] width 523 height 141
click at [296, 353] on div "Monthly" at bounding box center [487, 355] width 508 height 11
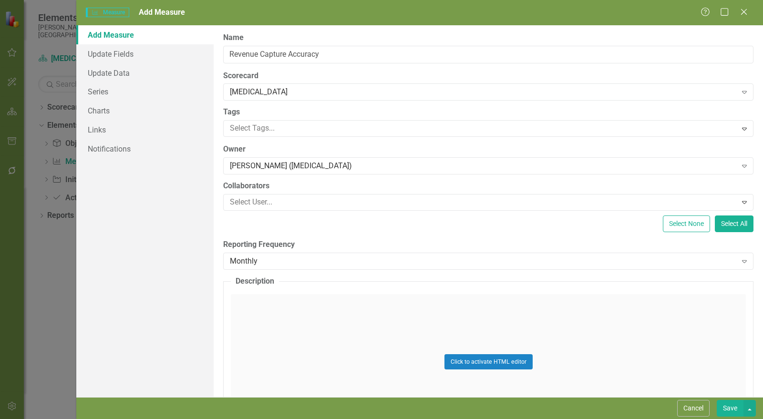
click at [464, 353] on div "Click to activate HTML editor" at bounding box center [488, 362] width 515 height 136
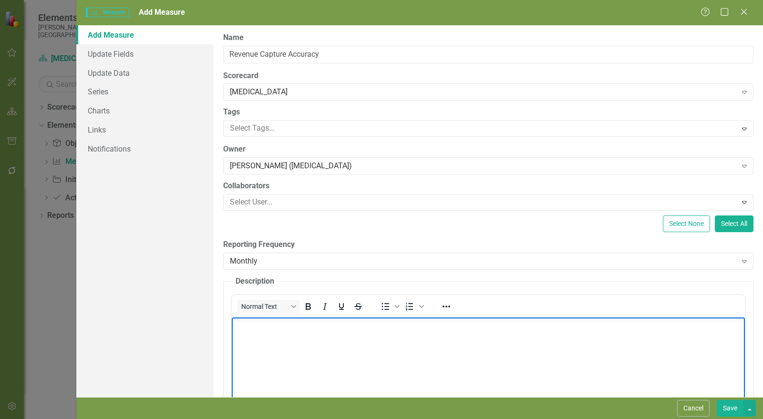
click at [315, 362] on body "Rich Text Area. Press ALT-0 for help." at bounding box center [488, 388] width 513 height 143
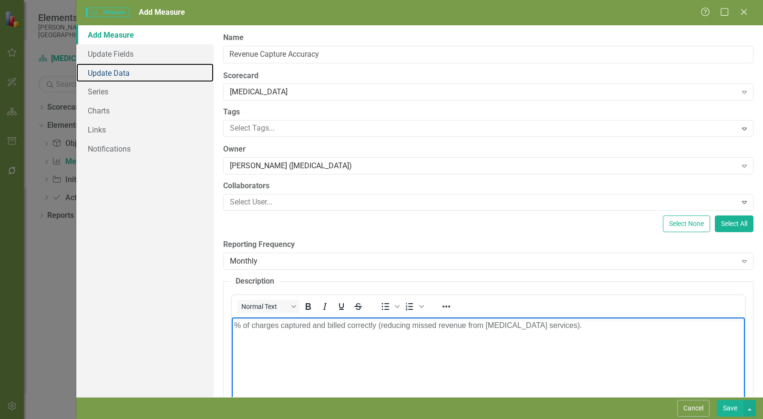
click at [127, 74] on link "Update Data" at bounding box center [144, 72] width 137 height 19
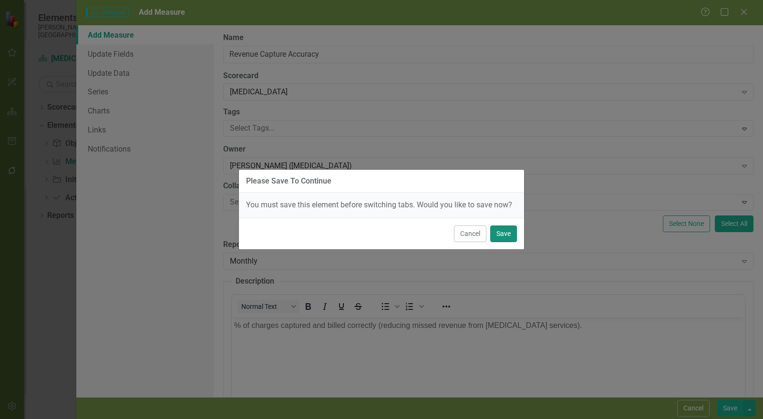
click at [505, 235] on button "Save" at bounding box center [503, 234] width 27 height 17
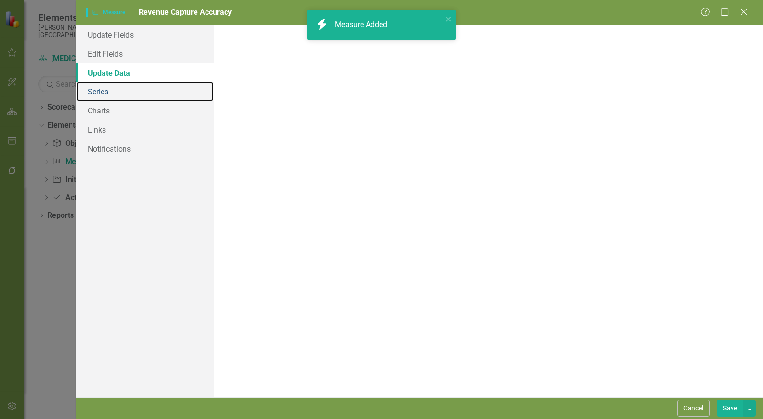
click at [106, 91] on link "Series" at bounding box center [144, 91] width 137 height 19
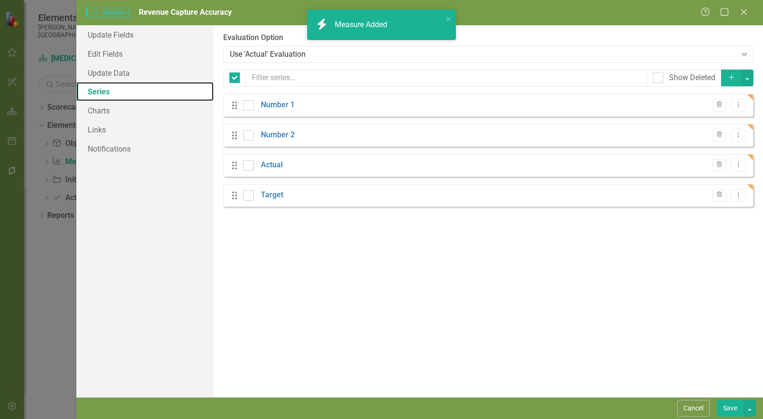
checkbox input "false"
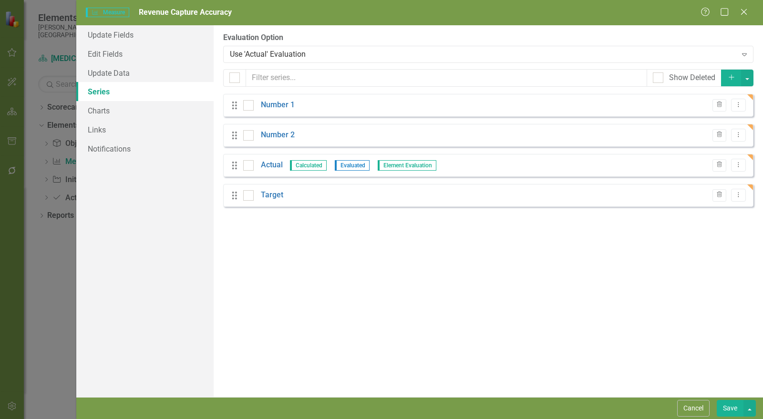
click at [719, 105] on icon "button" at bounding box center [719, 105] width 5 height 6
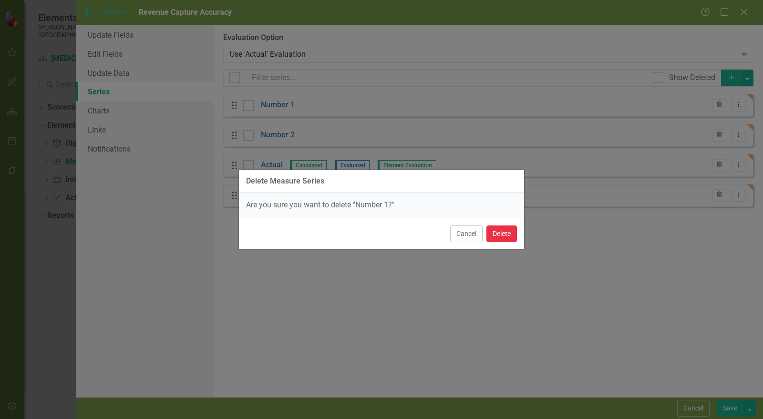
click at [511, 237] on button "Delete" at bounding box center [501, 234] width 31 height 17
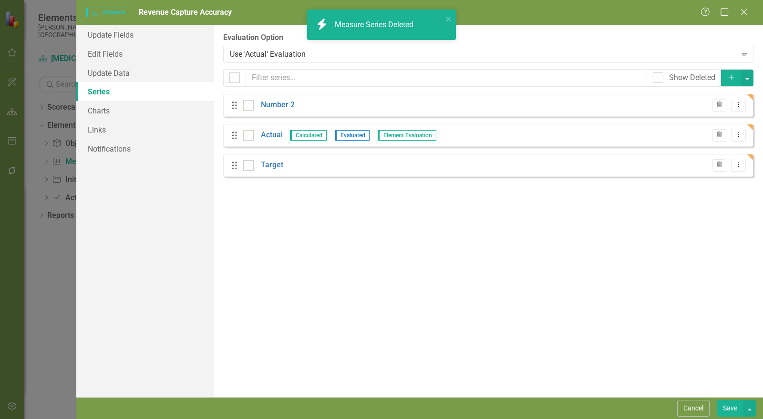
click at [722, 105] on icon "button" at bounding box center [719, 105] width 5 height 6
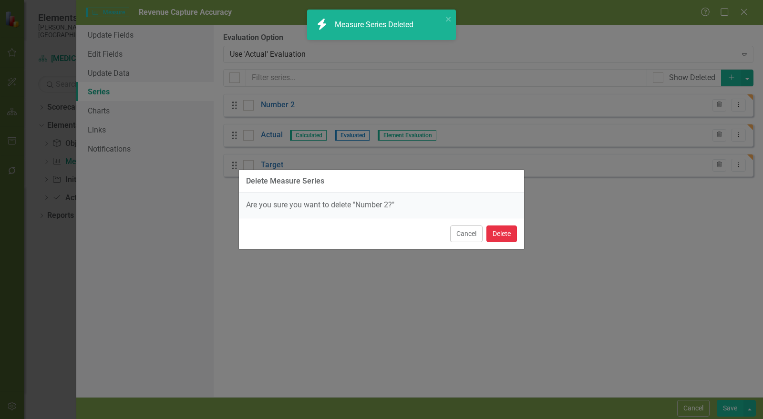
click at [513, 232] on button "Delete" at bounding box center [501, 234] width 31 height 17
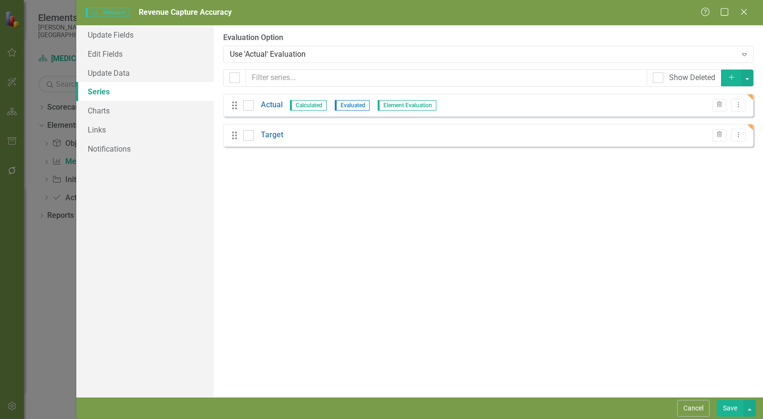
click at [269, 134] on link "Target" at bounding box center [272, 135] width 22 height 11
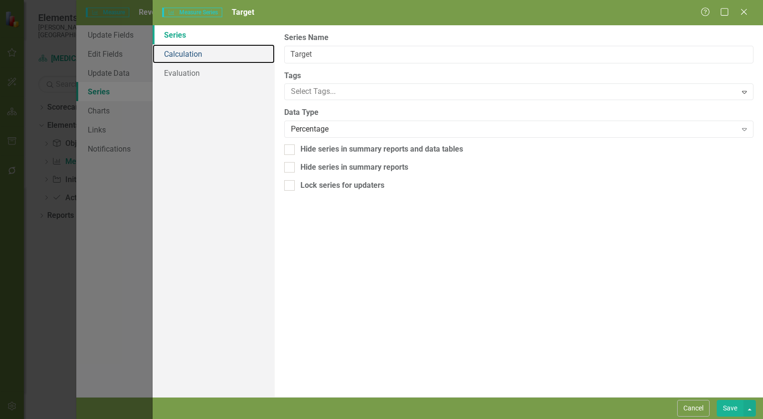
click at [211, 52] on link "Calculation" at bounding box center [214, 53] width 122 height 19
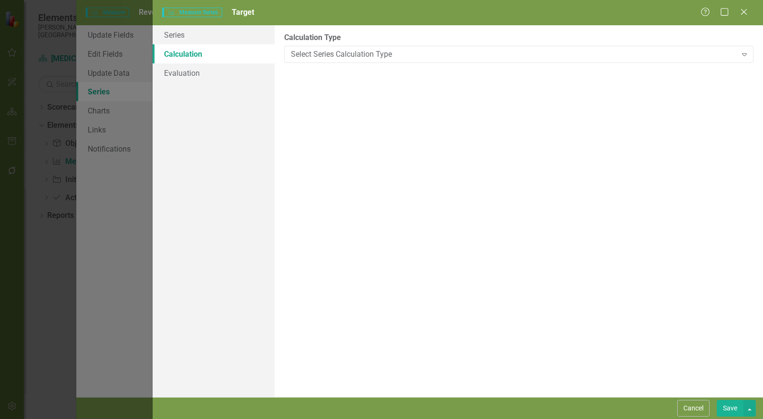
click at [341, 54] on div "Select Series Calculation Type" at bounding box center [514, 54] width 446 height 11
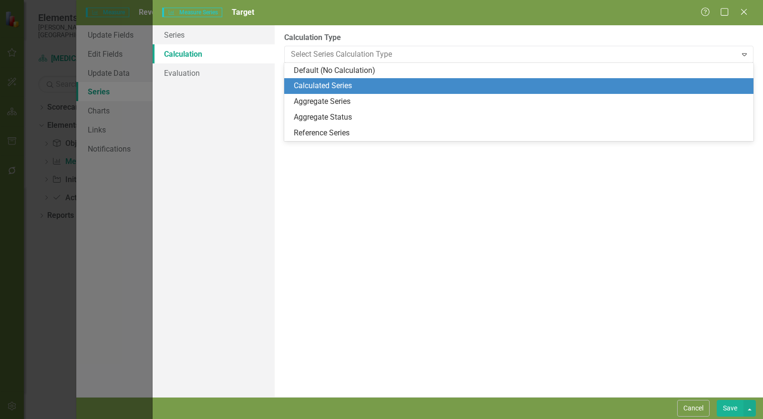
click at [337, 84] on div "Calculated Series" at bounding box center [521, 86] width 454 height 11
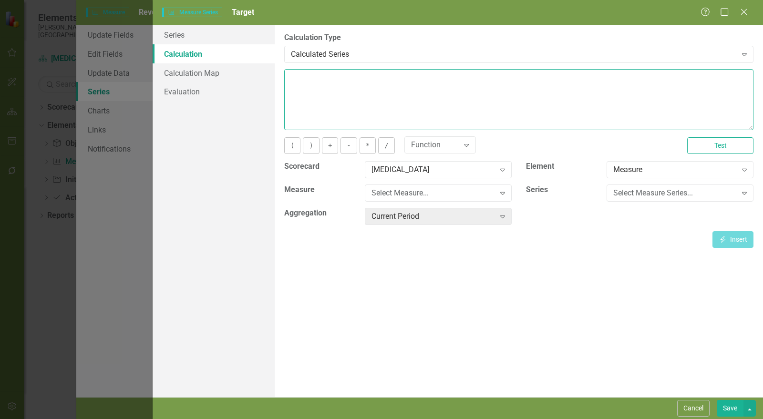
click at [334, 105] on textarea at bounding box center [518, 99] width 469 height 61
type textarea "95"
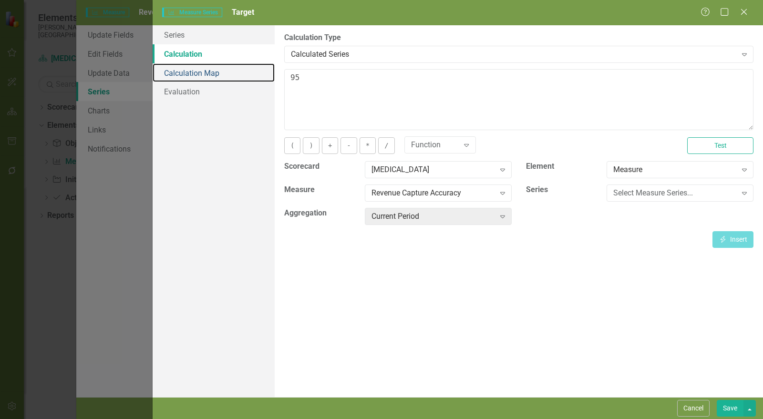
click at [202, 76] on link "Calculation Map" at bounding box center [214, 72] width 122 height 19
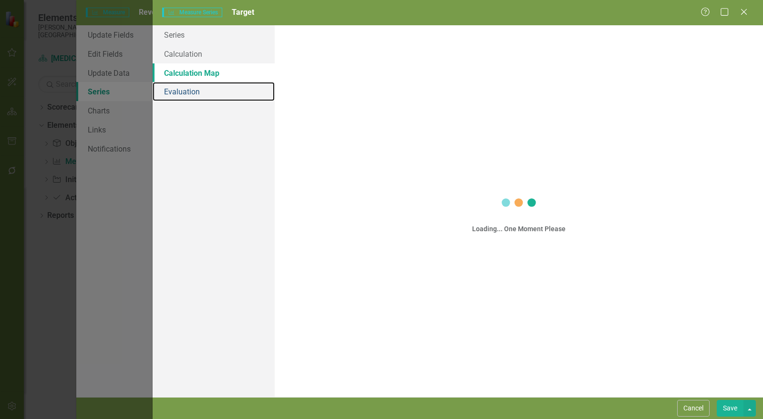
click at [196, 91] on link "Evaluation" at bounding box center [214, 91] width 122 height 19
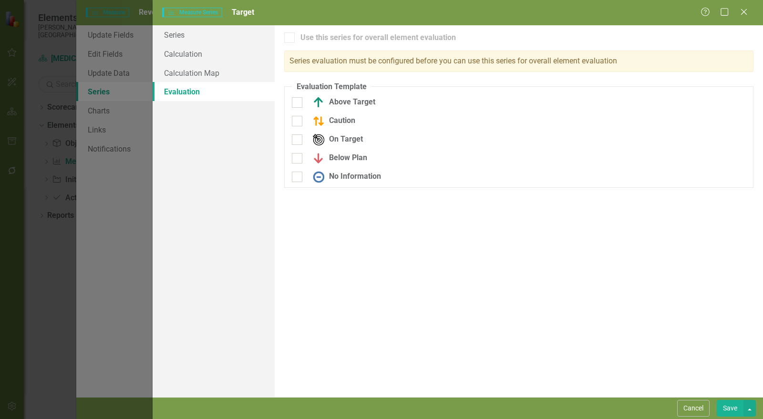
click at [733, 415] on button "Save" at bounding box center [730, 408] width 27 height 17
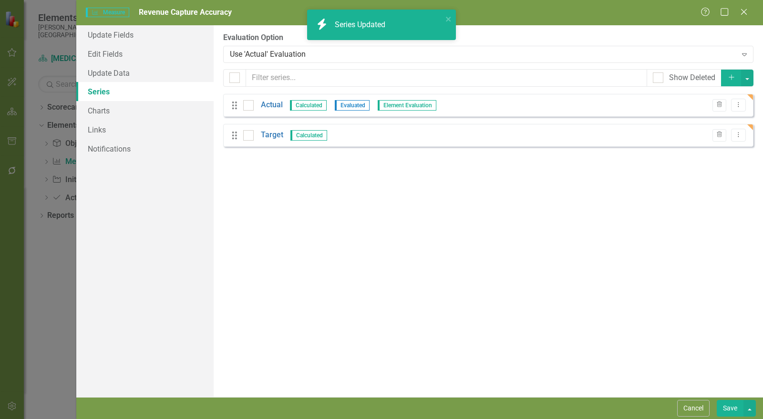
click at [274, 104] on link "Actual" at bounding box center [272, 105] width 22 height 11
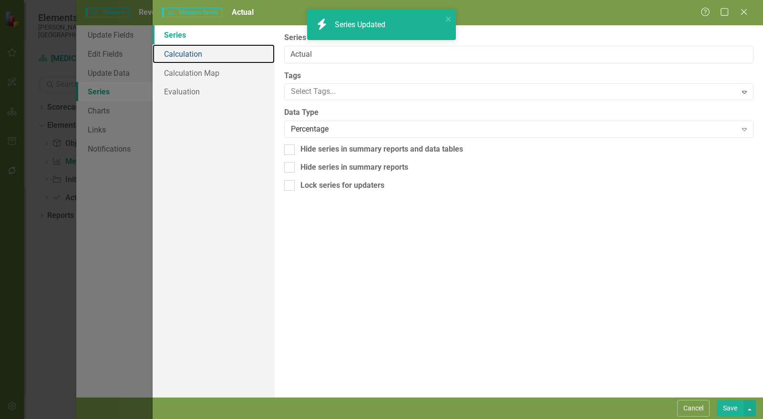
click at [180, 48] on link "Calculation" at bounding box center [214, 53] width 122 height 19
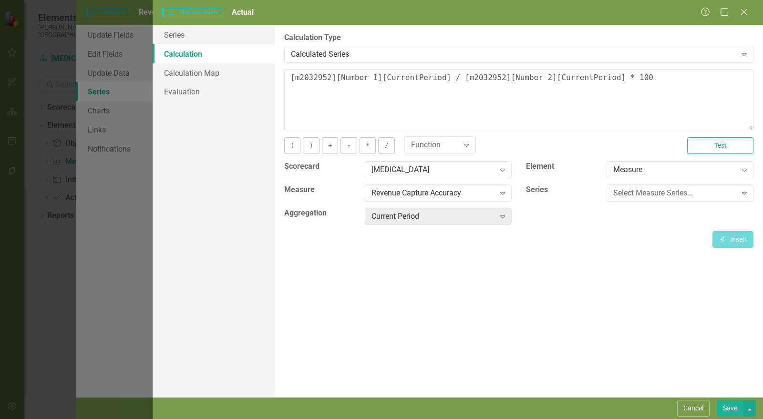
click at [314, 58] on div "Calculated Series" at bounding box center [514, 54] width 446 height 11
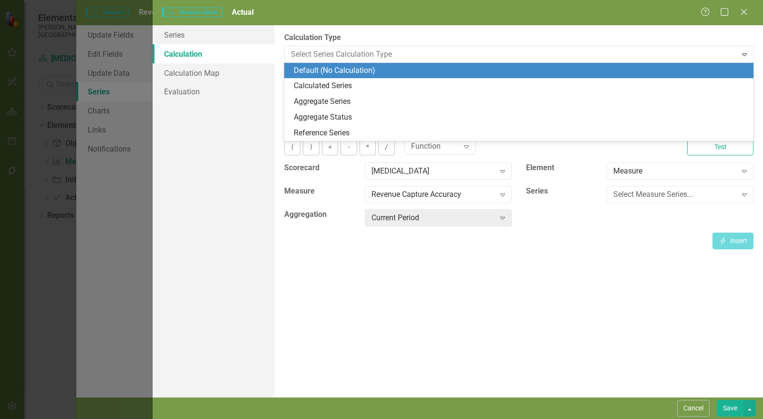
click at [315, 69] on div "Default (No Calculation)" at bounding box center [521, 70] width 454 height 11
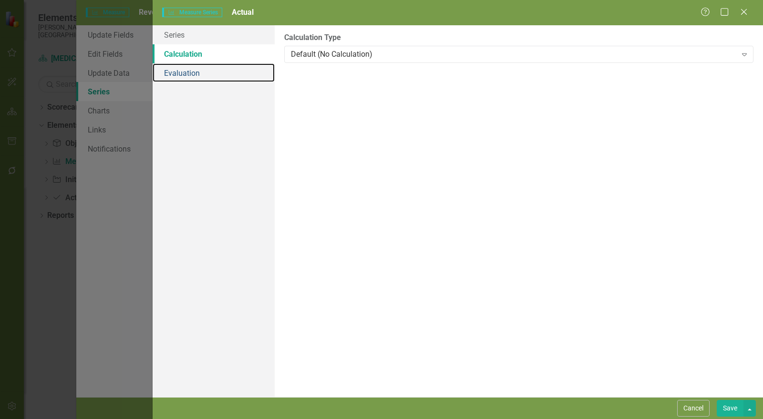
click at [198, 74] on link "Evaluation" at bounding box center [214, 72] width 122 height 19
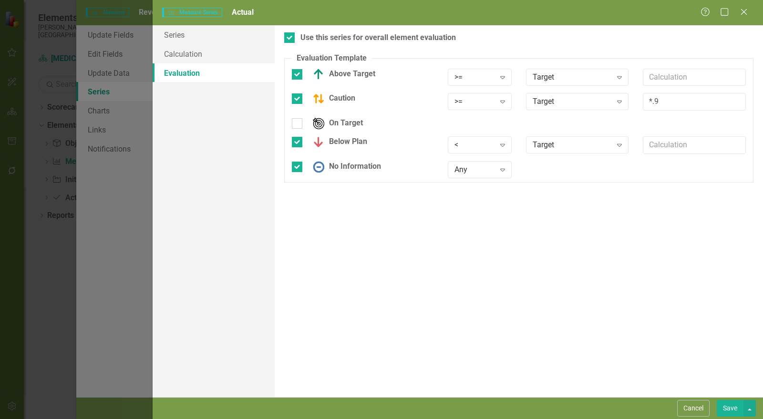
click at [727, 406] on button "Save" at bounding box center [730, 408] width 27 height 17
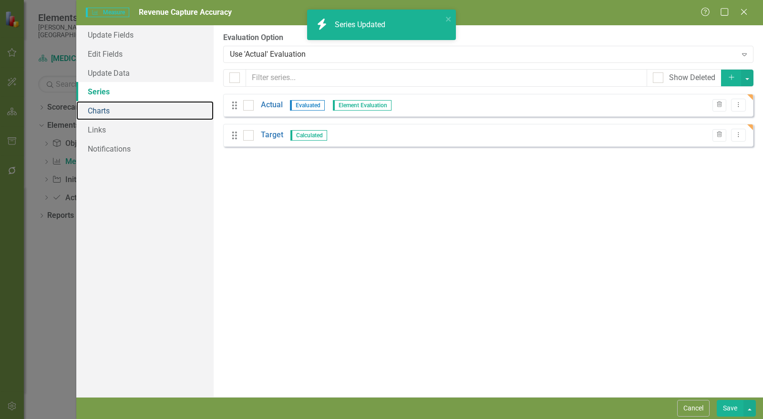
click at [106, 114] on link "Charts" at bounding box center [144, 110] width 137 height 19
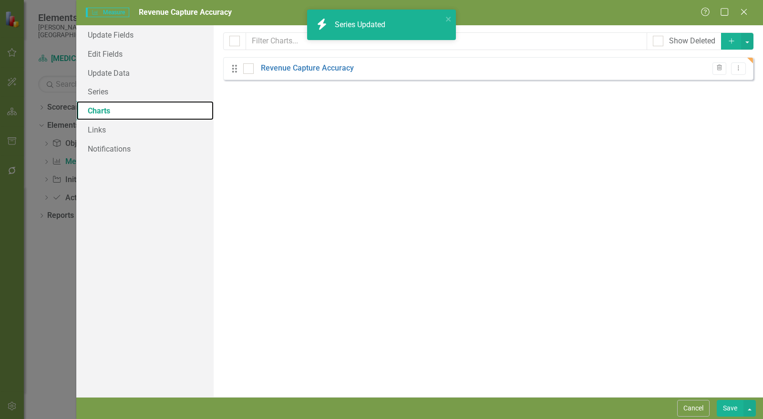
checkbox input "false"
click at [289, 65] on link "Revenue Capture Accuracy" at bounding box center [307, 68] width 93 height 11
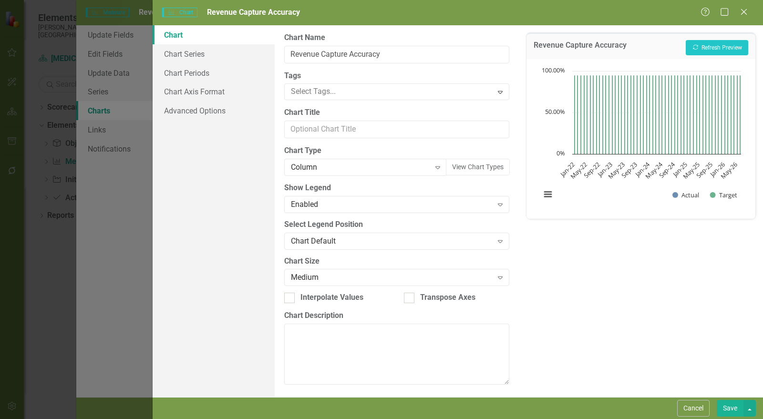
click at [322, 162] on div "Column" at bounding box center [360, 167] width 139 height 11
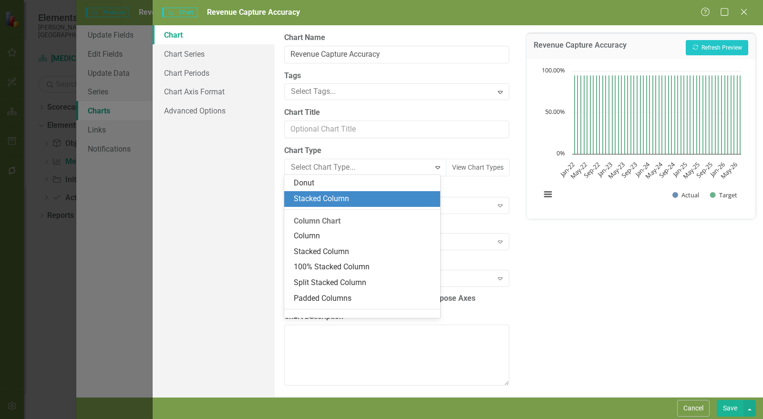
scroll to position [103, 0]
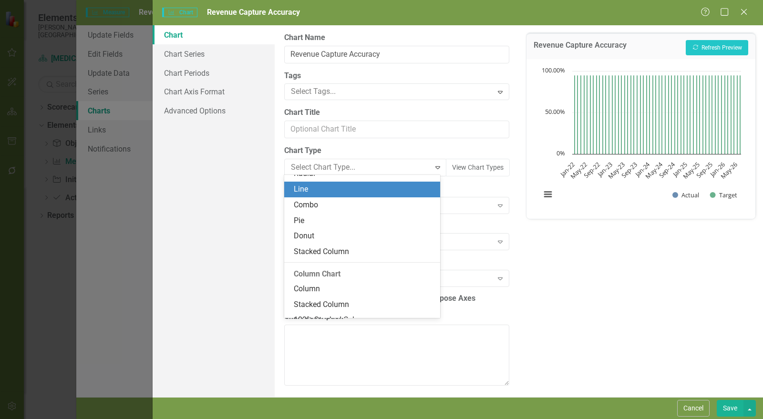
click at [327, 194] on div "Line" at bounding box center [364, 189] width 141 height 11
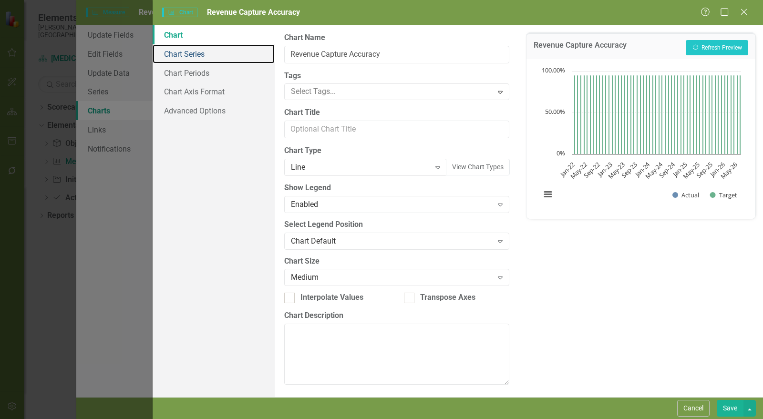
click at [205, 55] on link "Chart Series" at bounding box center [214, 53] width 122 height 19
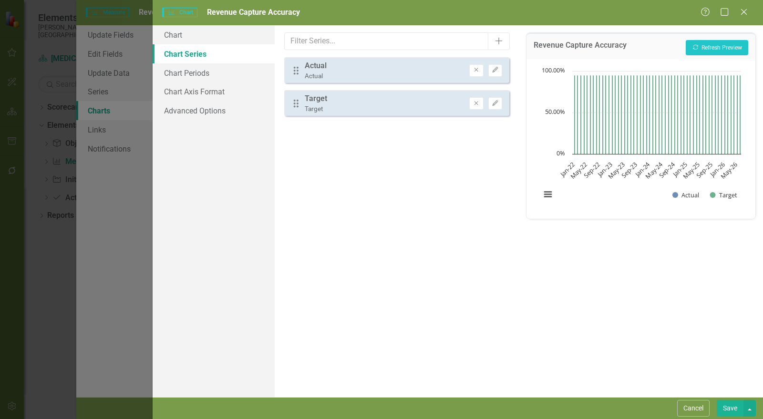
click at [499, 69] on button "Edit" at bounding box center [495, 70] width 14 height 12
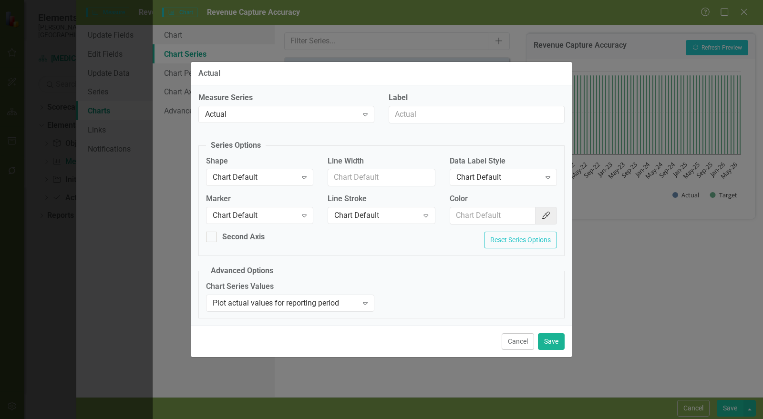
click at [298, 213] on div "Expand" at bounding box center [304, 215] width 17 height 15
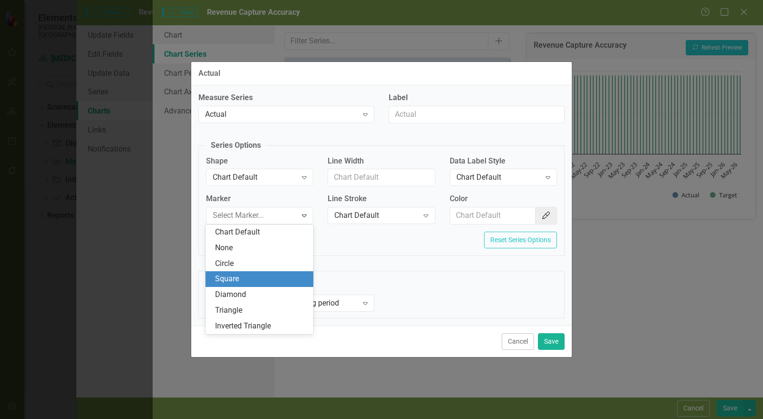
click at [261, 277] on div "Square" at bounding box center [261, 279] width 93 height 11
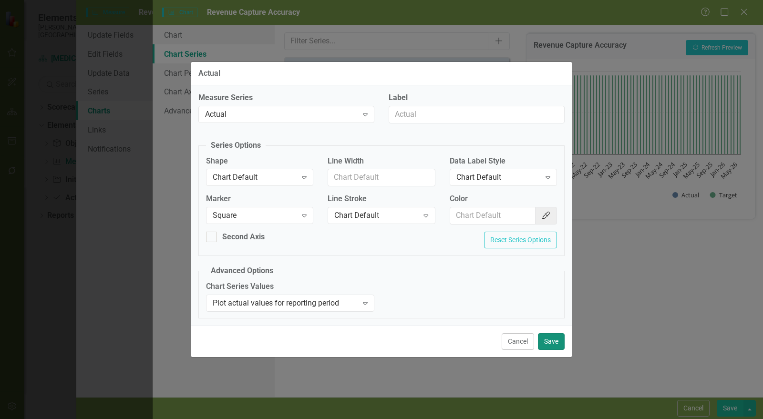
click at [550, 339] on button "Save" at bounding box center [551, 341] width 27 height 17
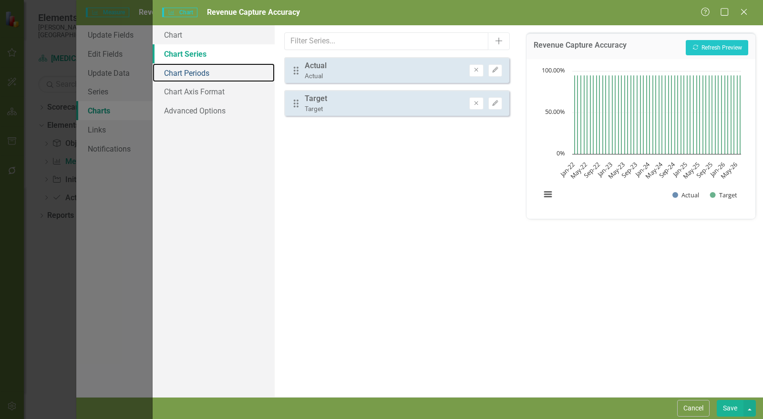
click at [217, 77] on link "Chart Periods" at bounding box center [214, 72] width 122 height 19
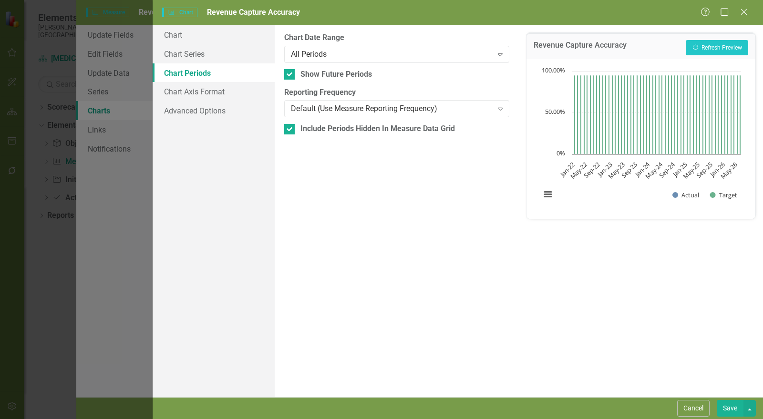
drag, startPoint x: 293, startPoint y: 77, endPoint x: 295, endPoint y: 96, distance: 18.7
click at [294, 77] on div at bounding box center [289, 74] width 10 height 10
click at [290, 75] on input "Show Future Periods" at bounding box center [287, 72] width 6 height 6
checkbox input "false"
click at [294, 129] on div at bounding box center [289, 129] width 10 height 10
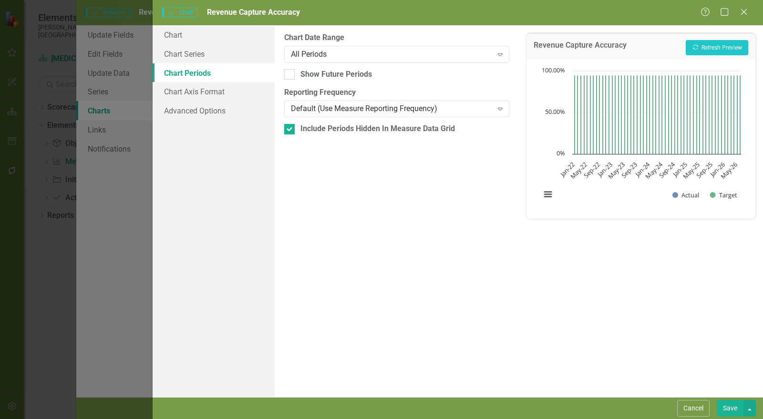
click at [290, 129] on input "Include Periods Hidden In Measure Data Grid" at bounding box center [287, 127] width 6 height 6
checkbox input "false"
click at [727, 409] on button "Save" at bounding box center [730, 408] width 27 height 17
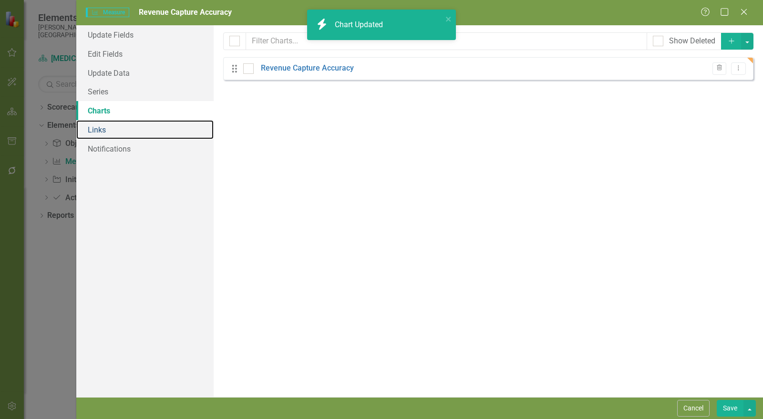
click at [109, 131] on link "Links" at bounding box center [144, 129] width 137 height 19
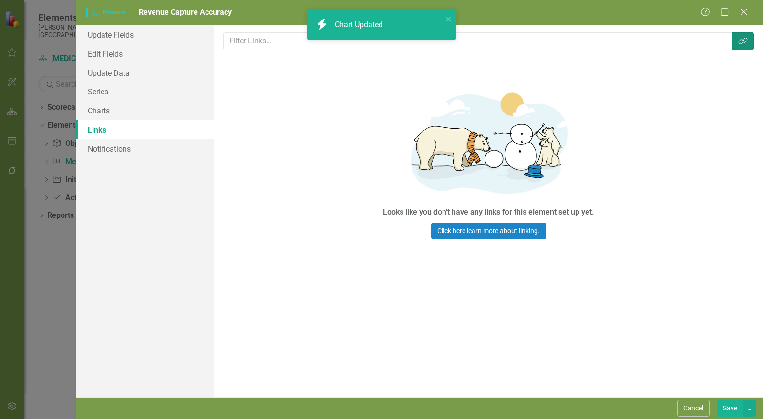
click at [744, 41] on icon "button" at bounding box center [742, 41] width 9 height 7
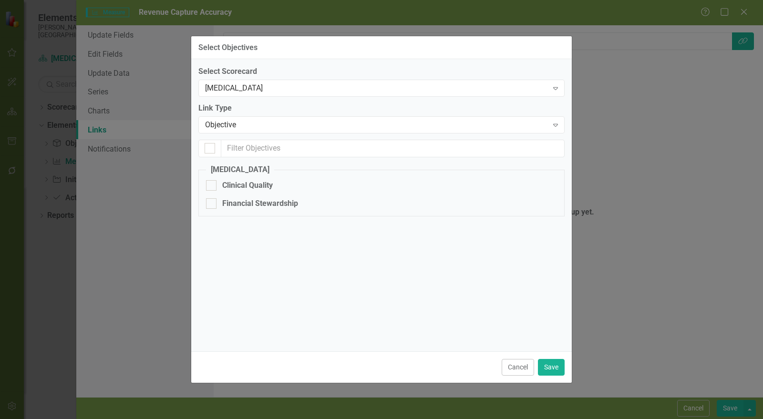
click at [248, 199] on div "Financial Stewardship" at bounding box center [260, 203] width 76 height 11
click at [212, 199] on input "Financial Stewardship" at bounding box center [209, 201] width 6 height 6
checkbox input "true"
click at [557, 367] on button "Save" at bounding box center [551, 367] width 27 height 17
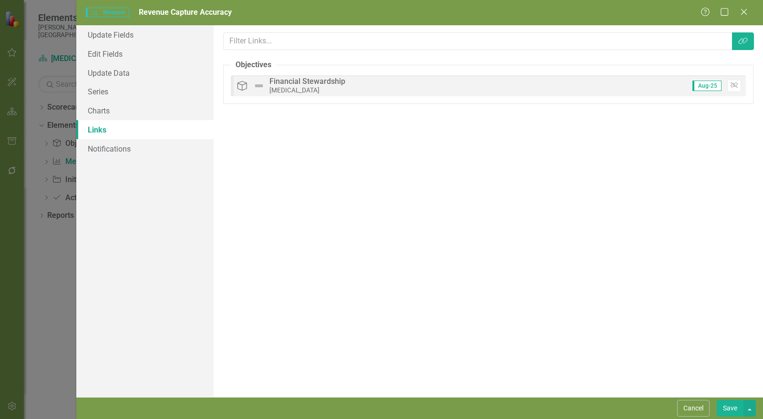
click at [729, 413] on button "Save" at bounding box center [730, 408] width 27 height 17
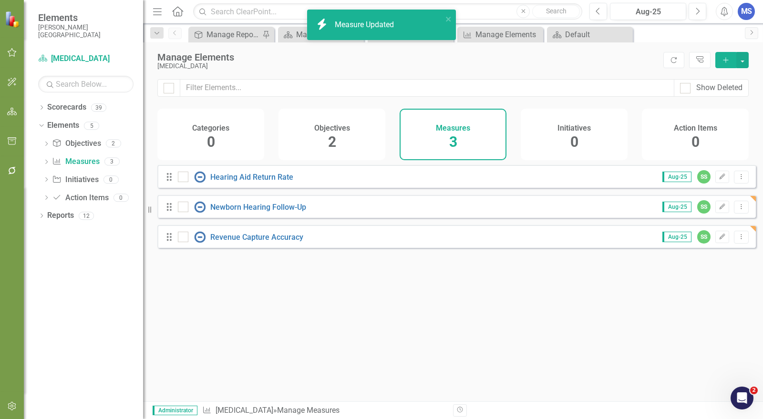
click at [339, 134] on div "Objectives 2" at bounding box center [332, 135] width 107 height 52
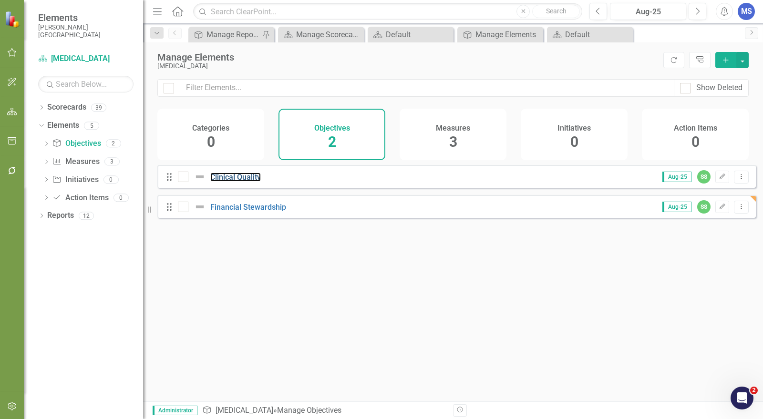
click at [226, 182] on link "Clinical Quality" at bounding box center [235, 177] width 51 height 9
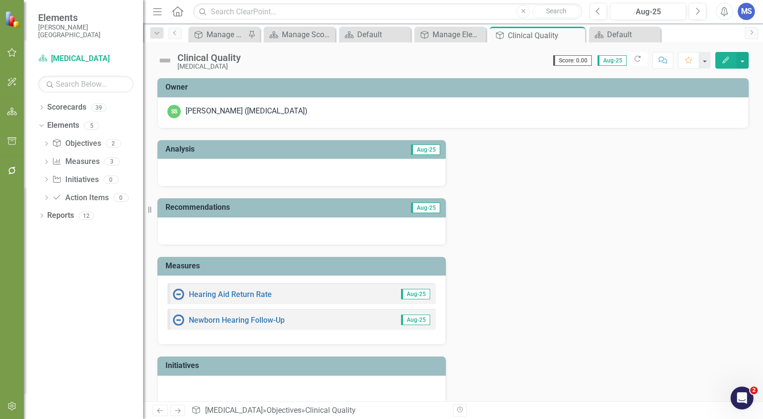
click at [718, 56] on button "Edit" at bounding box center [725, 60] width 21 height 17
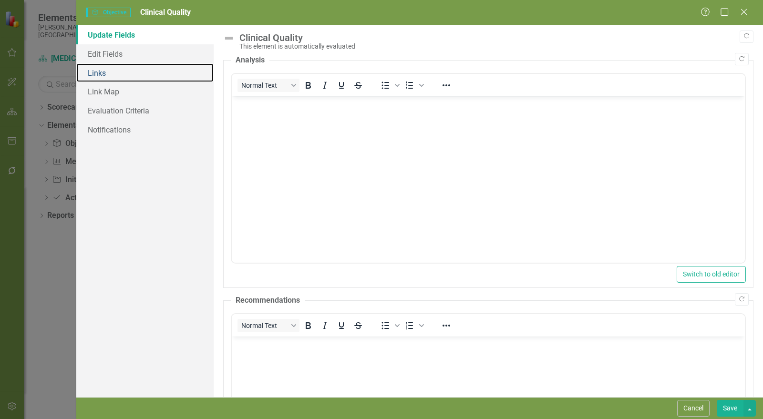
click at [102, 73] on link "Links" at bounding box center [144, 72] width 137 height 19
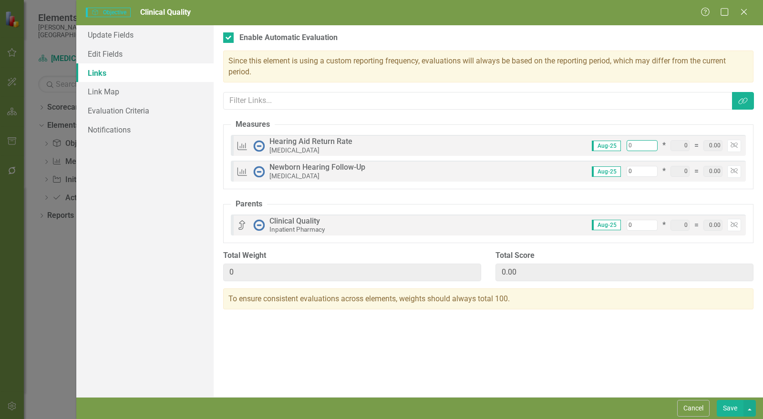
click at [630, 146] on input "0" at bounding box center [642, 145] width 31 height 11
type input "50"
click at [630, 170] on input "0" at bounding box center [642, 171] width 31 height 11
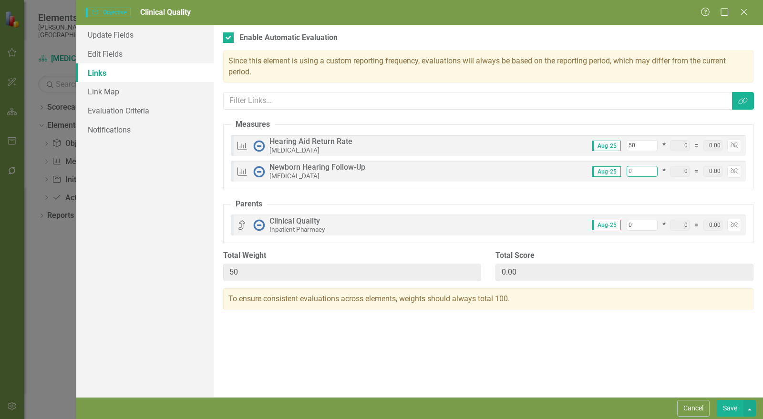
type input "50"
type input "100"
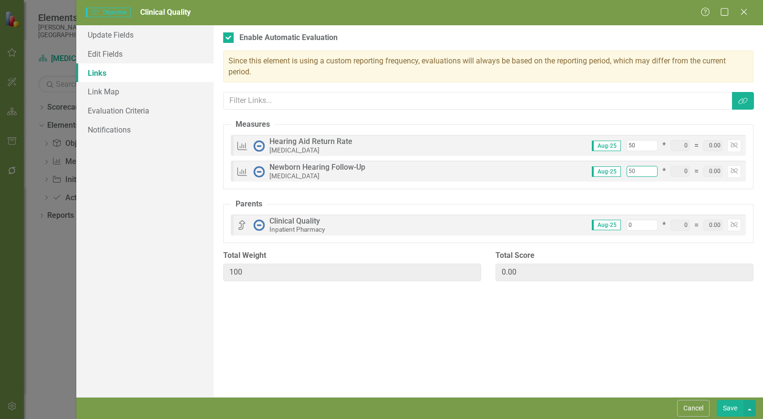
type input "50"
click at [731, 409] on button "Save" at bounding box center [730, 408] width 27 height 17
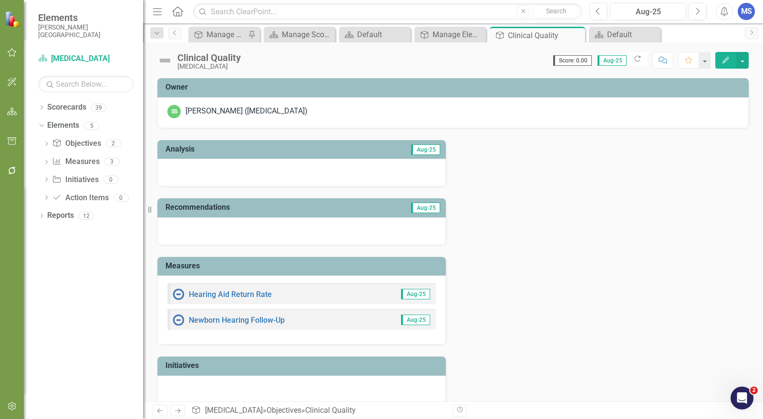
click at [0, 0] on icon at bounding box center [0, 0] width 0 height 0
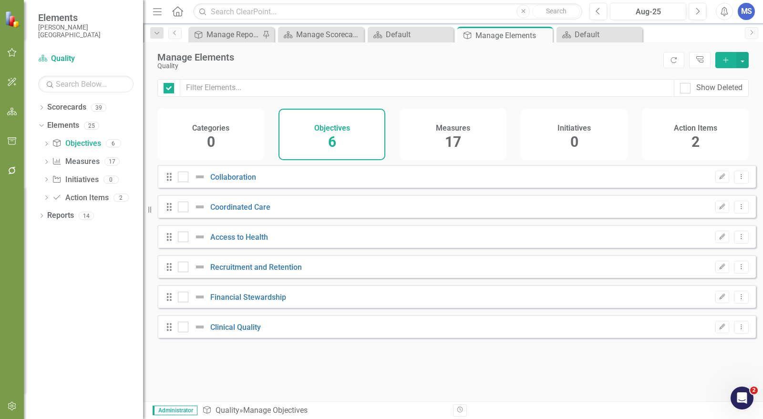
checkbox input "false"
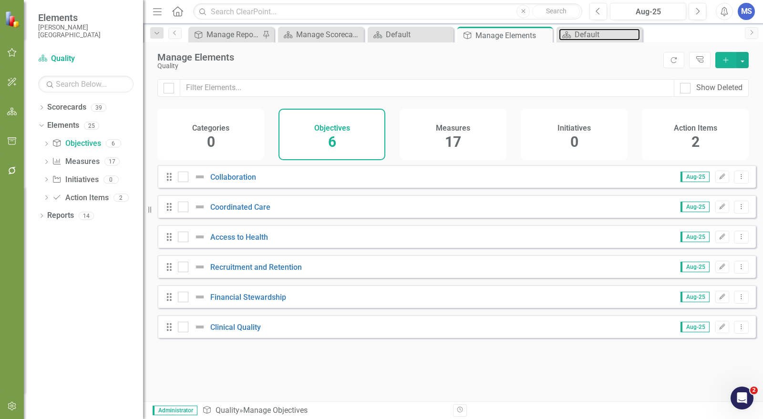
click at [592, 31] on div "Default" at bounding box center [607, 35] width 65 height 12
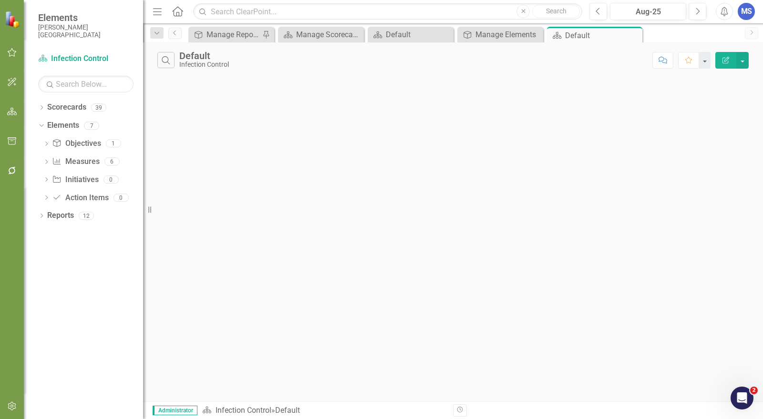
click at [0, 0] on icon at bounding box center [0, 0] width 0 height 0
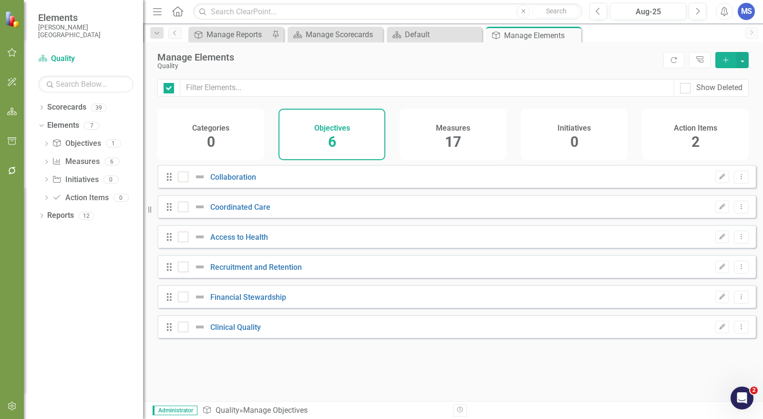
checkbox input "false"
click at [38, 105] on div "Dropdown" at bounding box center [41, 109] width 7 height 8
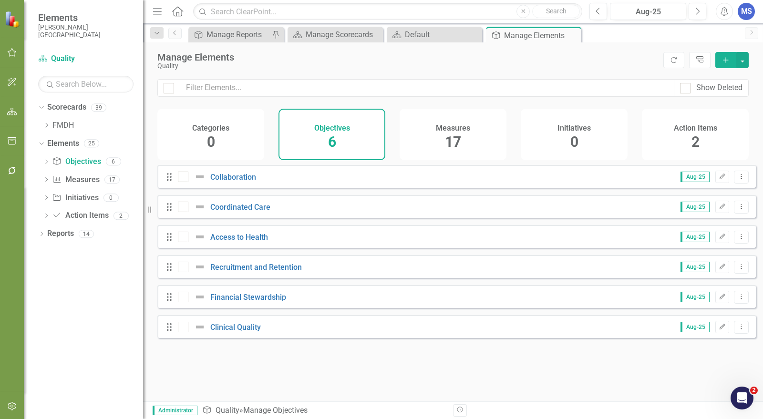
click at [45, 126] on icon "Dropdown" at bounding box center [46, 126] width 7 height 6
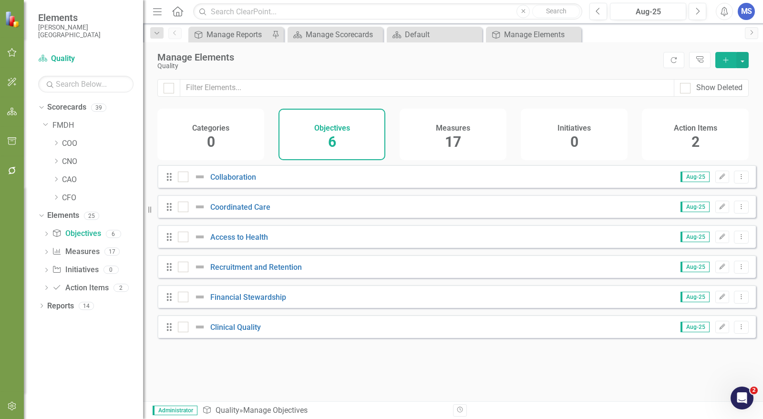
click at [55, 143] on icon "Dropdown" at bounding box center [55, 143] width 7 height 6
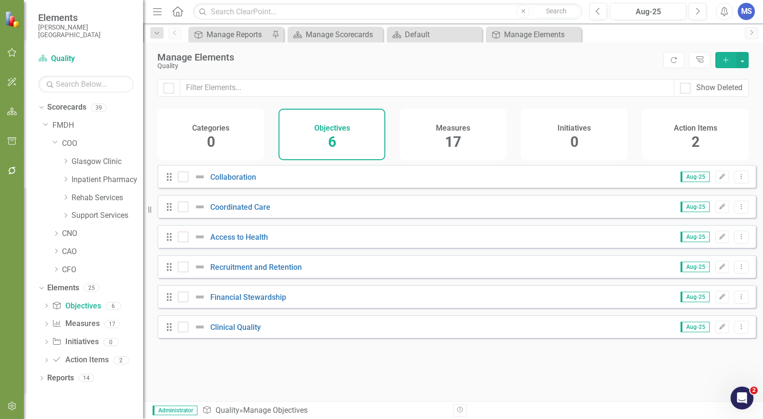
click at [68, 179] on icon "Dropdown" at bounding box center [65, 179] width 7 height 6
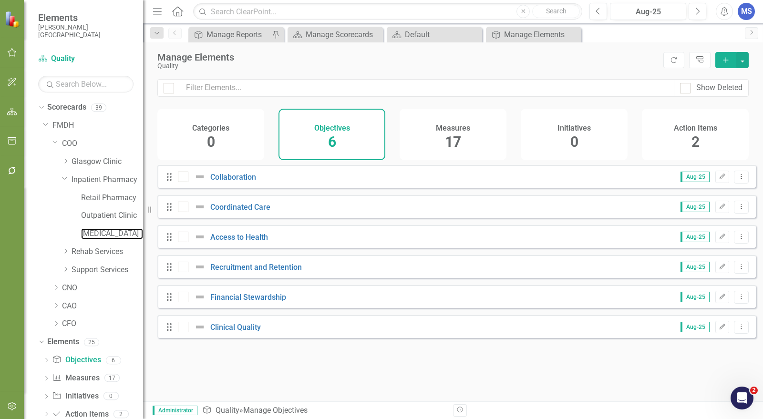
click at [85, 232] on link "[MEDICAL_DATA]" at bounding box center [112, 233] width 62 height 11
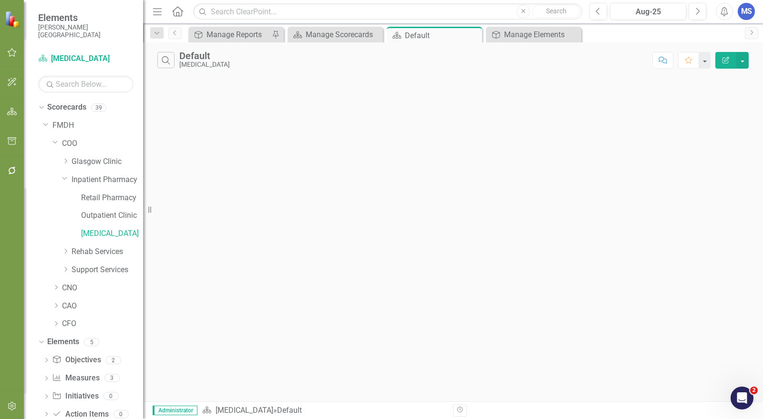
click at [85, 366] on div "Objective Objectives" at bounding box center [76, 360] width 49 height 16
click at [80, 362] on link "Objective Objectives" at bounding box center [76, 360] width 49 height 11
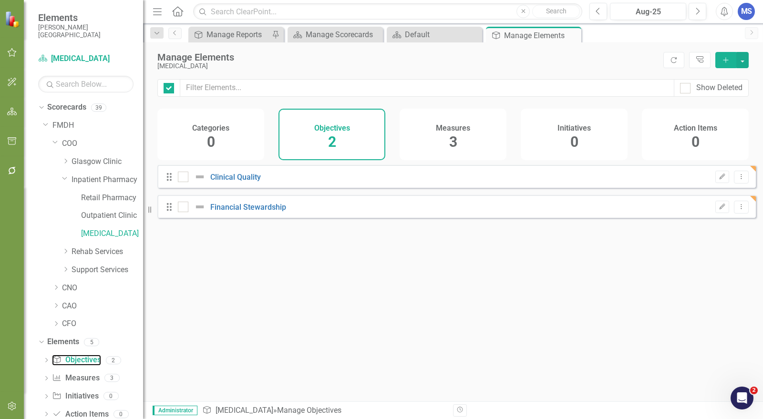
checkbox input "false"
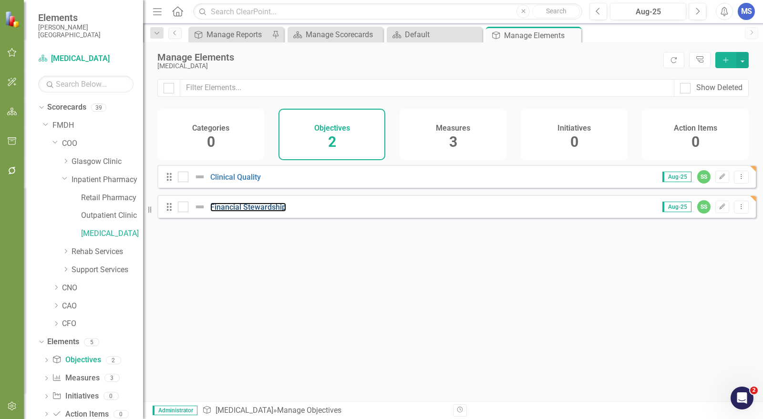
click at [262, 212] on link "Financial Stewardship" at bounding box center [248, 207] width 76 height 9
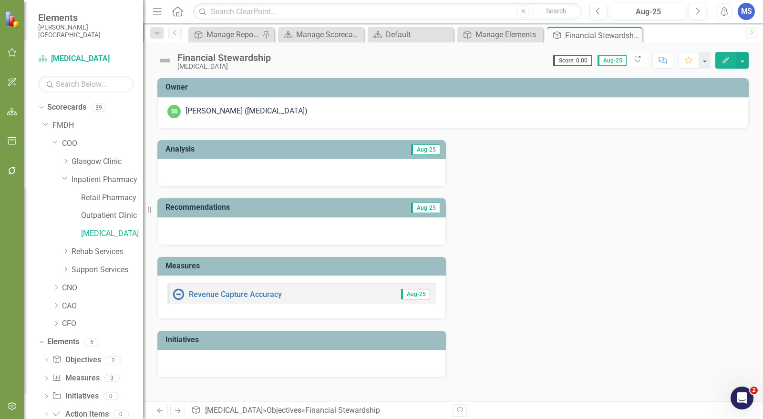
click at [727, 58] on icon "Edit" at bounding box center [726, 60] width 9 height 7
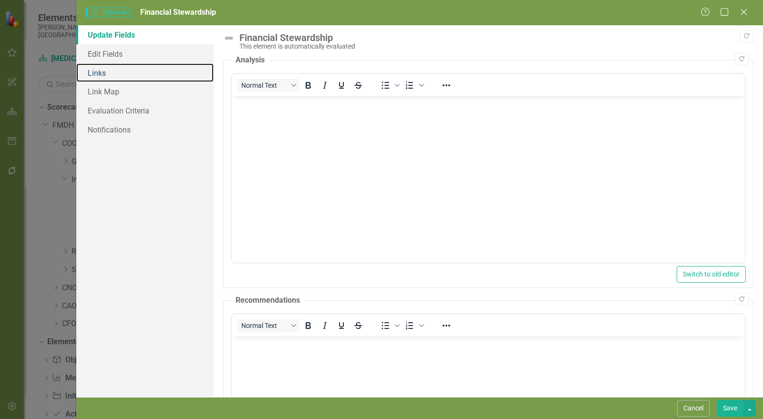
click at [107, 75] on link "Links" at bounding box center [144, 72] width 137 height 19
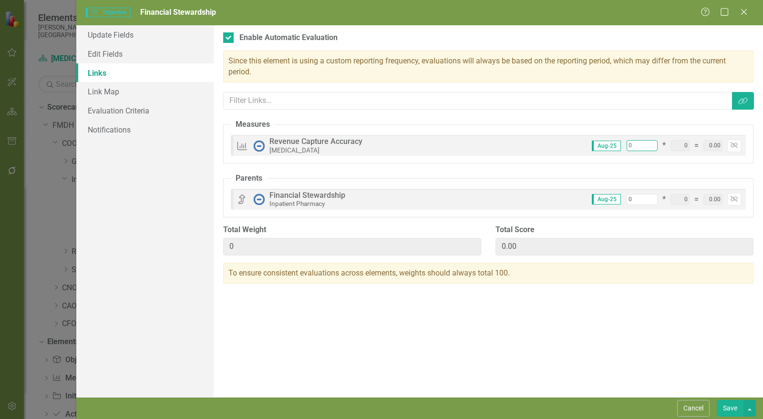
drag, startPoint x: 641, startPoint y: 142, endPoint x: 603, endPoint y: 143, distance: 38.2
click at [604, 143] on div "Aug-25 0 * 0 = 0.00 Unlink" at bounding box center [663, 146] width 156 height 12
type input "1"
type input "10"
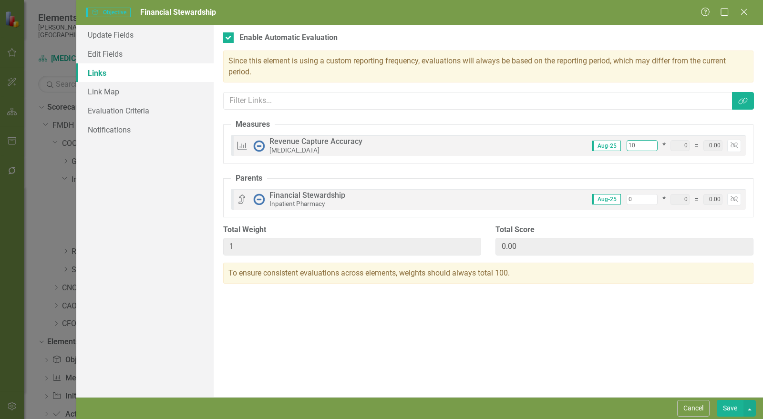
type input "10"
type input "100"
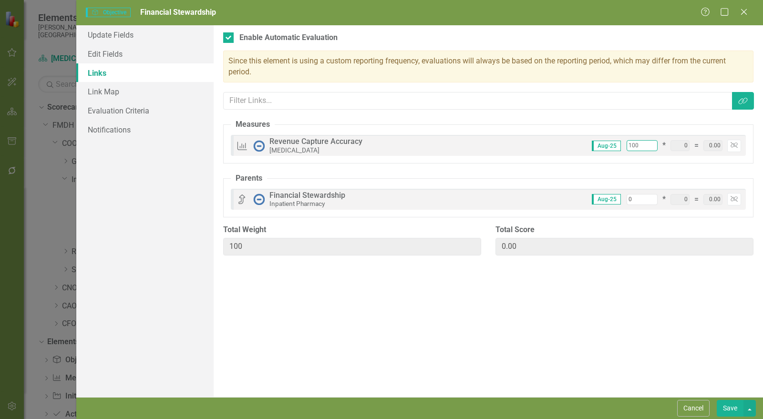
type input "100"
click at [115, 103] on link "Evaluation Criteria" at bounding box center [144, 110] width 137 height 19
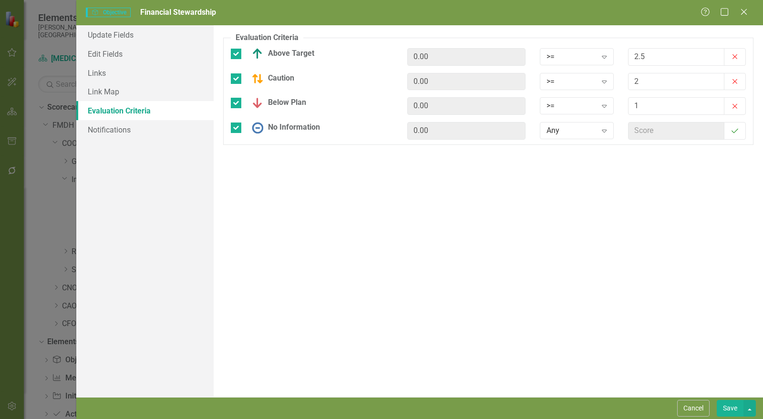
click at [733, 415] on button "Save" at bounding box center [730, 408] width 27 height 17
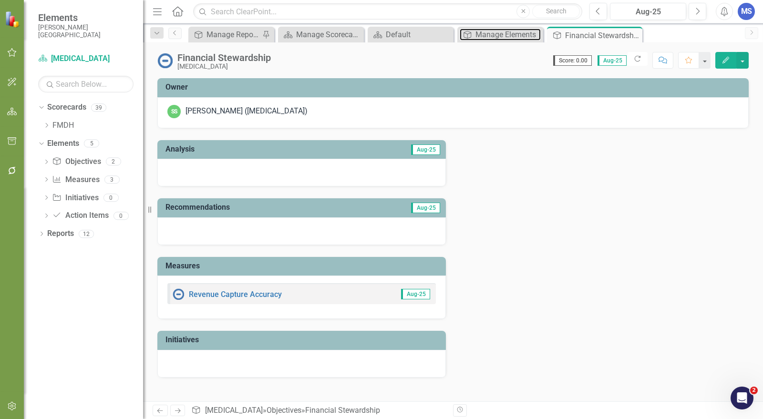
click at [511, 36] on div "Manage Elements" at bounding box center [507, 35] width 65 height 12
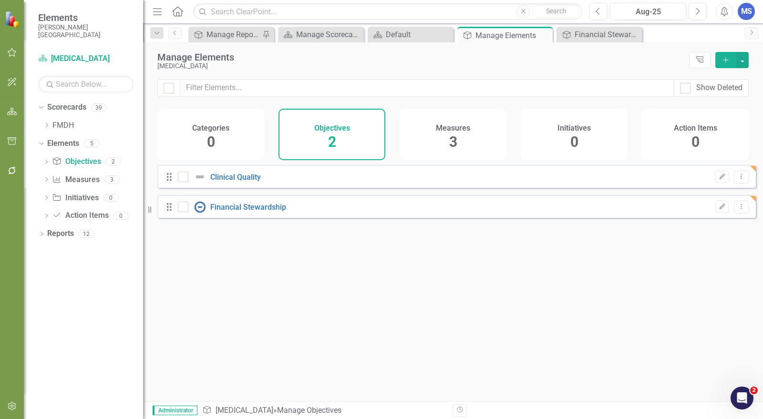
checkbox input "false"
click at [247, 182] on link "Clinical Quality" at bounding box center [235, 177] width 51 height 9
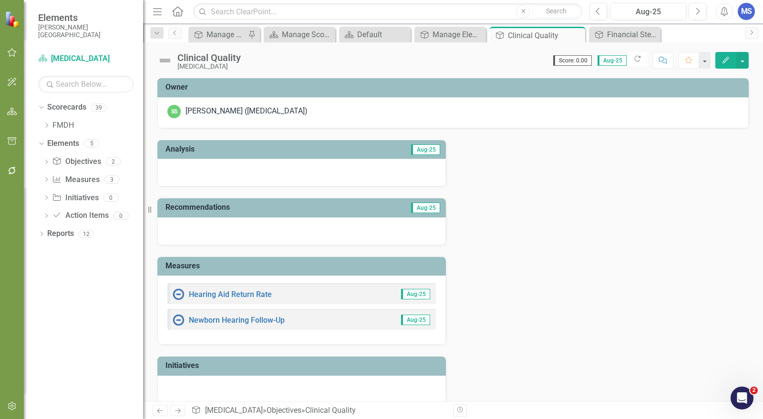
click at [726, 59] on icon "Edit" at bounding box center [726, 60] width 9 height 7
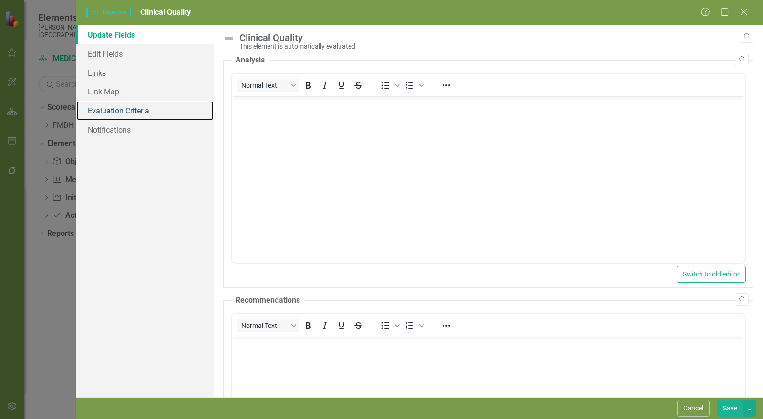
click at [134, 109] on link "Evaluation Criteria" at bounding box center [144, 110] width 137 height 19
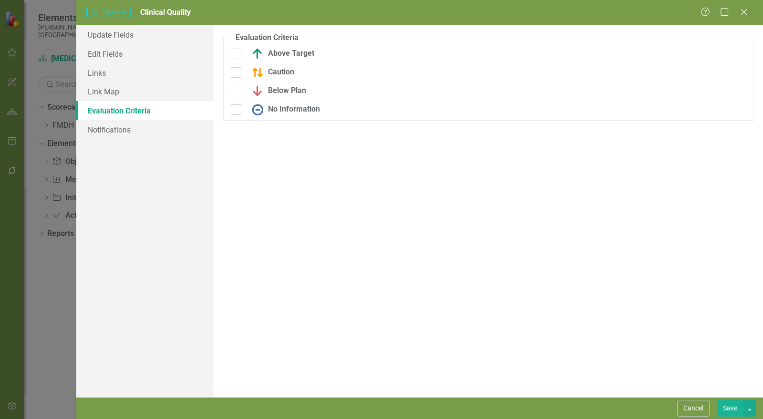
click at [293, 60] on div "Above Target" at bounding box center [312, 57] width 176 height 19
click at [289, 55] on div "Above Target" at bounding box center [280, 53] width 67 height 11
click at [237, 55] on input "Above Target" at bounding box center [234, 52] width 6 height 6
checkbox input "true"
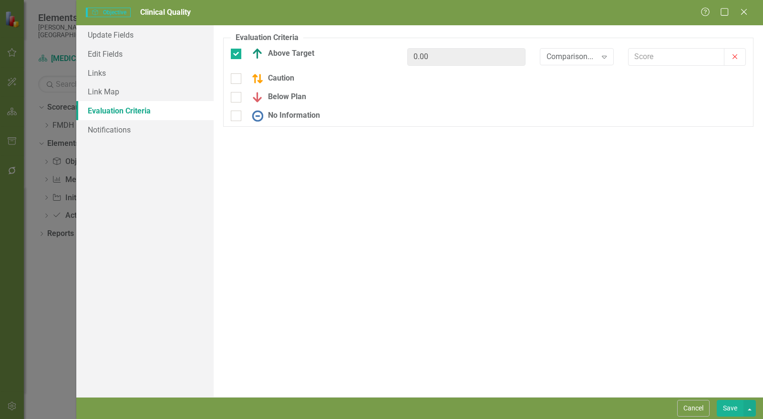
click at [287, 79] on div "Caution" at bounding box center [270, 78] width 47 height 11
click at [237, 79] on input "Caution" at bounding box center [234, 76] width 6 height 6
checkbox input "true"
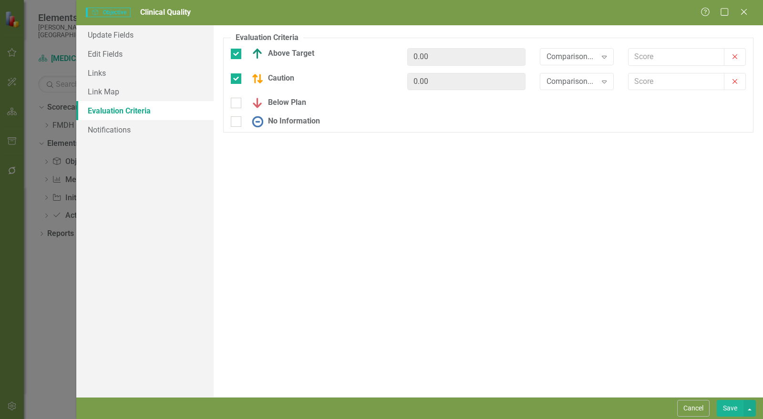
click at [288, 103] on div "Below Plan" at bounding box center [276, 102] width 59 height 11
click at [237, 103] on input "Below Plan" at bounding box center [234, 101] width 6 height 6
checkbox input "true"
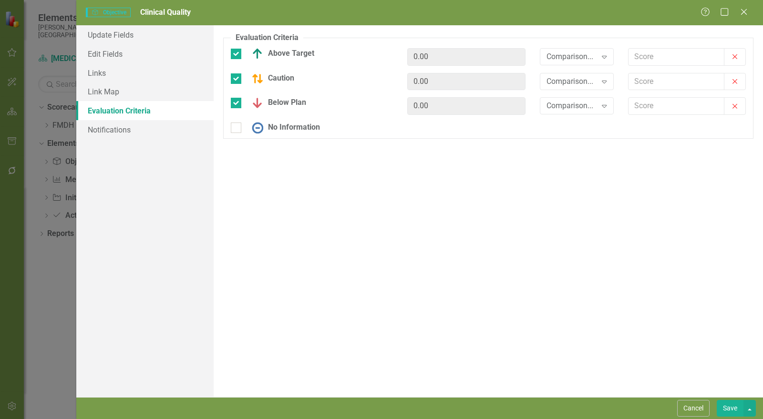
click at [289, 127] on div "No Information" at bounding box center [283, 127] width 73 height 11
click at [237, 127] on input "No Information" at bounding box center [234, 126] width 6 height 6
checkbox input "true"
click at [576, 57] on div "Comparison..." at bounding box center [572, 56] width 51 height 11
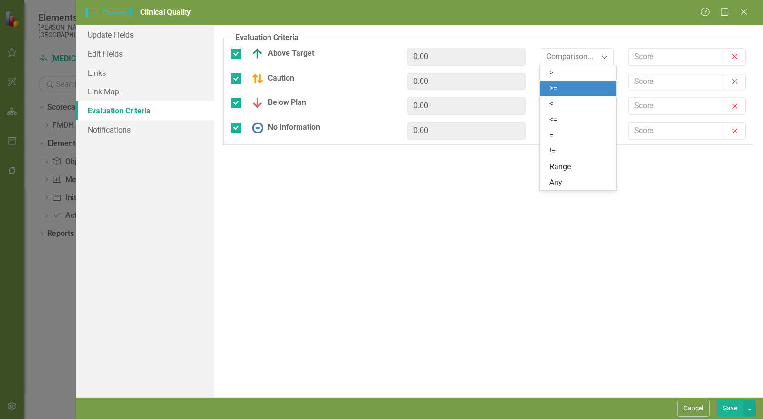
click at [576, 92] on div ">=" at bounding box center [579, 88] width 61 height 11
click at [573, 86] on div "Comparison..." at bounding box center [572, 81] width 51 height 11
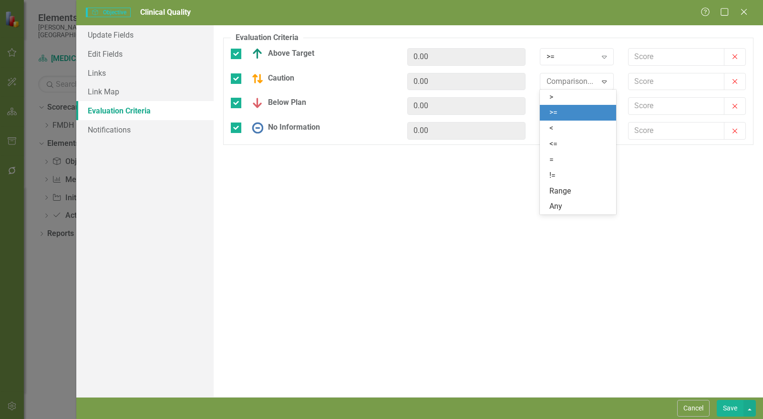
click at [570, 111] on div ">=" at bounding box center [579, 112] width 61 height 11
click at [572, 105] on div "Comparison..." at bounding box center [572, 106] width 51 height 11
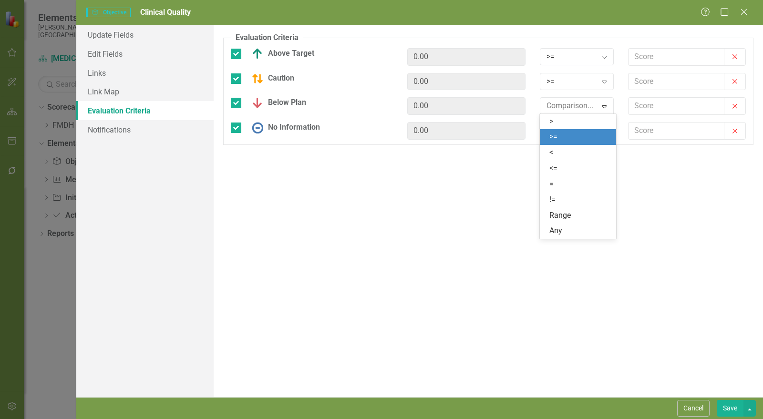
click at [569, 139] on div ">=" at bounding box center [579, 137] width 61 height 11
click at [573, 132] on div "Comparison..." at bounding box center [572, 130] width 51 height 11
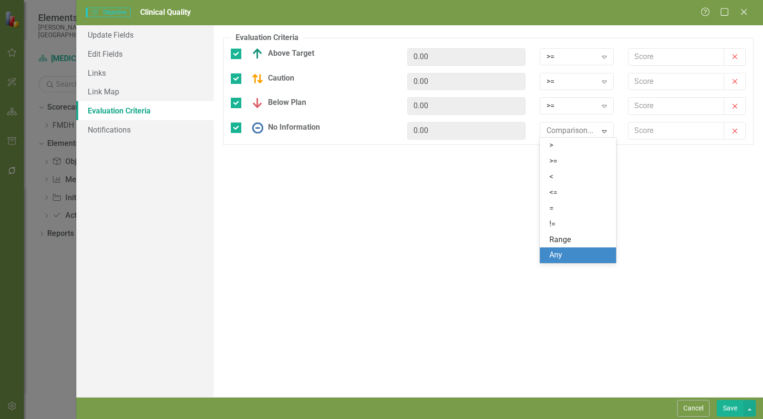
click at [557, 253] on div "Any" at bounding box center [579, 255] width 61 height 11
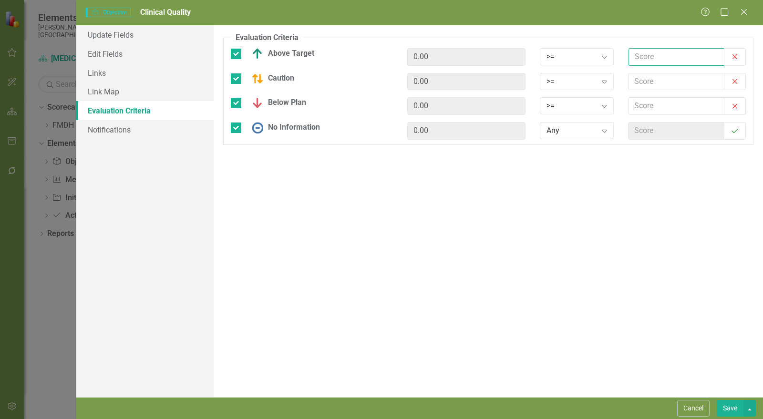
drag, startPoint x: 660, startPoint y: 52, endPoint x: 665, endPoint y: 64, distance: 13.7
click at [660, 52] on input "text" at bounding box center [677, 57] width 96 height 18
type input "2.5"
click at [642, 79] on input "text" at bounding box center [677, 82] width 96 height 18
type input "2"
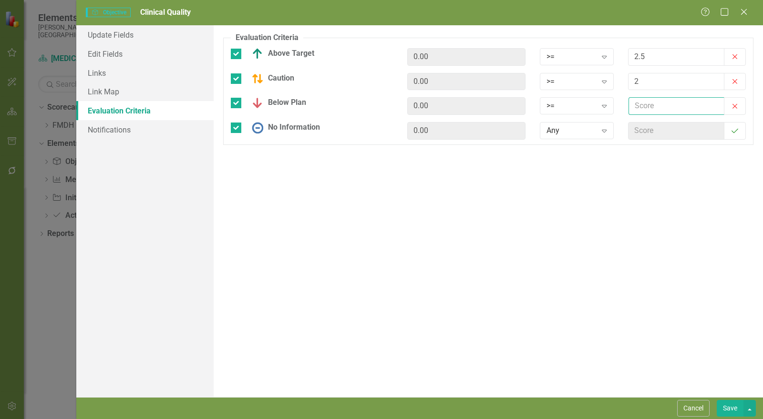
click at [647, 103] on input "text" at bounding box center [677, 106] width 96 height 18
type input "1"
click at [728, 411] on button "Save" at bounding box center [730, 408] width 27 height 17
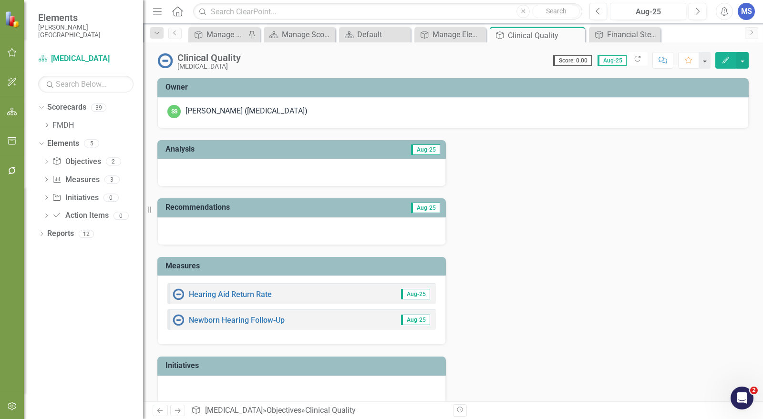
click at [0, 0] on icon "Close" at bounding box center [0, 0] width 0 height 0
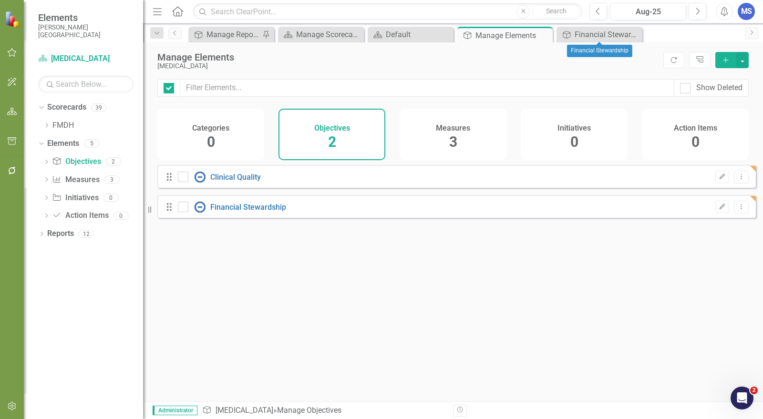
checkbox input "false"
click at [0, 0] on icon at bounding box center [0, 0] width 0 height 0
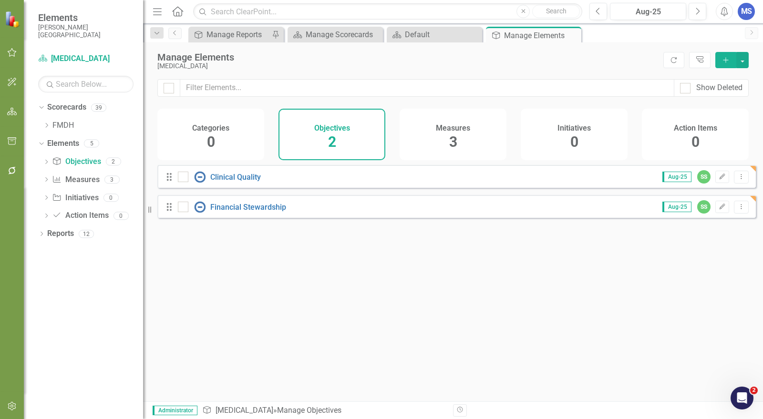
click at [47, 123] on icon "Dropdown" at bounding box center [46, 126] width 7 height 6
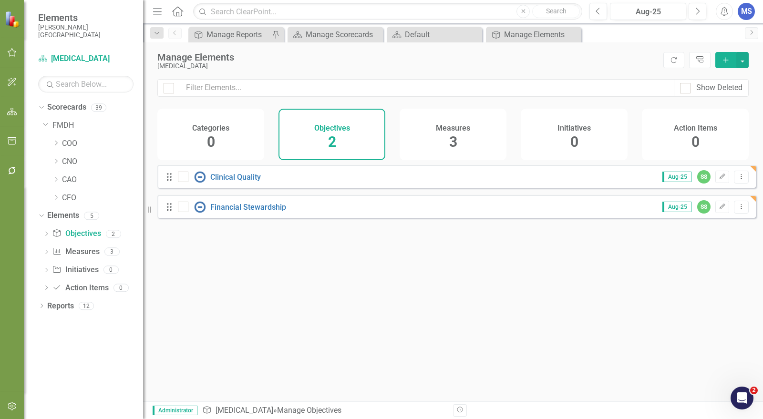
click at [56, 142] on icon "Dropdown" at bounding box center [55, 143] width 7 height 6
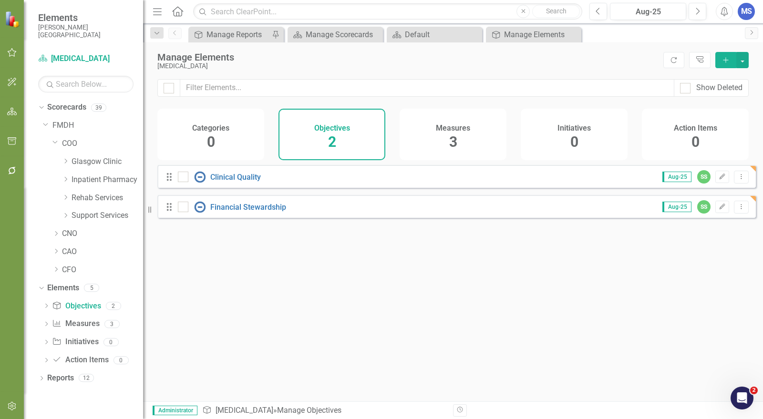
click at [67, 214] on icon "Dropdown" at bounding box center [65, 216] width 7 height 6
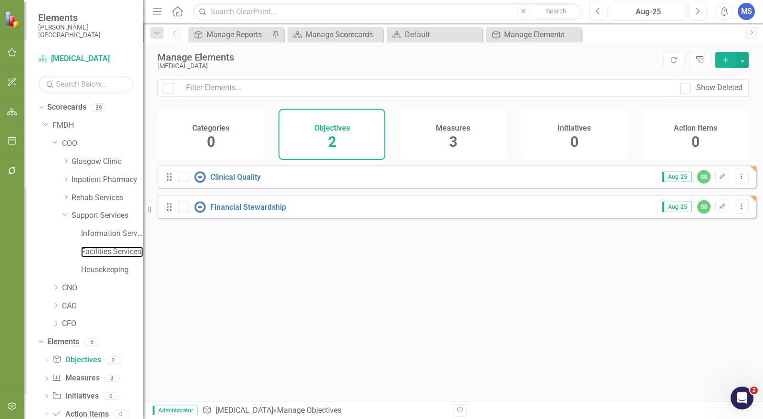
click at [94, 253] on link "Facilities Services" at bounding box center [112, 252] width 62 height 11
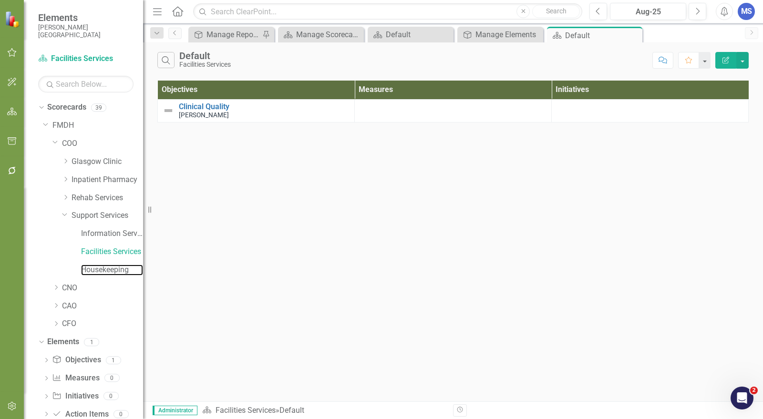
click at [101, 275] on link "Housekeeping" at bounding box center [112, 270] width 62 height 11
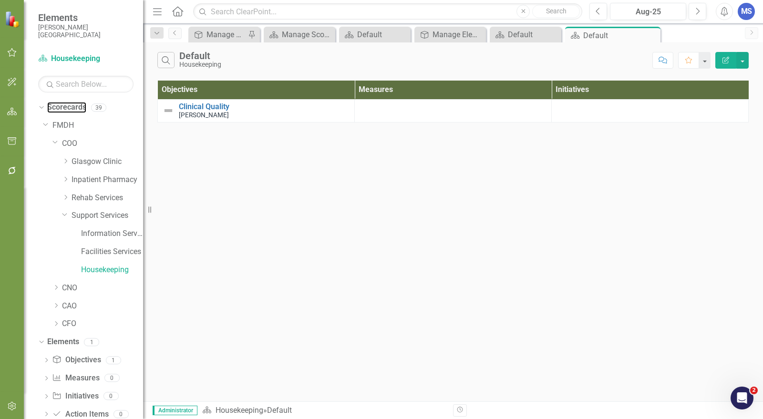
click at [82, 107] on link "Scorecards" at bounding box center [66, 107] width 39 height 11
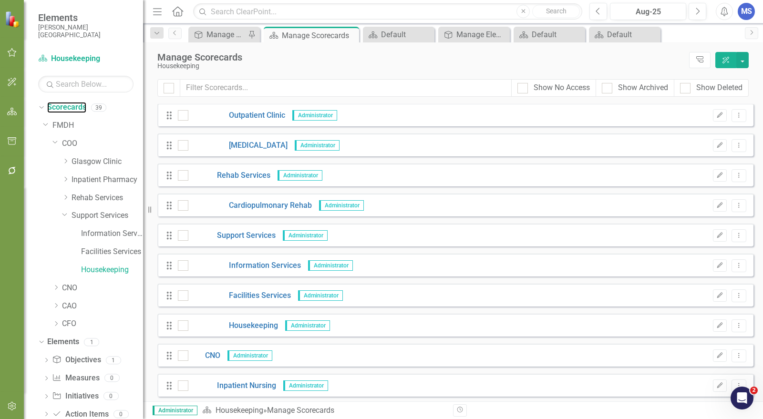
scroll to position [212, 0]
click at [716, 294] on icon "Edit" at bounding box center [719, 295] width 7 height 6
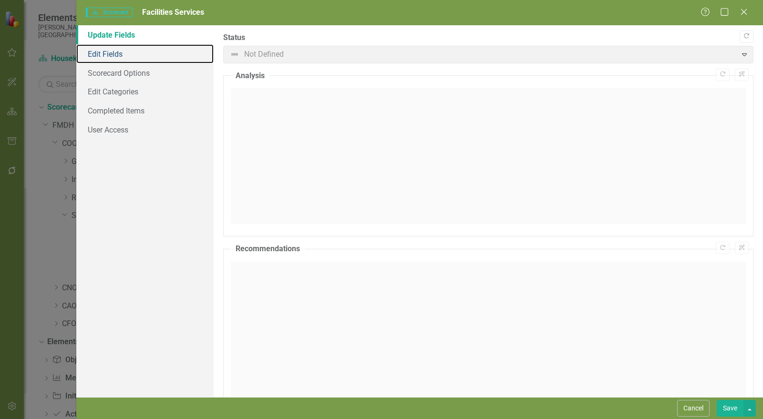
click at [153, 52] on link "Edit Fields" at bounding box center [144, 53] width 137 height 19
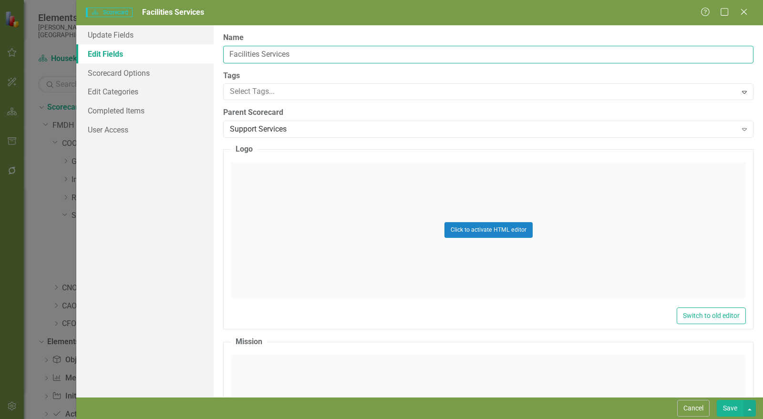
click at [302, 53] on input "Facilities Services" at bounding box center [488, 55] width 530 height 18
type input "Facilities Services & Housekeeping"
click at [734, 408] on button "Save" at bounding box center [730, 408] width 27 height 17
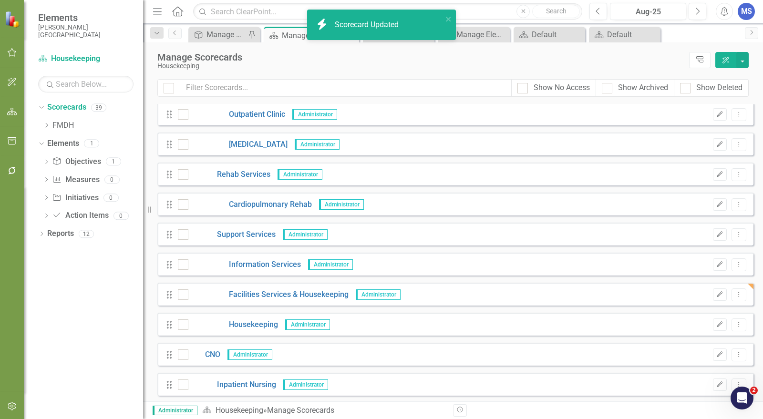
click at [735, 323] on icon "Dropdown Menu" at bounding box center [739, 324] width 8 height 6
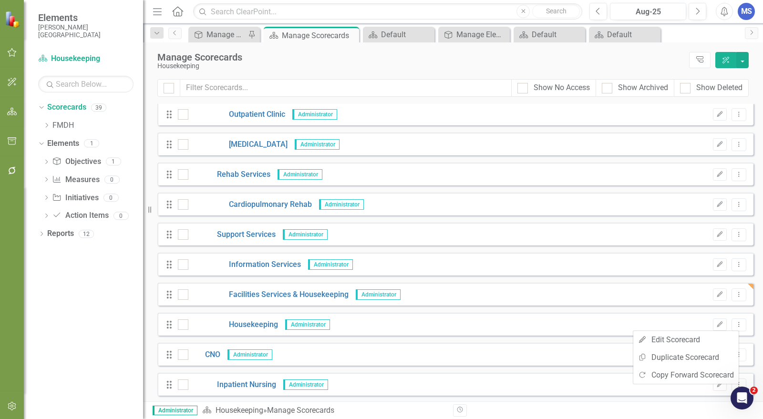
click at [179, 325] on input "checkbox" at bounding box center [181, 323] width 6 height 6
click at [745, 58] on button "button" at bounding box center [742, 60] width 12 height 16
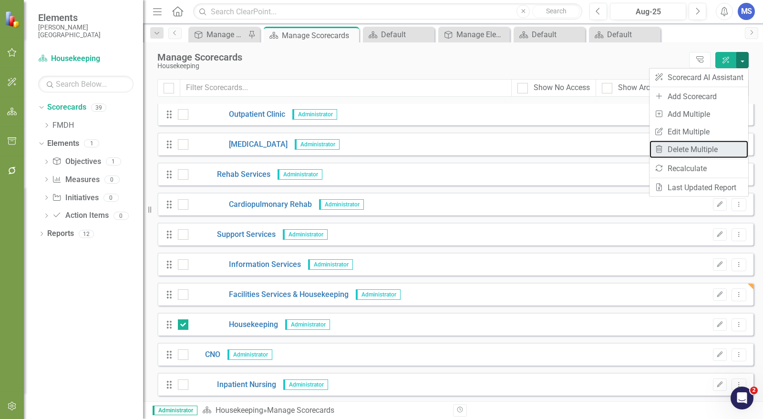
click at [710, 149] on link "Trash Delete Multiple" at bounding box center [699, 150] width 99 height 18
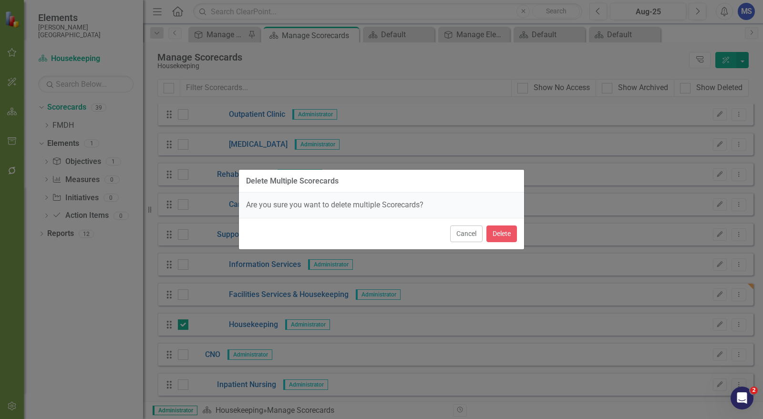
click at [466, 234] on button "Cancel" at bounding box center [466, 234] width 32 height 17
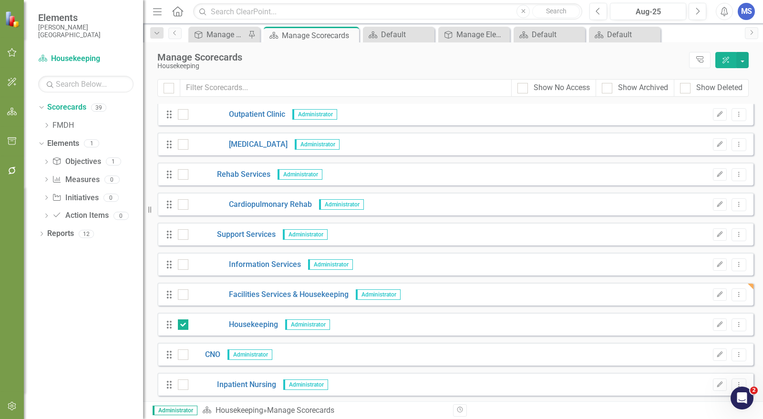
click at [183, 325] on input "checkbox" at bounding box center [181, 323] width 6 height 6
checkbox input "false"
click at [735, 325] on icon "Dropdown Menu" at bounding box center [739, 324] width 8 height 6
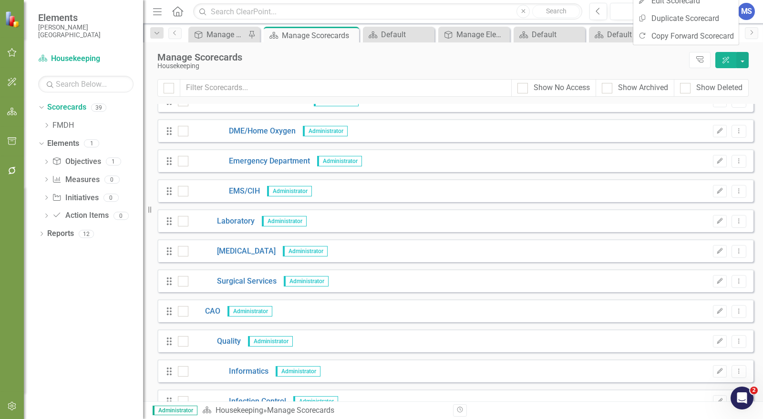
scroll to position [396, 0]
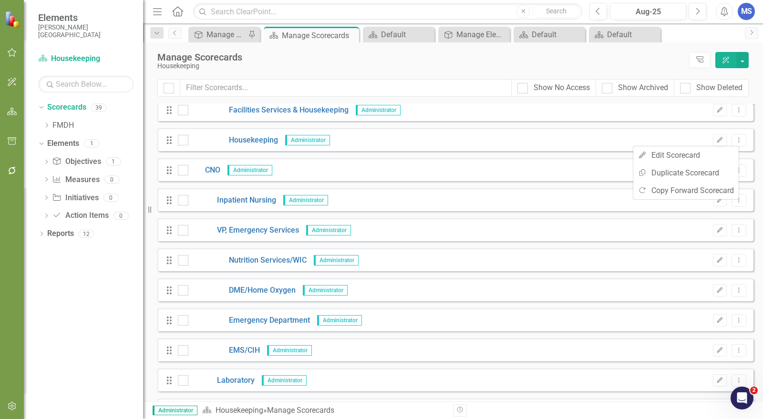
click at [256, 146] on div "Drag Housekeeping Administrator Edit Dropdown Menu" at bounding box center [455, 139] width 596 height 23
click at [254, 139] on link "Housekeeping" at bounding box center [233, 140] width 90 height 11
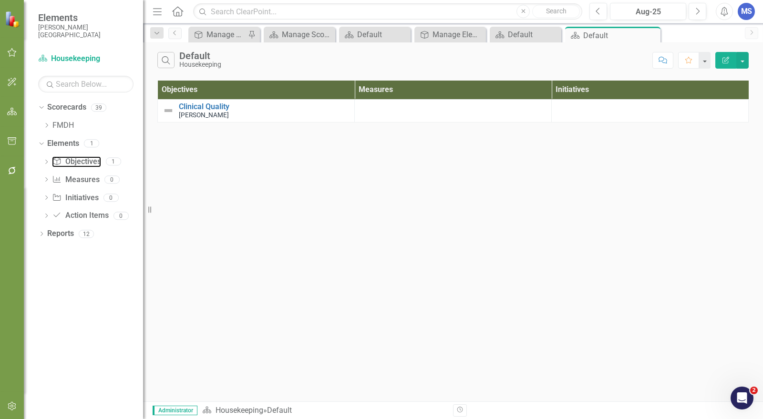
click at [84, 158] on link "Objective Objectives" at bounding box center [76, 161] width 49 height 11
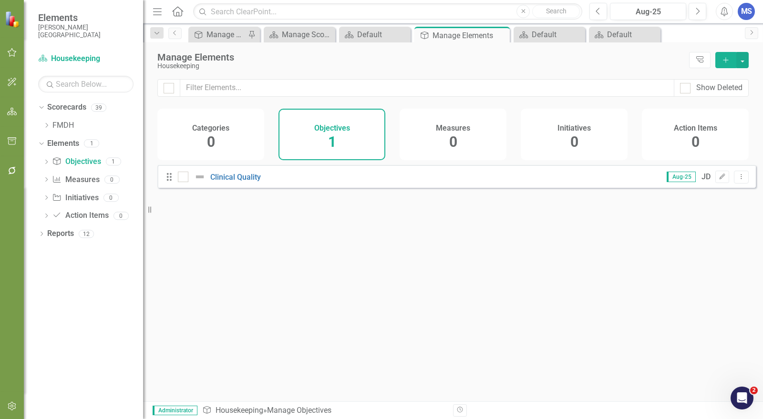
click at [737, 180] on icon "Dropdown Menu" at bounding box center [741, 177] width 8 height 6
click at [707, 248] on link "Trash Delete Objective" at bounding box center [697, 252] width 88 height 18
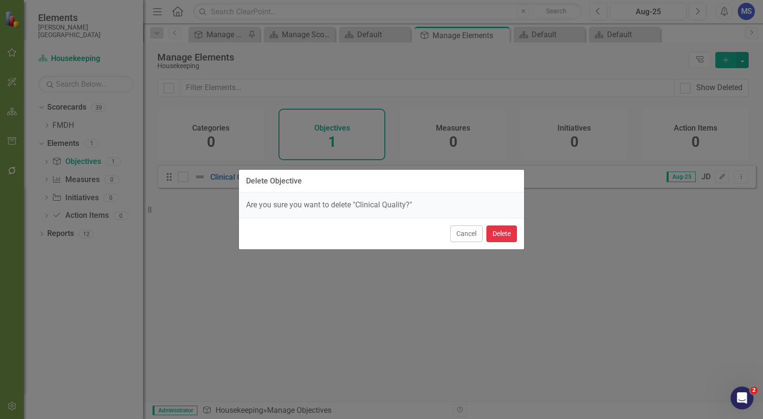
click at [504, 236] on button "Delete" at bounding box center [501, 234] width 31 height 17
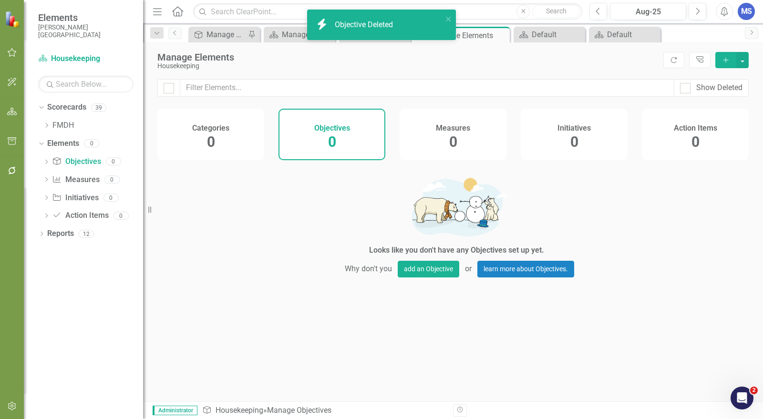
click at [0, 0] on icon at bounding box center [0, 0] width 0 height 0
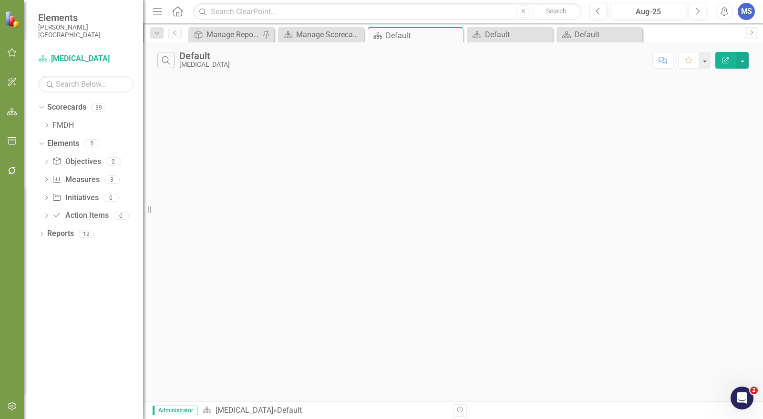
click at [0, 0] on icon "Close" at bounding box center [0, 0] width 0 height 0
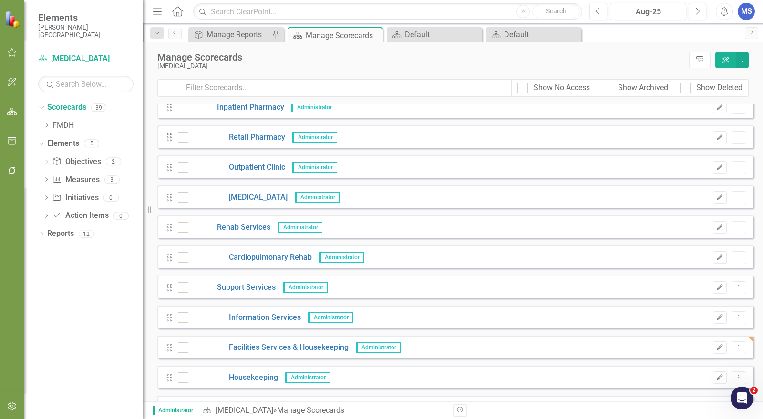
scroll to position [265, 0]
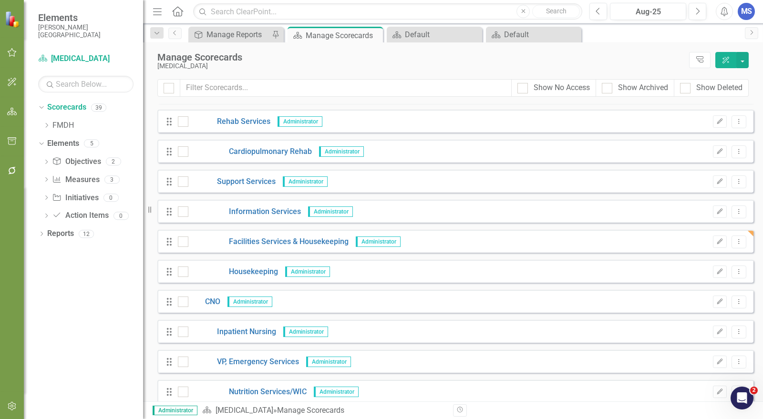
click at [735, 273] on icon "Dropdown Menu" at bounding box center [739, 272] width 8 height 6
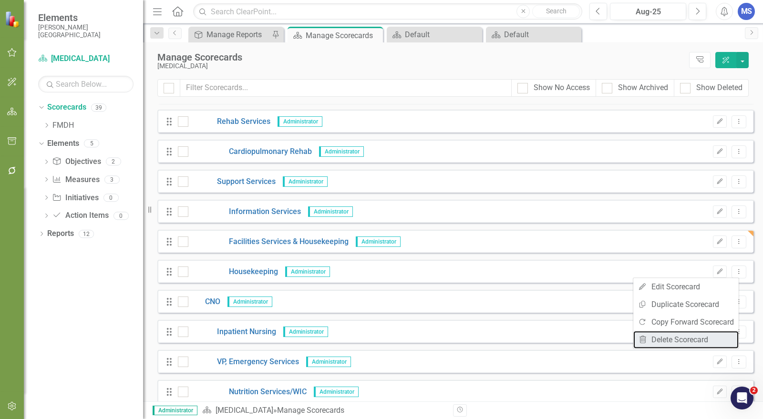
click at [710, 342] on link "Trash Delete Scorecard" at bounding box center [685, 340] width 105 height 18
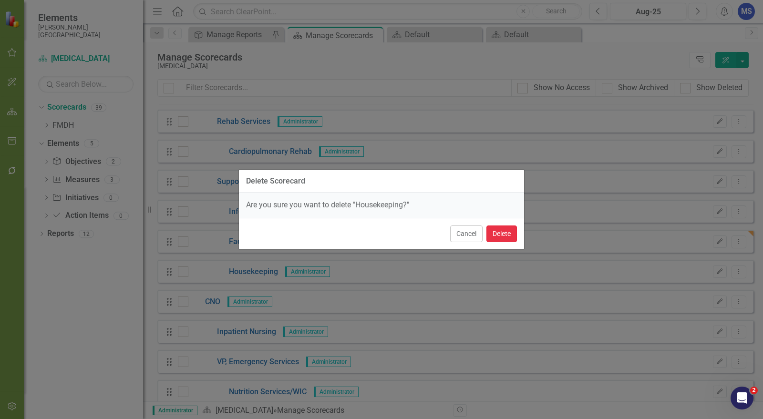
click at [509, 237] on button "Delete" at bounding box center [501, 234] width 31 height 17
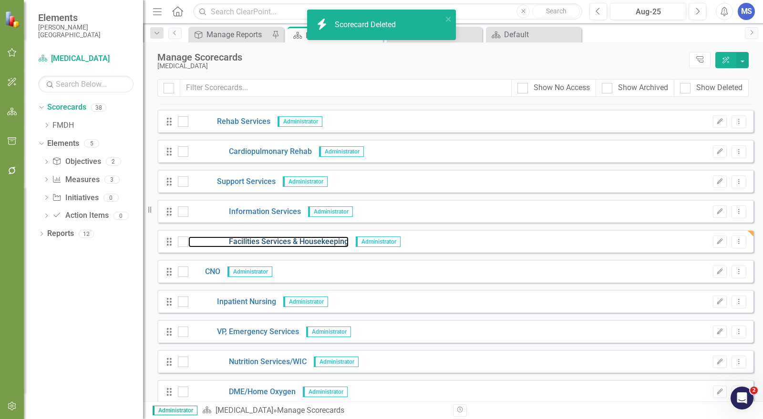
click at [291, 241] on link "Facilities Services & Housekeeping" at bounding box center [268, 242] width 160 height 11
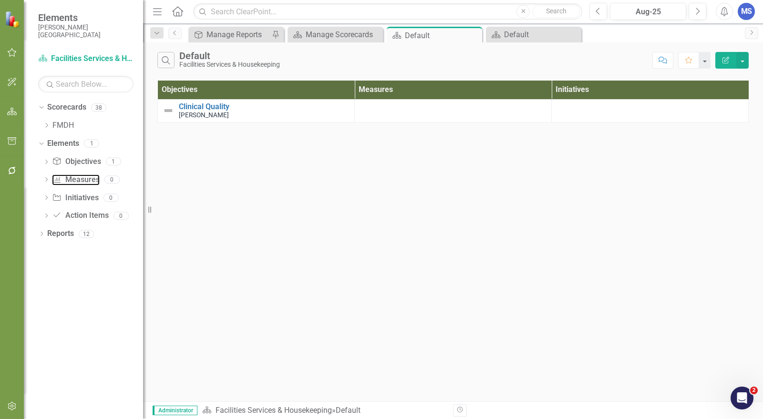
click at [90, 177] on link "Measure Measures" at bounding box center [75, 180] width 47 height 11
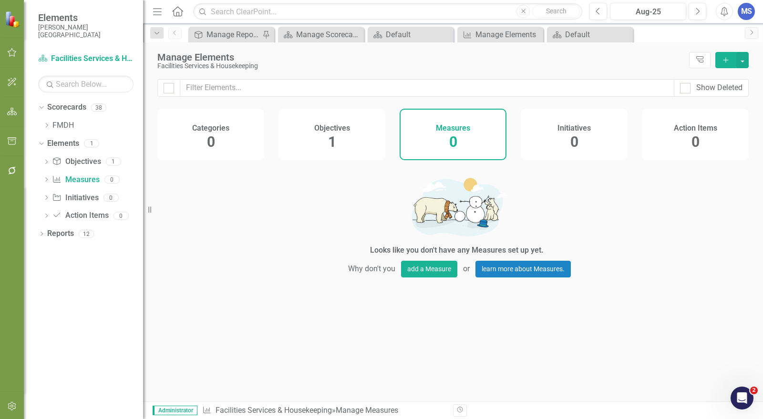
click at [732, 57] on button "Add" at bounding box center [725, 60] width 21 height 16
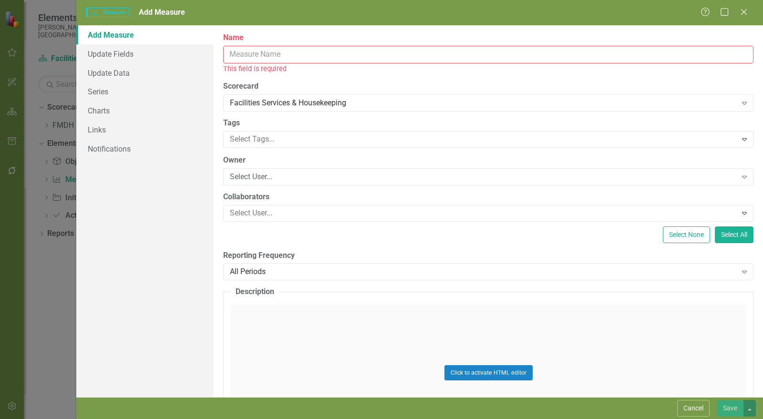
click at [279, 50] on input "Name" at bounding box center [488, 55] width 530 height 18
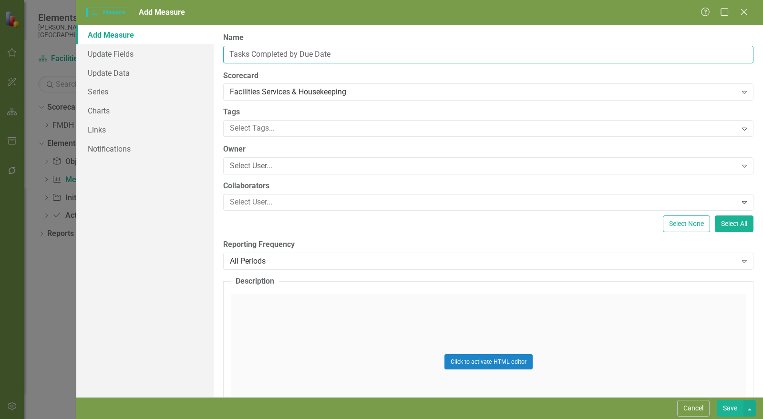
type input "Tasks Completed by Due Date"
click at [294, 164] on div "Select User..." at bounding box center [483, 166] width 507 height 11
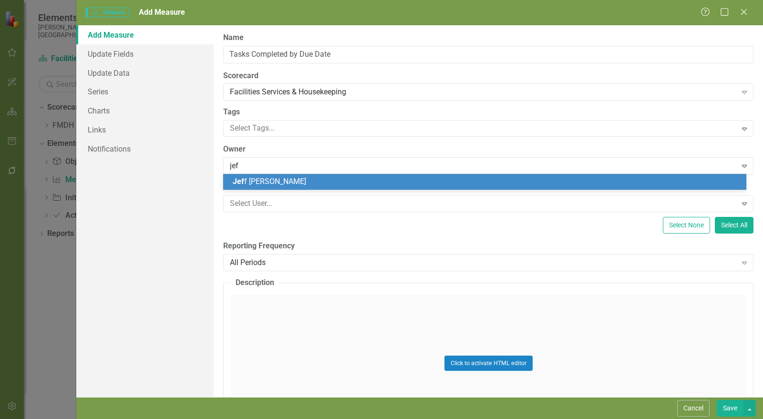
type input "jeff"
click at [289, 186] on div "Jeff Damboise" at bounding box center [487, 181] width 508 height 11
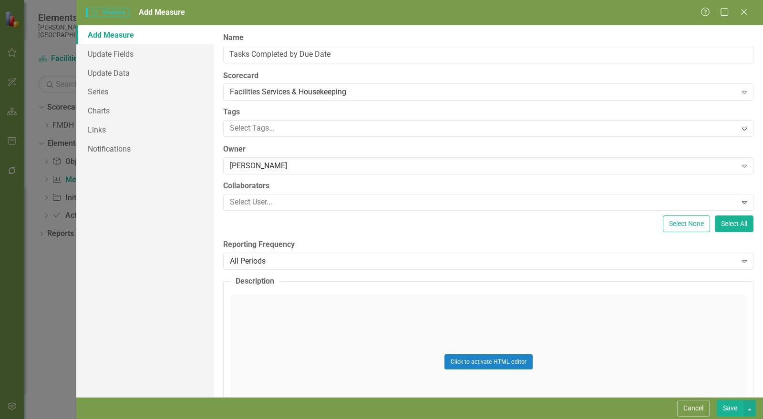
click at [297, 266] on div "All Periods Expand" at bounding box center [488, 261] width 530 height 17
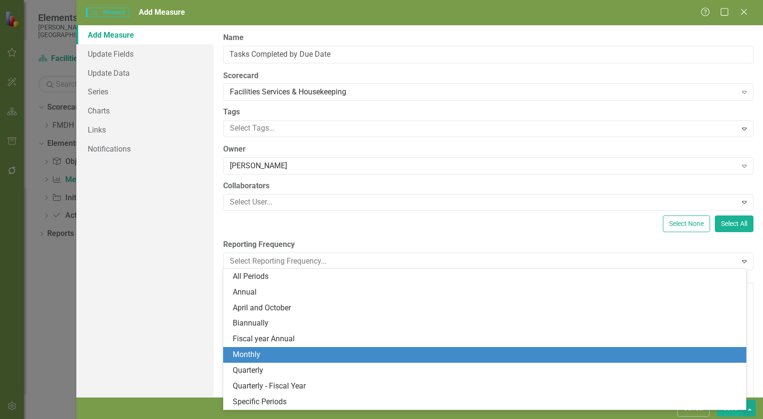
click at [287, 353] on div "Monthly" at bounding box center [487, 355] width 508 height 11
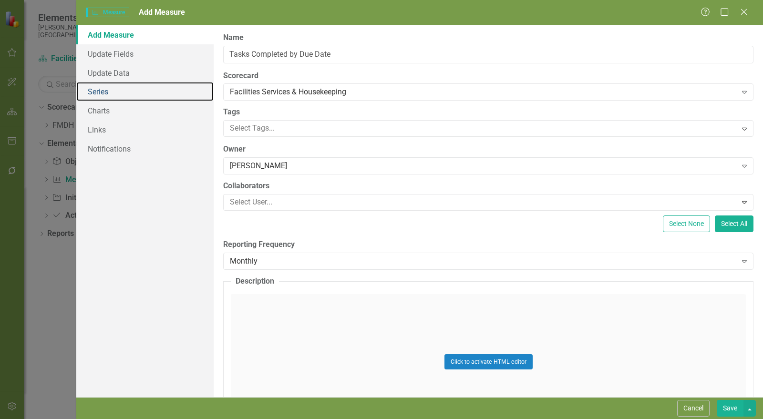
click at [115, 96] on link "Series" at bounding box center [144, 91] width 137 height 19
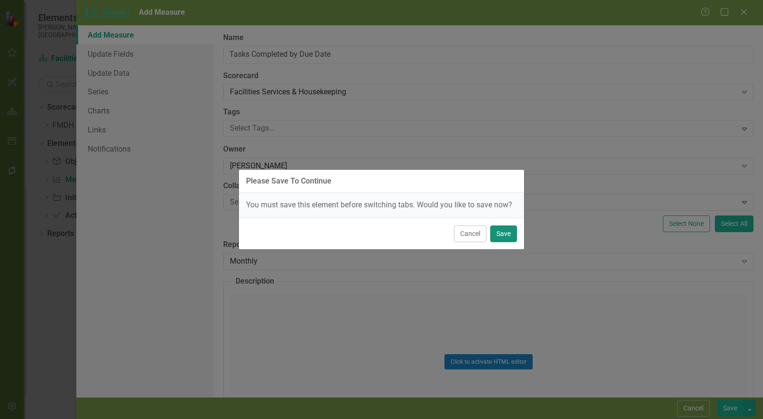
click at [508, 237] on button "Save" at bounding box center [503, 234] width 27 height 17
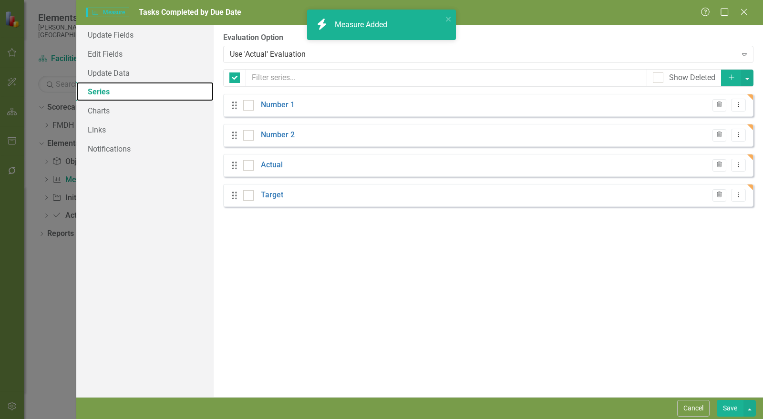
checkbox input "false"
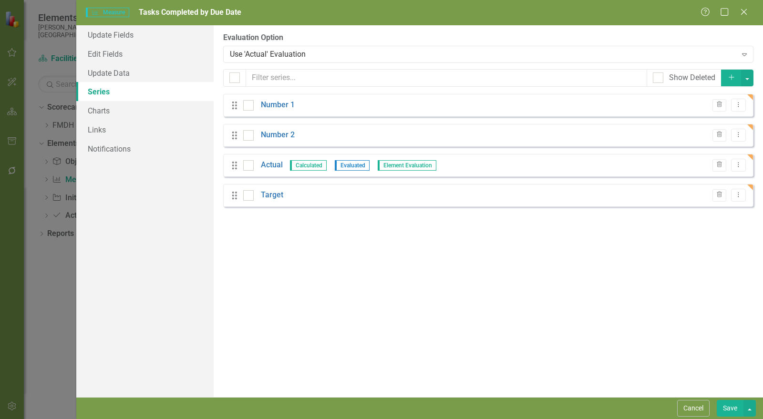
click at [719, 103] on icon "Trash" at bounding box center [719, 105] width 7 height 6
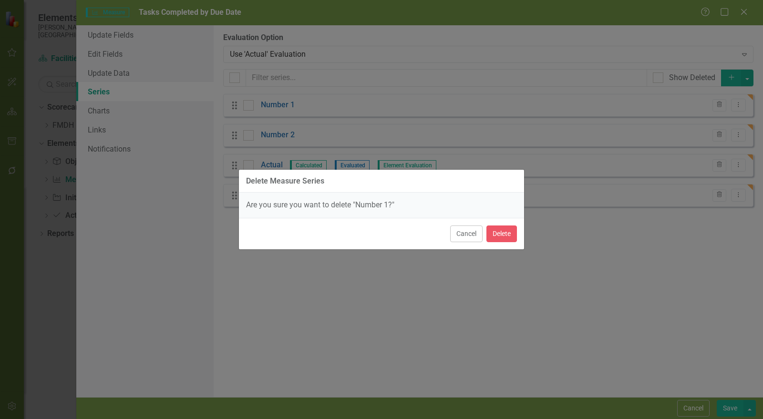
click at [468, 234] on button "Cancel" at bounding box center [466, 234] width 32 height 17
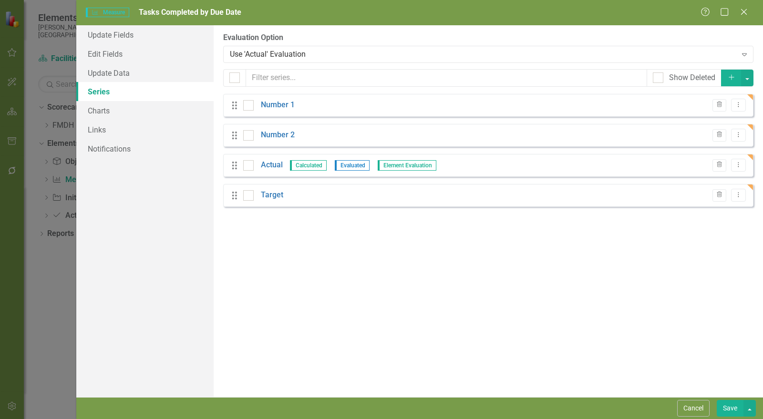
click at [285, 104] on link "Number 1" at bounding box center [278, 105] width 34 height 11
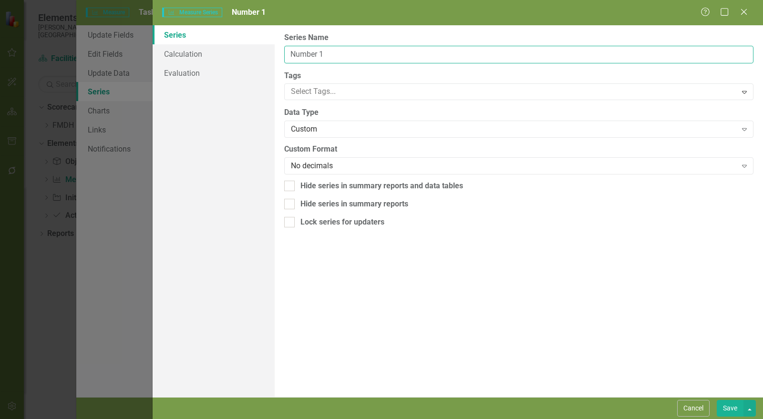
click at [330, 51] on input "Number 1" at bounding box center [518, 55] width 469 height 18
click at [329, 50] on input "Number 1" at bounding box center [518, 55] width 469 height 18
click at [328, 50] on input "Number 1" at bounding box center [518, 55] width 469 height 18
click at [336, 56] on input "Number 1" at bounding box center [518, 55] width 469 height 18
drag, startPoint x: 355, startPoint y: 54, endPoint x: 262, endPoint y: 60, distance: 93.2
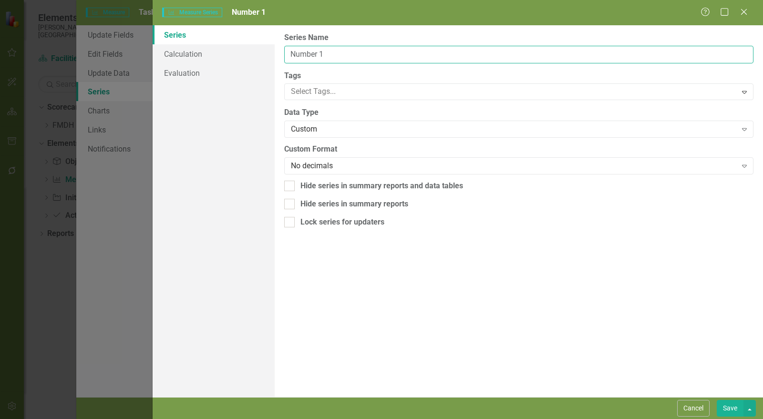
click at [265, 60] on div "Series Calculation Evaluation From this page, you can edit the name, type, and …" at bounding box center [458, 211] width 610 height 372
type input "Tasks Closed"
click at [192, 56] on link "Calculation" at bounding box center [214, 53] width 122 height 19
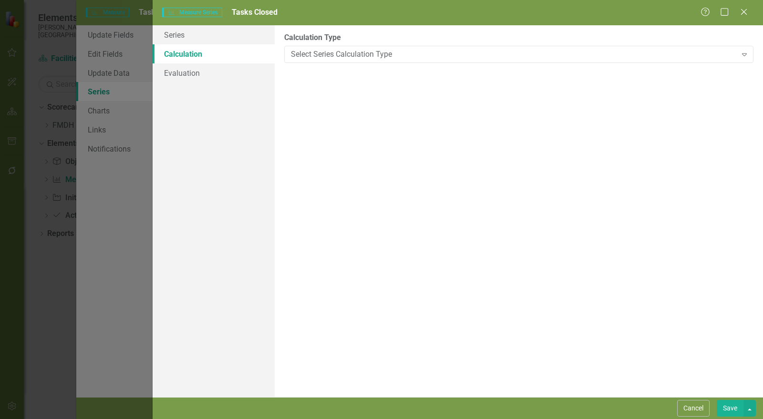
click at [735, 415] on button "Save" at bounding box center [730, 408] width 27 height 17
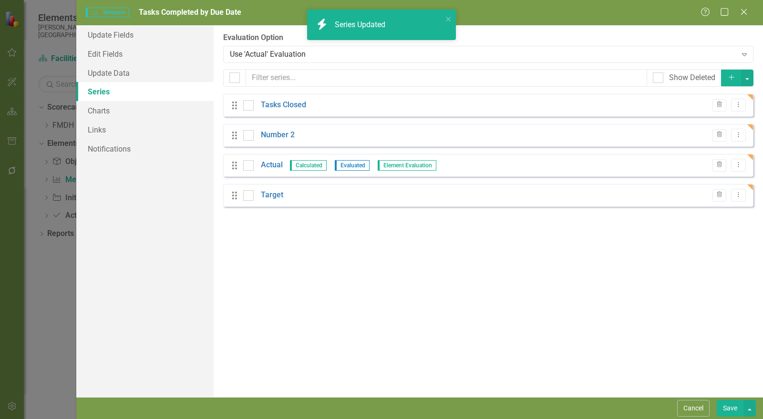
click at [281, 134] on link "Number 2" at bounding box center [278, 135] width 34 height 11
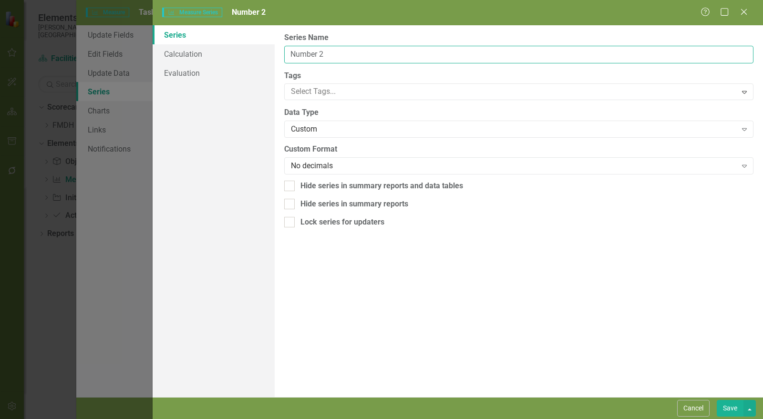
click at [326, 53] on input "Number 2" at bounding box center [518, 55] width 469 height 18
type input "Total Tasks Due"
click at [723, 413] on button "Save" at bounding box center [730, 408] width 27 height 17
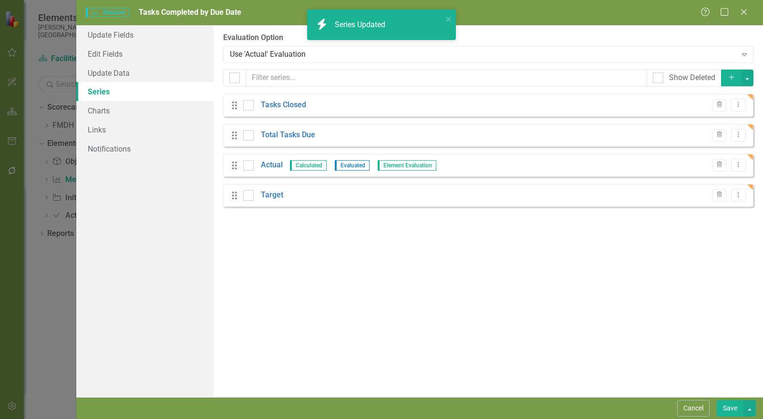
click at [272, 167] on link "Actual" at bounding box center [272, 165] width 22 height 11
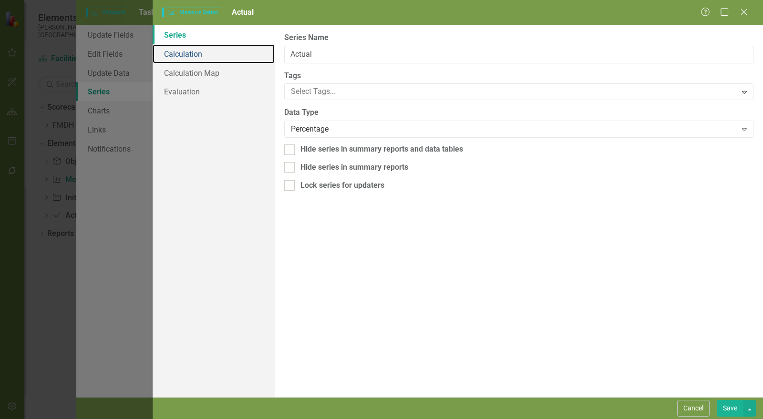
click at [193, 56] on link "Calculation" at bounding box center [214, 53] width 122 height 19
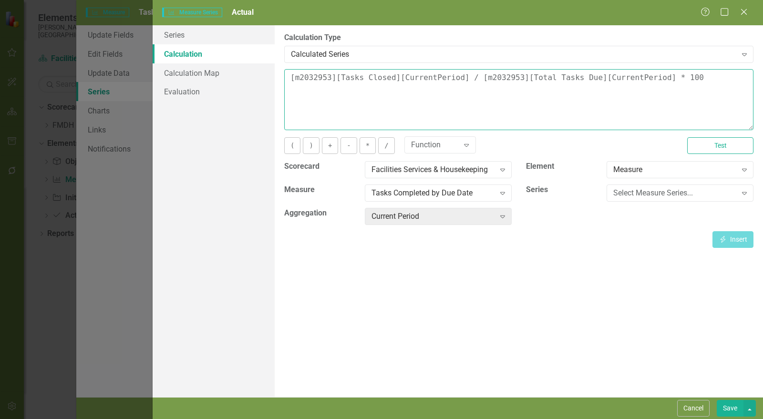
drag, startPoint x: 682, startPoint y: 78, endPoint x: 276, endPoint y: 79, distance: 406.3
click at [275, 76] on div "By default, series in ClearPoint are not calculated. So, if you leave the form …" at bounding box center [519, 211] width 488 height 372
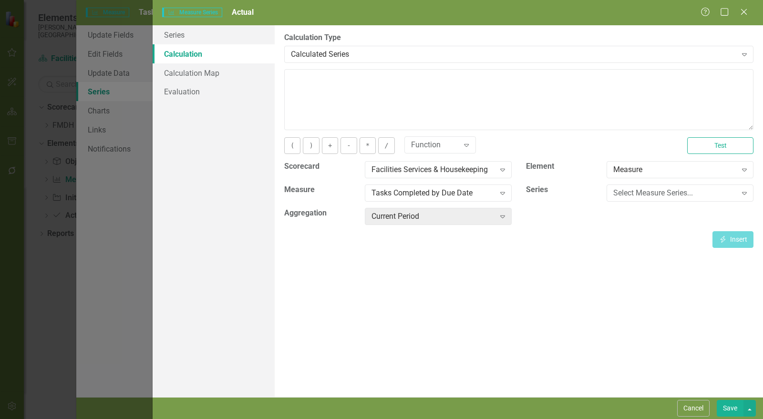
click at [633, 195] on div "Select Measure Series..." at bounding box center [675, 193] width 124 height 11
click at [633, 419] on div "Tasks Closed" at bounding box center [384, 427] width 748 height 11
click at [730, 238] on button "Insert Insert" at bounding box center [733, 239] width 41 height 17
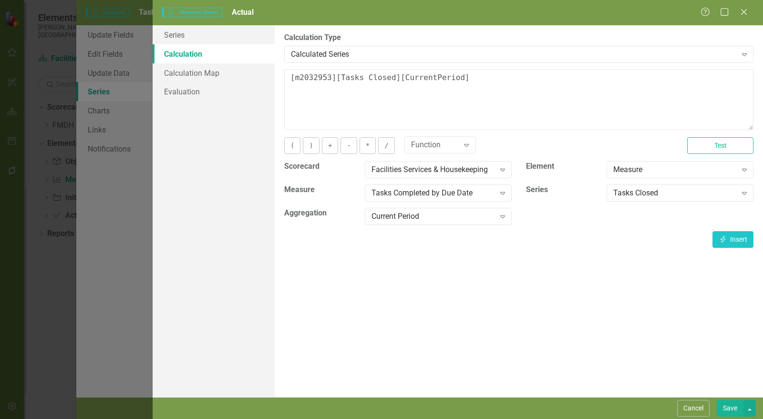
click at [382, 149] on button "/" at bounding box center [386, 145] width 16 height 17
click at [668, 191] on div "Tasks Closed" at bounding box center [675, 193] width 124 height 11
click at [737, 236] on button "Insert Insert" at bounding box center [733, 239] width 41 height 17
click at [366, 145] on button "*" at bounding box center [368, 145] width 16 height 17
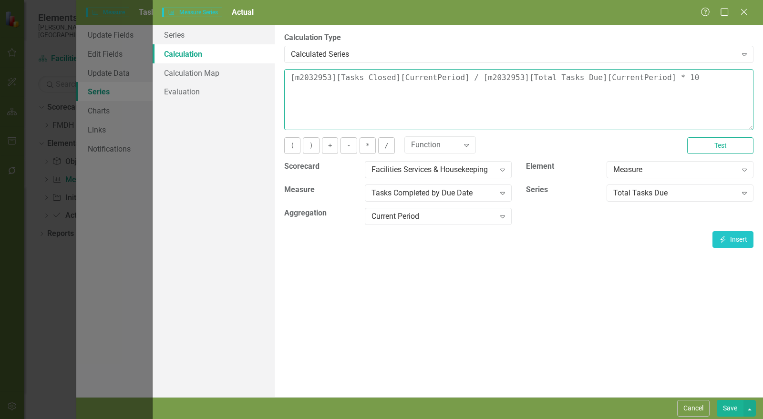
type textarea "[m2032953][Tasks Closed][CurrentPeriod] / [m2032953][Total Tasks Due][CurrentPe…"
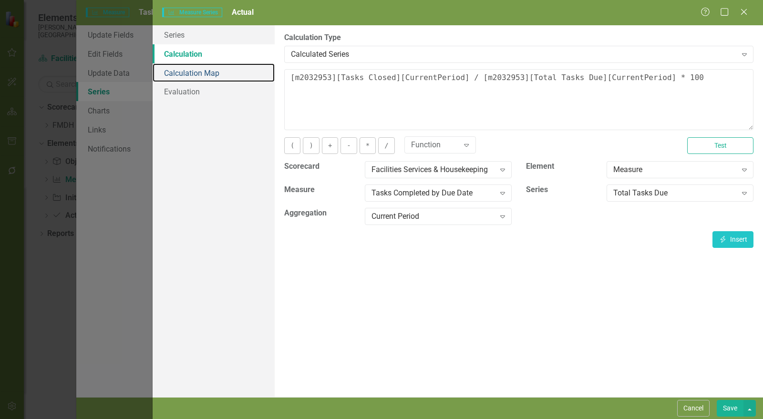
click at [182, 75] on link "Calculation Map" at bounding box center [214, 72] width 122 height 19
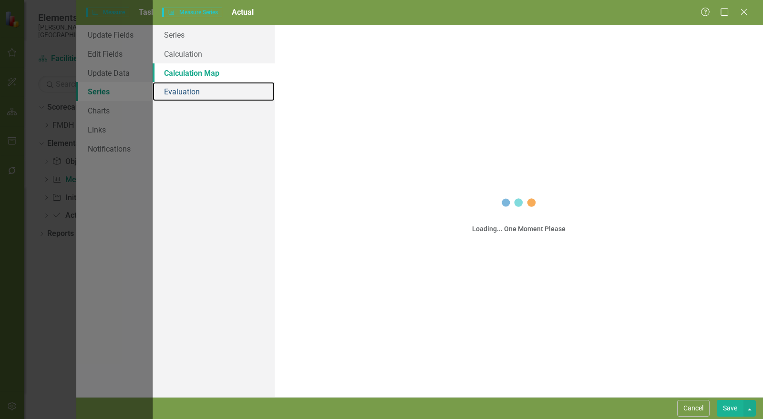
click at [184, 94] on link "Evaluation" at bounding box center [214, 91] width 122 height 19
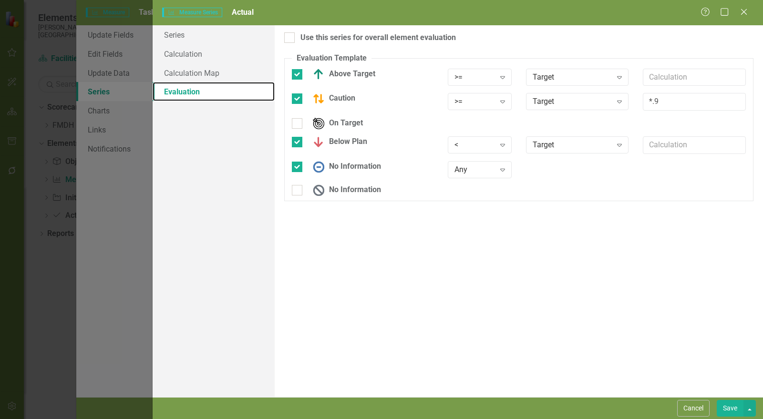
checkbox input "true"
click at [728, 413] on button "Save" at bounding box center [730, 408] width 27 height 17
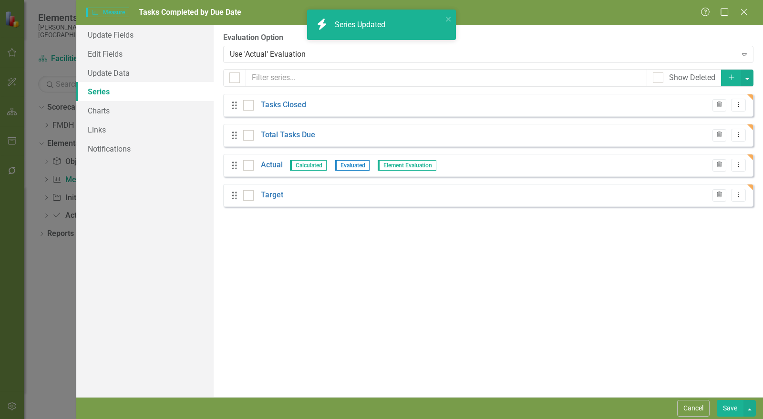
click at [273, 196] on link "Target" at bounding box center [272, 195] width 22 height 11
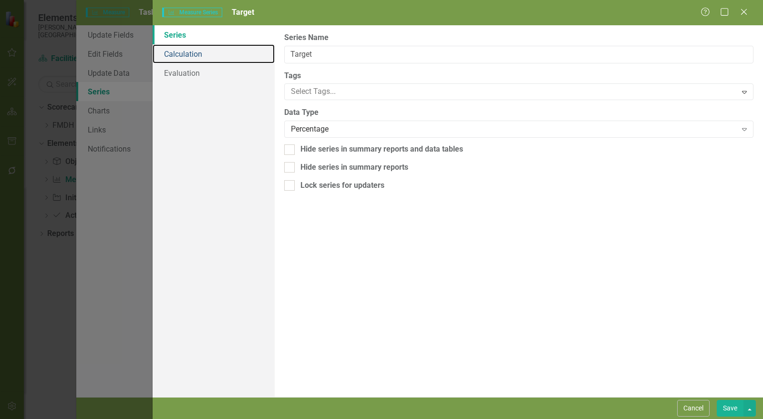
click at [189, 57] on link "Calculation" at bounding box center [214, 53] width 122 height 19
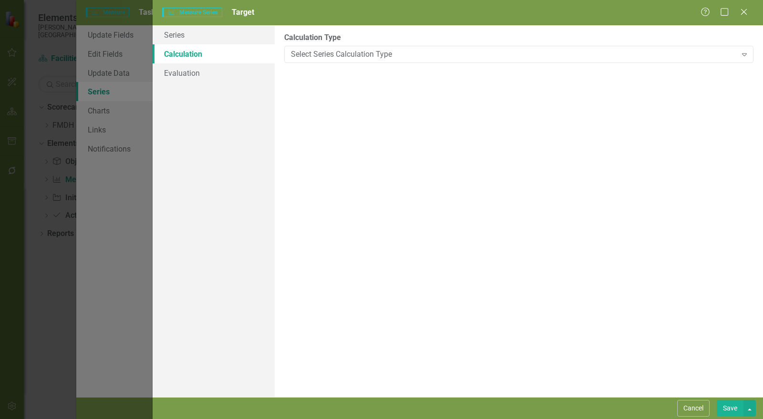
click at [335, 62] on div "Select Series Calculation Type Expand" at bounding box center [518, 54] width 469 height 17
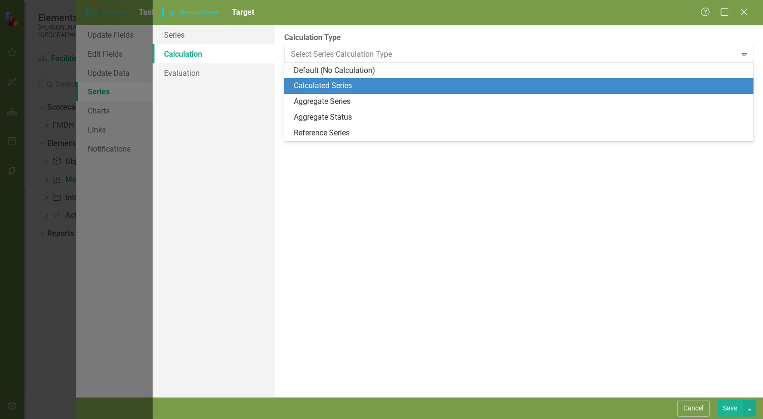
click at [334, 82] on div "Calculated Series" at bounding box center [521, 86] width 454 height 11
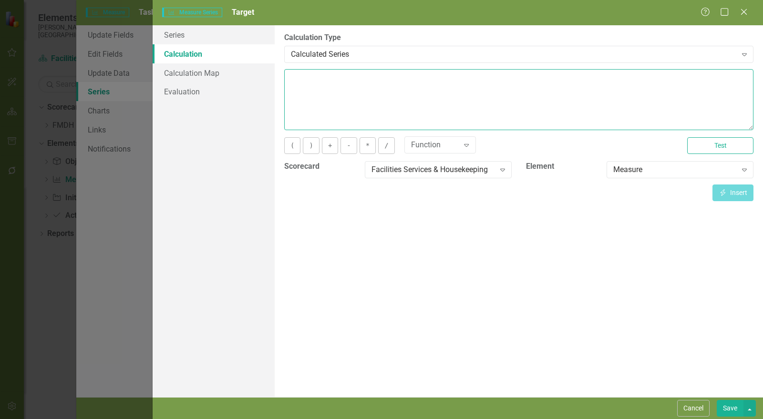
click at [334, 82] on textarea at bounding box center [518, 99] width 469 height 61
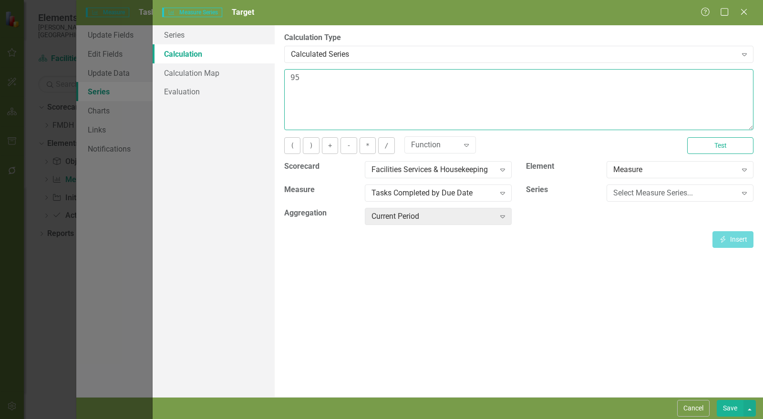
type textarea "95"
click at [734, 406] on button "Save" at bounding box center [730, 408] width 27 height 17
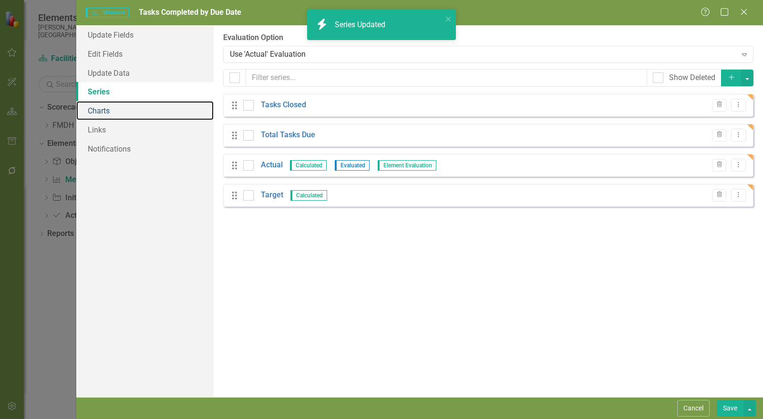
click at [103, 111] on link "Charts" at bounding box center [144, 110] width 137 height 19
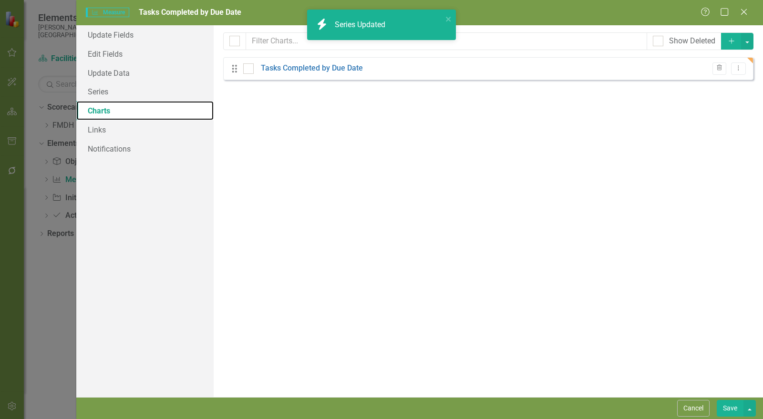
checkbox input "false"
click at [275, 68] on link "Tasks Completed by Due Date" at bounding box center [312, 68] width 102 height 11
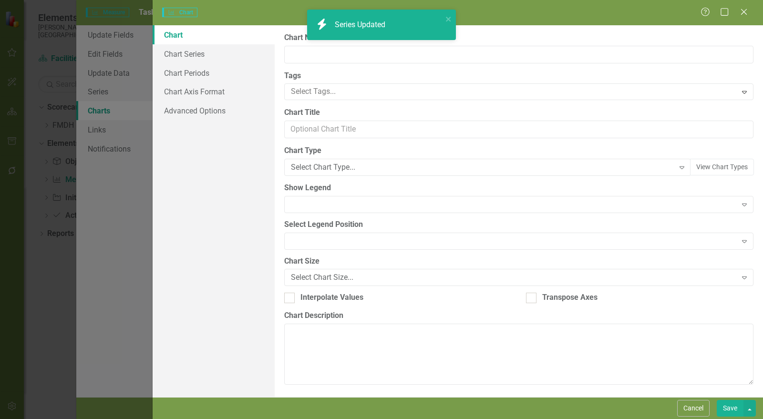
type input "Tasks Completed by Due Date"
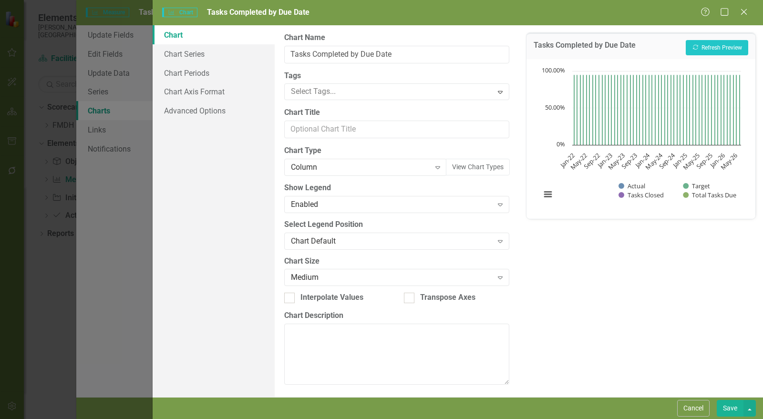
click at [303, 170] on div "Column" at bounding box center [360, 167] width 139 height 11
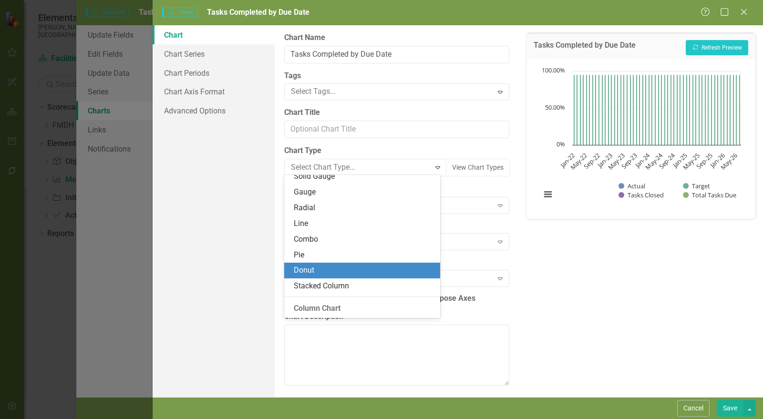
scroll to position [51, 0]
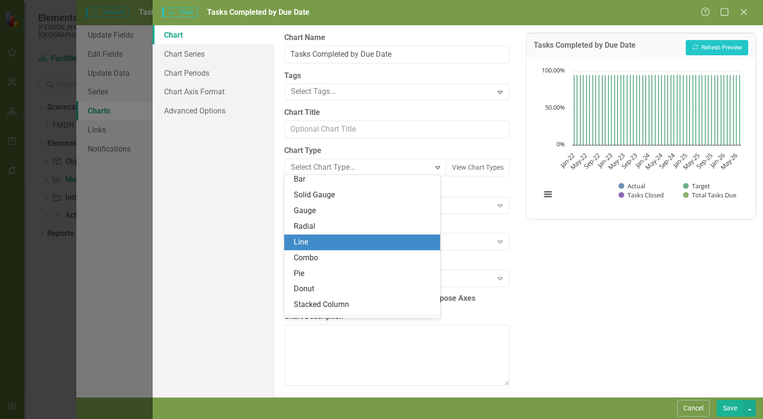
click at [320, 239] on div "Line" at bounding box center [364, 242] width 141 height 11
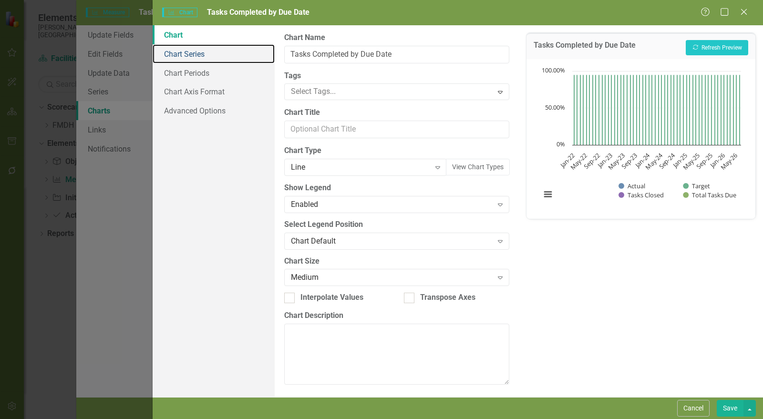
click at [199, 49] on link "Chart Series" at bounding box center [214, 53] width 122 height 19
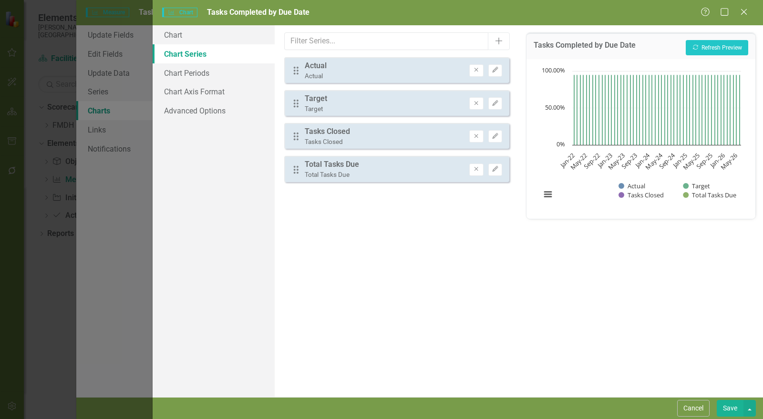
click at [477, 101] on icon "Remove" at bounding box center [476, 104] width 7 height 6
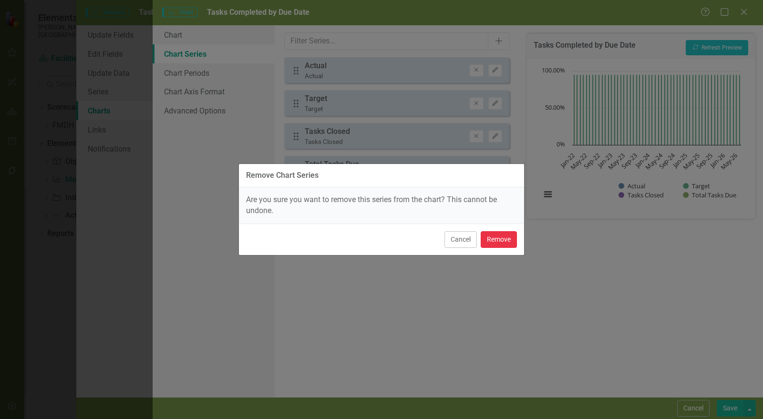
click at [500, 242] on button "Remove" at bounding box center [499, 239] width 36 height 17
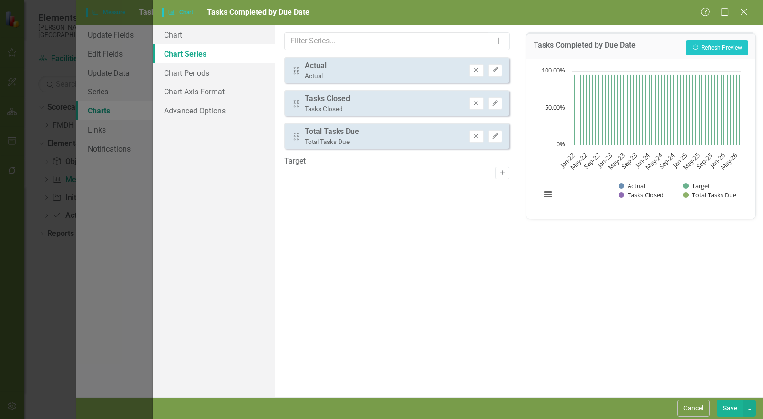
click at [477, 70] on icon "button" at bounding box center [477, 70] width 4 height 4
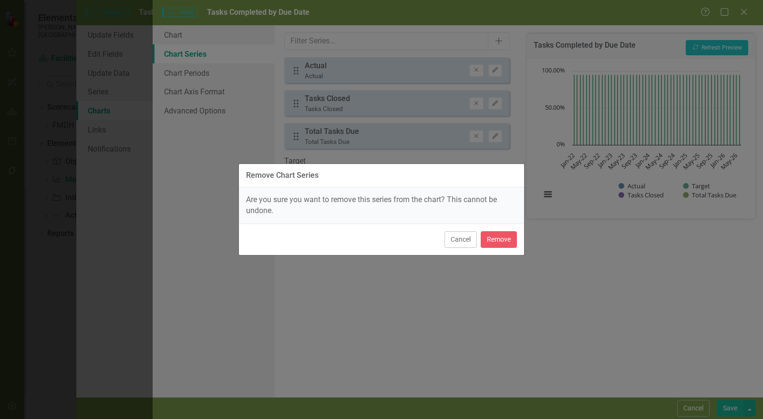
click at [462, 239] on button "Cancel" at bounding box center [460, 239] width 32 height 17
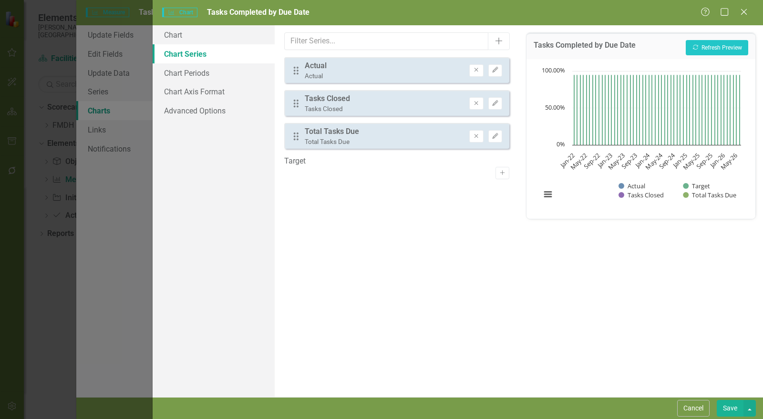
click at [499, 170] on icon "Activate" at bounding box center [502, 173] width 7 height 6
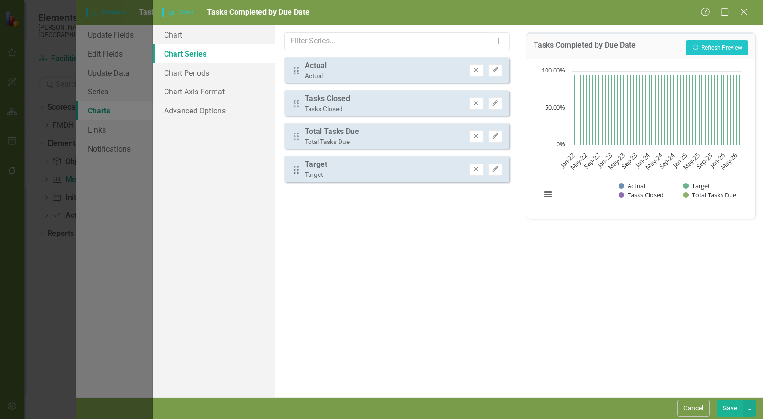
click at [481, 98] on button "Remove" at bounding box center [476, 103] width 14 height 12
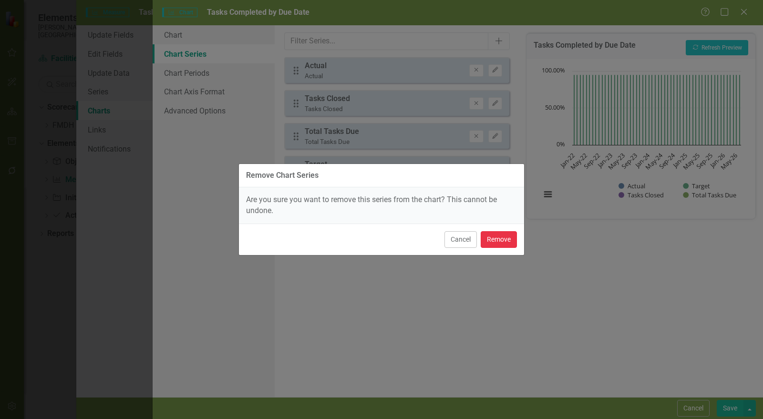
click at [502, 241] on button "Remove" at bounding box center [499, 239] width 36 height 17
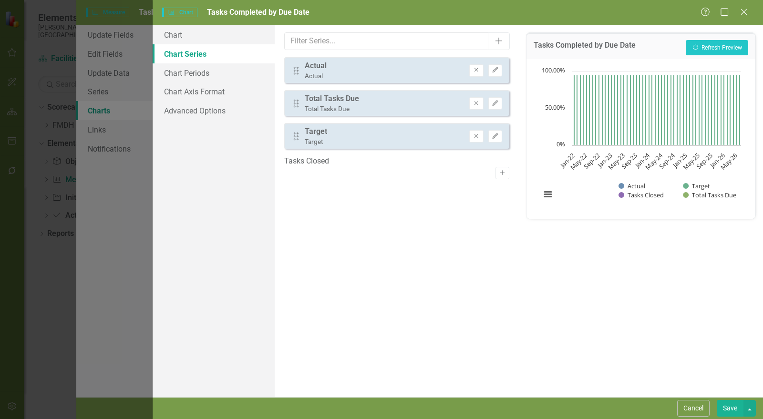
click at [475, 105] on button "Remove" at bounding box center [476, 103] width 14 height 12
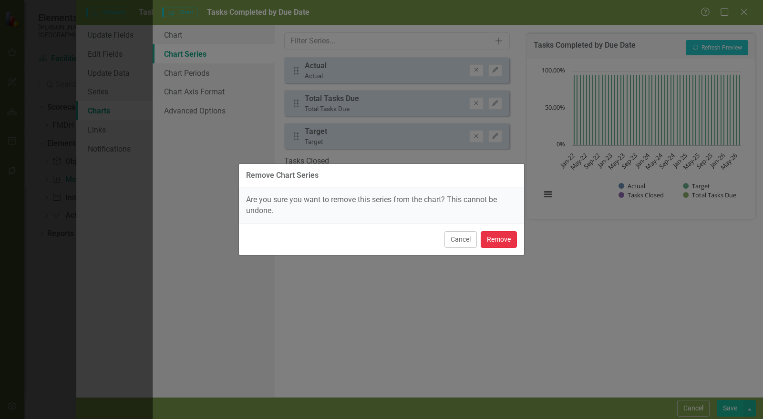
click at [498, 241] on button "Remove" at bounding box center [499, 239] width 36 height 17
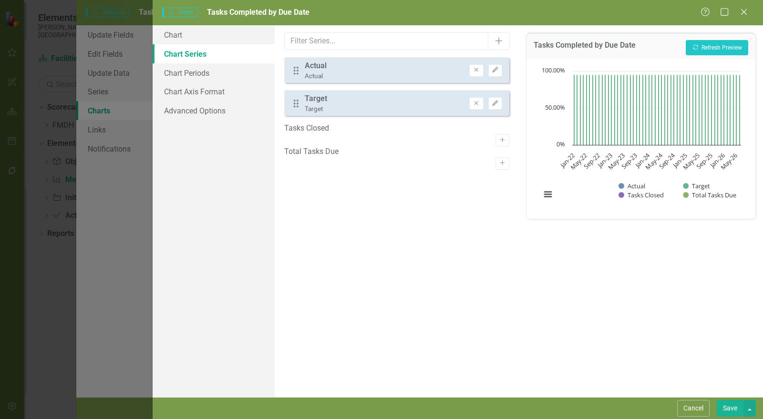
click at [496, 70] on icon "button" at bounding box center [495, 70] width 6 height 6
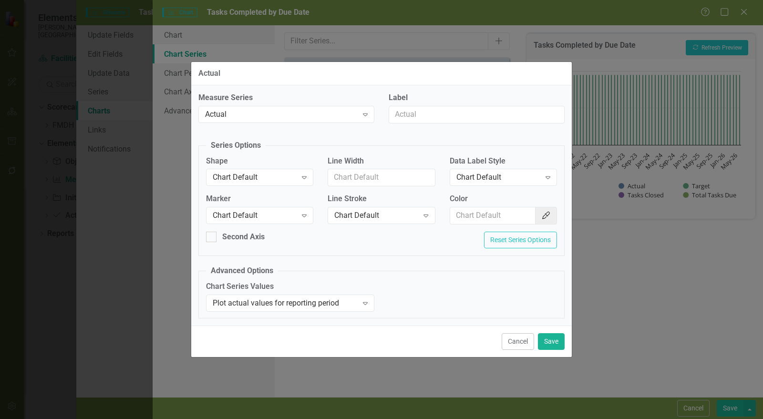
click at [255, 212] on div "Chart Default" at bounding box center [255, 215] width 84 height 11
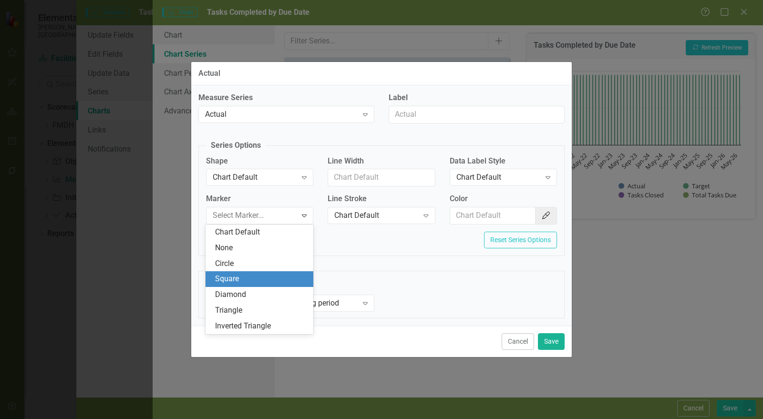
click at [247, 279] on div "Square" at bounding box center [261, 279] width 93 height 11
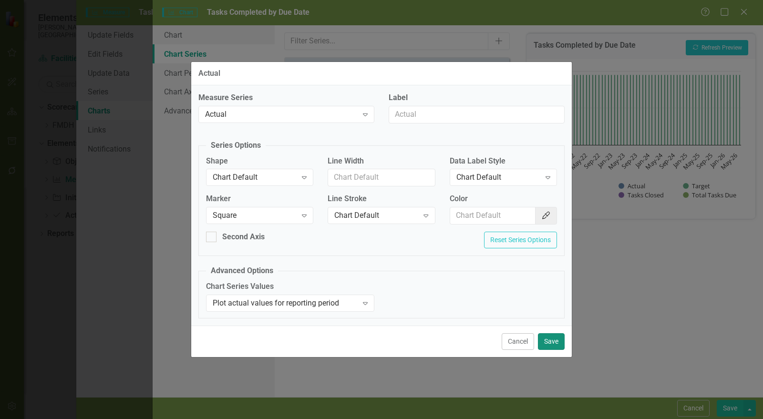
click at [554, 339] on button "Save" at bounding box center [551, 341] width 27 height 17
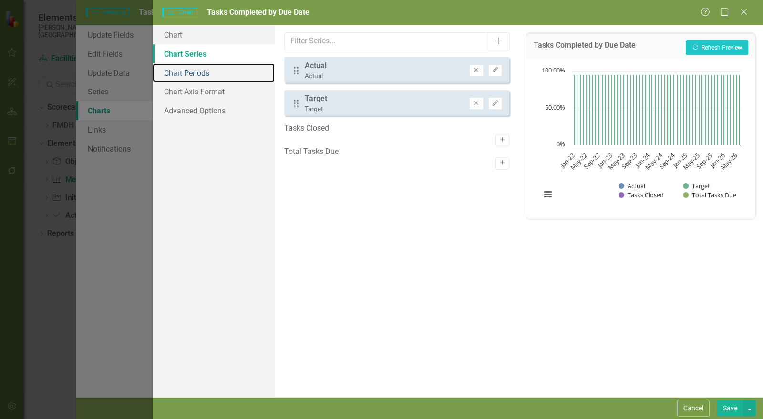
click at [200, 67] on link "Chart Periods" at bounding box center [214, 72] width 122 height 19
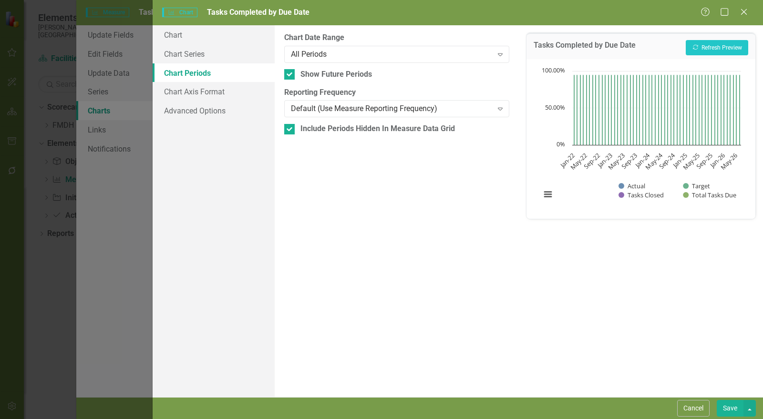
click at [325, 74] on div "Show Future Periods" at bounding box center [336, 74] width 72 height 11
click at [290, 74] on input "Show Future Periods" at bounding box center [287, 72] width 6 height 6
checkbox input "false"
click at [322, 130] on div "Include Periods Hidden In Measure Data Grid" at bounding box center [377, 129] width 155 height 11
click at [290, 130] on input "Include Periods Hidden In Measure Data Grid" at bounding box center [287, 127] width 6 height 6
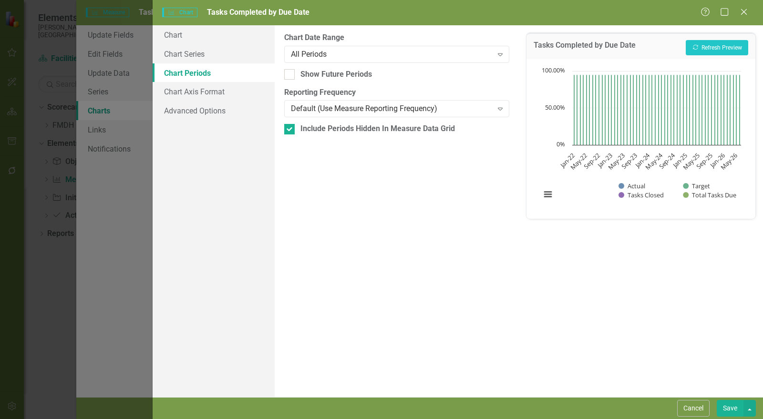
checkbox input "false"
click at [727, 44] on button "Recalculate Refresh Preview" at bounding box center [717, 47] width 62 height 15
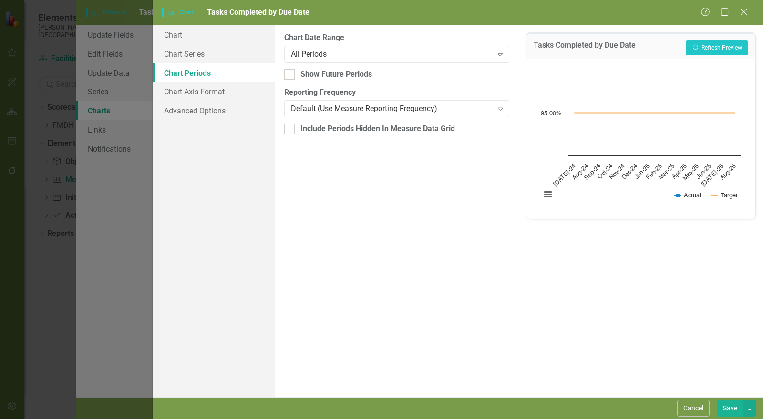
click at [730, 413] on button "Save" at bounding box center [730, 408] width 27 height 17
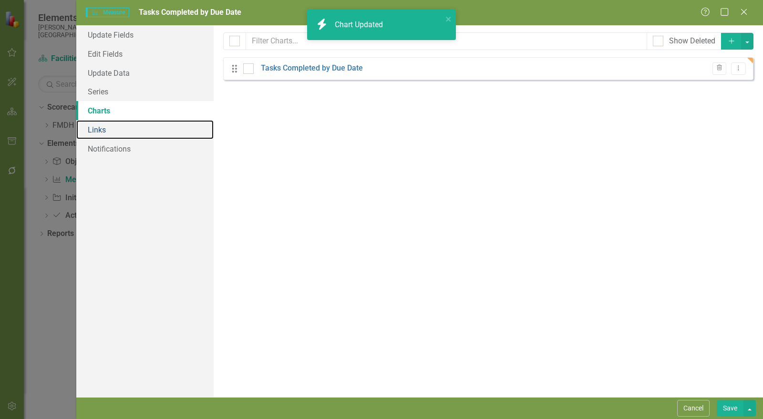
click at [99, 130] on link "Links" at bounding box center [144, 129] width 137 height 19
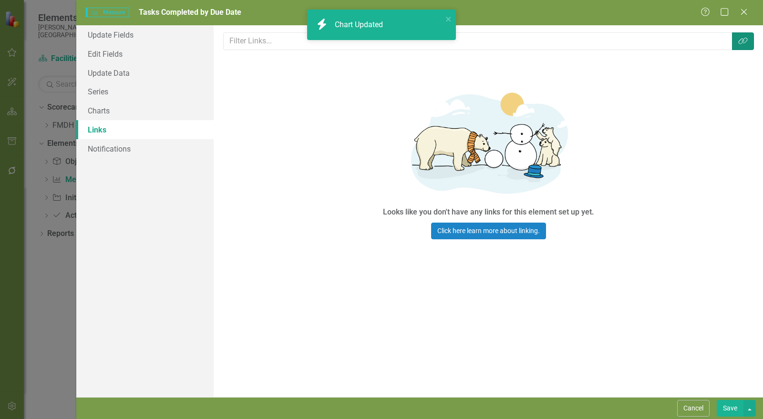
click at [743, 41] on icon "Link Tag" at bounding box center [743, 41] width 10 height 8
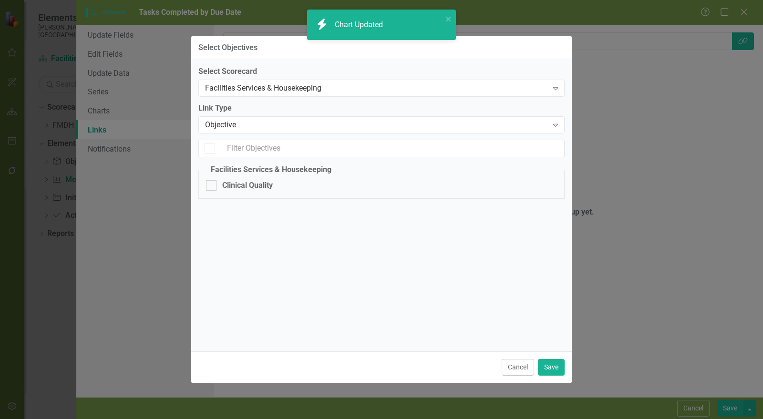
checkbox input "false"
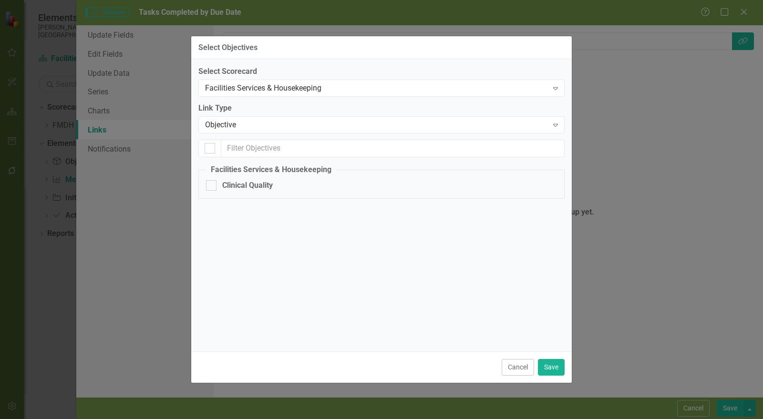
click at [240, 186] on div "Clinical Quality" at bounding box center [247, 185] width 51 height 11
click at [212, 186] on input "Clinical Quality" at bounding box center [209, 183] width 6 height 6
checkbox input "true"
click at [559, 369] on button "Save" at bounding box center [551, 367] width 27 height 17
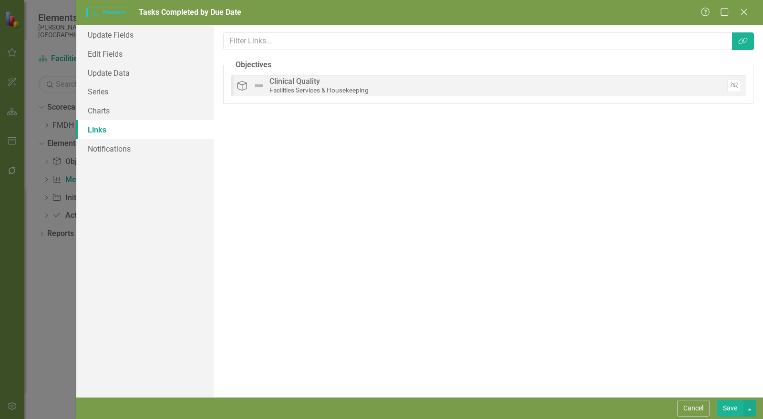
click at [735, 411] on button "Save" at bounding box center [730, 408] width 27 height 17
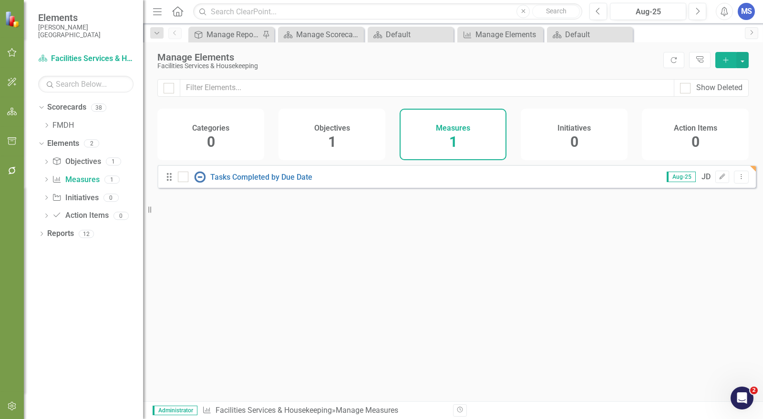
click at [737, 180] on icon "Dropdown Menu" at bounding box center [741, 177] width 8 height 6
click at [710, 238] on link "Copy Duplicate Measure" at bounding box center [698, 235] width 86 height 18
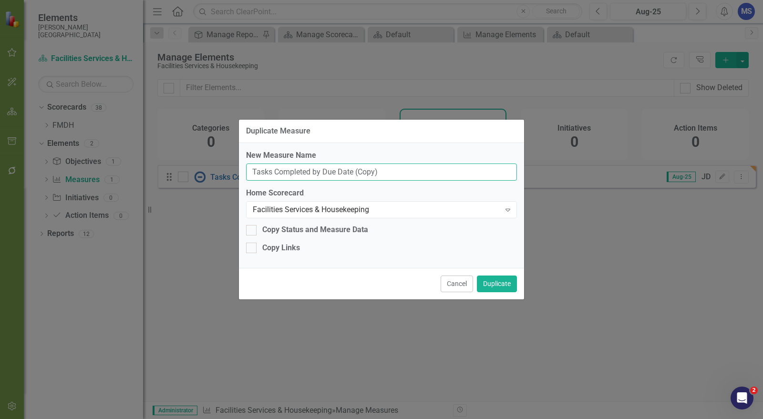
click at [319, 168] on input "Tasks Completed by Due Date (Copy)" at bounding box center [381, 173] width 271 height 18
type input "Communication on Closed Tasks"
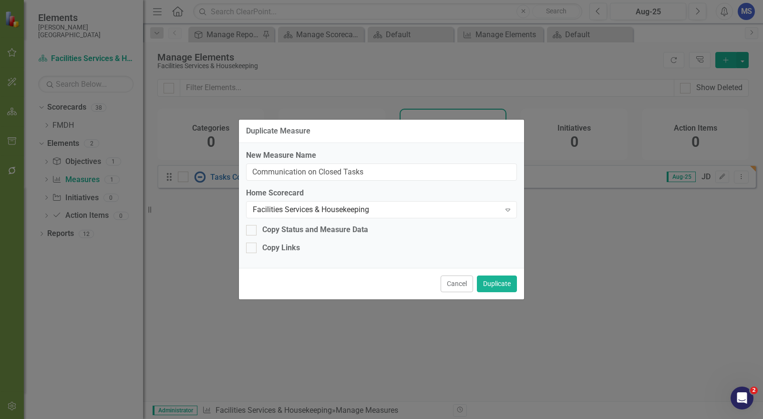
click at [293, 253] on div "Copy Links" at bounding box center [281, 248] width 38 height 11
click at [252, 249] on input "Copy Links" at bounding box center [249, 246] width 6 height 6
checkbox input "true"
click at [509, 286] on button "Duplicate" at bounding box center [497, 284] width 40 height 17
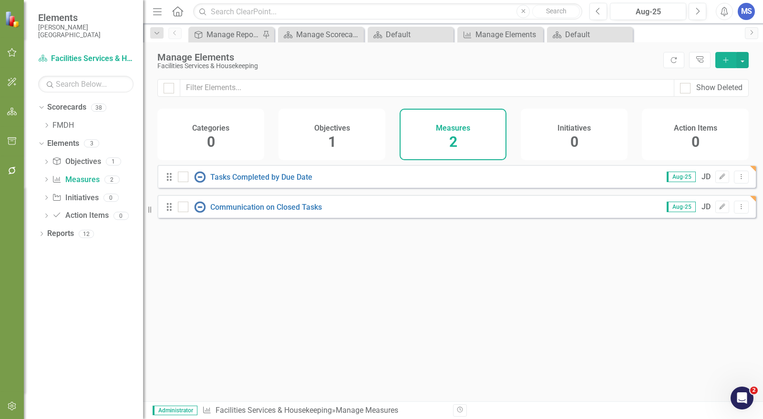
click at [738, 210] on icon "Dropdown Menu" at bounding box center [741, 207] width 8 height 6
click at [713, 264] on link "Copy Duplicate Measure" at bounding box center [698, 265] width 86 height 18
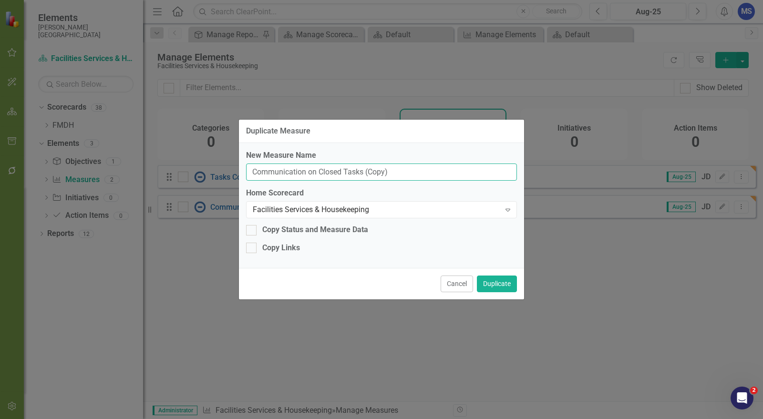
click at [346, 174] on input "Communication on Closed Tasks (Copy)" at bounding box center [381, 173] width 271 height 18
type input "Critical PMs Completed by Due Date"
click at [289, 248] on div "Copy Links" at bounding box center [281, 248] width 38 height 11
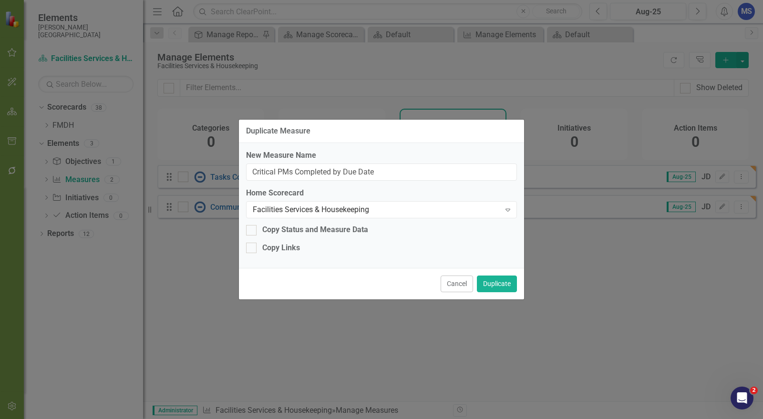
click at [252, 248] on input "Copy Links" at bounding box center [249, 246] width 6 height 6
checkbox input "true"
click at [497, 282] on button "Duplicate" at bounding box center [497, 284] width 40 height 17
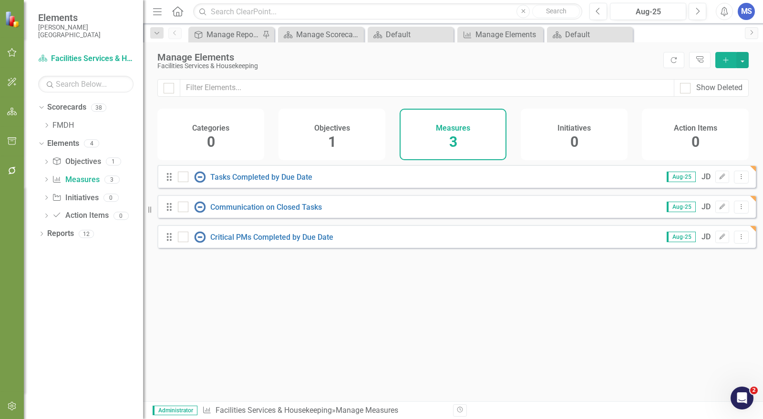
click at [737, 240] on icon "Dropdown Menu" at bounding box center [741, 237] width 8 height 6
click at [491, 332] on div "Looks like you don't have any Measures set up yet. Why don't you add a Measure …" at bounding box center [456, 271] width 599 height 213
click at [719, 240] on icon "Edit" at bounding box center [722, 237] width 7 height 6
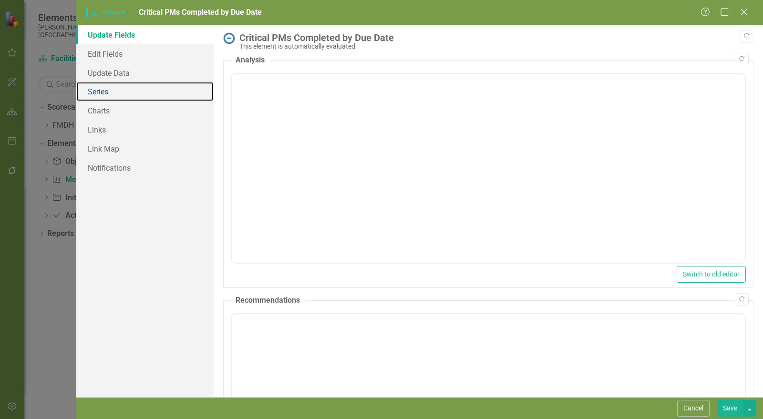
click at [102, 94] on link "Series" at bounding box center [144, 91] width 137 height 19
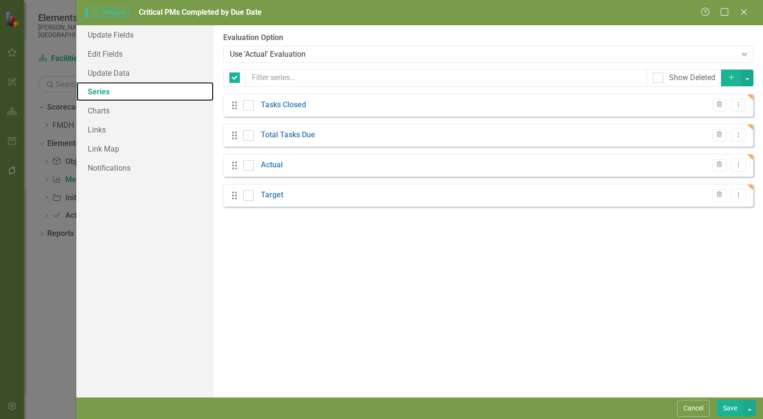
scroll to position [0, 0]
checkbox input "false"
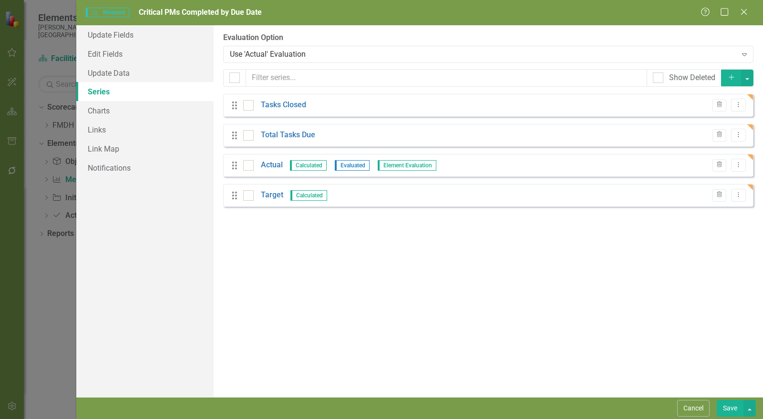
click at [739, 136] on icon "Dropdown Menu" at bounding box center [738, 135] width 8 height 6
click at [323, 278] on div "From this page, you can add, edit, delete, or duplicate the measure series for …" at bounding box center [488, 211] width 549 height 372
click at [737, 106] on icon "Dropdown Menu" at bounding box center [738, 105] width 8 height 6
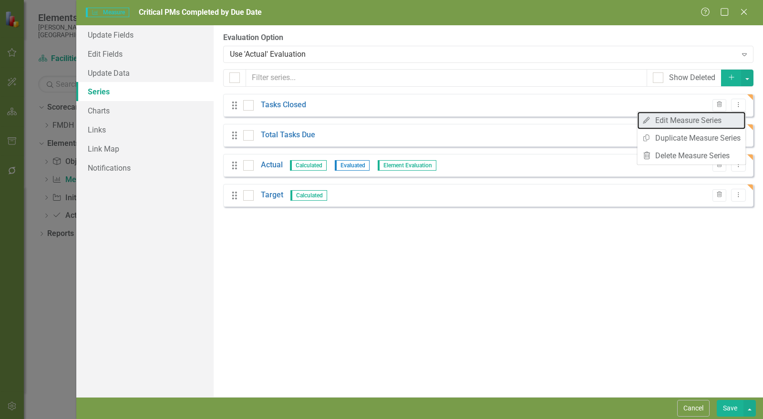
click at [698, 117] on link "Edit Edit Measure Series" at bounding box center [691, 121] width 108 height 18
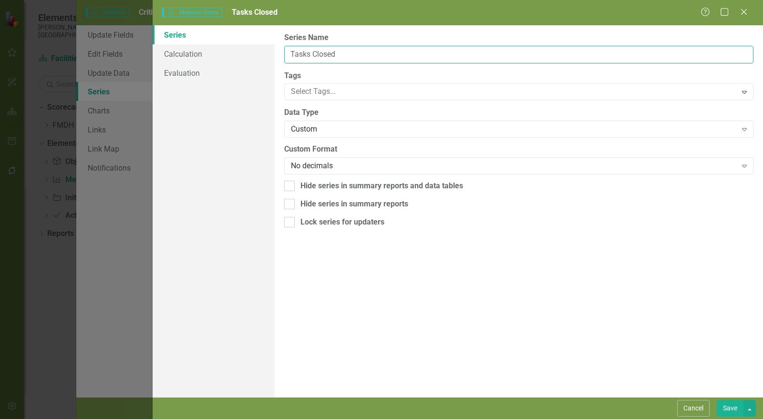
drag, startPoint x: 310, startPoint y: 52, endPoint x: 272, endPoint y: 54, distance: 37.8
click at [273, 54] on div "Series Calculation Evaluation From this page, you can edit the name, type, and …" at bounding box center [458, 211] width 610 height 372
type input "Total Closed"
click at [732, 413] on button "Save" at bounding box center [730, 408] width 27 height 17
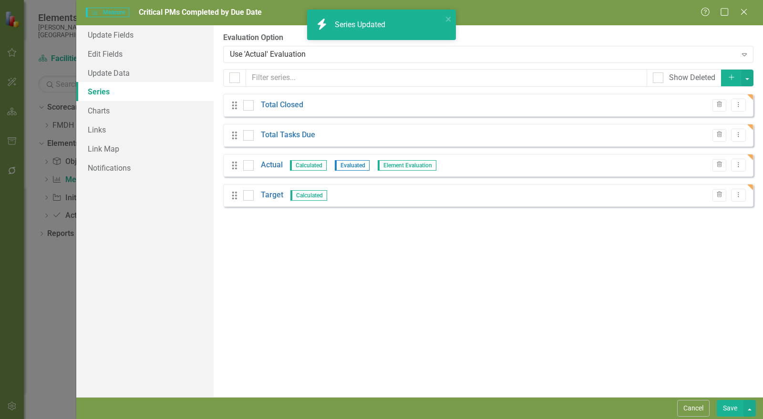
click at [735, 136] on icon "Dropdown Menu" at bounding box center [738, 135] width 8 height 6
click at [740, 137] on icon "Dropdown Menu" at bounding box center [738, 135] width 8 height 6
click at [740, 134] on icon "Dropdown Menu" at bounding box center [738, 135] width 8 height 6
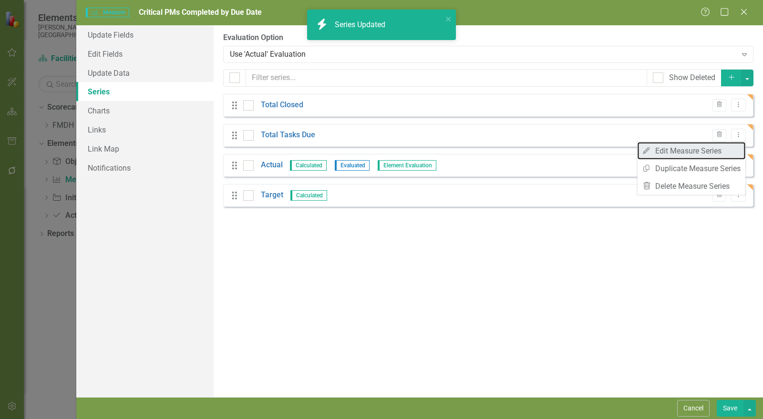
click at [683, 149] on link "Edit Edit Measure Series" at bounding box center [691, 151] width 108 height 18
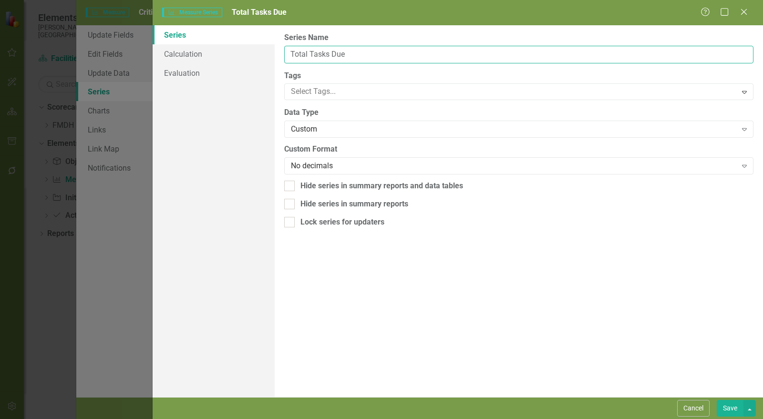
drag, startPoint x: 339, startPoint y: 50, endPoint x: 274, endPoint y: 50, distance: 64.4
click at [275, 50] on div "From this page, you can edit the name, type, and visibility options of your ser…" at bounding box center [519, 211] width 488 height 372
type input "Total Count"
click at [735, 406] on button "Save" at bounding box center [730, 408] width 27 height 17
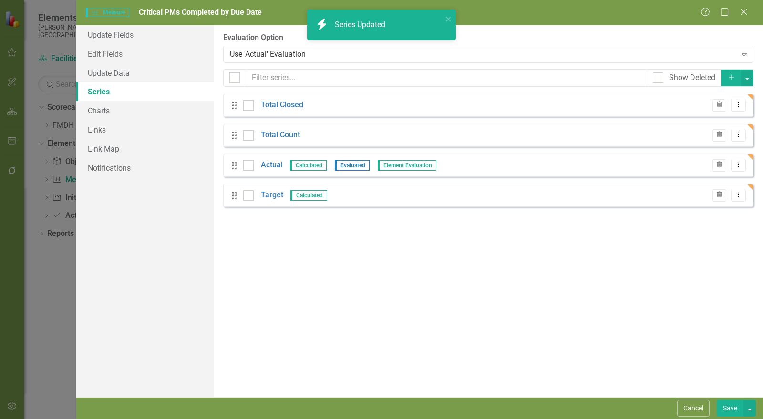
click at [275, 196] on link "Target" at bounding box center [272, 195] width 22 height 11
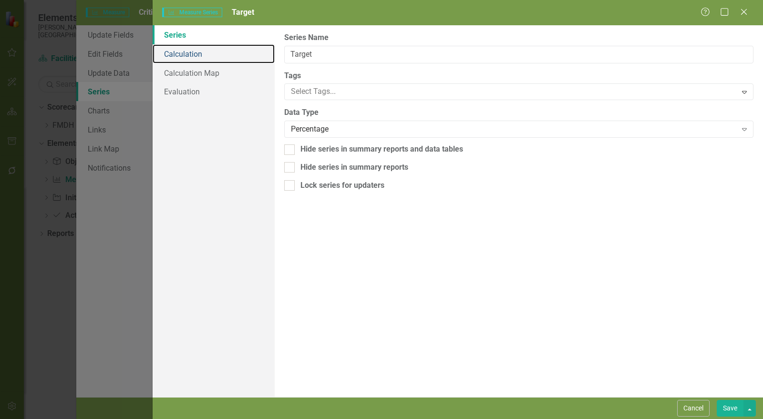
click at [215, 50] on link "Calculation" at bounding box center [214, 53] width 122 height 19
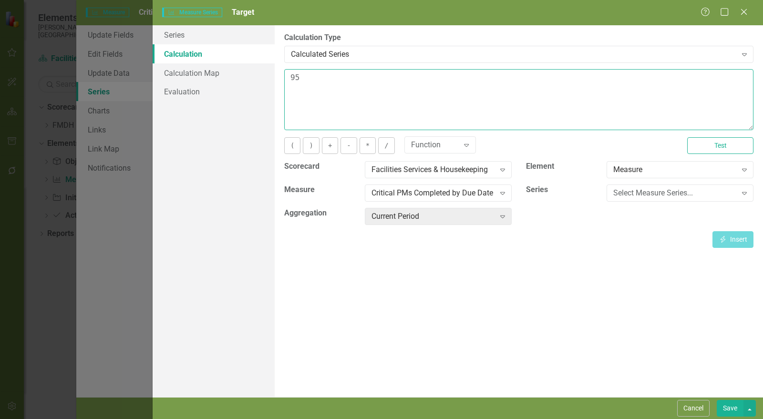
drag, startPoint x: 269, startPoint y: 72, endPoint x: 258, endPoint y: 72, distance: 10.5
click at [258, 72] on div "Series Calculation Calculation Map Evaluation From this page, you can edit the …" at bounding box center [458, 211] width 610 height 372
type textarea "100"
click at [728, 407] on button "Save" at bounding box center [730, 408] width 27 height 17
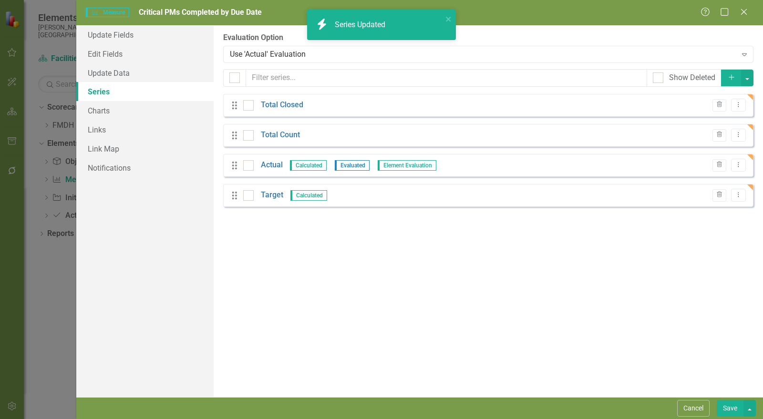
click at [734, 409] on button "Save" at bounding box center [730, 408] width 27 height 17
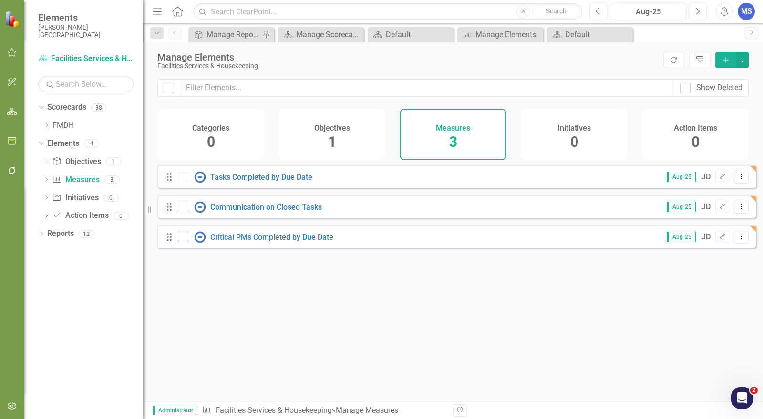
click at [719, 210] on icon "Edit" at bounding box center [722, 207] width 7 height 6
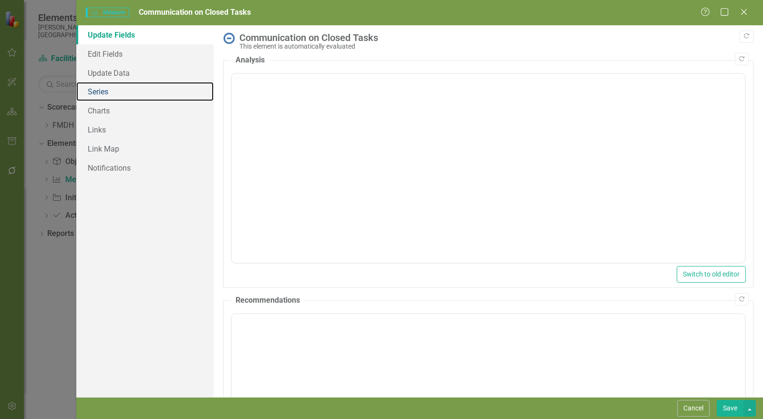
click at [120, 93] on link "Series" at bounding box center [144, 91] width 137 height 19
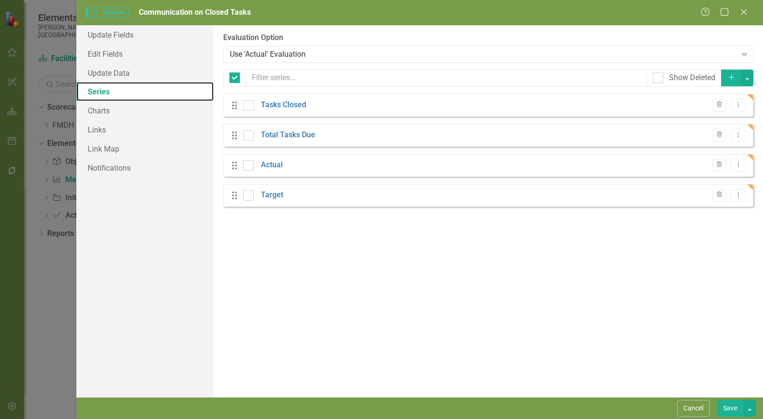
checkbox input "false"
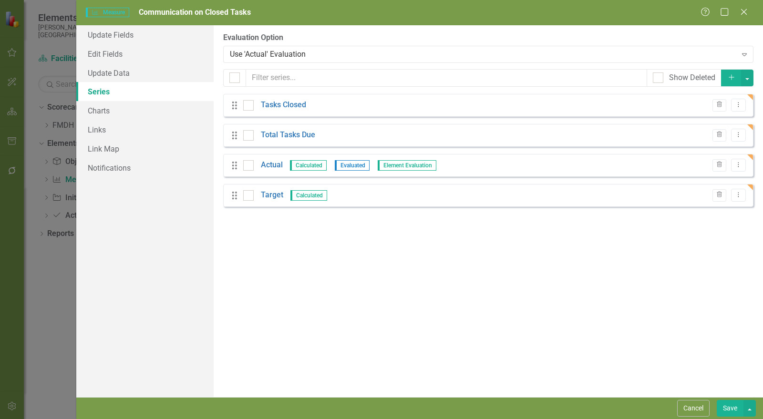
click at [275, 106] on link "Tasks Closed" at bounding box center [283, 105] width 45 height 11
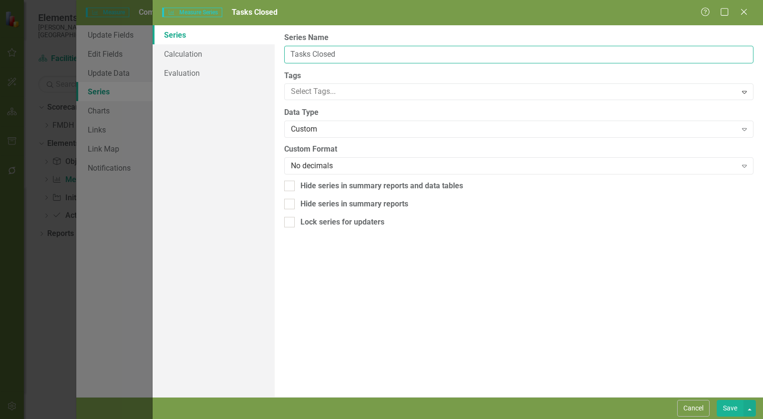
click at [326, 54] on input "Tasks Closed" at bounding box center [518, 55] width 469 height 18
click at [326, 53] on input "Tasks Closed" at bounding box center [518, 55] width 469 height 18
drag, startPoint x: 429, startPoint y: 53, endPoint x: 305, endPoint y: 56, distance: 124.0
click at [305, 56] on input "Tasks Closed with Communication" at bounding box center [518, 55] width 469 height 18
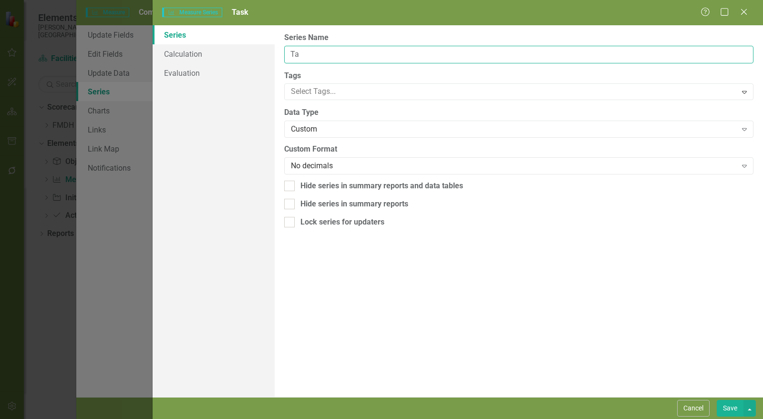
type input "T"
click at [337, 53] on input "Communicatjion on Closed Tasks" at bounding box center [518, 55] width 469 height 18
type input "Communication on Closed Tasks"
click at [729, 405] on button "Save" at bounding box center [730, 408] width 27 height 17
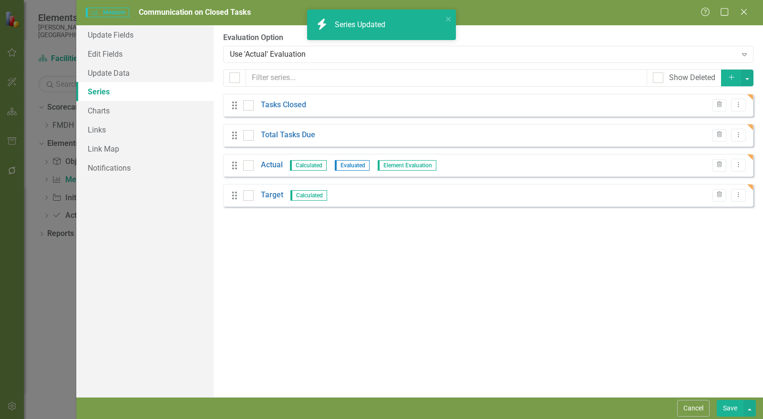
click at [743, 137] on button "Dropdown Menu" at bounding box center [738, 135] width 15 height 13
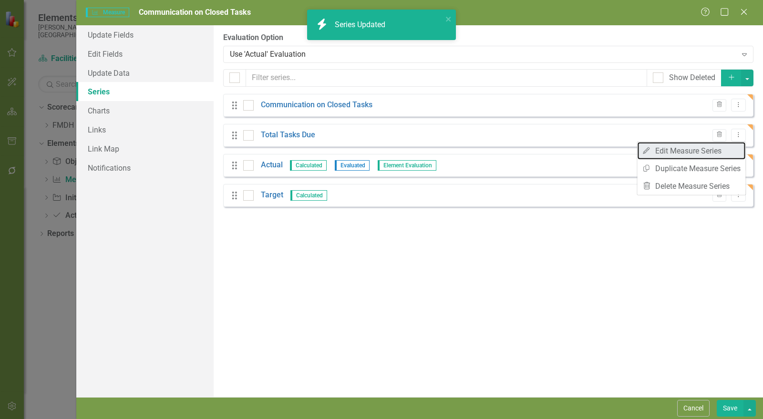
click at [697, 155] on link "Edit Edit Measure Series" at bounding box center [691, 151] width 108 height 18
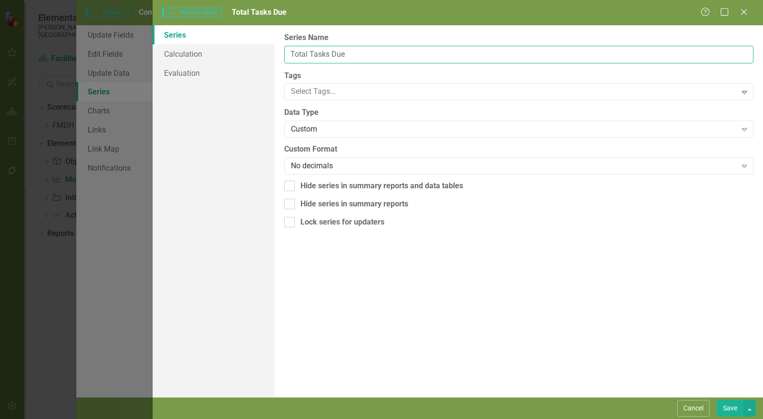
drag, startPoint x: 353, startPoint y: 54, endPoint x: 311, endPoint y: 54, distance: 42.4
click at [311, 54] on input "Total Tasks Due" at bounding box center [518, 55] width 469 height 18
type input "Total Count"
click at [645, 370] on div "From this page, you can edit the name, type, and visibility options of your ser…" at bounding box center [519, 211] width 488 height 372
click at [735, 409] on button "Save" at bounding box center [730, 408] width 27 height 17
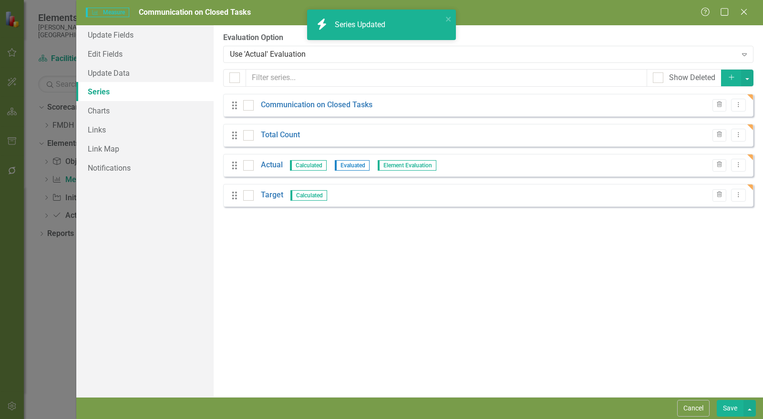
click at [728, 409] on button "Save" at bounding box center [730, 408] width 27 height 17
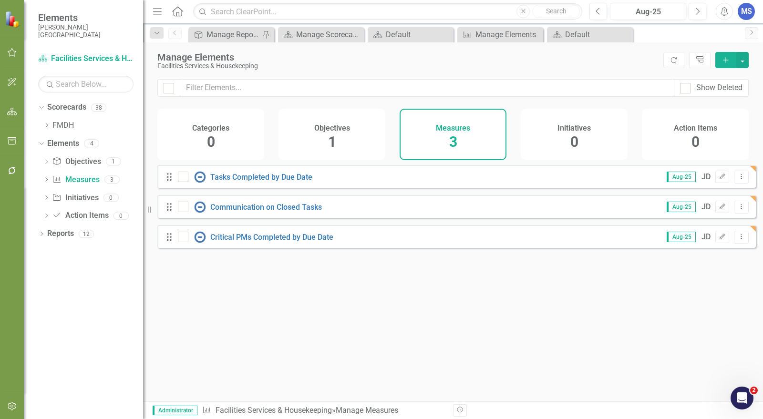
click at [741, 239] on icon at bounding box center [741, 236] width 1 height 5
click at [679, 300] on link "Copy Duplicate Measure" at bounding box center [698, 295] width 86 height 18
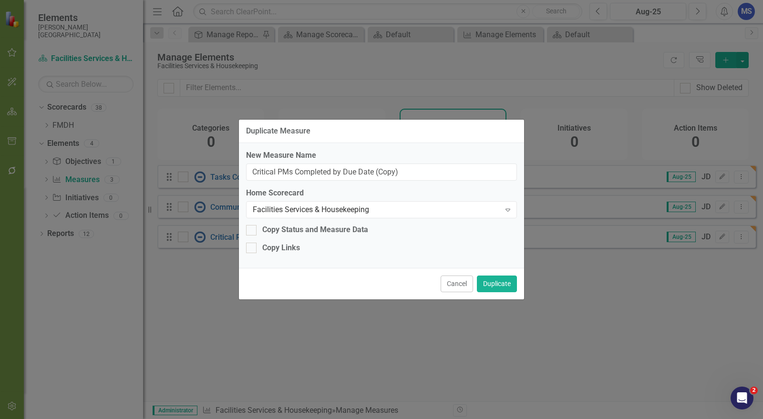
click at [312, 163] on div "New Measure Name Critical PMs Completed by Due Date (Copy)" at bounding box center [381, 165] width 271 height 31
click at [310, 174] on input "Critical PMs Completed by Due Date (Copy)" at bounding box center [381, 173] width 271 height 18
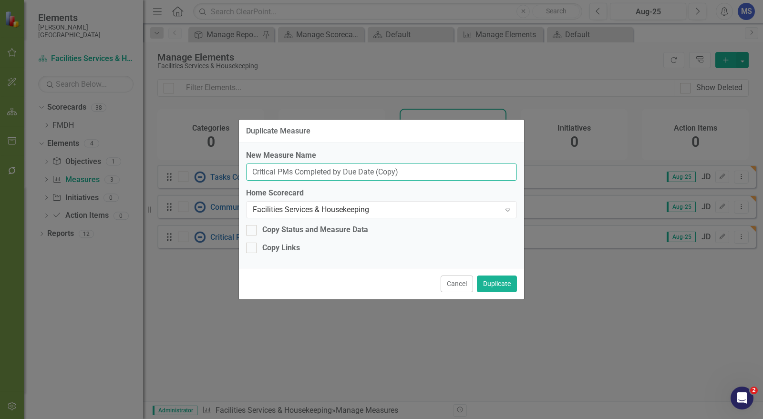
click at [310, 174] on input "Critical PMs Completed by Due Date (Copy)" at bounding box center [381, 173] width 271 height 18
type input "Housekeeping Misses"
click at [287, 245] on div "Copy Links" at bounding box center [281, 248] width 38 height 11
click at [252, 245] on input "Copy Links" at bounding box center [249, 246] width 6 height 6
checkbox input "true"
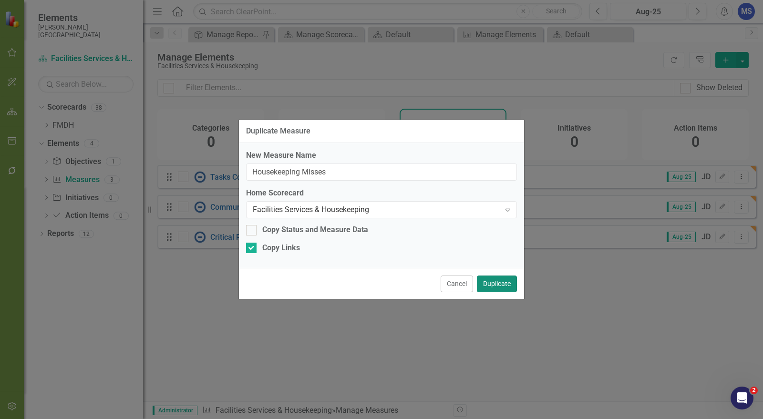
click at [495, 286] on button "Duplicate" at bounding box center [497, 284] width 40 height 17
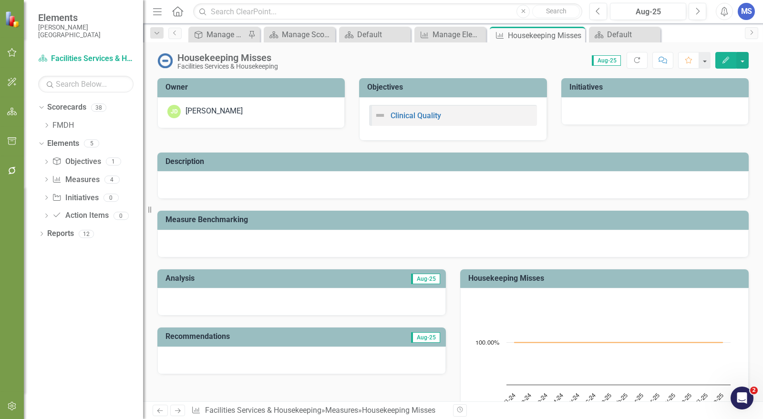
click at [722, 62] on button "Edit" at bounding box center [725, 60] width 21 height 17
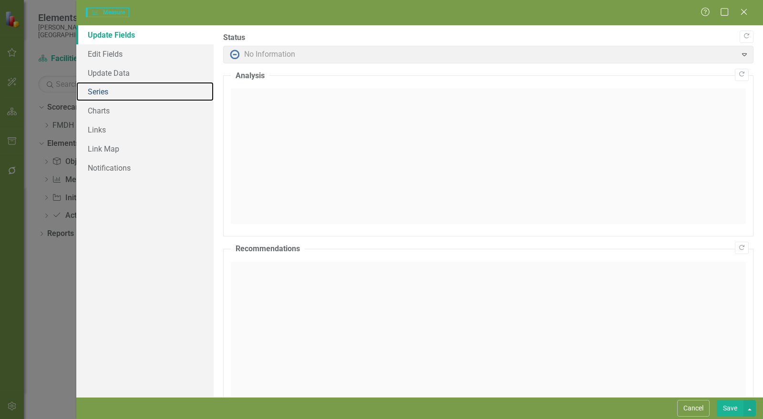
click at [112, 94] on link "Series" at bounding box center [144, 91] width 137 height 19
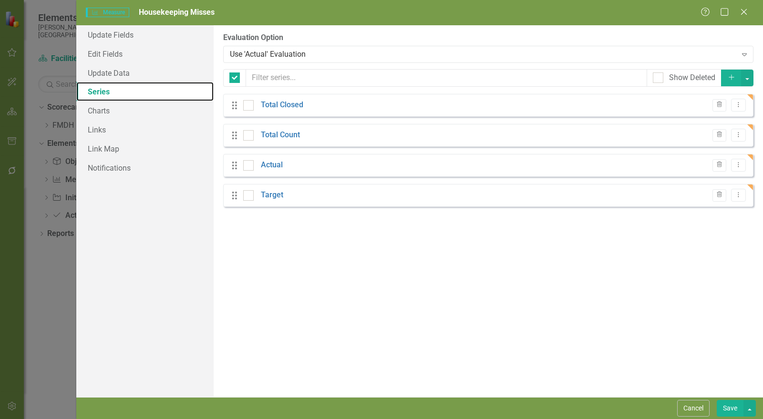
checkbox input "false"
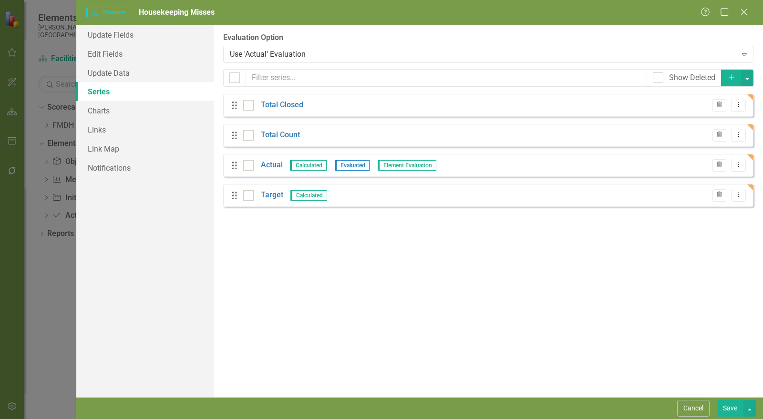
click at [739, 105] on icon at bounding box center [738, 105] width 1 height 5
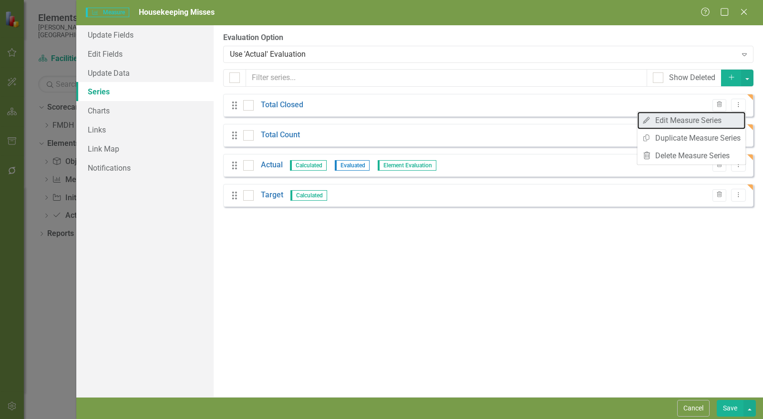
click at [699, 118] on link "Edit Edit Measure Series" at bounding box center [691, 121] width 108 height 18
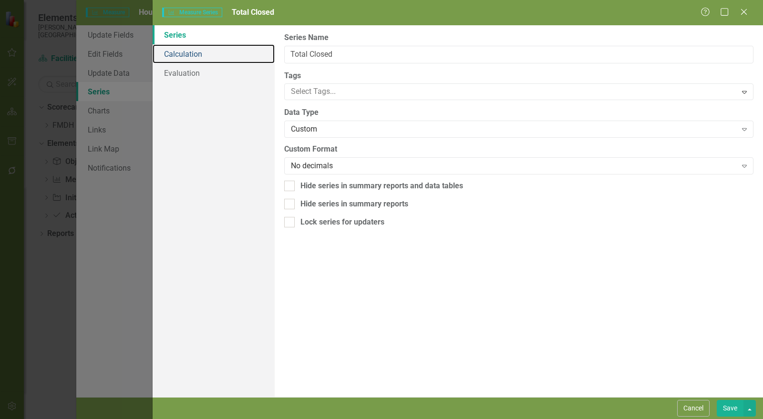
click at [195, 51] on link "Calculation" at bounding box center [214, 53] width 122 height 19
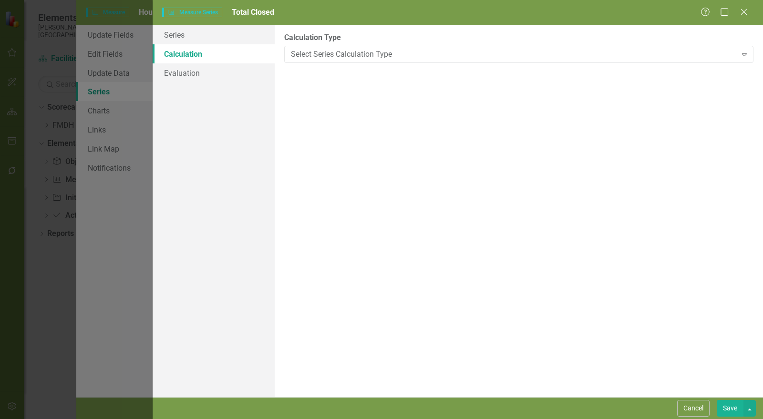
click at [701, 411] on button "Cancel" at bounding box center [693, 408] width 32 height 17
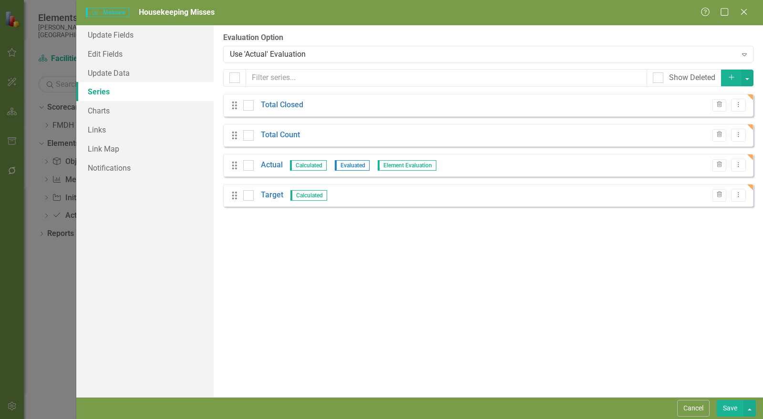
click at [282, 101] on link "Total Closed" at bounding box center [282, 105] width 42 height 11
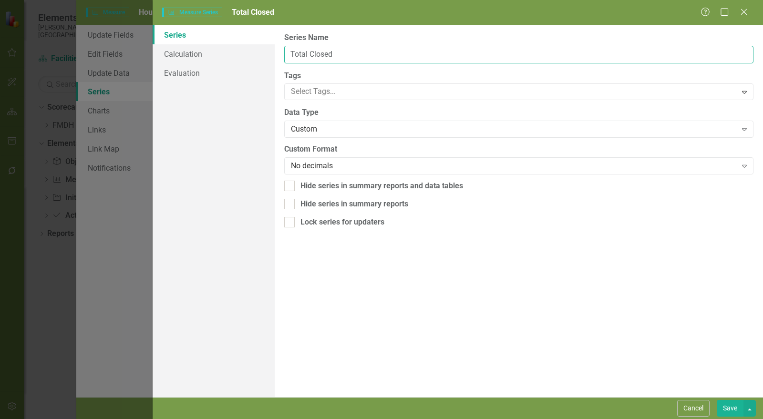
click at [318, 57] on input "Total Closed" at bounding box center [518, 55] width 469 height 18
type input "Housekeeping OS"
click at [728, 409] on button "Save" at bounding box center [730, 408] width 27 height 17
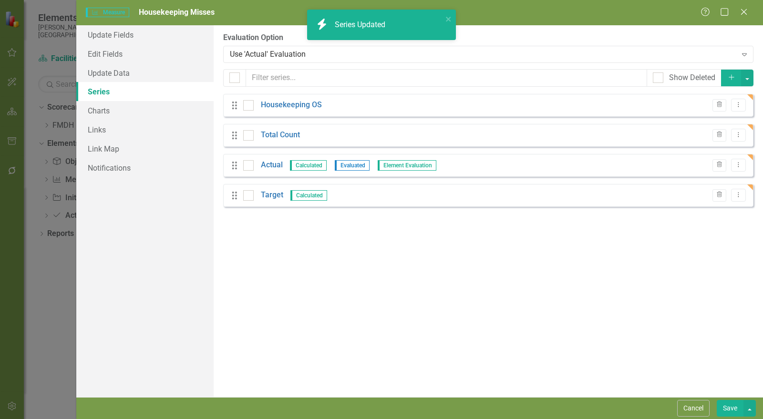
click at [279, 133] on link "Total Count" at bounding box center [280, 135] width 39 height 11
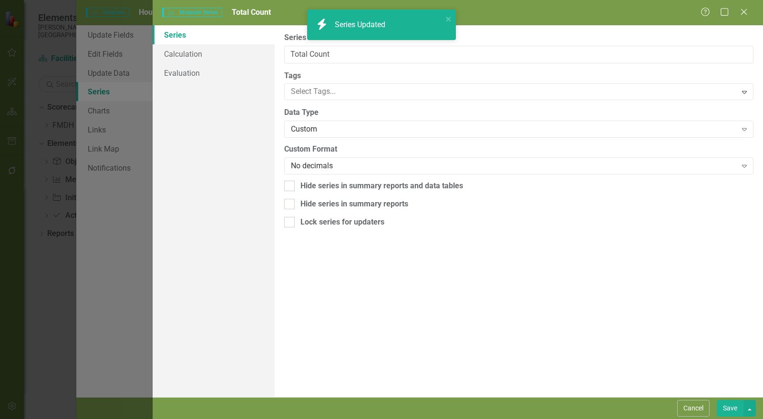
click at [324, 55] on div "Measure Series Measure Series Total Count Help Maximize Close Series Calculatio…" at bounding box center [381, 209] width 763 height 419
click at [324, 55] on input "Total Count" at bounding box center [518, 55] width 469 height 18
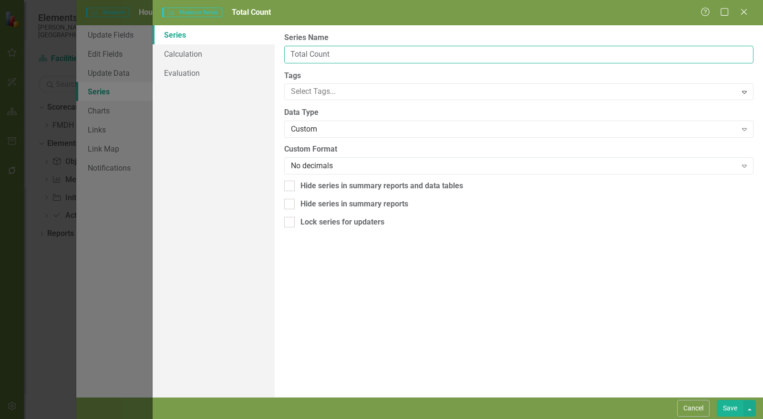
click at [336, 52] on input "Total Count" at bounding box center [518, 55] width 469 height 18
type input "Total Count"
click at [723, 405] on button "Save" at bounding box center [730, 408] width 27 height 17
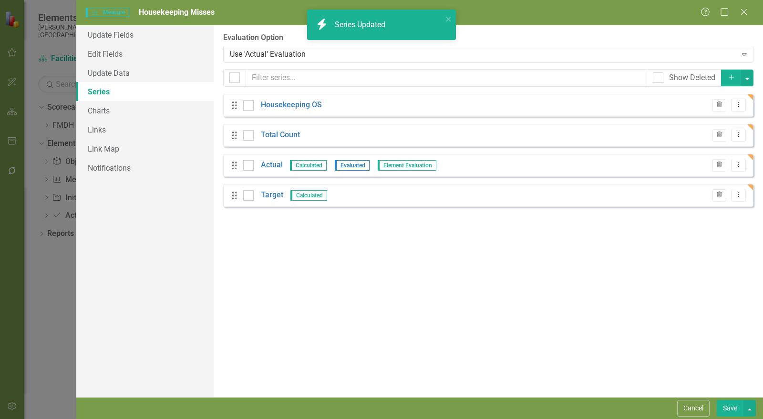
click at [269, 165] on link "Actual" at bounding box center [272, 165] width 22 height 11
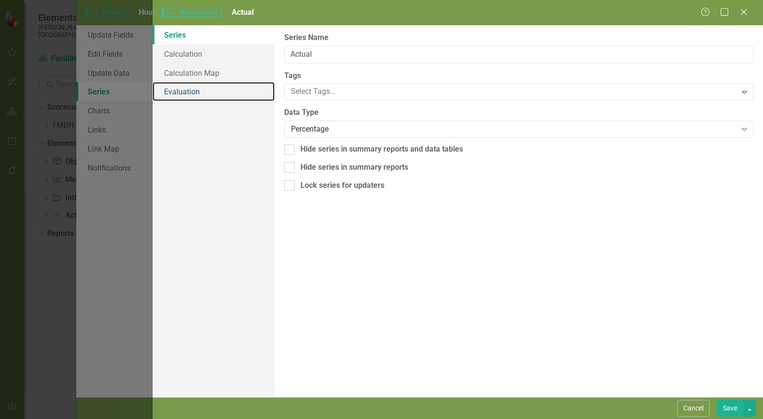
click at [197, 90] on link "Evaluation" at bounding box center [214, 91] width 122 height 19
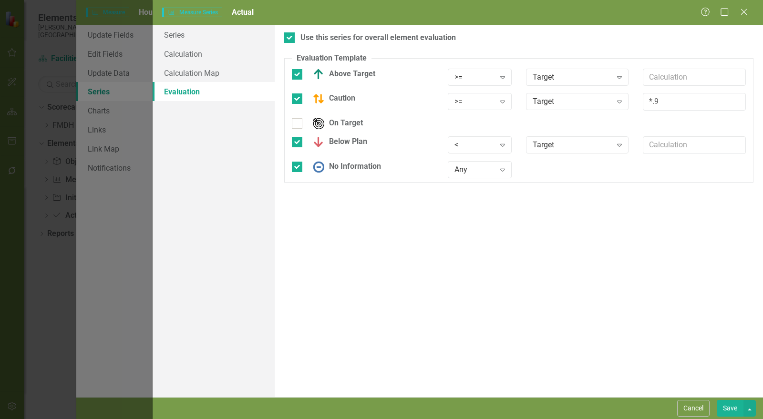
click at [487, 75] on div ">=" at bounding box center [475, 77] width 40 height 11
click at [481, 138] on div "<=" at bounding box center [487, 140] width 61 height 11
click at [478, 103] on div ">=" at bounding box center [475, 101] width 40 height 11
click at [480, 167] on div "<=" at bounding box center [487, 164] width 61 height 11
click at [475, 146] on div "<" at bounding box center [475, 145] width 40 height 11
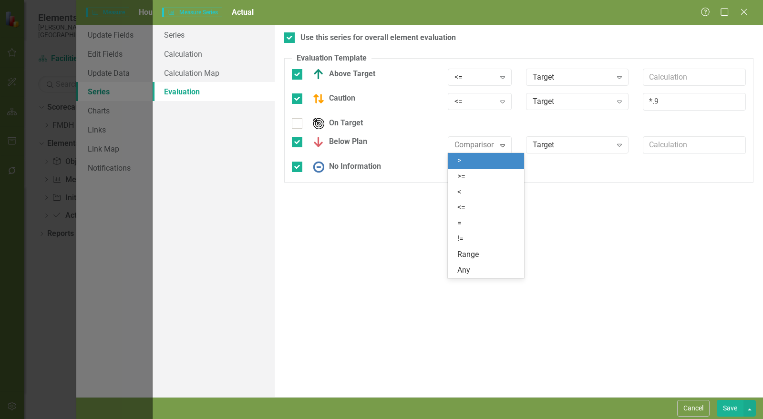
click at [474, 161] on div ">" at bounding box center [487, 160] width 61 height 11
click at [730, 409] on button "Save" at bounding box center [730, 408] width 27 height 17
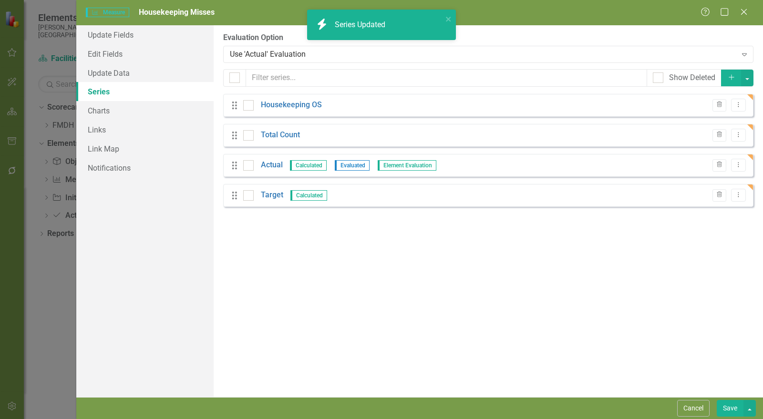
click at [275, 195] on link "Target" at bounding box center [272, 195] width 22 height 11
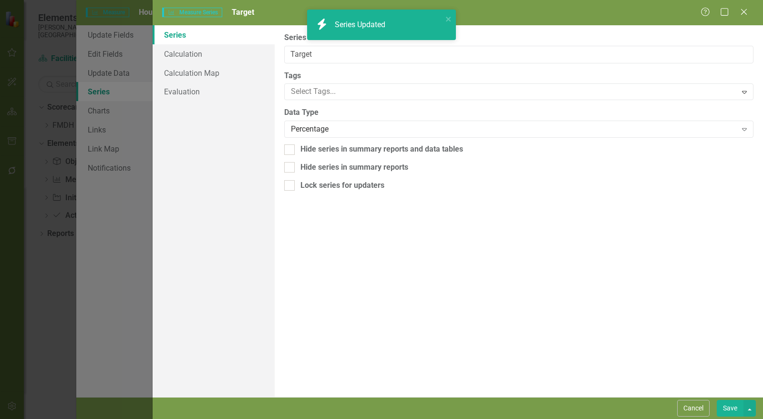
click at [206, 54] on div "Measure Series Measure Series Target Help Maximize Close Series Calculation Cal…" at bounding box center [381, 209] width 763 height 419
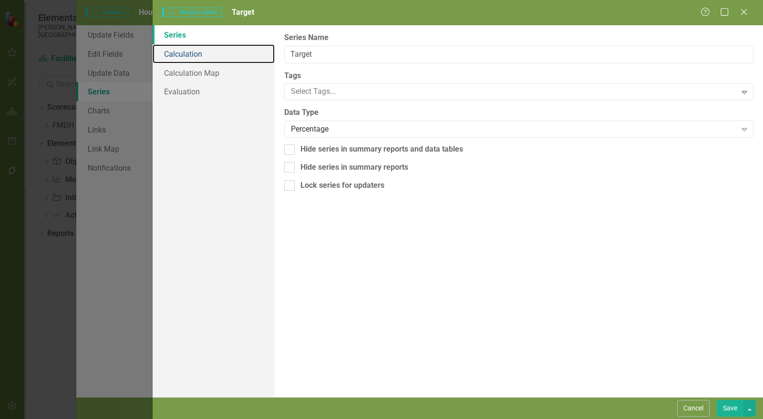
click at [193, 53] on link "Calculation" at bounding box center [214, 53] width 122 height 19
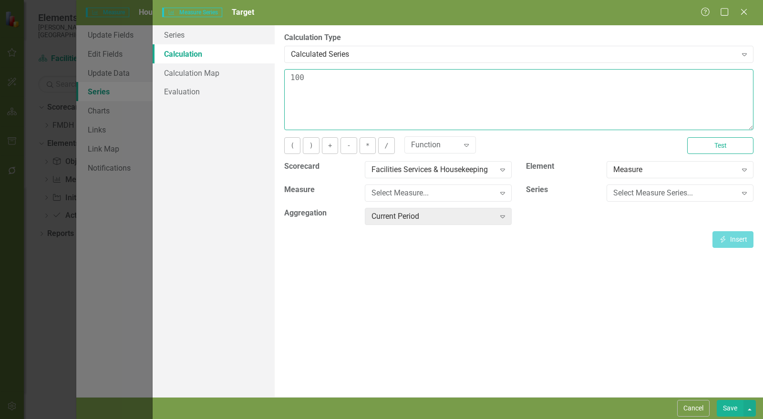
drag, startPoint x: 317, startPoint y: 82, endPoint x: 266, endPoint y: 78, distance: 51.2
click at [266, 78] on div "Series Calculation Calculation Map Evaluation From this page, you can edit the …" at bounding box center [458, 211] width 610 height 372
type textarea "2"
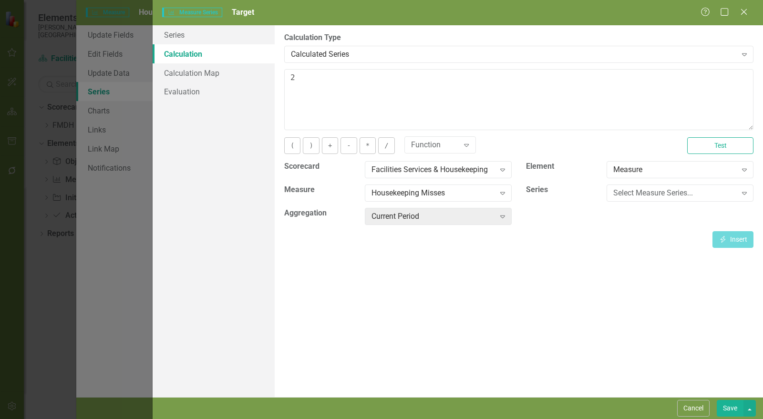
click at [737, 410] on button "Save" at bounding box center [730, 408] width 27 height 17
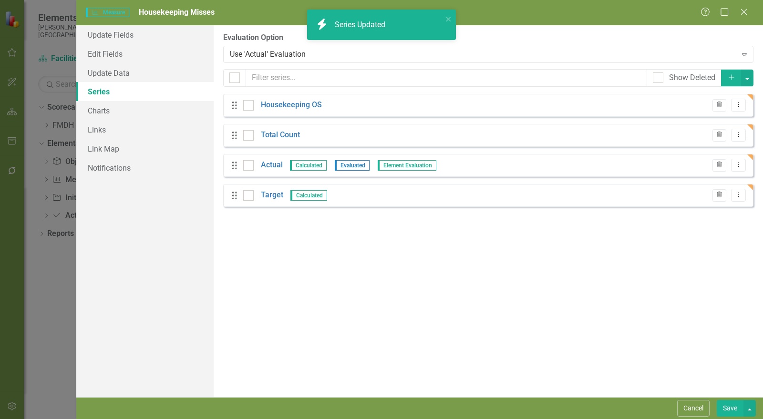
click at [270, 167] on link "Actual" at bounding box center [272, 165] width 22 height 11
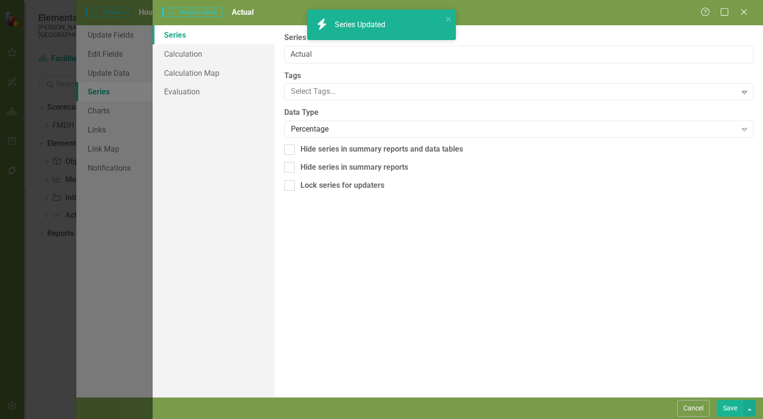
click at [182, 57] on div "Measure Series Measure Series Actual Help Maximize Close Series Calculation Cal…" at bounding box center [381, 209] width 763 height 419
click at [194, 53] on link "Calculation" at bounding box center [214, 53] width 122 height 19
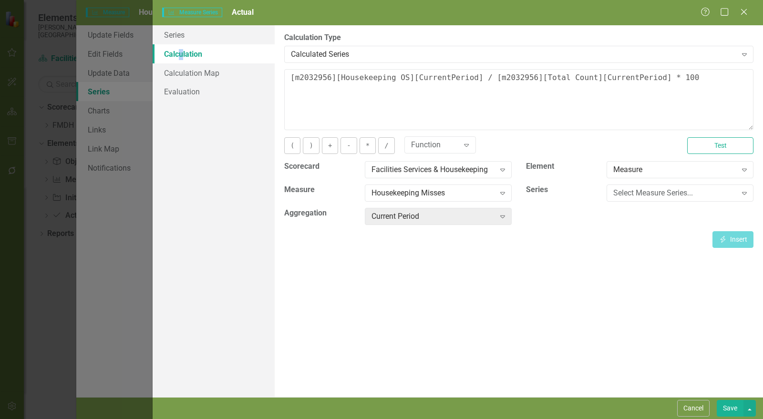
click at [732, 407] on button "Save" at bounding box center [730, 408] width 27 height 17
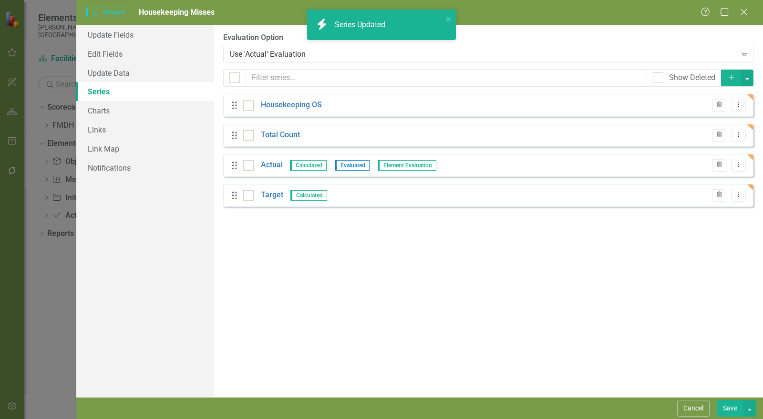
click at [732, 410] on button "Save" at bounding box center [730, 408] width 27 height 17
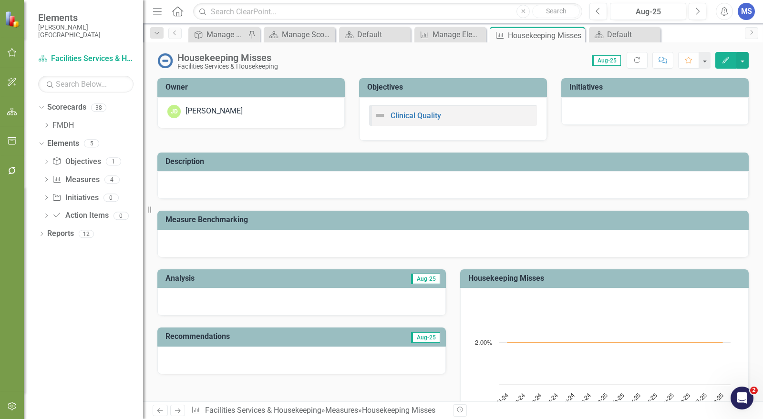
click at [46, 125] on icon "Dropdown" at bounding box center [46, 126] width 7 height 6
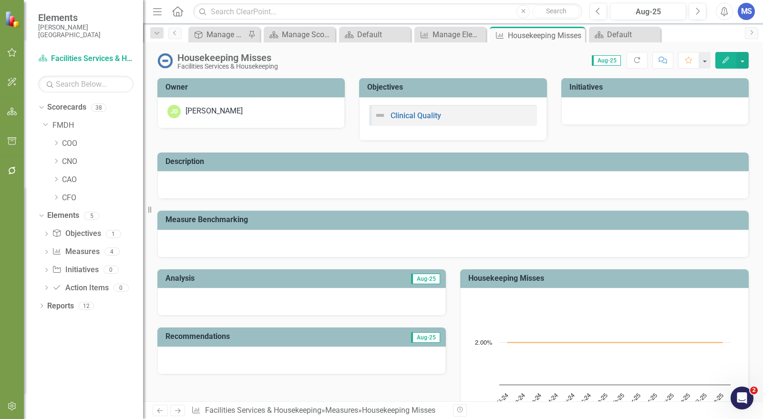
click at [58, 142] on icon "Dropdown" at bounding box center [55, 143] width 7 height 6
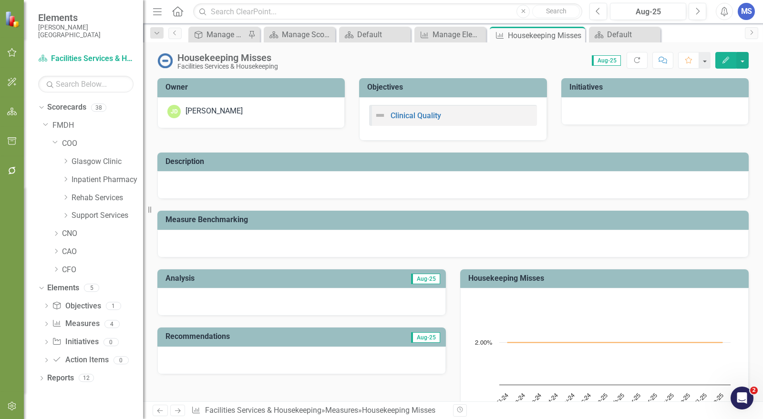
click at [67, 217] on icon "Dropdown" at bounding box center [65, 216] width 7 height 6
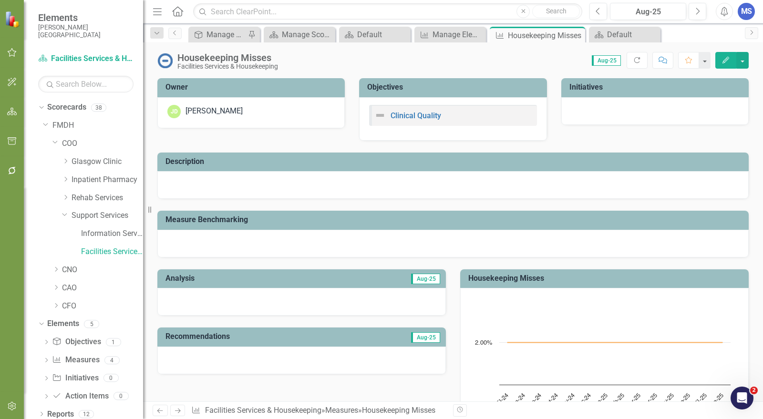
click at [91, 239] on div "Information Services" at bounding box center [112, 234] width 62 height 16
click at [109, 234] on link "Information Services" at bounding box center [112, 233] width 62 height 11
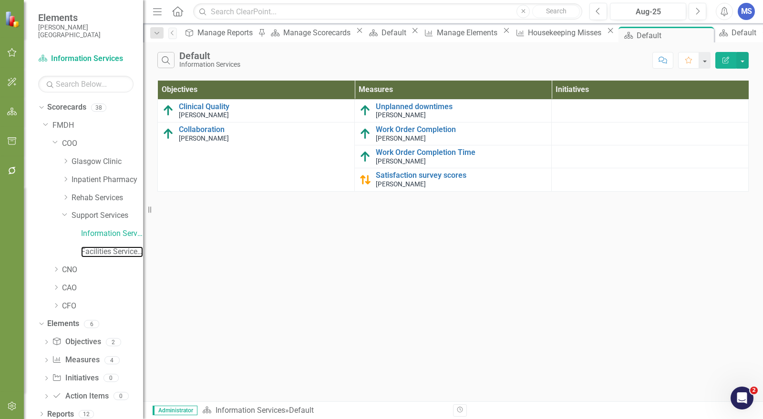
click at [105, 252] on link "Facilities Services & Housekeeping" at bounding box center [112, 252] width 62 height 11
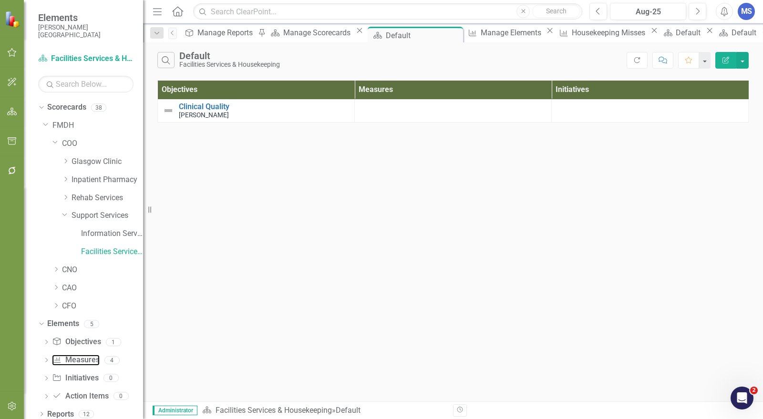
click at [82, 359] on link "Measure Measures" at bounding box center [75, 360] width 47 height 11
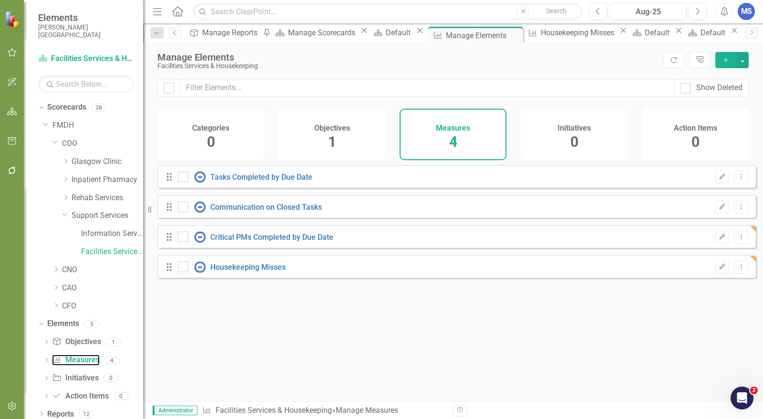
checkbox input "false"
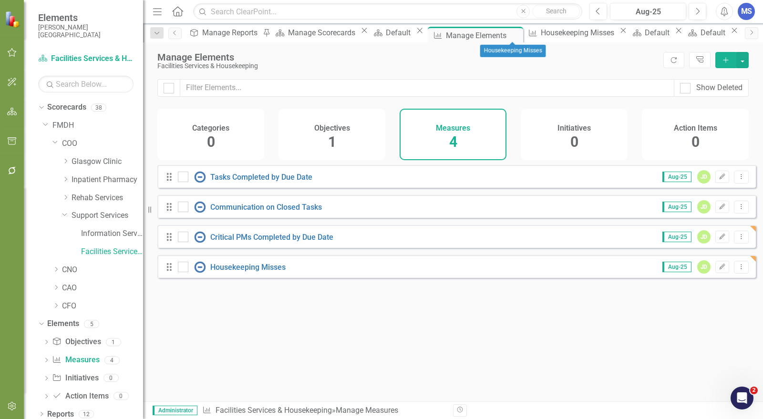
click at [619, 34] on icon "Close" at bounding box center [624, 31] width 10 height 8
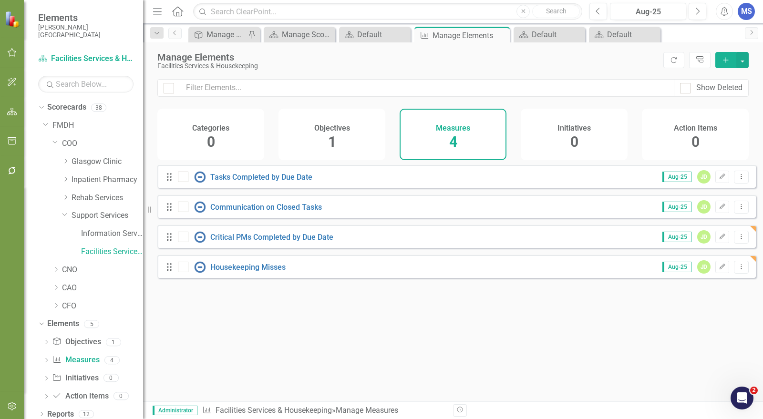
click at [725, 62] on icon "Add" at bounding box center [726, 60] width 9 height 7
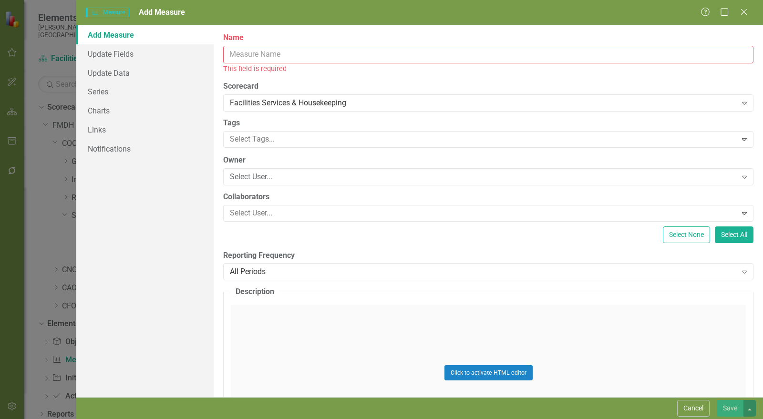
click at [239, 57] on input "Name" at bounding box center [488, 55] width 530 height 18
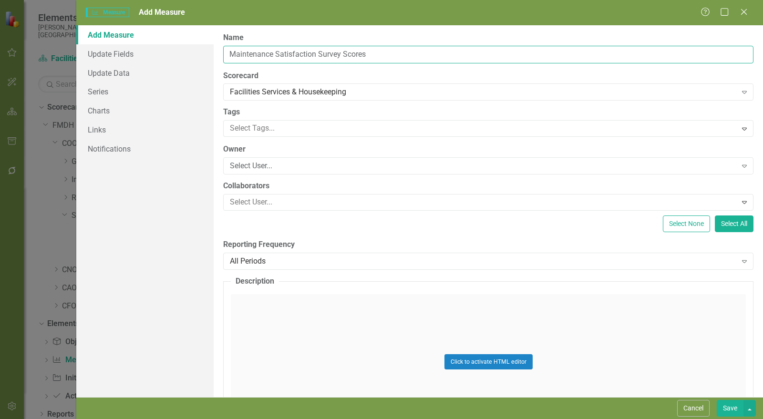
type input "Maintenance Satisfaction Survey Scores"
click at [264, 162] on div "Select User..." at bounding box center [483, 166] width 507 height 11
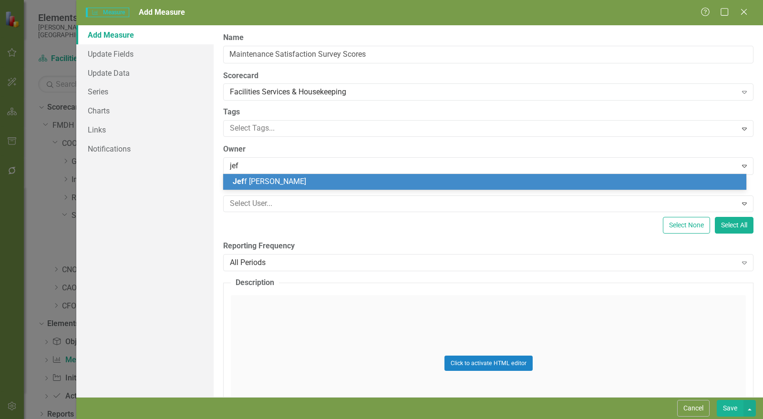
type input "[PERSON_NAME]"
click at [268, 178] on span "[PERSON_NAME]" at bounding box center [290, 181] width 115 height 9
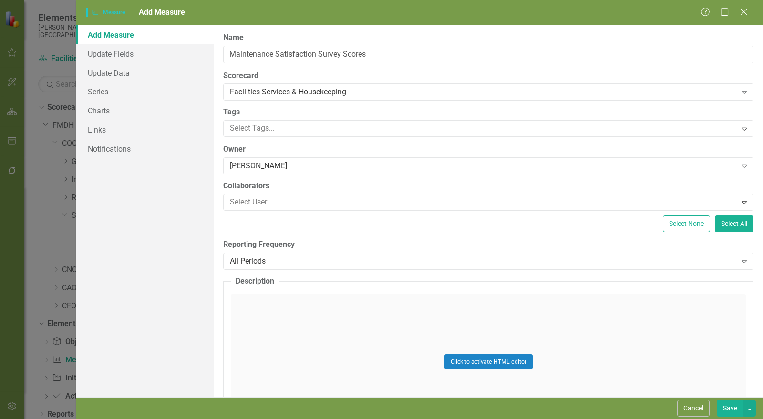
click at [278, 262] on div "All Periods" at bounding box center [483, 261] width 507 height 11
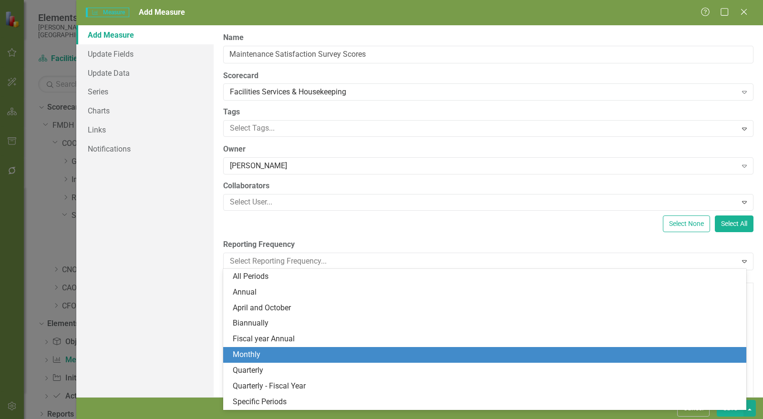
click at [270, 355] on div "Monthly" at bounding box center [487, 355] width 508 height 11
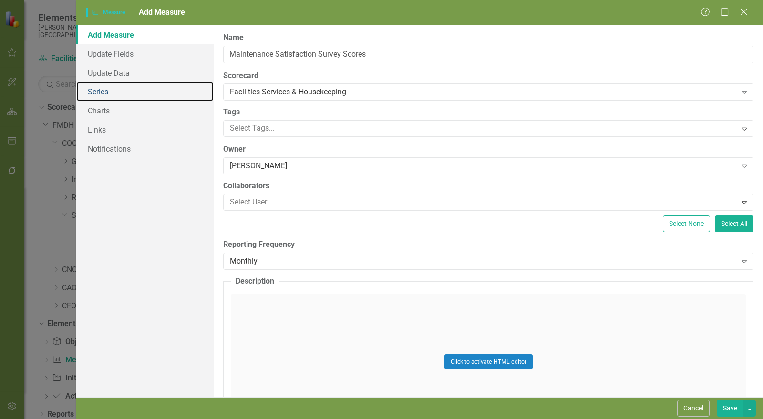
click at [117, 92] on link "Series" at bounding box center [144, 91] width 137 height 19
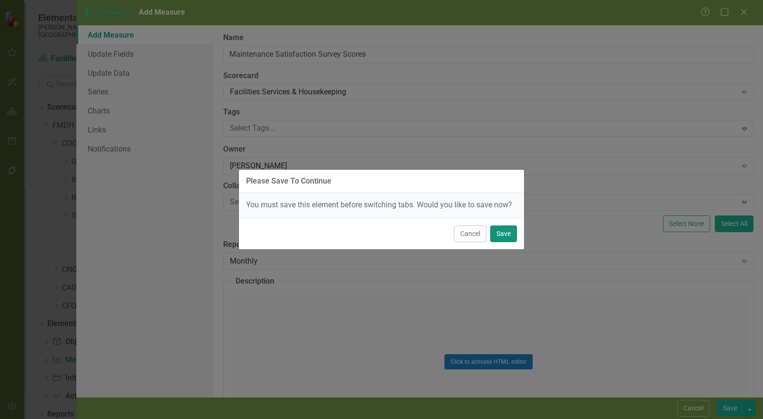
click at [512, 233] on button "Save" at bounding box center [503, 234] width 27 height 17
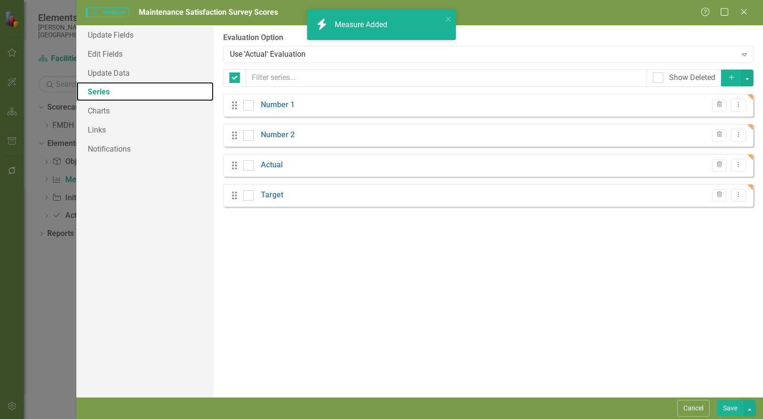
checkbox input "false"
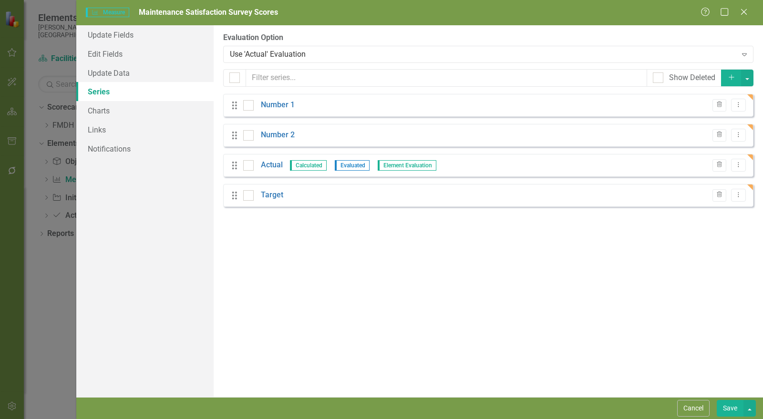
click at [718, 103] on icon "Trash" at bounding box center [719, 105] width 7 height 6
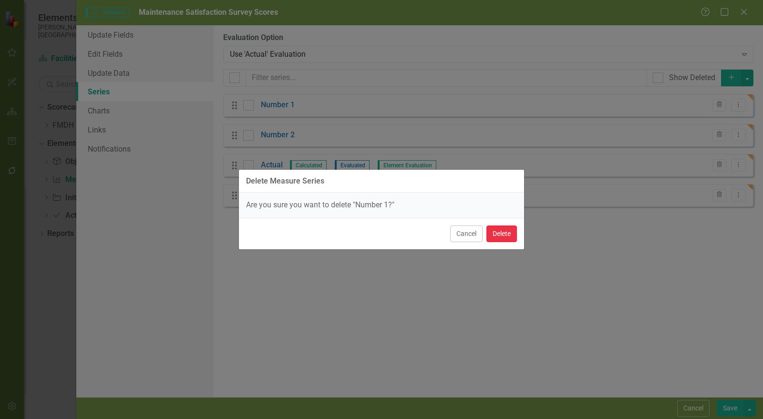
click at [503, 229] on button "Delete" at bounding box center [501, 234] width 31 height 17
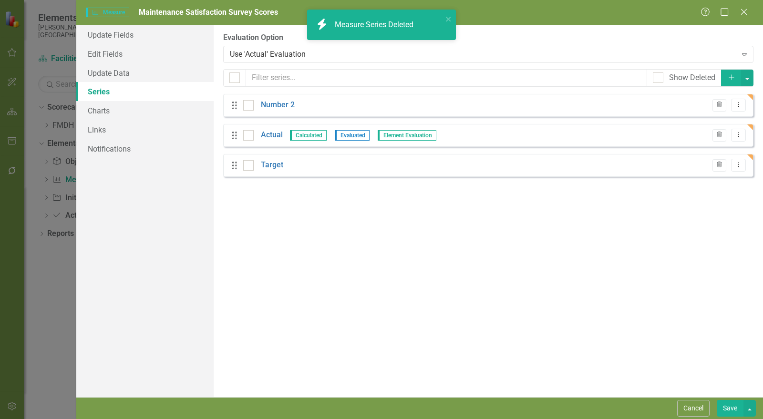
click at [720, 104] on icon "Trash" at bounding box center [719, 105] width 7 height 6
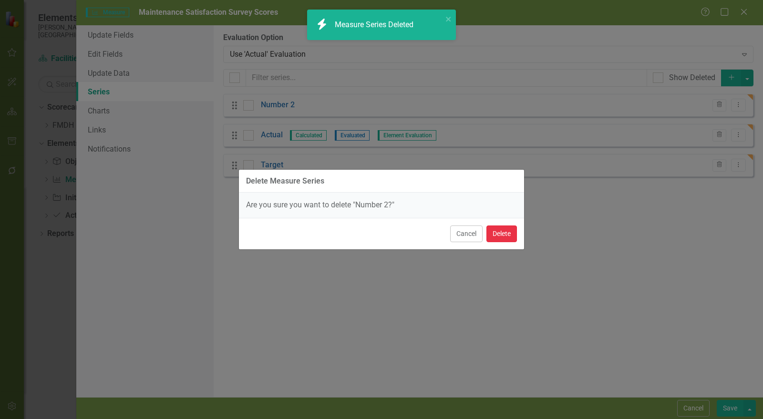
click at [494, 232] on button "Delete" at bounding box center [501, 234] width 31 height 17
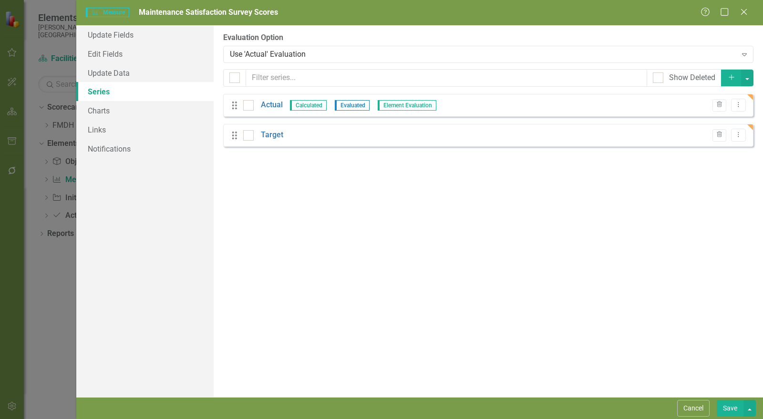
click at [270, 107] on link "Actual" at bounding box center [272, 105] width 22 height 11
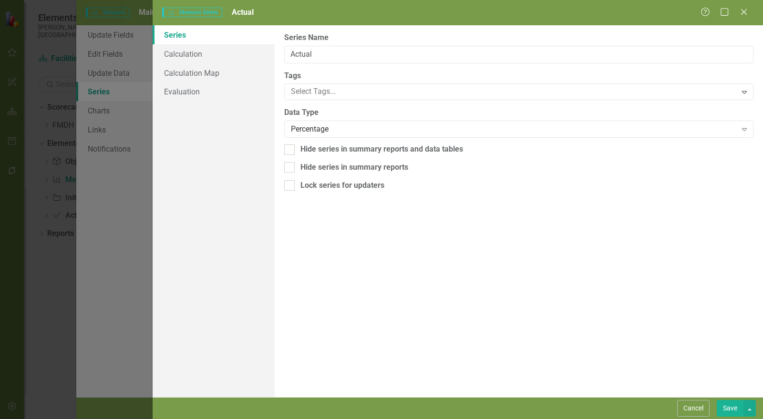
click at [315, 131] on div "Percentage" at bounding box center [514, 129] width 446 height 11
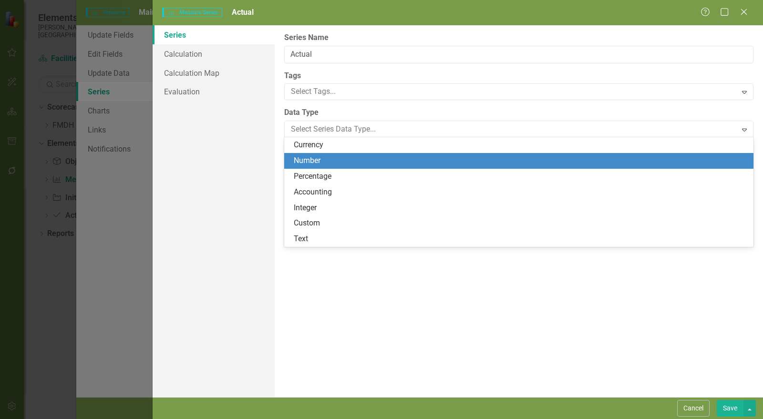
click at [318, 162] on div "Number" at bounding box center [521, 160] width 454 height 11
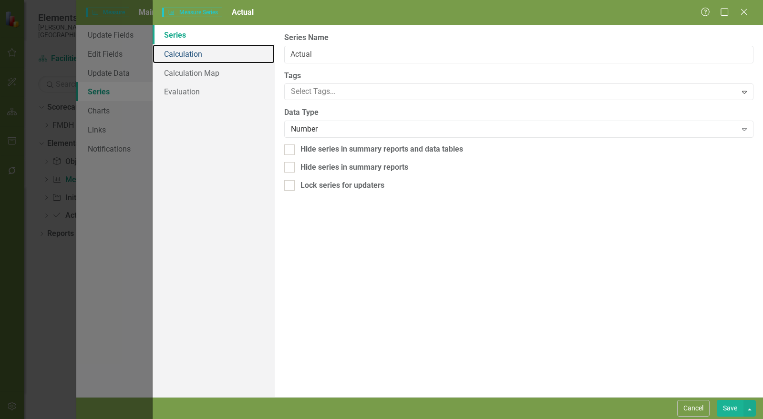
click at [211, 55] on link "Calculation" at bounding box center [214, 53] width 122 height 19
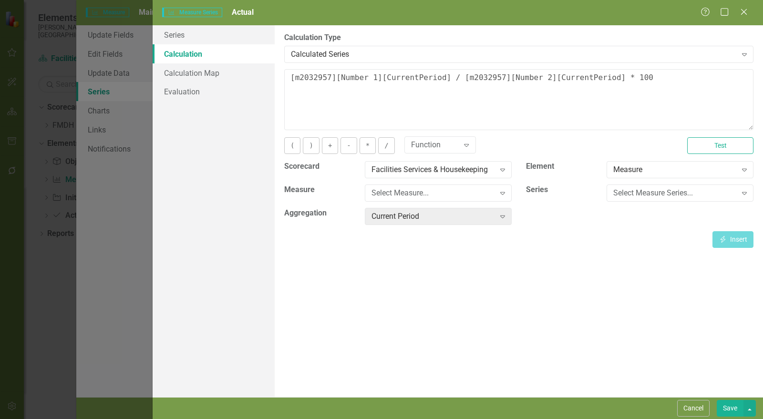
drag, startPoint x: 326, startPoint y: 57, endPoint x: 324, endPoint y: 68, distance: 11.2
click at [327, 58] on div "Calculated Series" at bounding box center [514, 54] width 446 height 11
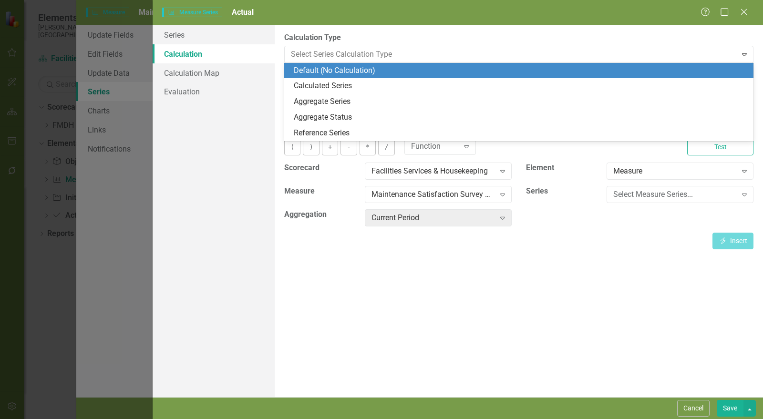
click at [322, 70] on div "Default (No Calculation)" at bounding box center [521, 70] width 454 height 11
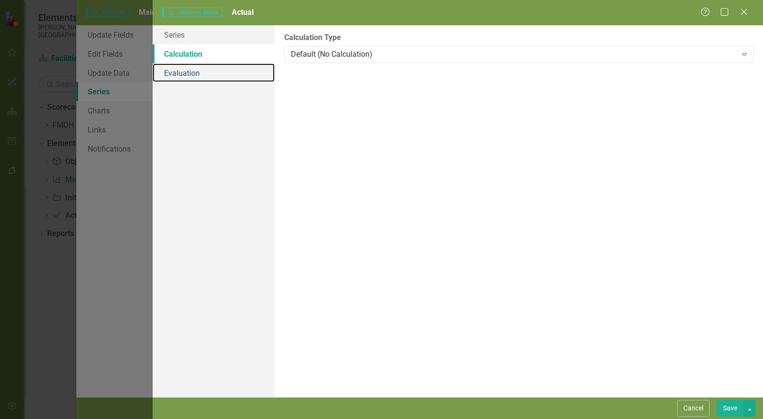
click at [196, 72] on link "Evaluation" at bounding box center [214, 72] width 122 height 19
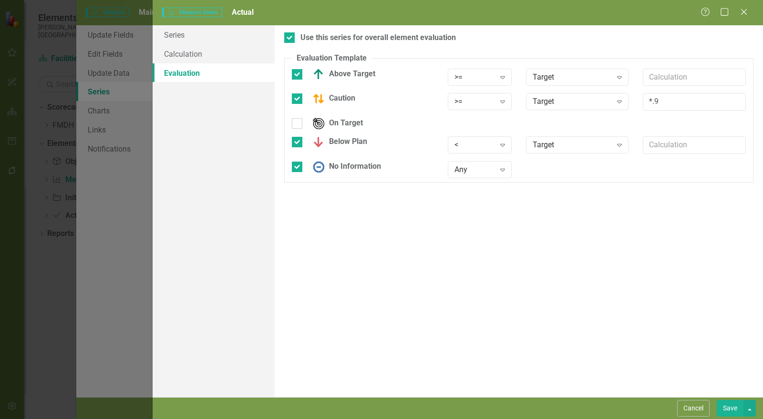
click at [734, 411] on button "Save" at bounding box center [730, 408] width 27 height 17
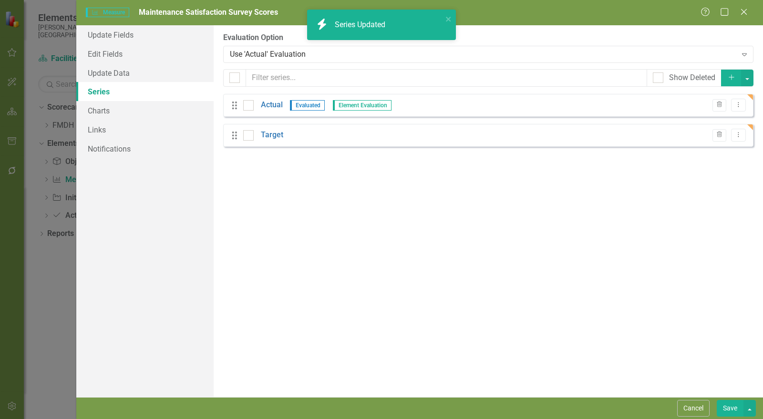
click at [272, 137] on link "Target" at bounding box center [272, 135] width 22 height 11
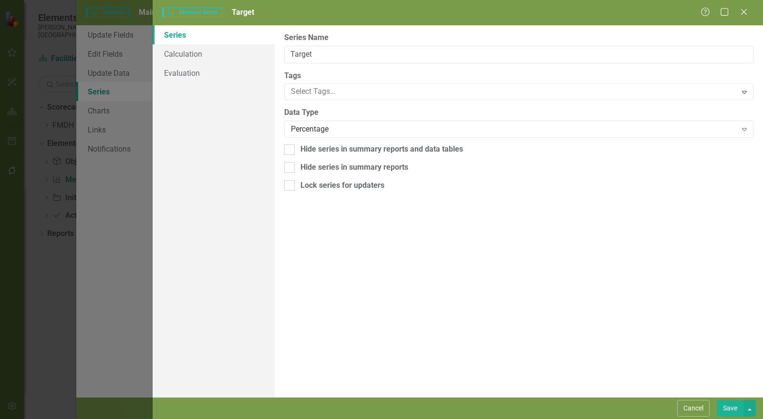
click at [335, 132] on div "Percentage" at bounding box center [514, 129] width 446 height 11
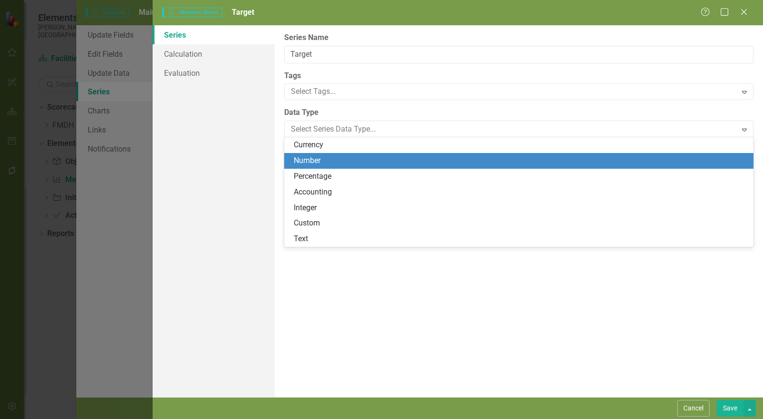
click at [326, 162] on div "Number" at bounding box center [521, 160] width 454 height 11
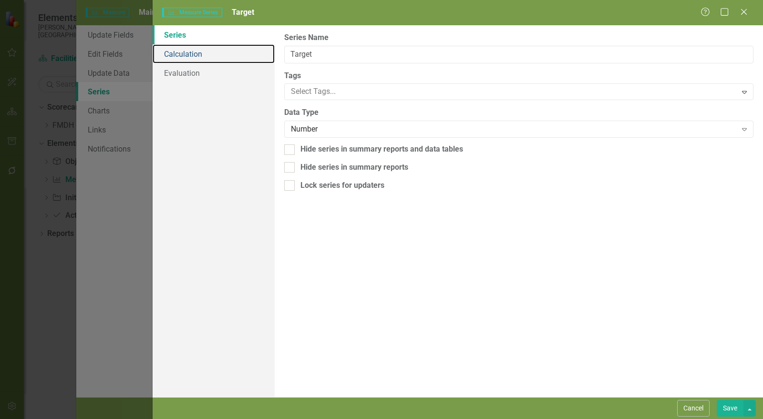
drag, startPoint x: 208, startPoint y: 59, endPoint x: 213, endPoint y: 61, distance: 5.3
click at [208, 59] on link "Calculation" at bounding box center [214, 53] width 122 height 19
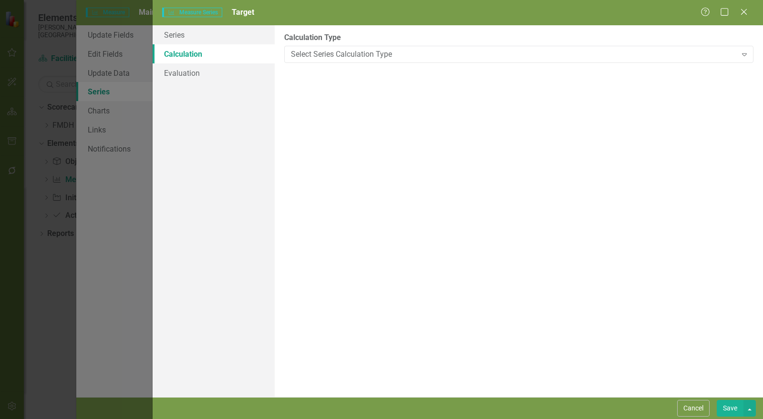
click at [324, 55] on div "Select Series Calculation Type" at bounding box center [514, 54] width 446 height 11
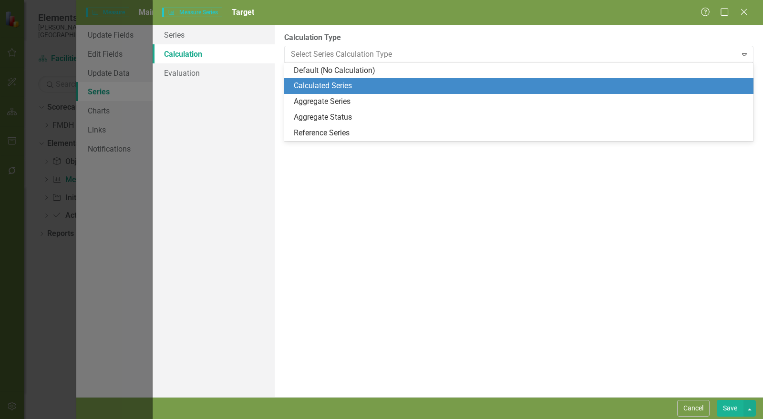
click at [329, 86] on div "Calculated Series" at bounding box center [521, 86] width 454 height 11
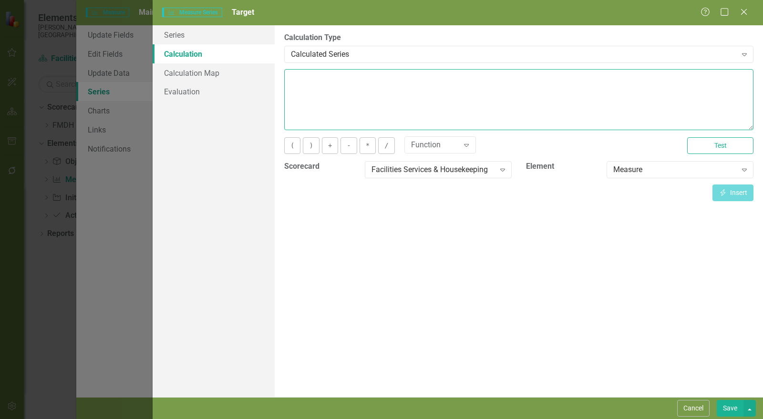
click at [329, 86] on textarea at bounding box center [518, 99] width 469 height 61
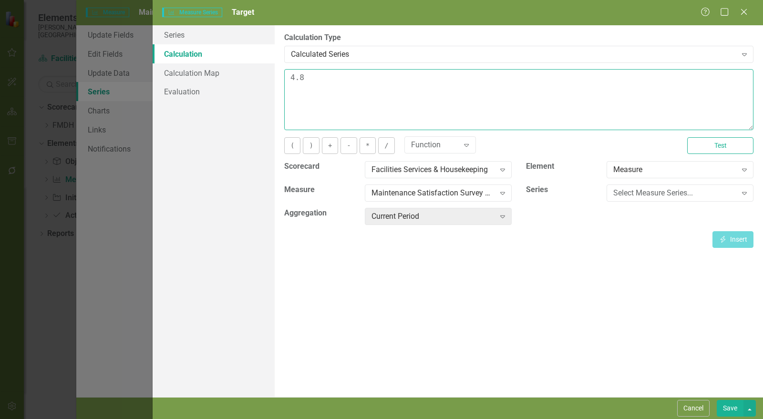
type textarea "4.8"
click at [734, 408] on button "Save" at bounding box center [730, 408] width 27 height 17
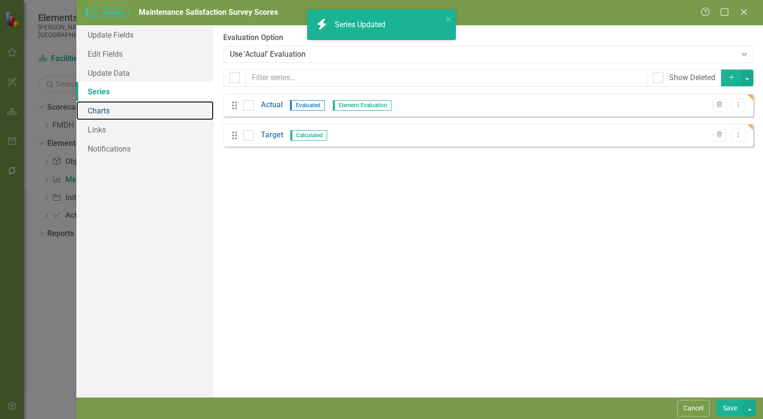
click at [110, 114] on link "Charts" at bounding box center [144, 110] width 137 height 19
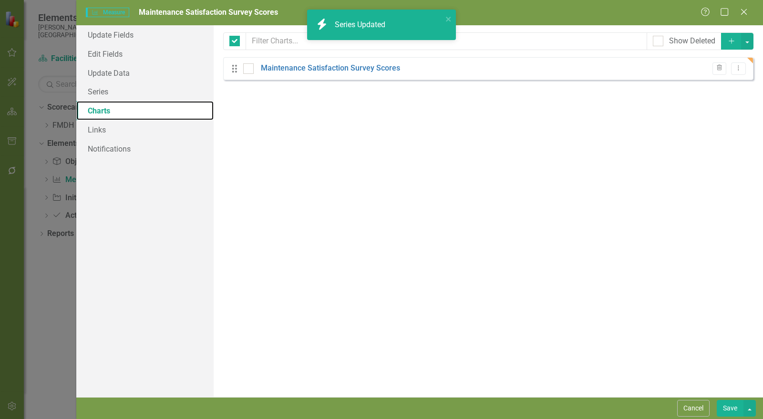
checkbox input "false"
click at [331, 70] on link "Maintenance Satisfaction Survey Scores" at bounding box center [330, 68] width 139 height 11
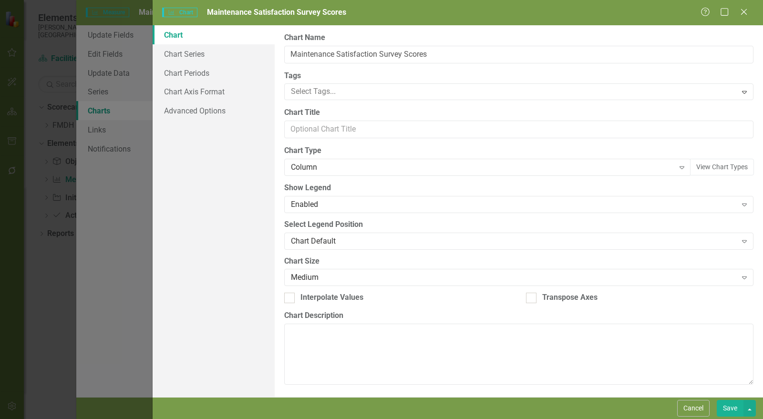
click at [310, 165] on div "Column" at bounding box center [482, 167] width 383 height 11
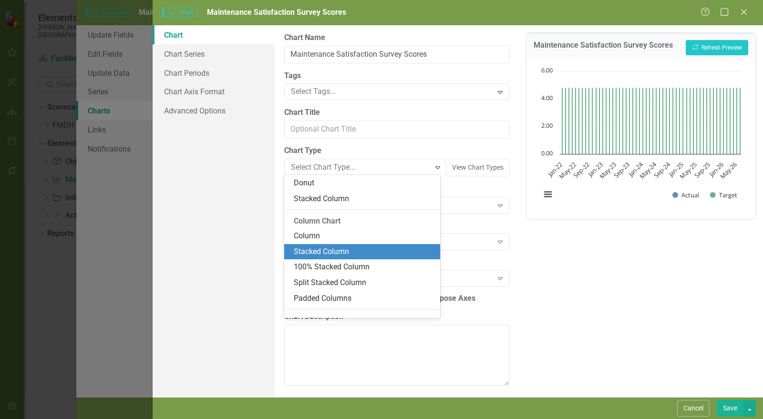
scroll to position [103, 0]
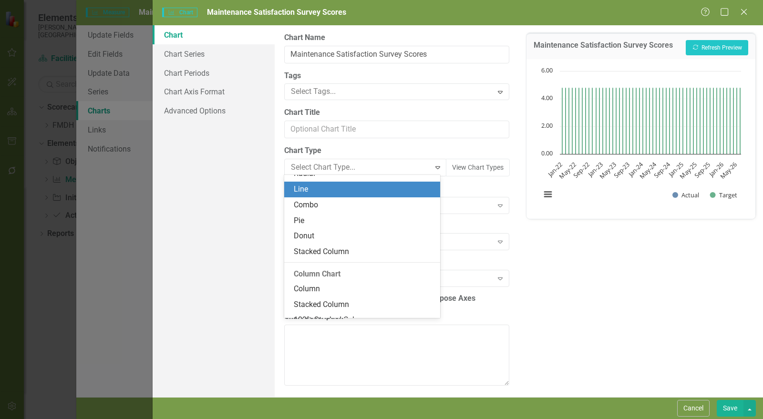
click at [308, 193] on div "Line" at bounding box center [364, 189] width 141 height 11
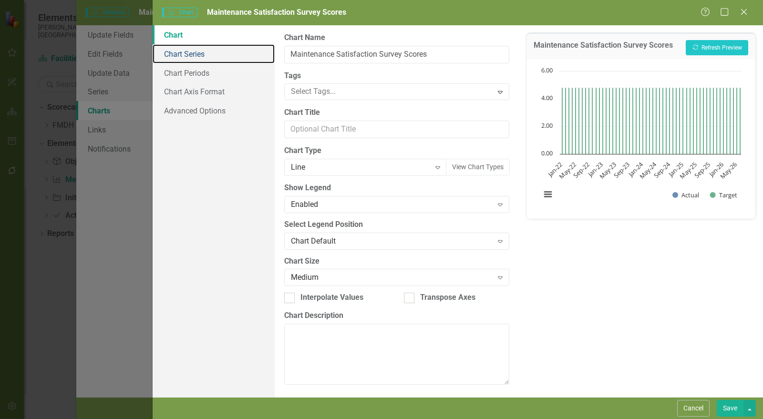
click at [203, 59] on link "Chart Series" at bounding box center [214, 53] width 122 height 19
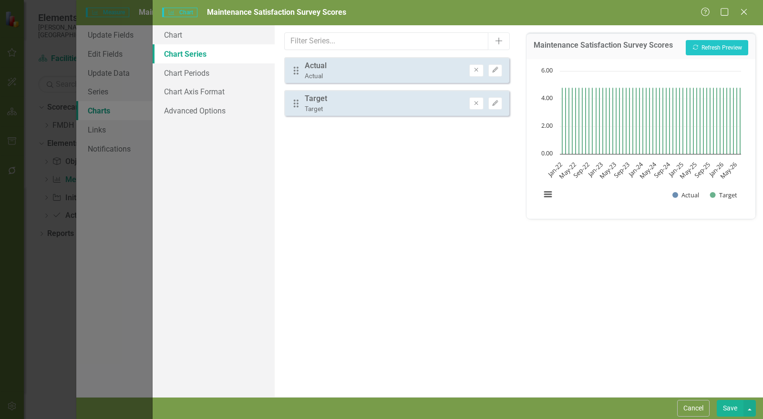
click at [494, 70] on icon "button" at bounding box center [495, 70] width 6 height 6
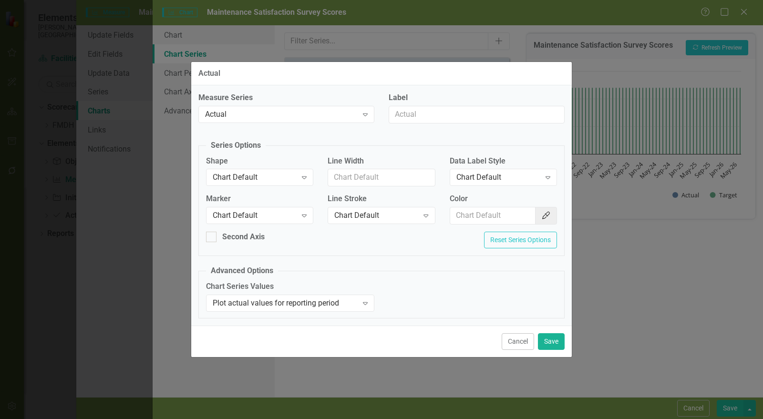
click at [247, 218] on div "Chart Default" at bounding box center [255, 215] width 84 height 11
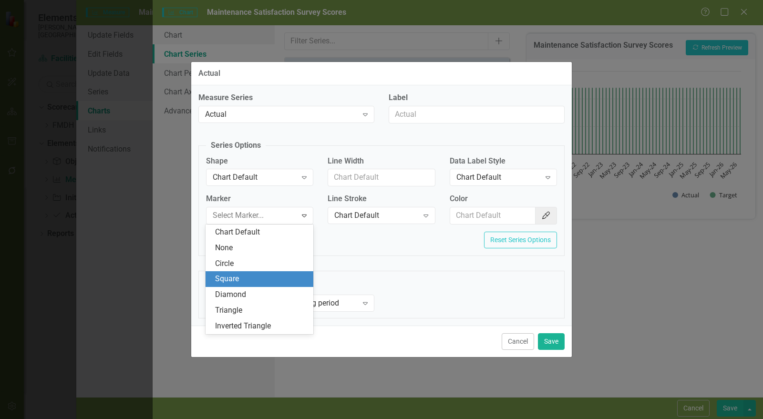
click at [241, 281] on div "Square" at bounding box center [261, 279] width 93 height 11
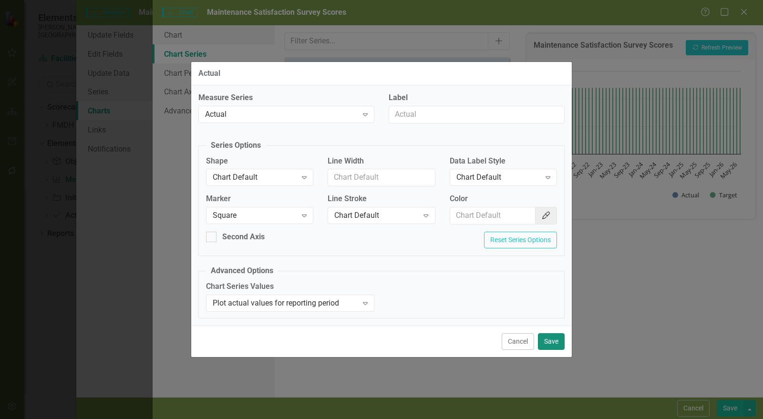
click at [555, 342] on button "Save" at bounding box center [551, 341] width 27 height 17
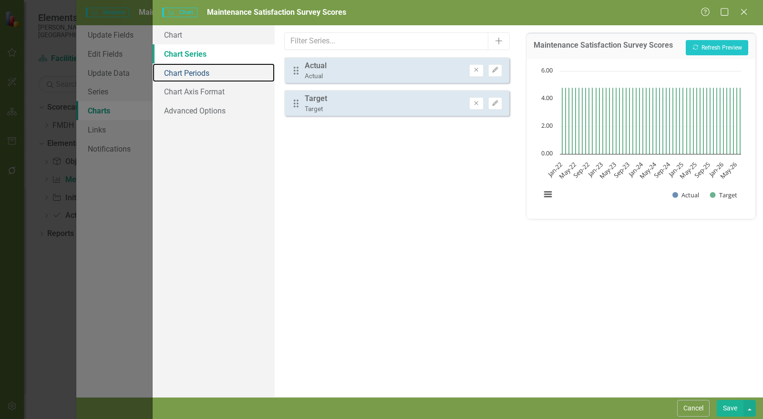
click at [206, 78] on link "Chart Periods" at bounding box center [214, 72] width 122 height 19
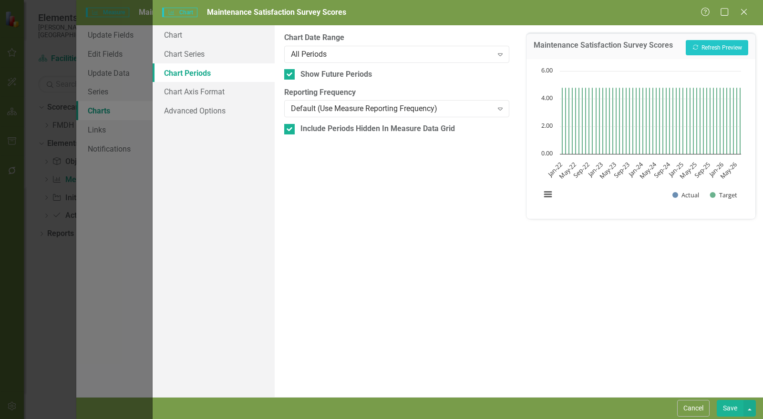
click at [319, 75] on div "Show Future Periods" at bounding box center [336, 74] width 72 height 11
click at [290, 75] on input "Show Future Periods" at bounding box center [287, 72] width 6 height 6
checkbox input "false"
click at [315, 131] on div "Include Periods Hidden In Measure Data Grid" at bounding box center [377, 129] width 155 height 11
click at [290, 130] on input "Include Periods Hidden In Measure Data Grid" at bounding box center [287, 127] width 6 height 6
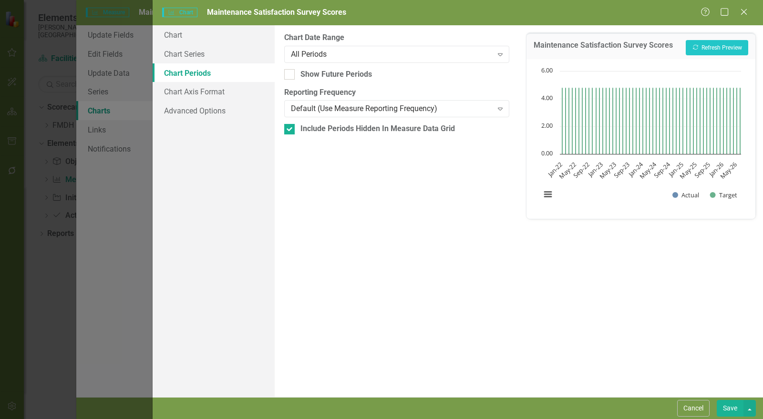
checkbox input "false"
click at [730, 417] on div "Cancel Save" at bounding box center [458, 408] width 610 height 22
click at [730, 408] on button "Save" at bounding box center [730, 408] width 27 height 17
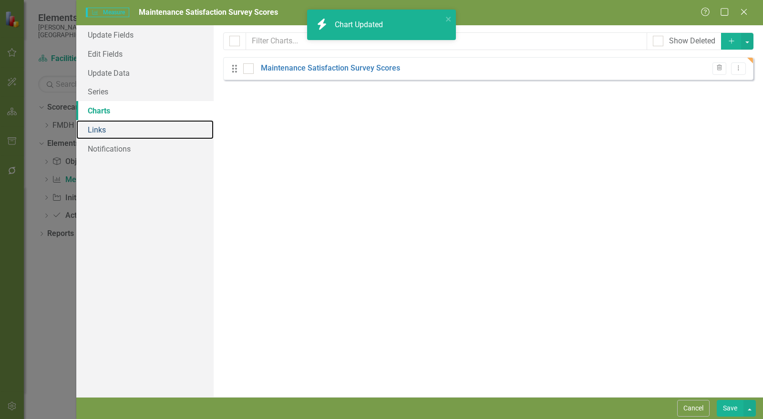
click at [123, 134] on link "Links" at bounding box center [144, 129] width 137 height 19
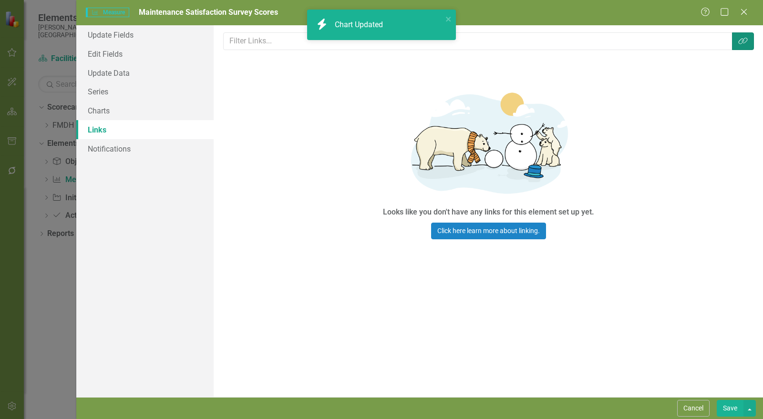
click at [744, 40] on icon "Link Tag" at bounding box center [743, 41] width 10 height 8
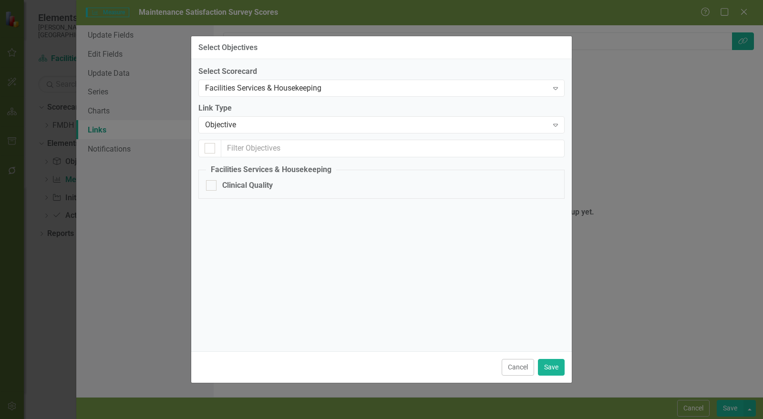
click at [254, 187] on div "Clinical Quality" at bounding box center [247, 185] width 51 height 11
click at [212, 186] on input "Clinical Quality" at bounding box center [209, 183] width 6 height 6
checkbox input "true"
click at [554, 368] on button "Save" at bounding box center [551, 367] width 27 height 17
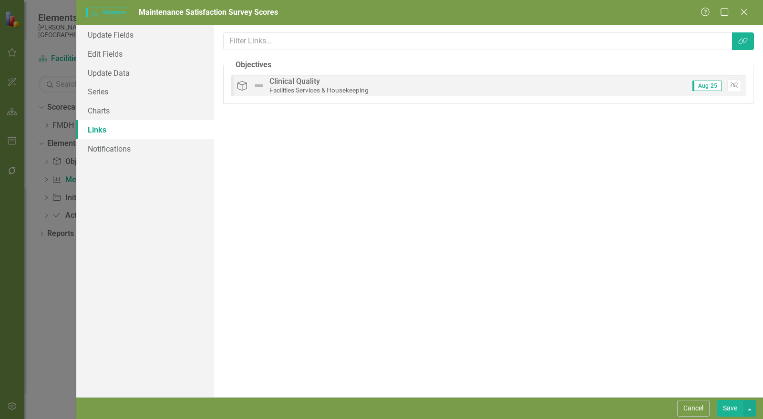
click at [727, 410] on button "Save" at bounding box center [730, 408] width 27 height 17
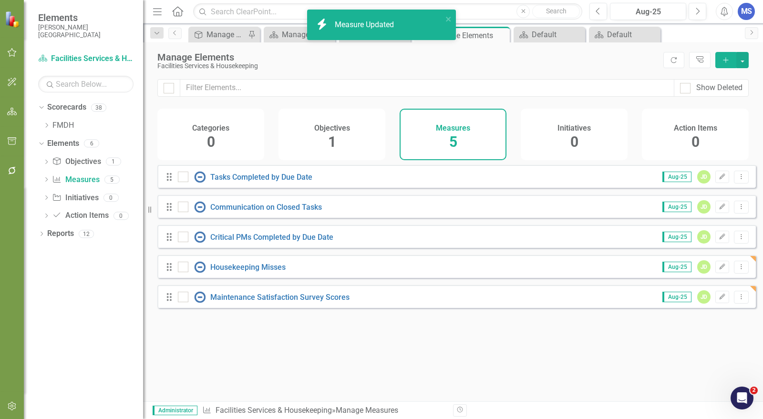
click at [737, 300] on icon "Dropdown Menu" at bounding box center [741, 297] width 8 height 6
click at [712, 352] on link "Copy Duplicate Measure" at bounding box center [698, 355] width 86 height 18
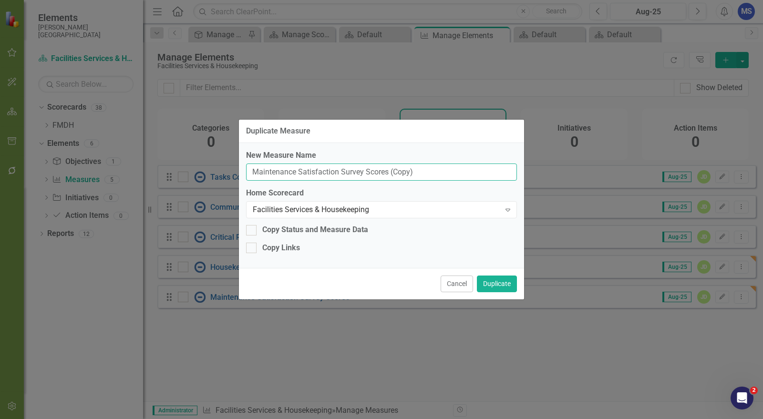
drag, startPoint x: 295, startPoint y: 175, endPoint x: 223, endPoint y: 173, distance: 72.1
click at [207, 174] on div "Duplicate Measure New Measure Name Maintenance Satisfaction Survey Scores (Copy…" at bounding box center [381, 209] width 763 height 419
drag, startPoint x: 437, startPoint y: 170, endPoint x: 391, endPoint y: 175, distance: 47.0
click at [391, 175] on input "Housekeeping Satisfaction Survey Scores (Copy)" at bounding box center [381, 173] width 271 height 18
type input "Housekeeping Satisfaction Survey Scores"
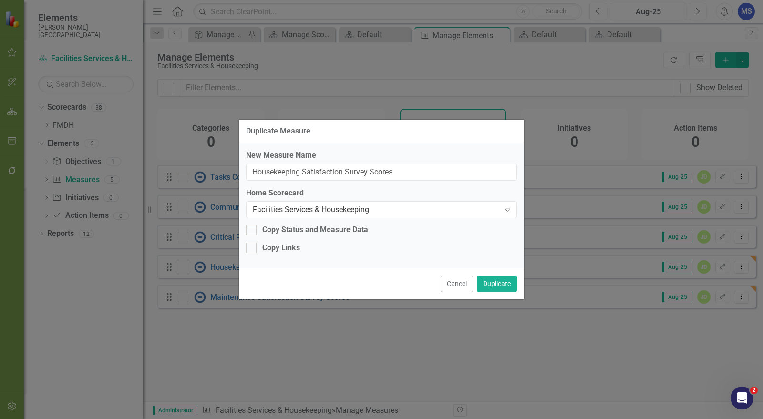
click at [281, 248] on div "Copy Links" at bounding box center [281, 248] width 38 height 11
click at [252, 248] on input "Copy Links" at bounding box center [249, 246] width 6 height 6
checkbox input "true"
click at [506, 284] on button "Duplicate" at bounding box center [497, 284] width 40 height 17
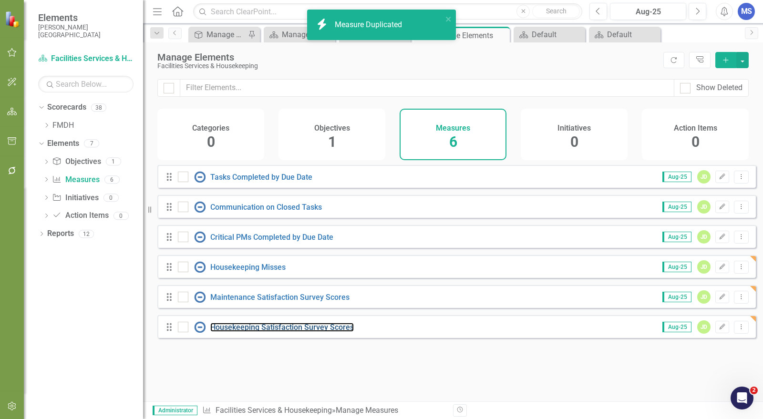
click at [292, 331] on link "Housekeeping Satisfaction Survey Scores" at bounding box center [282, 327] width 144 height 9
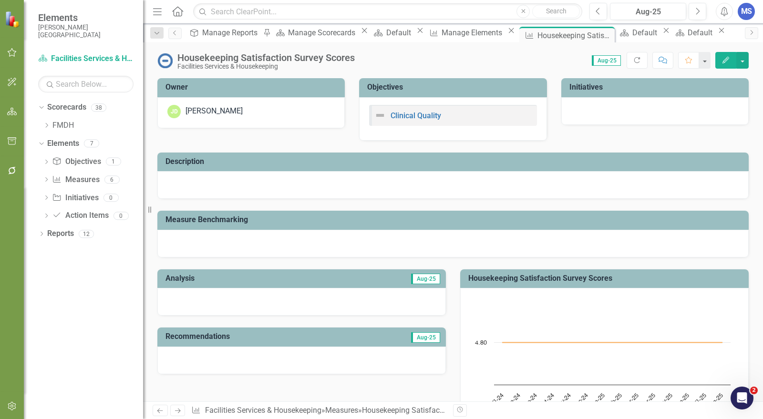
click at [727, 59] on icon "Edit" at bounding box center [726, 60] width 9 height 7
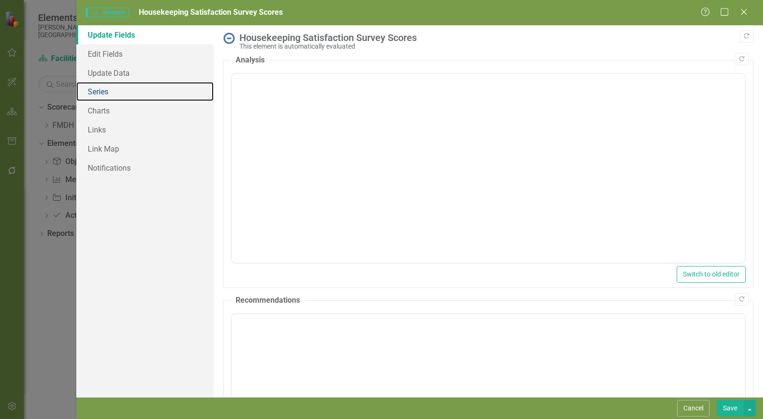
click at [117, 92] on link "Series" at bounding box center [144, 91] width 137 height 19
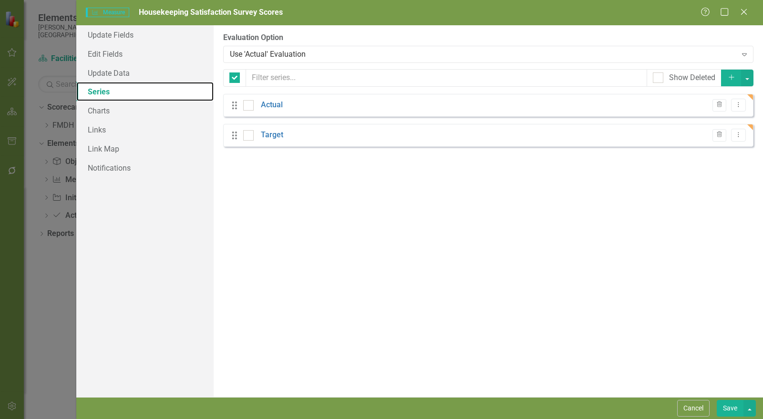
checkbox input "false"
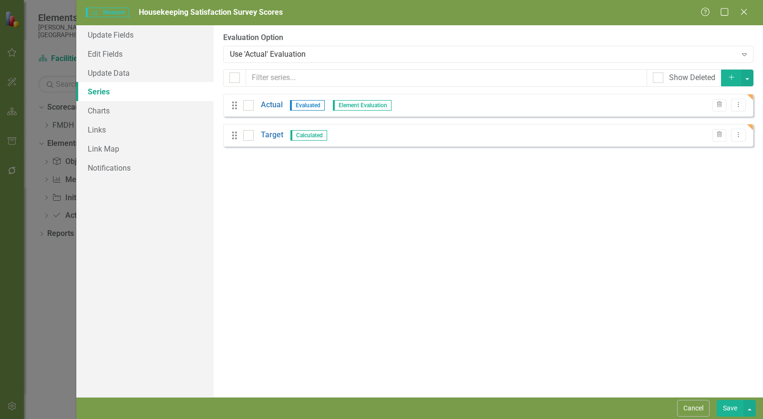
click at [279, 104] on link "Actual" at bounding box center [272, 105] width 22 height 11
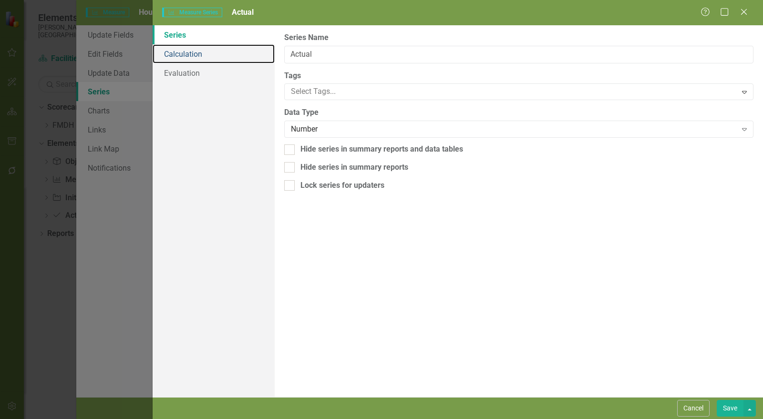
click at [204, 54] on link "Calculation" at bounding box center [214, 53] width 122 height 19
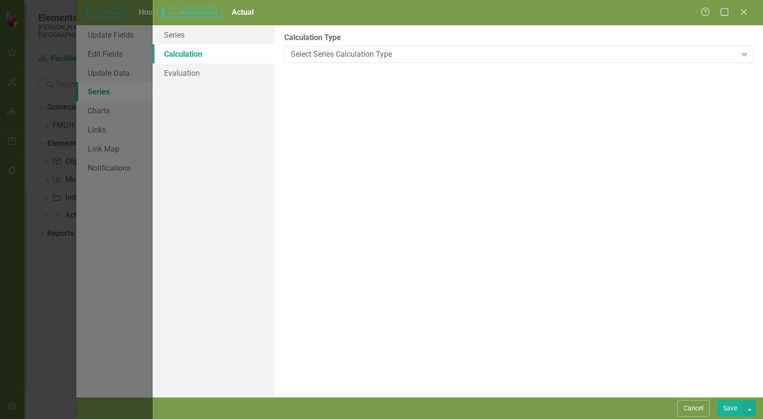
click at [331, 56] on div "Select Series Calculation Type" at bounding box center [514, 54] width 446 height 11
click at [692, 407] on button "Cancel" at bounding box center [693, 408] width 32 height 17
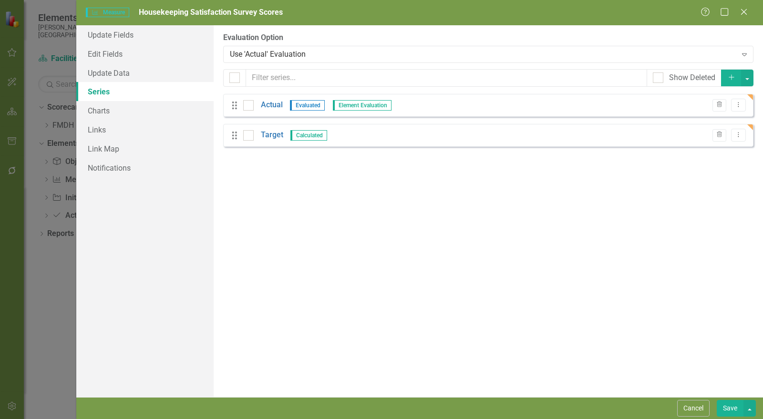
click at [268, 135] on link "Target" at bounding box center [272, 135] width 22 height 11
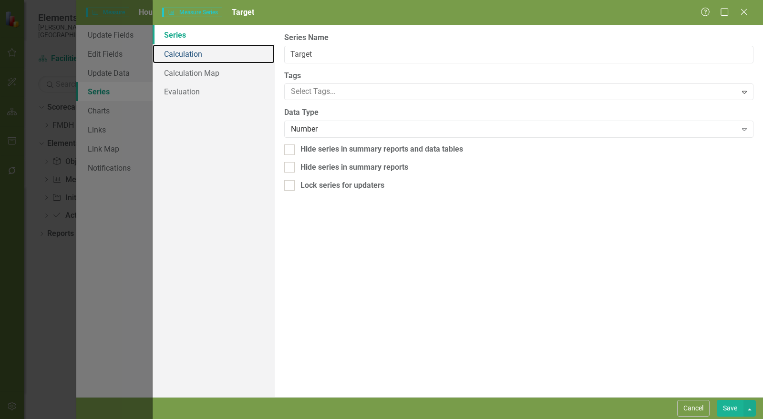
click at [199, 53] on link "Calculation" at bounding box center [214, 53] width 122 height 19
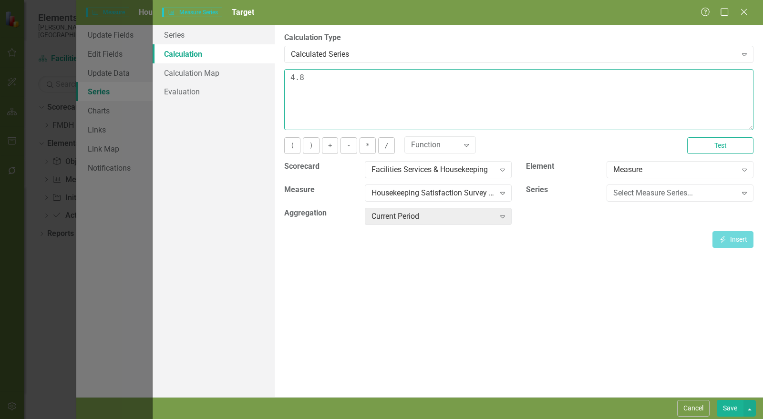
click at [310, 75] on textarea "4.8" at bounding box center [518, 99] width 469 height 61
type textarea "4.7"
click at [731, 405] on button "Save" at bounding box center [730, 408] width 27 height 17
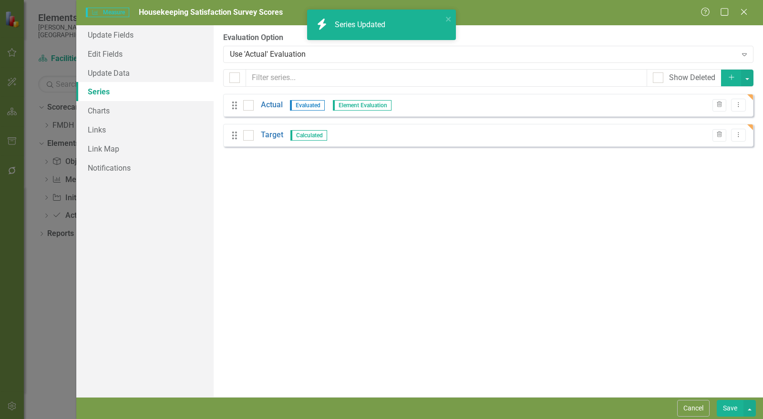
click at [729, 409] on button "Save" at bounding box center [730, 408] width 27 height 17
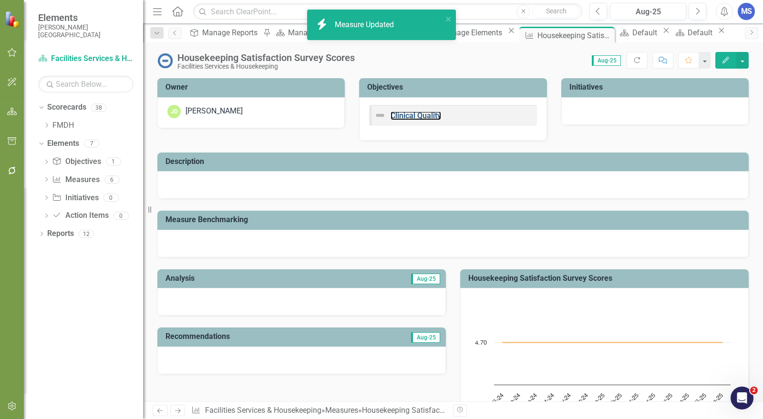
click at [421, 116] on link "Clinical Quality" at bounding box center [416, 115] width 51 height 9
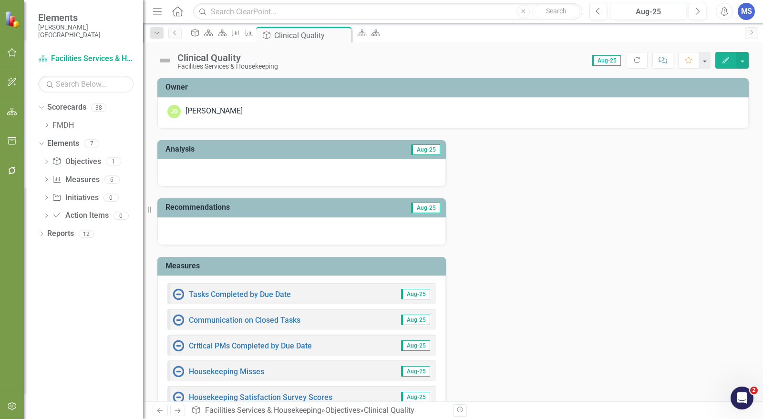
click at [727, 62] on icon "Edit" at bounding box center [726, 60] width 9 height 7
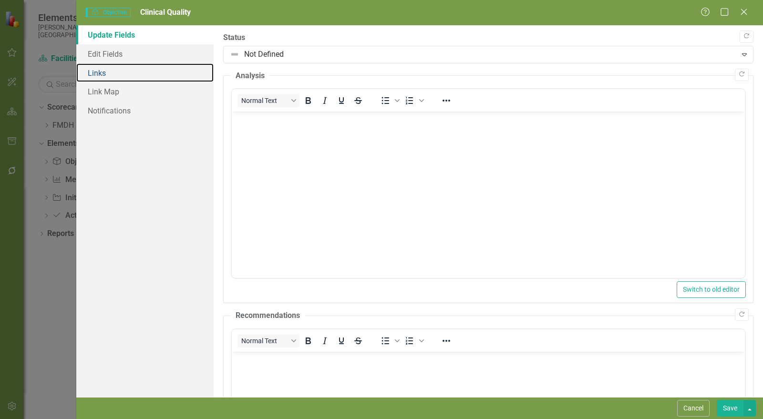
click at [106, 73] on link "Links" at bounding box center [144, 72] width 137 height 19
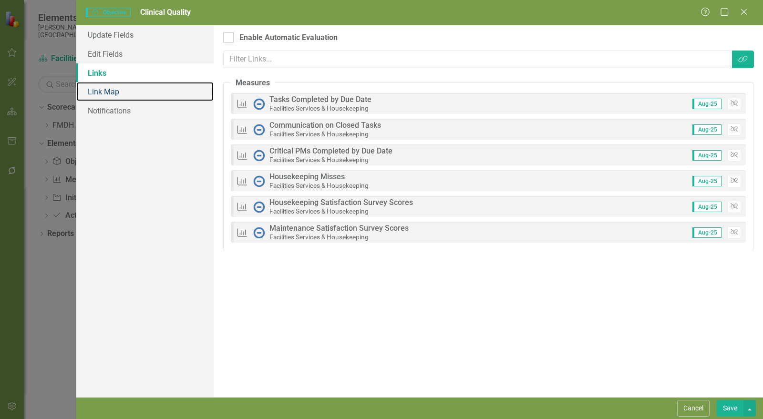
click at [105, 86] on link "Link Map" at bounding box center [144, 91] width 137 height 19
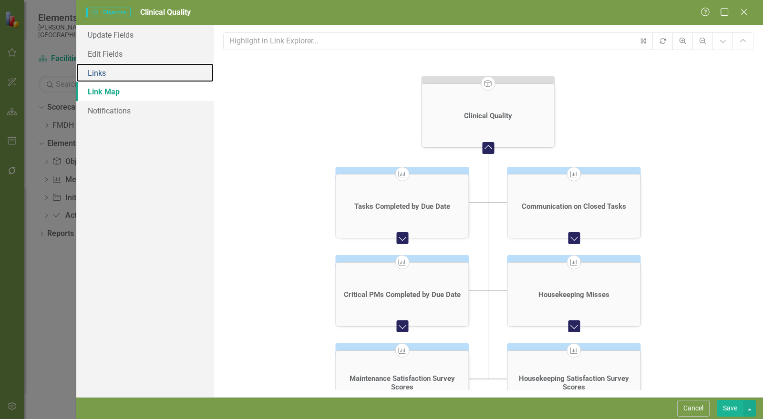
click at [110, 67] on link "Links" at bounding box center [144, 72] width 137 height 19
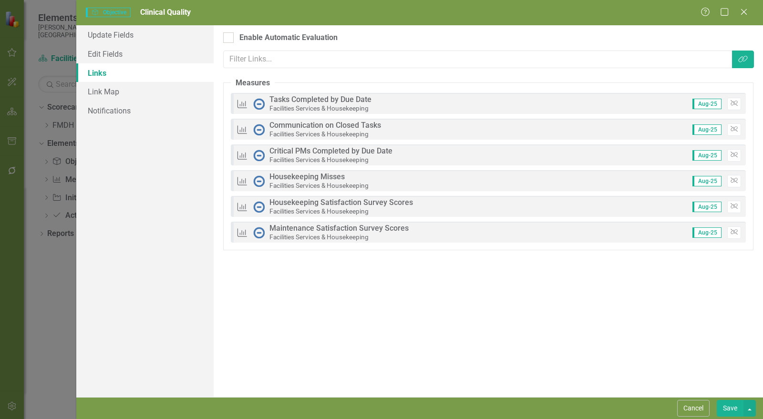
click at [272, 32] on div "Enable Automatic Evaluation" at bounding box center [288, 37] width 98 height 11
click at [229, 32] on input "Enable Automatic Evaluation" at bounding box center [226, 35] width 6 height 6
checkbox input "true"
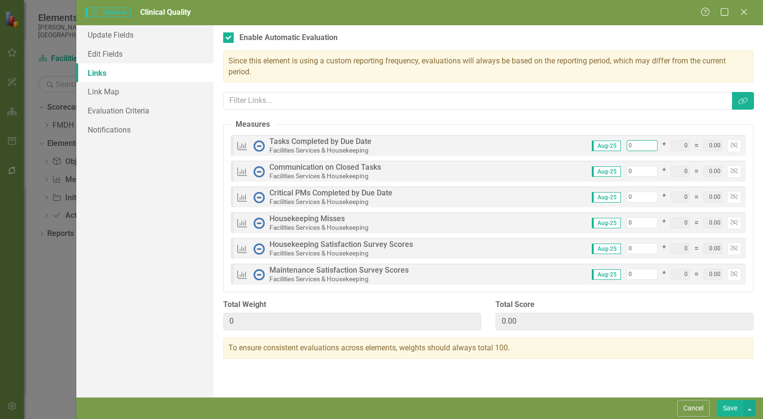
click at [638, 141] on input "0" at bounding box center [642, 145] width 31 height 11
type input "1"
type input "17"
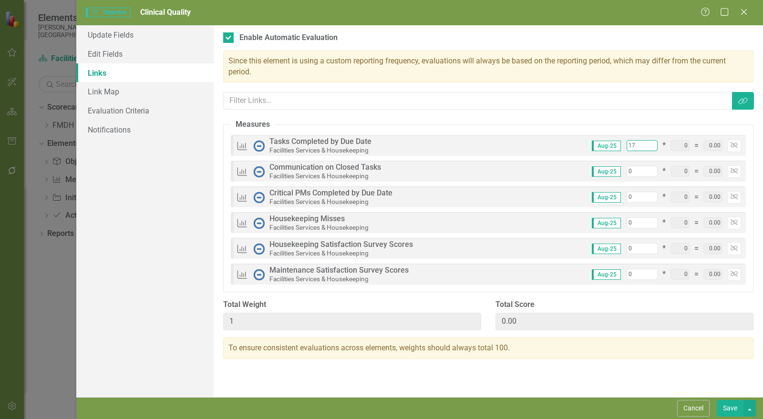
type input "17"
type input "1"
type input "18"
type input "17"
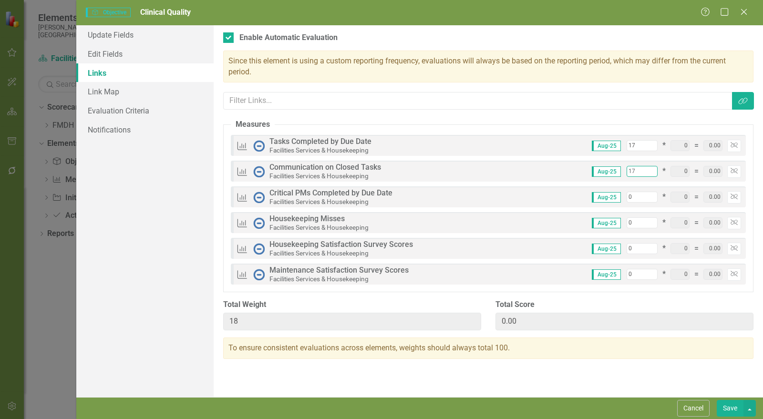
type input "34"
type input "17"
type input "1"
type input "35"
type input "17"
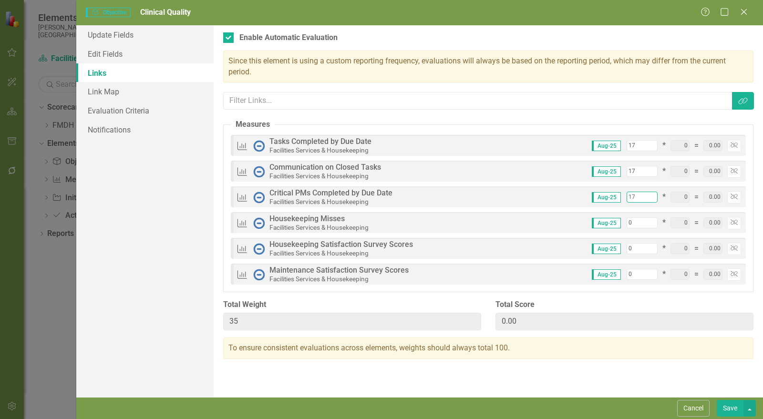
type input "51"
type input "17"
type input "1"
type input "52"
type input "17"
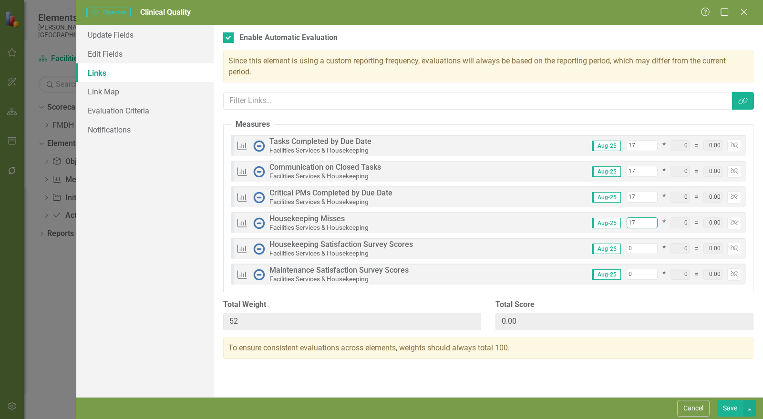
type input "68"
type input "17"
type input "1"
type input "69"
type input "17"
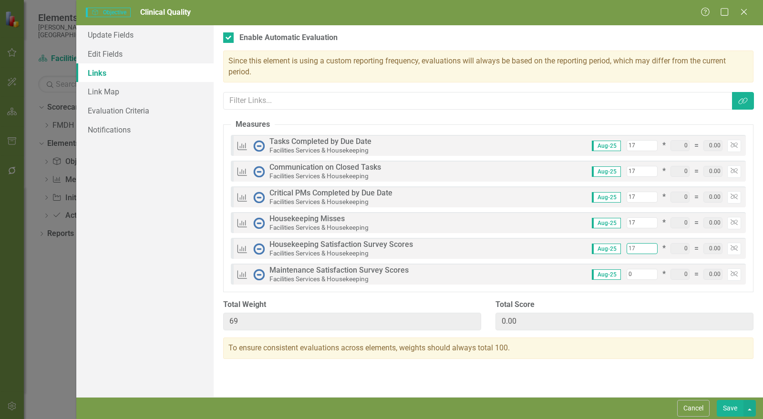
type input "85"
type input "17"
type input "1"
type input "86"
type input "17"
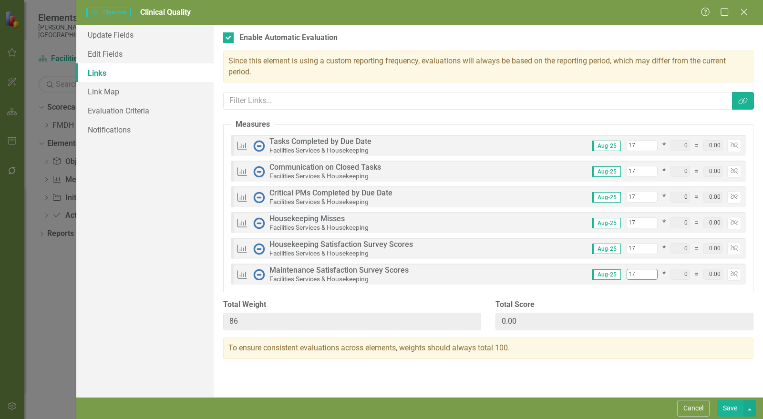
type input "102"
type input "17"
type input "16"
click at [653, 145] on input "16" at bounding box center [642, 145] width 31 height 11
type input "101"
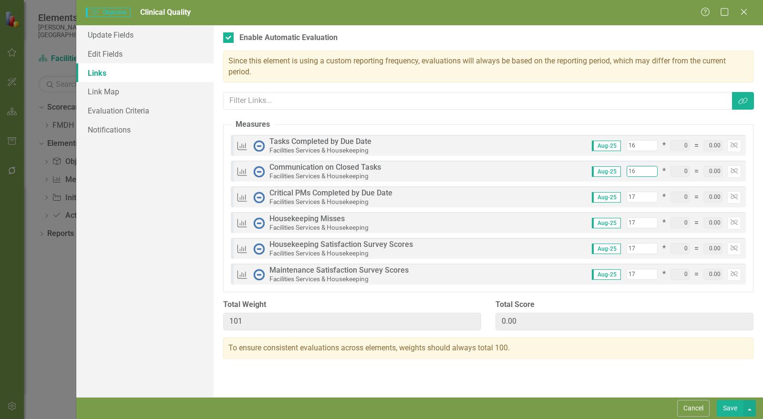
type input "16"
click at [653, 174] on input "16" at bounding box center [642, 171] width 31 height 11
type input "100"
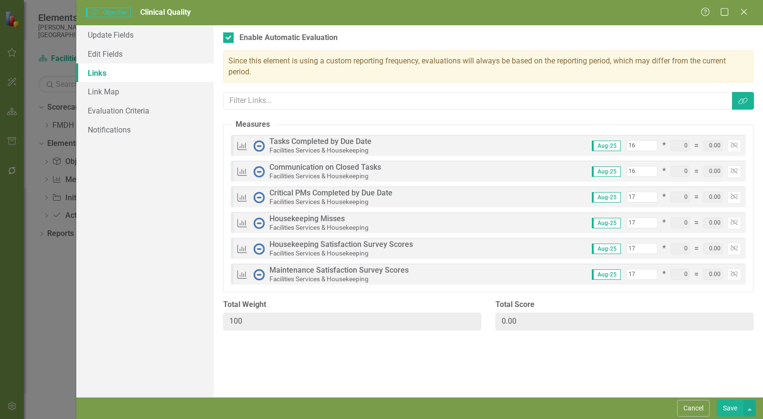
click at [730, 410] on button "Save" at bounding box center [730, 408] width 27 height 17
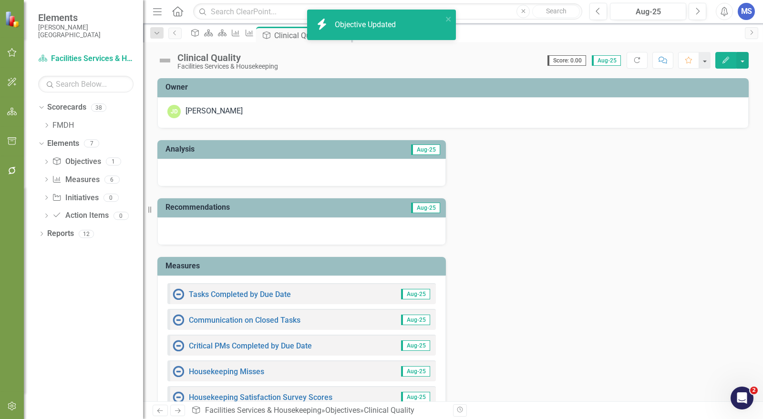
click at [722, 58] on icon "Edit" at bounding box center [726, 60] width 9 height 7
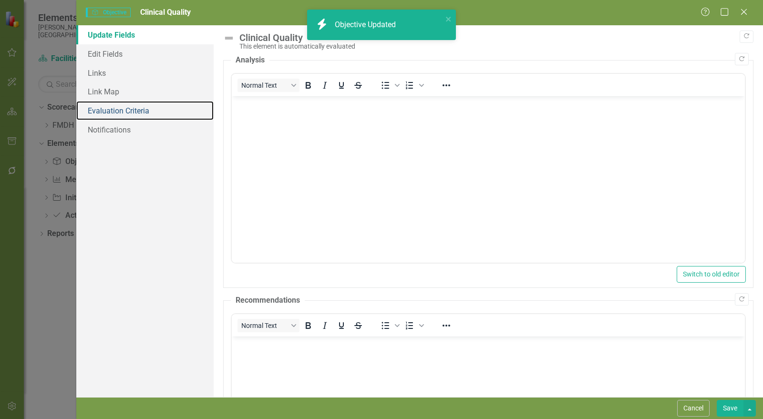
click at [141, 103] on link "Evaluation Criteria" at bounding box center [144, 110] width 137 height 19
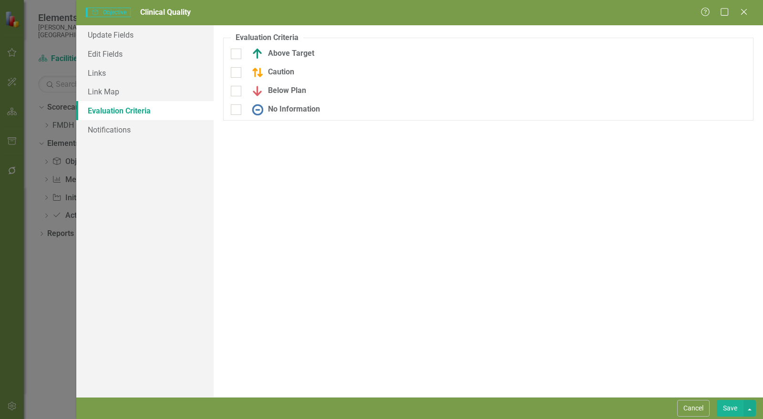
click at [281, 49] on div "Above Target" at bounding box center [280, 53] width 67 height 11
click at [237, 49] on input "Above Target" at bounding box center [234, 52] width 6 height 6
checkbox input "true"
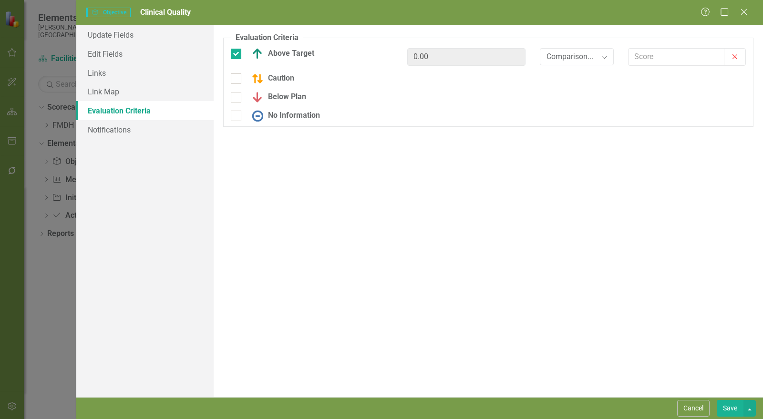
click at [281, 74] on div "Caution" at bounding box center [270, 78] width 47 height 11
click at [237, 74] on input "Caution" at bounding box center [234, 76] width 6 height 6
checkbox input "true"
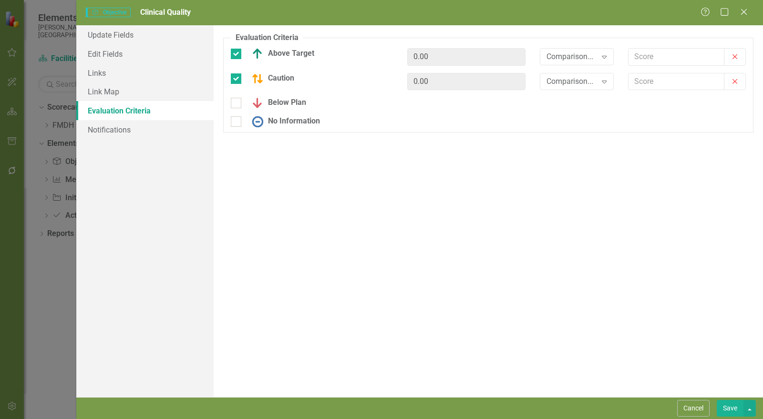
click at [281, 102] on div "Below Plan" at bounding box center [276, 102] width 59 height 11
click at [237, 102] on input "Below Plan" at bounding box center [234, 101] width 6 height 6
checkbox input "true"
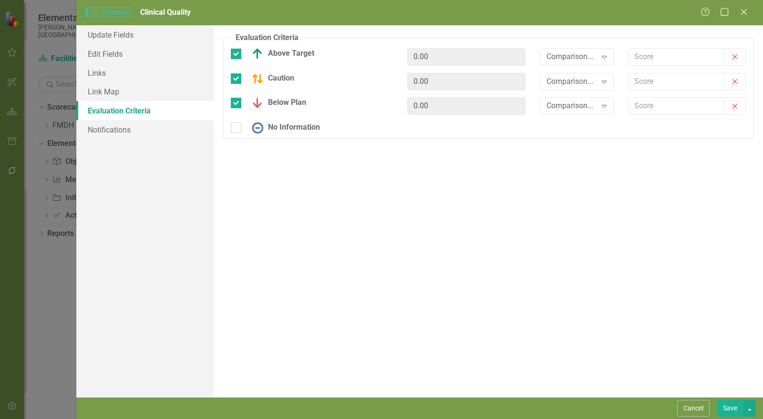
click at [283, 124] on div "No Information" at bounding box center [283, 127] width 73 height 11
click at [237, 124] on input "No Information" at bounding box center [234, 126] width 6 height 6
checkbox input "true"
click at [585, 52] on div "Comparison..." at bounding box center [572, 56] width 51 height 11
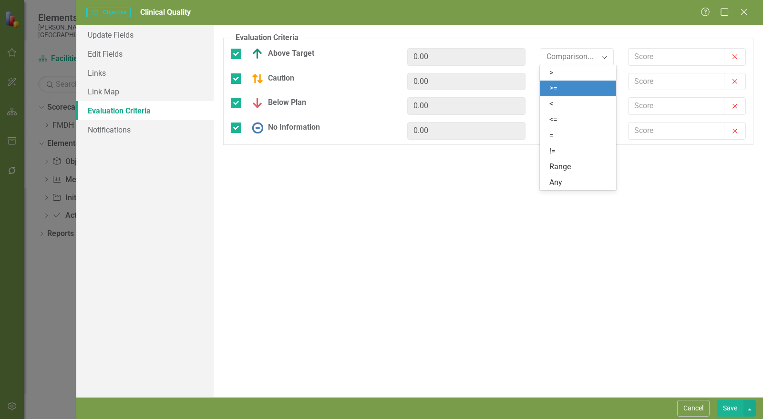
click at [579, 91] on div ">=" at bounding box center [579, 88] width 61 height 11
click at [579, 90] on div "Comparison... Expand" at bounding box center [577, 84] width 88 height 23
click at [579, 83] on div "Comparison..." at bounding box center [572, 81] width 51 height 11
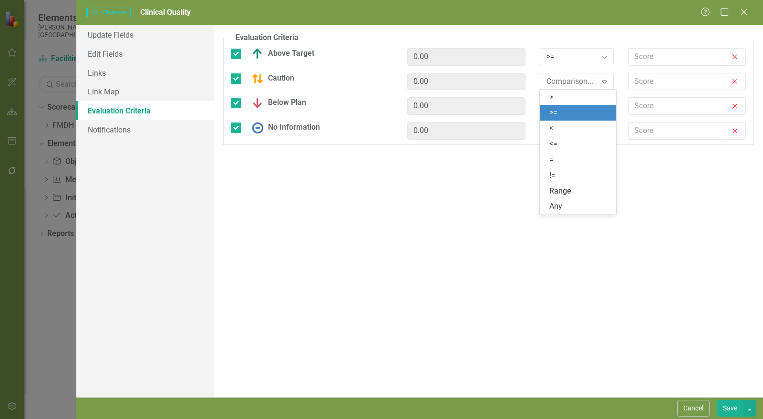
click at [573, 112] on div ">=" at bounding box center [579, 112] width 61 height 11
click at [574, 108] on div "Comparison..." at bounding box center [572, 106] width 51 height 11
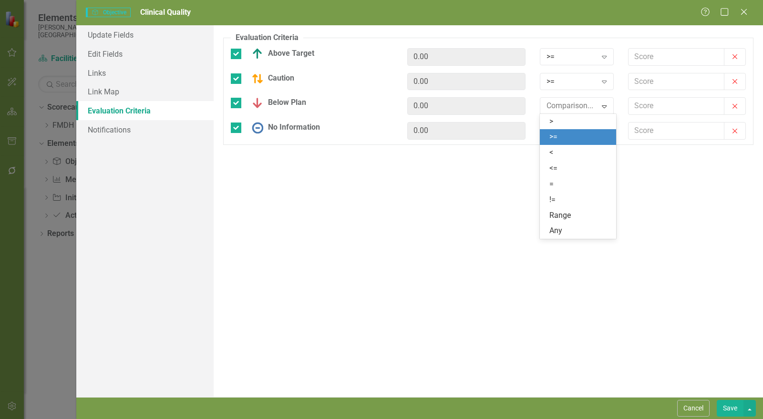
click at [569, 135] on div ">=" at bounding box center [579, 137] width 61 height 11
click at [569, 134] on div "Comparison..." at bounding box center [572, 130] width 51 height 11
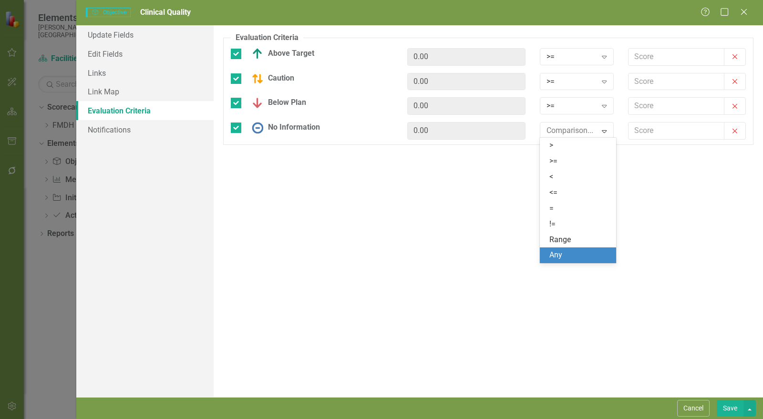
click at [554, 262] on div "Any" at bounding box center [578, 256] width 76 height 16
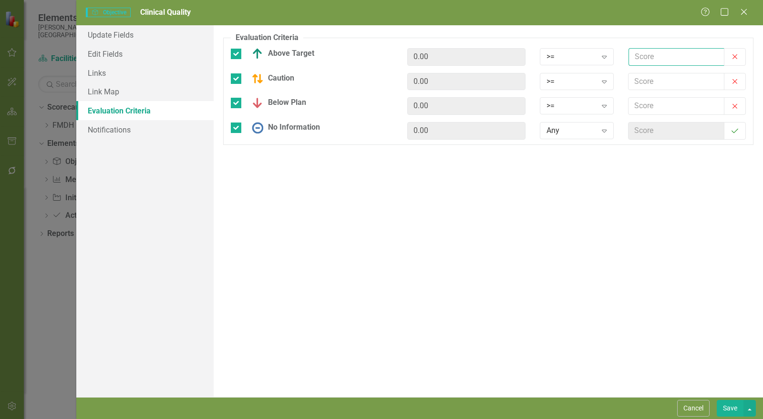
click at [661, 62] on input "text" at bounding box center [677, 57] width 96 height 18
type input "2.5"
click at [661, 80] on input "text" at bounding box center [677, 82] width 96 height 18
type input "2"
click at [650, 104] on input "text" at bounding box center [677, 106] width 96 height 18
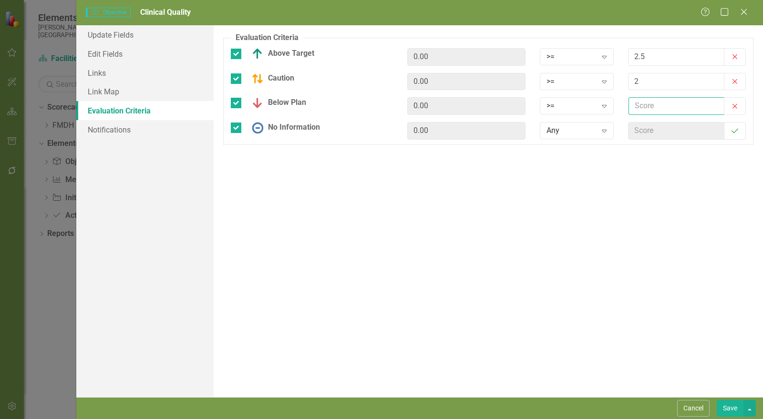
type input "1"
click at [734, 407] on button "Save" at bounding box center [730, 408] width 27 height 17
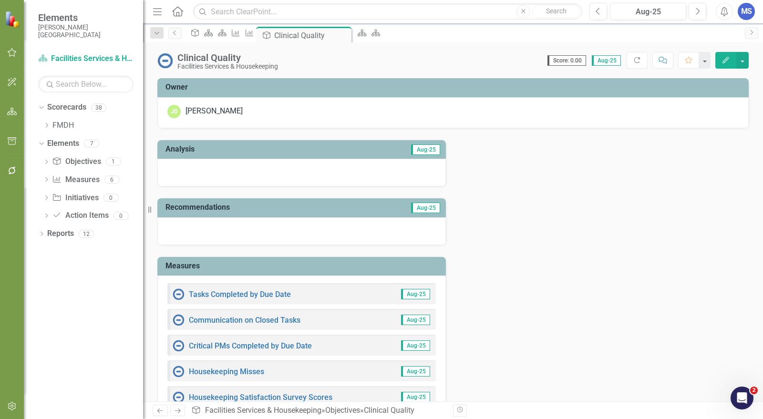
click at [0, 0] on icon at bounding box center [0, 0] width 0 height 0
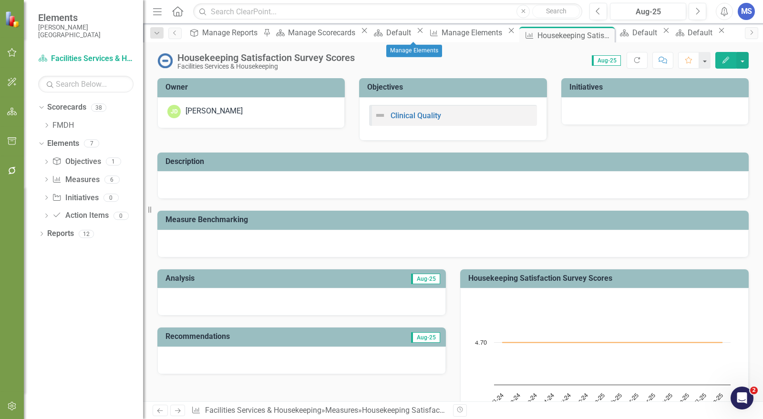
click at [0, 0] on icon "Close" at bounding box center [0, 0] width 0 height 0
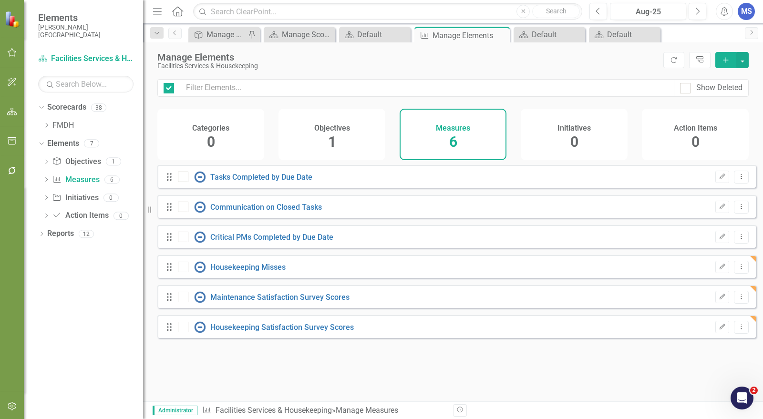
checkbox input "false"
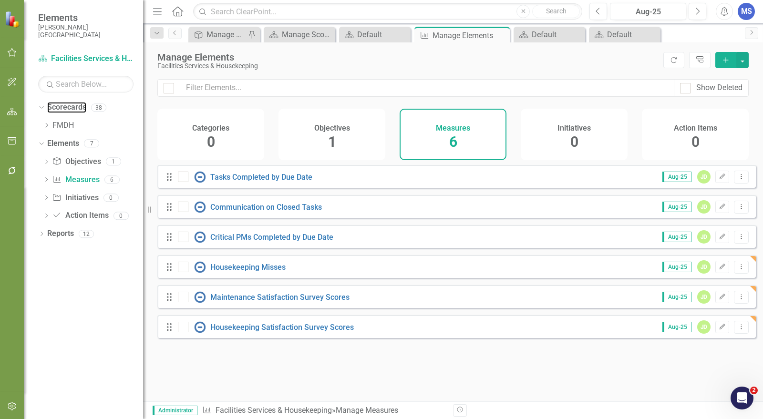
click at [57, 108] on link "Scorecards" at bounding box center [66, 107] width 39 height 11
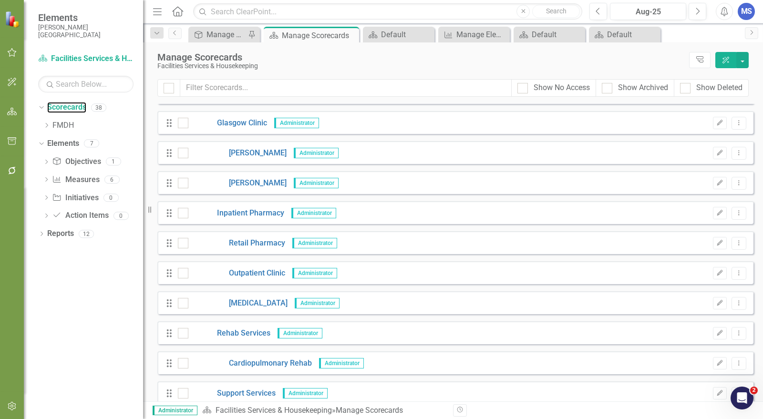
scroll to position [159, 0]
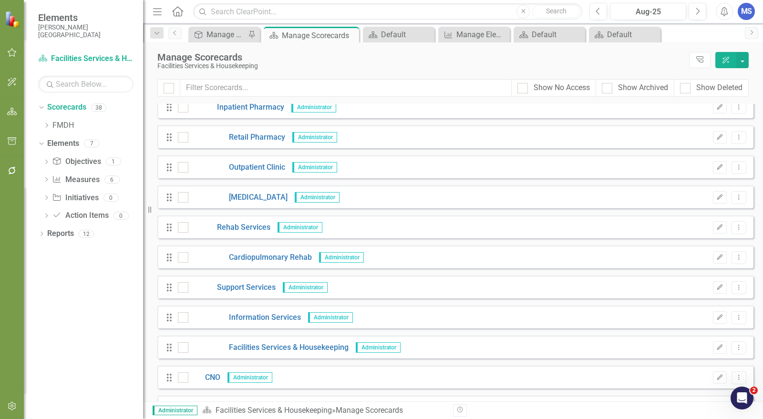
click at [735, 348] on icon "Dropdown Menu" at bounding box center [739, 347] width 8 height 6
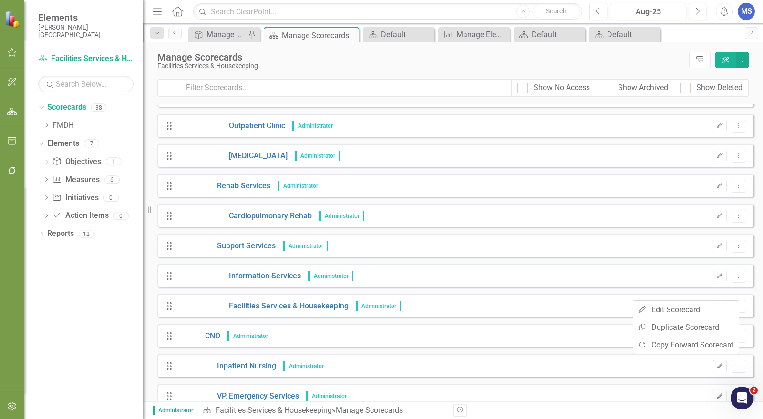
scroll to position [212, 0]
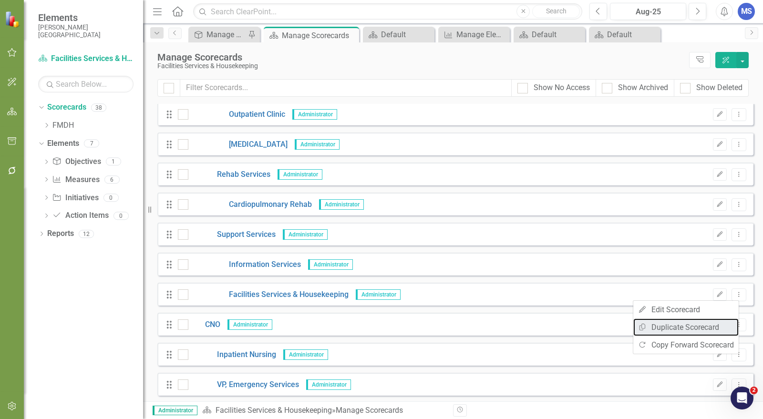
click at [694, 326] on link "Copy Duplicate Scorecard" at bounding box center [685, 328] width 105 height 18
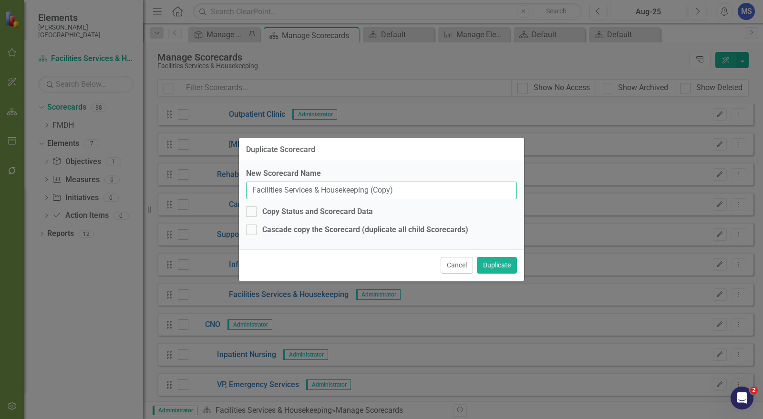
drag, startPoint x: 411, startPoint y: 193, endPoint x: 168, endPoint y: 189, distance: 242.8
click at [169, 189] on div "Duplicate Scorecard New Scorecard Name Facilities Services & Housekeeping (Copy…" at bounding box center [381, 209] width 763 height 419
type input "Dietary Services"
click at [496, 265] on button "Duplicate" at bounding box center [497, 265] width 40 height 17
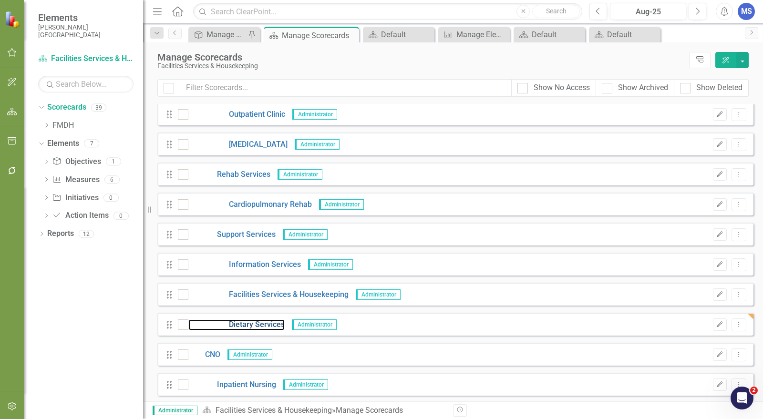
click at [268, 322] on link "Dietary Services" at bounding box center [236, 325] width 96 height 11
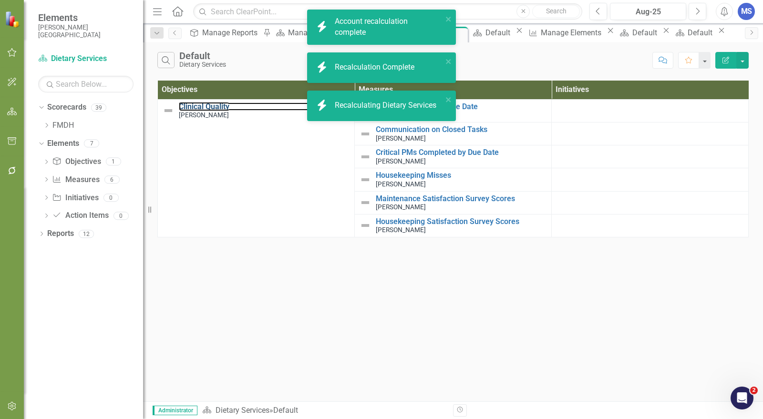
click at [218, 105] on link "Clinical Quality" at bounding box center [264, 107] width 171 height 9
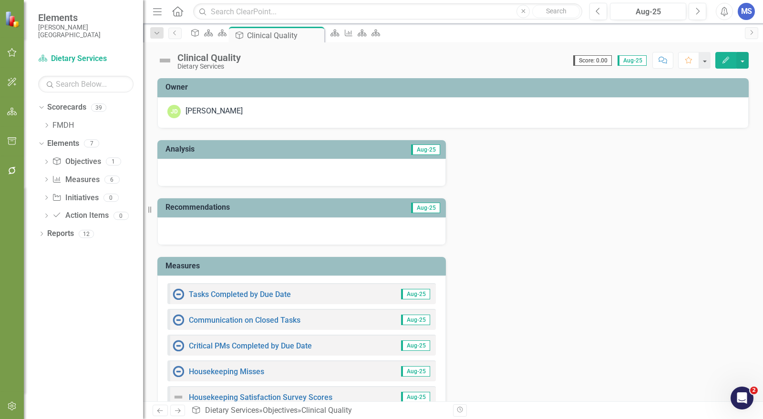
click at [728, 55] on button "Edit" at bounding box center [725, 60] width 21 height 17
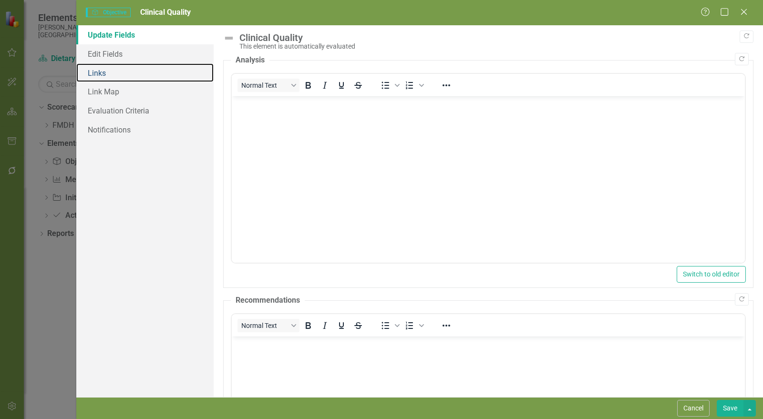
click at [110, 75] on link "Links" at bounding box center [144, 72] width 137 height 19
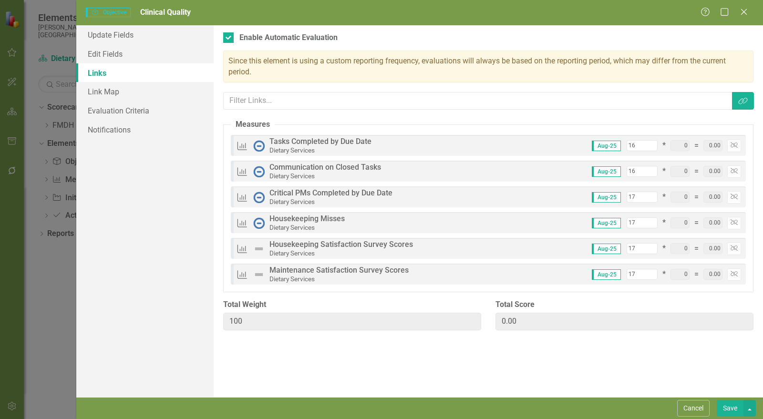
click at [737, 145] on icon "button" at bounding box center [734, 145] width 7 height 6
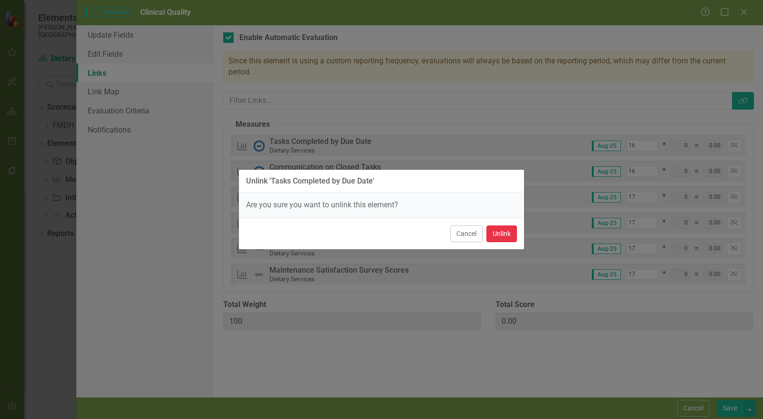
click at [509, 230] on button "Unlink" at bounding box center [501, 234] width 31 height 17
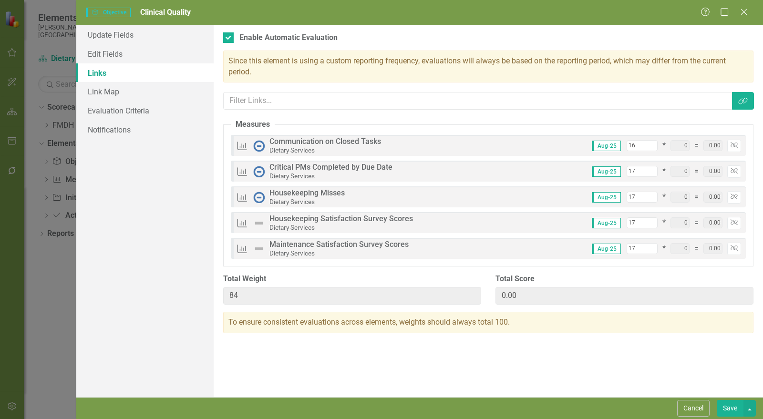
click at [735, 145] on icon "Unlink" at bounding box center [734, 146] width 7 height 6
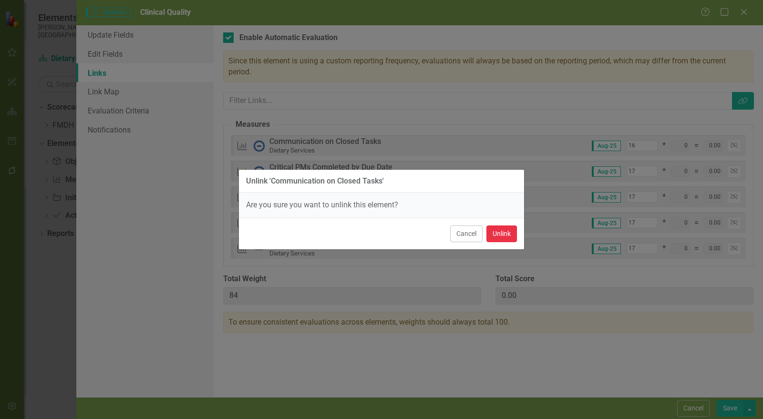
click at [497, 235] on button "Unlink" at bounding box center [501, 234] width 31 height 17
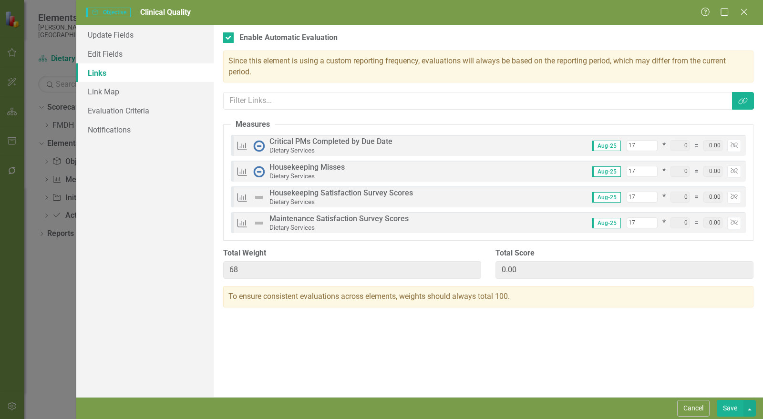
click at [735, 143] on icon "Unlink" at bounding box center [734, 146] width 7 height 6
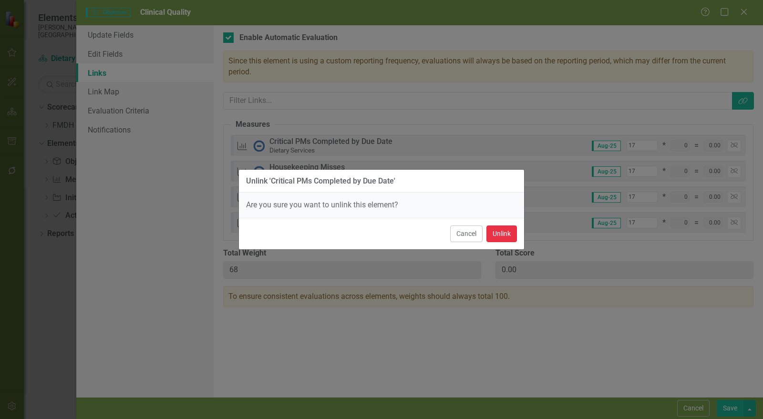
click at [496, 232] on button "Unlink" at bounding box center [501, 234] width 31 height 17
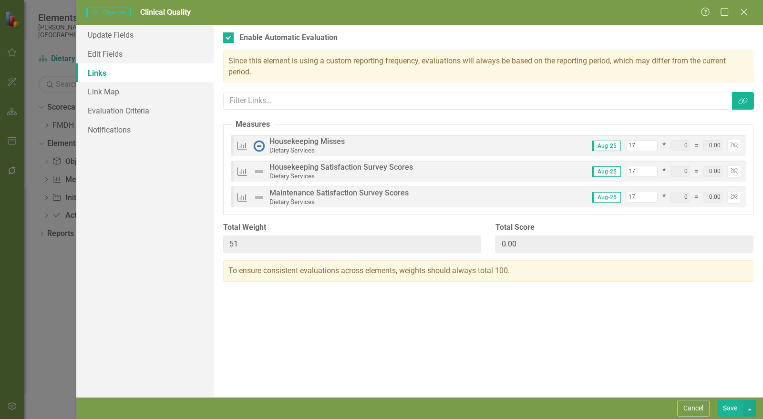
click at [738, 142] on button "Unlink" at bounding box center [734, 146] width 14 height 12
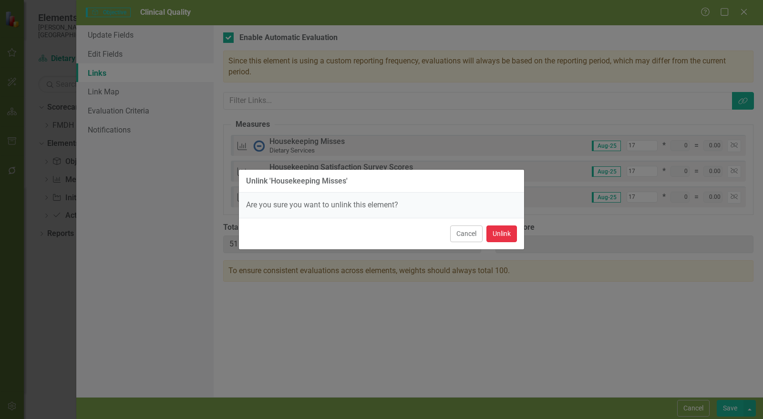
click at [504, 232] on button "Unlink" at bounding box center [501, 234] width 31 height 17
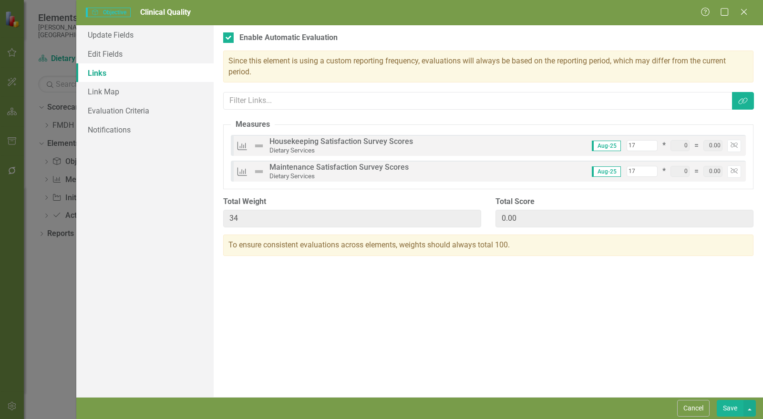
click at [735, 144] on icon "Unlink" at bounding box center [734, 146] width 7 height 6
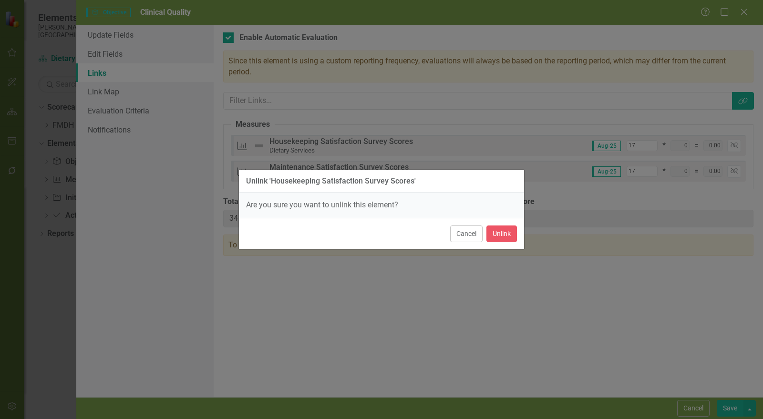
click at [518, 232] on div "Cancel Unlink" at bounding box center [381, 233] width 285 height 31
click at [509, 233] on button "Unlink" at bounding box center [501, 234] width 31 height 17
type input "17"
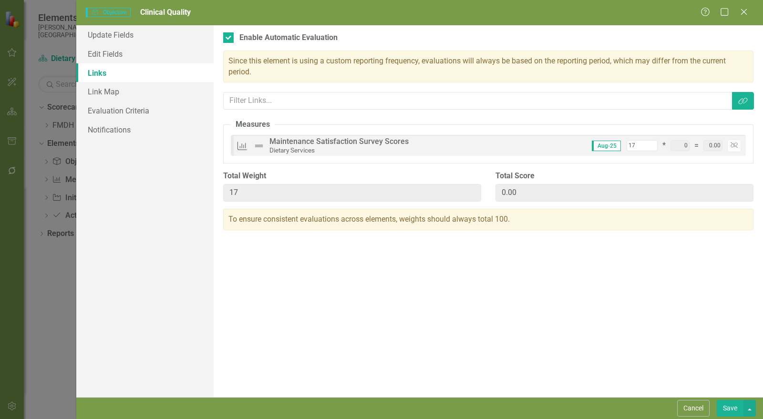
click at [735, 141] on button "Unlink" at bounding box center [734, 146] width 14 height 12
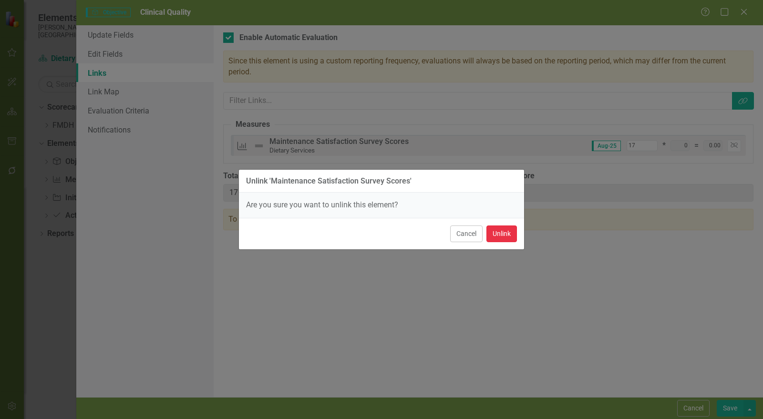
click at [508, 234] on button "Unlink" at bounding box center [501, 234] width 31 height 17
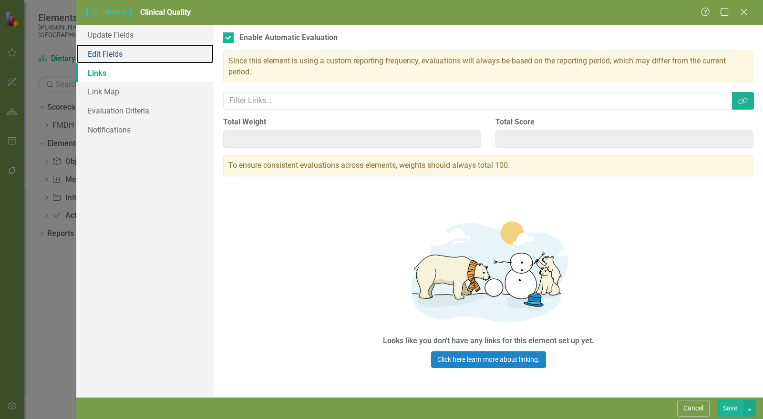
click at [102, 57] on link "Edit Fields" at bounding box center [144, 53] width 137 height 19
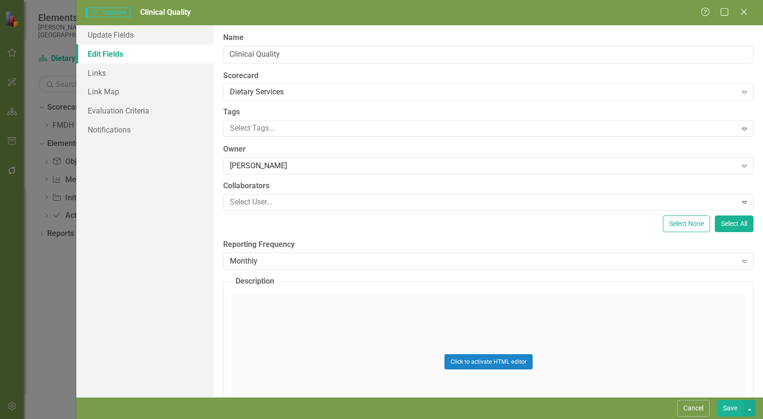
click at [266, 166] on div "[PERSON_NAME]" at bounding box center [483, 166] width 507 height 11
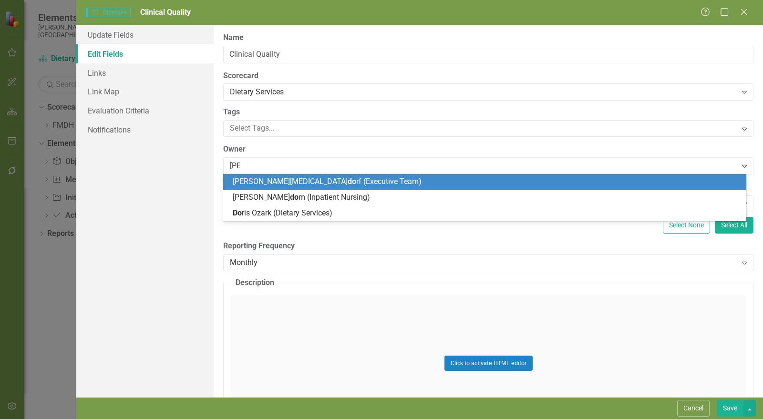
type input "[PERSON_NAME]"
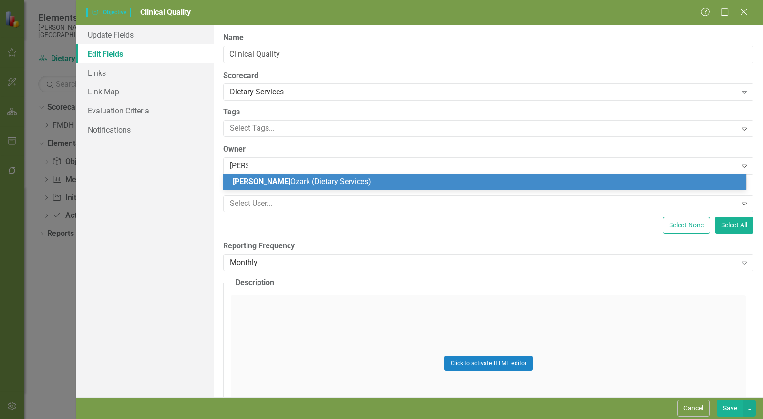
click at [285, 185] on span "[PERSON_NAME] (Dietary Services)" at bounding box center [302, 181] width 138 height 9
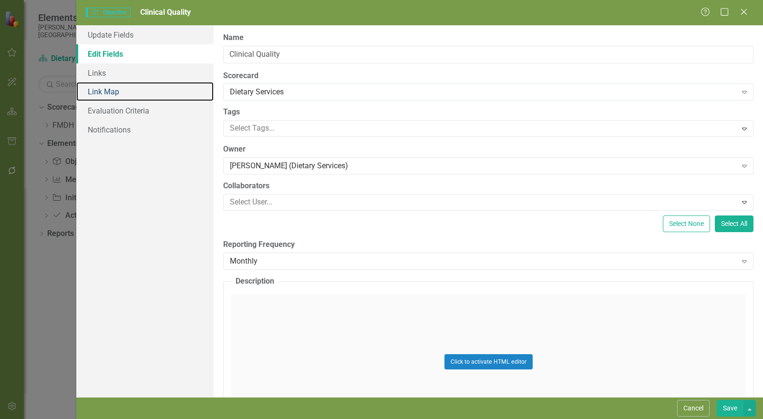
click at [113, 92] on link "Link Map" at bounding box center [144, 91] width 137 height 19
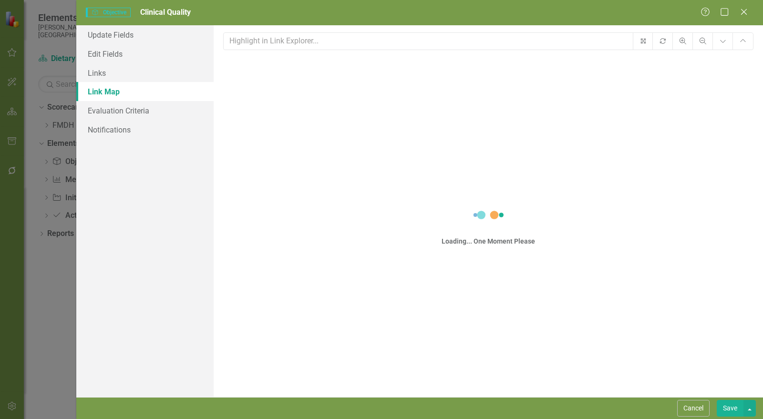
click at [735, 408] on button "Save" at bounding box center [730, 408] width 27 height 17
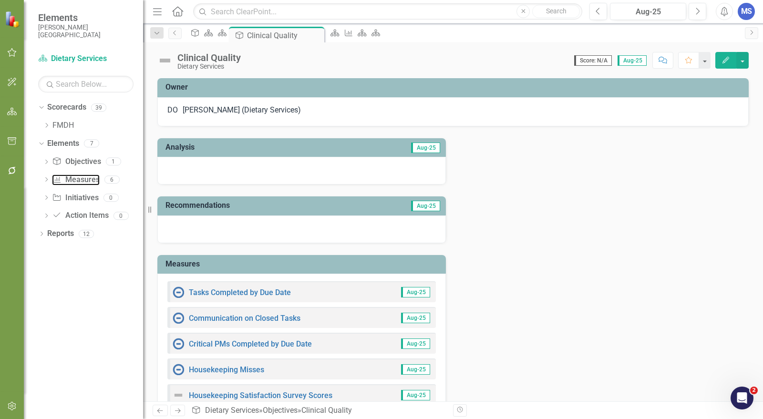
click at [82, 182] on link "Measure Measures" at bounding box center [75, 180] width 47 height 11
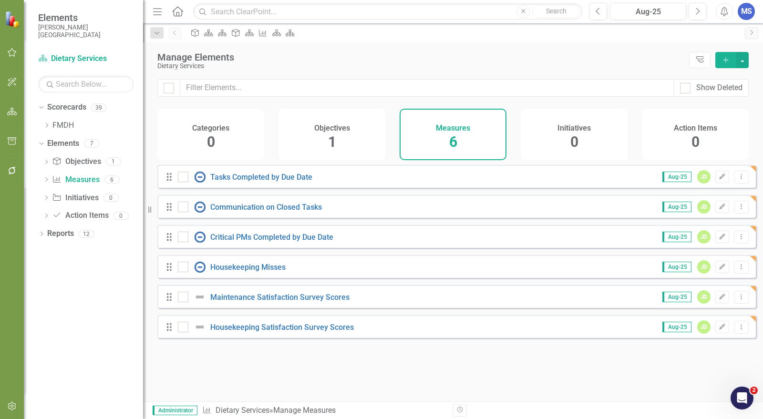
click at [181, 178] on input "checkbox" at bounding box center [181, 175] width 6 height 6
checkbox input "true"
click at [182, 208] on input "checkbox" at bounding box center [181, 205] width 6 height 6
checkbox input "true"
click at [183, 238] on input "checkbox" at bounding box center [181, 235] width 6 height 6
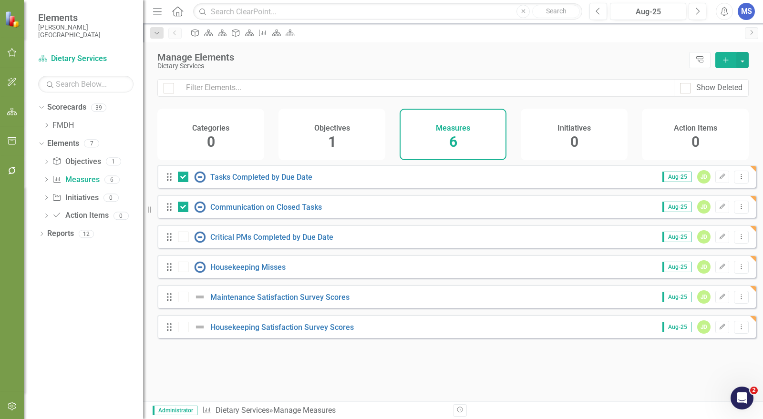
checkbox input "true"
click at [183, 268] on input "checkbox" at bounding box center [181, 265] width 6 height 6
checkbox input "true"
click at [185, 332] on div at bounding box center [183, 327] width 10 height 10
click at [184, 328] on input "checkbox" at bounding box center [181, 325] width 6 height 6
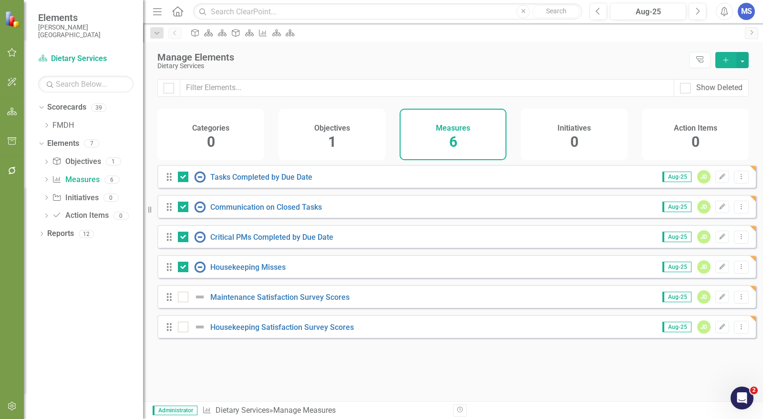
checkbox input "true"
click at [744, 62] on button "button" at bounding box center [742, 60] width 12 height 16
click at [726, 130] on link "Trash Delete Multiple" at bounding box center [710, 131] width 75 height 18
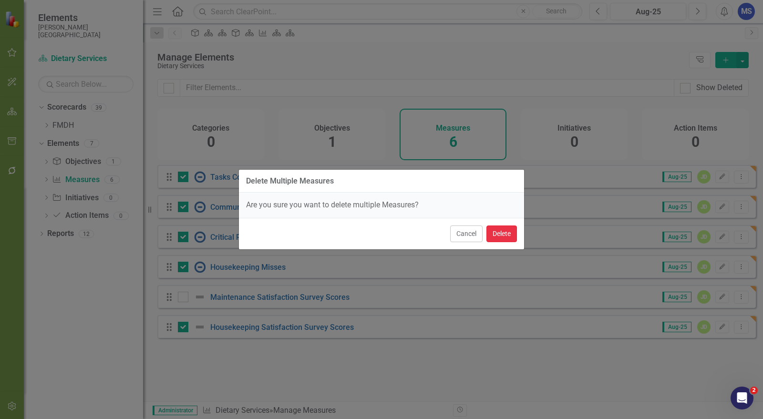
click at [506, 231] on button "Delete" at bounding box center [501, 234] width 31 height 17
checkbox input "false"
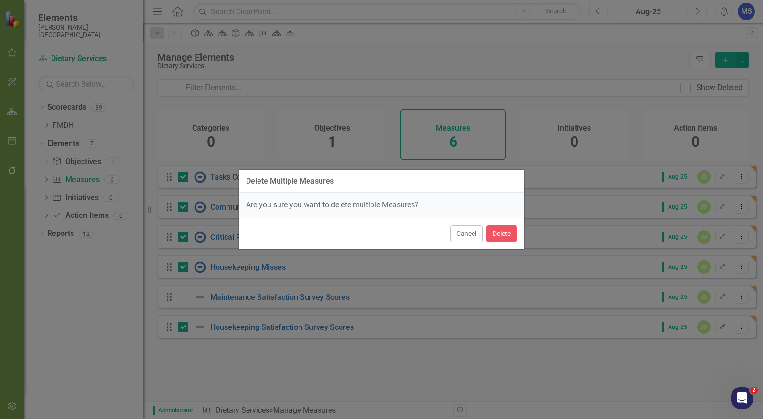
checkbox input "false"
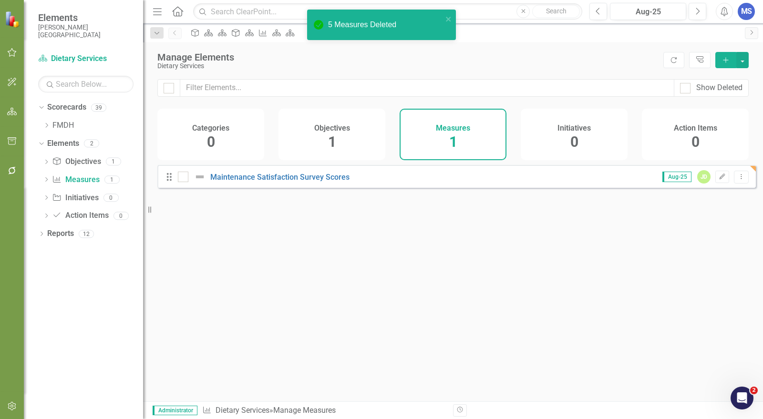
click at [719, 180] on icon "Edit" at bounding box center [722, 177] width 7 height 6
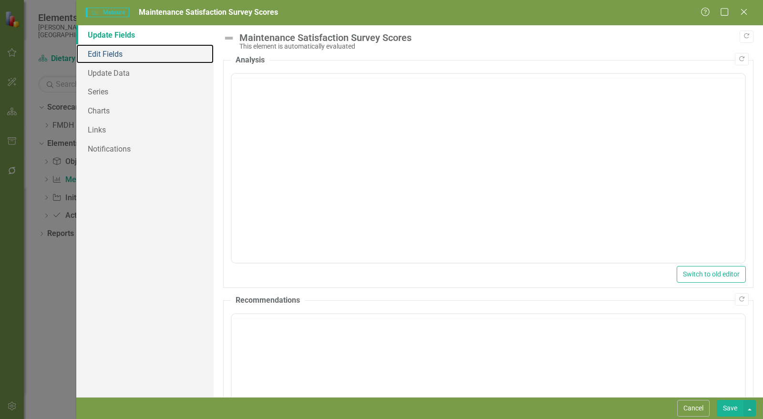
click at [138, 57] on link "Edit Fields" at bounding box center [144, 53] width 137 height 19
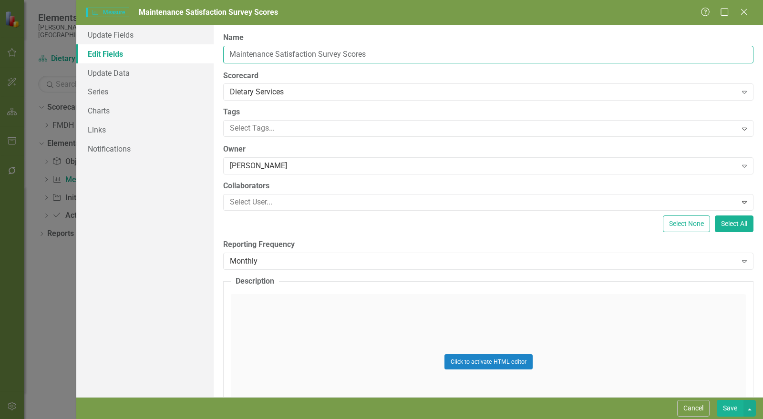
click at [271, 55] on input "Maintenance Satisfaction Survey Scores" at bounding box center [488, 55] width 530 height 18
drag, startPoint x: 273, startPoint y: 54, endPoint x: 201, endPoint y: 59, distance: 72.1
click at [202, 59] on div "Update Fields Edit Fields Update Data Series Charts Links Notifications "Update…" at bounding box center [419, 211] width 687 height 372
type input "Dietary Satisfaction Survey Scores"
click at [265, 163] on div "[PERSON_NAME]" at bounding box center [483, 166] width 507 height 11
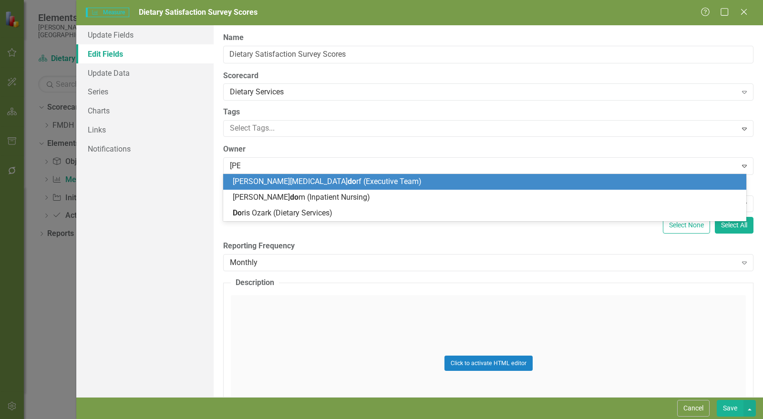
type input "[PERSON_NAME]"
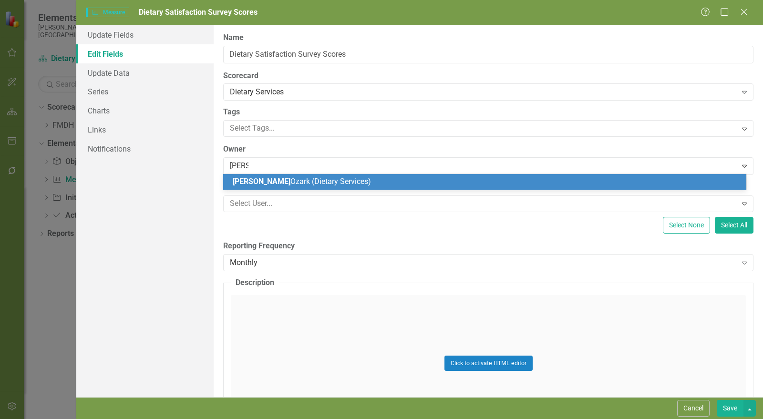
click at [268, 180] on span "[PERSON_NAME] (Dietary Services)" at bounding box center [302, 181] width 138 height 9
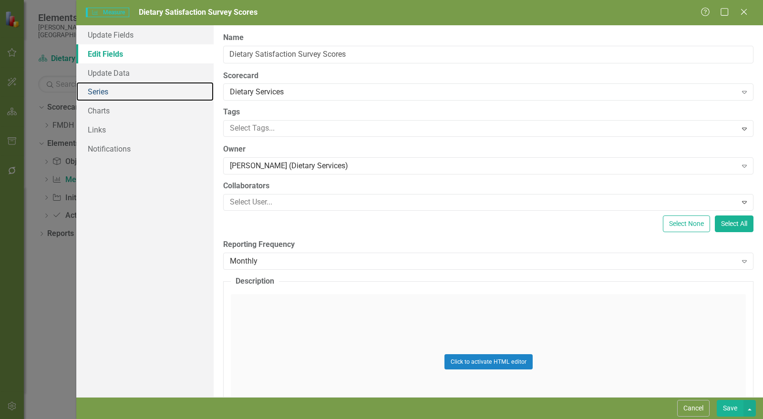
click at [96, 91] on link "Series" at bounding box center [144, 91] width 137 height 19
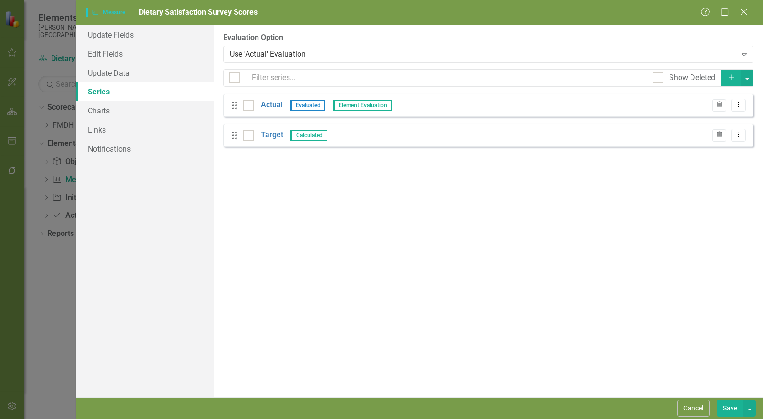
click at [270, 106] on link "Actual" at bounding box center [272, 105] width 22 height 11
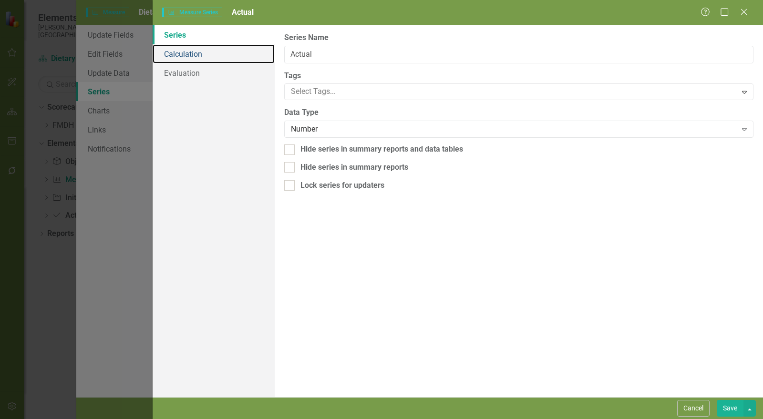
click at [187, 56] on link "Calculation" at bounding box center [214, 53] width 122 height 19
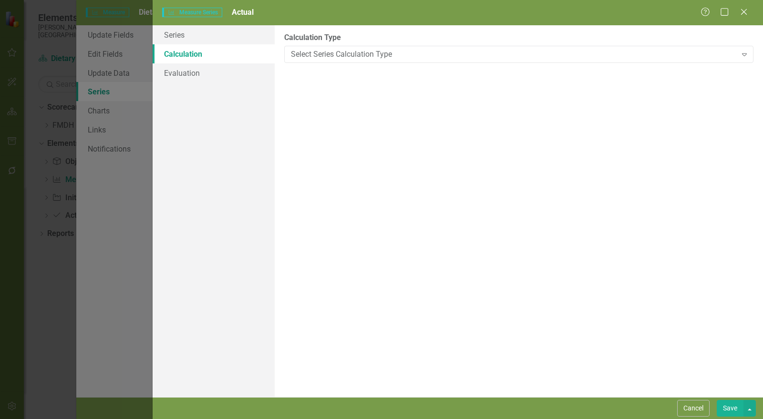
click at [730, 408] on button "Save" at bounding box center [730, 408] width 27 height 17
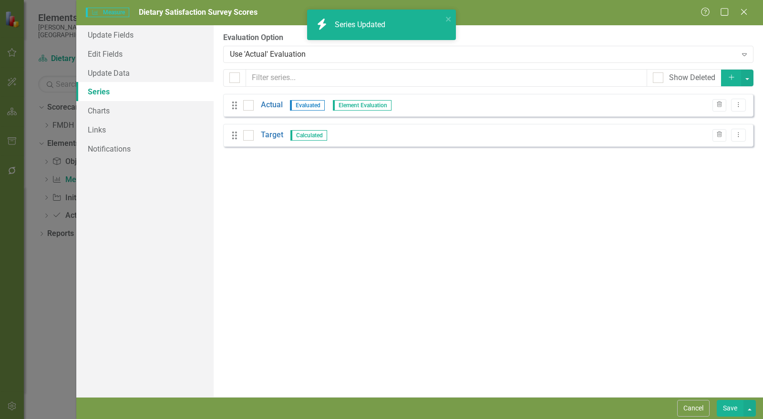
click at [274, 138] on link "Target" at bounding box center [272, 135] width 22 height 11
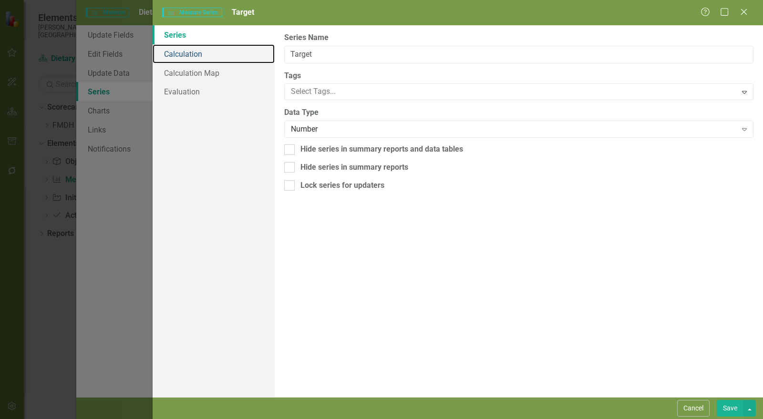
click at [189, 49] on link "Calculation" at bounding box center [214, 53] width 122 height 19
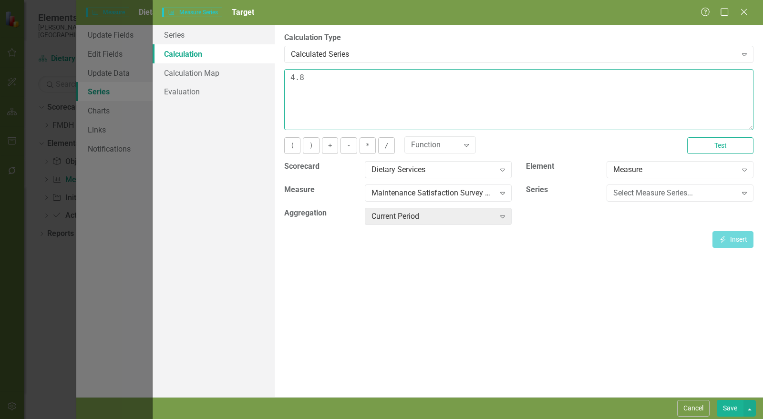
click at [351, 87] on textarea "4.8" at bounding box center [518, 99] width 469 height 61
type textarea "4.7"
click at [726, 408] on button "Save" at bounding box center [730, 408] width 27 height 17
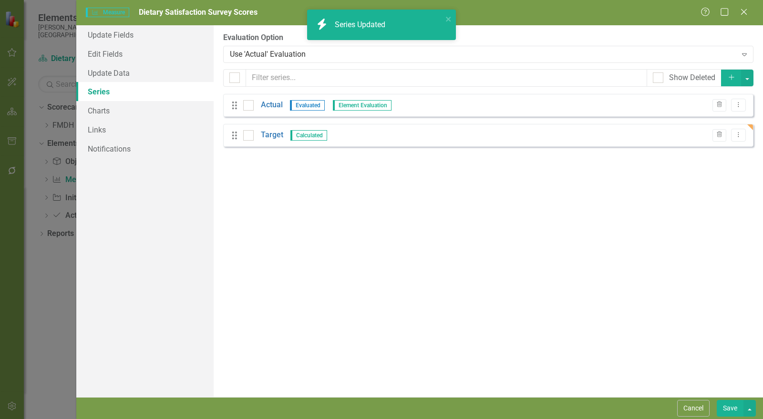
click at [268, 104] on link "Actual" at bounding box center [272, 105] width 22 height 11
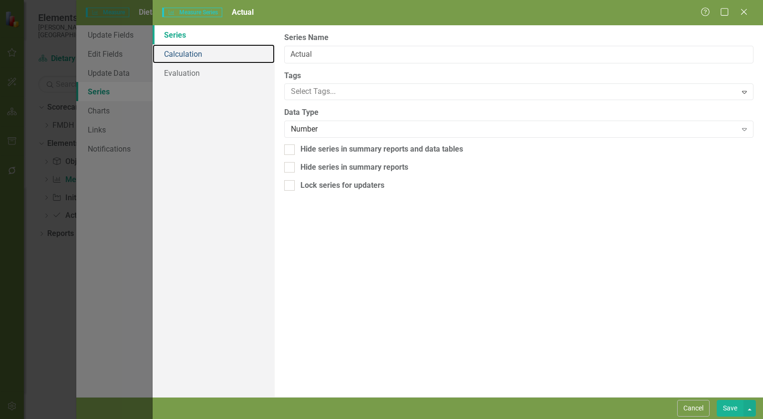
click at [192, 53] on link "Calculation" at bounding box center [214, 53] width 122 height 19
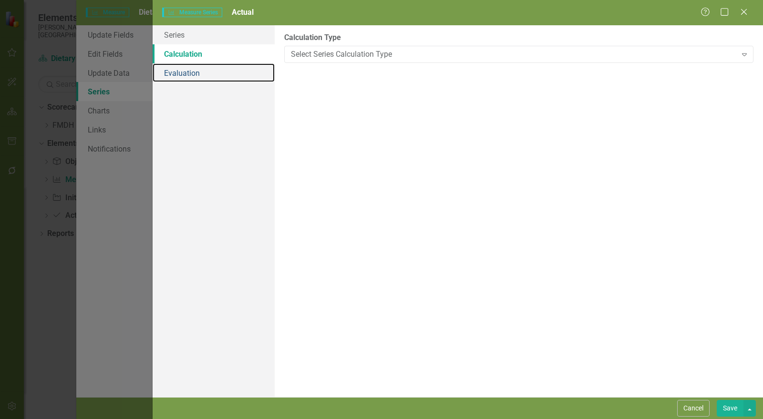
click at [191, 68] on link "Evaluation" at bounding box center [214, 72] width 122 height 19
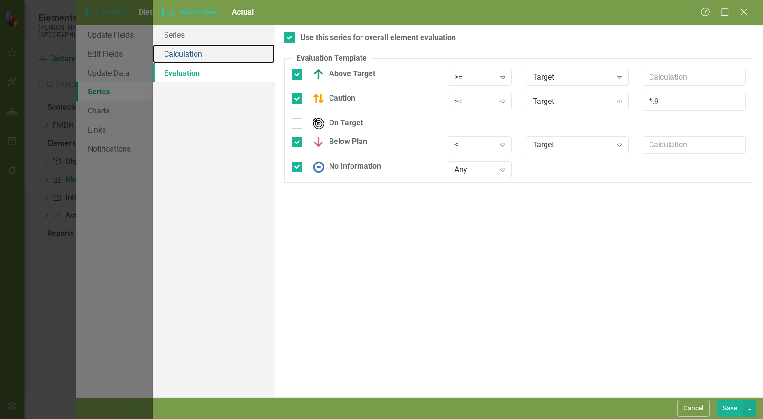
click at [189, 55] on link "Calculation" at bounding box center [214, 53] width 122 height 19
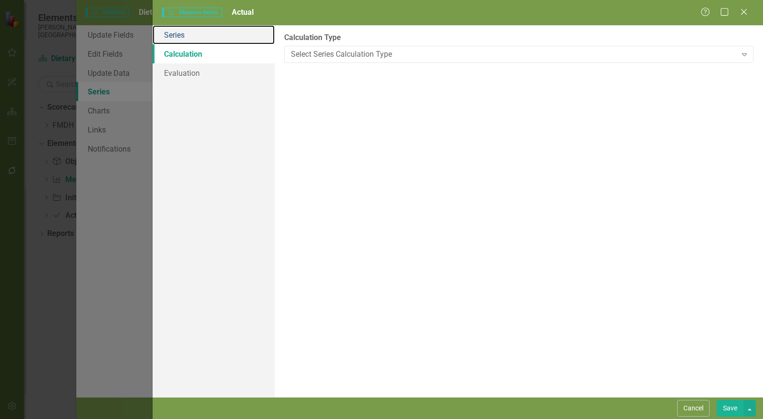
click at [185, 38] on link "Series" at bounding box center [214, 34] width 122 height 19
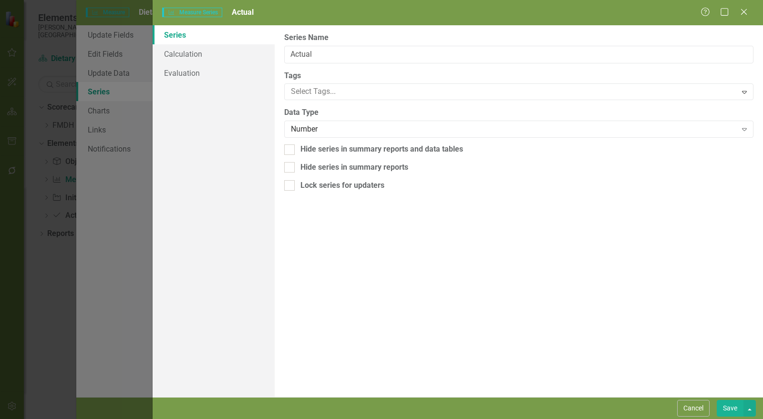
click at [736, 406] on button "Save" at bounding box center [730, 408] width 27 height 17
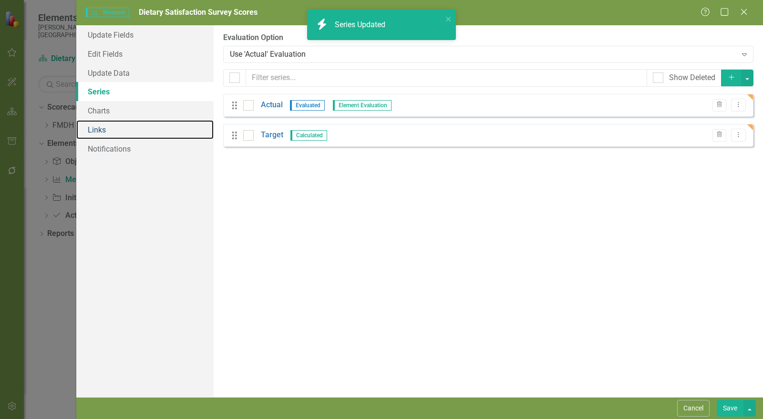
click at [106, 130] on link "Links" at bounding box center [144, 129] width 137 height 19
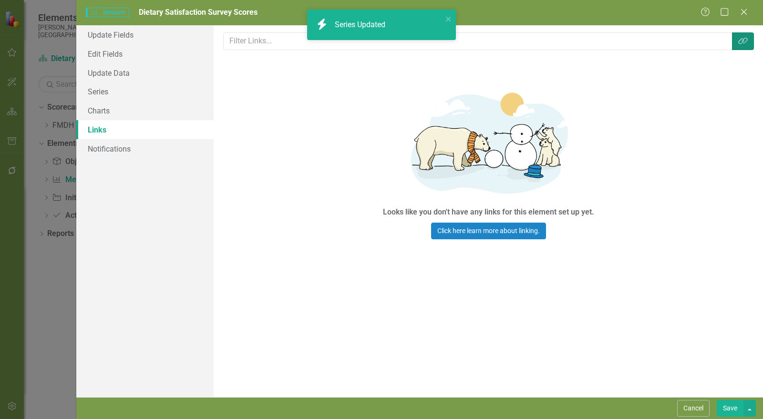
click at [751, 39] on button "Link Tag" at bounding box center [743, 41] width 22 height 18
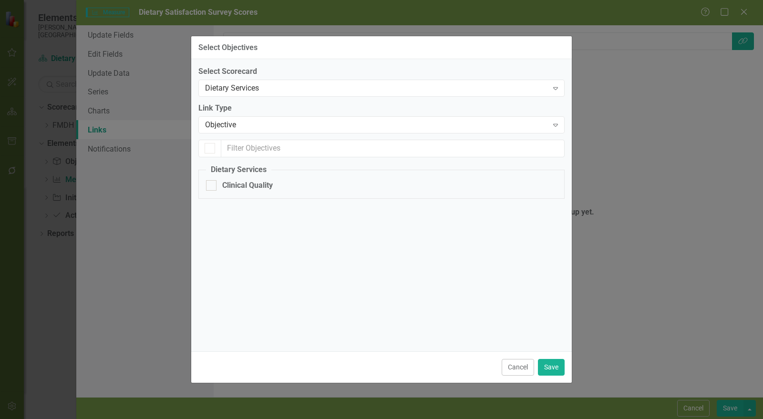
checkbox input "false"
click at [235, 187] on div "Clinical Quality" at bounding box center [247, 185] width 51 height 11
click at [212, 186] on input "Clinical Quality" at bounding box center [209, 183] width 6 height 6
checkbox input "true"
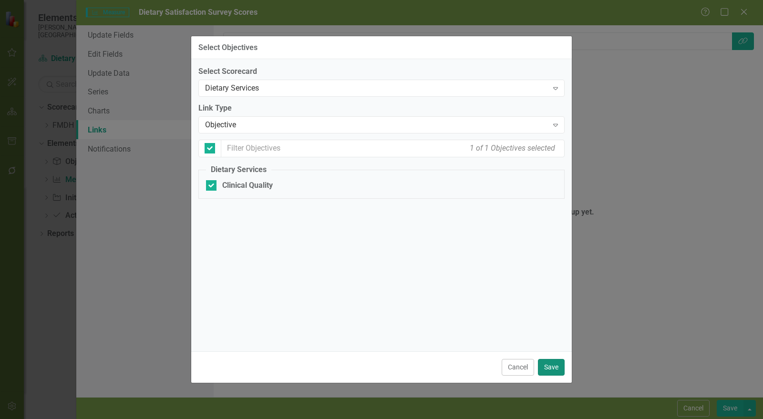
click at [562, 369] on button "Save" at bounding box center [551, 367] width 27 height 17
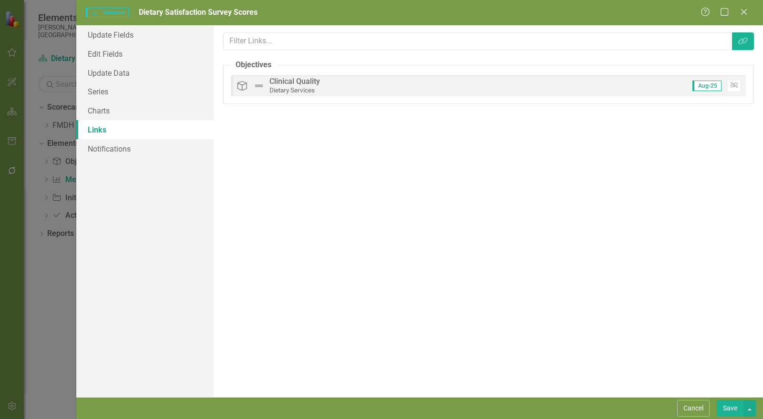
click at [729, 408] on button "Save" at bounding box center [730, 408] width 27 height 17
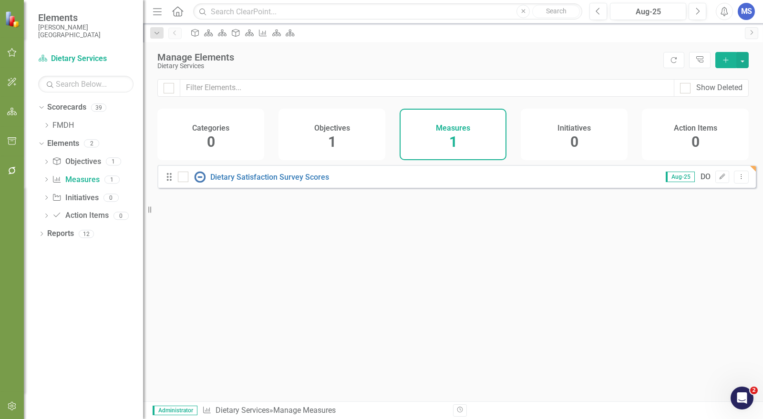
click at [730, 61] on icon "Add" at bounding box center [726, 60] width 9 height 7
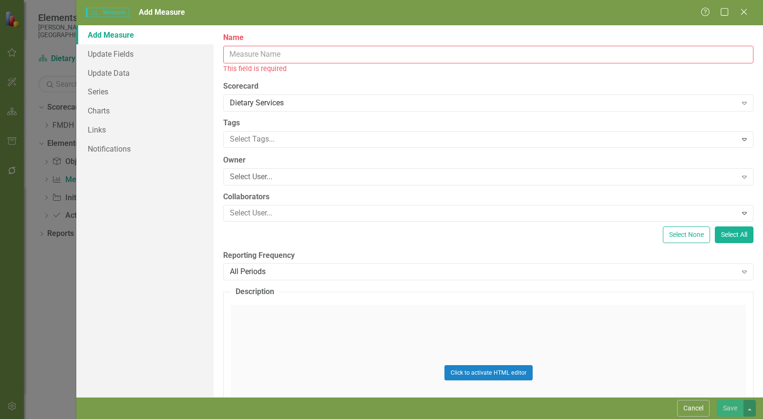
click at [267, 53] on input "Name" at bounding box center [488, 55] width 530 height 18
paste input "patient meal errors/complaints over total patient trays"
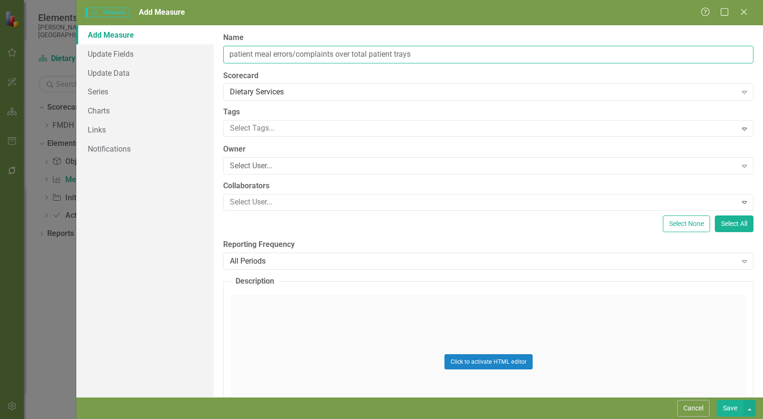
drag, startPoint x: 432, startPoint y: 53, endPoint x: 338, endPoint y: 53, distance: 94.4
click at [338, 53] on input "patient meal errors/complaints over total patient trays" at bounding box center [488, 55] width 530 height 18
drag, startPoint x: 232, startPoint y: 54, endPoint x: 218, endPoint y: 56, distance: 14.0
click at [218, 56] on div "ClearPoint Can Do More! How ClearPoint Can Help Close Enterprise plans can auto…" at bounding box center [488, 211] width 549 height 372
drag, startPoint x: 260, startPoint y: 55, endPoint x: 254, endPoint y: 55, distance: 6.7
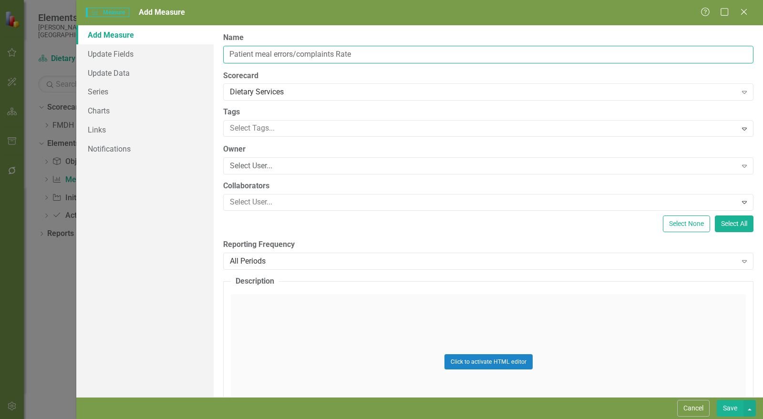
click at [254, 55] on input "Patient meal errors/complaints Rate" at bounding box center [488, 55] width 530 height 18
click at [277, 53] on input "Patient Meal errors/complaints Rate" at bounding box center [488, 55] width 530 height 18
click at [295, 54] on input "Patient Meal Errors/complaints Rate" at bounding box center [488, 55] width 530 height 18
click at [298, 55] on input "Patient Meal Error/complaints Rate" at bounding box center [488, 55] width 530 height 18
click at [330, 56] on input "Patient Meal Error/Complaints Rate" at bounding box center [488, 55] width 530 height 18
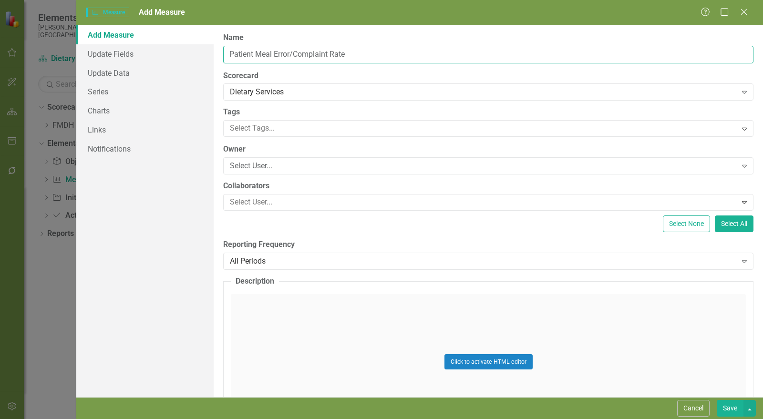
type input "Patient Meal Error/Complaint Rate"
click at [284, 168] on div "Select User..." at bounding box center [483, 166] width 507 height 11
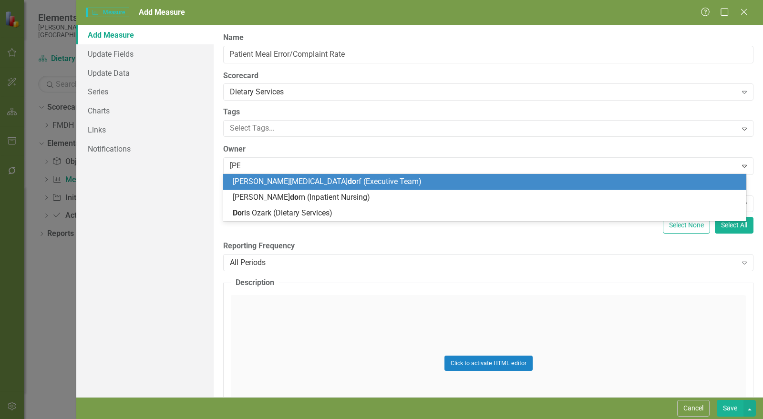
type input "[PERSON_NAME]"
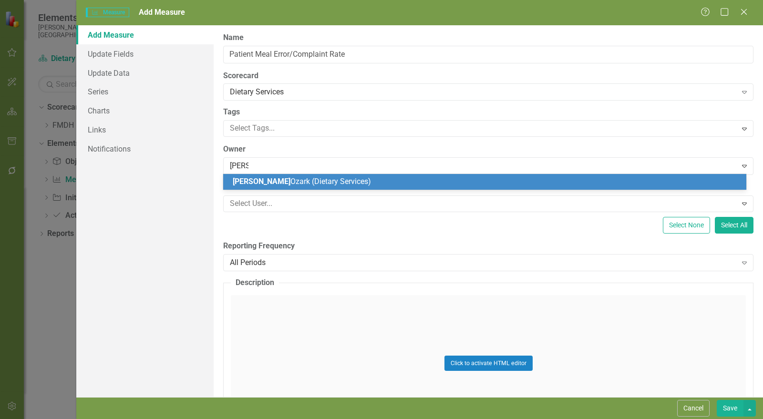
click at [277, 182] on span "[PERSON_NAME] (Dietary Services)" at bounding box center [302, 181] width 138 height 9
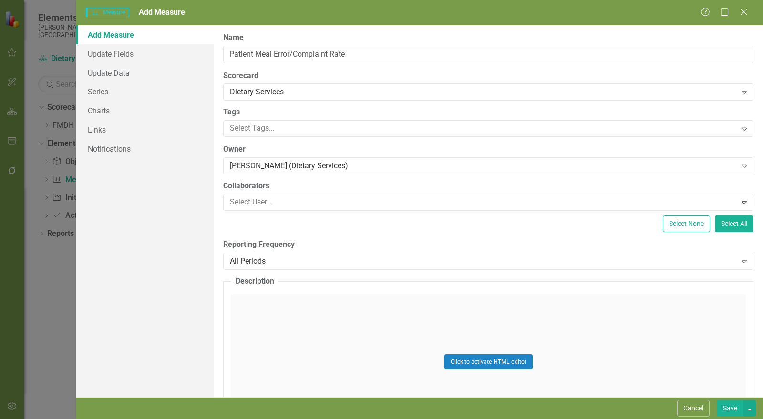
click at [267, 260] on div "All Periods" at bounding box center [483, 261] width 507 height 11
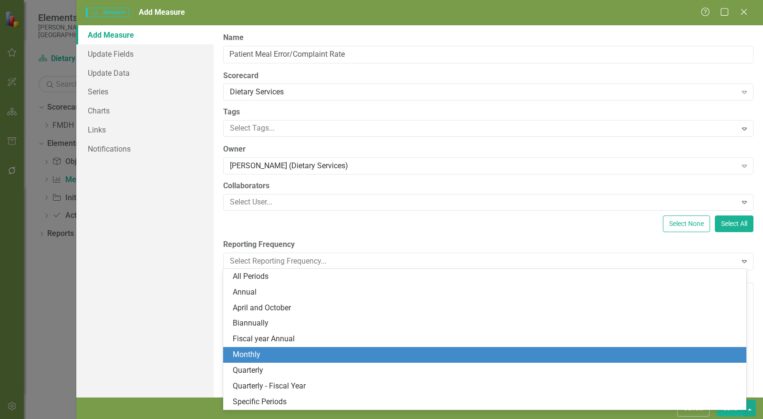
click at [262, 354] on div "Monthly" at bounding box center [487, 355] width 508 height 11
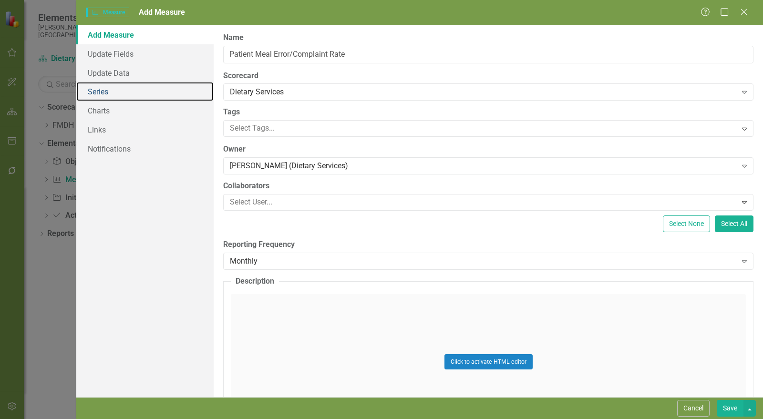
click at [108, 89] on link "Series" at bounding box center [144, 91] width 137 height 19
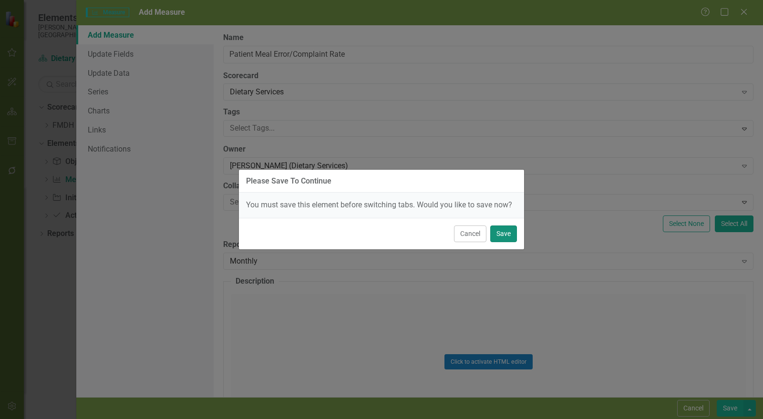
click at [501, 232] on button "Save" at bounding box center [503, 234] width 27 height 17
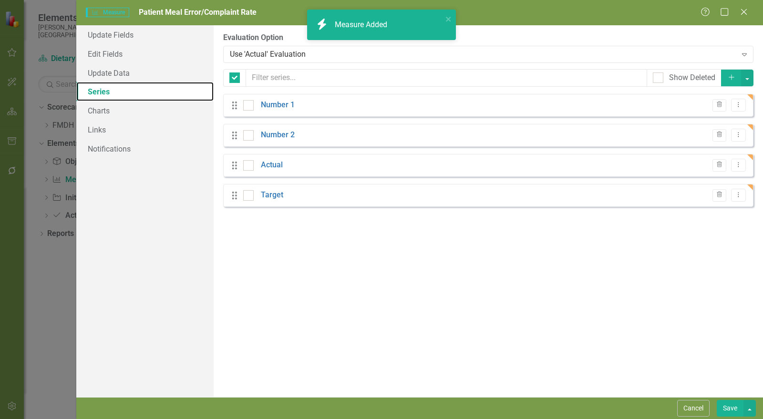
checkbox input "false"
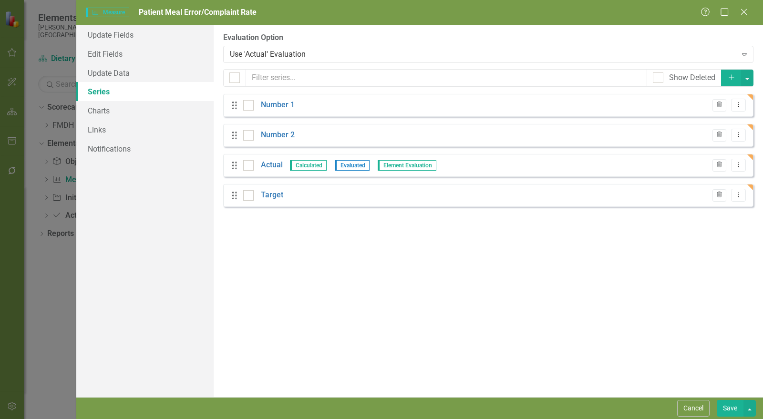
click at [287, 106] on link "Number 1" at bounding box center [278, 105] width 34 height 11
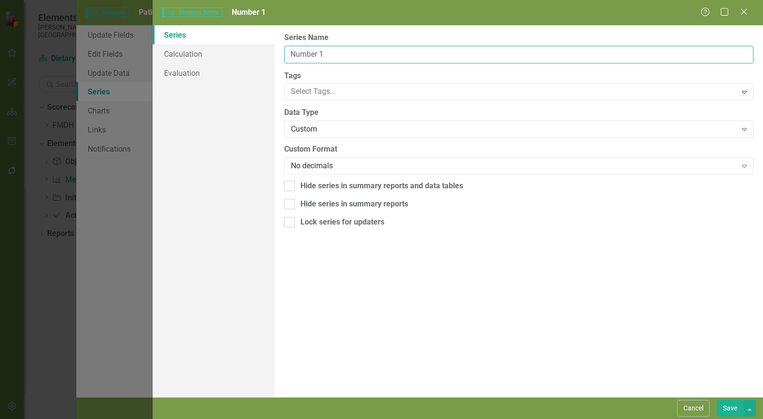
click at [317, 56] on input "Number 1" at bounding box center [518, 55] width 469 height 18
click at [316, 54] on input "Number of Patient Meal Errors/Complaints" at bounding box center [518, 55] width 469 height 18
drag, startPoint x: 318, startPoint y: 53, endPoint x: 256, endPoint y: 54, distance: 61.5
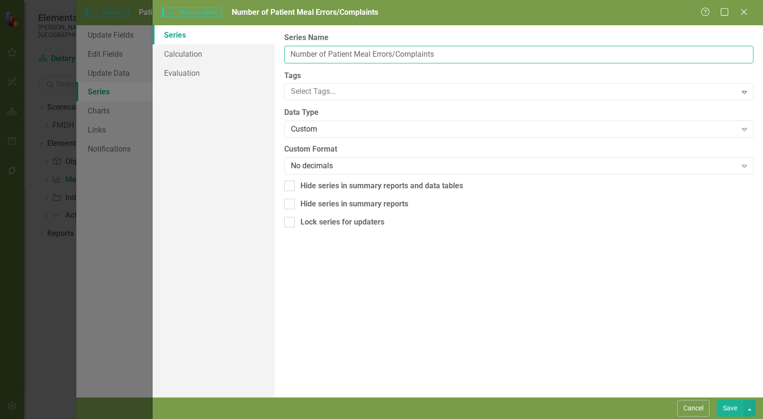
click at [255, 54] on div "Series Calculation Evaluation From this page, you can edit the name, type, and …" at bounding box center [458, 211] width 610 height 372
type input "Count of Patient Meal Errors/Complaints"
click at [226, 55] on link "Calculation" at bounding box center [214, 53] width 122 height 19
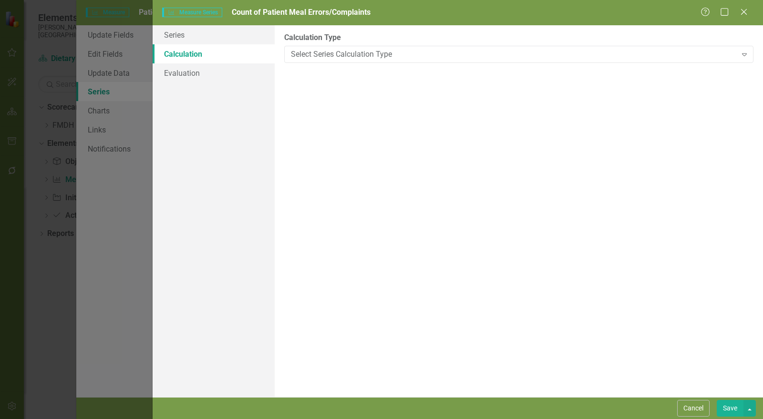
click at [733, 412] on button "Save" at bounding box center [730, 408] width 27 height 17
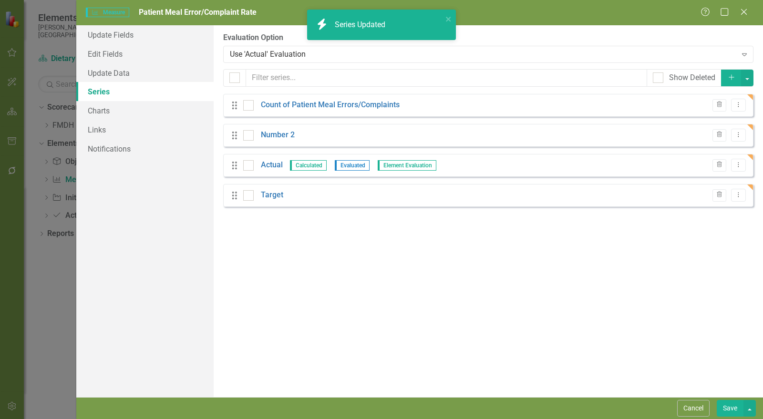
click at [281, 134] on link "Number 2" at bounding box center [278, 135] width 34 height 11
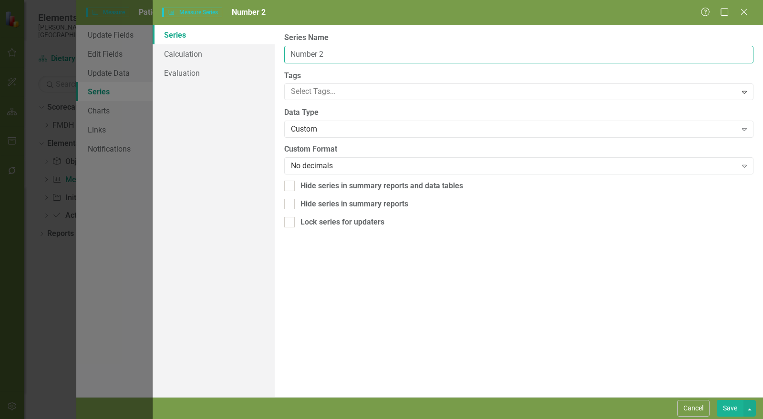
click at [305, 52] on input "Number 2" at bounding box center [518, 55] width 469 height 18
type input "Total Patient Trays"
click at [212, 55] on link "Calculation" at bounding box center [214, 53] width 122 height 19
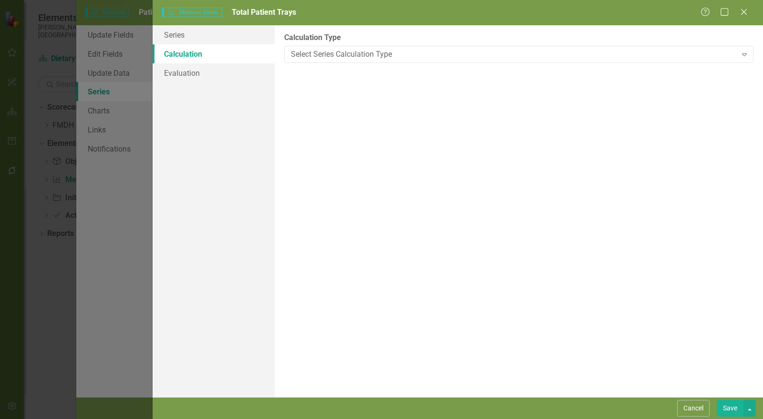
click at [718, 405] on button "Save" at bounding box center [730, 408] width 27 height 17
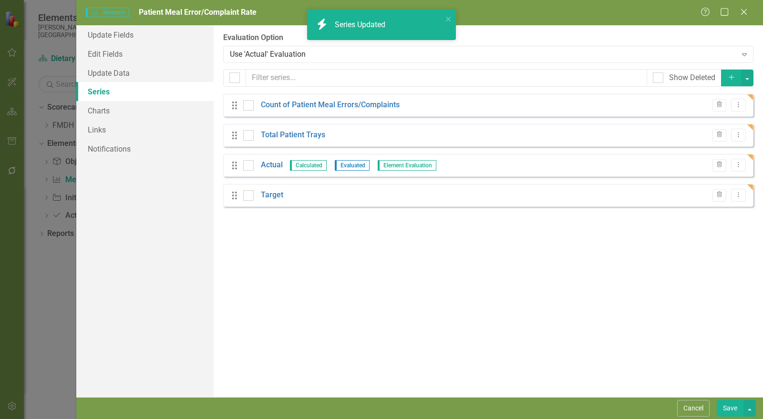
click at [272, 164] on link "Actual" at bounding box center [272, 165] width 22 height 11
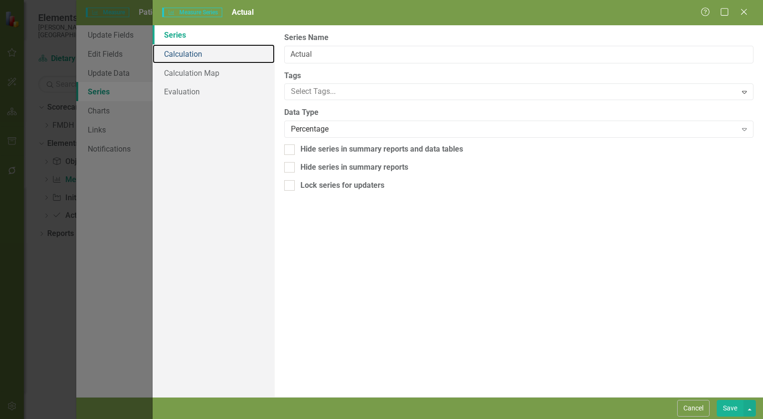
click at [197, 52] on link "Calculation" at bounding box center [214, 53] width 122 height 19
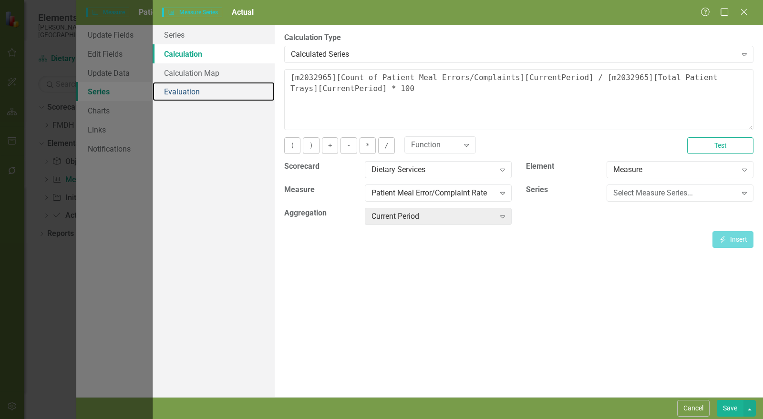
click at [206, 94] on link "Evaluation" at bounding box center [214, 91] width 122 height 19
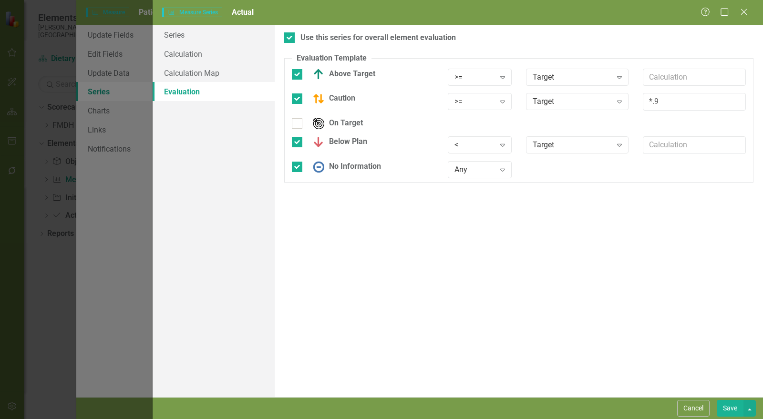
click at [472, 80] on div ">=" at bounding box center [475, 77] width 40 height 11
click at [475, 139] on div "<=" at bounding box center [487, 140] width 61 height 11
click at [473, 104] on div ">=" at bounding box center [475, 101] width 40 height 11
click at [476, 165] on div "<=" at bounding box center [487, 164] width 61 height 11
click at [475, 141] on div "<" at bounding box center [475, 145] width 40 height 11
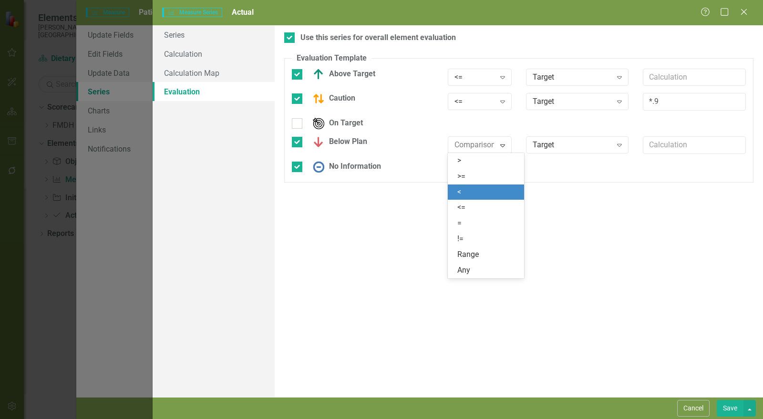
click at [476, 158] on div ">" at bounding box center [487, 160] width 61 height 11
click at [725, 413] on button "Save" at bounding box center [730, 408] width 27 height 17
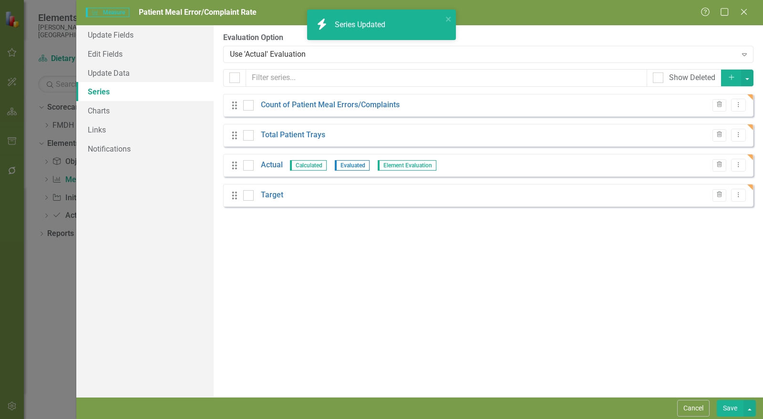
click at [272, 196] on link "Target" at bounding box center [272, 195] width 22 height 11
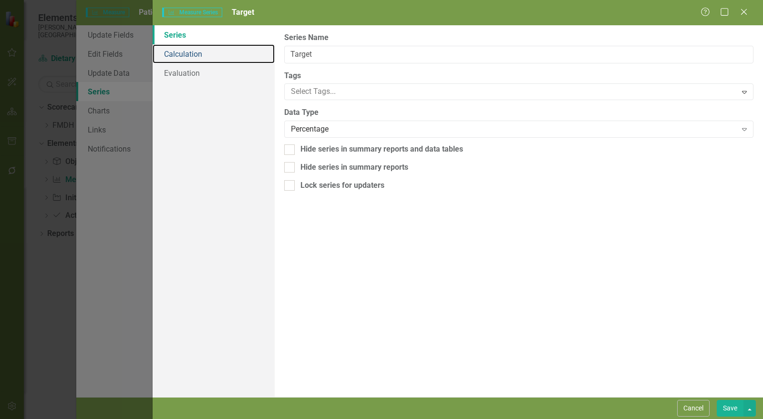
click at [204, 51] on link "Calculation" at bounding box center [214, 53] width 122 height 19
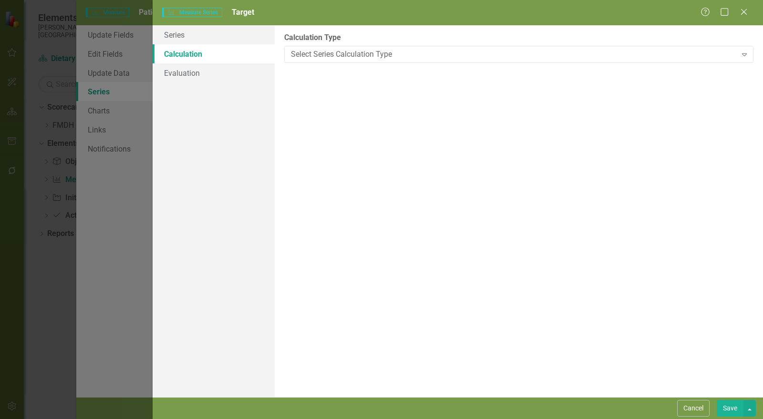
click at [353, 58] on div "Select Series Calculation Type" at bounding box center [514, 54] width 446 height 11
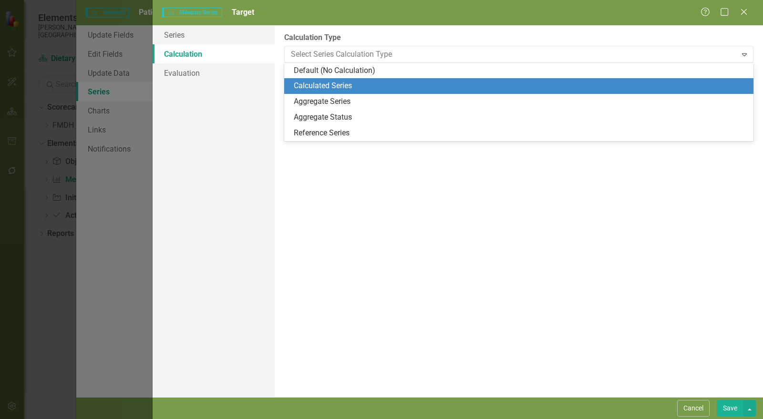
click at [347, 83] on div "Calculated Series" at bounding box center [521, 86] width 454 height 11
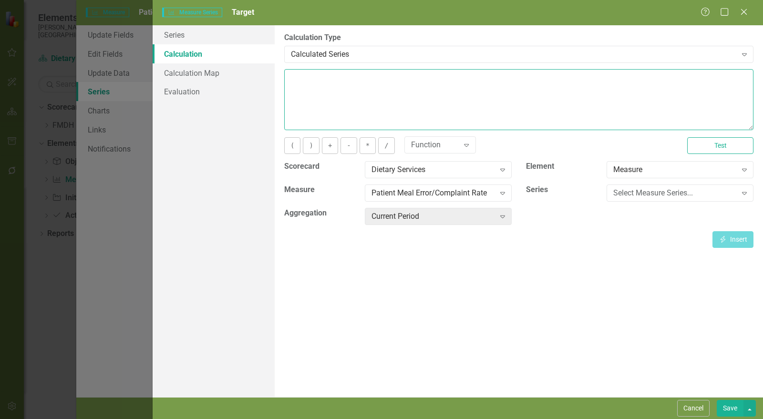
click at [345, 86] on textarea at bounding box center [518, 99] width 469 height 61
type textarea "3"
click at [728, 406] on button "Save" at bounding box center [730, 408] width 27 height 17
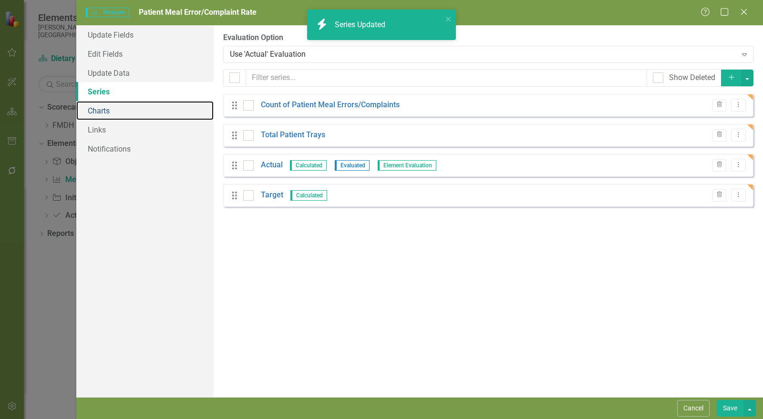
click at [107, 110] on link "Charts" at bounding box center [144, 110] width 137 height 19
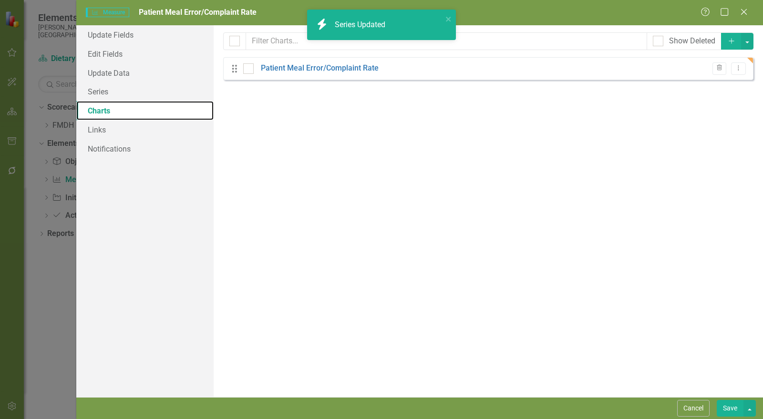
checkbox input "false"
click at [283, 70] on link "Patient Meal Error/Complaint Rate" at bounding box center [320, 68] width 118 height 11
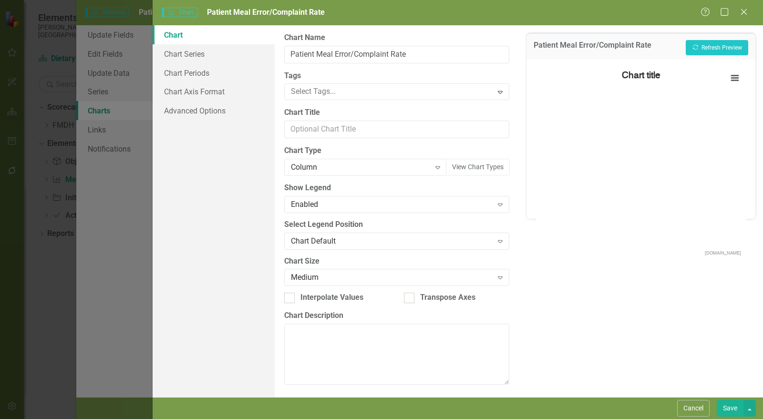
click at [313, 163] on div "Column" at bounding box center [360, 167] width 139 height 11
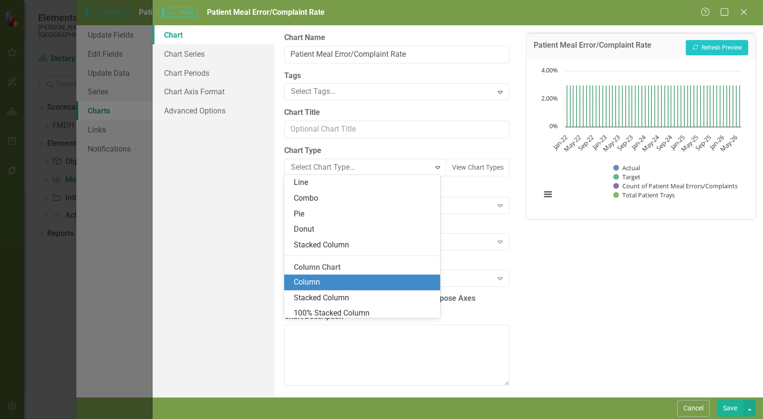
scroll to position [103, 0]
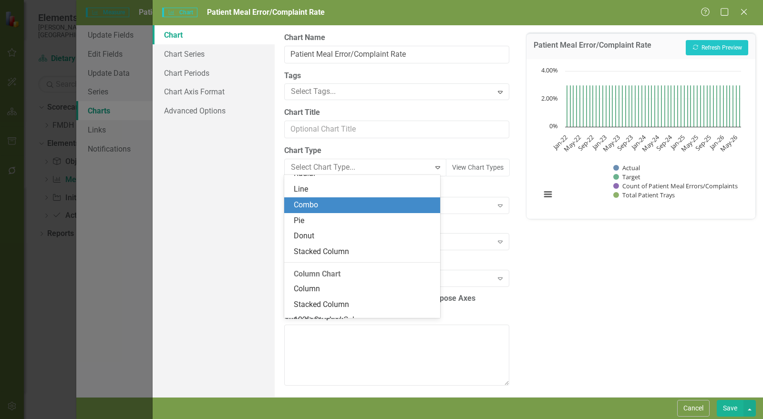
click at [311, 192] on div "Line" at bounding box center [364, 189] width 141 height 11
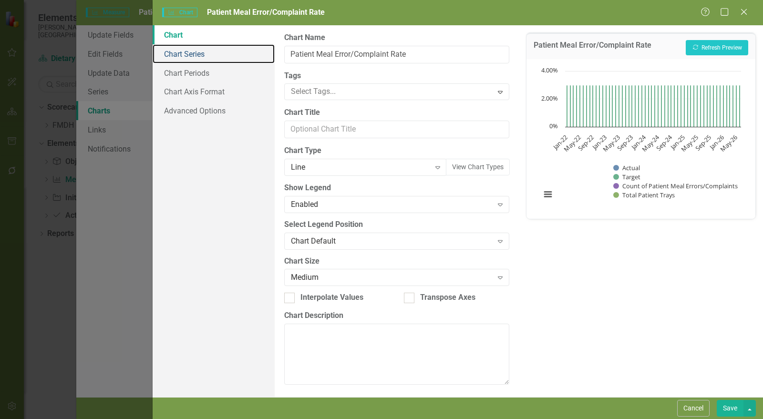
click at [207, 59] on link "Chart Series" at bounding box center [214, 53] width 122 height 19
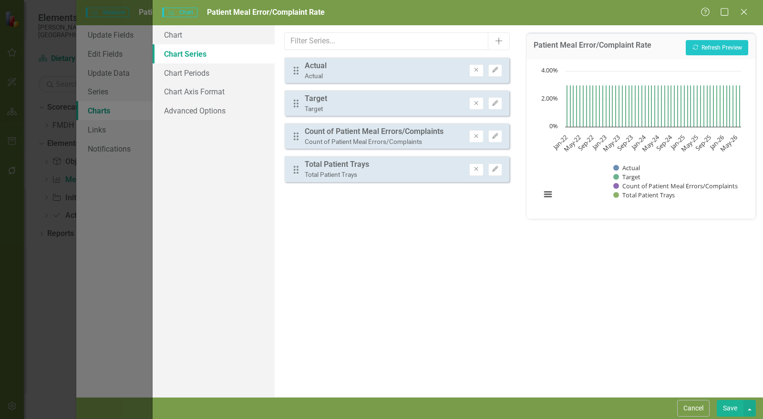
click at [476, 137] on icon "Remove" at bounding box center [476, 137] width 7 height 6
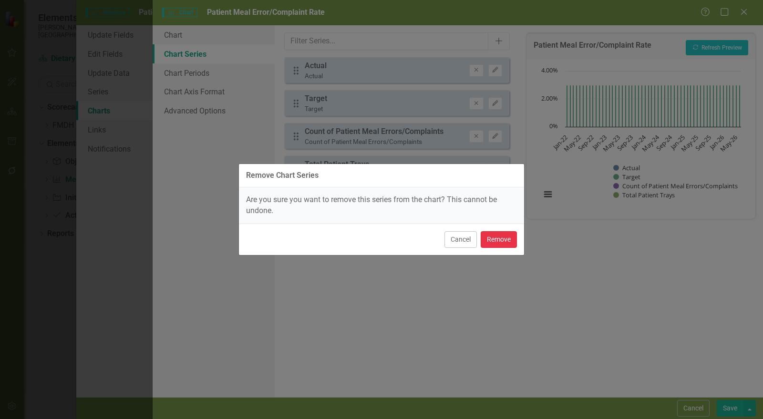
click at [501, 243] on button "Remove" at bounding box center [499, 239] width 36 height 17
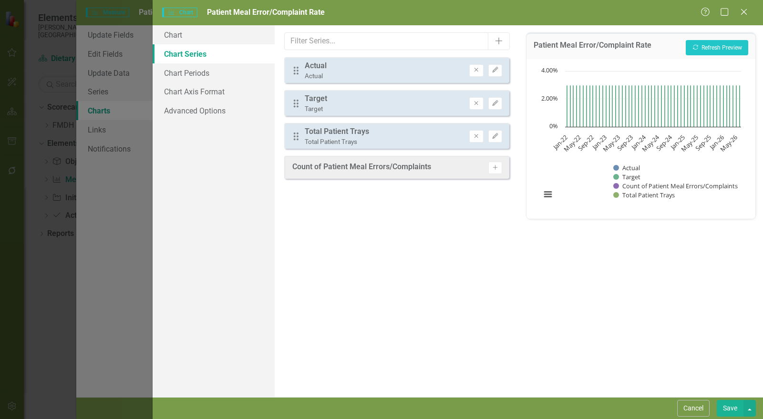
click at [476, 139] on button "Remove" at bounding box center [476, 136] width 14 height 12
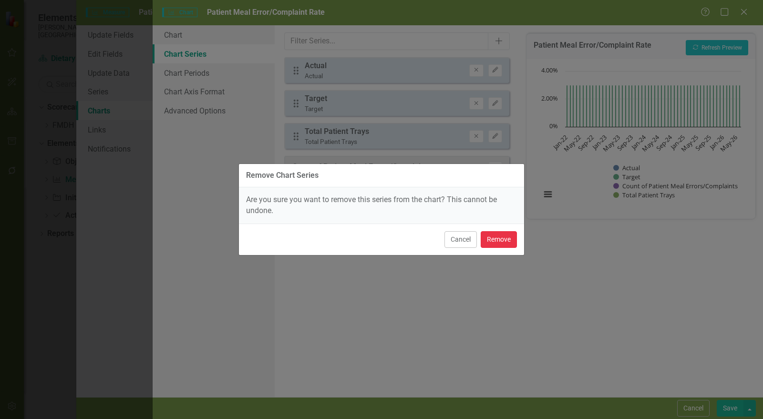
click at [501, 241] on button "Remove" at bounding box center [499, 239] width 36 height 17
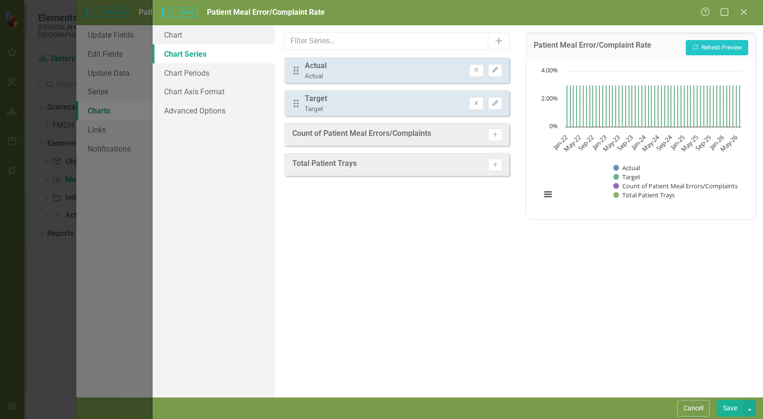
click at [497, 73] on button "Edit" at bounding box center [495, 70] width 14 height 12
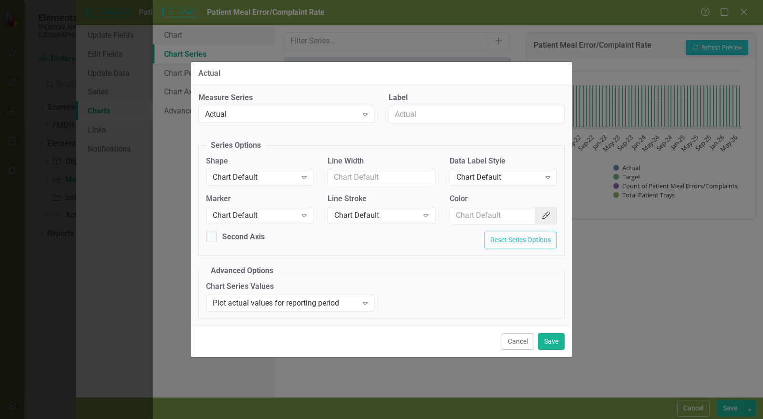
click at [278, 211] on div "Chart Default" at bounding box center [255, 215] width 84 height 11
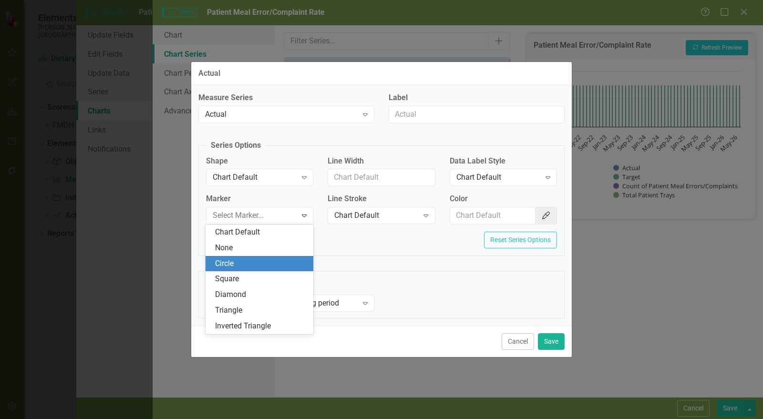
click at [262, 279] on div "Square" at bounding box center [261, 279] width 93 height 11
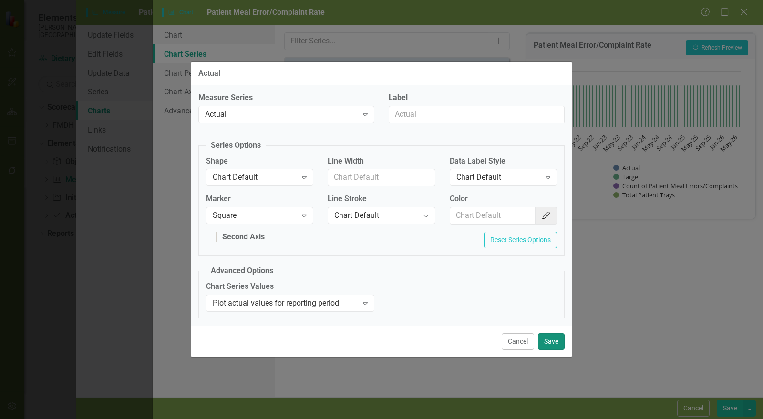
click at [544, 333] on button "Save" at bounding box center [551, 341] width 27 height 17
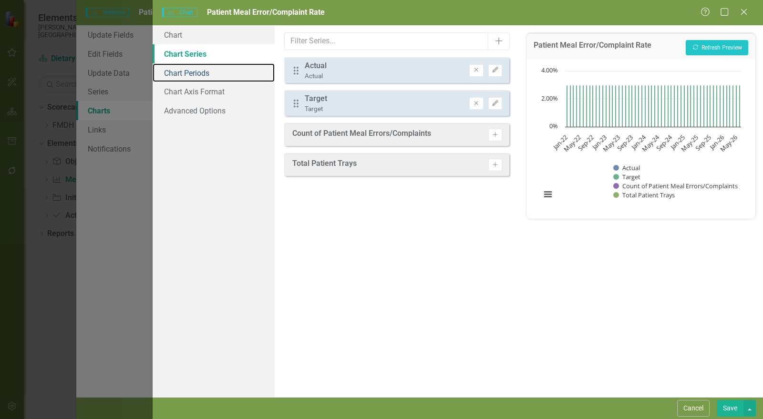
click at [199, 74] on link "Chart Periods" at bounding box center [214, 72] width 122 height 19
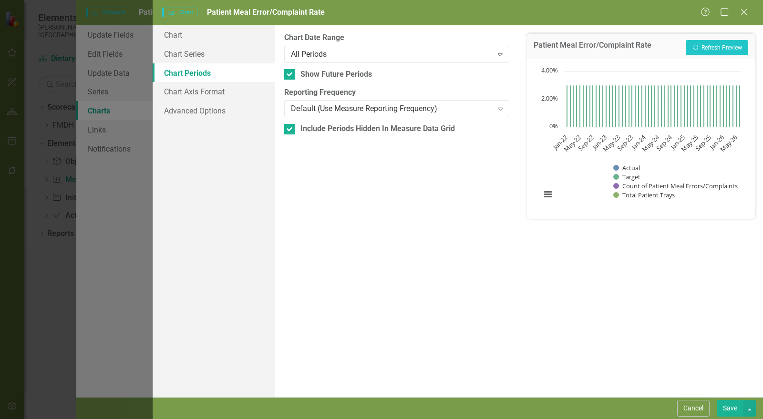
drag, startPoint x: 312, startPoint y: 72, endPoint x: 313, endPoint y: 84, distance: 12.4
click at [312, 73] on div "Show Future Periods" at bounding box center [336, 74] width 72 height 11
click at [290, 73] on input "Show Future Periods" at bounding box center [287, 72] width 6 height 6
checkbox input "false"
click at [309, 132] on div "Include Periods Hidden In Measure Data Grid" at bounding box center [377, 129] width 155 height 11
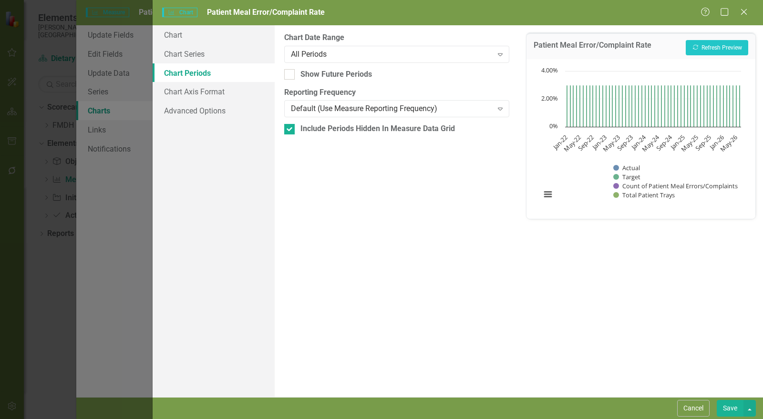
click at [290, 130] on input "Include Periods Hidden In Measure Data Grid" at bounding box center [287, 127] width 6 height 6
checkbox input "false"
click at [735, 411] on button "Save" at bounding box center [730, 408] width 27 height 17
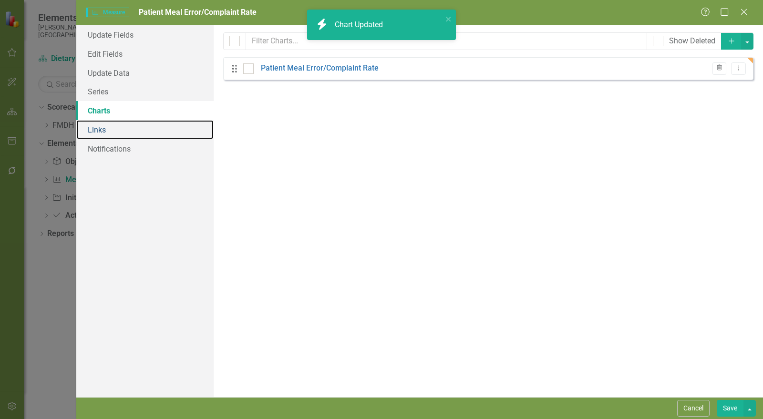
drag, startPoint x: 101, startPoint y: 133, endPoint x: 107, endPoint y: 134, distance: 6.8
click at [100, 132] on link "Links" at bounding box center [144, 129] width 137 height 19
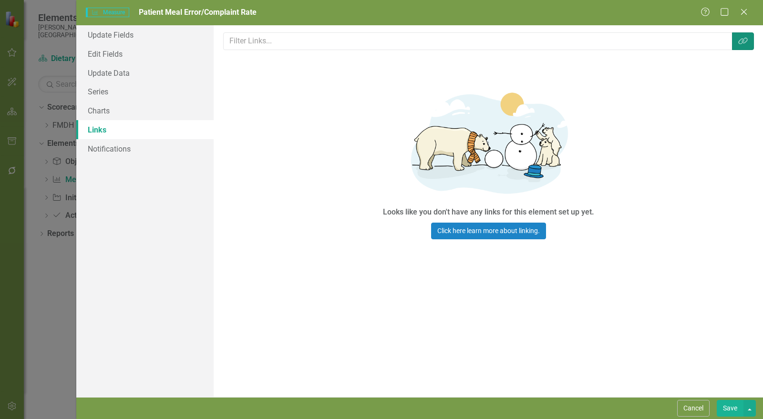
click at [743, 45] on button "Link Tag" at bounding box center [743, 41] width 22 height 18
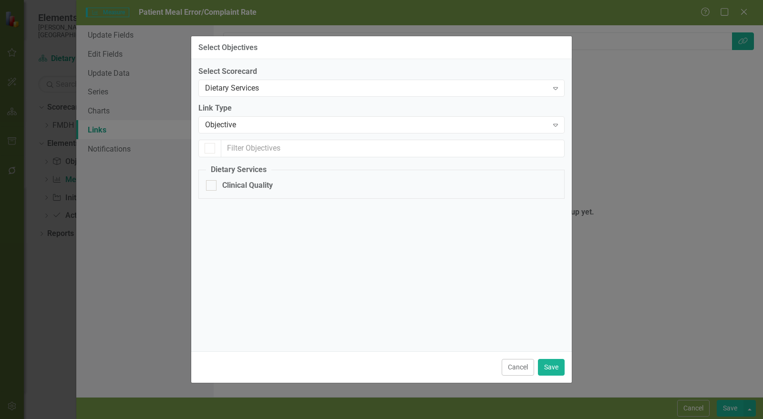
checkbox input "false"
click at [261, 189] on div "Clinical Quality" at bounding box center [247, 185] width 51 height 11
click at [212, 186] on input "Clinical Quality" at bounding box center [209, 183] width 6 height 6
checkbox input "true"
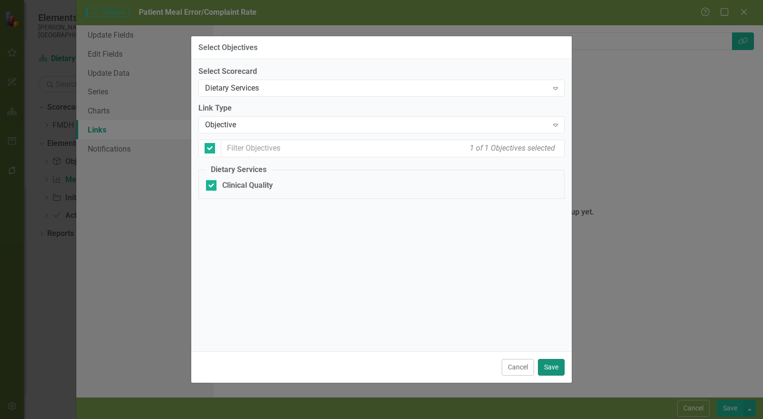
click at [557, 369] on button "Save" at bounding box center [551, 367] width 27 height 17
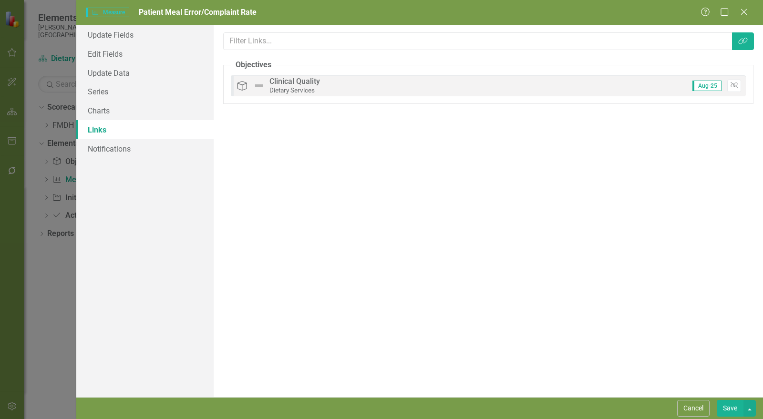
click at [728, 407] on button "Save" at bounding box center [730, 408] width 27 height 17
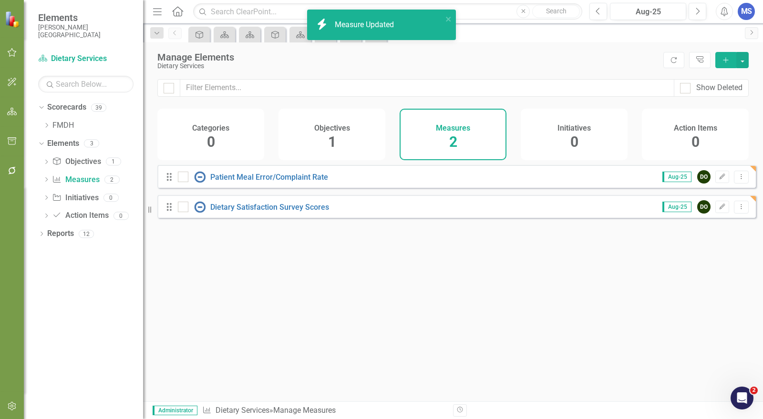
click at [738, 180] on icon "Dropdown Menu" at bounding box center [741, 177] width 8 height 6
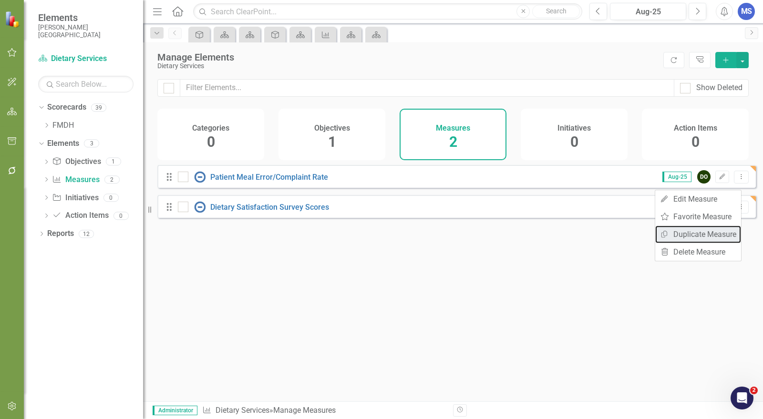
click at [713, 230] on link "Copy Duplicate Measure" at bounding box center [698, 235] width 86 height 18
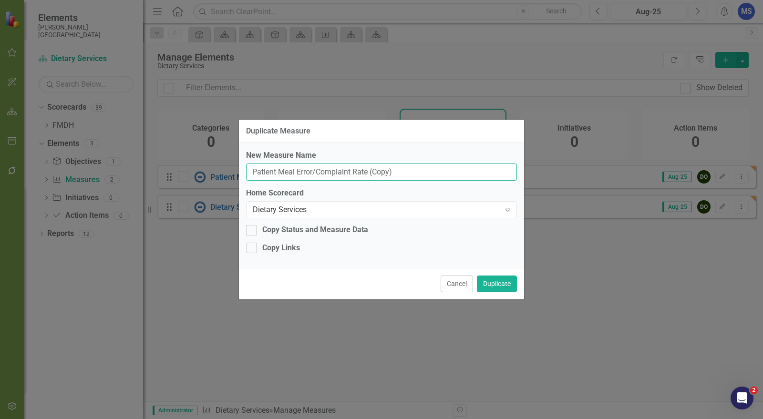
click at [358, 171] on input "Patient Meal Error/Complaint Rate (Copy)" at bounding box center [381, 173] width 271 height 18
type input "Food Safety Fallouts"
click at [275, 252] on div "Copy Links" at bounding box center [281, 248] width 38 height 11
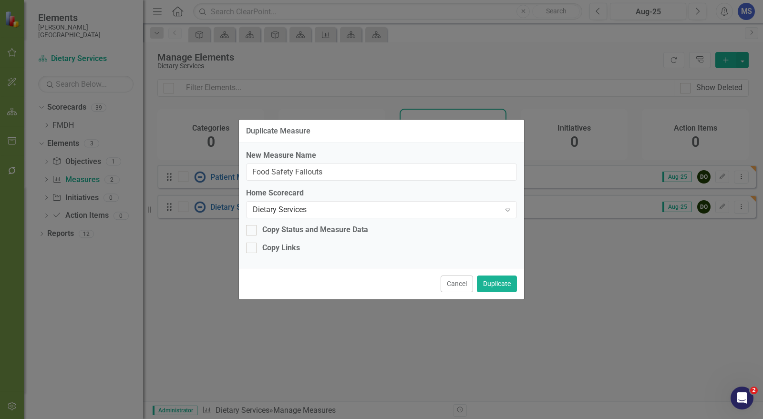
click at [252, 249] on input "Copy Links" at bounding box center [249, 246] width 6 height 6
checkbox input "true"
click at [511, 279] on button "Duplicate" at bounding box center [497, 284] width 40 height 17
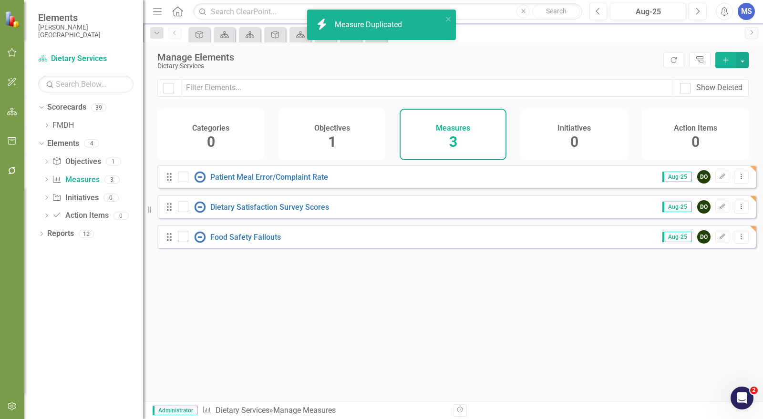
click at [719, 240] on icon "Edit" at bounding box center [722, 237] width 7 height 6
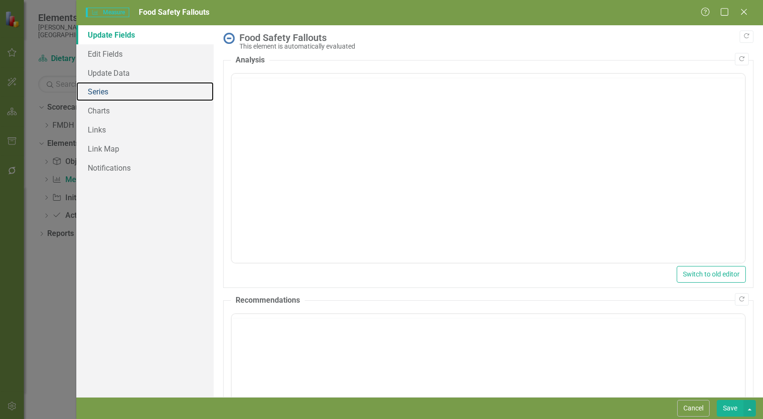
click at [120, 96] on link "Series" at bounding box center [144, 91] width 137 height 19
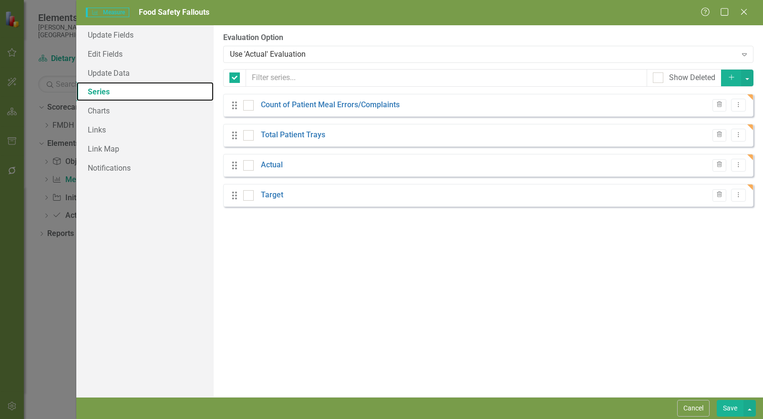
checkbox input "false"
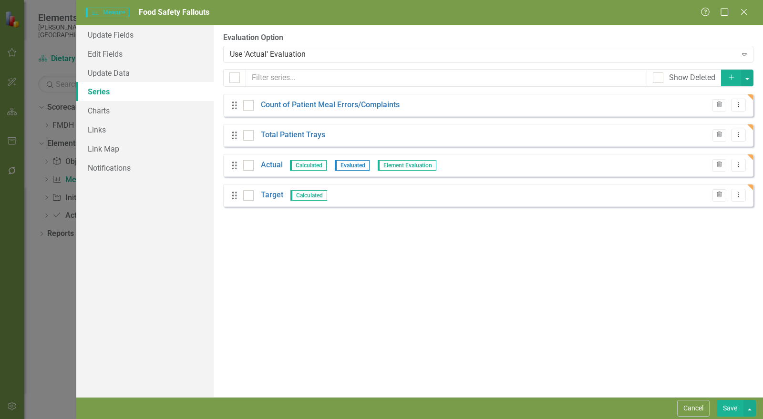
click at [719, 107] on icon "button" at bounding box center [719, 105] width 5 height 6
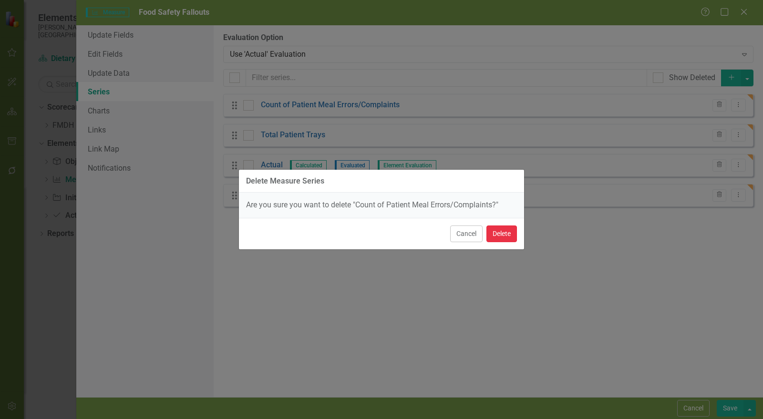
click at [501, 238] on button "Delete" at bounding box center [501, 234] width 31 height 17
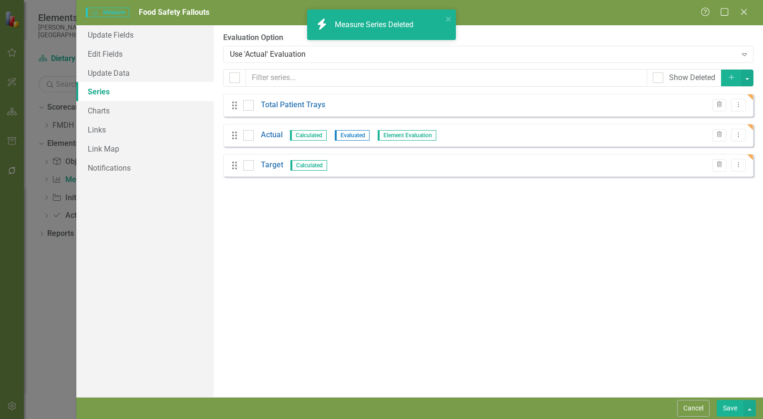
click at [722, 103] on icon "button" at bounding box center [719, 105] width 5 height 6
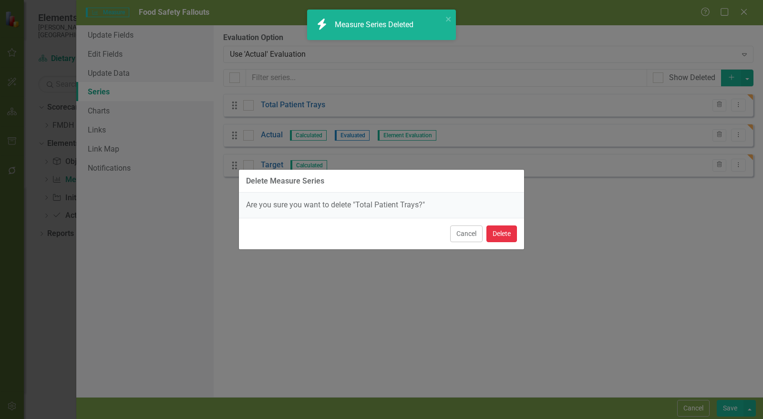
click at [495, 233] on button "Delete" at bounding box center [501, 234] width 31 height 17
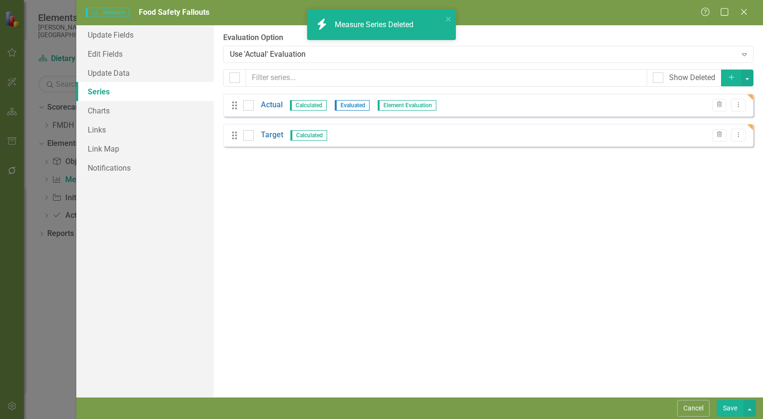
click at [267, 135] on link "Target" at bounding box center [272, 135] width 22 height 11
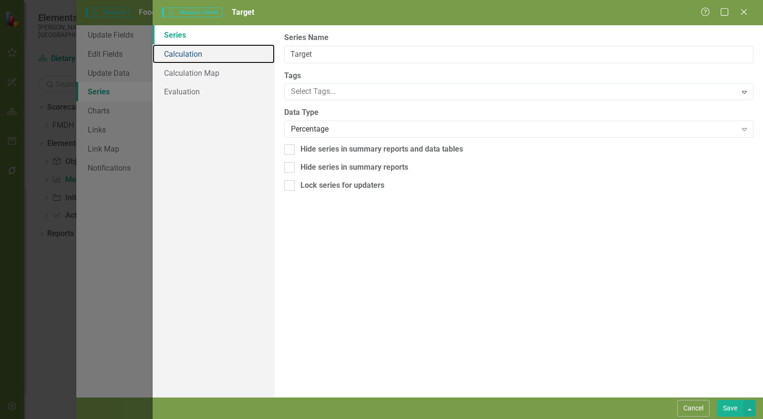
click at [180, 55] on link "Calculation" at bounding box center [214, 53] width 122 height 19
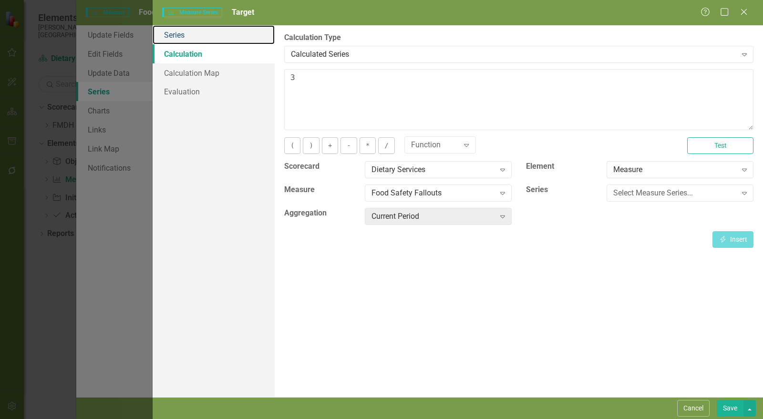
click at [196, 37] on link "Series" at bounding box center [214, 34] width 122 height 19
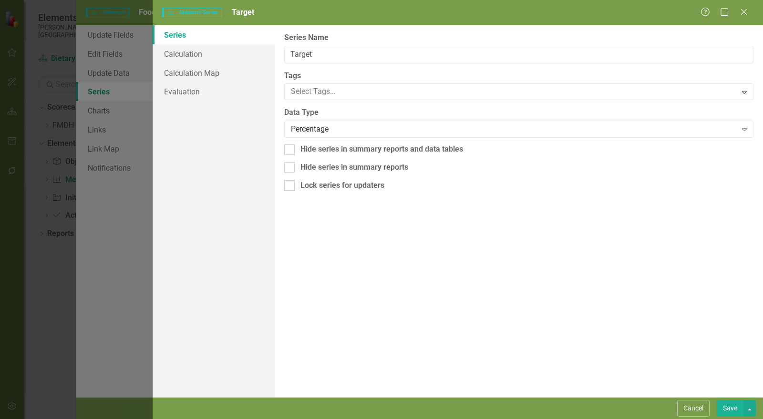
click at [343, 127] on div "Percentage" at bounding box center [514, 129] width 446 height 11
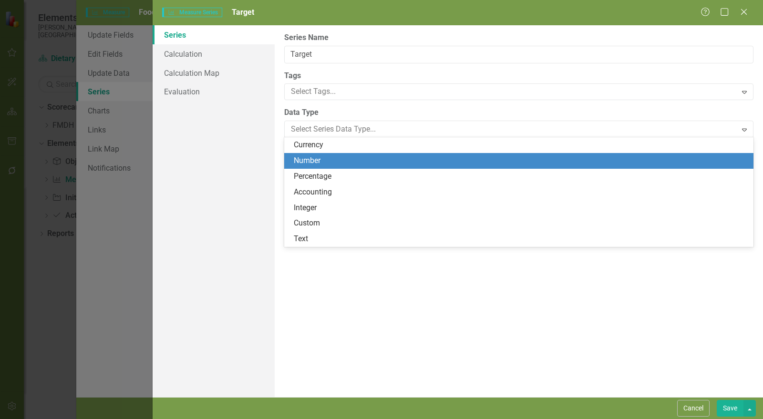
drag, startPoint x: 334, startPoint y: 157, endPoint x: 322, endPoint y: 145, distance: 17.2
click at [334, 157] on div "Number" at bounding box center [521, 160] width 454 height 11
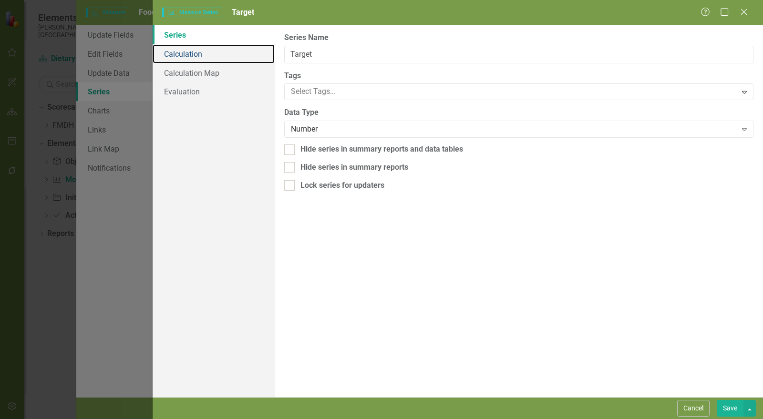
click at [202, 52] on link "Calculation" at bounding box center [214, 53] width 122 height 19
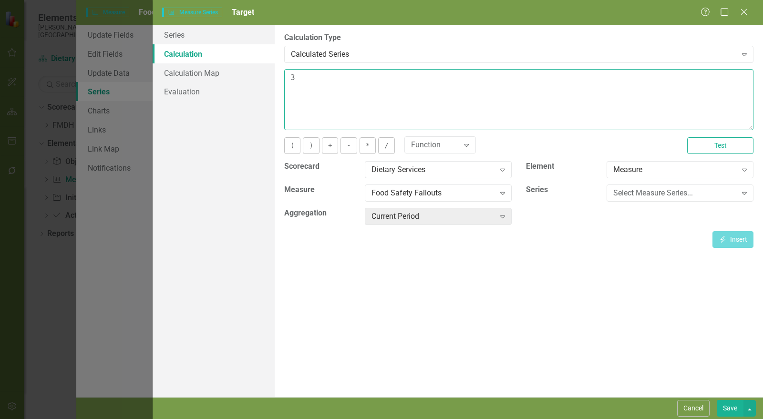
drag, startPoint x: 335, startPoint y: 81, endPoint x: 257, endPoint y: 74, distance: 78.5
click at [257, 74] on div "Series Calculation Calculation Map Evaluation From this page, you can edit the …" at bounding box center [458, 211] width 610 height 372
type textarea "5"
click at [731, 403] on button "Save" at bounding box center [730, 408] width 27 height 17
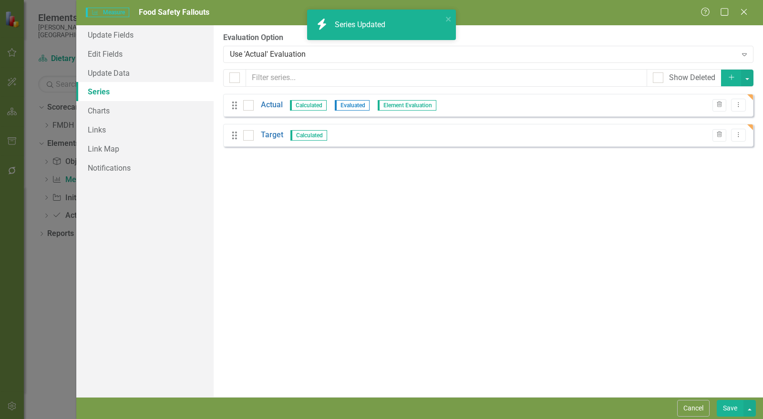
click at [271, 105] on link "Actual" at bounding box center [272, 105] width 22 height 11
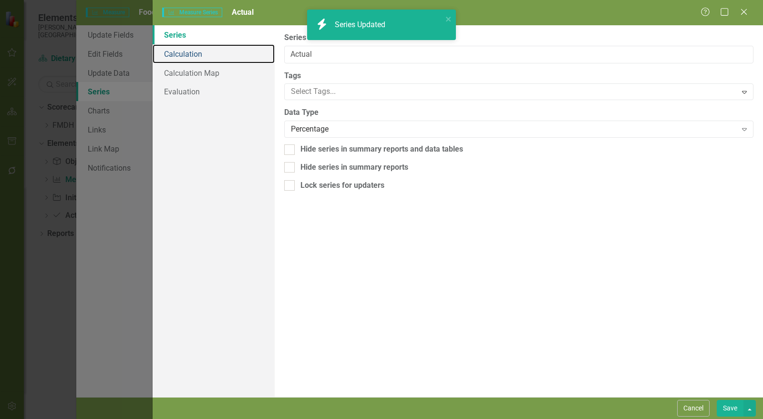
click at [186, 53] on link "Calculation" at bounding box center [214, 53] width 122 height 19
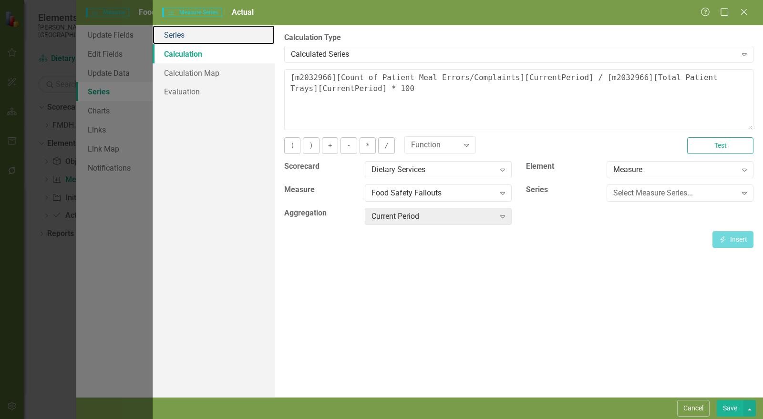
click at [187, 36] on link "Series" at bounding box center [214, 34] width 122 height 19
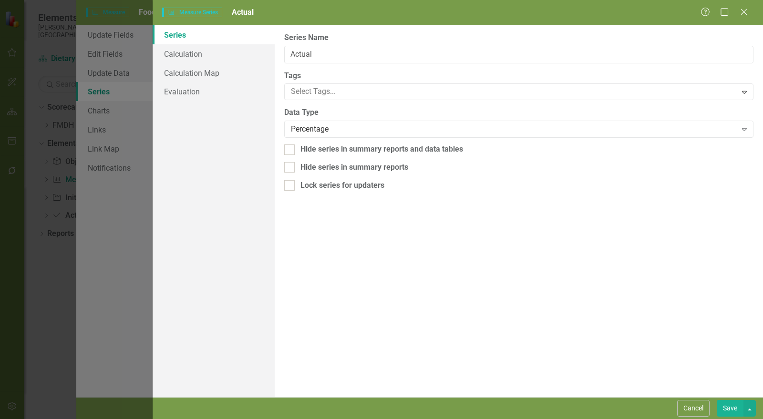
click at [348, 132] on div "Percentage" at bounding box center [514, 129] width 446 height 11
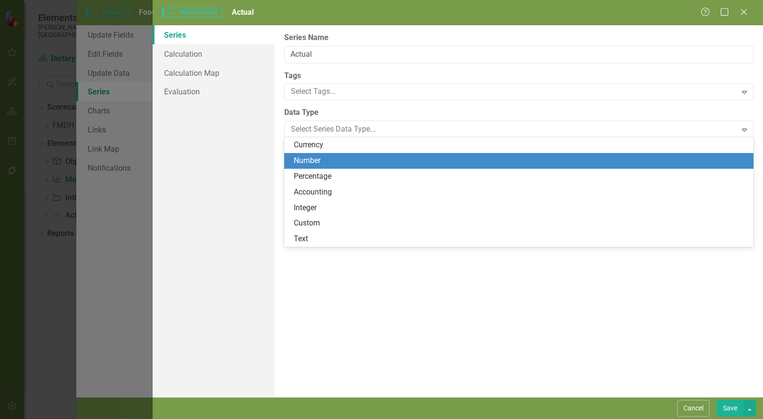
click at [341, 157] on div "Number" at bounding box center [521, 160] width 454 height 11
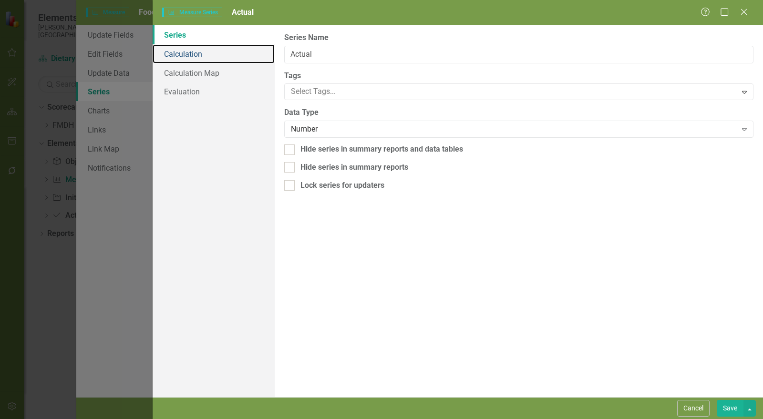
click at [202, 54] on link "Calculation" at bounding box center [214, 53] width 122 height 19
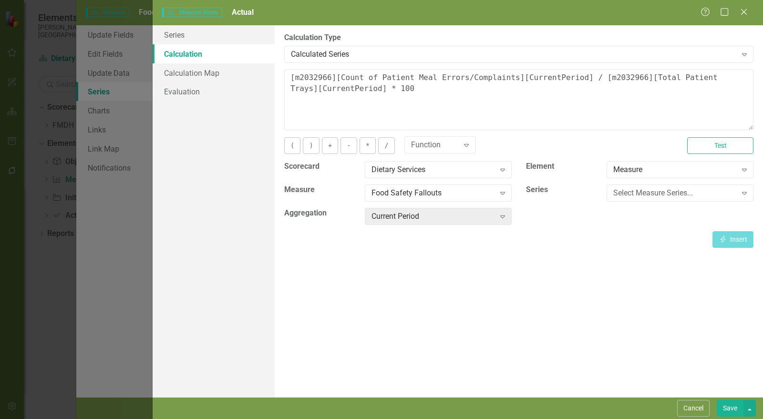
click at [354, 56] on div "Calculated Series" at bounding box center [514, 54] width 446 height 11
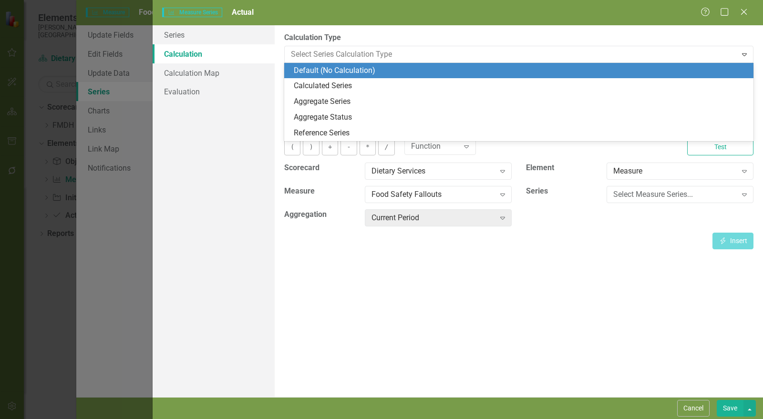
click at [351, 71] on div "Default (No Calculation)" at bounding box center [521, 70] width 454 height 11
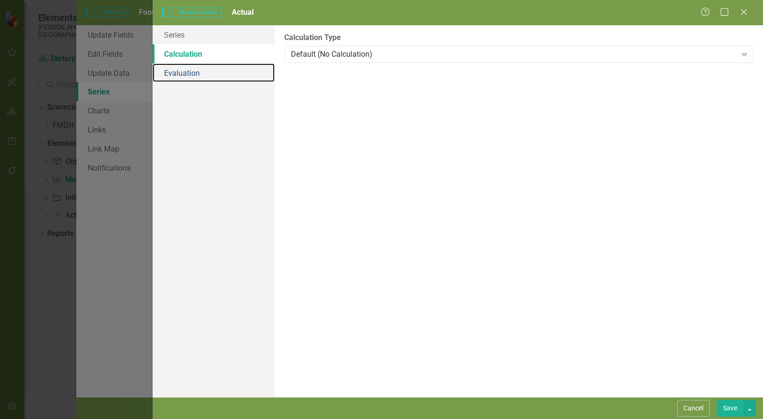
click at [194, 78] on link "Evaluation" at bounding box center [214, 72] width 122 height 19
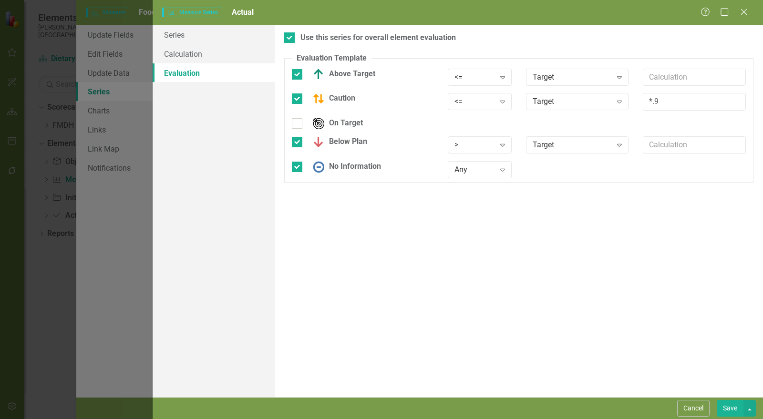
click at [732, 406] on button "Save" at bounding box center [730, 408] width 27 height 17
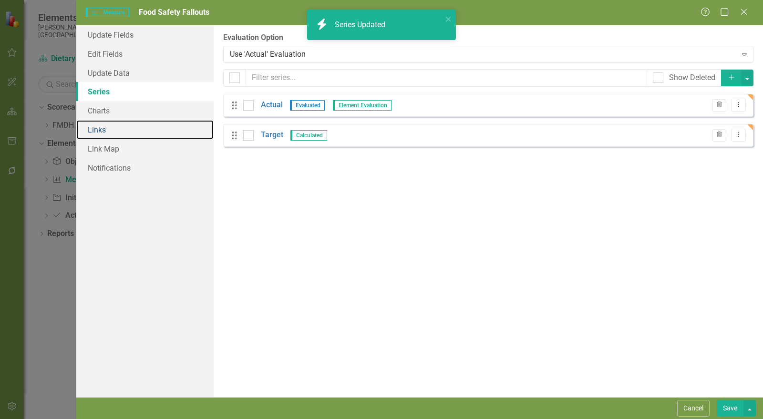
click at [109, 131] on link "Links" at bounding box center [144, 129] width 137 height 19
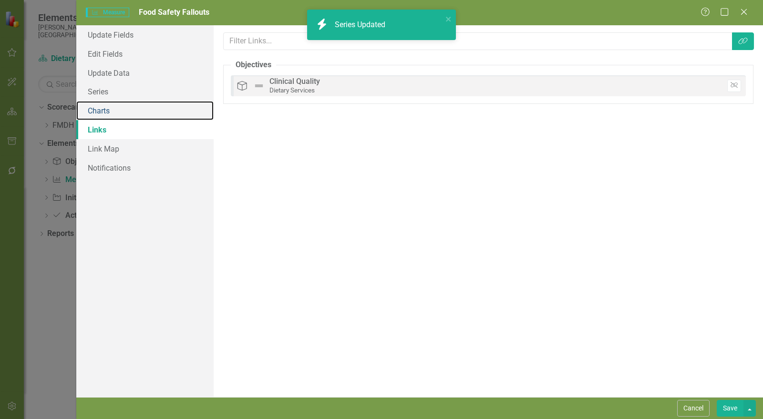
click at [107, 107] on link "Charts" at bounding box center [144, 110] width 137 height 19
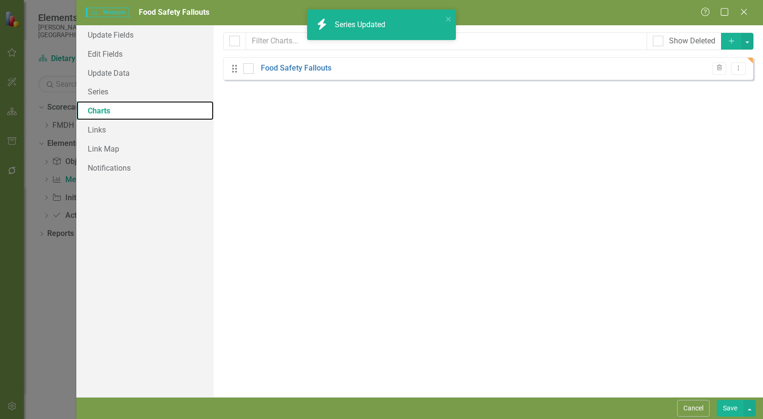
checkbox input "false"
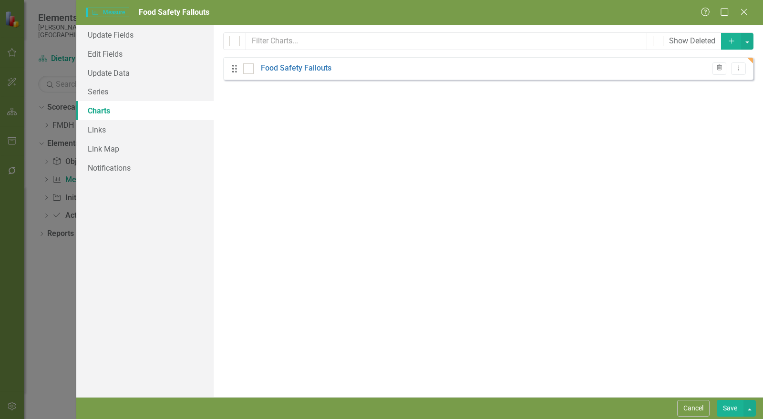
click at [301, 67] on link "Food Safety Fallouts" at bounding box center [296, 68] width 71 height 11
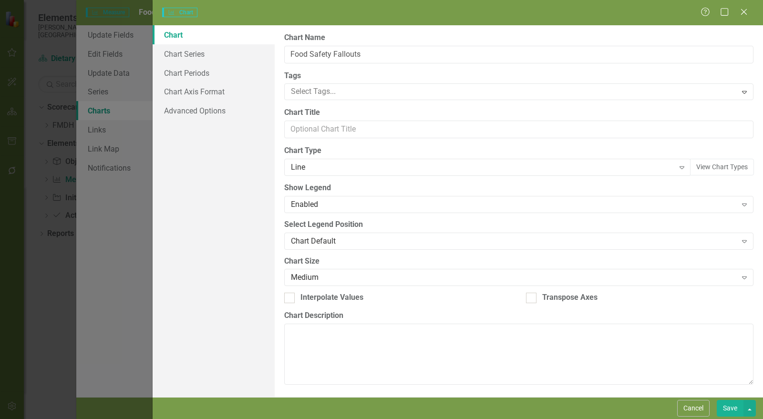
type input "Food Safety Fallouts"
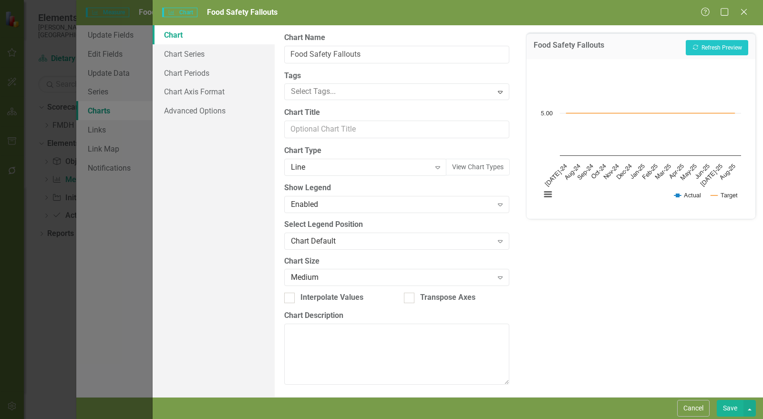
click at [731, 405] on button "Save" at bounding box center [730, 408] width 27 height 17
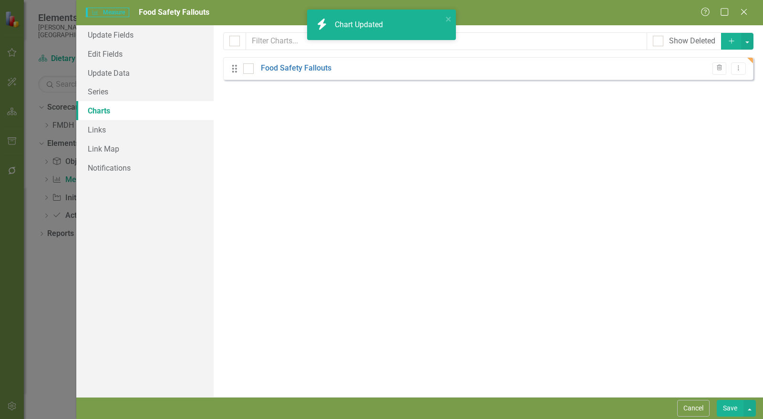
click at [731, 406] on button "Save" at bounding box center [730, 408] width 27 height 17
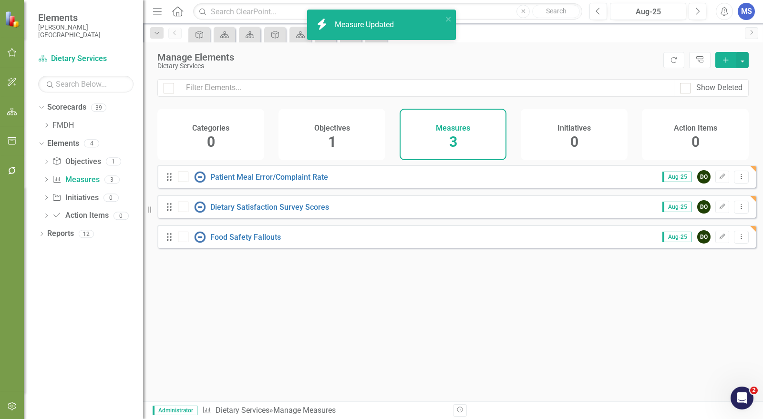
click at [337, 128] on h4 "Objectives" at bounding box center [332, 128] width 36 height 9
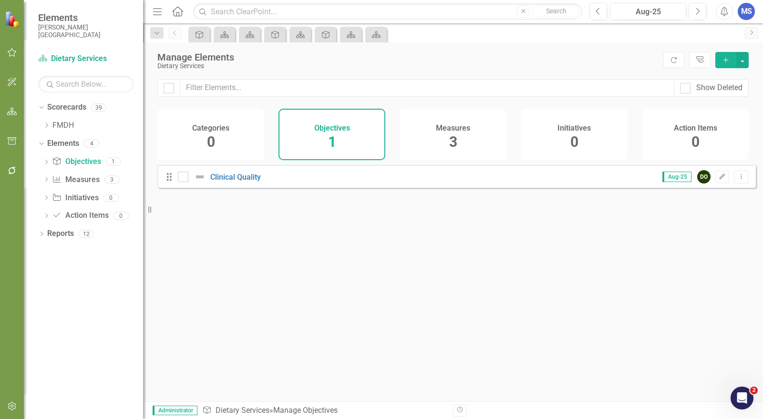
click at [719, 180] on icon "Edit" at bounding box center [722, 177] width 7 height 6
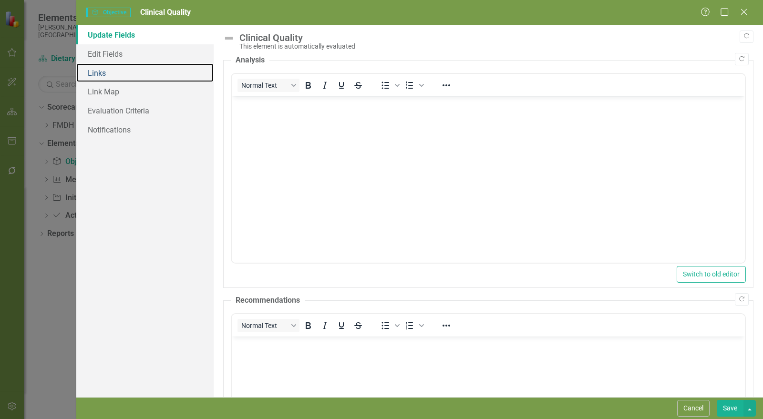
click at [106, 75] on link "Links" at bounding box center [144, 72] width 137 height 19
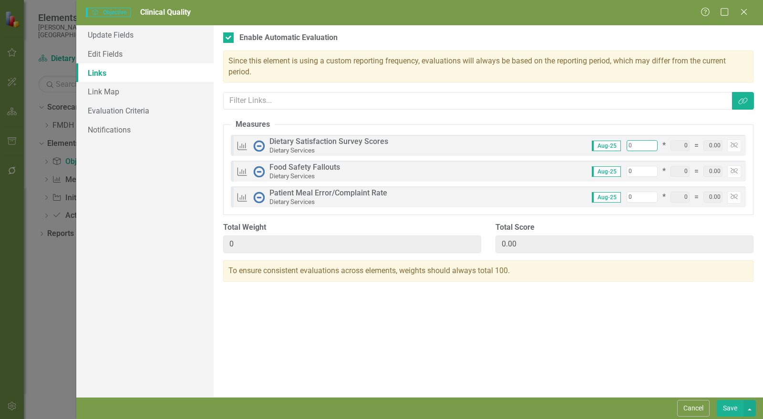
drag, startPoint x: 639, startPoint y: 145, endPoint x: 621, endPoint y: 149, distance: 18.4
click at [623, 148] on div "Aug-25 0 * 0 = 0.00 Unlink" at bounding box center [663, 146] width 156 height 12
type input "3"
type input "33"
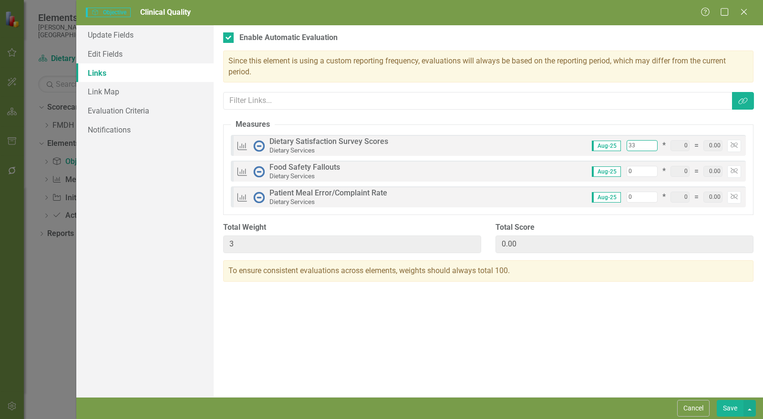
type input "33"
click at [626, 170] on div "Aug-25 0 * 0 = 0.00 Unlink" at bounding box center [663, 171] width 156 height 12
type input "3"
type input "36"
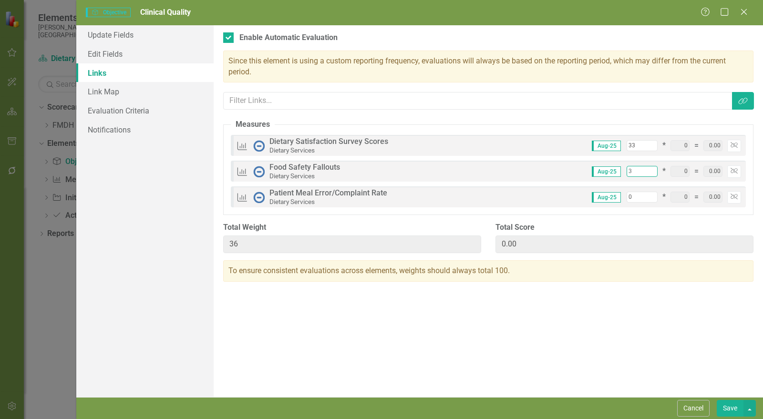
type input "33"
type input "66"
type input "33"
drag, startPoint x: 637, startPoint y: 197, endPoint x: 627, endPoint y: 197, distance: 10.0
click at [627, 197] on input "0" at bounding box center [642, 197] width 31 height 11
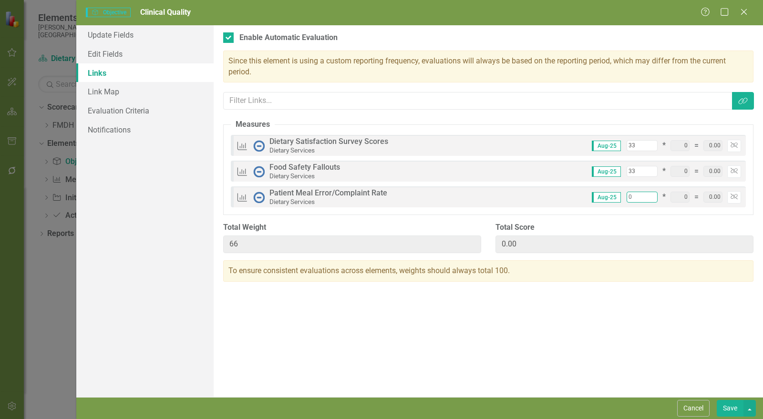
type input "3"
type input "69"
type input "33"
type input "99"
type input "33"
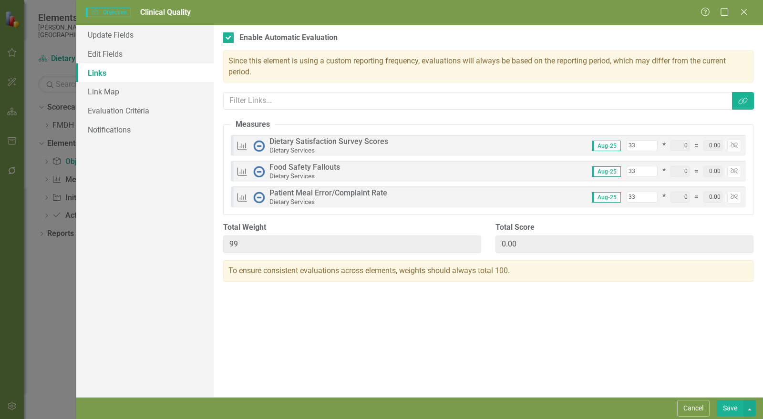
click at [663, 343] on div "Objectives are unique in ClearPoint as they can be evaluated based on the statu…" at bounding box center [488, 211] width 549 height 372
click at [131, 112] on link "Evaluation Criteria" at bounding box center [144, 110] width 137 height 19
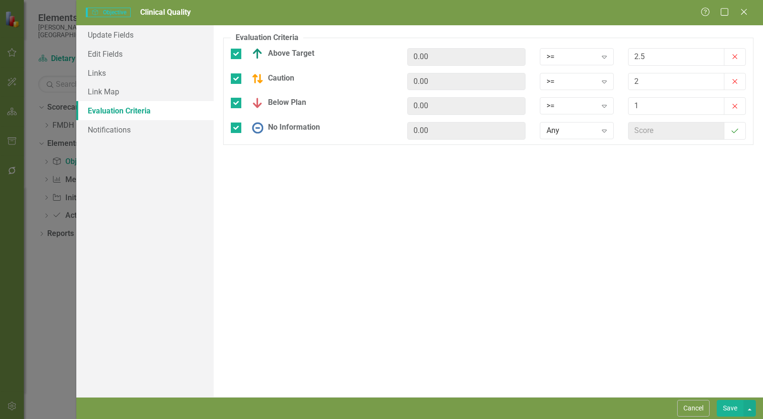
click at [733, 412] on button "Save" at bounding box center [730, 408] width 27 height 17
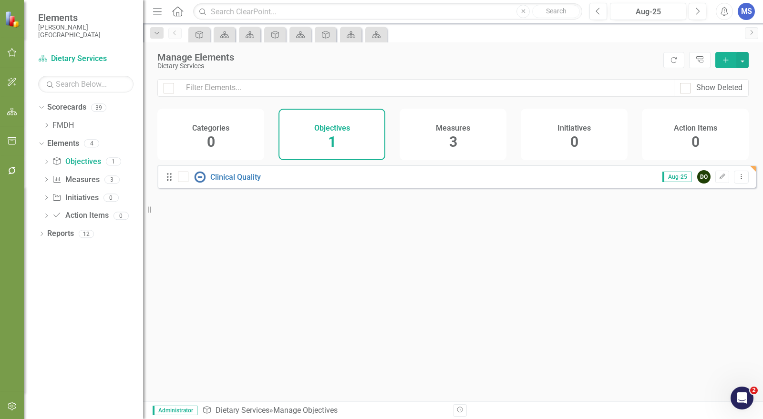
click at [155, 33] on icon "Dropdown" at bounding box center [157, 33] width 9 height 7
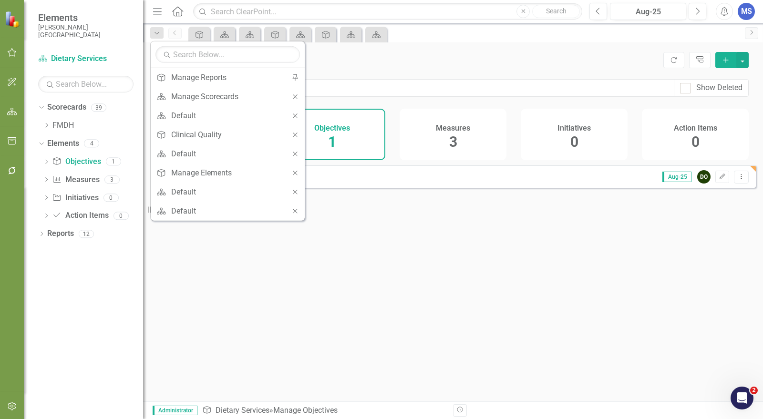
click at [296, 209] on icon at bounding box center [295, 211] width 4 height 4
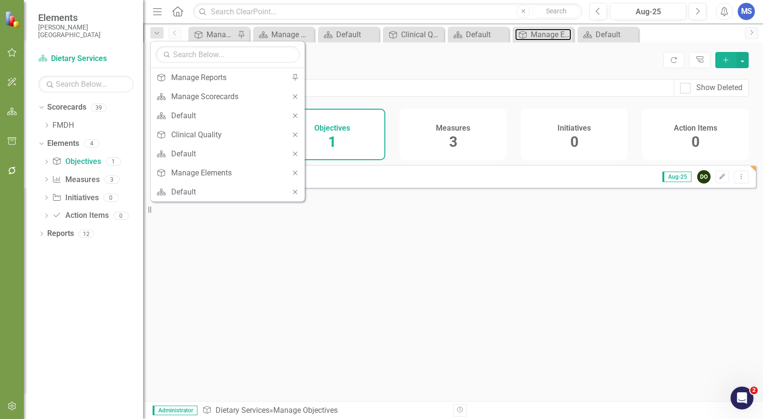
click at [544, 39] on div "Manage Elements" at bounding box center [551, 35] width 41 height 12
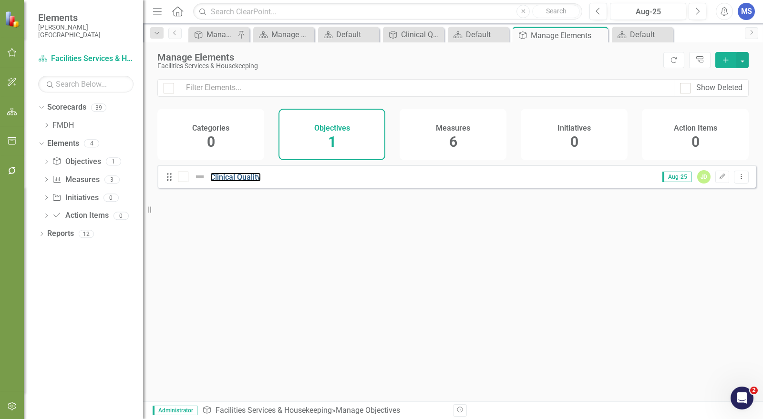
click at [210, 182] on link "Clinical Quality" at bounding box center [235, 177] width 51 height 9
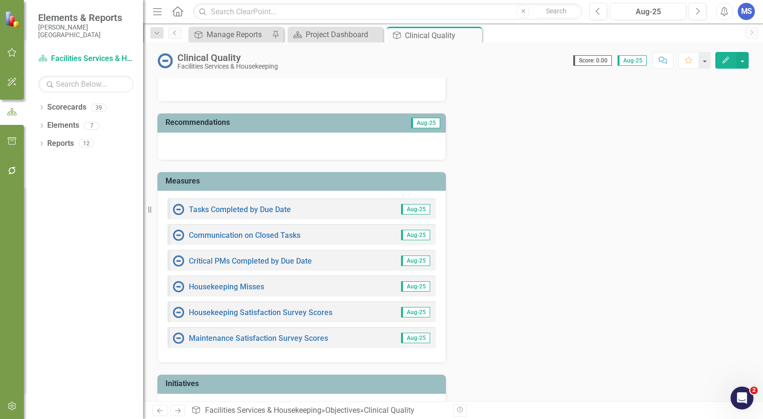
scroll to position [113, 0]
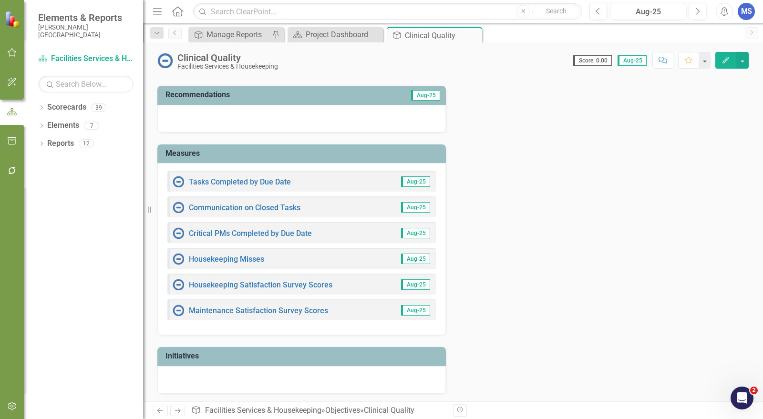
click at [0, 0] on icon "Close" at bounding box center [0, 0] width 0 height 0
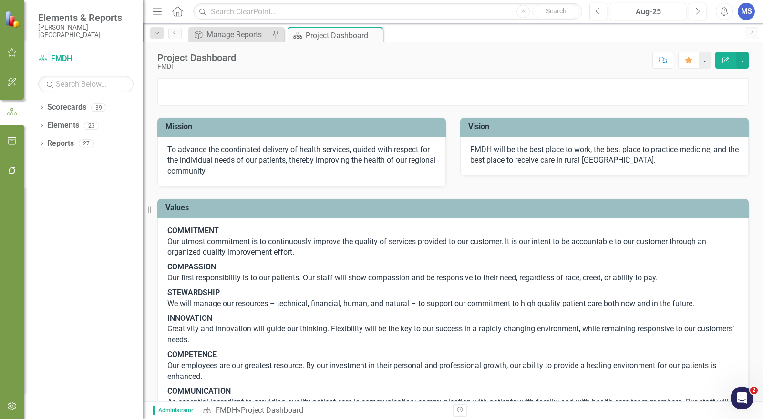
click at [158, 30] on icon "Dropdown" at bounding box center [157, 33] width 9 height 7
drag, startPoint x: 41, startPoint y: 104, endPoint x: 41, endPoint y: 112, distance: 7.7
click at [41, 105] on div "Dropdown" at bounding box center [41, 109] width 7 height 8
click at [36, 126] on icon "Dropdown" at bounding box center [32, 126] width 7 height 6
click at [13, 174] on icon "button" at bounding box center [12, 171] width 8 height 8
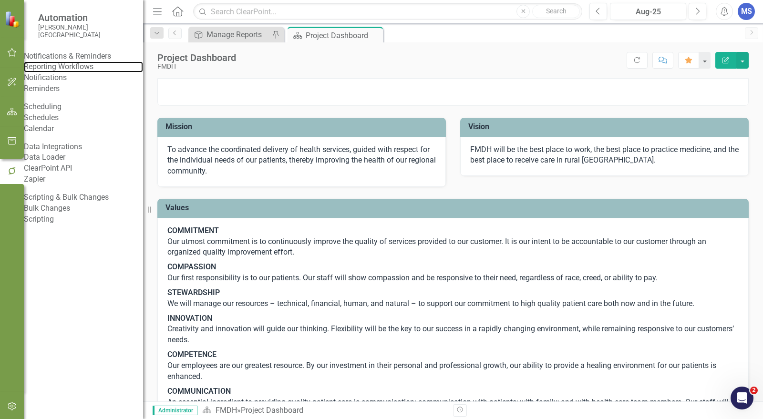
click at [81, 72] on link "Reporting Workflows" at bounding box center [83, 67] width 119 height 11
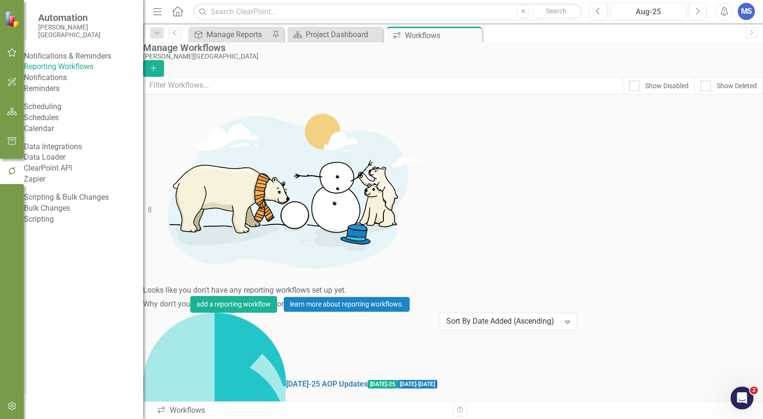
click at [158, 65] on icon "Add" at bounding box center [153, 68] width 9 height 7
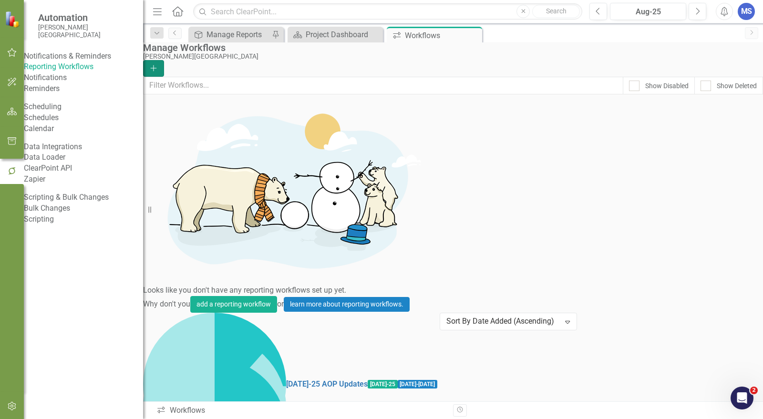
click at [158, 65] on icon "Add" at bounding box center [153, 68] width 9 height 7
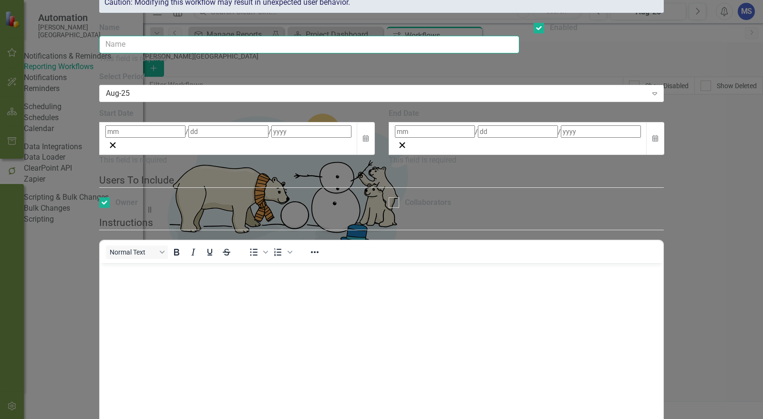
click at [258, 53] on input "Name" at bounding box center [309, 45] width 420 height 18
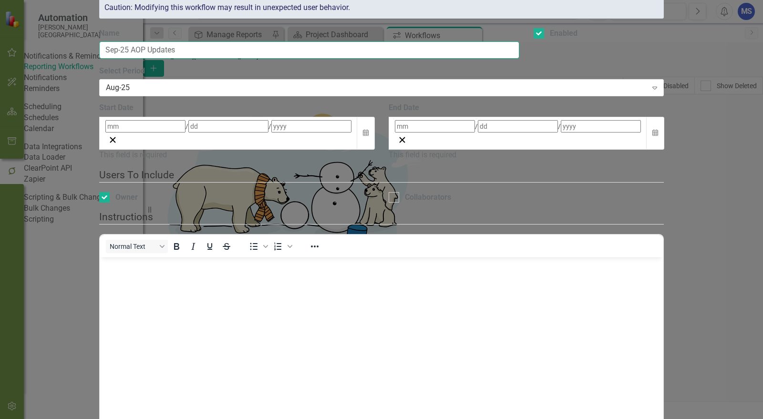
type input "Sep-25 AOP Updates"
click at [369, 136] on icon "button" at bounding box center [366, 133] width 6 height 7
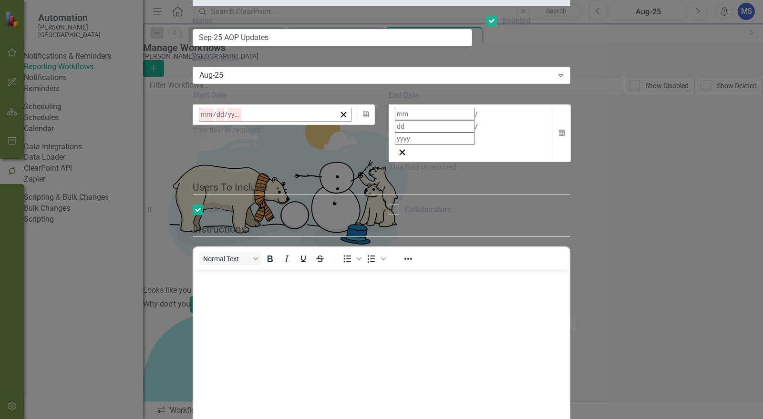
click at [336, 234] on button "26" at bounding box center [324, 225] width 24 height 17
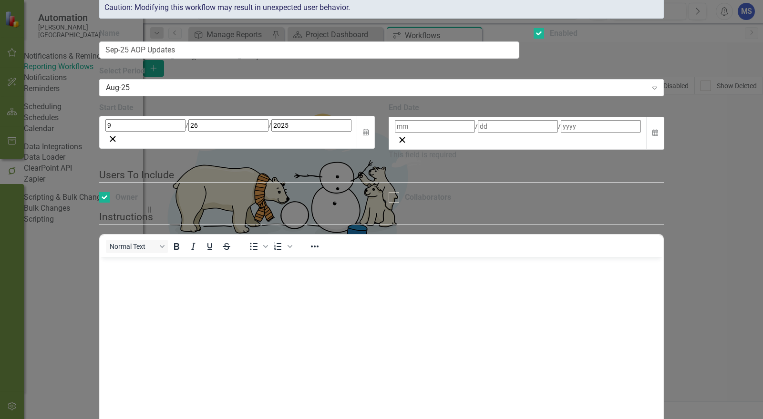
click at [658, 136] on icon "button" at bounding box center [655, 133] width 6 height 7
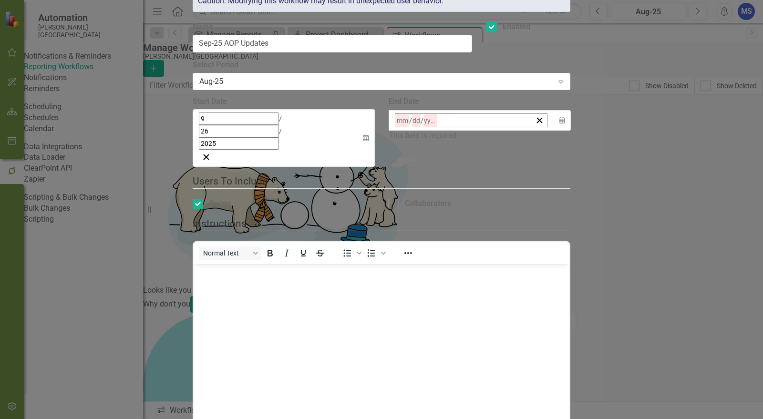
click at [556, 152] on button "»" at bounding box center [545, 141] width 21 height 21
click at [535, 152] on button "›" at bounding box center [524, 141] width 21 height 21
click at [522, 201] on abbr "9" at bounding box center [520, 197] width 4 height 8
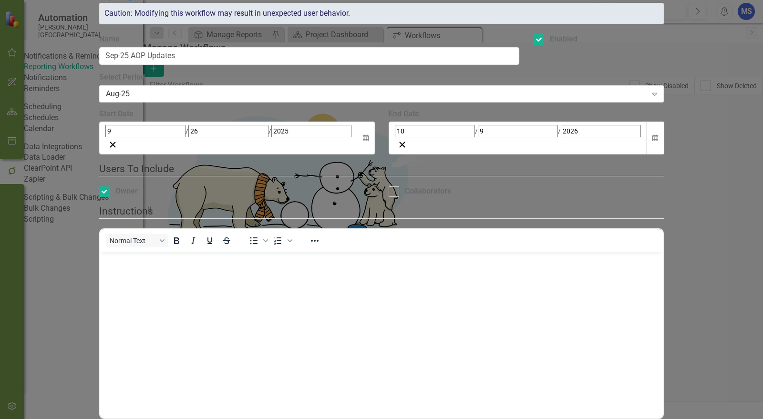
click at [369, 142] on icon "Calendar" at bounding box center [366, 138] width 6 height 7
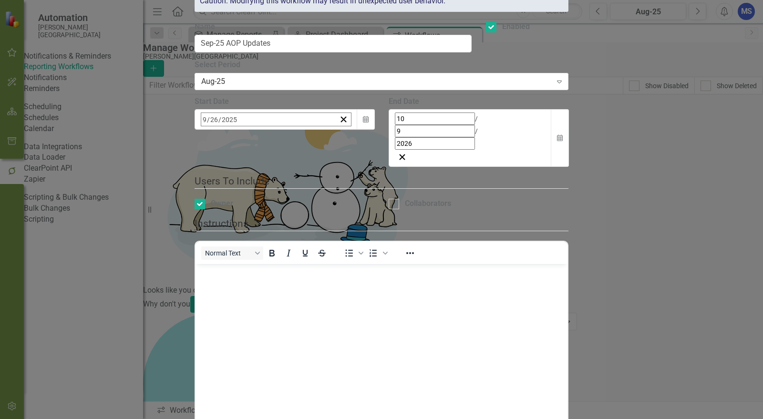
click at [235, 251] on abbr "29" at bounding box center [231, 248] width 8 height 8
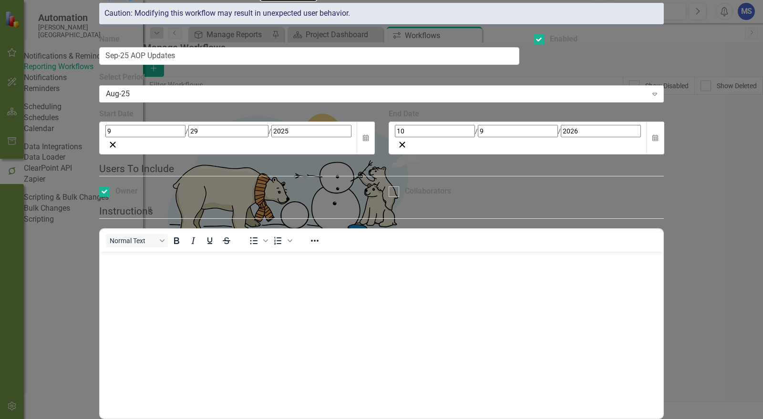
click at [544, 45] on div at bounding box center [539, 39] width 10 height 10
click at [540, 41] on input "Enabled" at bounding box center [537, 37] width 6 height 6
checkbox input "false"
click at [276, 296] on body "Rich Text Area. Press ALT-0 for help." at bounding box center [381, 323] width 563 height 143
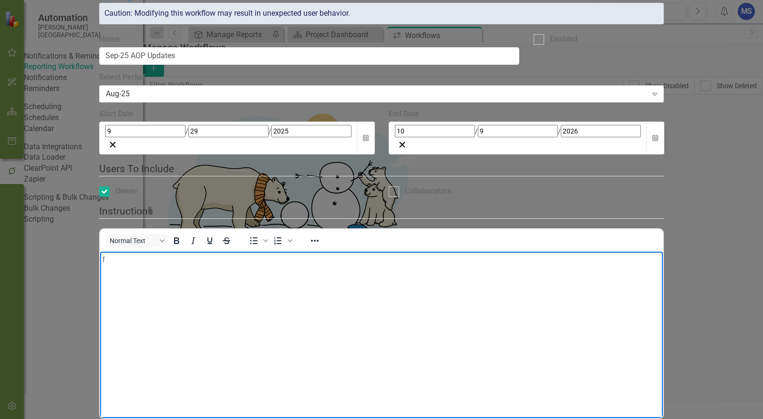
scroll to position [66, 0]
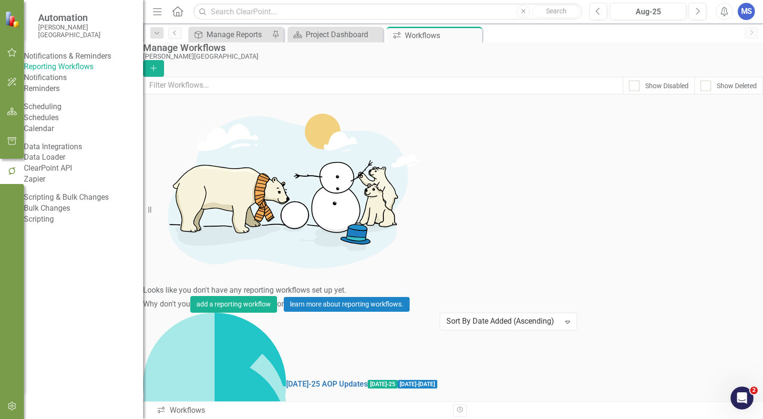
click at [645, 89] on div "Show Disabled" at bounding box center [666, 86] width 43 height 10
click at [629, 87] on input "Show Disabled" at bounding box center [632, 84] width 6 height 6
checkbox input "true"
click at [286, 402] on link "Aug-25 AOP Updates" at bounding box center [322, 407] width 73 height 11
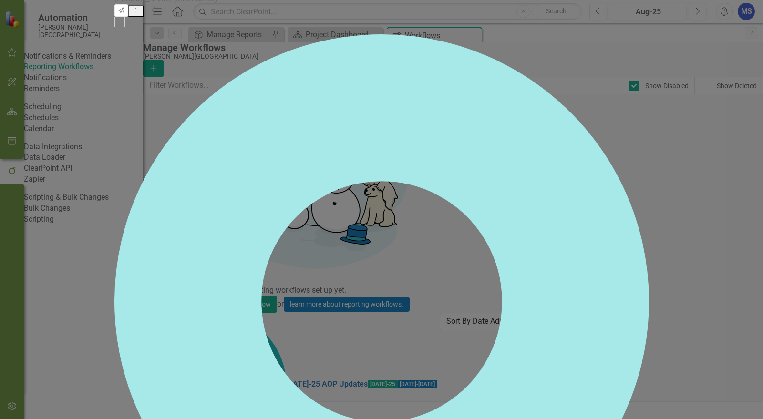
checkbox input "false"
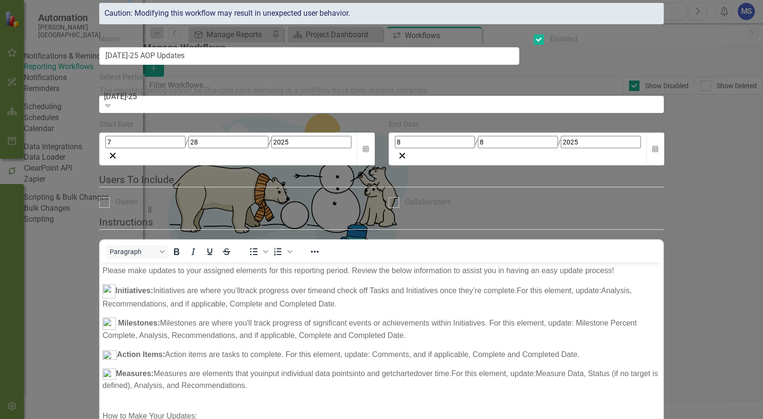
checkbox input "true"
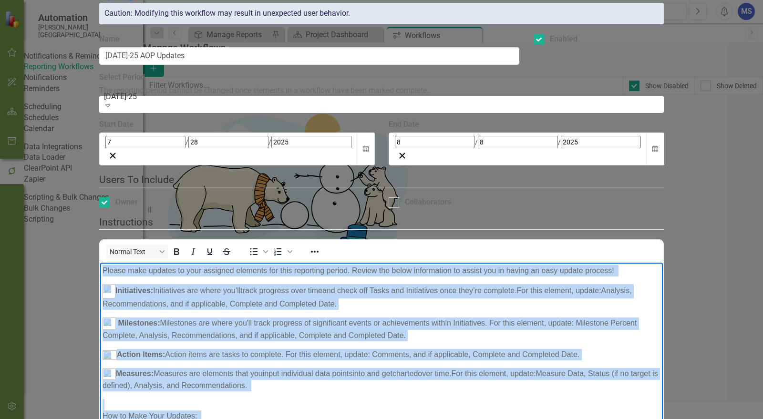
scroll to position [0, 0]
drag, startPoint x: 147, startPoint y: 418, endPoint x: 96, endPoint y: 247, distance: 179.1
click at [100, 262] on html "Please make updates to your assigned elements for this reporting period. Review…" at bounding box center [381, 409] width 563 height 295
copy body "Loremi dolo sitamet co adip elitsedd eiusmodt inc utla etdolorem aliqua. Enimad…"
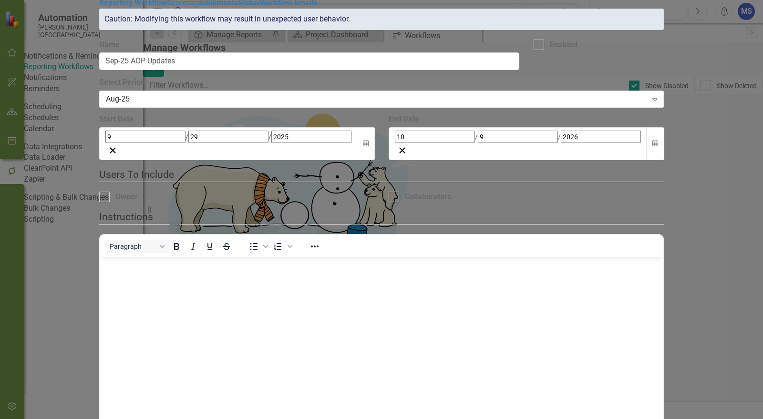
checkbox input "true"
click at [186, 270] on p "f" at bounding box center [381, 264] width 558 height 11
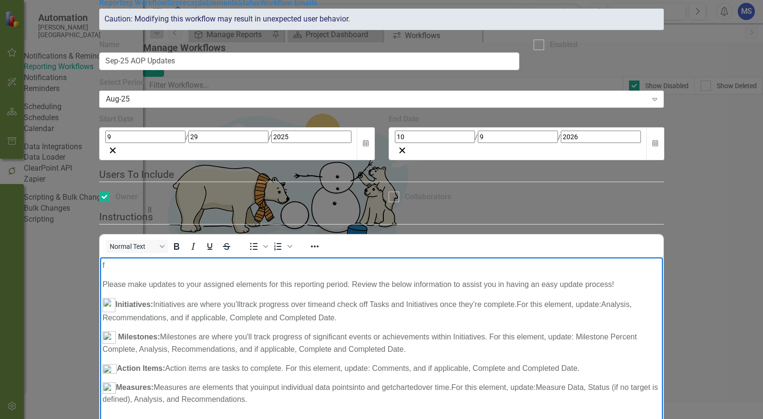
scroll to position [159, 0]
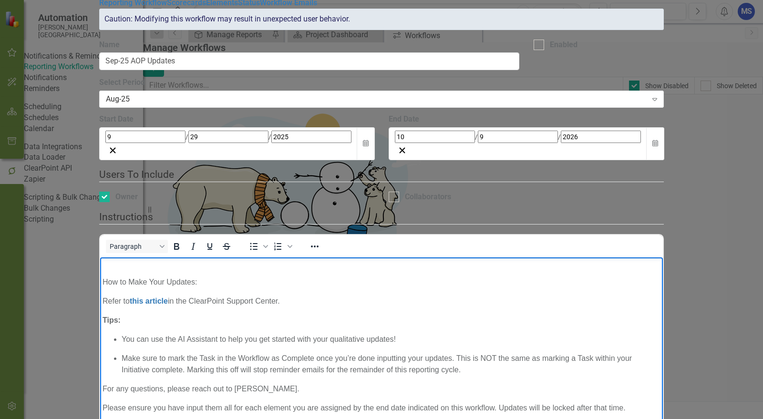
click at [114, 264] on body "f Please make updates to your assigned elements for this reporting period. Revi…" at bounding box center [381, 266] width 563 height 314
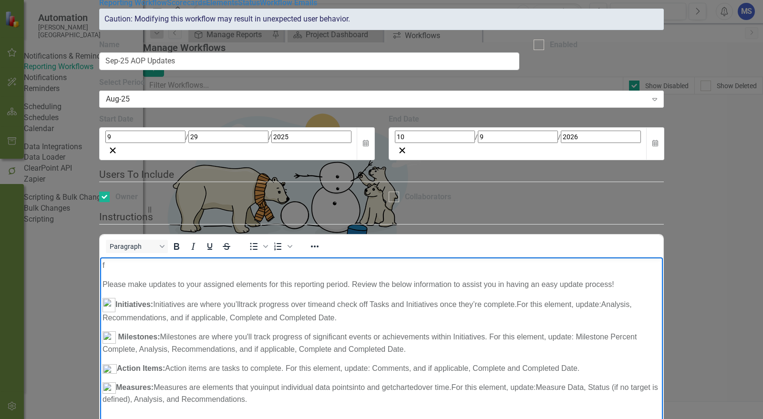
click at [124, 269] on p "f" at bounding box center [381, 264] width 558 height 11
click at [114, 273] on body "f Please make updates to your assigned elements for this reporting period. Revi…" at bounding box center [381, 414] width 563 height 314
click at [104, 269] on p "f" at bounding box center [381, 264] width 558 height 11
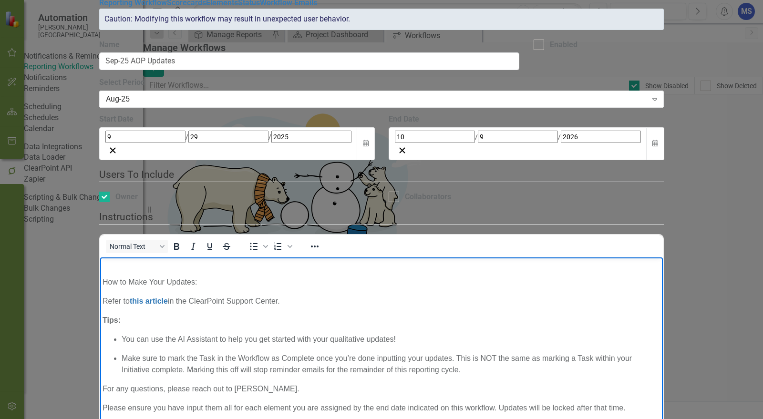
scroll to position [53, 0]
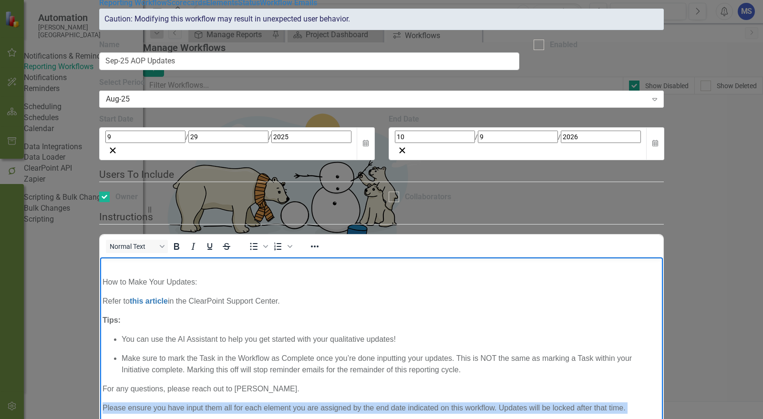
drag, startPoint x: 145, startPoint y: 405, endPoint x: 102, endPoint y: 393, distance: 44.5
click at [102, 402] on p "Please ensure you have input them all for each element you are assigned by the …" at bounding box center [381, 407] width 558 height 11
copy p "Please ensure you have input them all for each element you are assigned by the …"
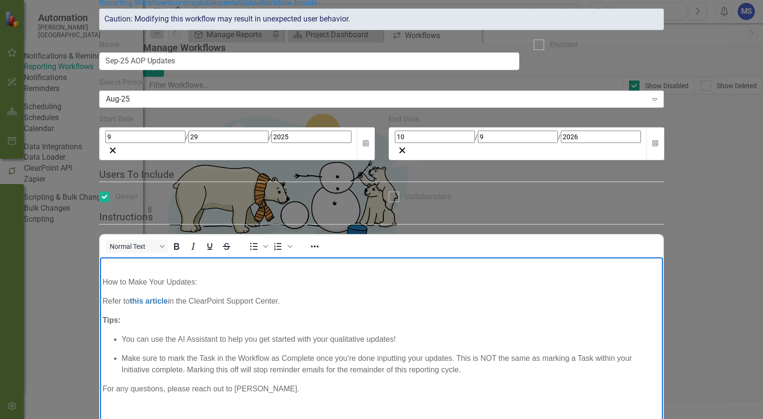
scroll to position [140, 0]
click at [462, 370] on span "Rich Text Area. Press ALT-0 for help." at bounding box center [461, 369] width 2 height 8
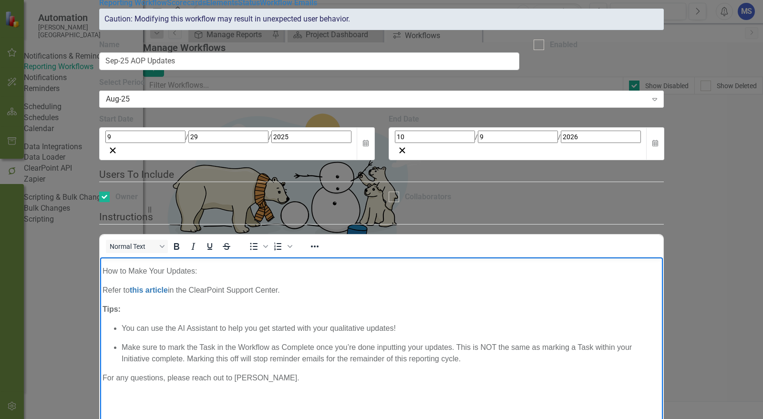
scroll to position [151, 0]
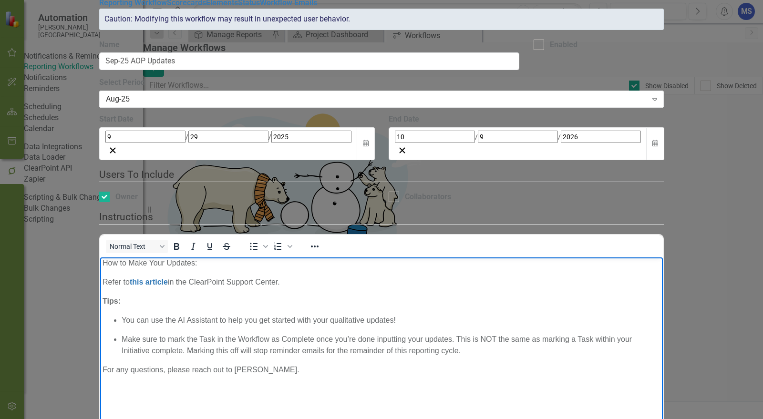
click at [489, 372] on p "For any questions, please reach out to [PERSON_NAME]." at bounding box center [381, 369] width 558 height 11
click at [104, 373] on span "For any questions, please reach out to [PERSON_NAME]." at bounding box center [200, 369] width 197 height 8
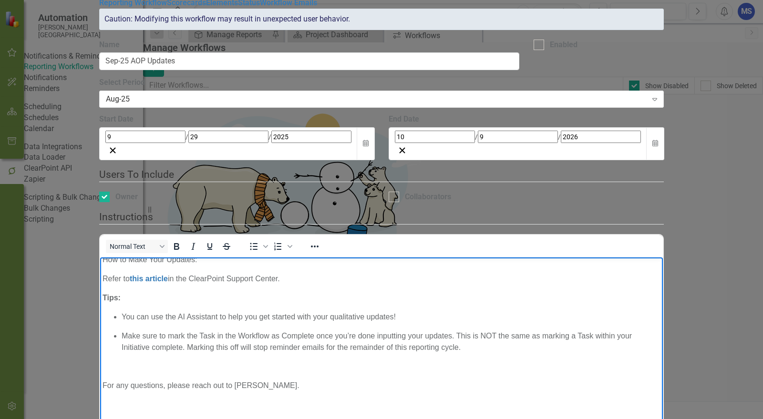
click at [118, 372] on p "Rich Text Area. Press ALT-0 for help." at bounding box center [381, 366] width 558 height 11
click at [258, 243] on icon "Bullet list" at bounding box center [254, 246] width 8 height 7
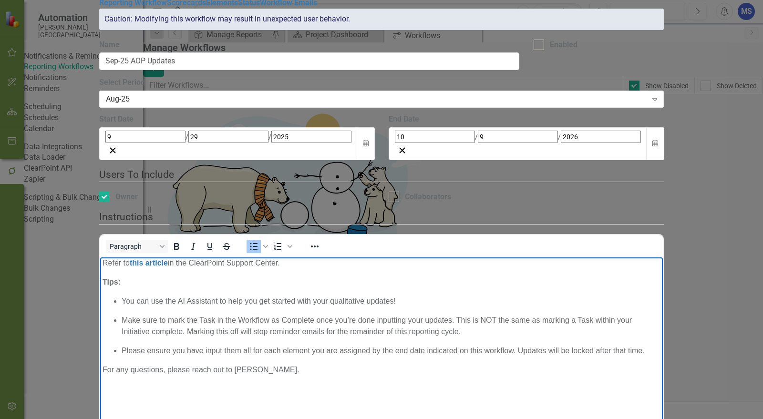
scroll to position [189, 0]
click at [285, 382] on body "Please make updates to your assigned elements for this reporting period. Review…" at bounding box center [381, 256] width 563 height 333
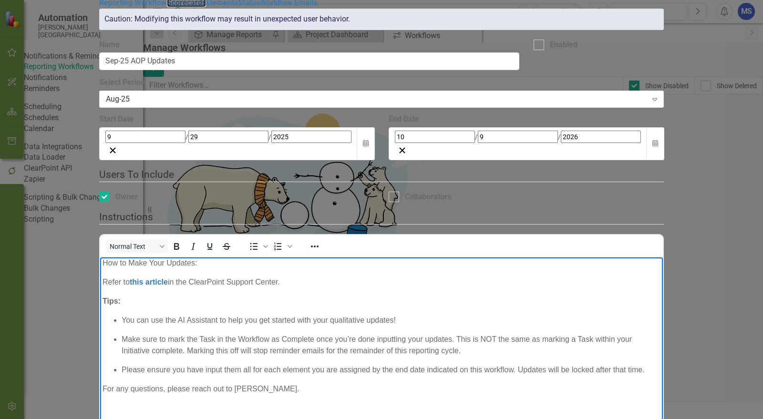
click at [167, 7] on link "Scorecards" at bounding box center [186, 2] width 39 height 9
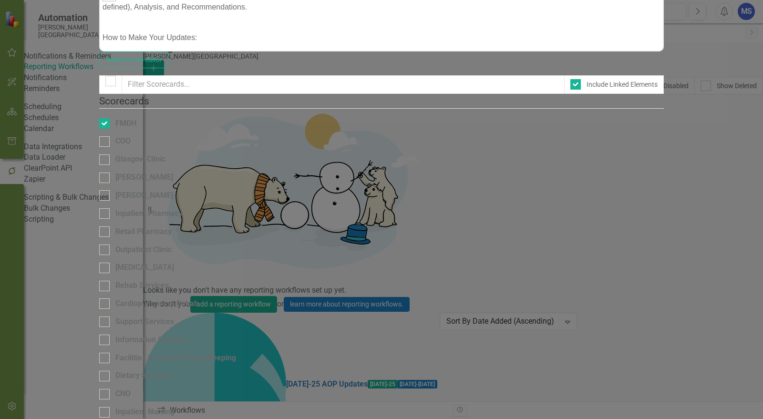
scroll to position [0, 0]
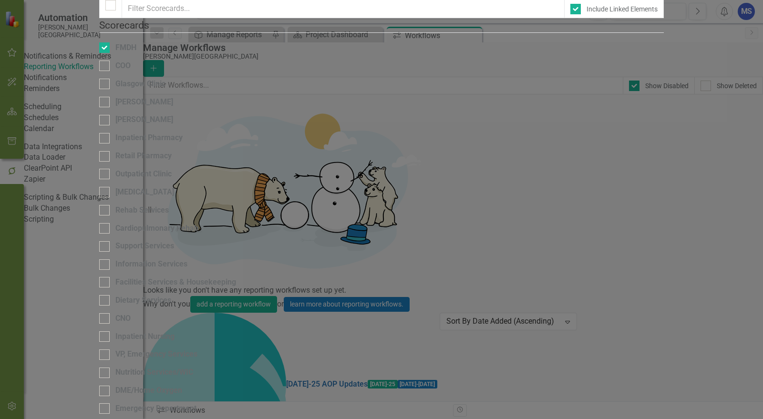
checkbox input "false"
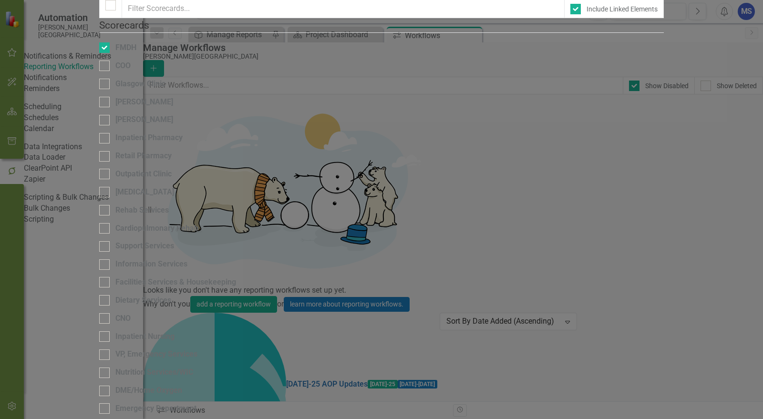
checkbox input "false"
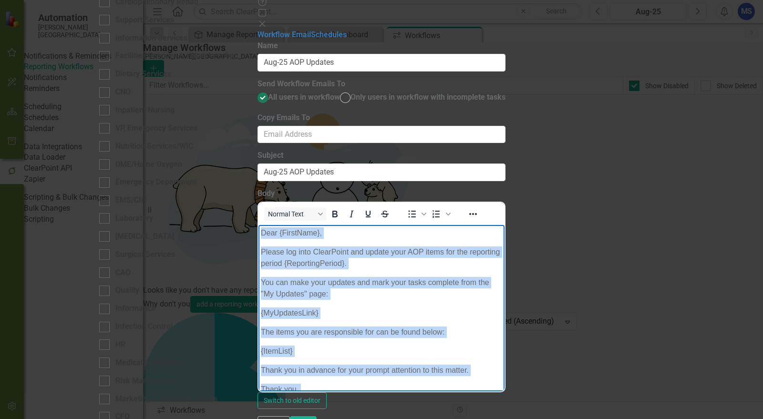
drag, startPoint x: 327, startPoint y: 381, endPoint x: 254, endPoint y: 199, distance: 196.0
click at [258, 225] on html "Dear {FirstName}, Please log into ClearPoint and update your AOP items for the …" at bounding box center [381, 324] width 246 height 199
copy body "Dear {FirstName}, Please log into ClearPoint and update your AOP items for the …"
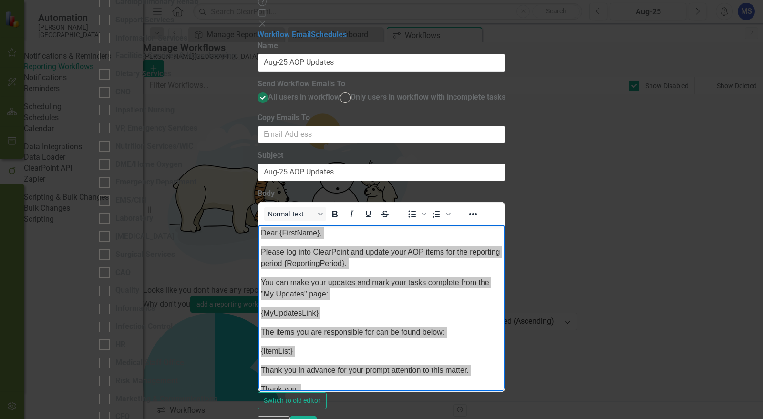
click at [290, 416] on button "Cancel" at bounding box center [274, 424] width 32 height 17
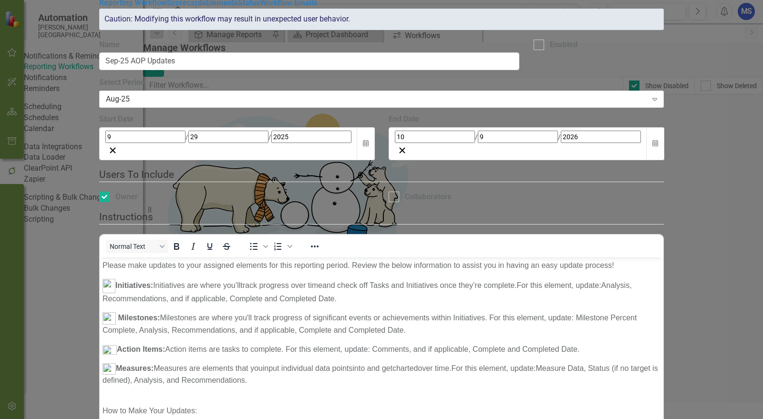
click at [274, 105] on div "Aug-25" at bounding box center [376, 99] width 541 height 11
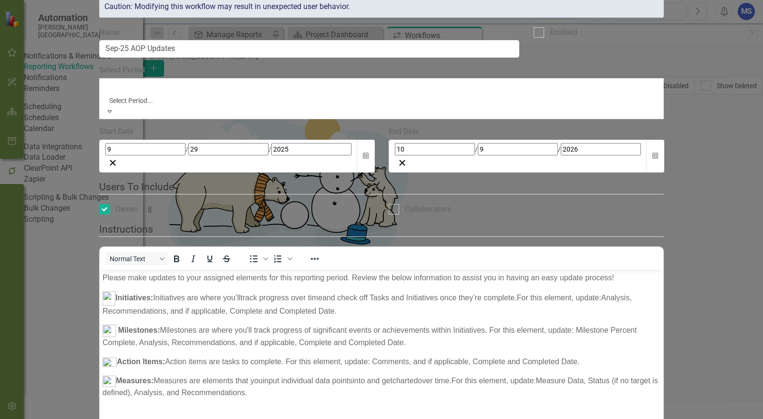
scroll to position [673, 0]
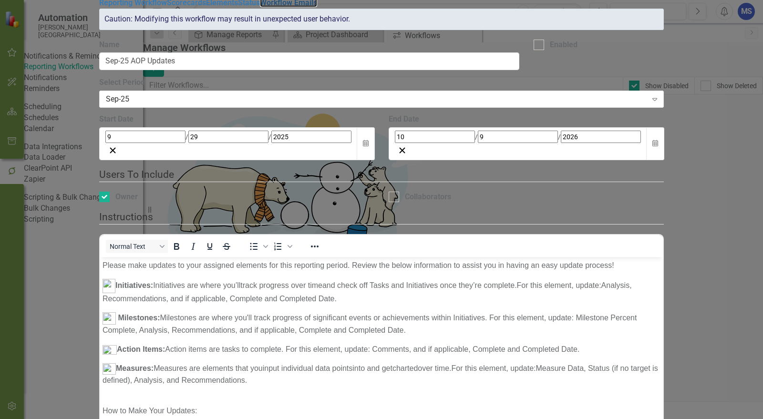
click at [260, 7] on link "Workflow Emails" at bounding box center [288, 2] width 57 height 9
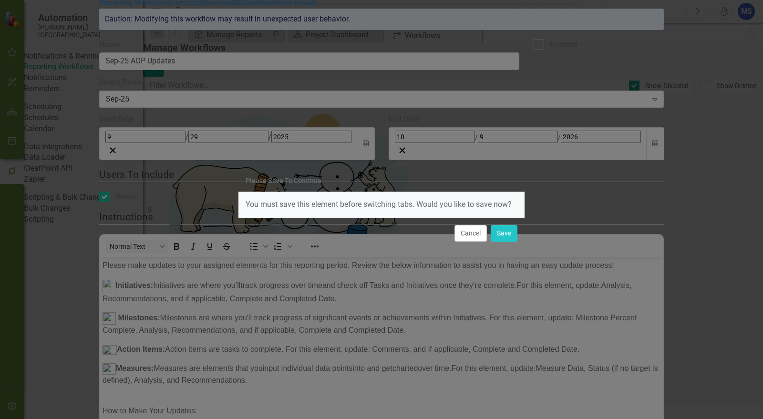
click at [522, 236] on div "Cancel Save" at bounding box center [381, 232] width 286 height 31
click at [512, 235] on button "Save" at bounding box center [504, 233] width 27 height 17
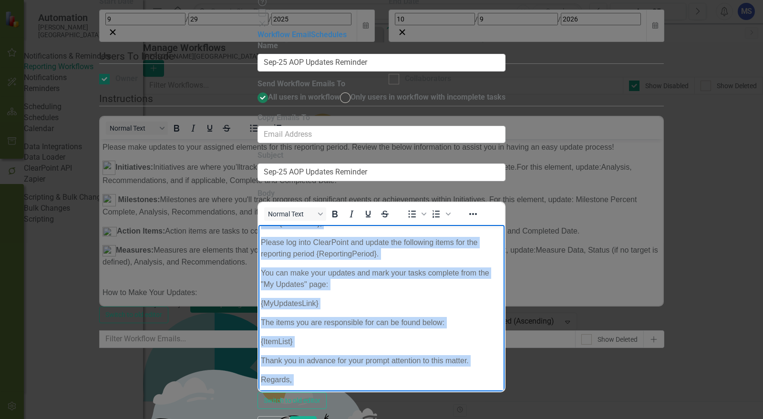
scroll to position [0, 0]
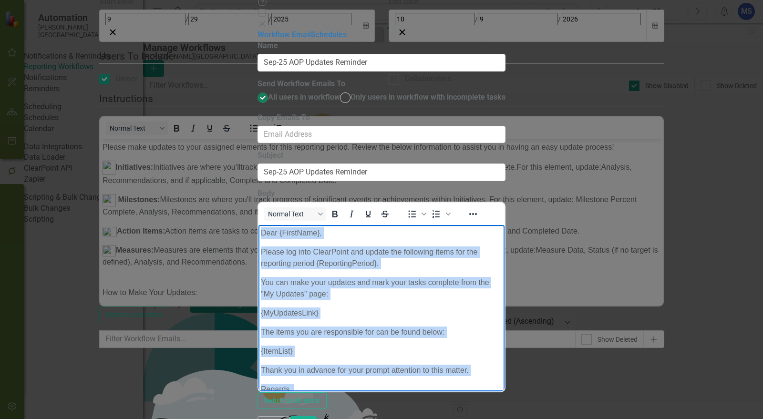
drag, startPoint x: 360, startPoint y: 377, endPoint x: 228, endPoint y: 201, distance: 219.9
click at [258, 225] on html "Dear {FirstName}, Please log into ClearPoint and update the following items for…" at bounding box center [381, 324] width 246 height 199
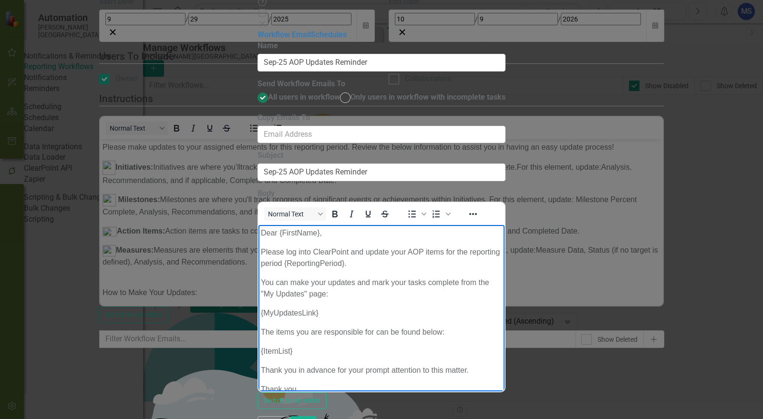
scroll to position [10, 0]
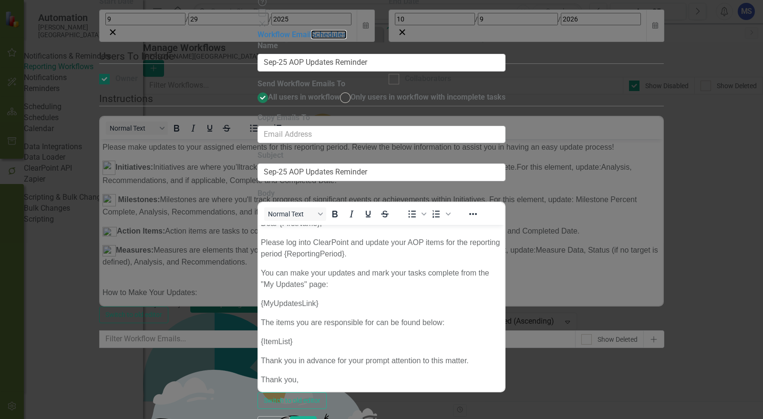
click at [311, 39] on link "Schedules" at bounding box center [329, 34] width 36 height 9
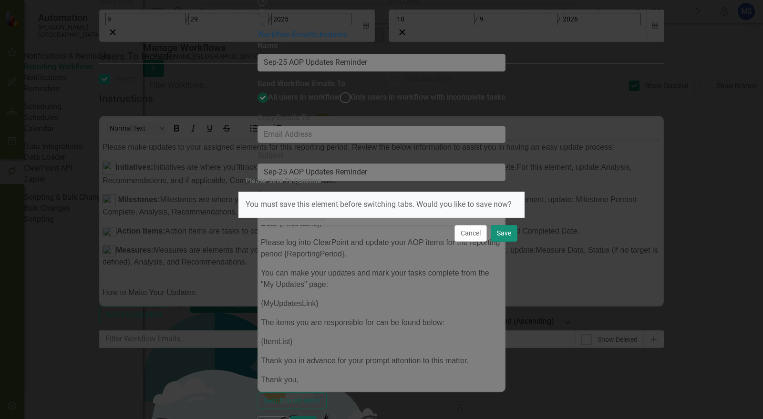
click at [510, 235] on button "Save" at bounding box center [504, 233] width 27 height 17
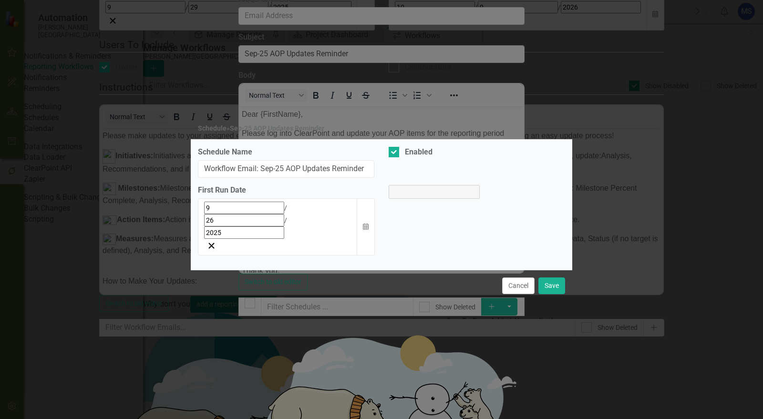
select select "pm"
click at [428, 215] on select "AM PM" at bounding box center [423, 208] width 21 height 13
click at [407, 215] on input "0" at bounding box center [407, 208] width 9 height 13
click at [406, 215] on input "0" at bounding box center [407, 208] width 9 height 13
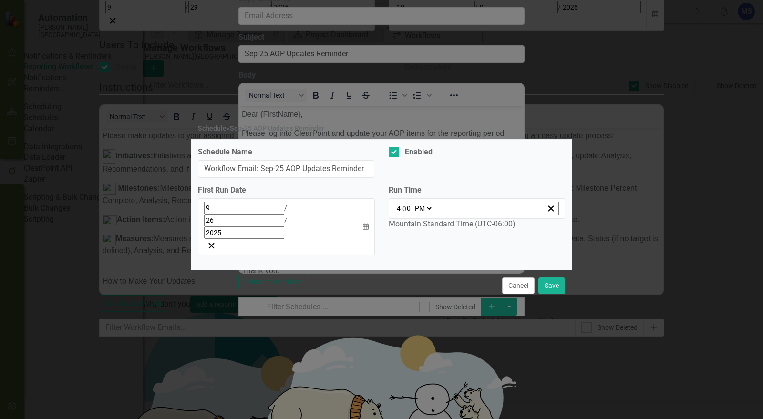
click at [404, 215] on input "0" at bounding box center [407, 208] width 9 height 13
click at [403, 215] on input "0" at bounding box center [407, 208] width 9 height 13
type input "16:30"
type input "30"
click at [556, 278] on button "Save" at bounding box center [551, 286] width 27 height 17
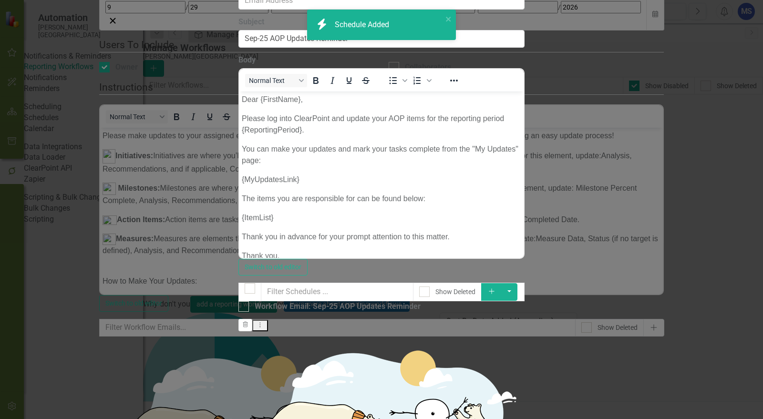
checkbox input "false"
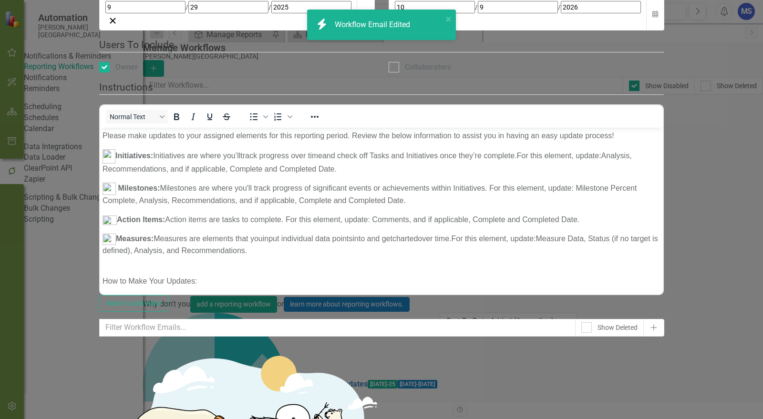
click at [664, 319] on button "Add" at bounding box center [653, 328] width 21 height 18
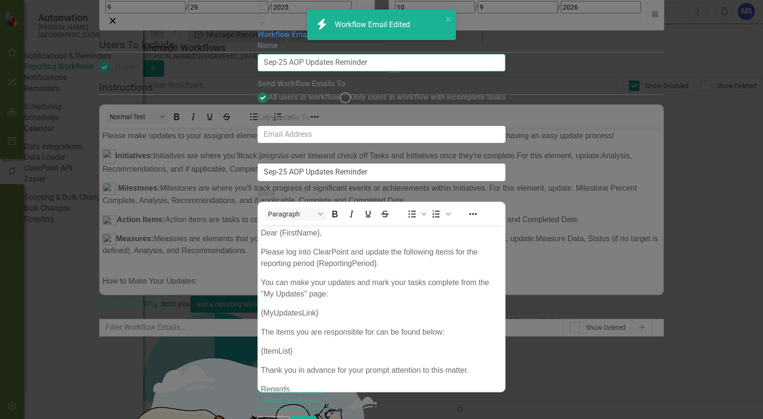
click at [425, 54] on input "Sep-25 AOP Updates Reminder" at bounding box center [382, 63] width 248 height 18
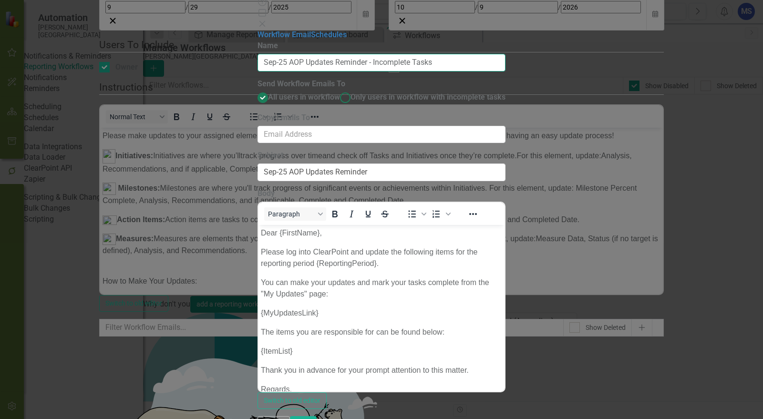
type input "Sep-25 AOP Updates Reminder - Incomplete Tasks"
click at [372, 98] on span "Only users in workflow with incomplete tasks" at bounding box center [428, 97] width 155 height 9
click at [353, 98] on input "Only users in workflow with incomplete tasks" at bounding box center [345, 97] width 15 height 15
radio input "true"
click at [311, 39] on link "Schedules" at bounding box center [329, 34] width 36 height 9
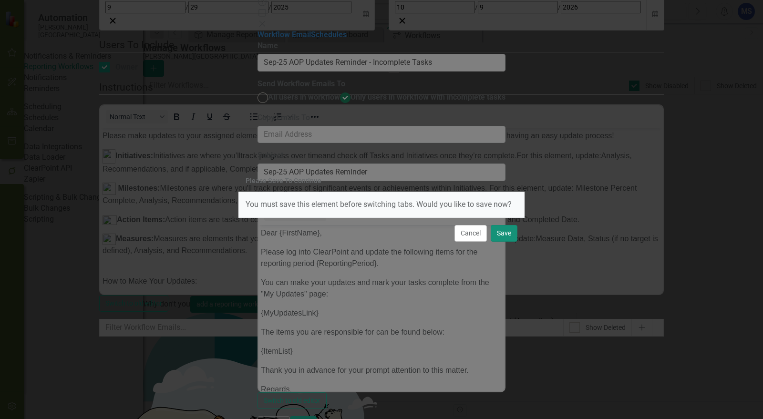
click at [505, 234] on button "Save" at bounding box center [504, 233] width 27 height 17
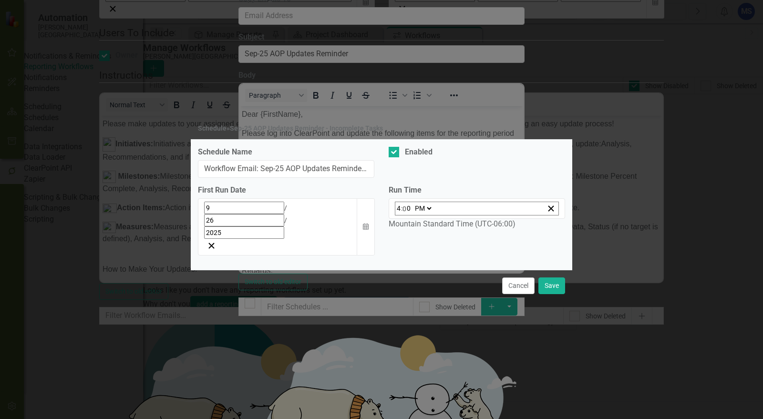
click at [364, 225] on icon "button" at bounding box center [366, 226] width 6 height 7
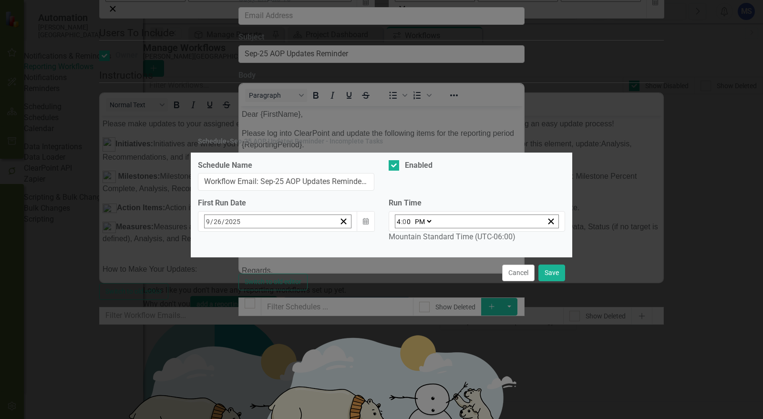
click at [327, 345] on abbr "3" at bounding box center [329, 349] width 4 height 8
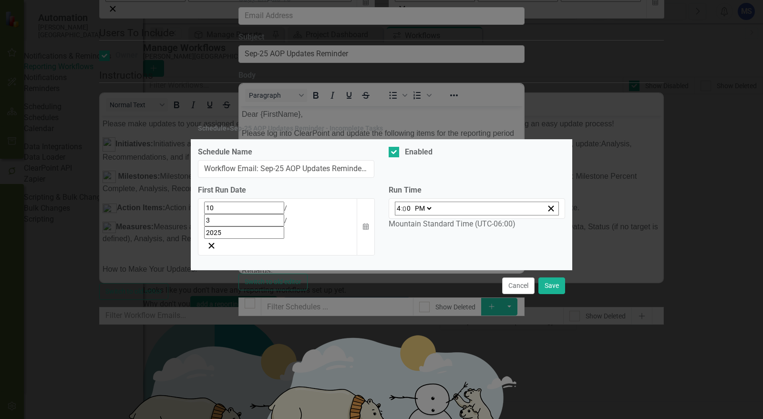
click at [415, 215] on select "AM PM" at bounding box center [423, 208] width 21 height 13
select select "am"
click at [413, 215] on select "AM PM" at bounding box center [423, 208] width 21 height 13
type input "04:00"
click at [550, 278] on button "Save" at bounding box center [551, 286] width 27 height 17
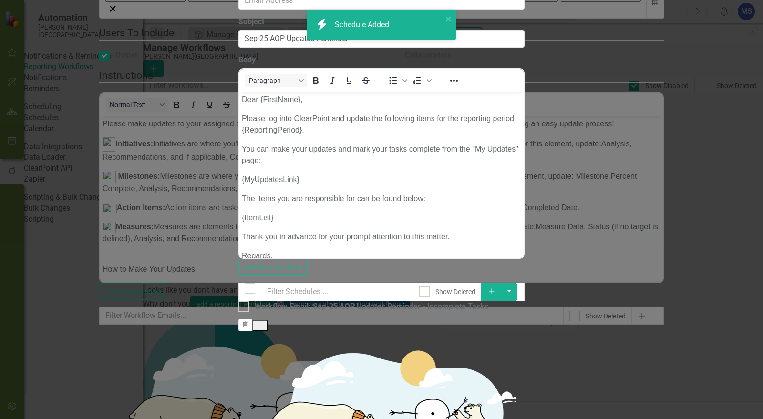
checkbox input "false"
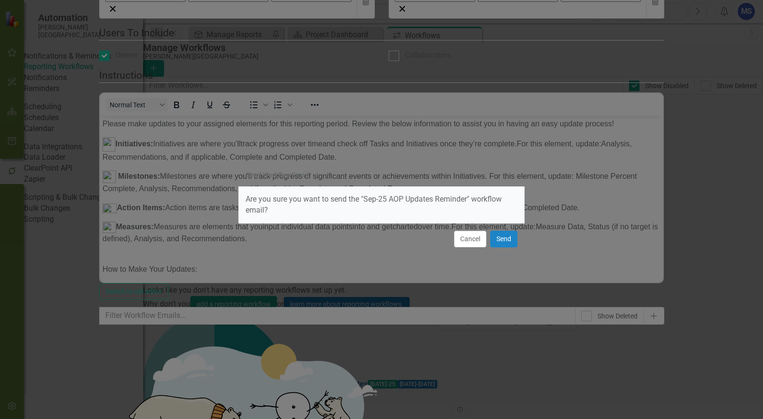
click at [473, 239] on button "Cancel" at bounding box center [470, 239] width 32 height 17
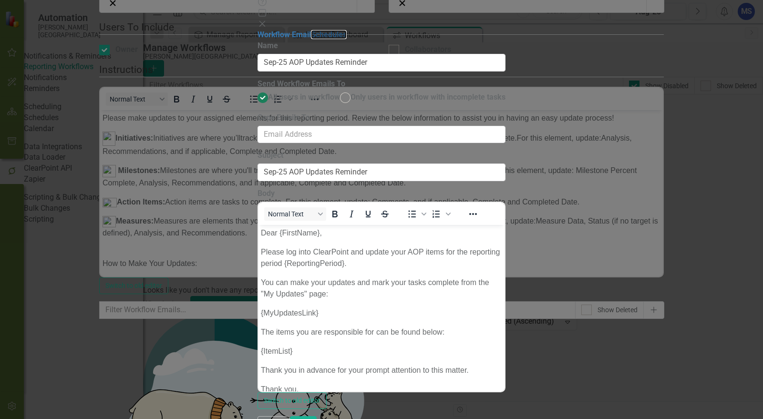
click at [311, 39] on link "Schedules" at bounding box center [329, 34] width 36 height 9
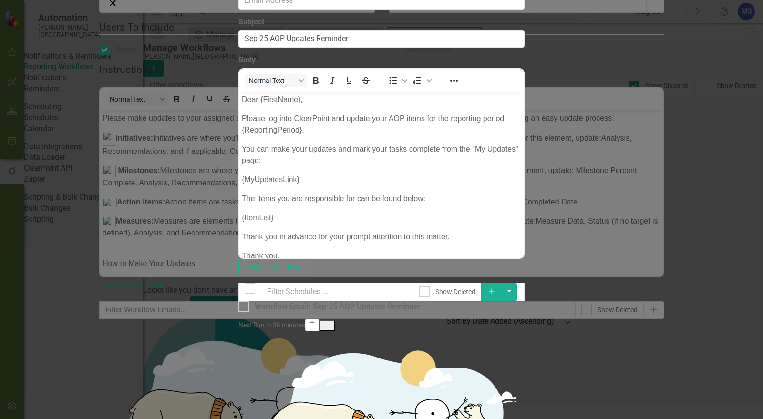
click at [331, 322] on icon "Dropdown Menu" at bounding box center [327, 325] width 8 height 6
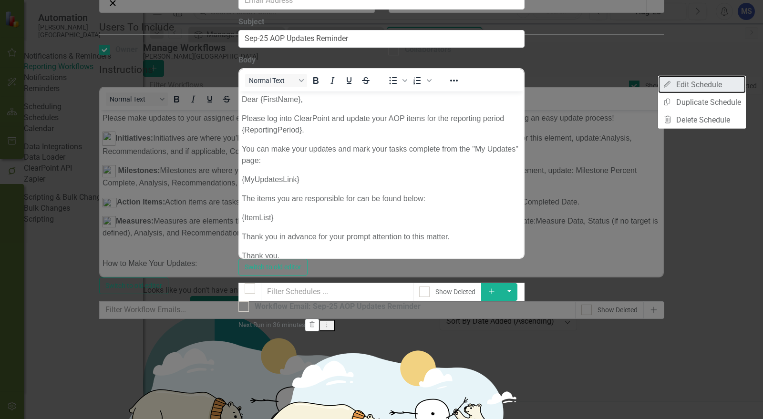
click at [721, 80] on link "Edit Edit Schedule" at bounding box center [702, 85] width 88 height 18
select select "pm"
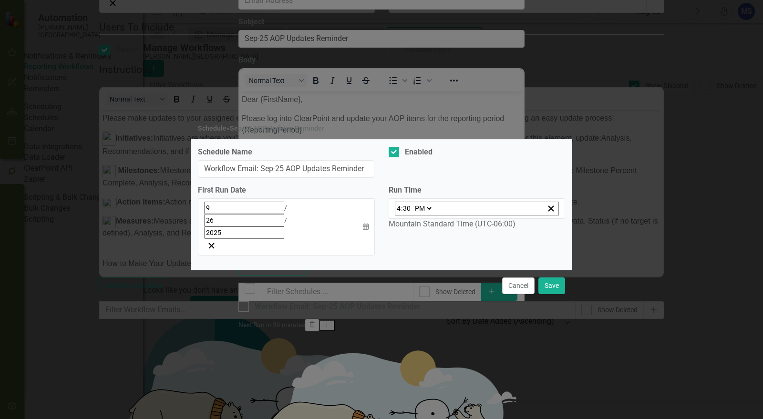
click at [367, 223] on icon "button" at bounding box center [366, 226] width 6 height 7
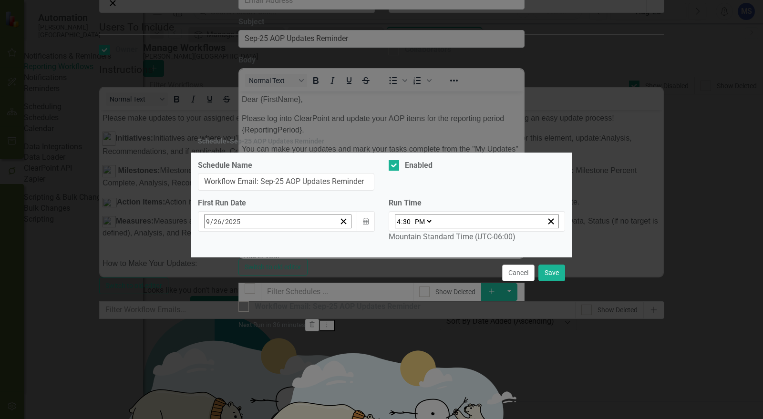
click at [231, 345] on abbr "29" at bounding box center [235, 349] width 8 height 8
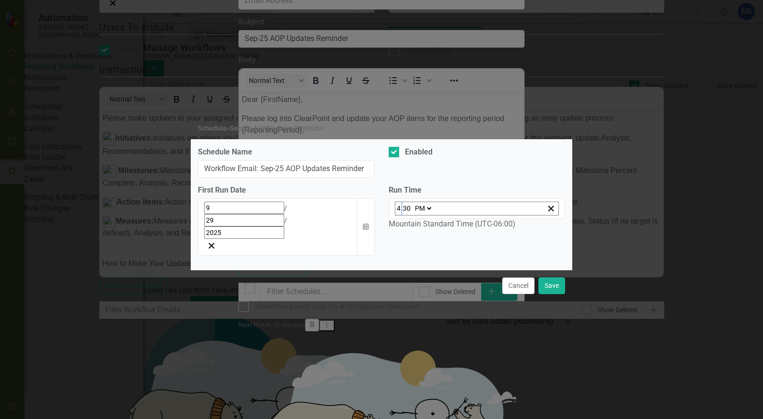
click at [401, 213] on span ":" at bounding box center [401, 208] width 1 height 9
type input "20:30"
type input "8"
click at [424, 215] on select "AM PM" at bounding box center [423, 208] width 21 height 13
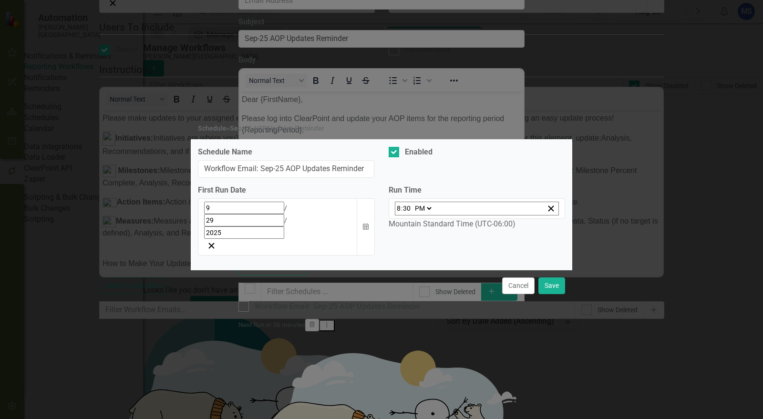
select select "am"
click at [413, 215] on select "AM PM" at bounding box center [423, 208] width 21 height 13
type input "08:30"
click at [560, 278] on button "Save" at bounding box center [551, 286] width 27 height 17
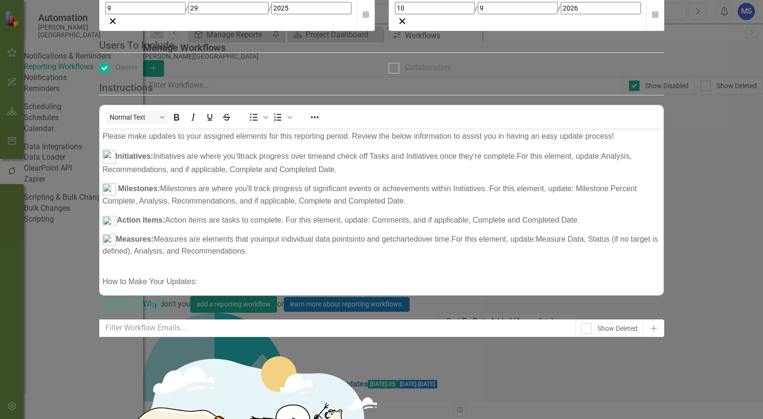
scroll to position [673, 0]
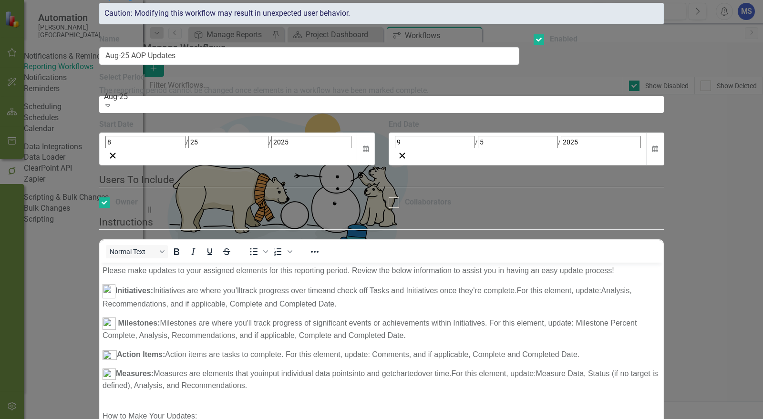
scroll to position [0, 0]
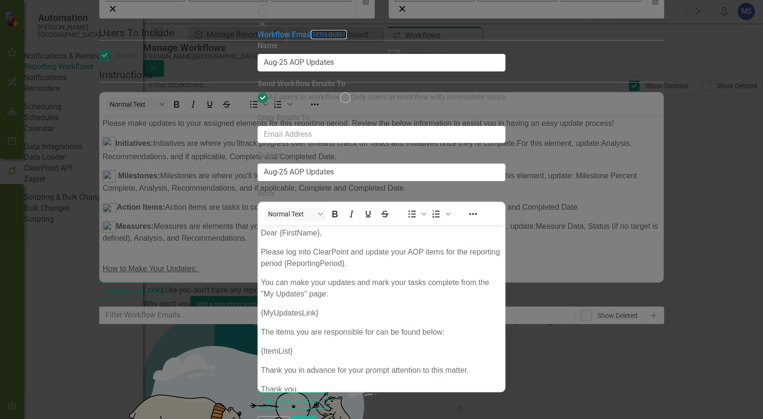
click at [311, 39] on link "Schedules" at bounding box center [329, 34] width 36 height 9
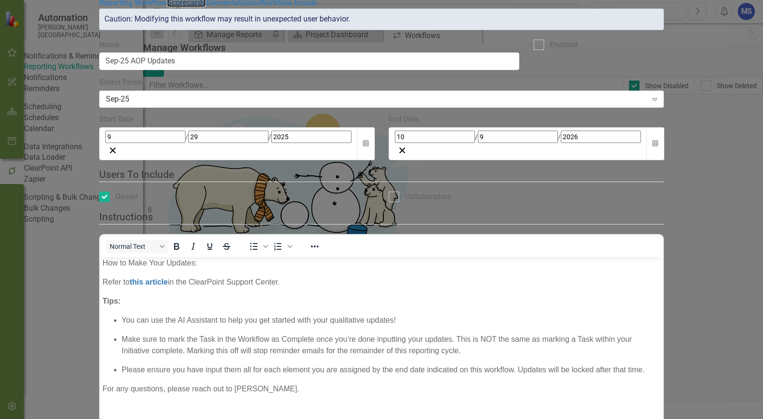
click at [167, 7] on link "Scorecards" at bounding box center [186, 2] width 39 height 9
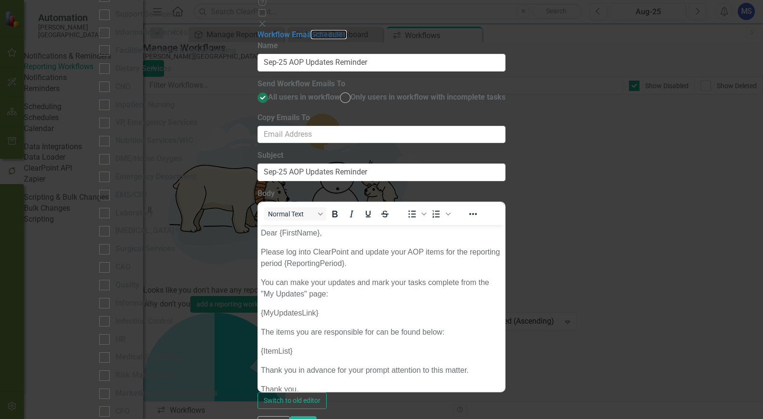
click at [311, 39] on link "Schedules" at bounding box center [329, 34] width 36 height 9
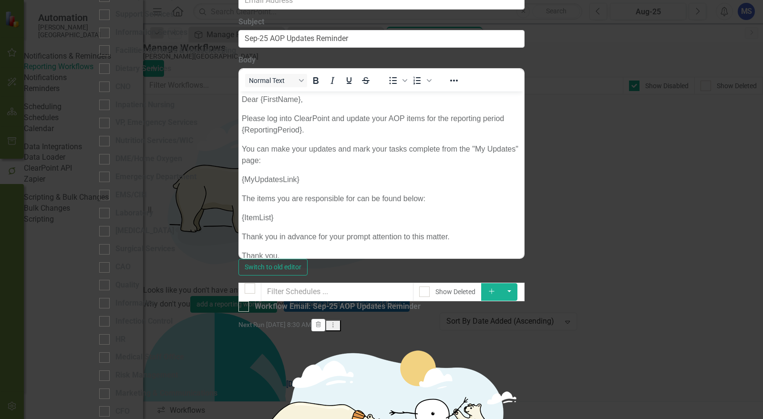
drag, startPoint x: 210, startPoint y: 37, endPoint x: 217, endPoint y: 39, distance: 7.1
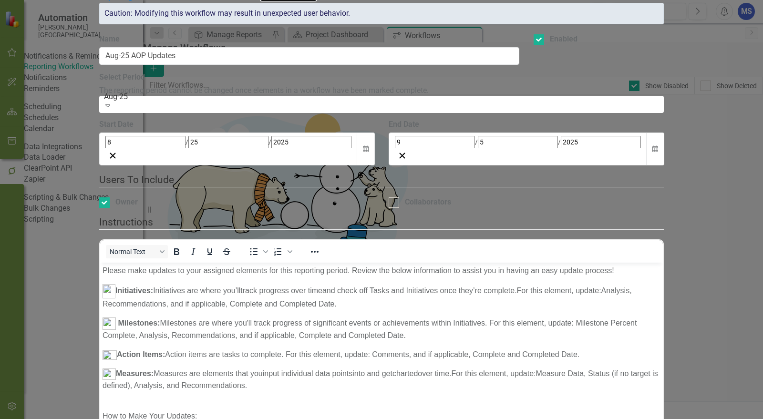
drag, startPoint x: 110, startPoint y: 109, endPoint x: 140, endPoint y: 116, distance: 30.5
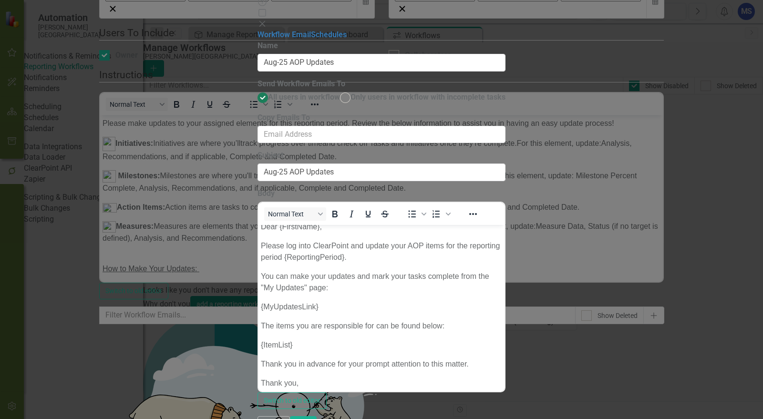
scroll to position [10, 0]
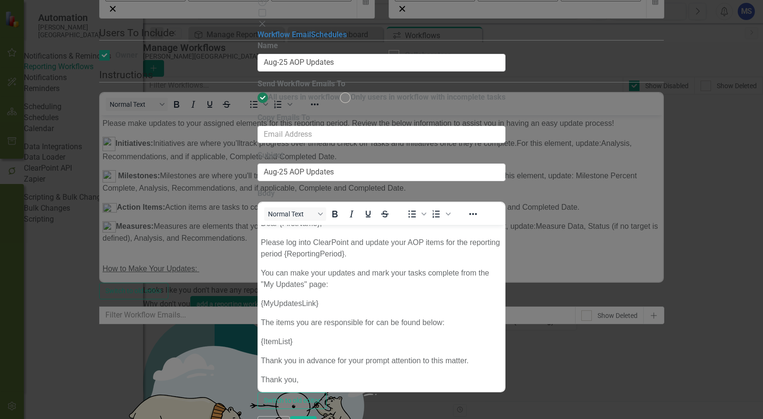
click at [290, 416] on button "Cancel" at bounding box center [274, 424] width 32 height 17
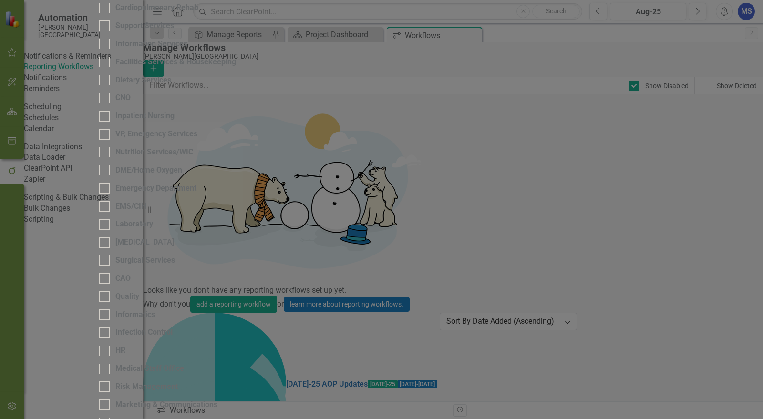
scroll to position [394, 0]
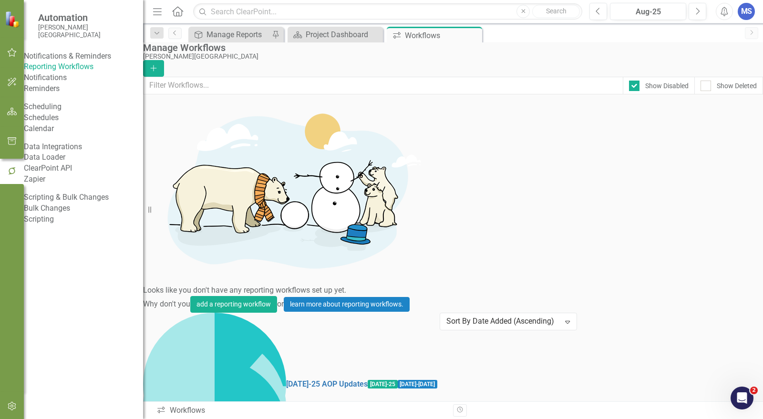
click at [715, 332] on link "Edit Edit Workflow" at bounding box center [697, 334] width 88 height 18
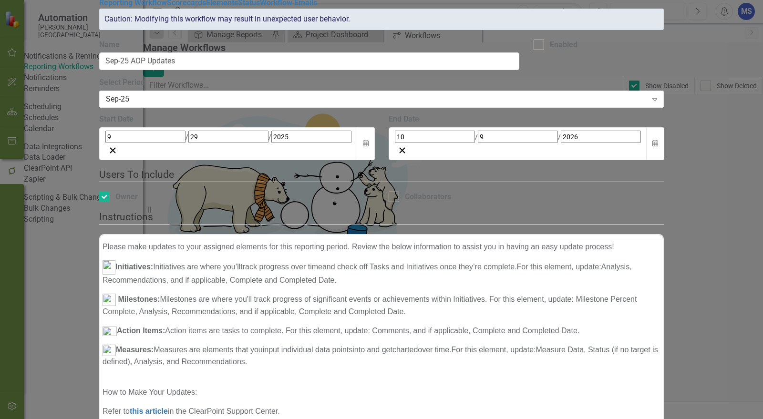
scroll to position [0, 0]
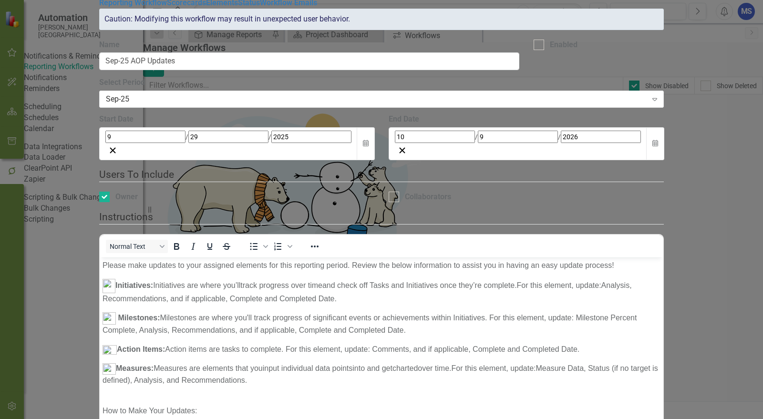
click at [544, 50] on div at bounding box center [539, 45] width 10 height 10
click at [540, 46] on input "Enabled" at bounding box center [537, 43] width 6 height 6
checkbox input "true"
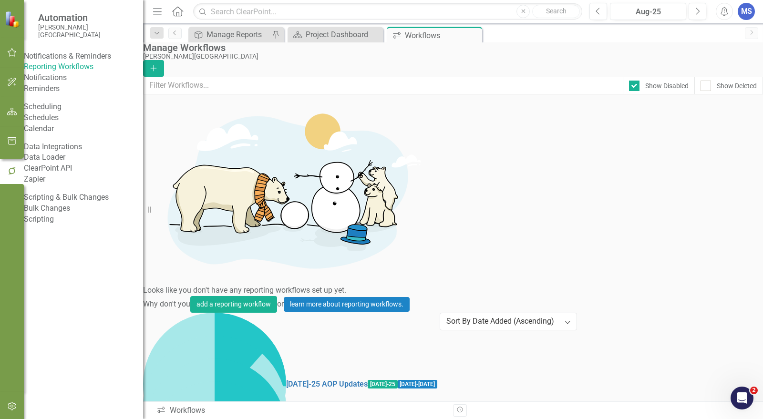
click at [718, 339] on link "Trash Delete Workflow" at bounding box center [697, 339] width 88 height 18
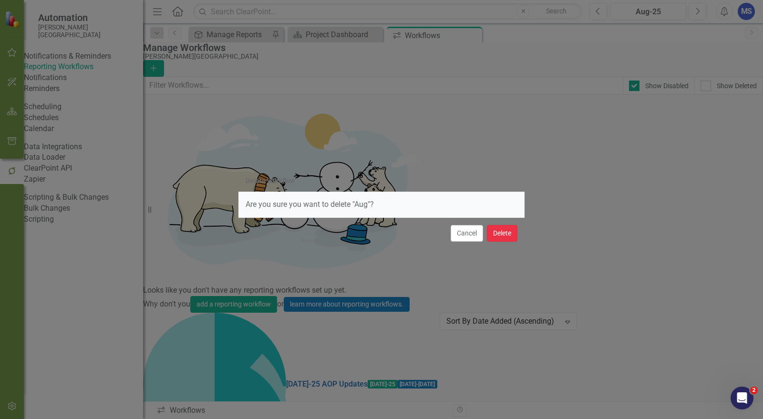
click at [499, 232] on button "Delete" at bounding box center [502, 233] width 31 height 17
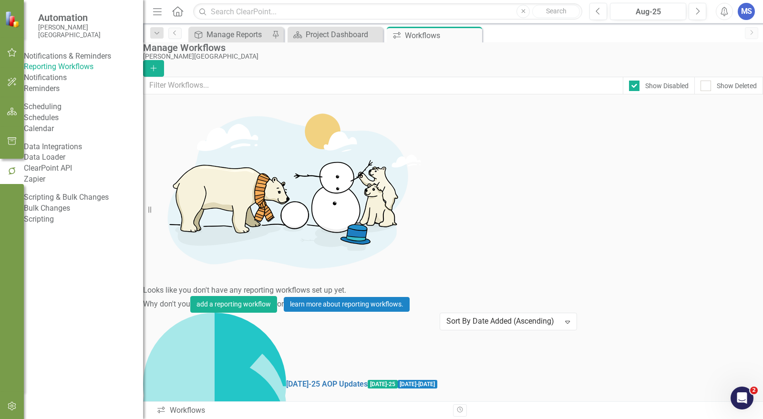
click at [702, 309] on link "Trash Delete Workflow" at bounding box center [697, 309] width 88 height 18
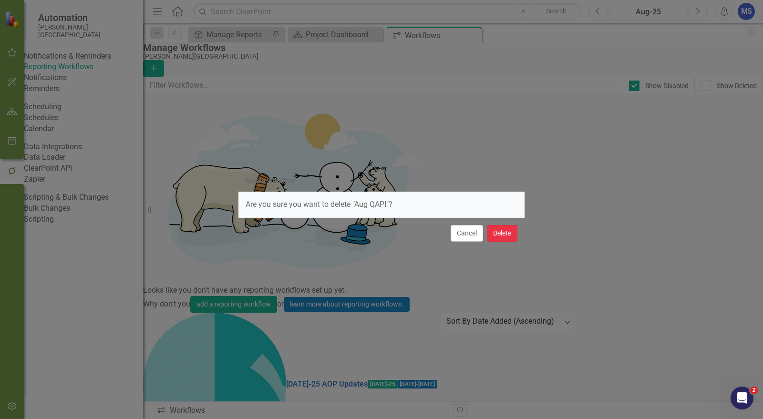
click at [508, 233] on button "Delete" at bounding box center [502, 233] width 31 height 17
